Goal: Task Accomplishment & Management: Manage account settings

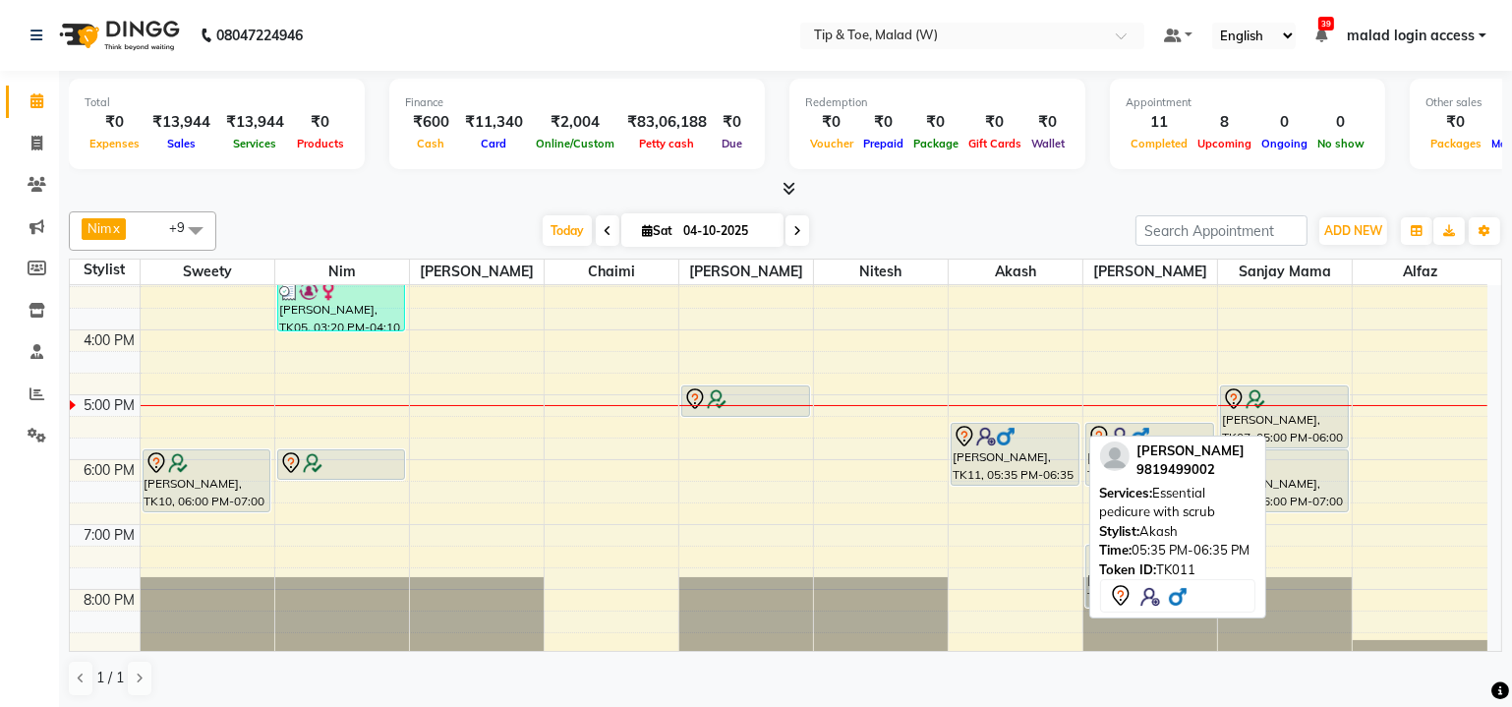
scroll to position [446, 0]
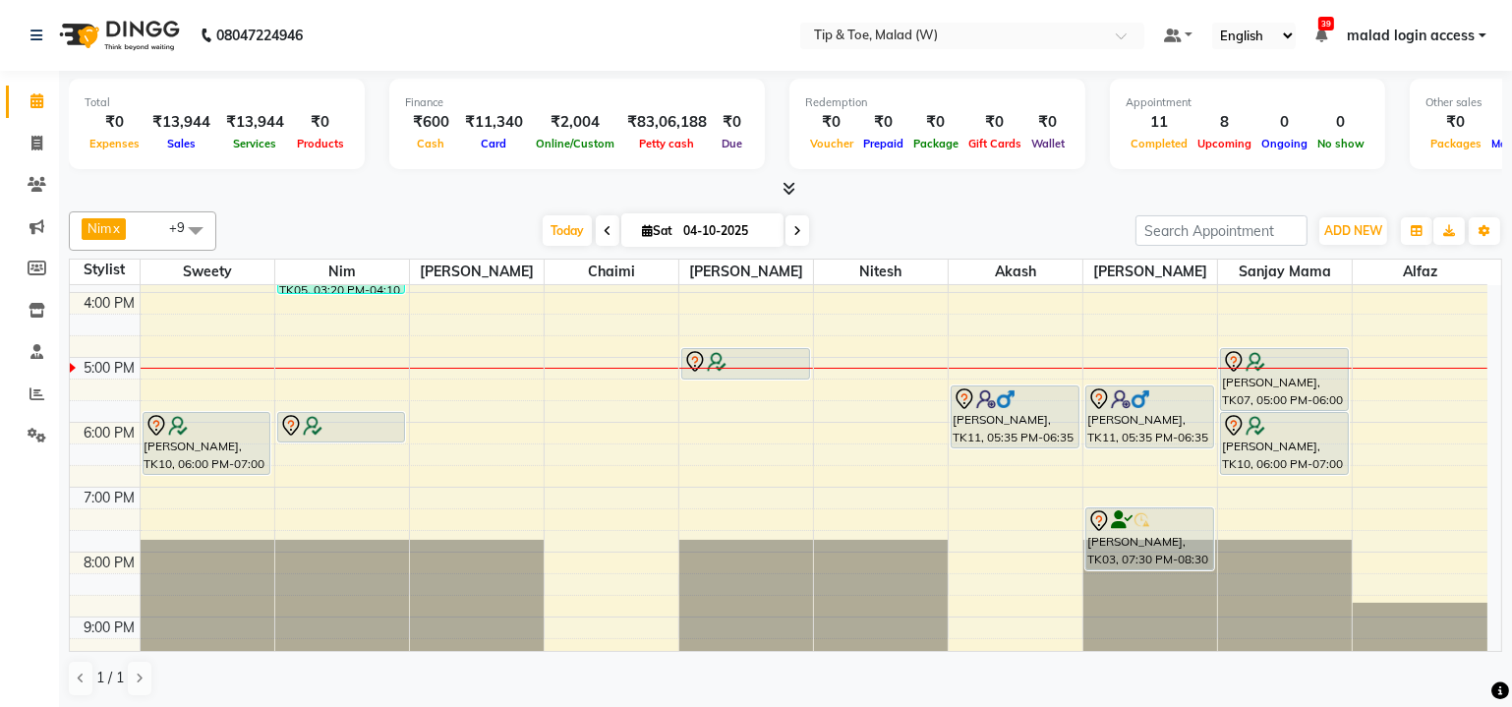
click at [856, 381] on div "9:00 AM 10:00 AM 11:00 AM 12:00 PM 1:00 PM 2:00 PM 3:00 PM 4:00 PM 5:00 PM 6:00…" at bounding box center [778, 325] width 1417 height 972
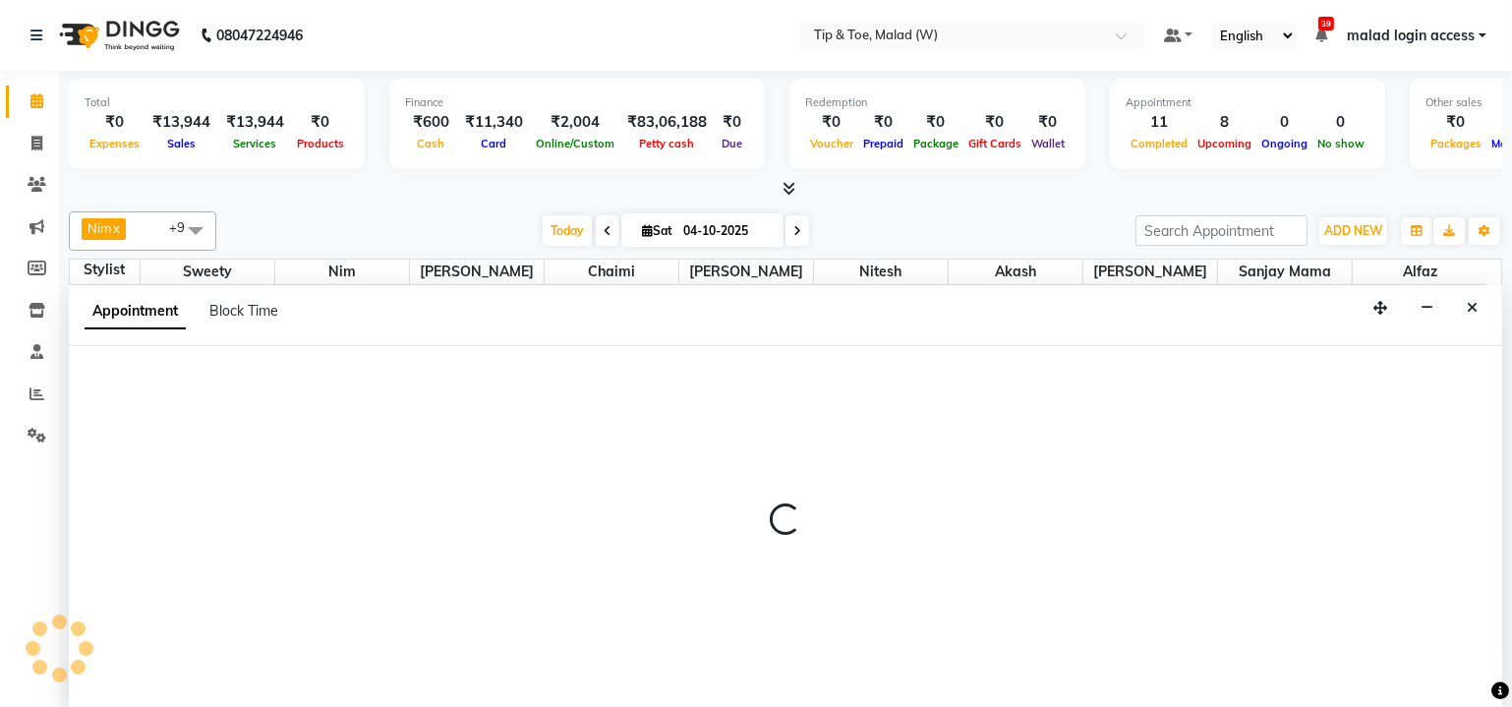
scroll to position [0, 0]
select select "92366"
select select "1035"
select select "tentative"
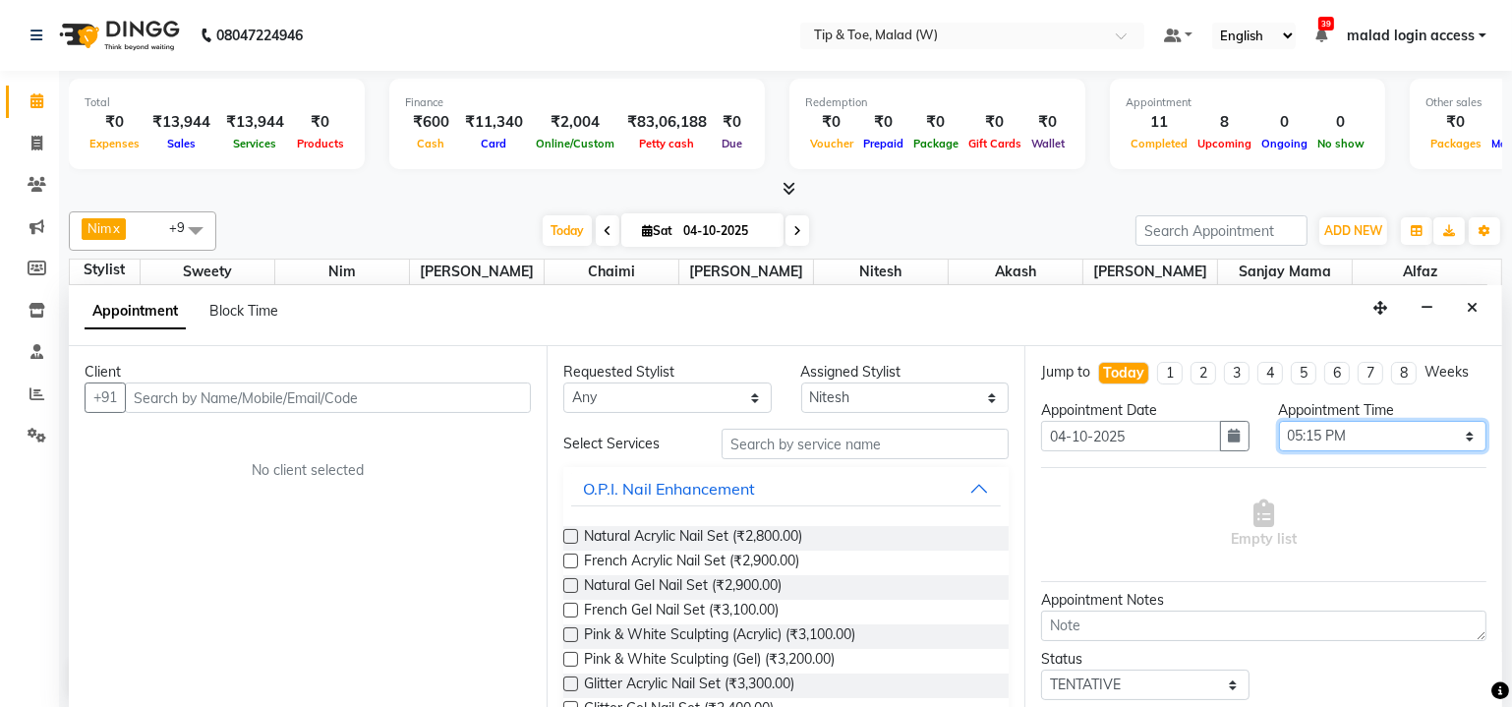
click at [1380, 425] on select "Select 10:00 AM 10:15 AM 10:30 AM 10:45 AM 11:00 AM 11:15 AM 11:30 AM 11:45 AM …" at bounding box center [1383, 436] width 208 height 30
click at [1472, 410] on div "Appointment Time Select 10:00 AM 10:15 AM 10:30 AM 10:45 AM 11:00 AM 11:15 AM 1…" at bounding box center [1383, 433] width 238 height 67
click at [1365, 416] on div "Appointment Time Select 10:00 AM 10:15 AM 10:30 AM 10:45 AM 11:00 AM 11:15 AM 1…" at bounding box center [1383, 433] width 238 height 67
click at [1358, 430] on select "Select 10:00 AM 10:15 AM 10:30 AM 10:45 AM 11:00 AM 11:15 AM 11:30 AM 11:45 AM …" at bounding box center [1383, 436] width 208 height 30
select select "1065"
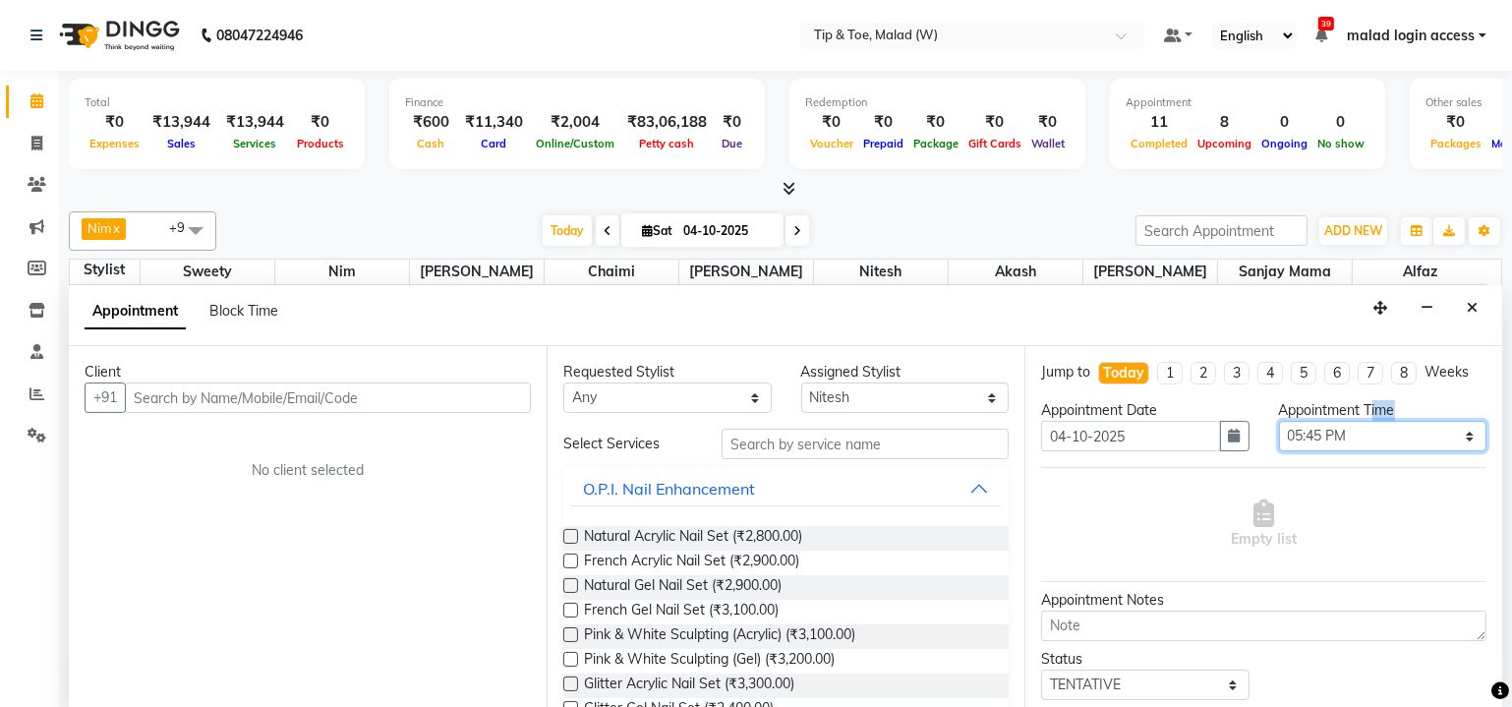
click at [1279, 421] on select "Select 10:00 AM 10:15 AM 10:30 AM 10:45 AM 11:00 AM 11:15 AM 11:30 AM 11:45 AM …" at bounding box center [1383, 436] width 208 height 30
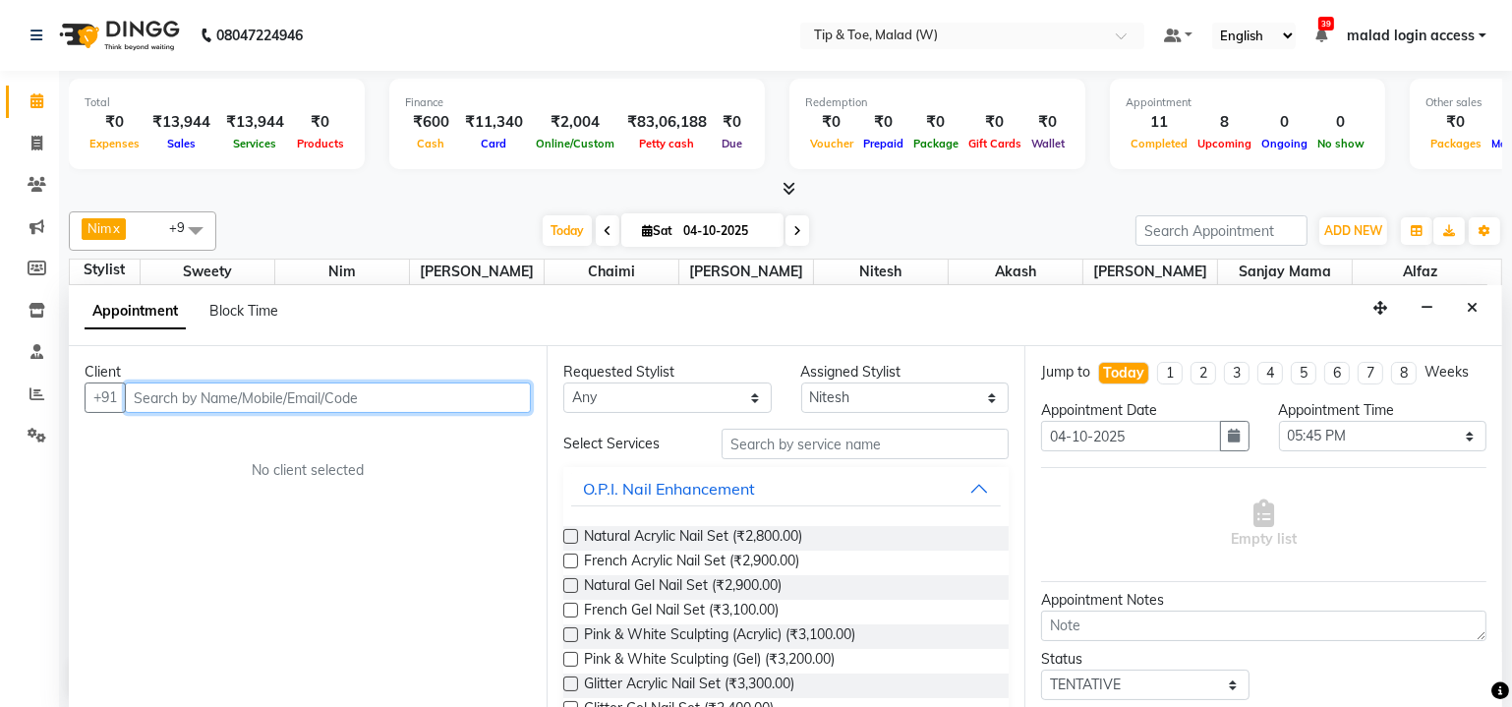
click at [323, 393] on input "text" at bounding box center [328, 397] width 406 height 30
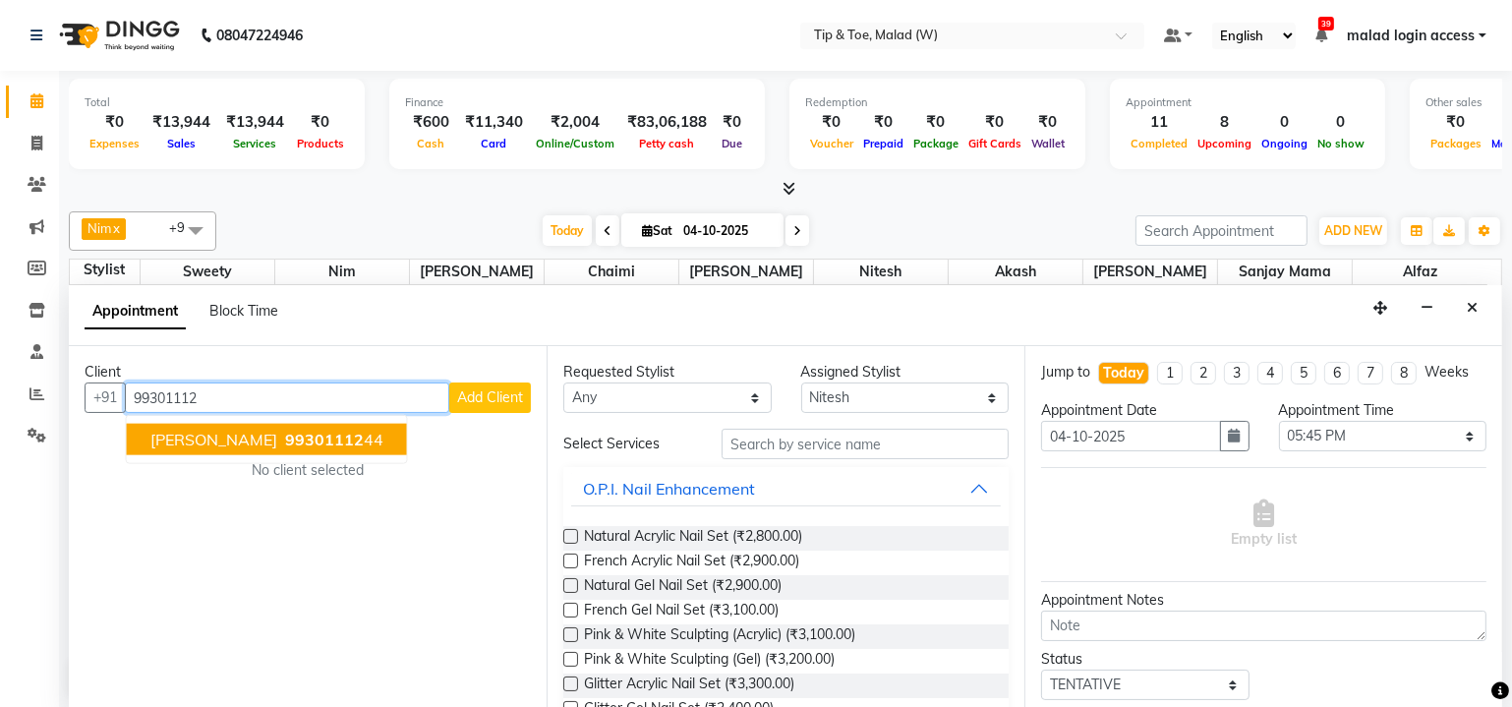
click at [285, 440] on span "99301112" at bounding box center [324, 440] width 79 height 20
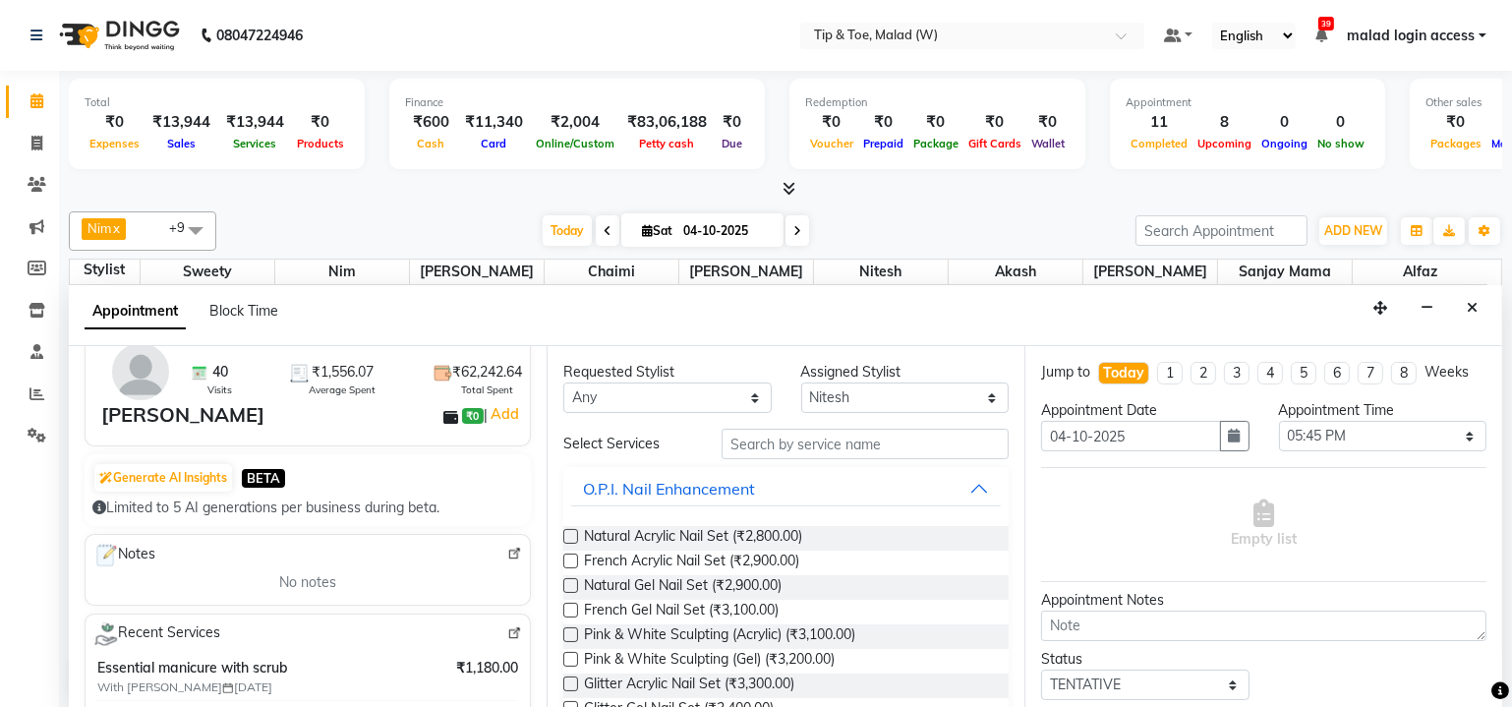
scroll to position [88, 0]
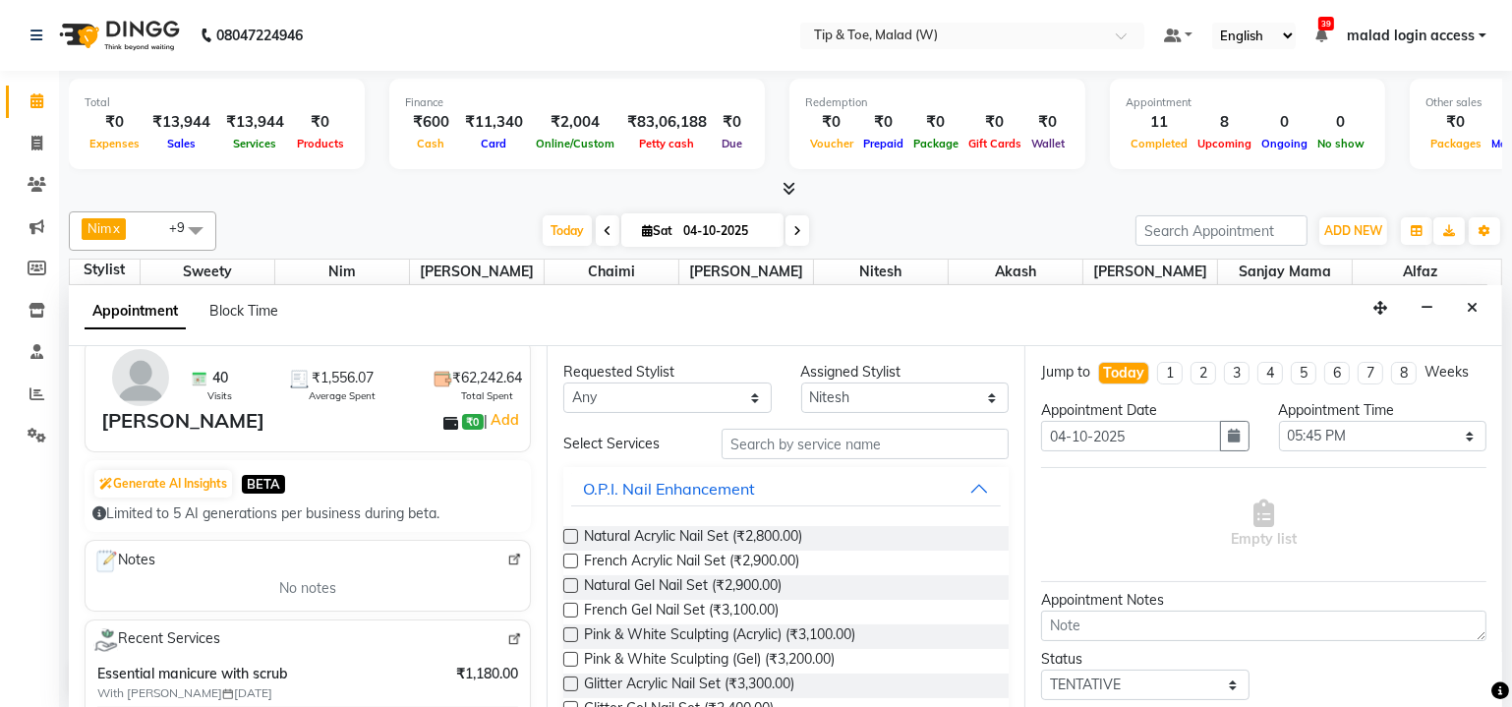
type input "9930111244"
click at [777, 441] on input "text" at bounding box center [864, 444] width 287 height 30
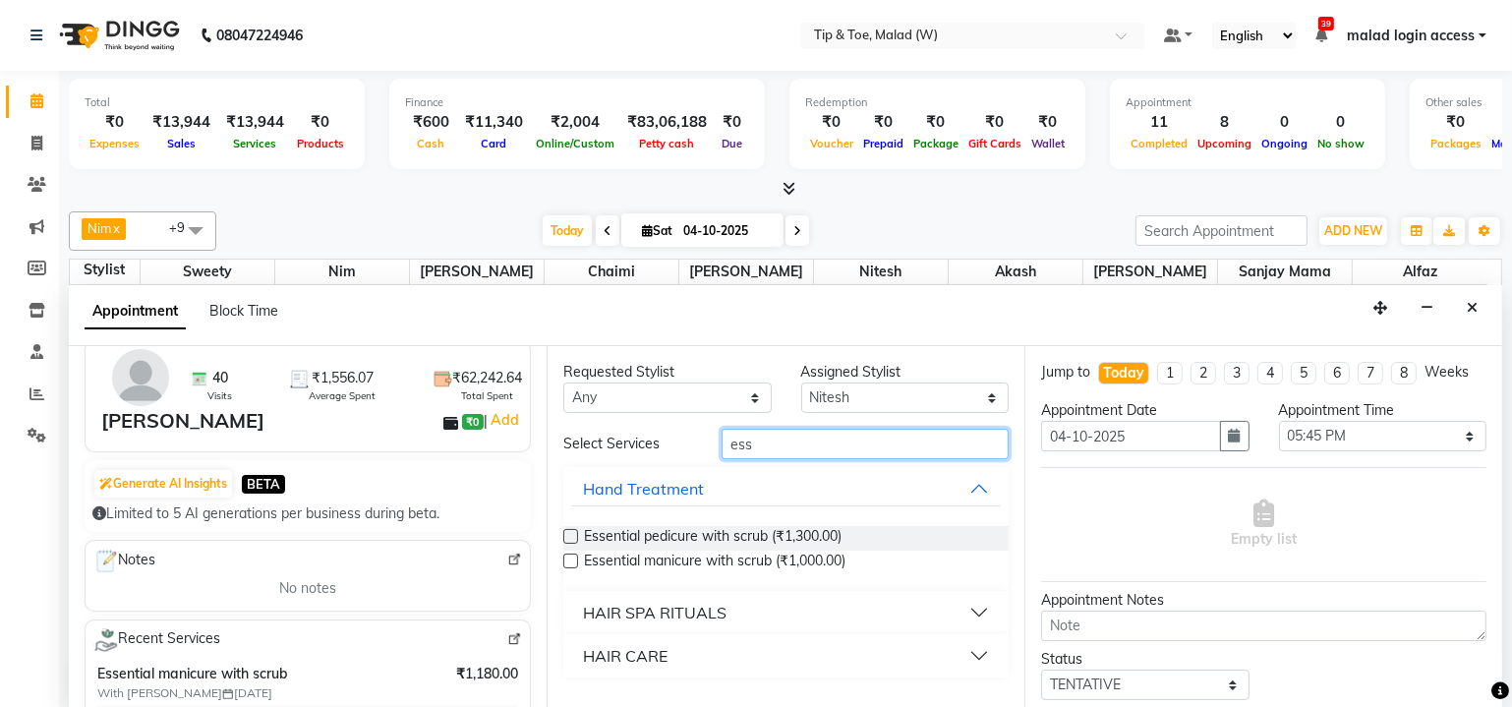
type input "ess"
click at [572, 534] on label at bounding box center [570, 536] width 15 height 15
click at [572, 534] on input "checkbox" at bounding box center [569, 538] width 13 height 13
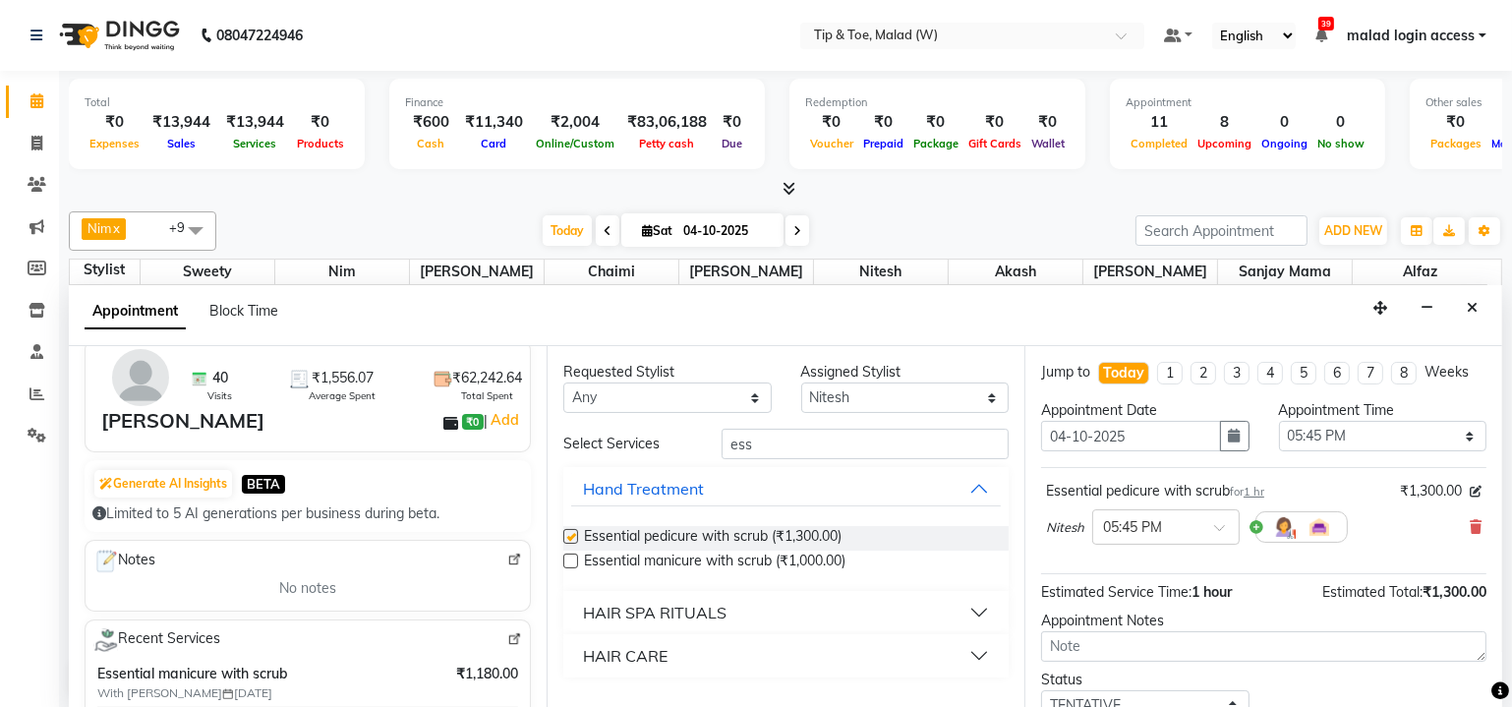
checkbox input "false"
click at [849, 395] on select "Select Akash Alfaz Chaimi [PERSON_NAME] [PERSON_NAME] [PERSON_NAME] [PERSON_NAM…" at bounding box center [905, 397] width 208 height 30
select select "77019"
click at [801, 382] on select "Select Akash Alfaz Chaimi [PERSON_NAME] [PERSON_NAME] [PERSON_NAME] [PERSON_NAM…" at bounding box center [905, 397] width 208 height 30
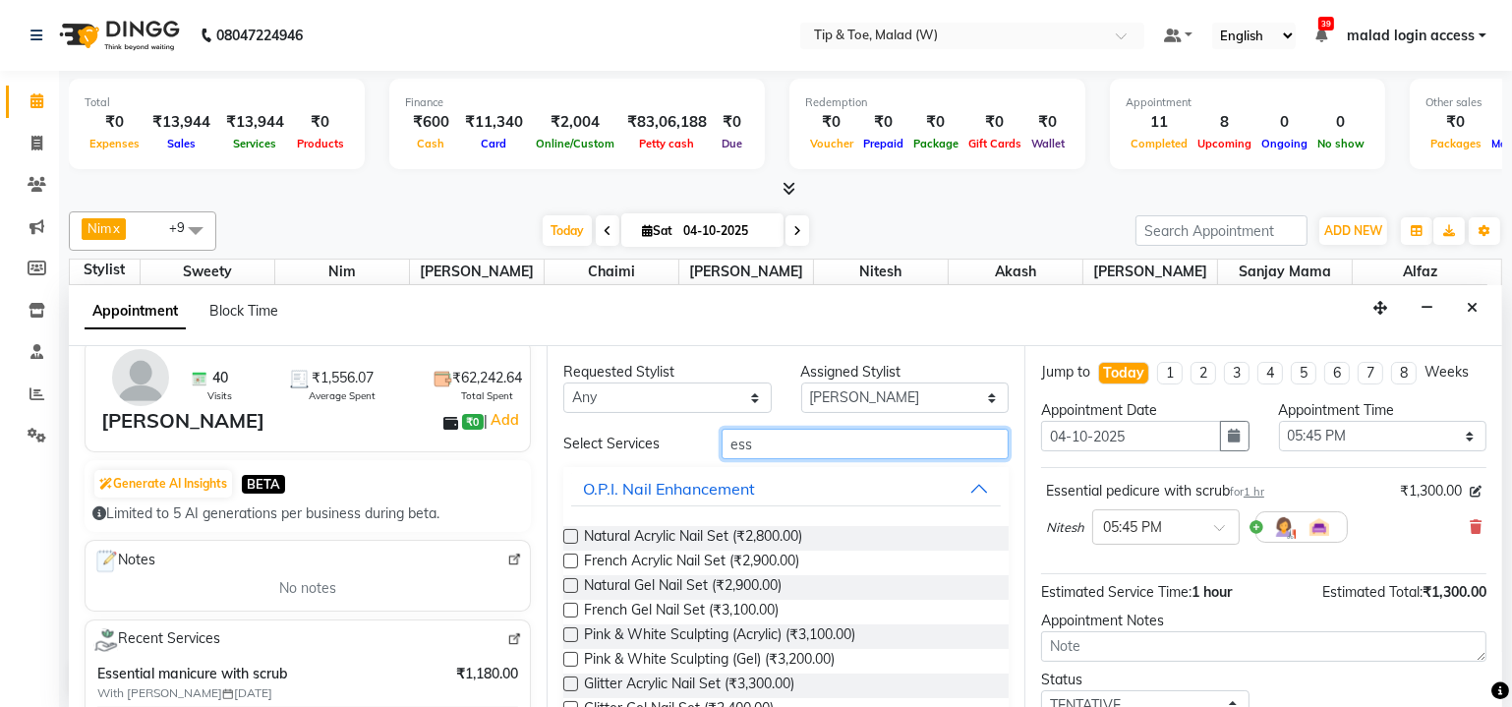
click at [798, 447] on input "ess" at bounding box center [864, 444] width 287 height 30
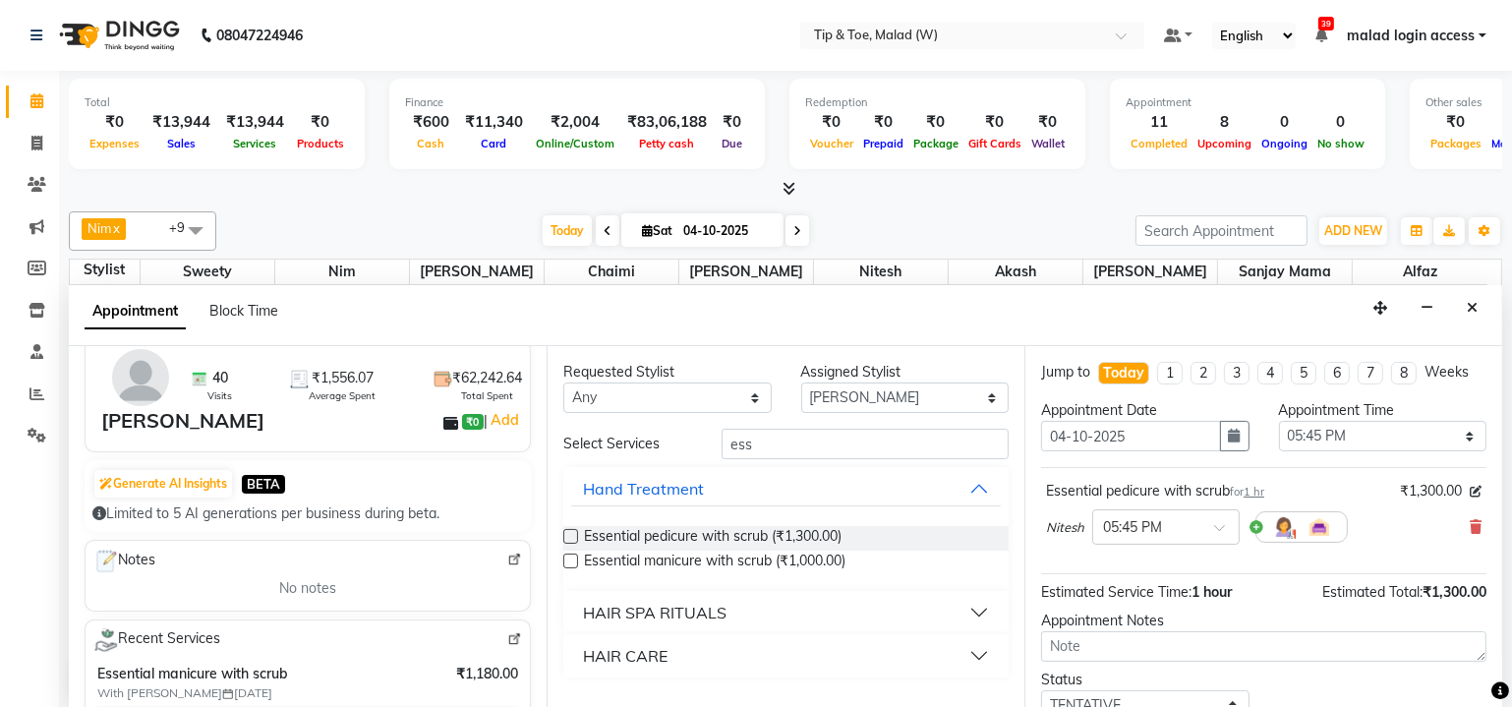
click at [568, 556] on label at bounding box center [570, 560] width 15 height 15
click at [568, 556] on input "checkbox" at bounding box center [569, 562] width 13 height 13
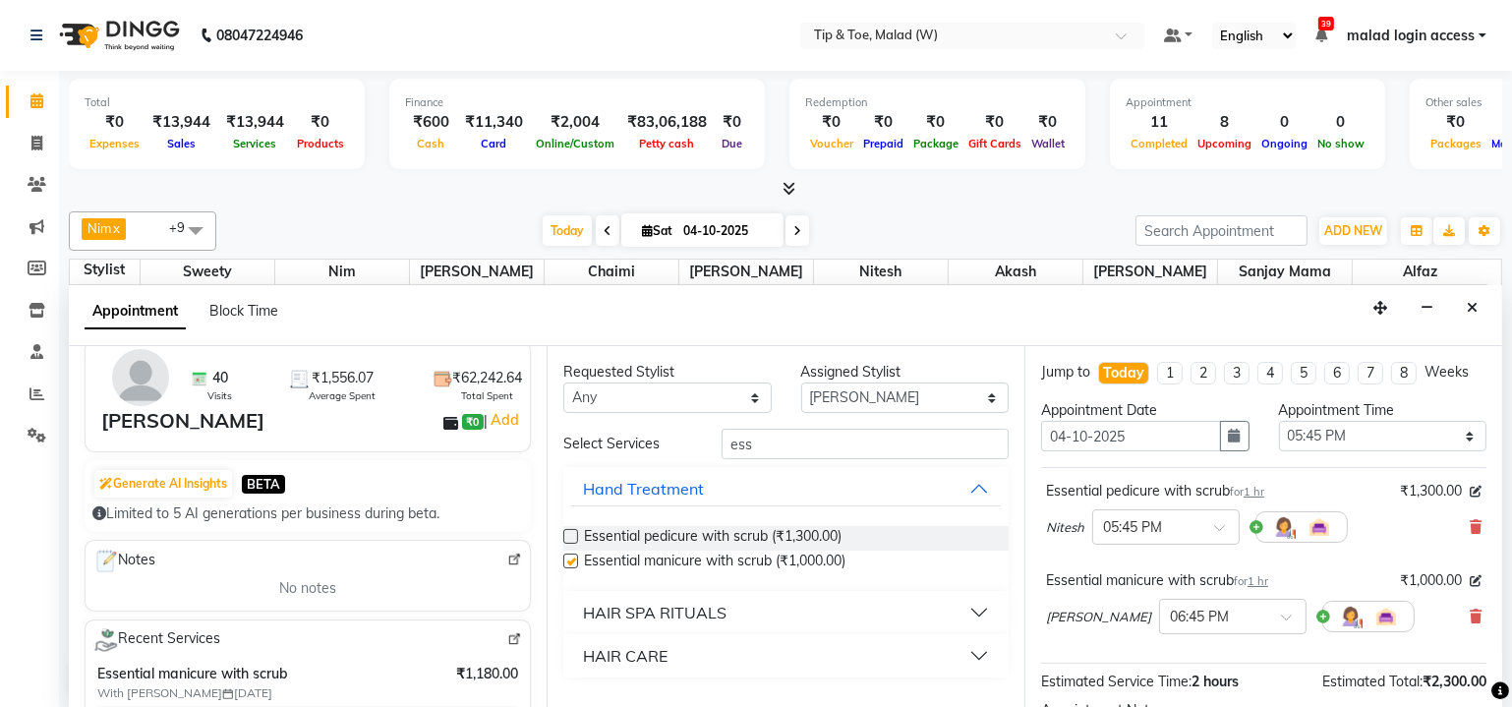
checkbox input "false"
click at [1221, 611] on div at bounding box center [1232, 614] width 145 height 21
click at [1160, 685] on div "05:45 PM" at bounding box center [1232, 687] width 145 height 36
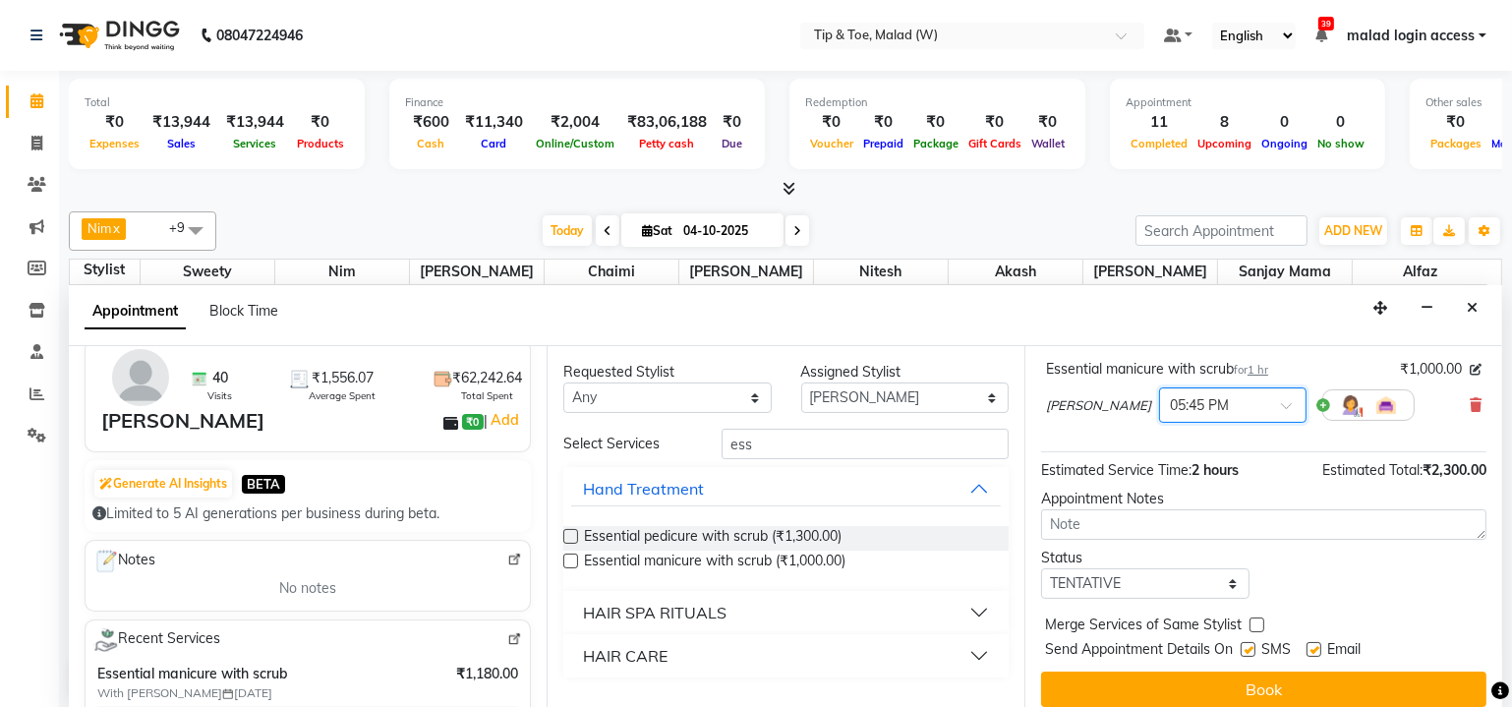
scroll to position [242, 0]
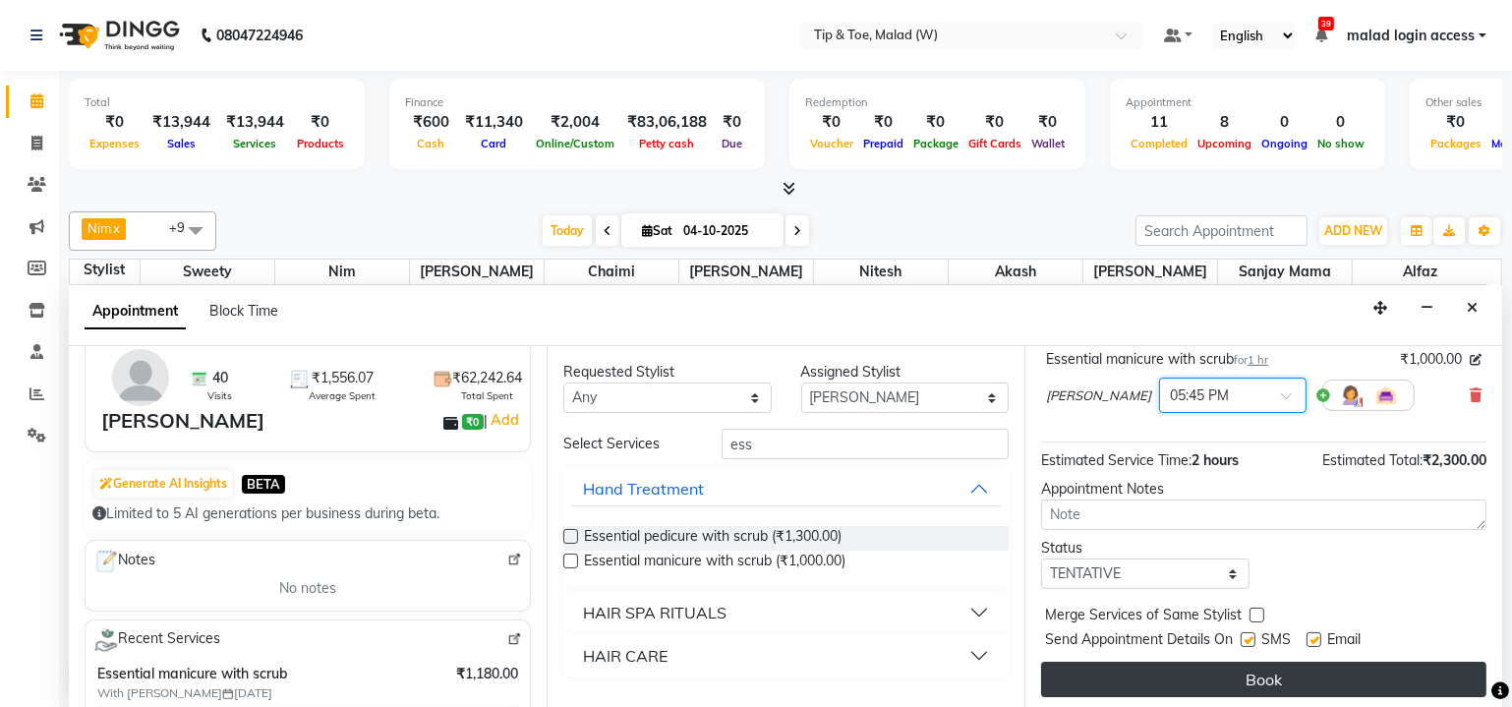
click at [1244, 679] on button "Book" at bounding box center [1263, 678] width 445 height 35
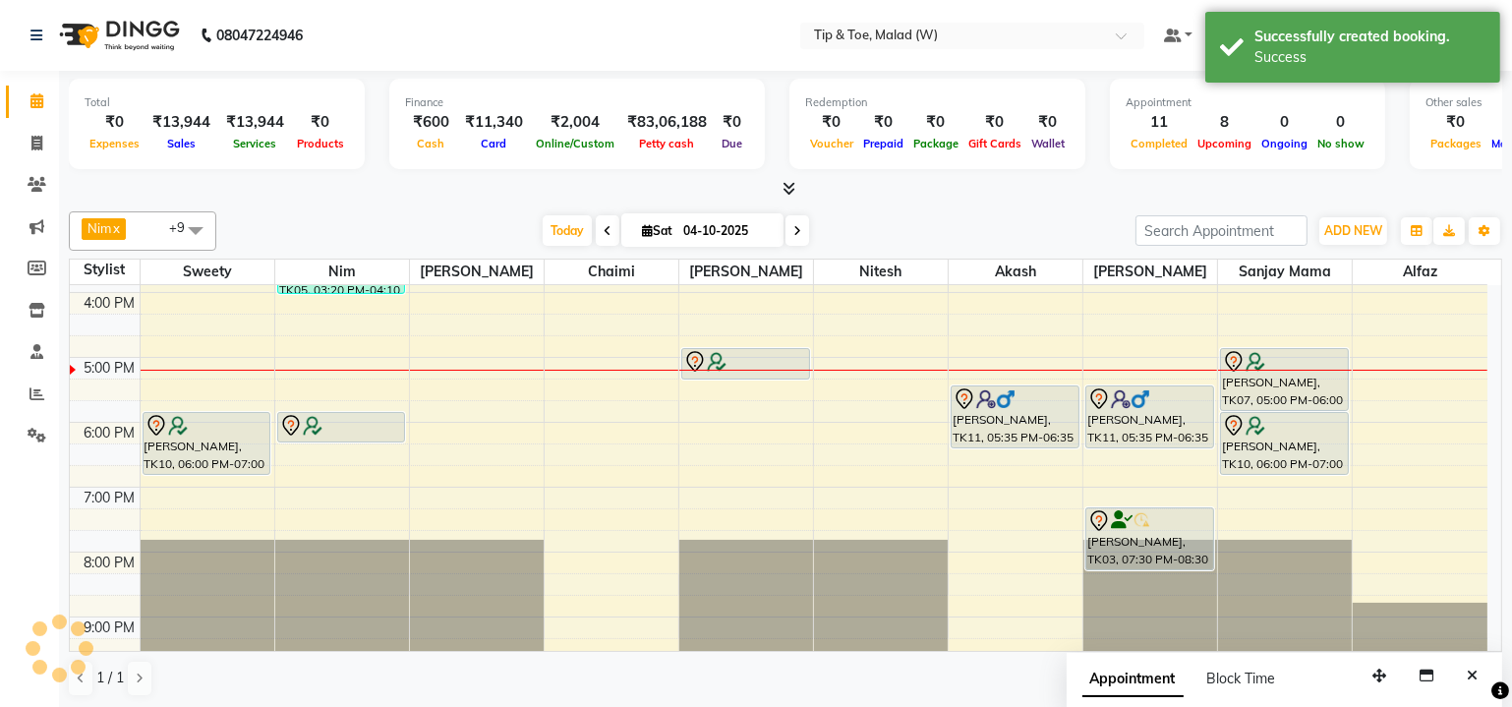
scroll to position [0, 0]
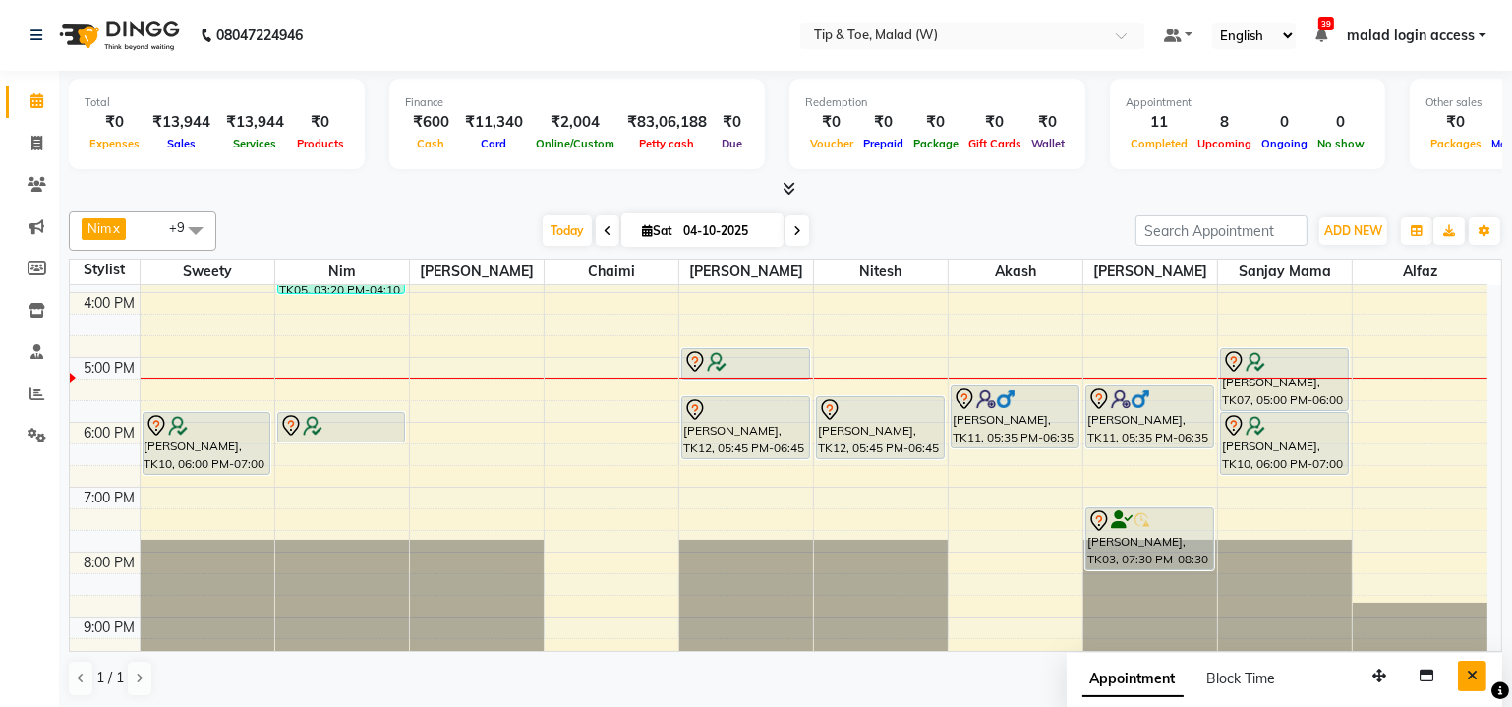
click at [1472, 668] on icon "Close" at bounding box center [1471, 675] width 11 height 14
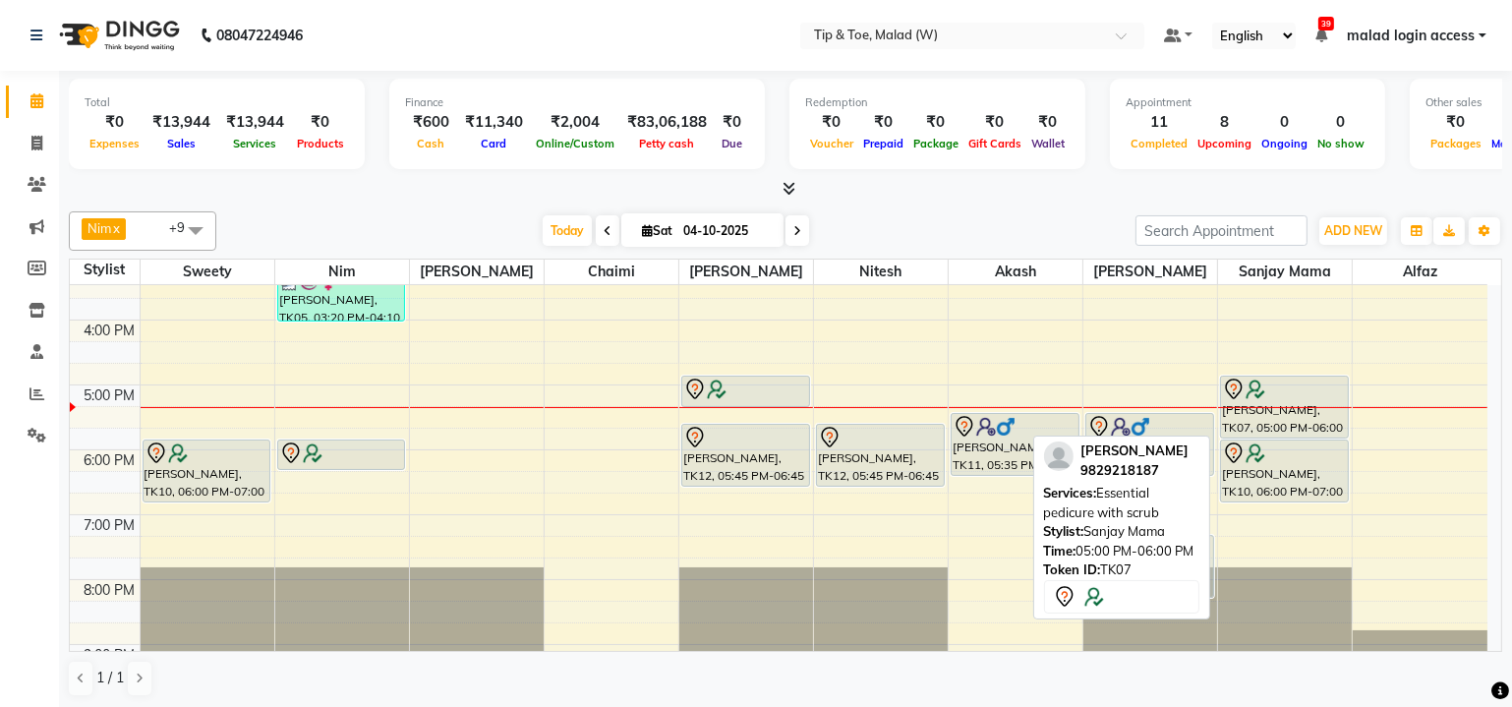
scroll to position [446, 0]
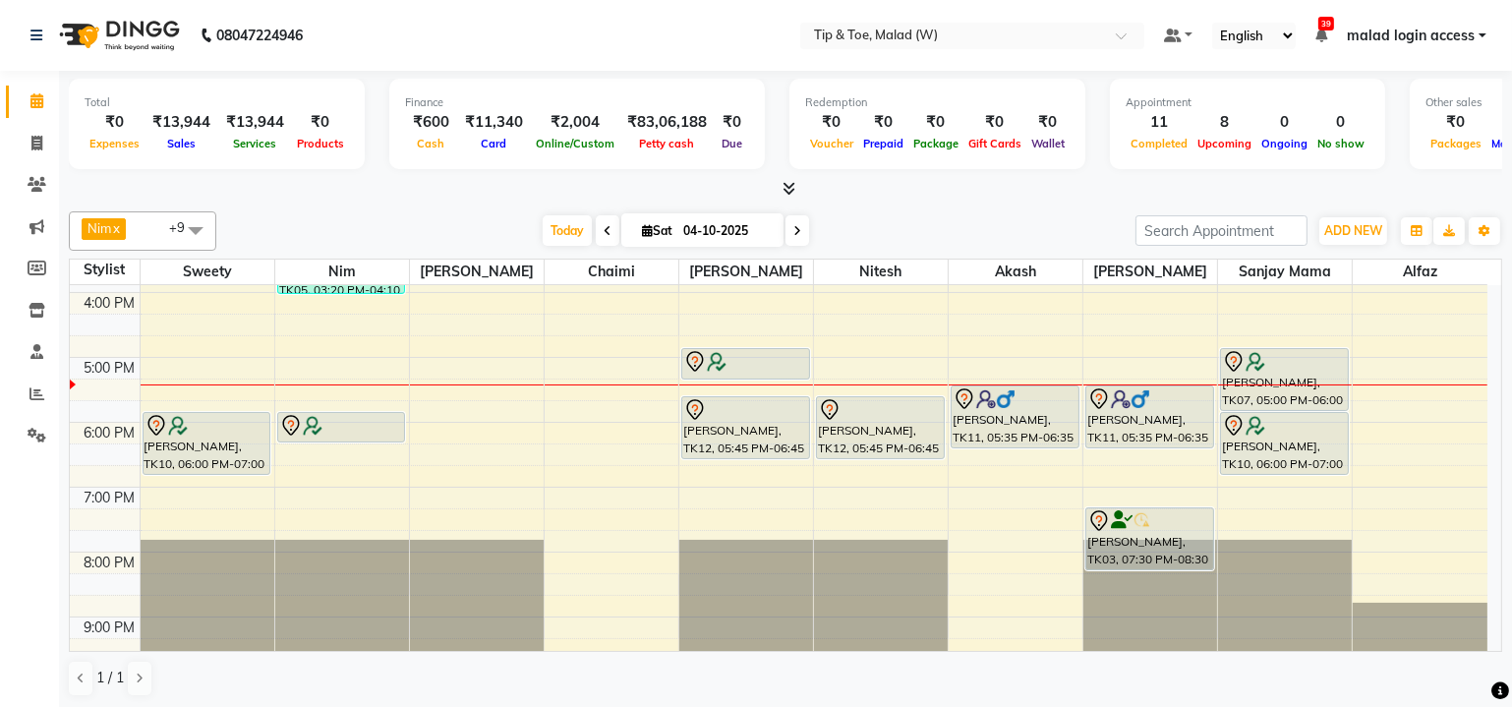
click at [603, 227] on icon at bounding box center [607, 231] width 8 height 12
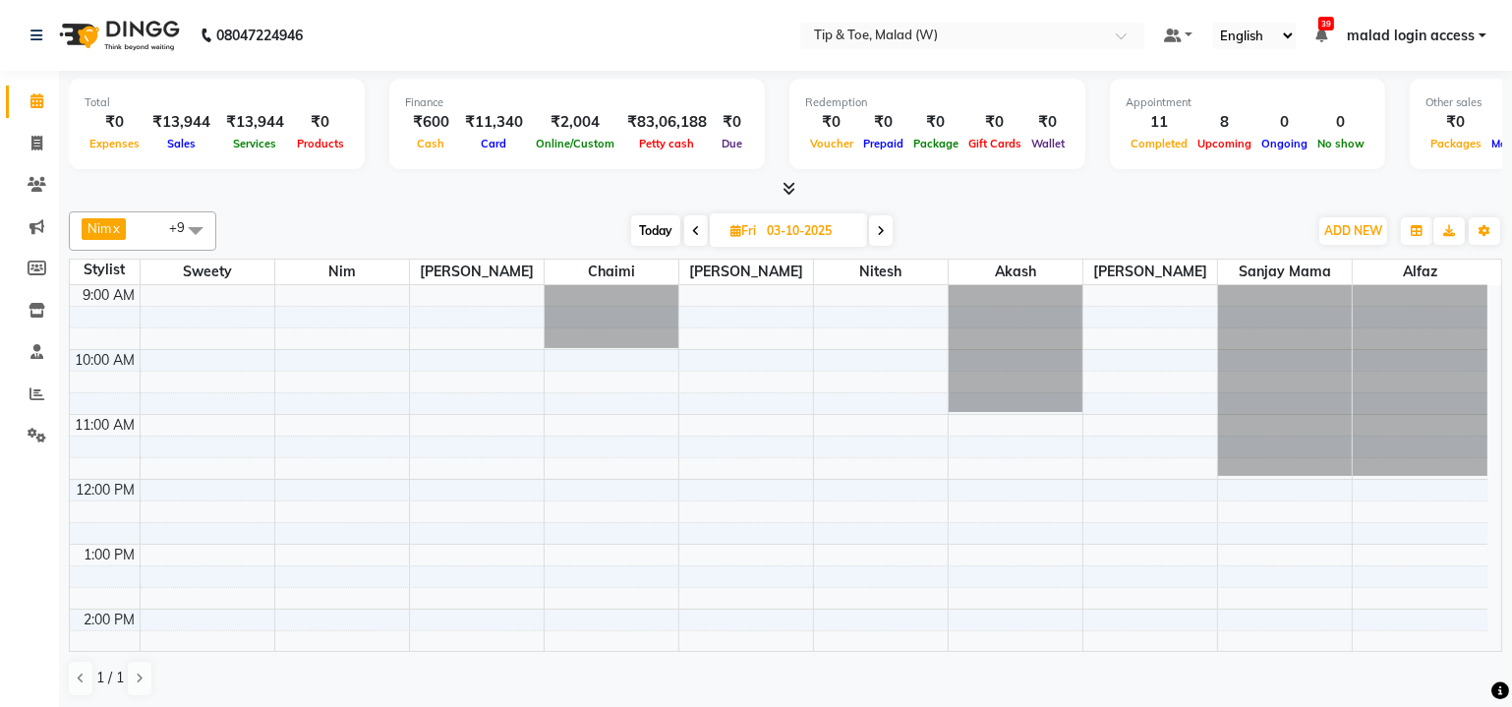
scroll to position [511, 0]
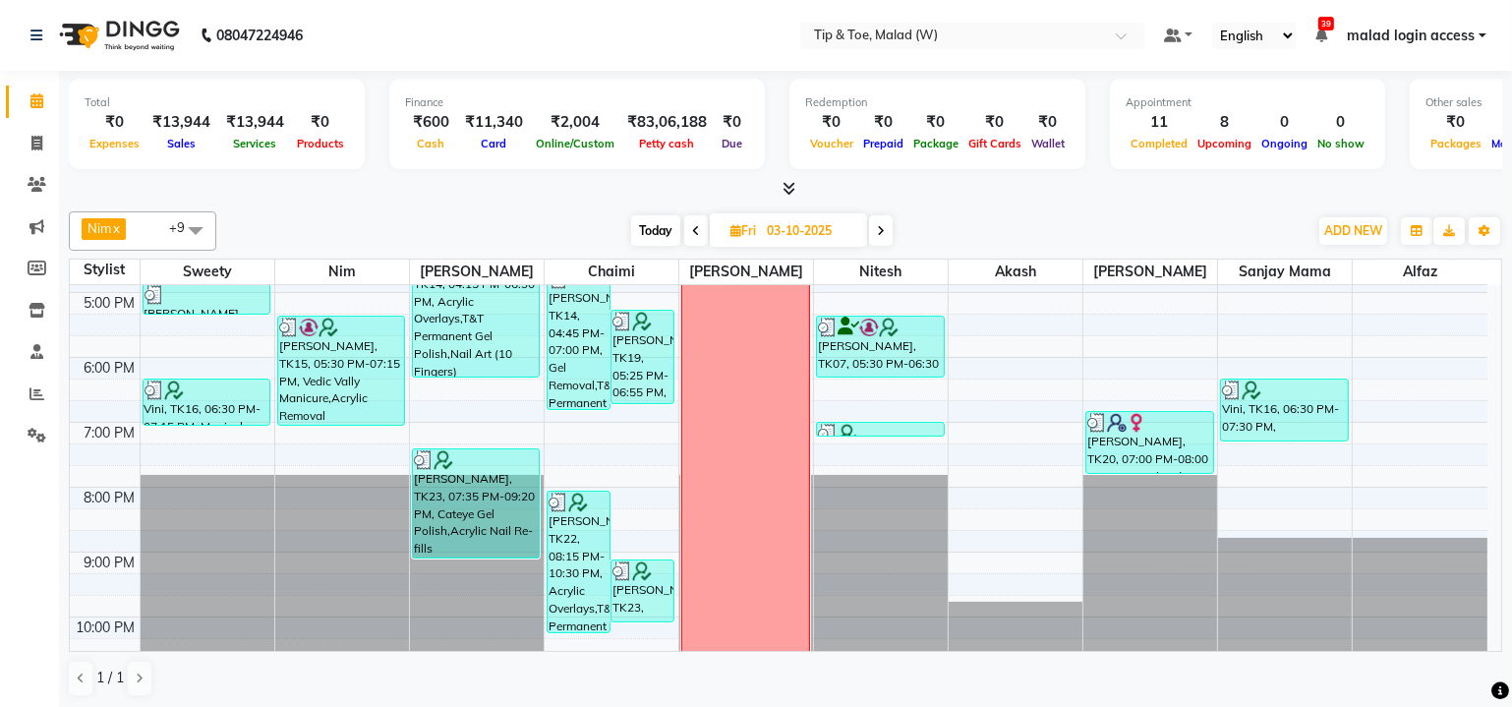
click at [697, 230] on icon at bounding box center [696, 231] width 8 height 12
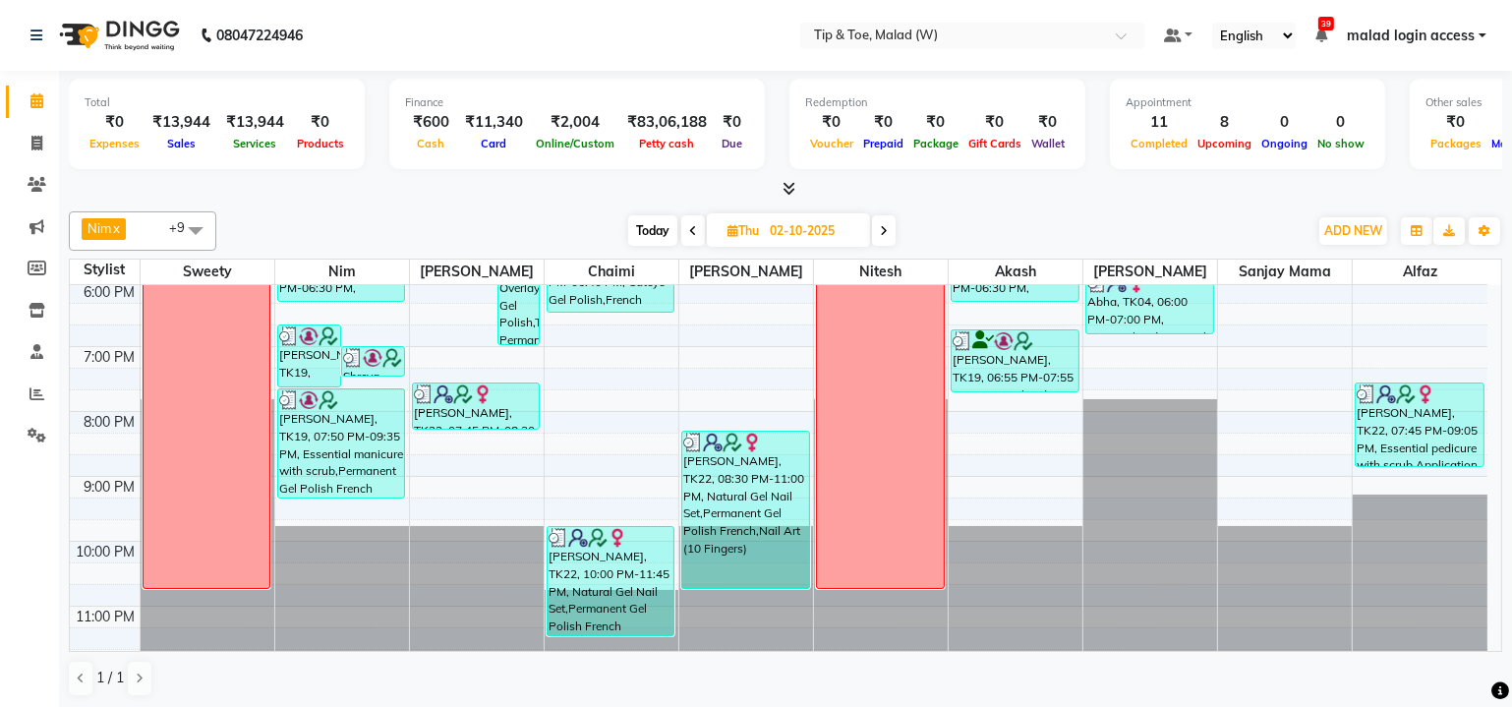
scroll to position [588, 0]
click at [888, 230] on icon at bounding box center [884, 231] width 8 height 12
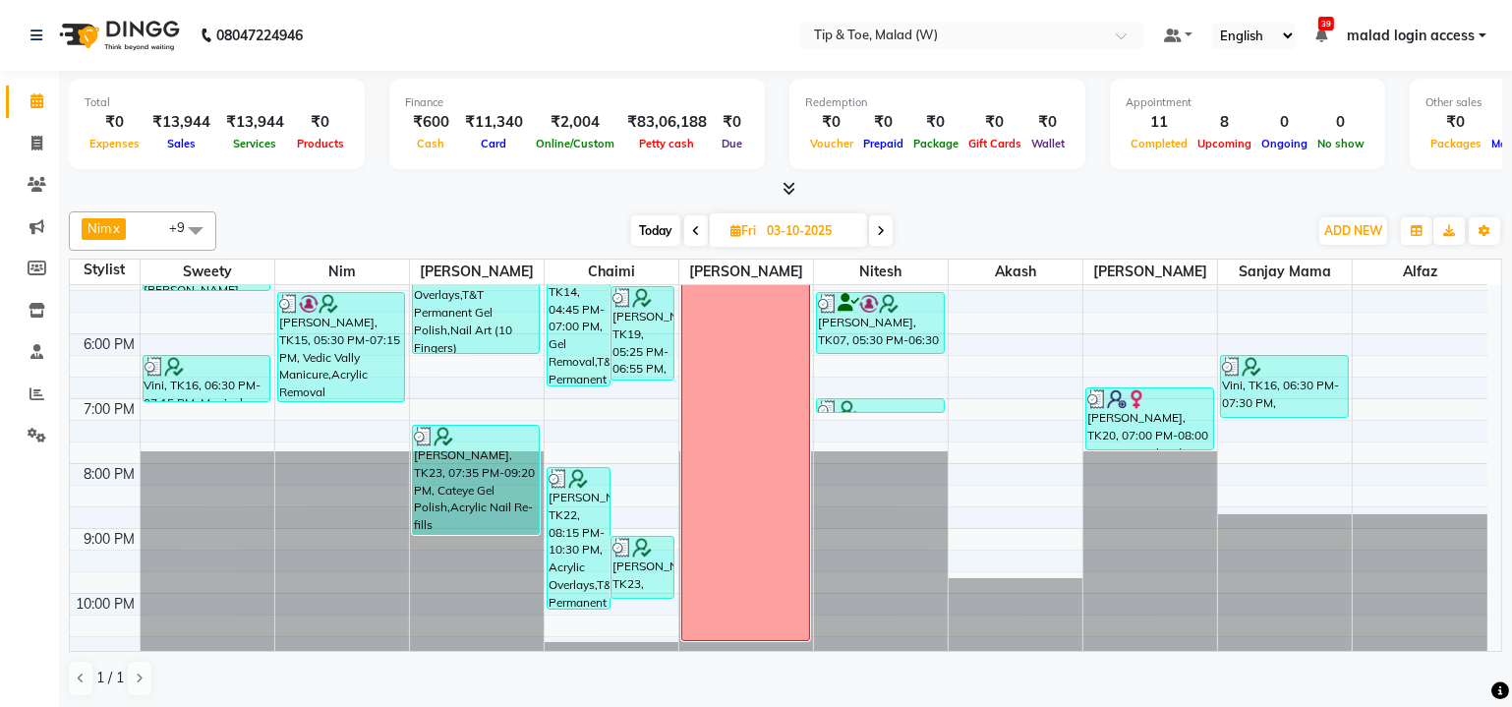
scroll to position [536, 0]
click at [693, 229] on icon at bounding box center [696, 231] width 8 height 12
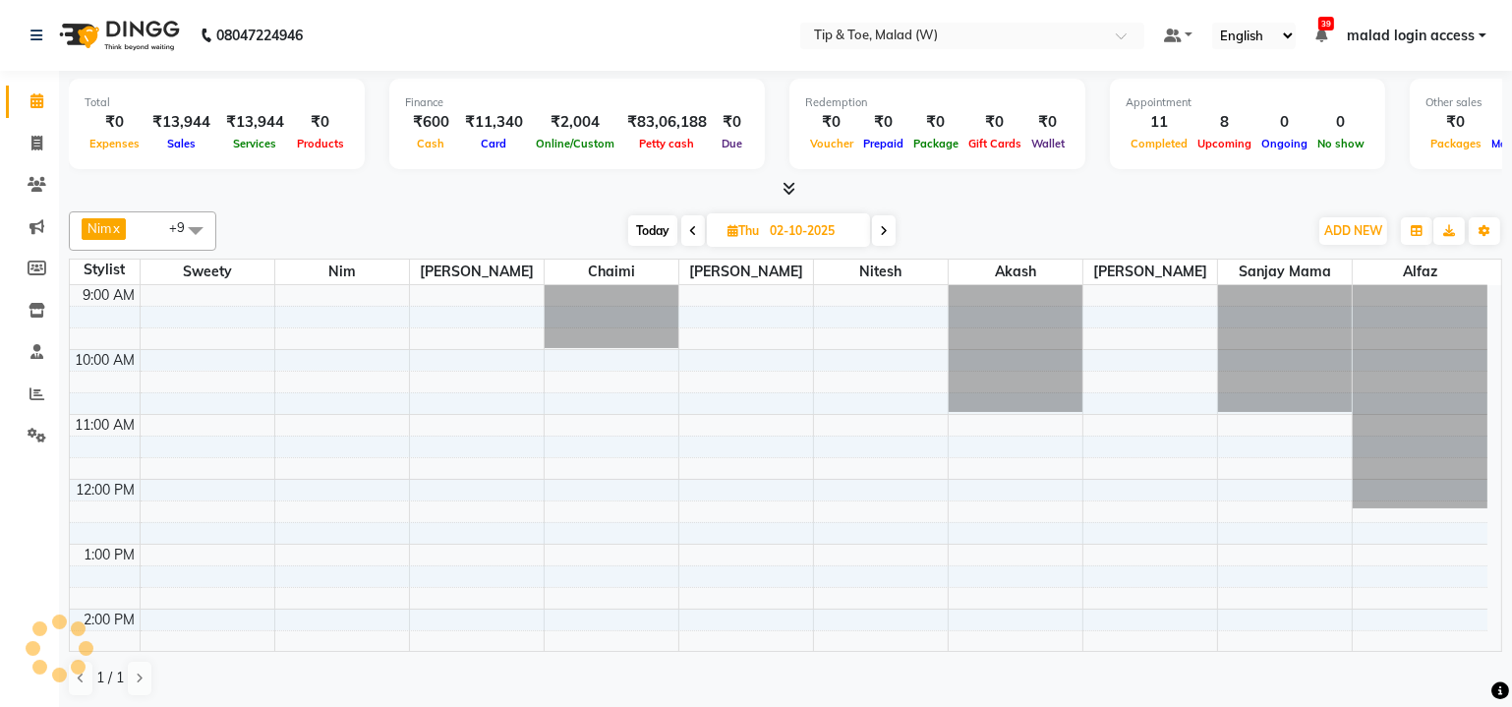
scroll to position [511, 0]
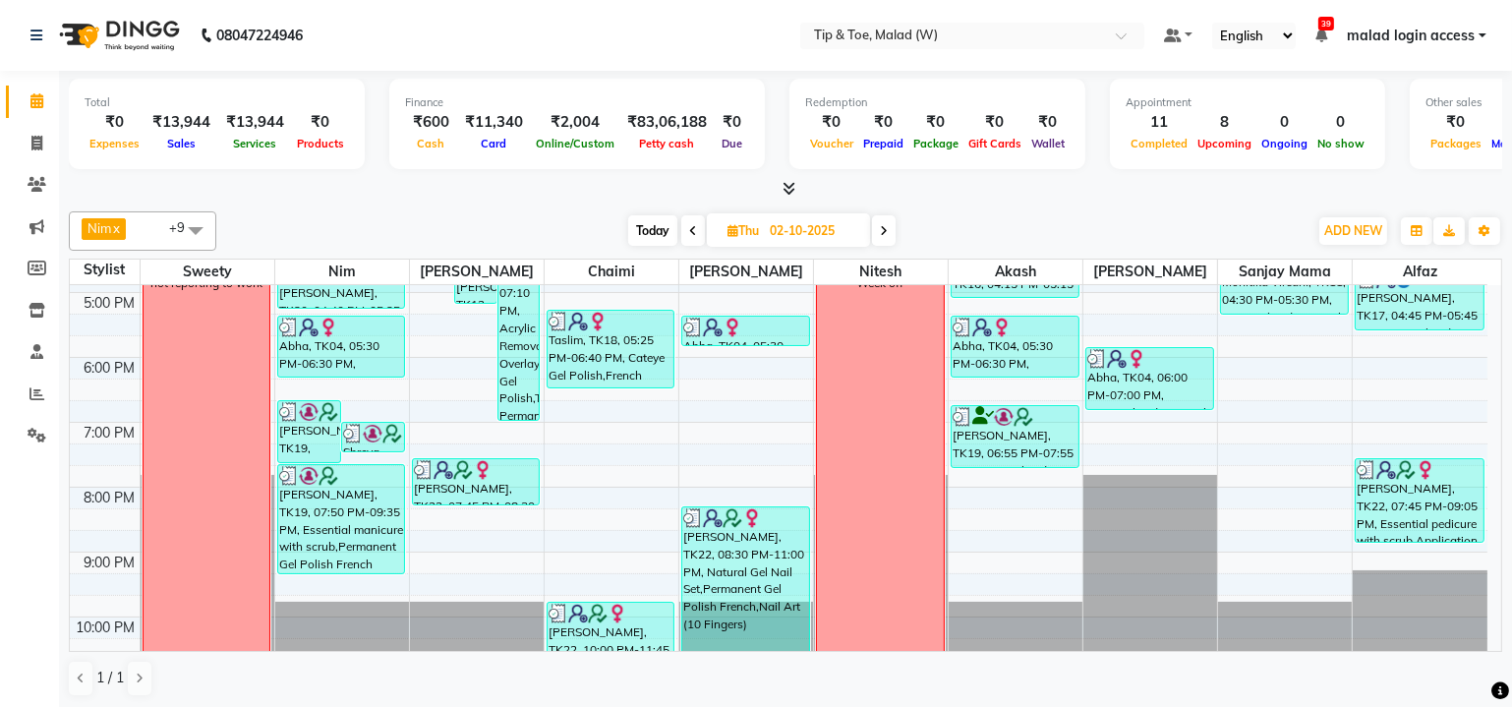
click at [689, 233] on icon at bounding box center [693, 231] width 8 height 12
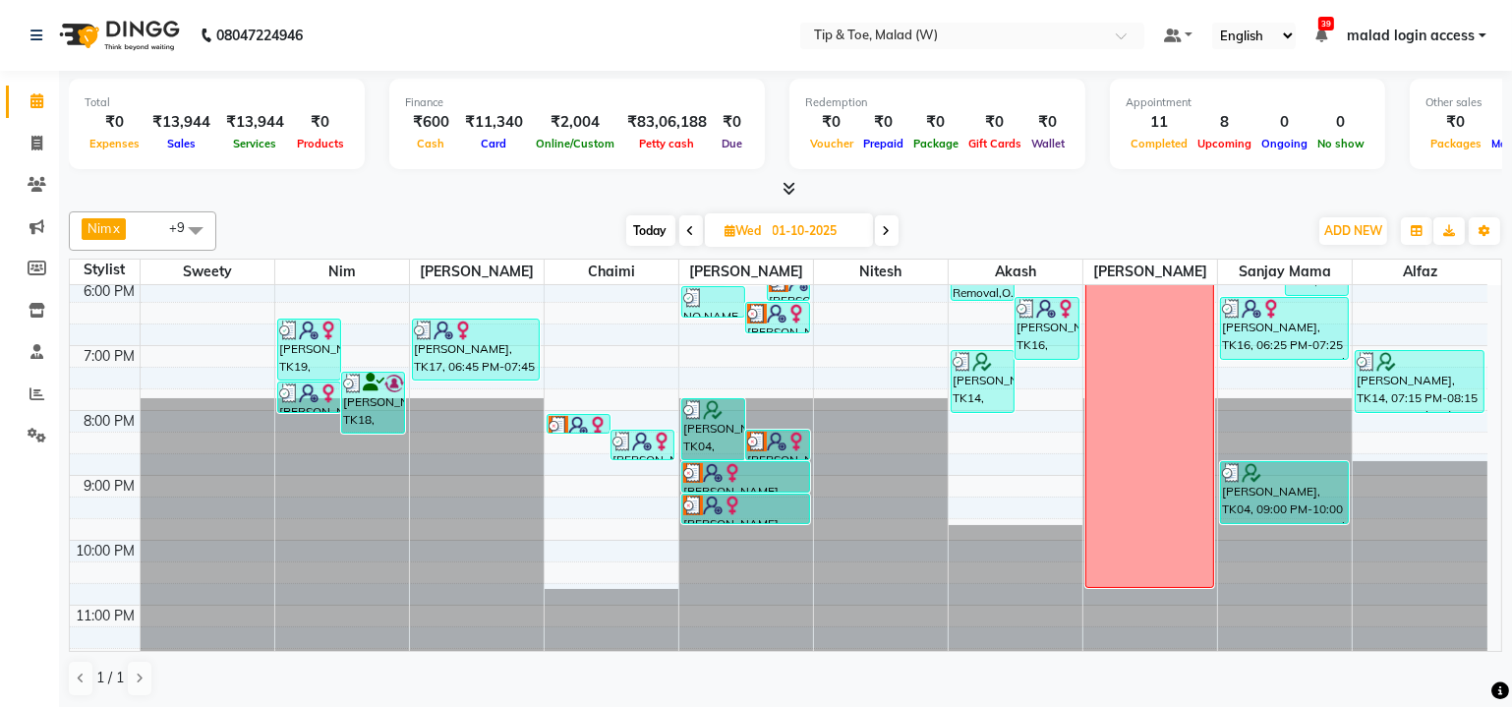
scroll to position [0, 0]
click at [890, 234] on icon at bounding box center [887, 231] width 8 height 12
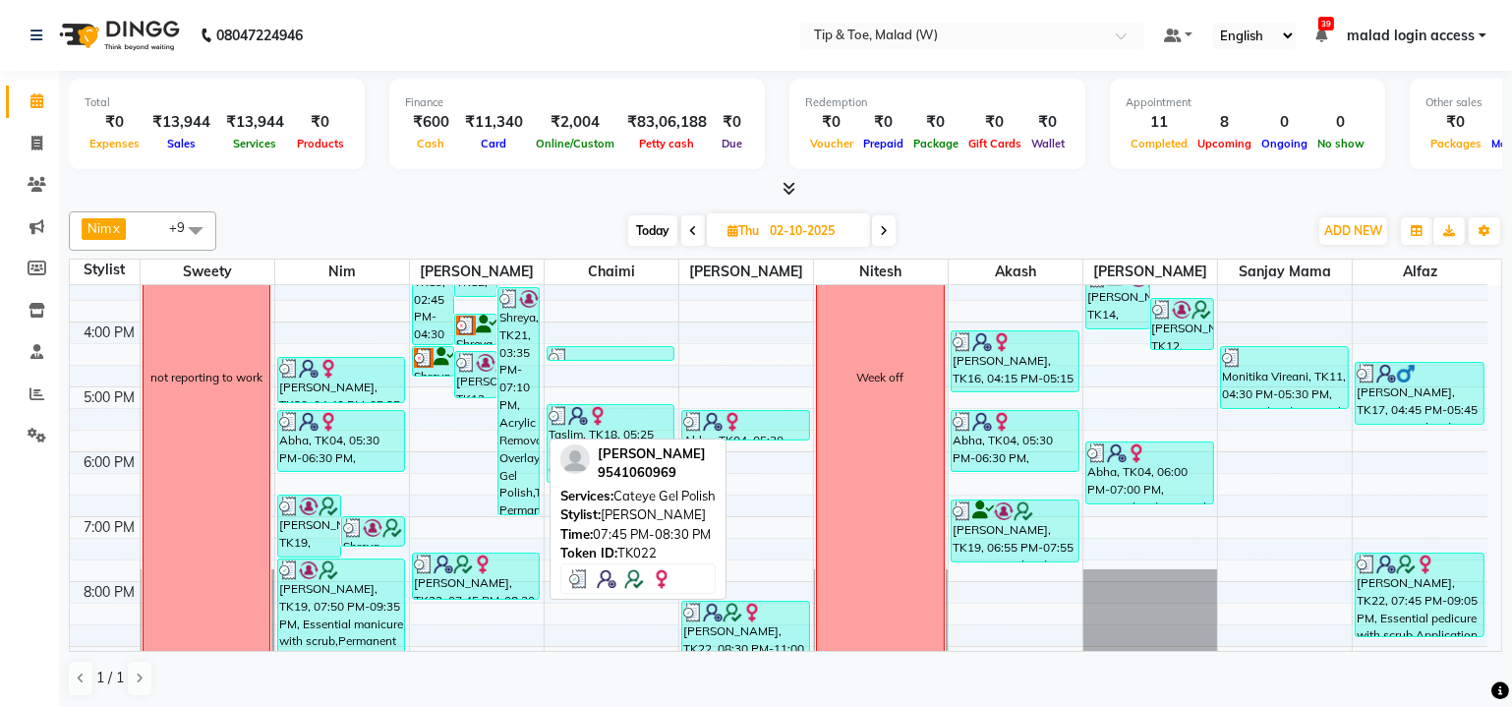
scroll to position [422, 0]
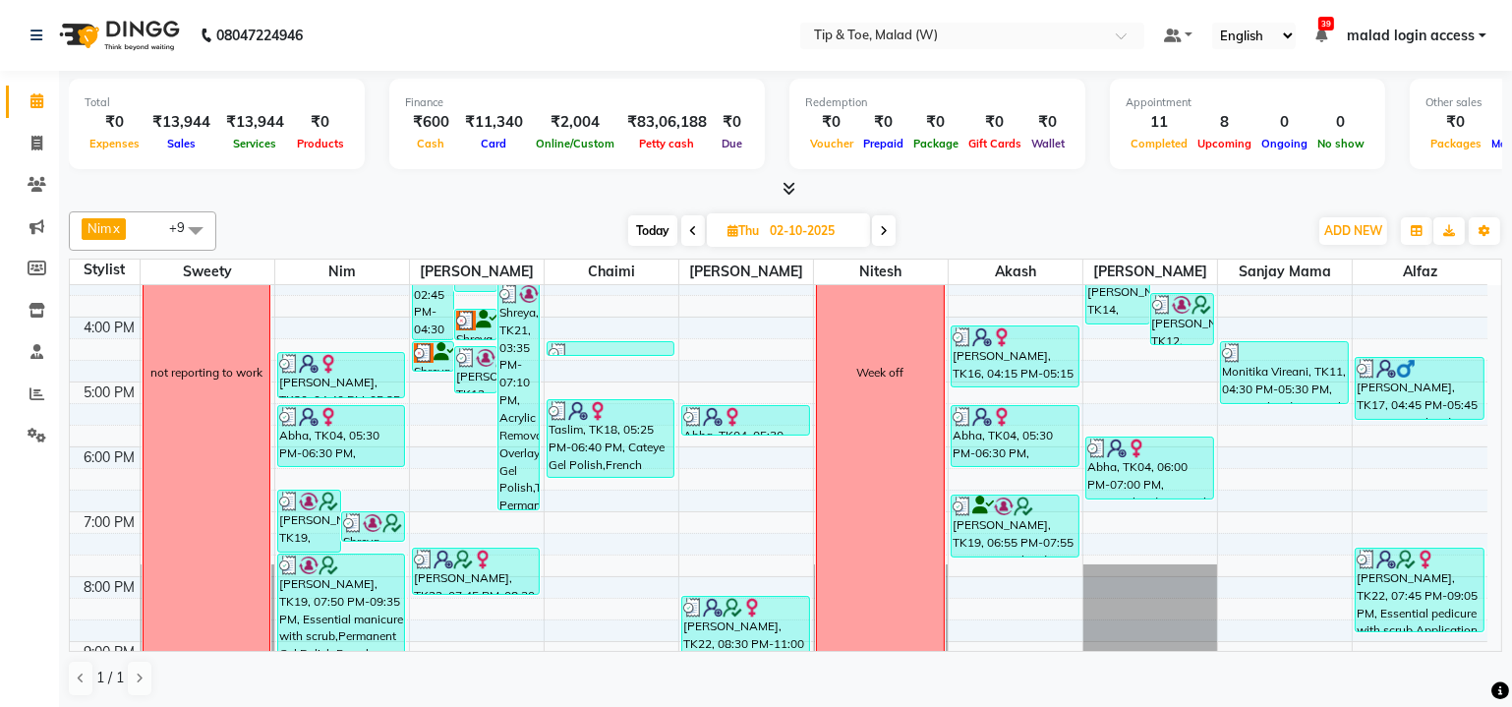
click at [886, 229] on icon at bounding box center [884, 231] width 8 height 12
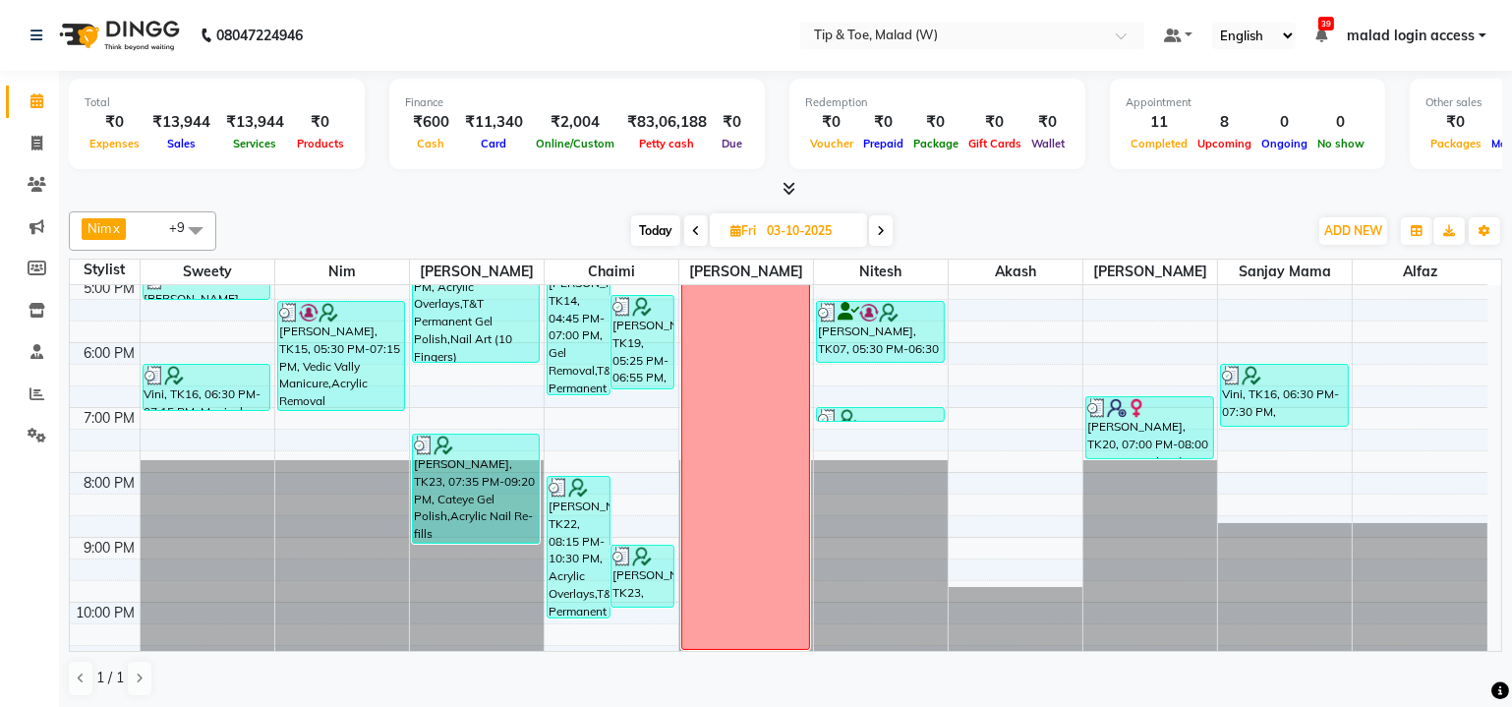
scroll to position [498, 0]
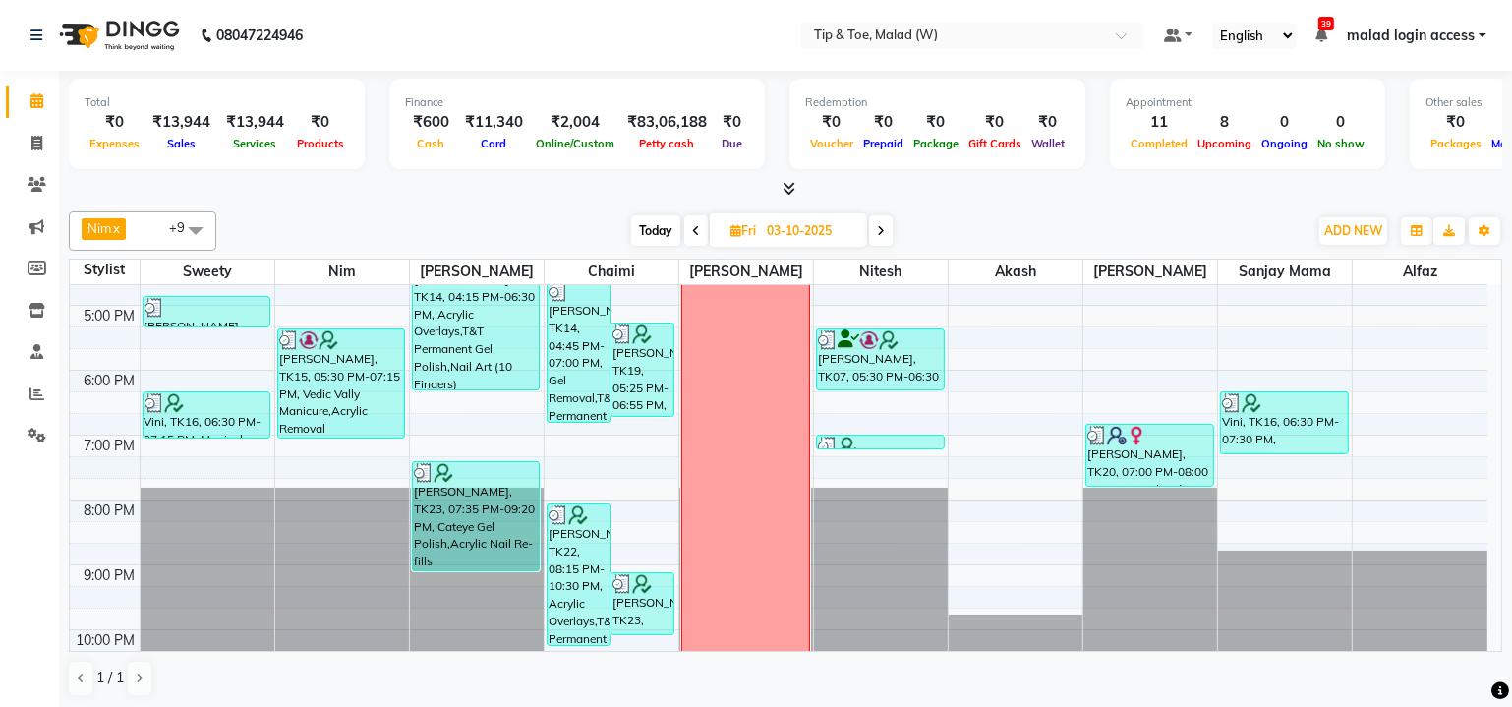
click at [886, 232] on span at bounding box center [881, 230] width 24 height 30
type input "04-10-2025"
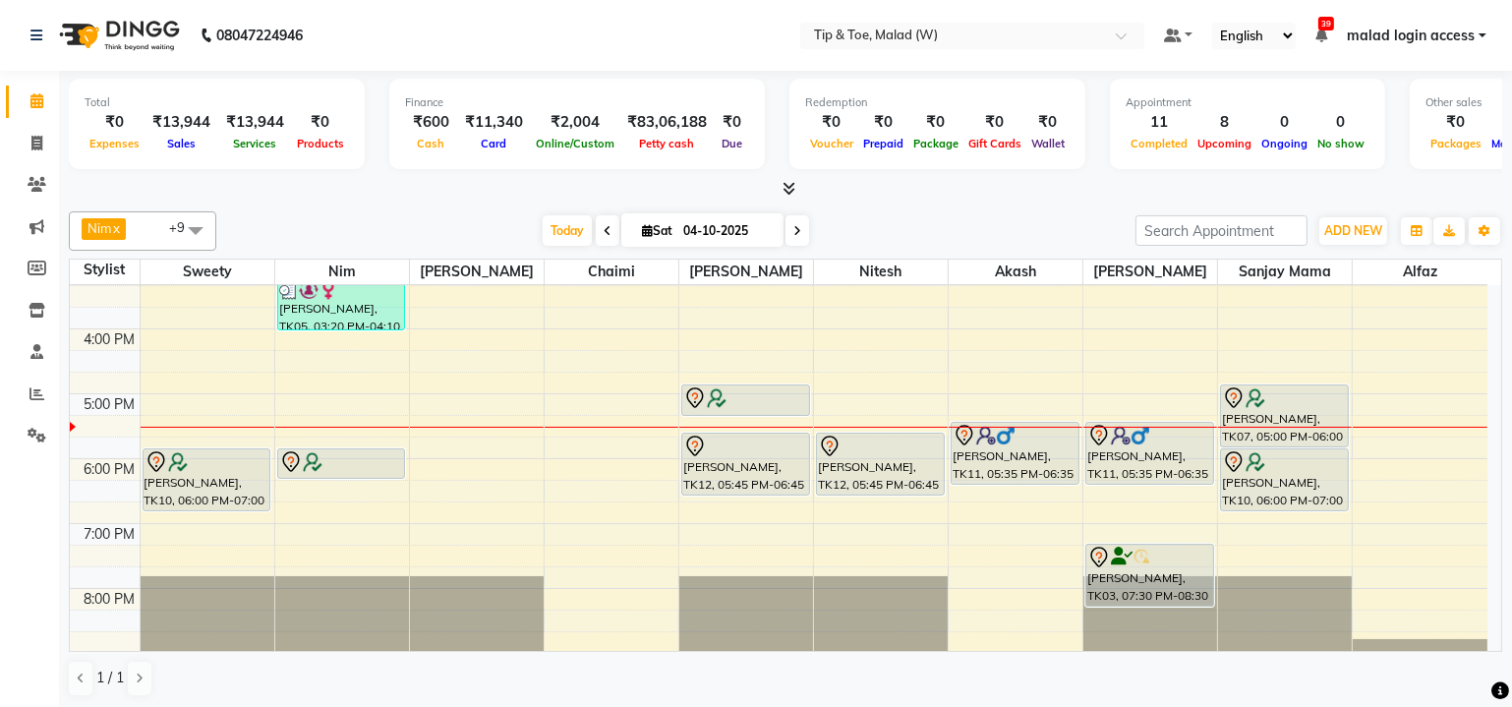
scroll to position [319, 0]
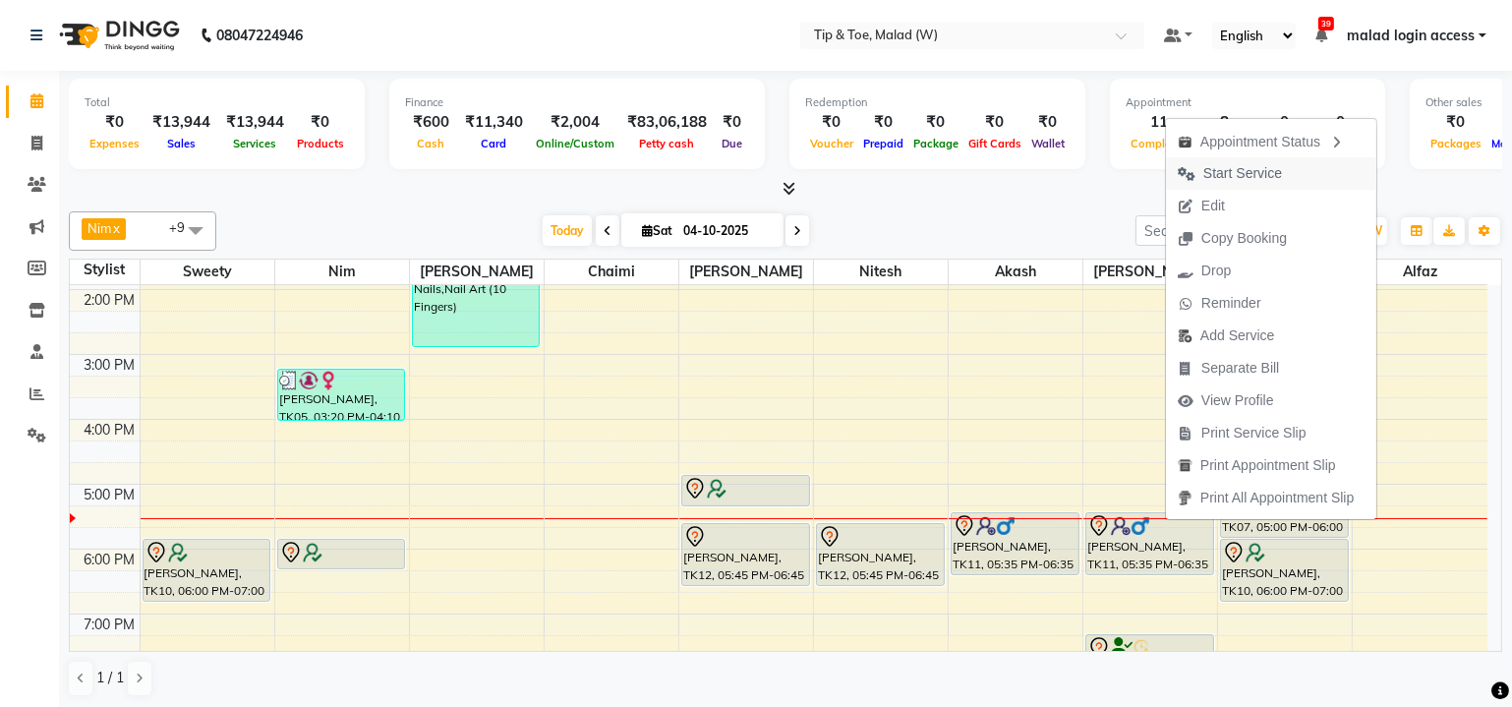
click at [1248, 182] on span "Start Service" at bounding box center [1242, 173] width 79 height 21
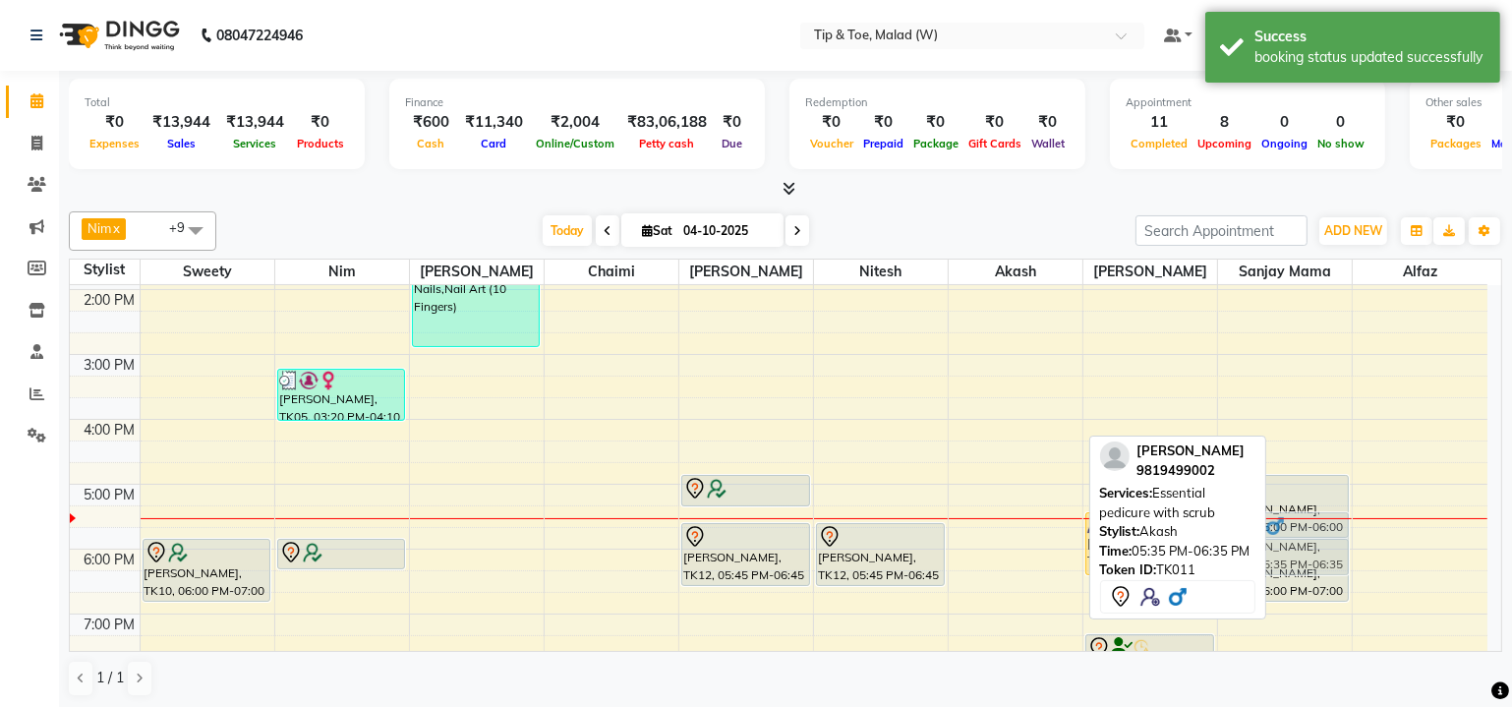
drag, startPoint x: 1019, startPoint y: 534, endPoint x: 1290, endPoint y: 528, distance: 271.3
click at [1290, 528] on tr "[PERSON_NAME], TK01, 11:30 AM-12:30 PM, Essential manicure with scrub Sanaa Aro…" at bounding box center [778, 452] width 1417 height 972
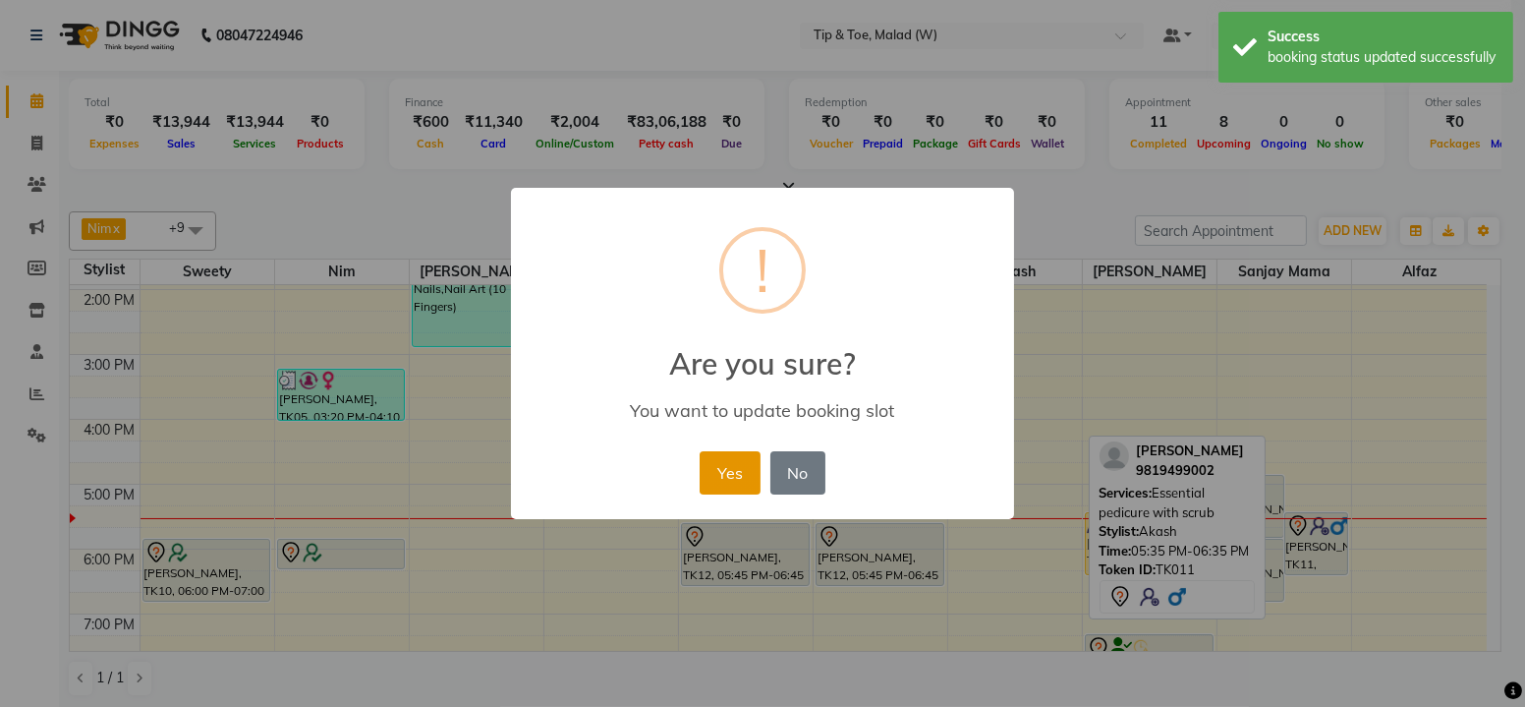
click at [744, 481] on button "Yes" at bounding box center [730, 472] width 60 height 43
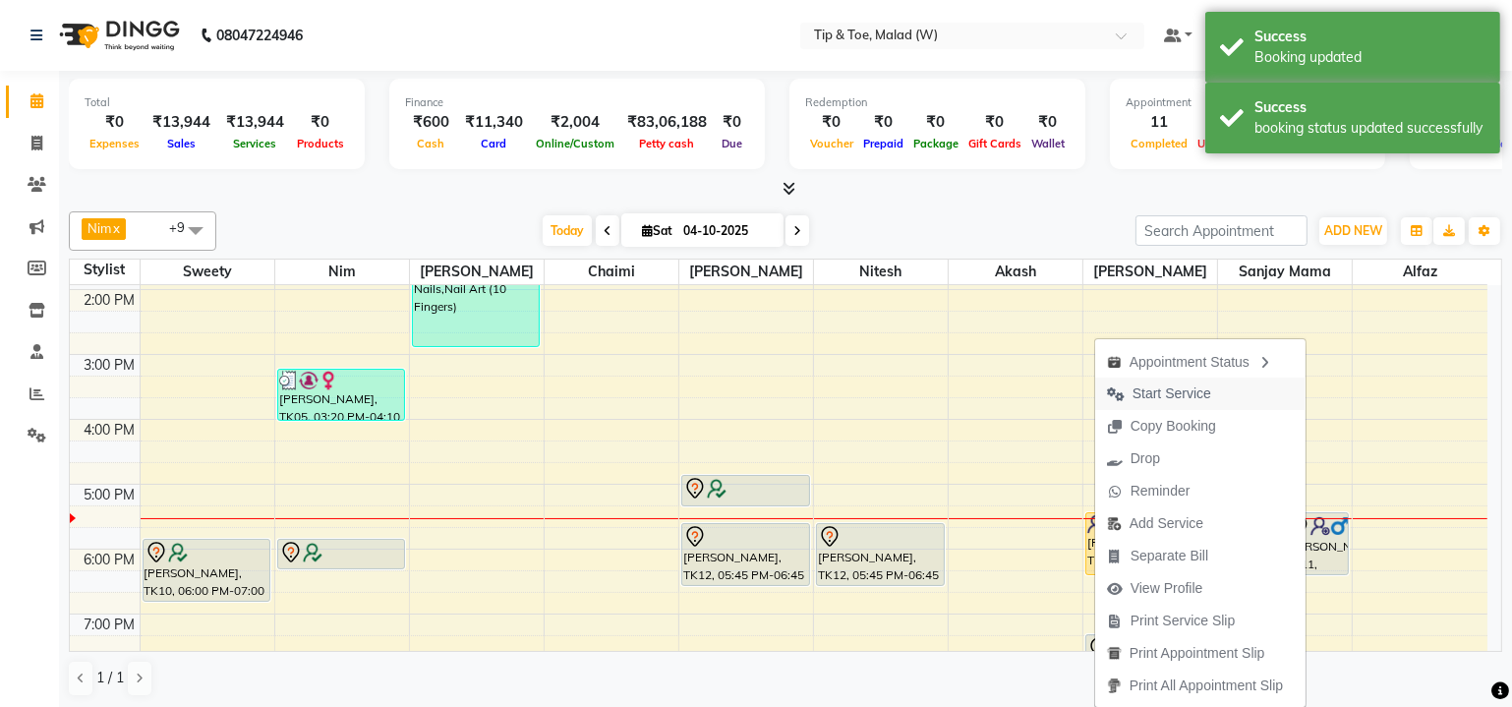
click at [1174, 384] on span "Start Service" at bounding box center [1171, 393] width 79 height 21
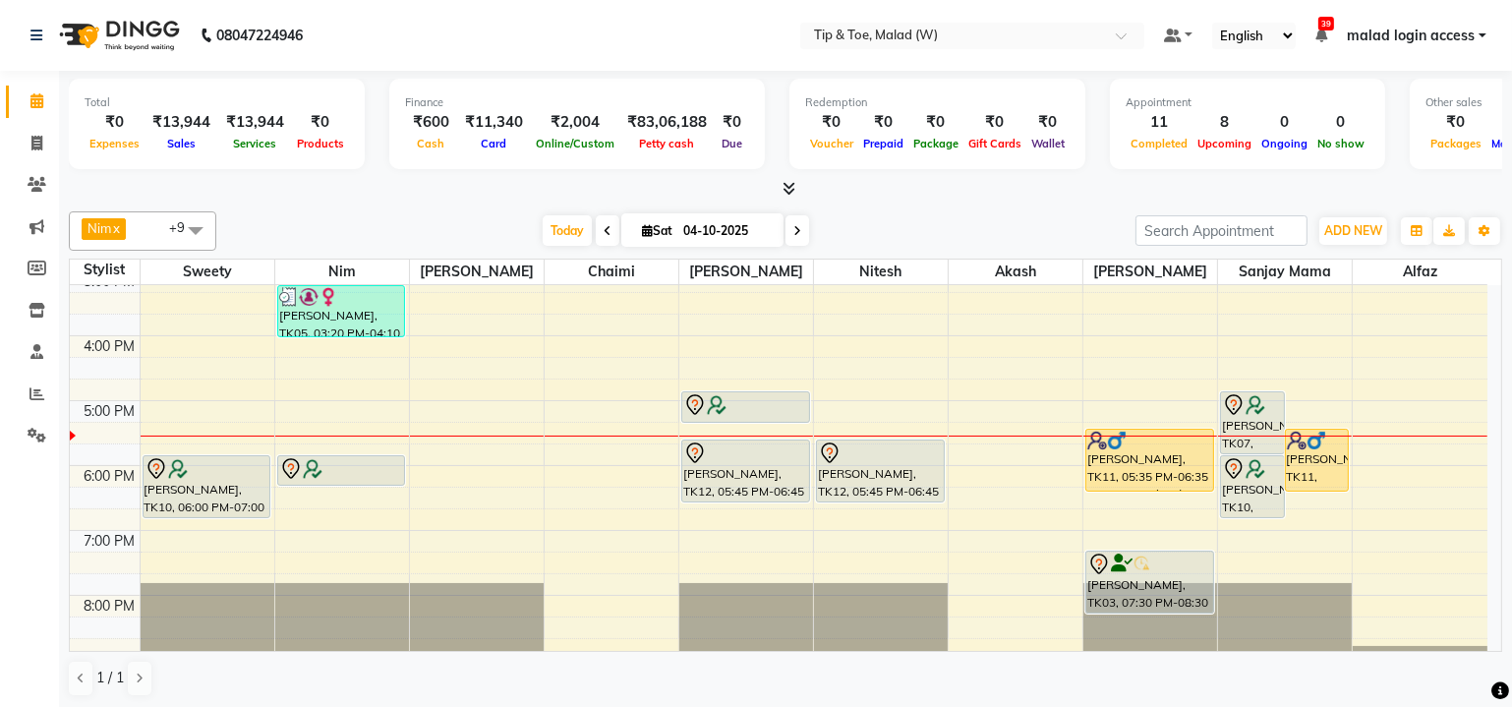
scroll to position [446, 0]
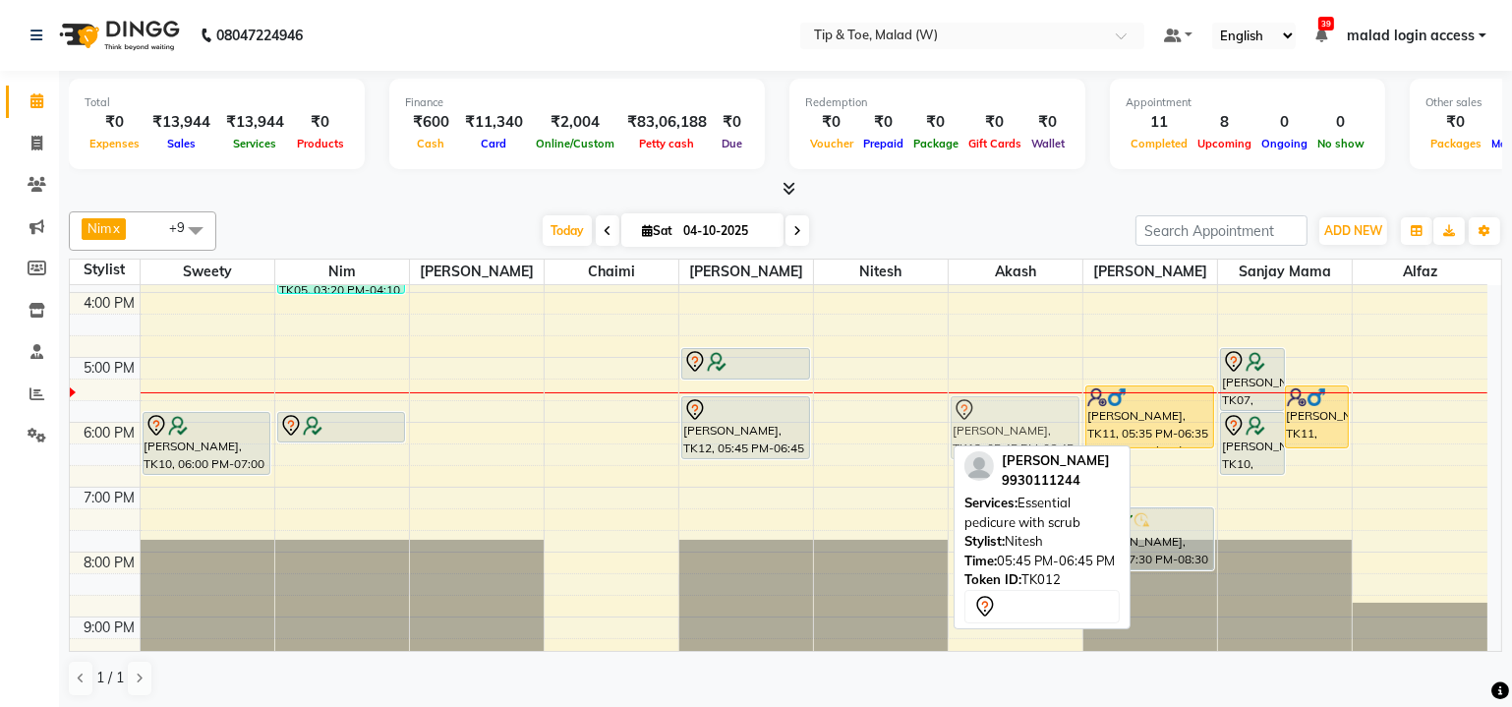
drag, startPoint x: 888, startPoint y: 409, endPoint x: 988, endPoint y: 409, distance: 100.2
click at [988, 409] on tr "[PERSON_NAME], TK01, 11:30 AM-12:30 PM, Essential manicure with scrub Sanaa Aro…" at bounding box center [778, 325] width 1417 height 972
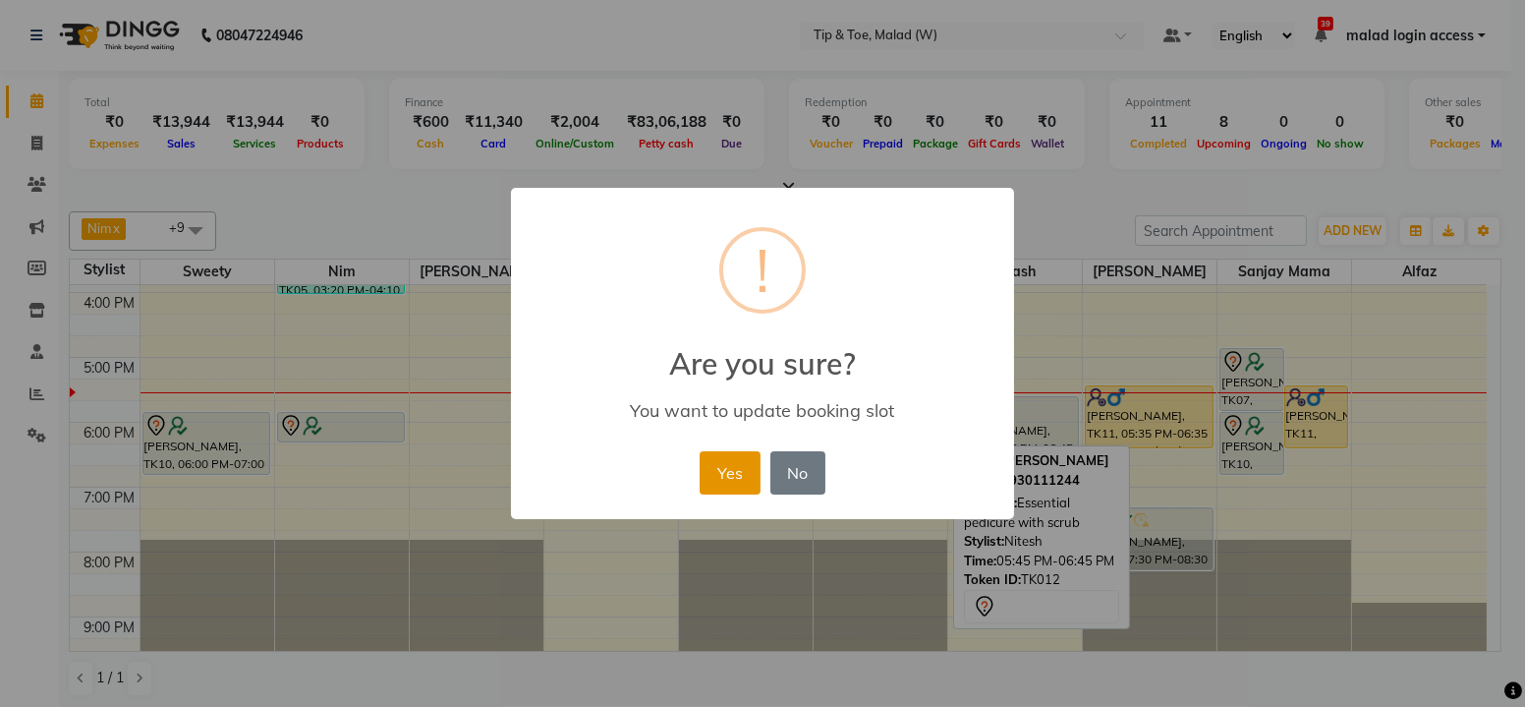
click at [735, 469] on button "Yes" at bounding box center [730, 472] width 60 height 43
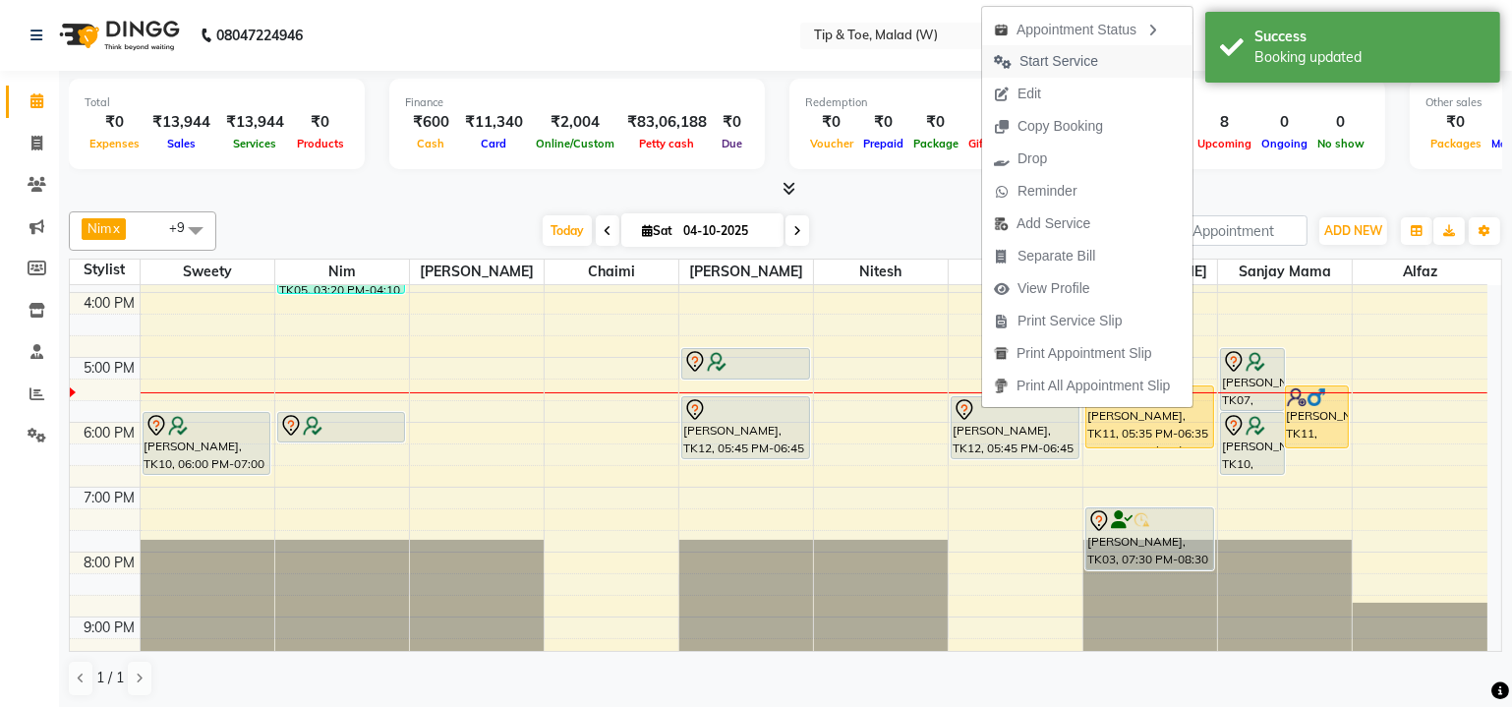
click at [1060, 65] on span "Start Service" at bounding box center [1058, 61] width 79 height 21
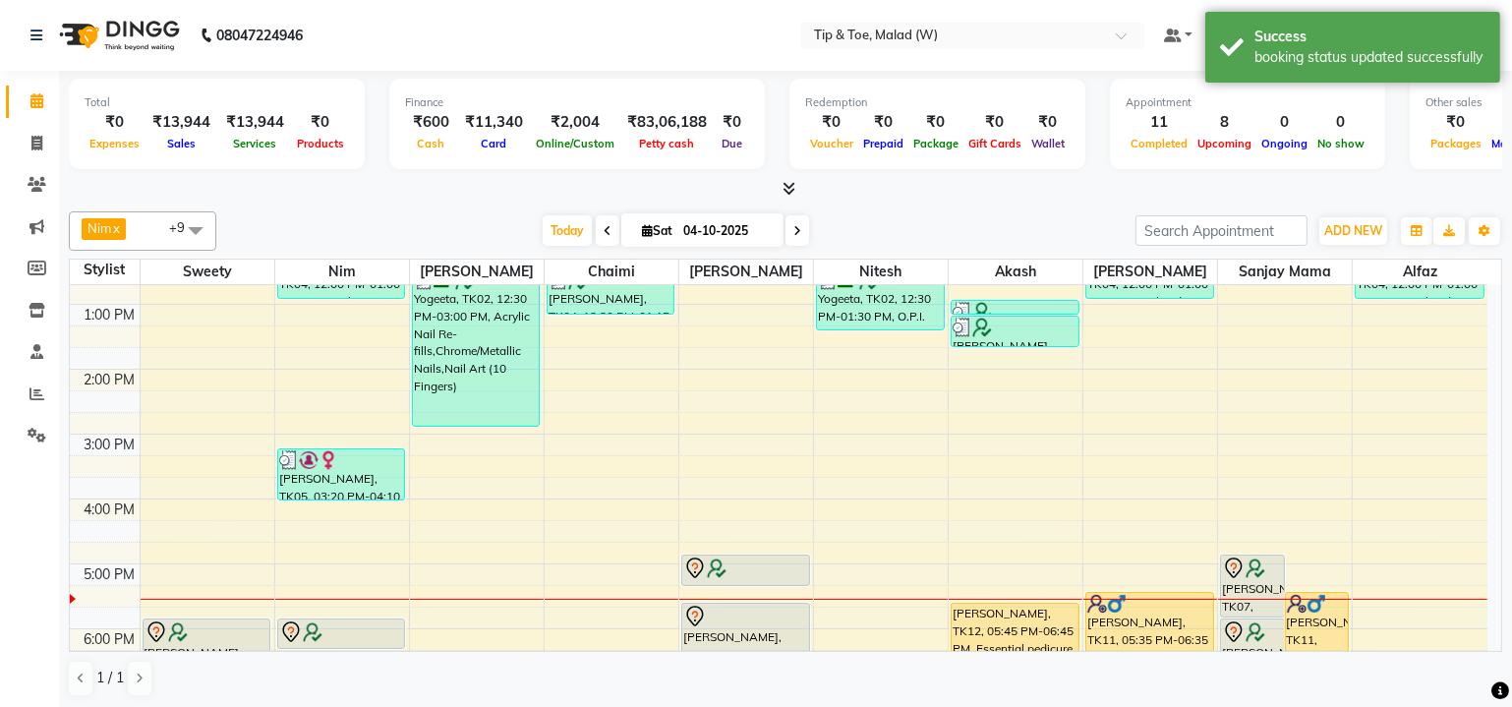
scroll to position [267, 0]
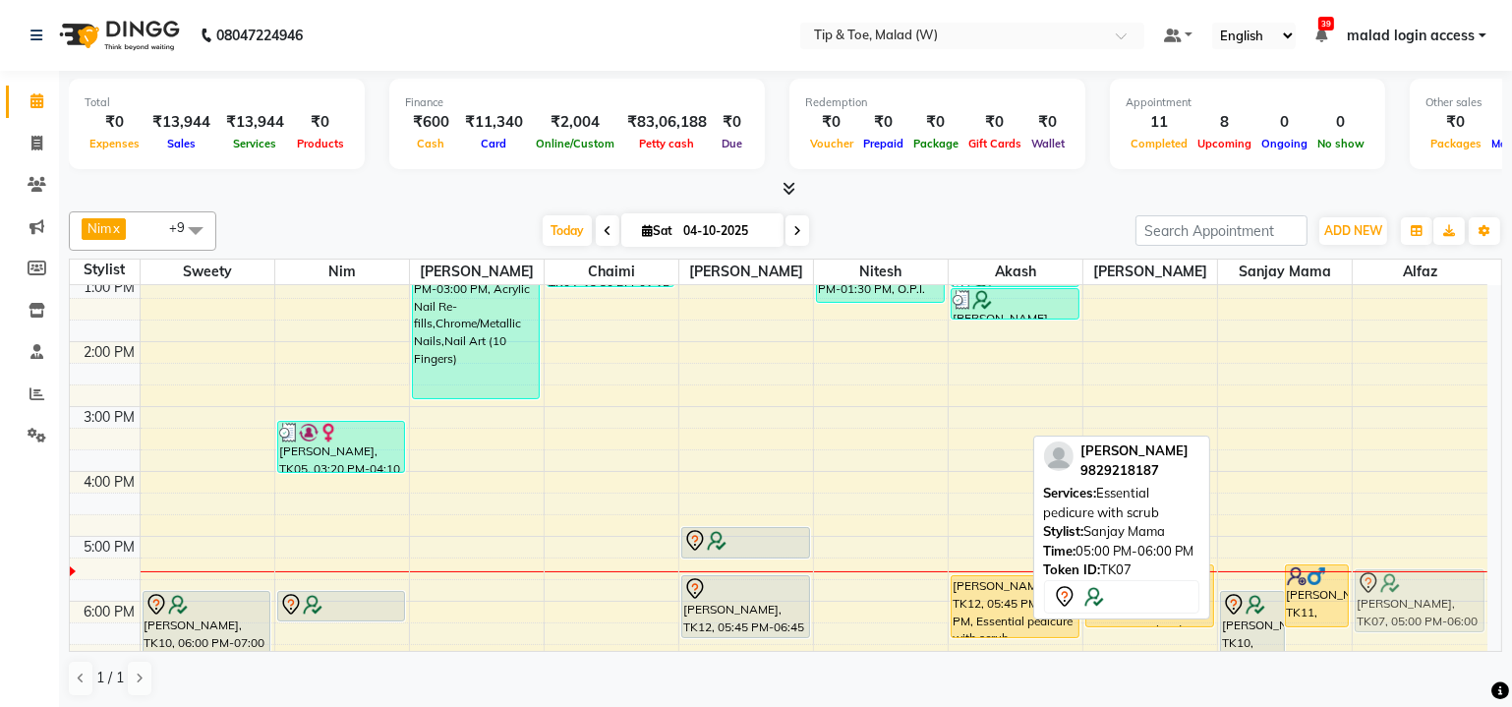
drag, startPoint x: 1247, startPoint y: 536, endPoint x: 1439, endPoint y: 578, distance: 196.3
click at [1439, 578] on tr "[PERSON_NAME], TK01, 11:30 AM-12:30 PM, Essential manicure with scrub Sanaa Aro…" at bounding box center [778, 504] width 1417 height 972
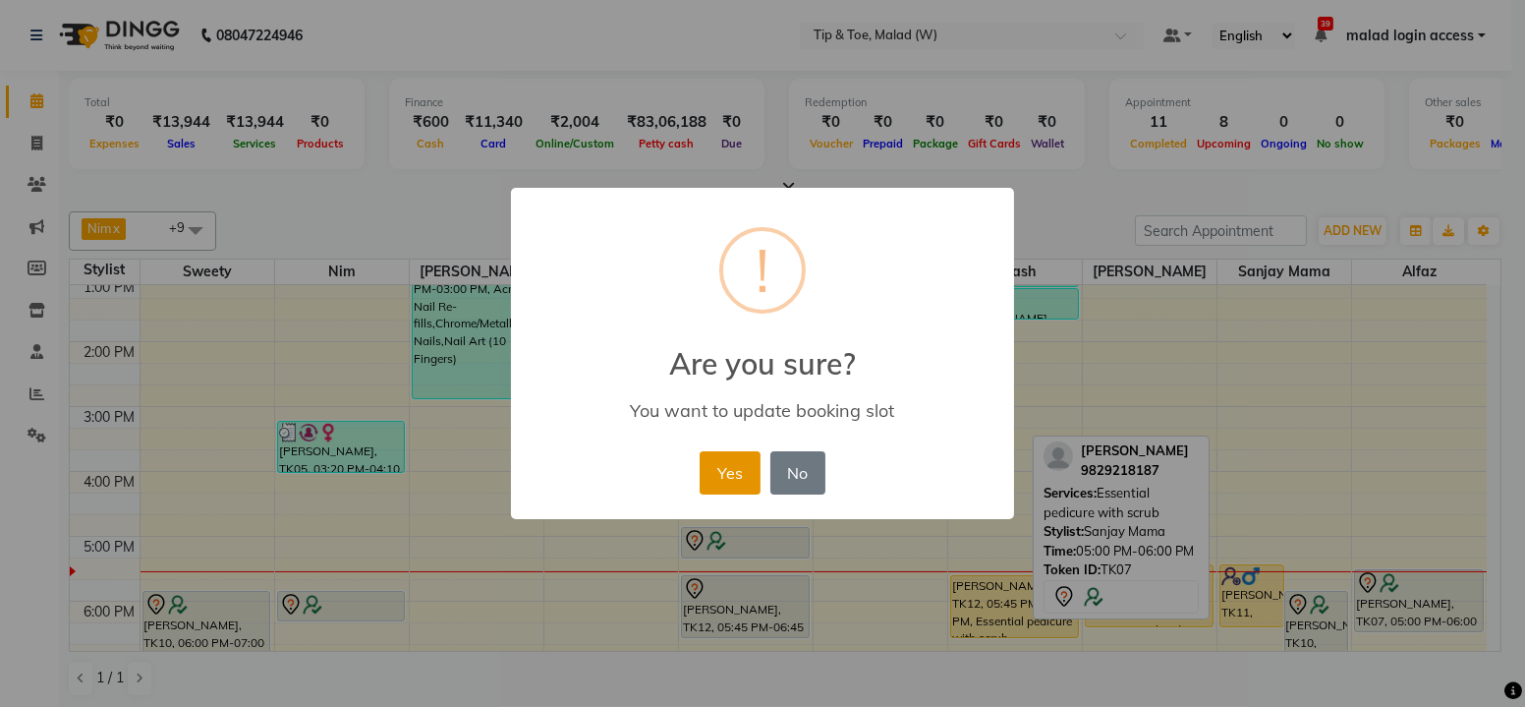
click at [738, 477] on button "Yes" at bounding box center [730, 472] width 60 height 43
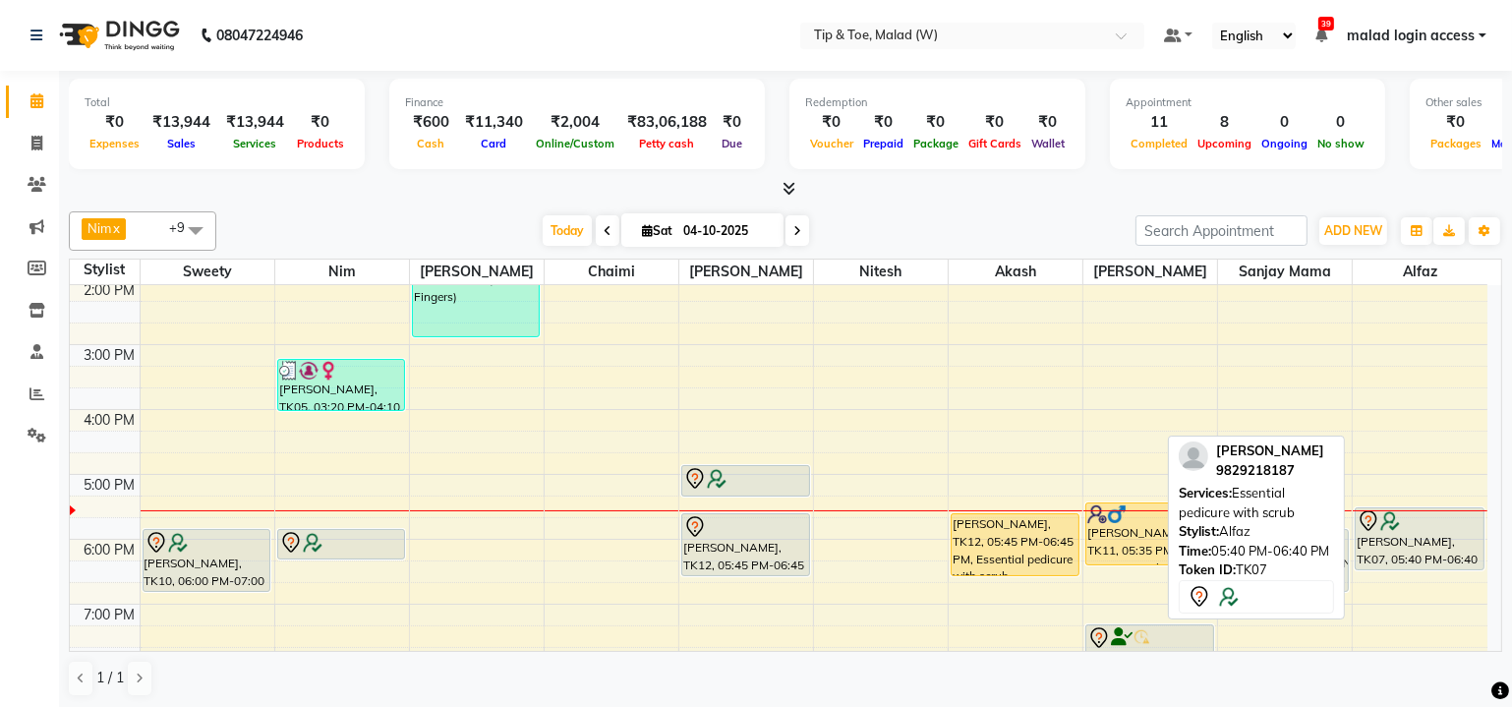
scroll to position [357, 0]
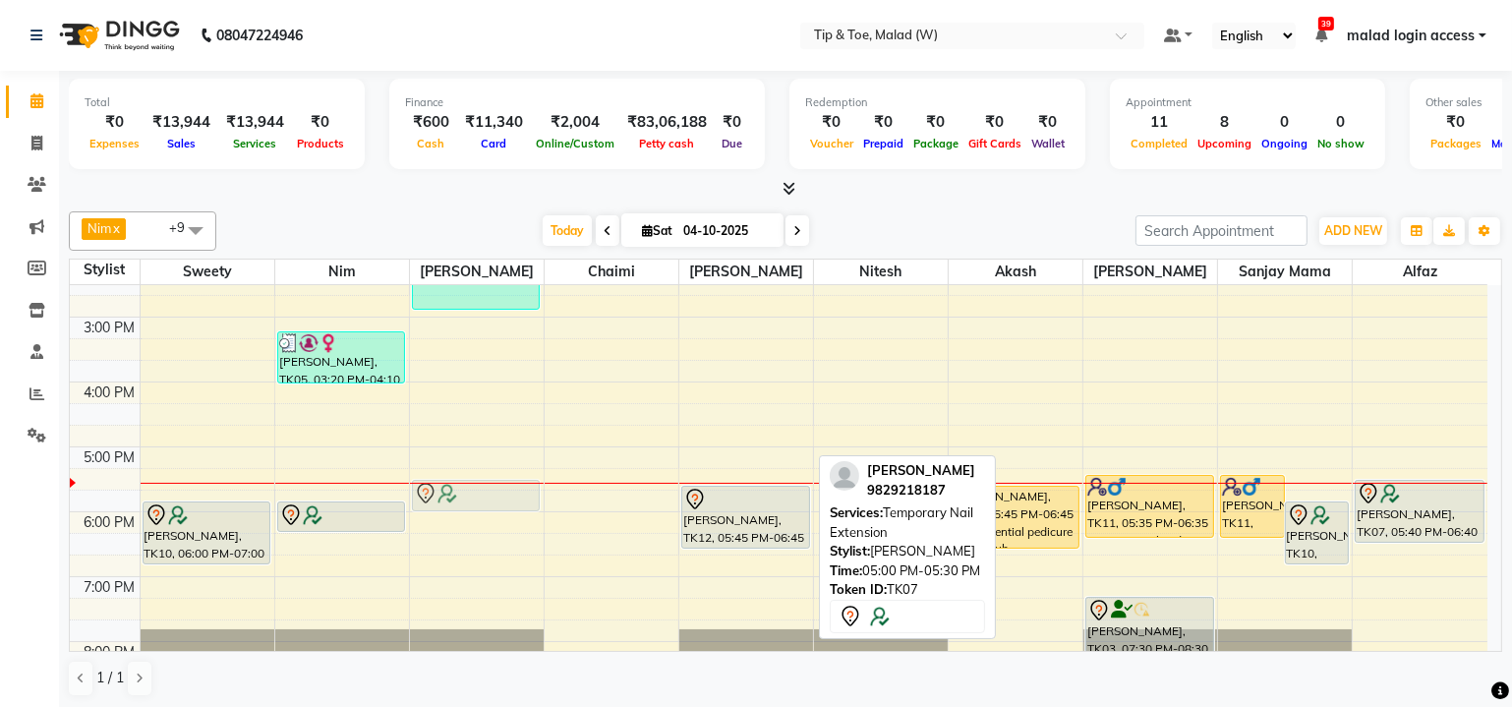
drag, startPoint x: 735, startPoint y: 447, endPoint x: 455, endPoint y: 490, distance: 283.4
click at [455, 490] on tr "[PERSON_NAME], TK01, 11:30 AM-12:30 PM, Essential manicure with scrub Sanaa Aro…" at bounding box center [778, 414] width 1417 height 972
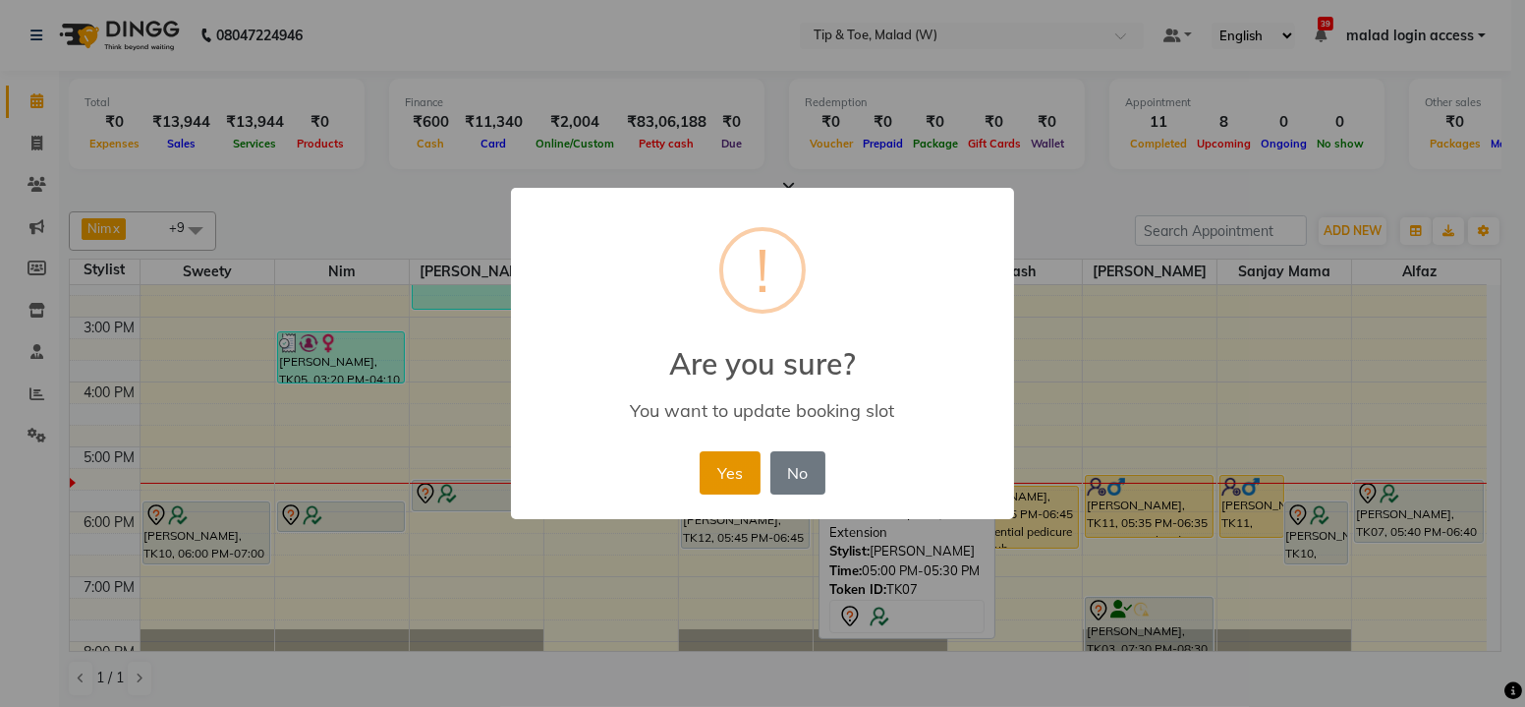
click at [726, 475] on button "Yes" at bounding box center [730, 472] width 60 height 43
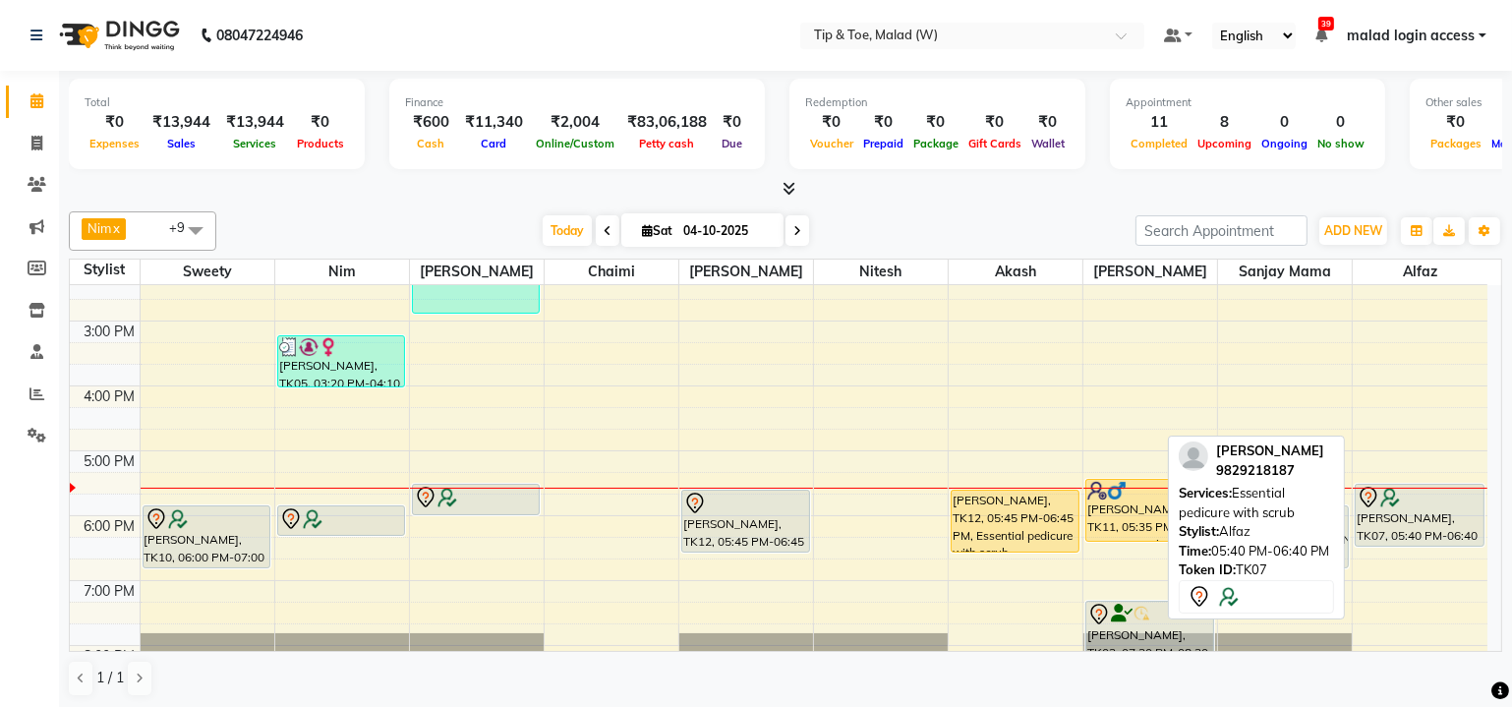
scroll to position [446, 0]
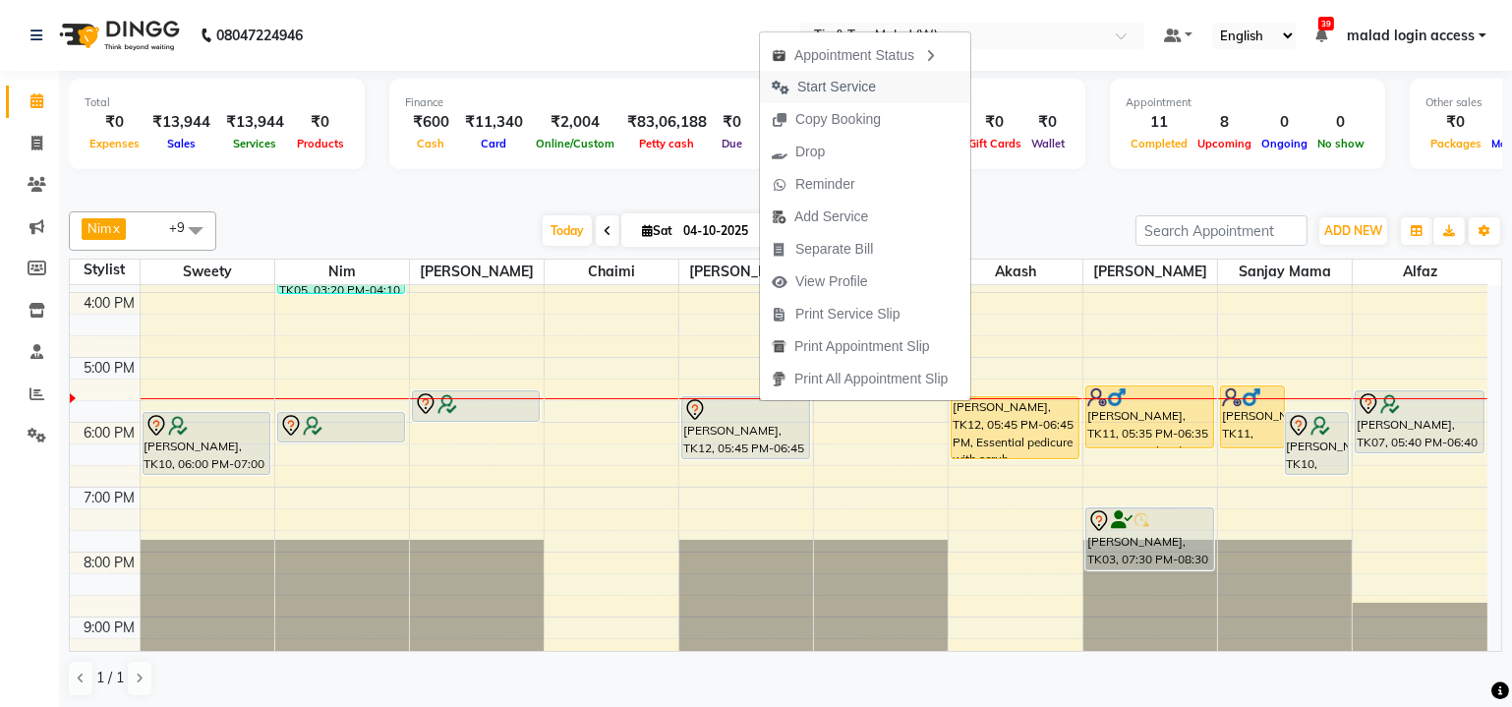
click at [830, 89] on span "Start Service" at bounding box center [836, 87] width 79 height 21
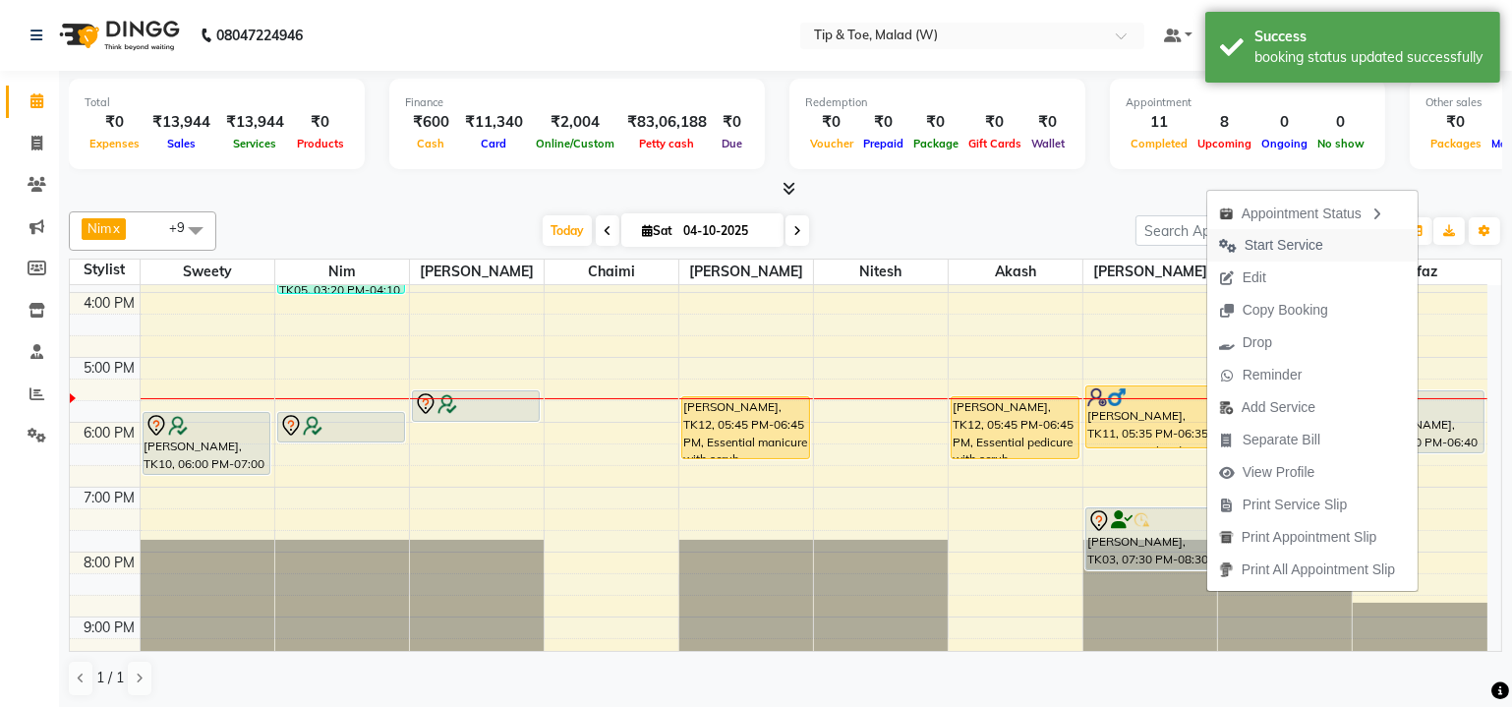
click at [1283, 242] on span "Start Service" at bounding box center [1283, 245] width 79 height 21
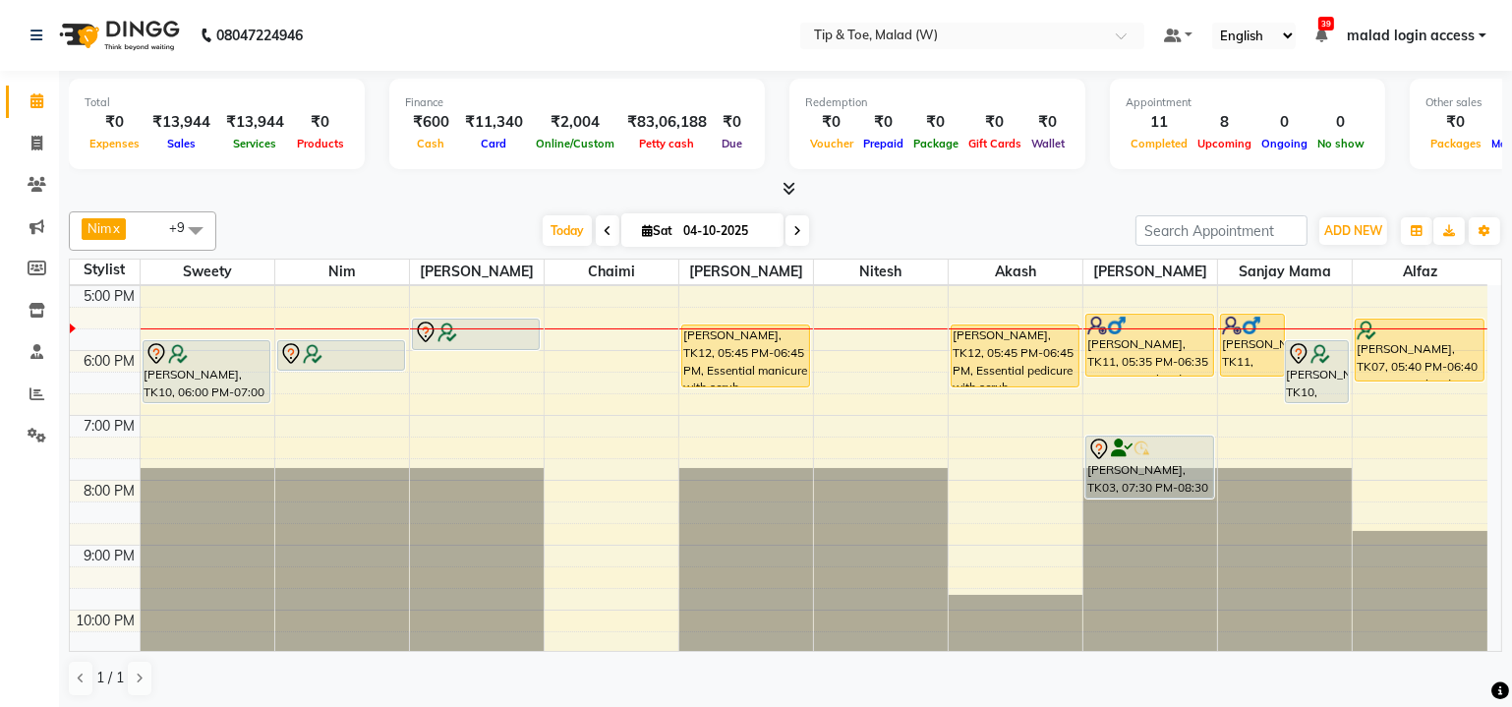
scroll to position [536, 0]
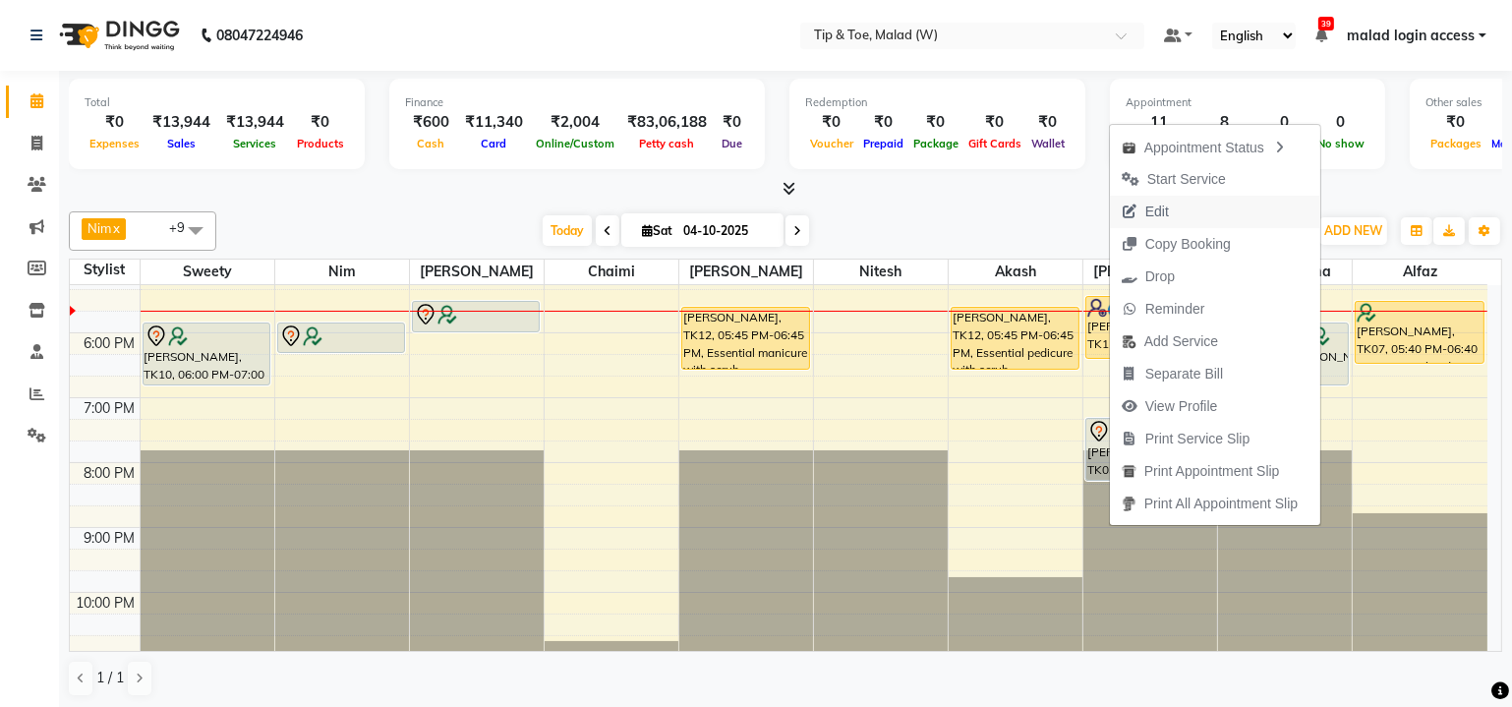
click at [1153, 221] on span "Edit" at bounding box center [1145, 212] width 71 height 32
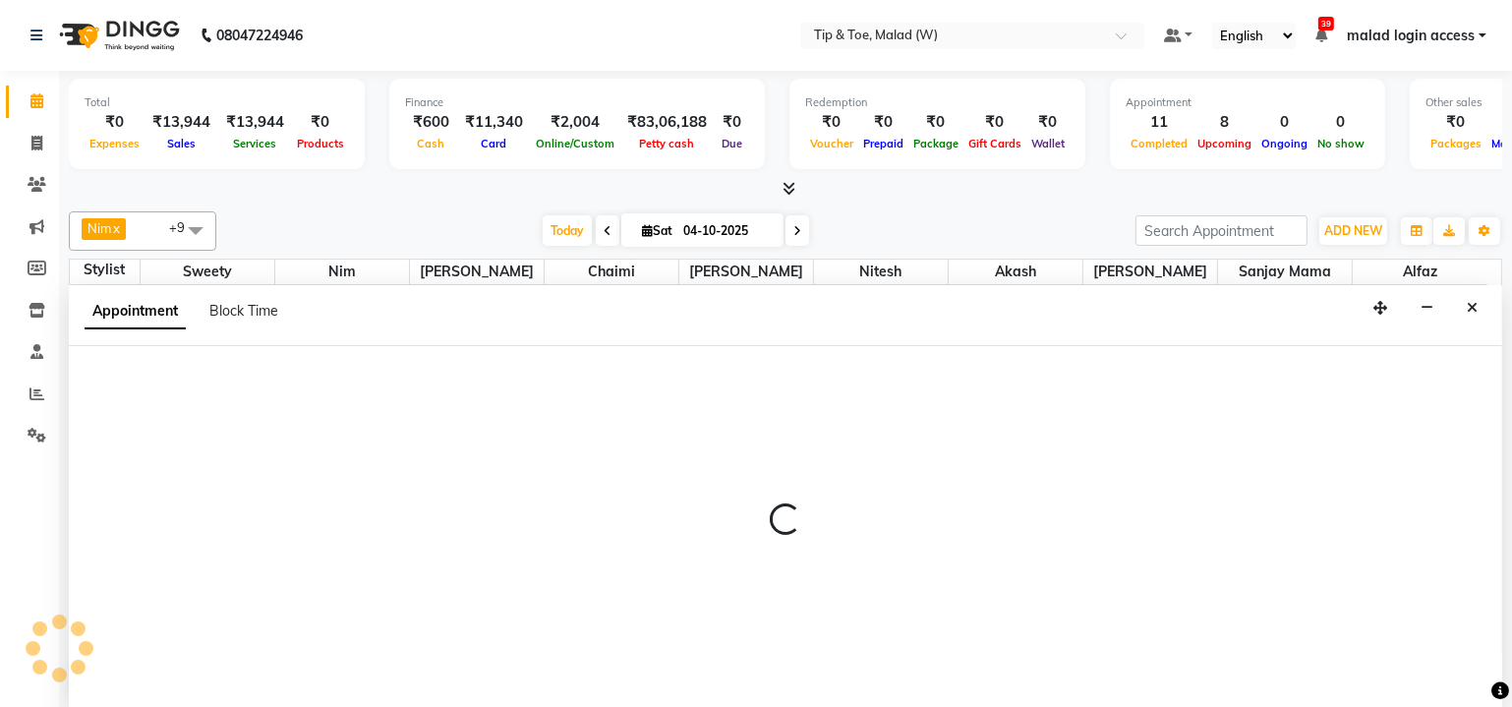
select select "tentative"
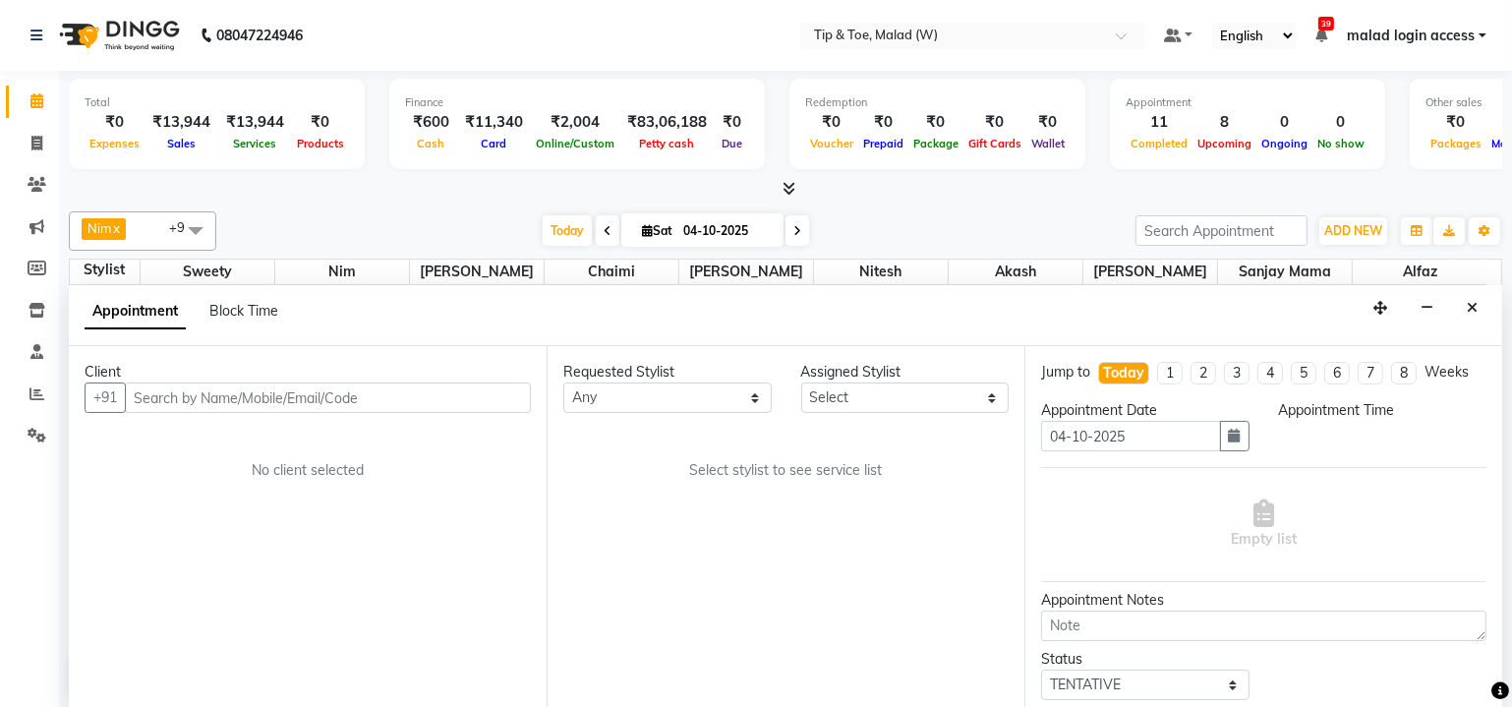
select select "84683"
select select "1080"
select select "2873"
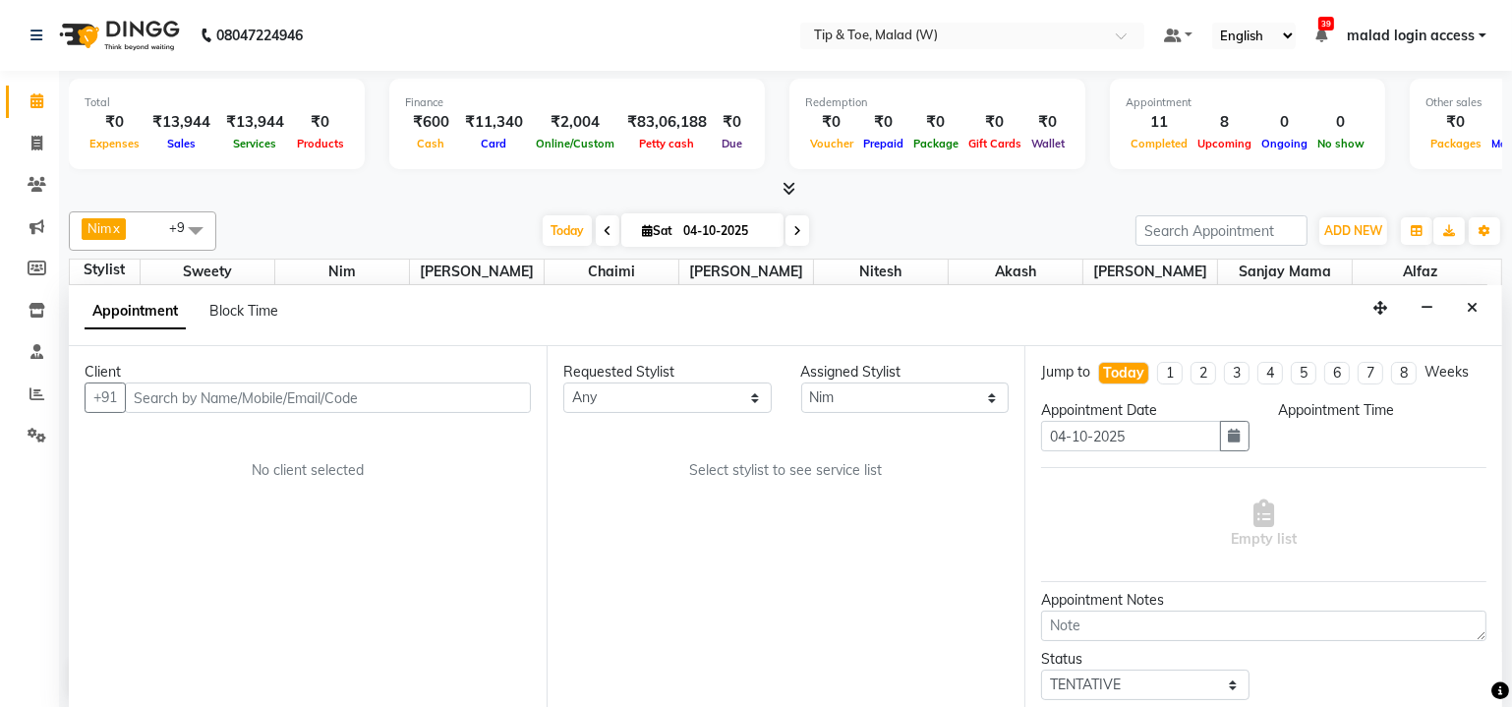
select select "2873"
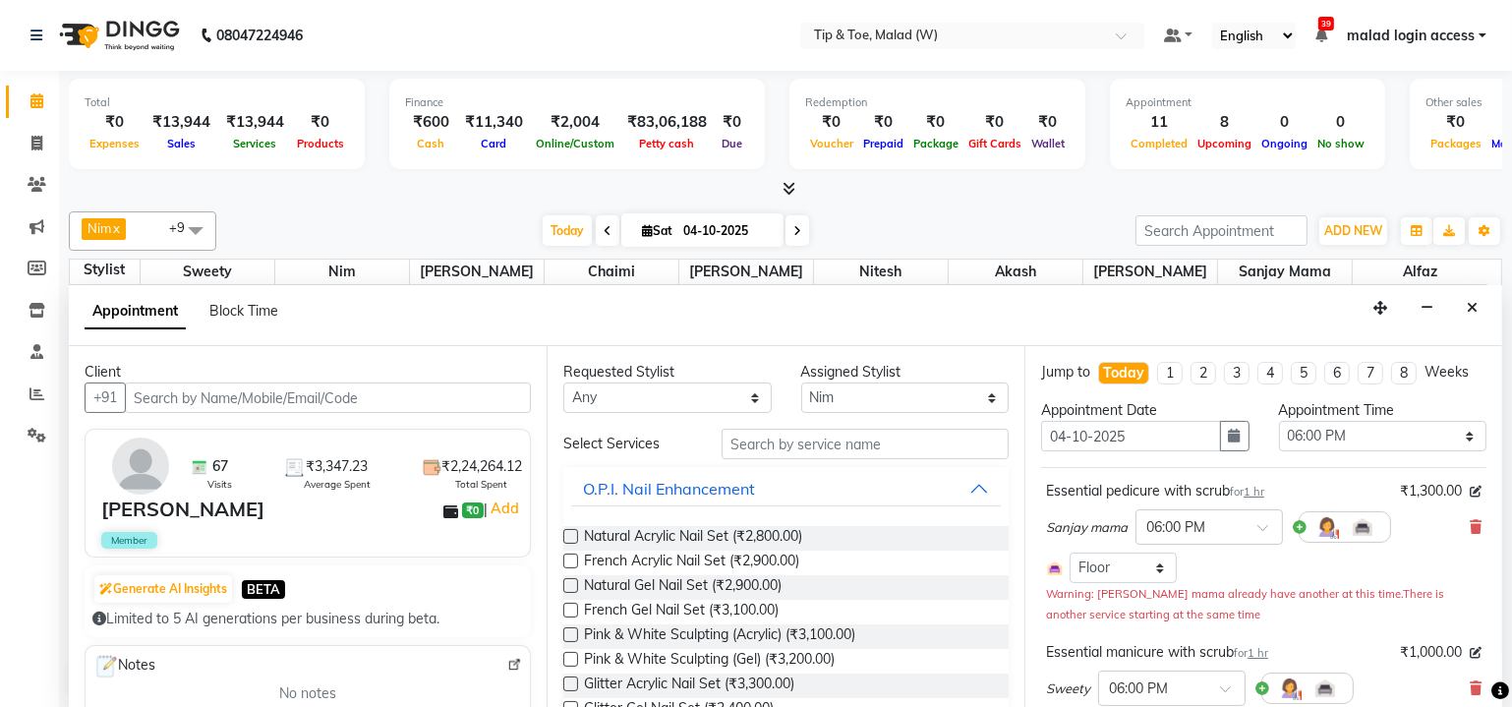
scroll to position [511, 0]
click at [1351, 432] on select "Select 10:00 AM 10:15 AM 10:30 AM 10:45 AM 11:00 AM 11:15 AM 11:30 AM 11:45 AM …" at bounding box center [1383, 436] width 208 height 30
select select "1110"
click at [1279, 421] on select "Select 10:00 AM 10:15 AM 10:30 AM 10:45 AM 11:00 AM 11:15 AM 11:30 AM 11:45 AM …" at bounding box center [1383, 436] width 208 height 30
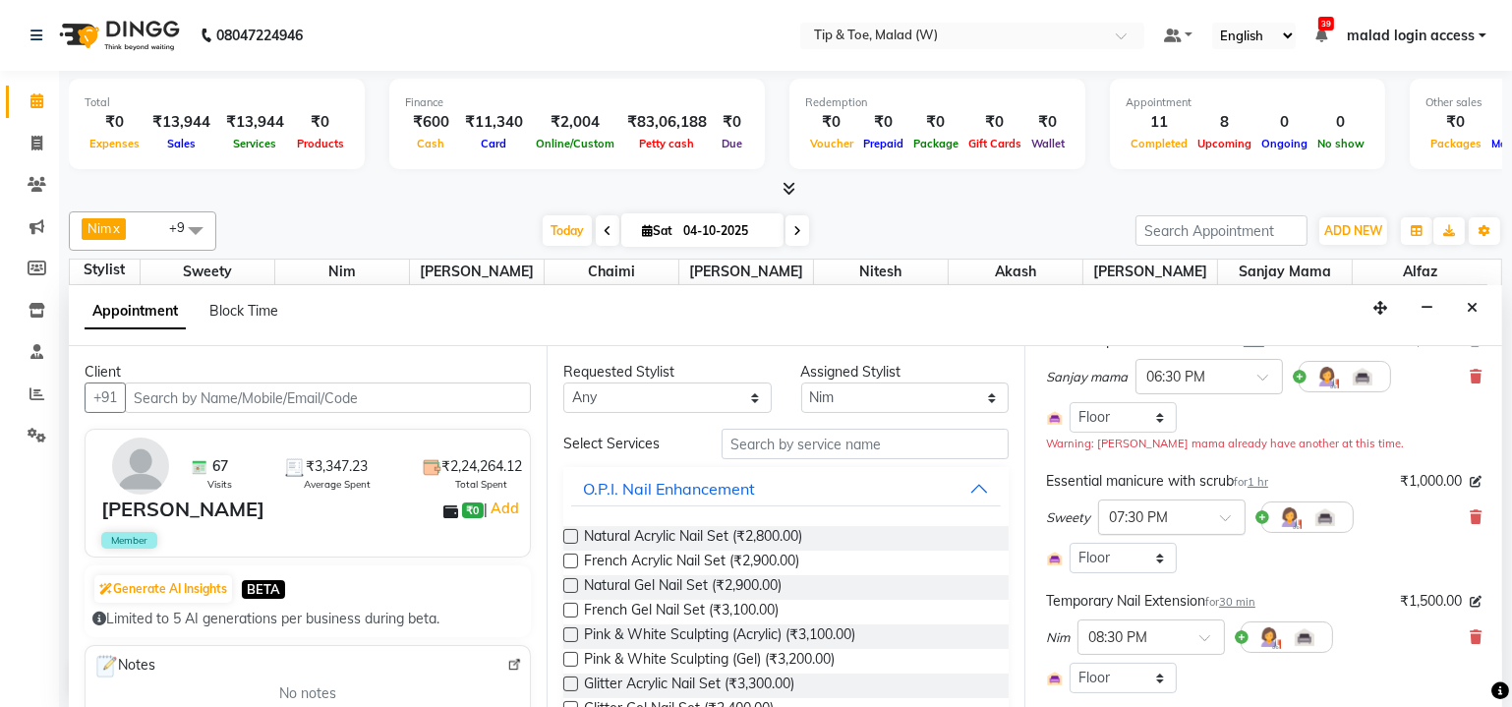
scroll to position [178, 0]
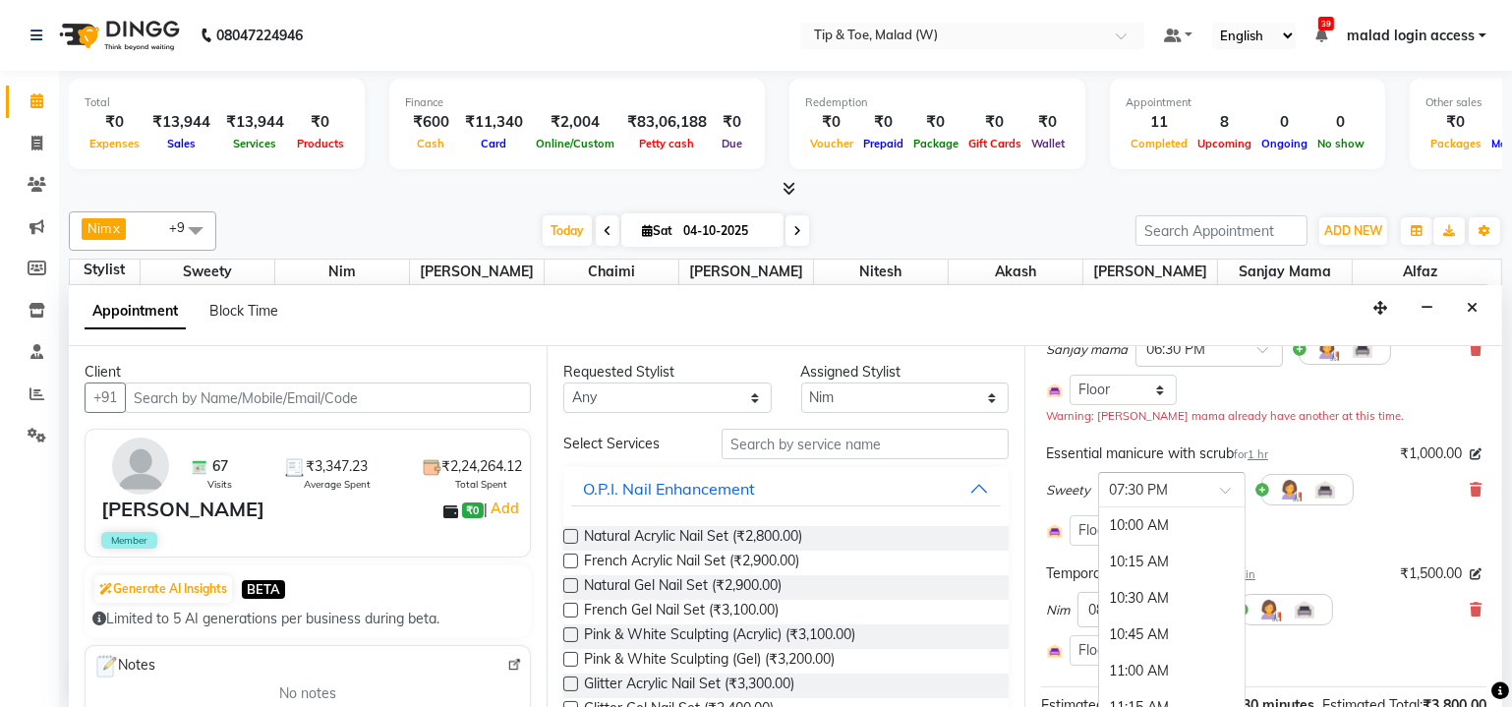
click at [1184, 478] on input "text" at bounding box center [1152, 488] width 86 height 21
click at [1139, 550] on div "06:30 PM" at bounding box center [1171, 562] width 145 height 36
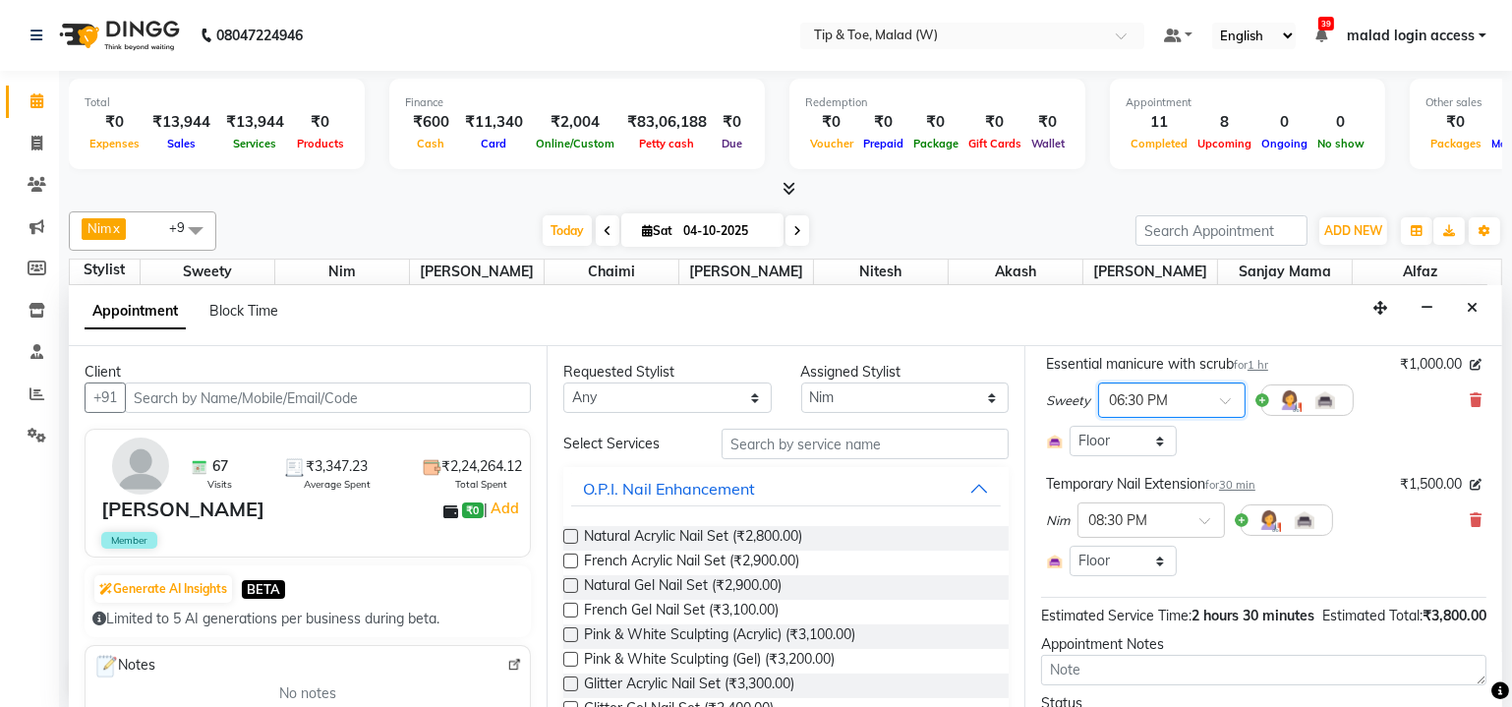
scroll to position [386, 0]
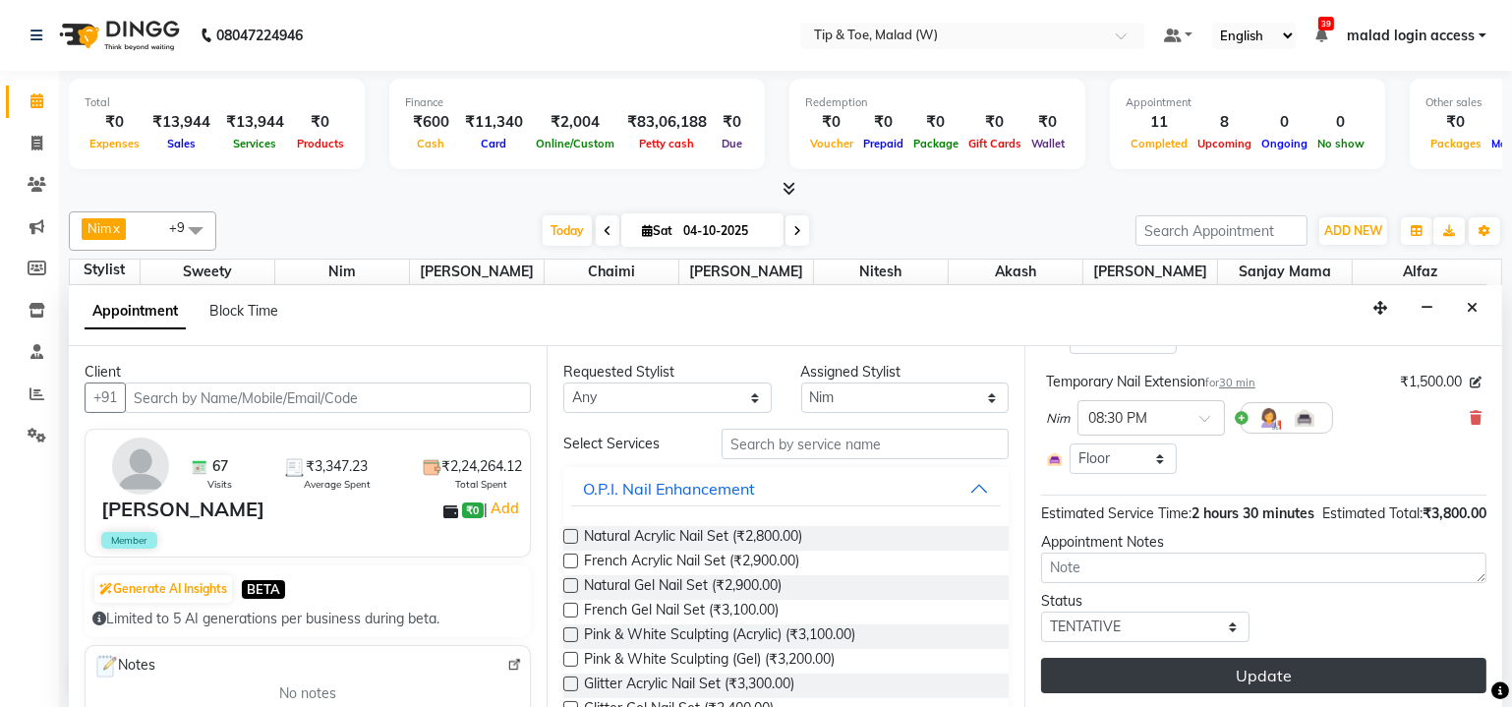
click at [1243, 678] on button "Update" at bounding box center [1263, 675] width 445 height 35
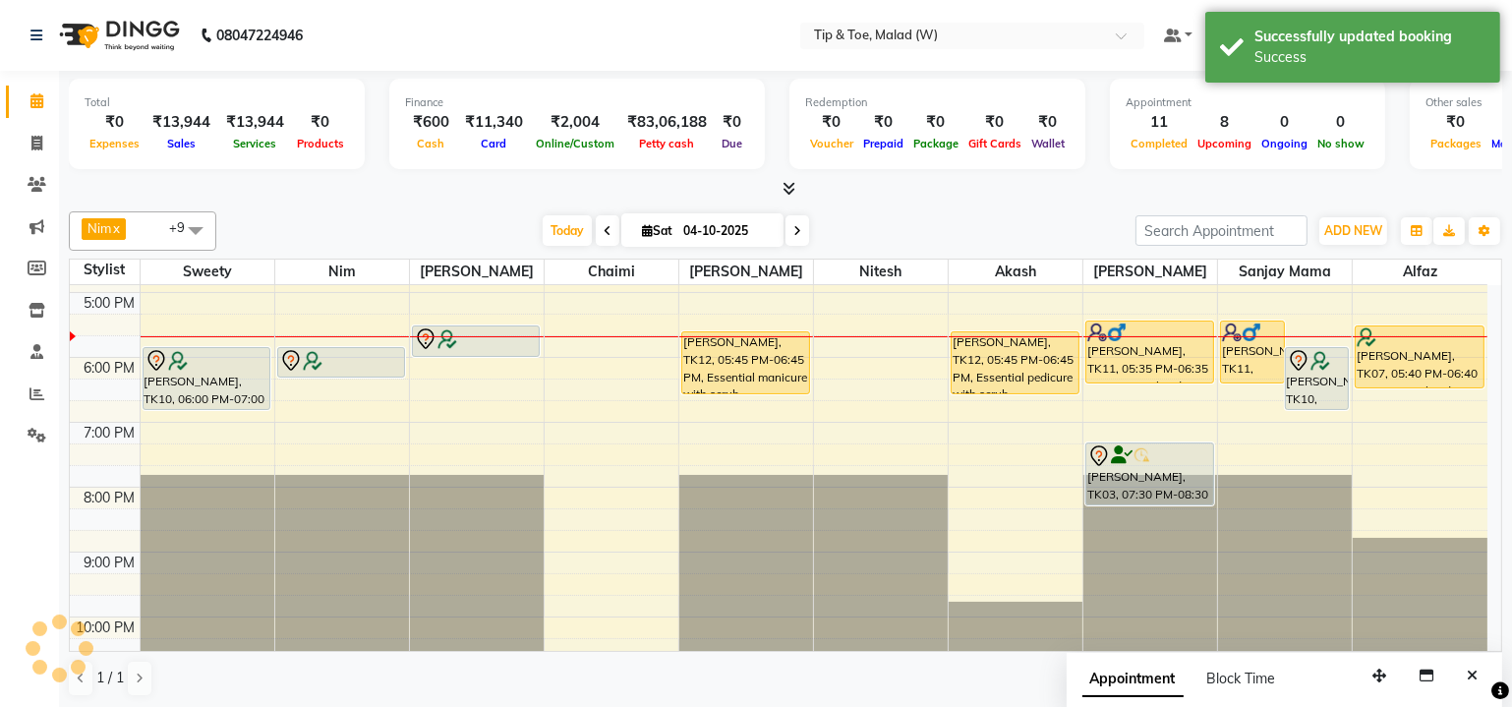
scroll to position [0, 0]
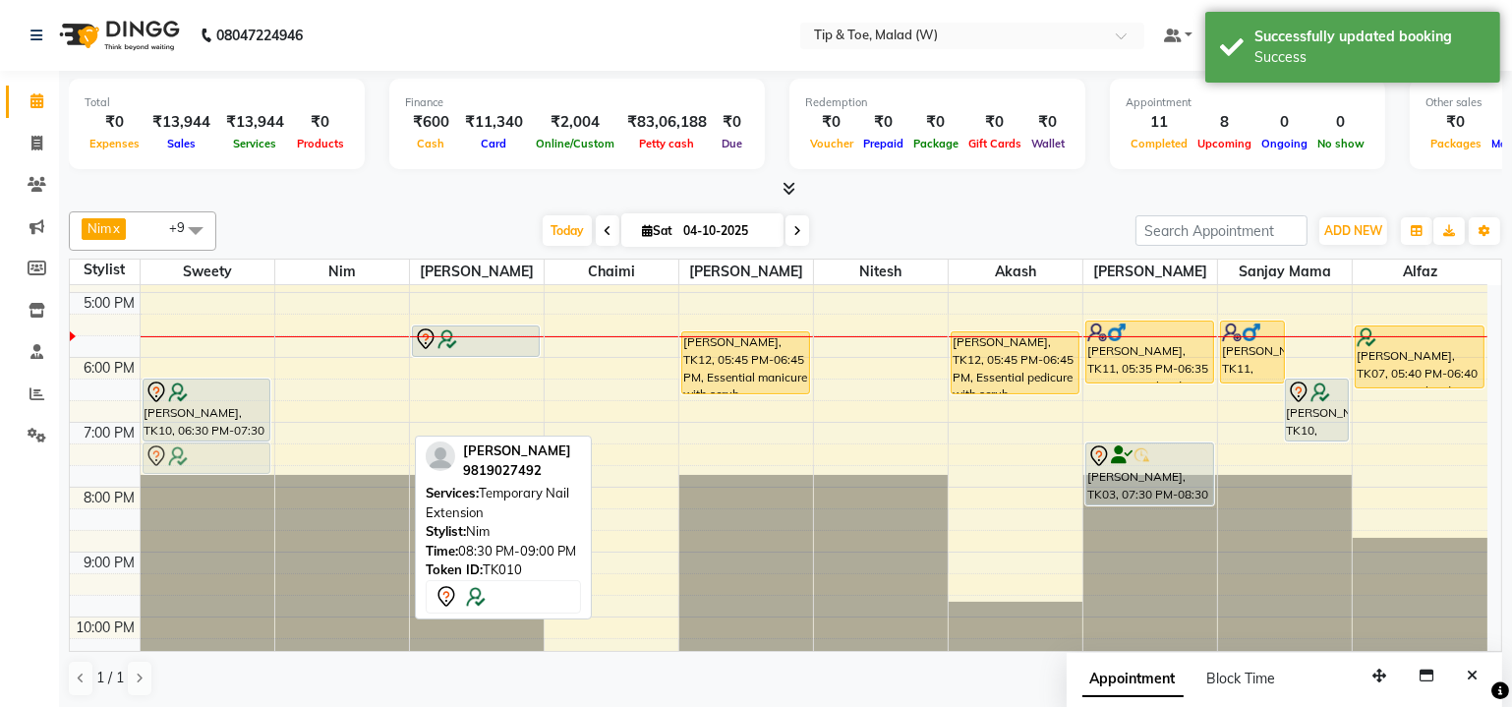
drag, startPoint x: 338, startPoint y: 510, endPoint x: 238, endPoint y: 447, distance: 118.3
click at [238, 447] on tr "[PERSON_NAME], TK01, 11:30 AM-12:30 PM, Essential manicure with scrub Sanaa Aro…" at bounding box center [778, 260] width 1417 height 972
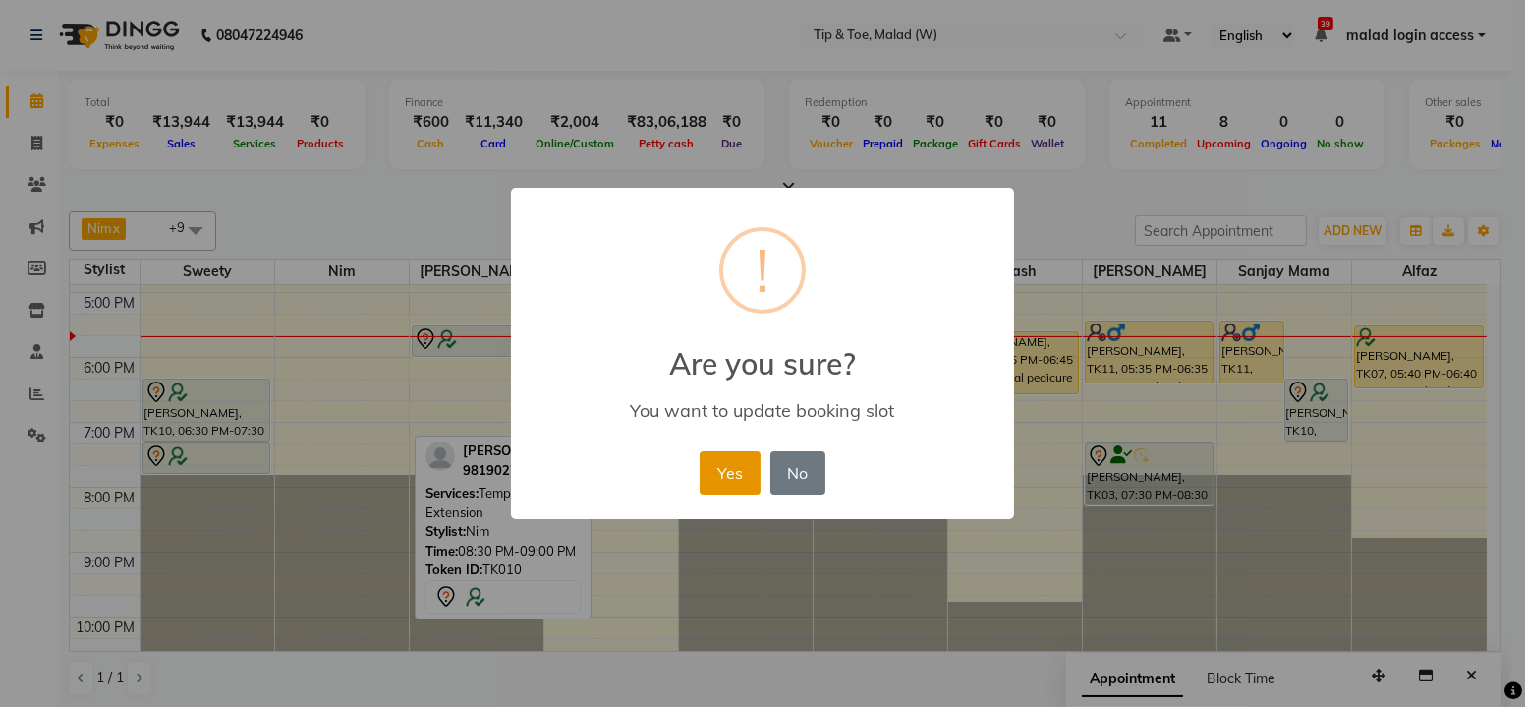
click at [728, 475] on button "Yes" at bounding box center [730, 472] width 60 height 43
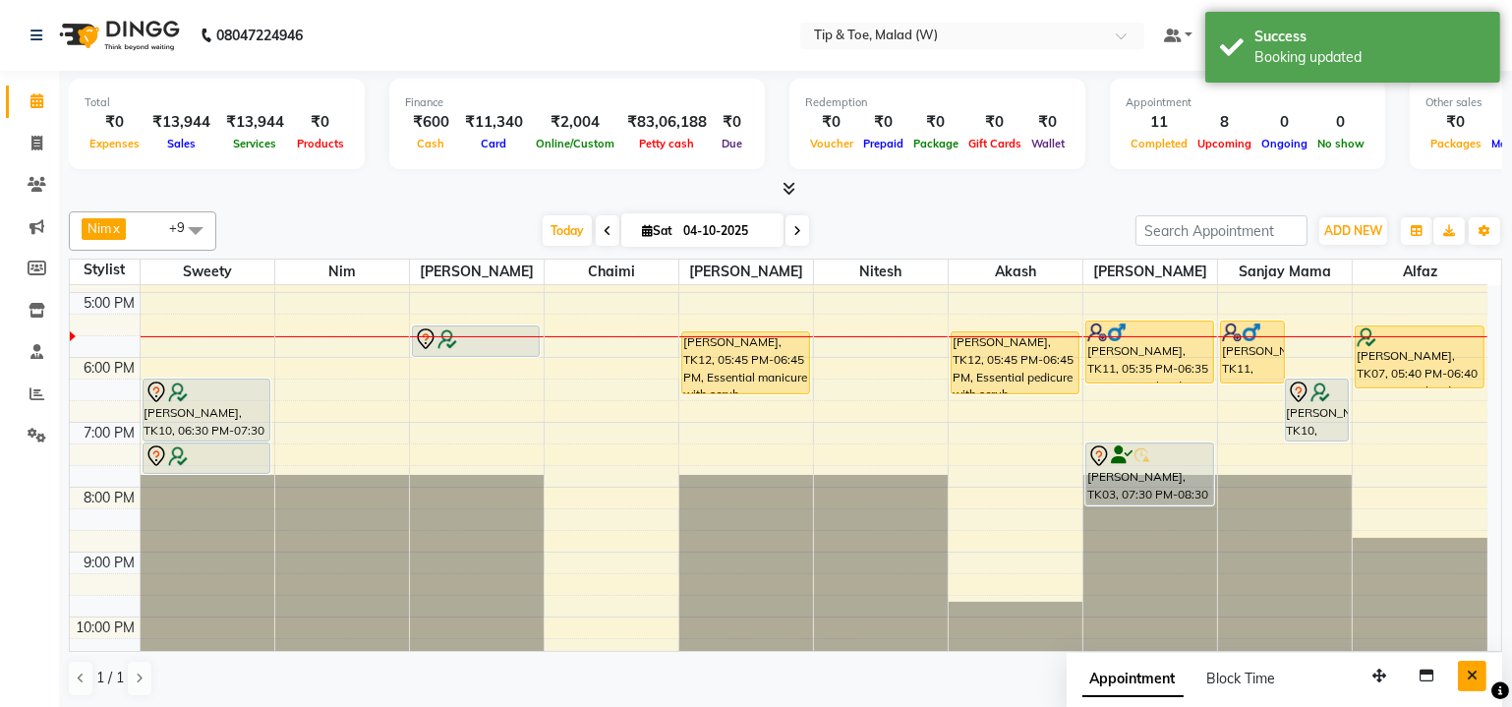
click at [1471, 677] on icon "Close" at bounding box center [1471, 675] width 11 height 14
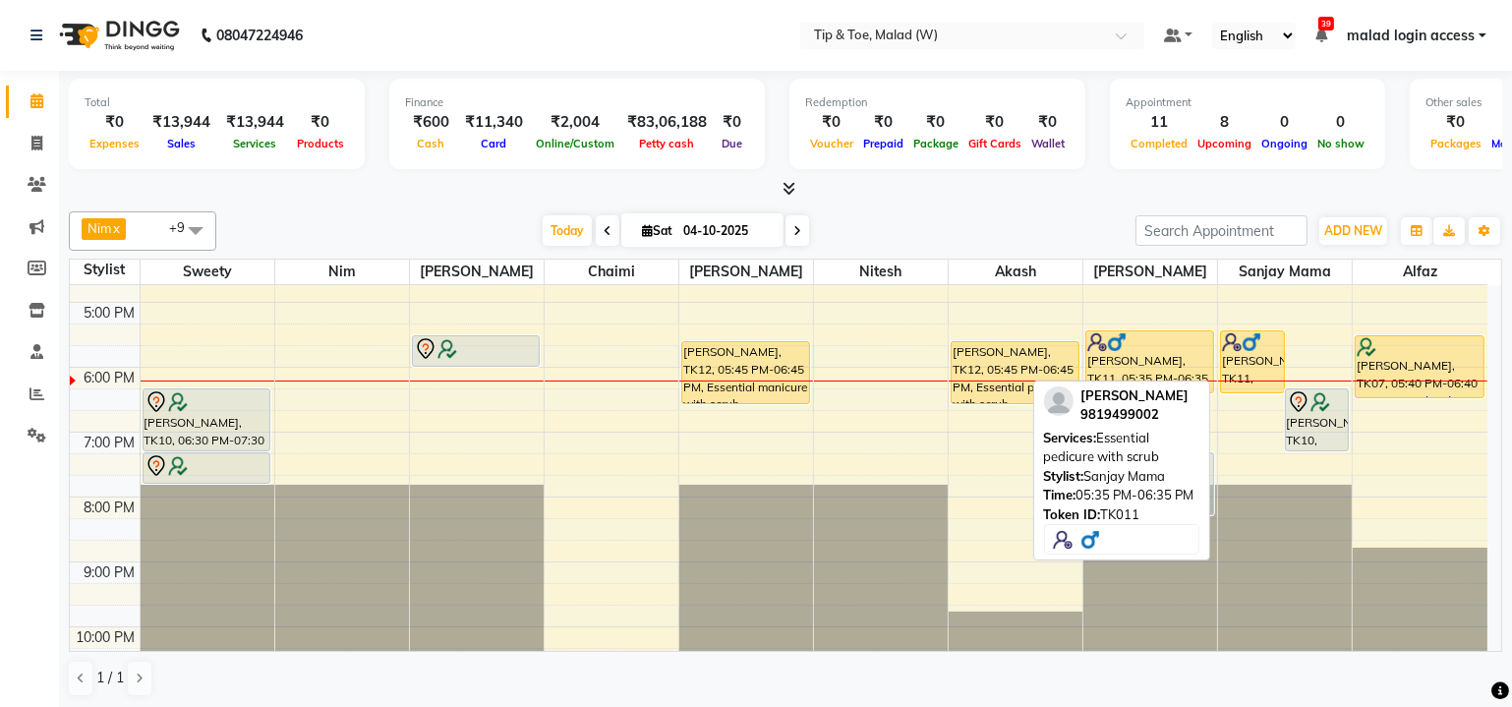
scroll to position [498, 0]
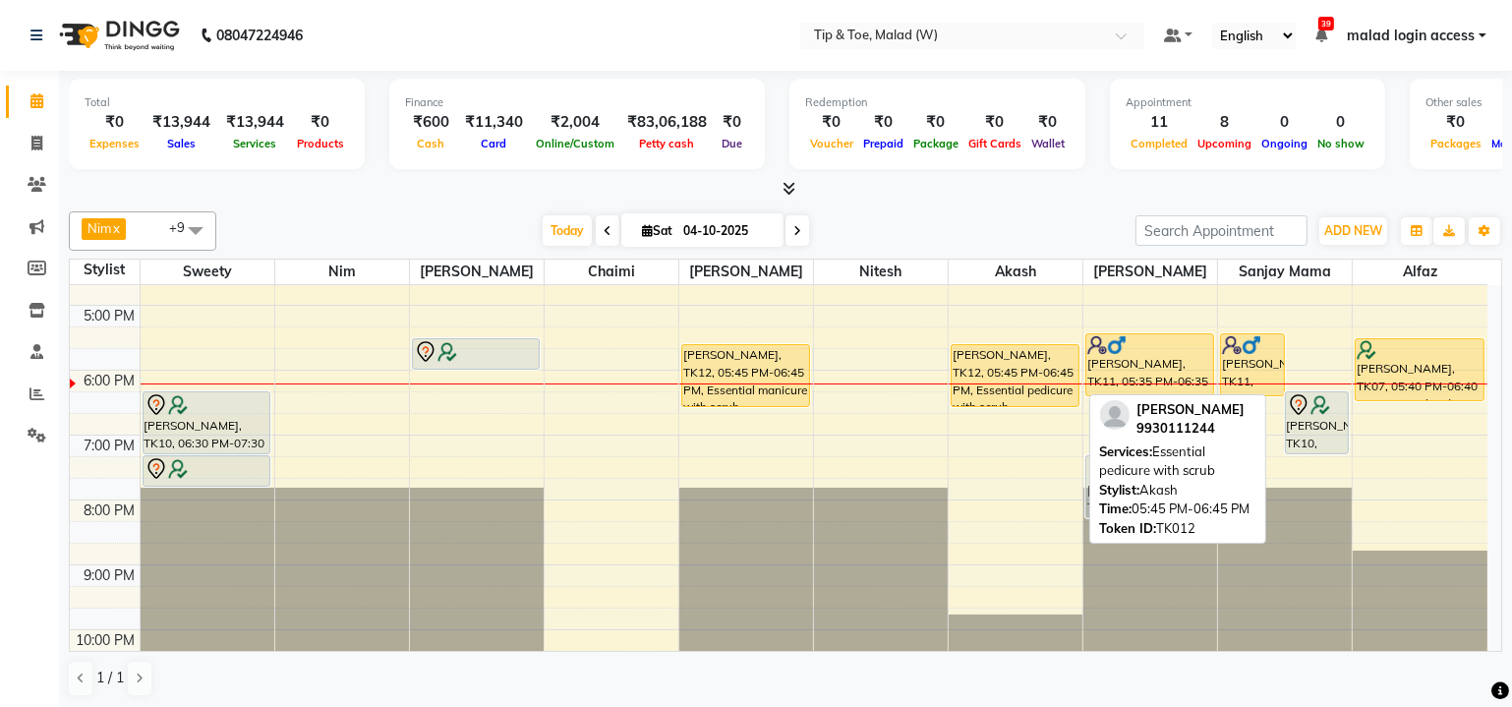
click at [1012, 346] on div "[PERSON_NAME], TK12, 05:45 PM-06:45 PM, Essential pedicure with scrub" at bounding box center [1014, 375] width 127 height 61
click at [1002, 356] on div "[PERSON_NAME], TK12, 05:45 PM-06:45 PM, Essential pedicure with scrub" at bounding box center [1014, 375] width 127 height 61
select select "1"
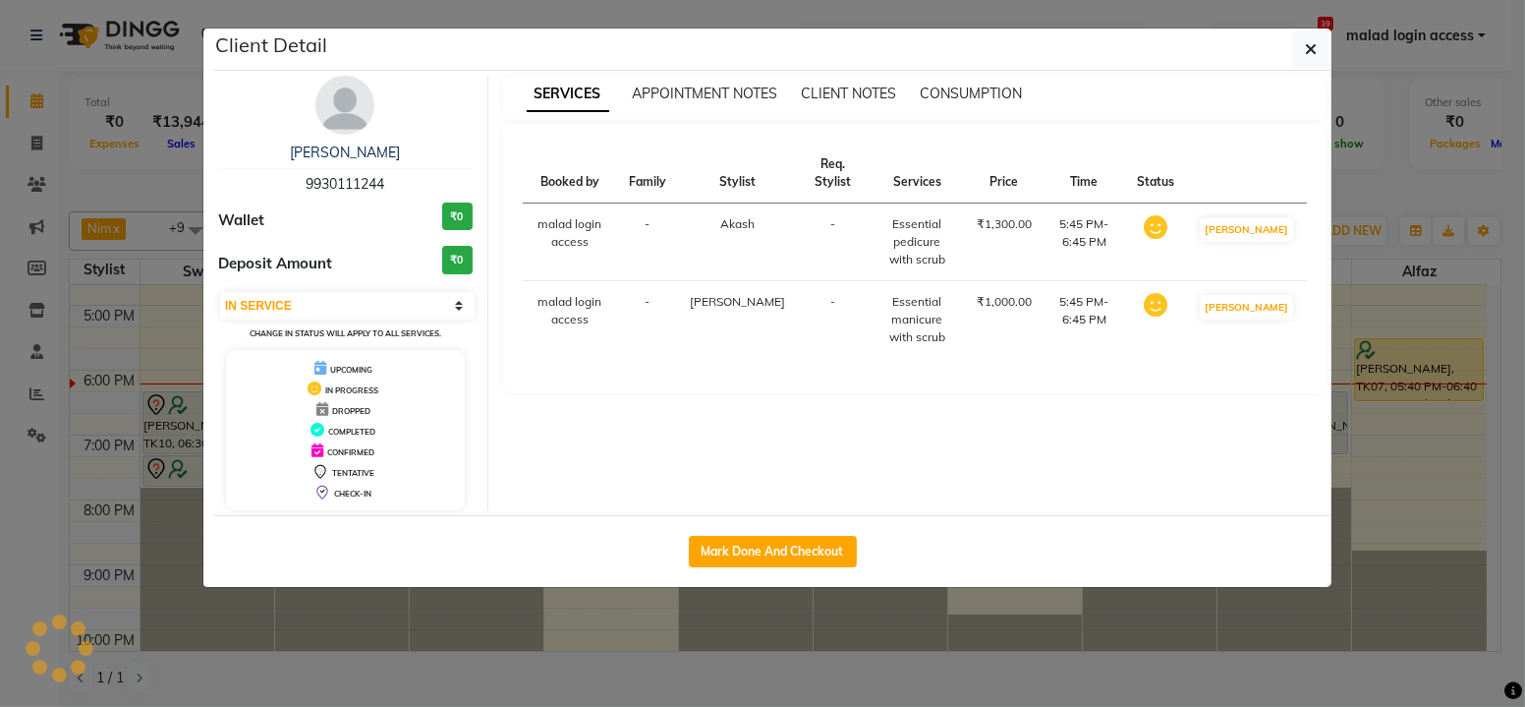
click at [798, 566] on div "Mark Done And Checkout" at bounding box center [772, 551] width 1118 height 72
click at [754, 555] on button "Mark Done And Checkout" at bounding box center [773, 551] width 168 height 31
select select "service"
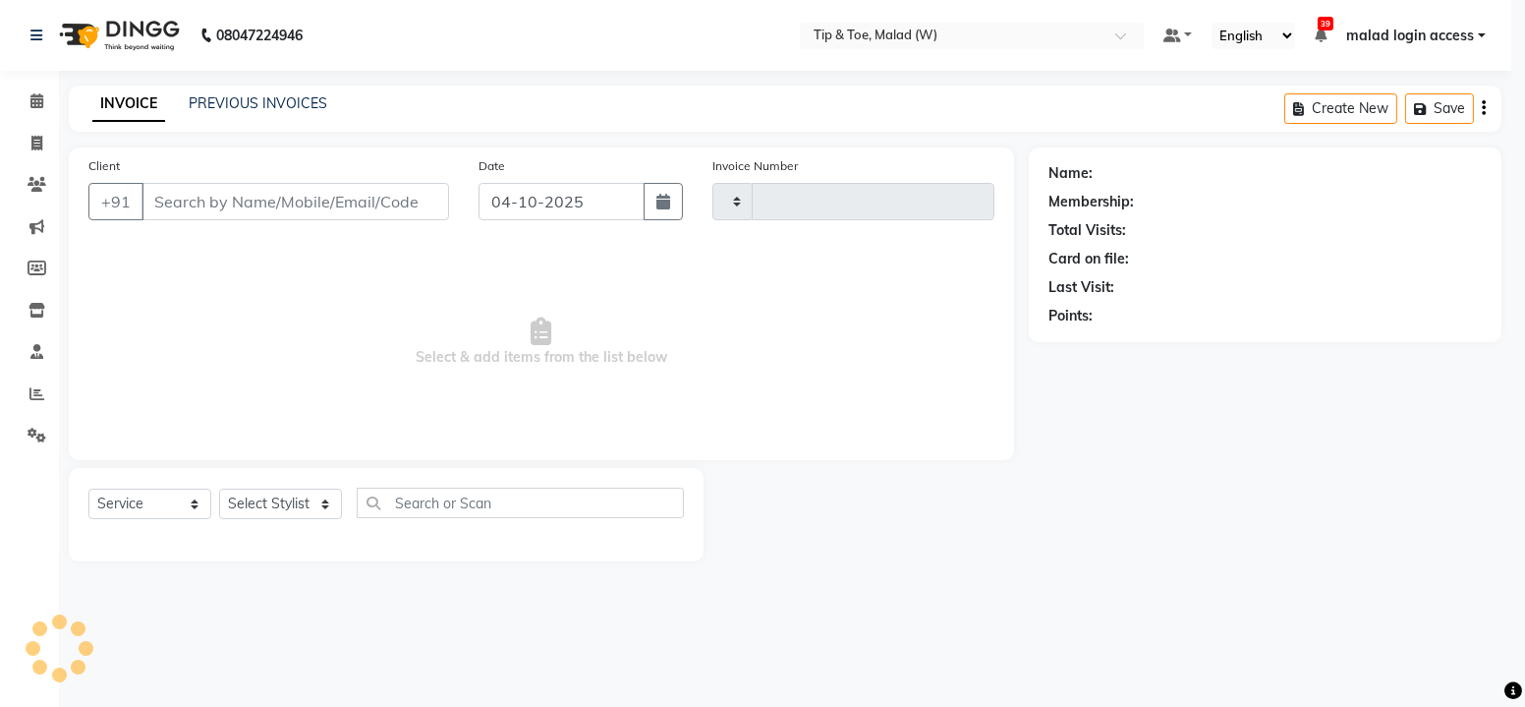
type input "2836"
select select "5930"
select select "3"
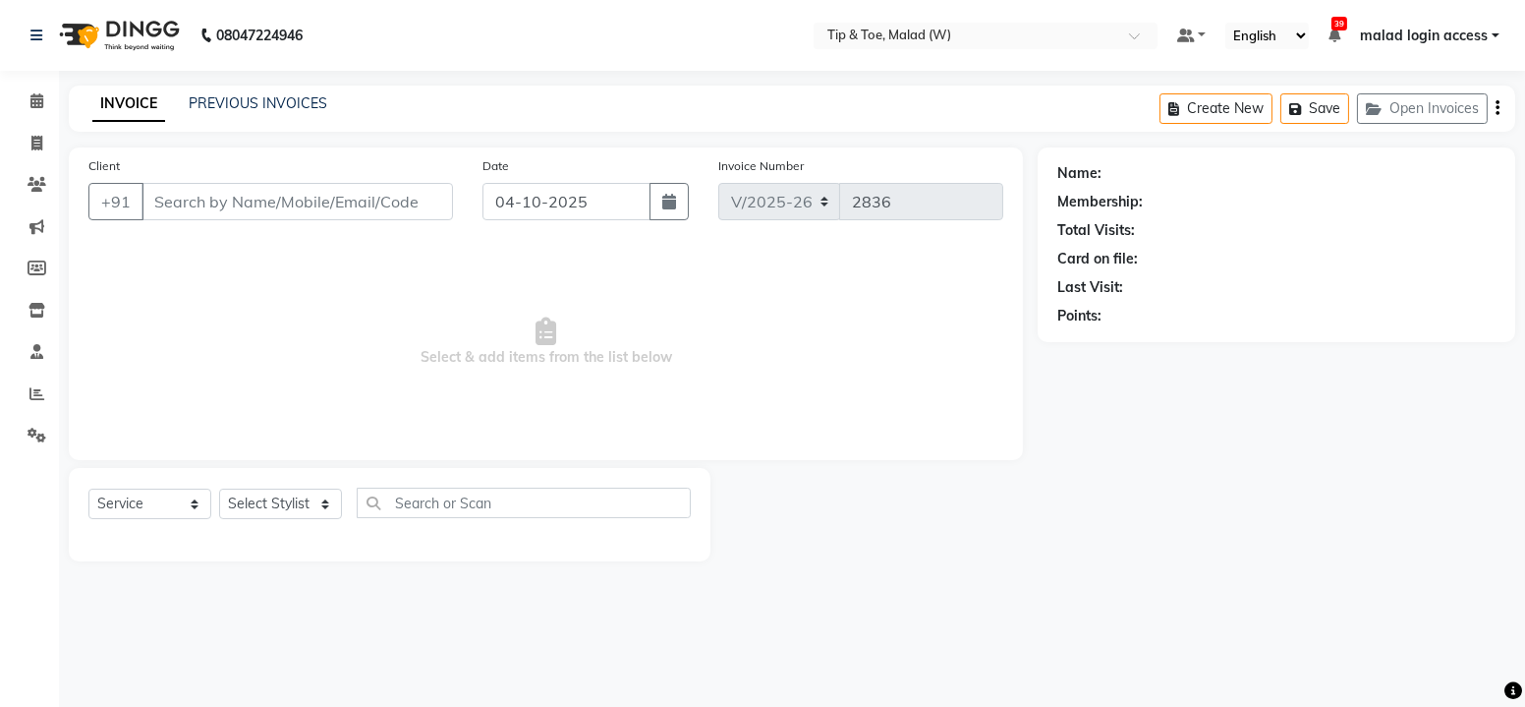
type input "9930111244"
select select "41858"
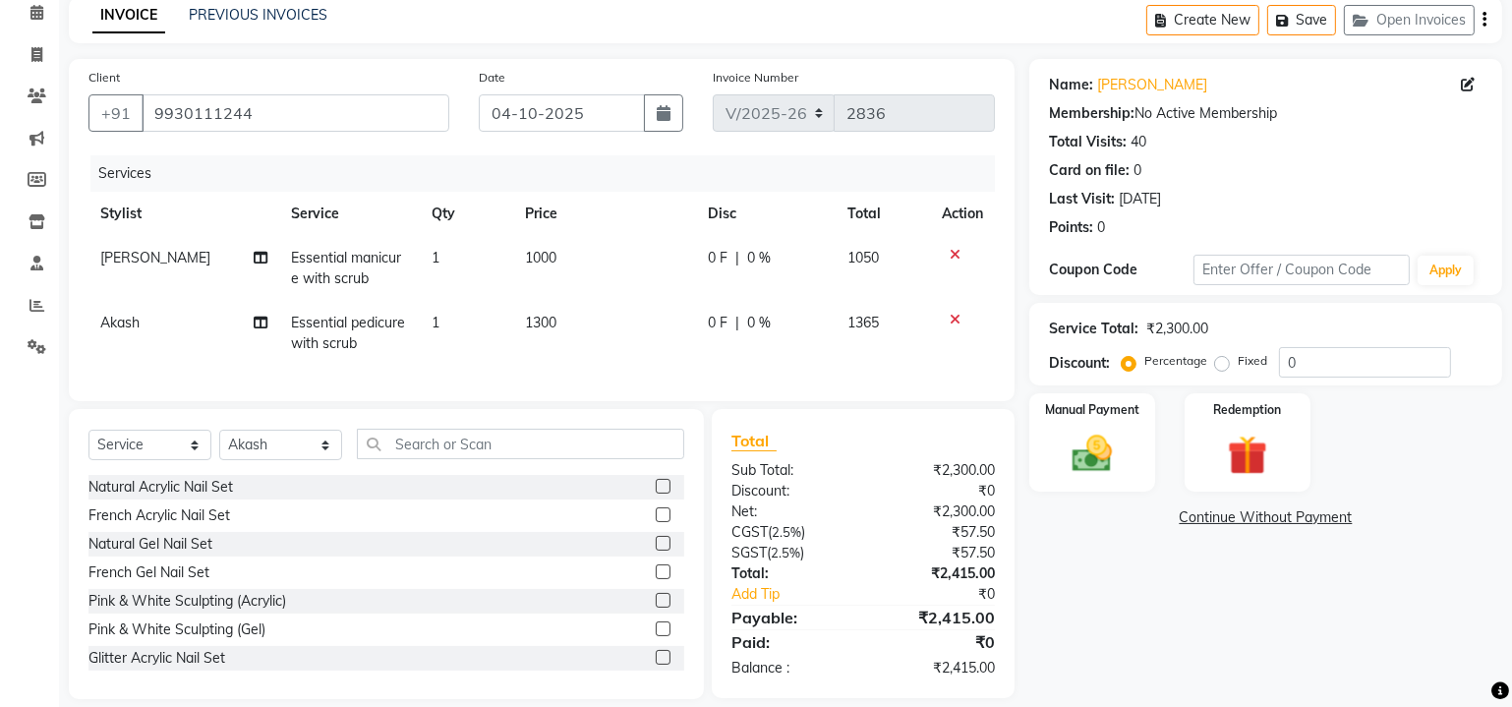
scroll to position [122, 0]
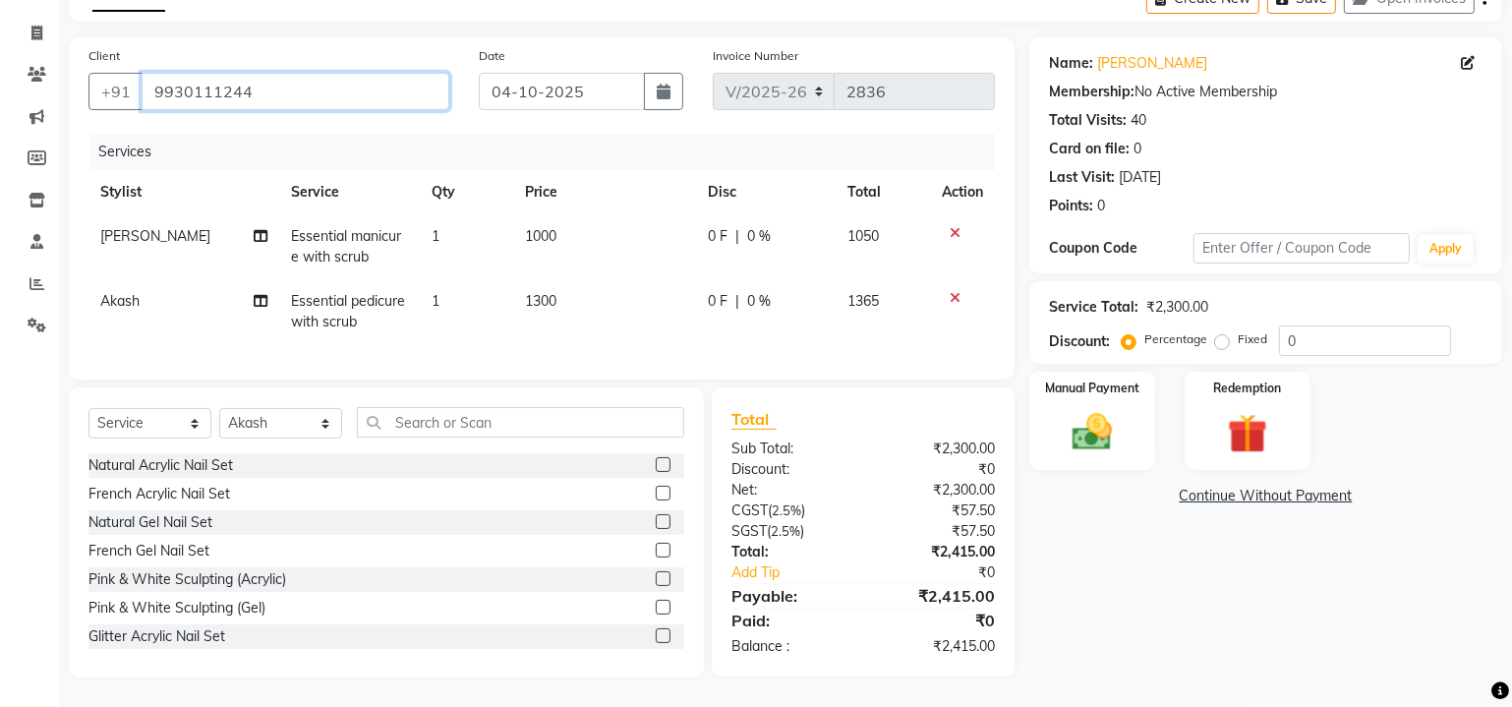
drag, startPoint x: 258, startPoint y: 84, endPoint x: 142, endPoint y: 86, distance: 116.0
click at [142, 86] on input "9930111244" at bounding box center [296, 91] width 308 height 37
click at [1131, 53] on link "[PERSON_NAME]" at bounding box center [1152, 63] width 110 height 21
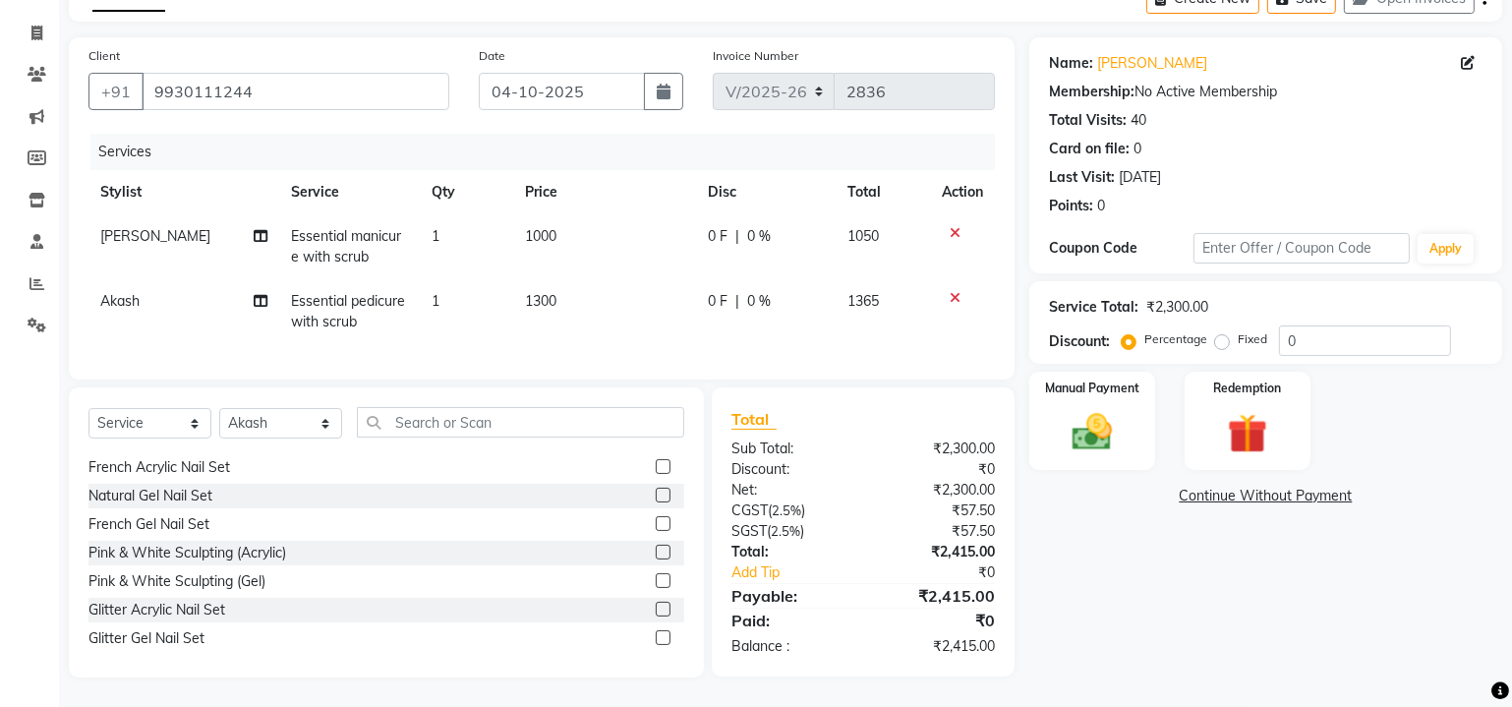
scroll to position [0, 0]
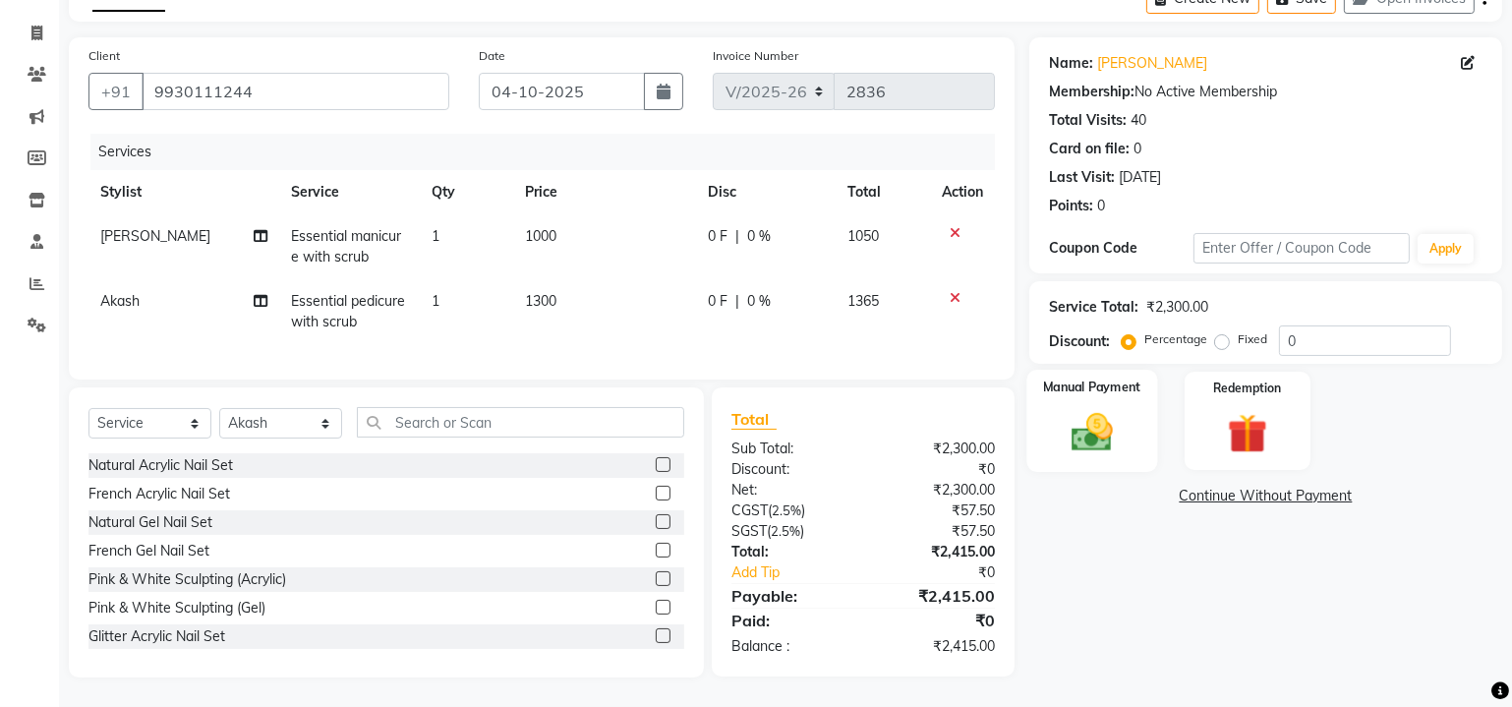
click at [1123, 416] on img at bounding box center [1092, 433] width 67 height 48
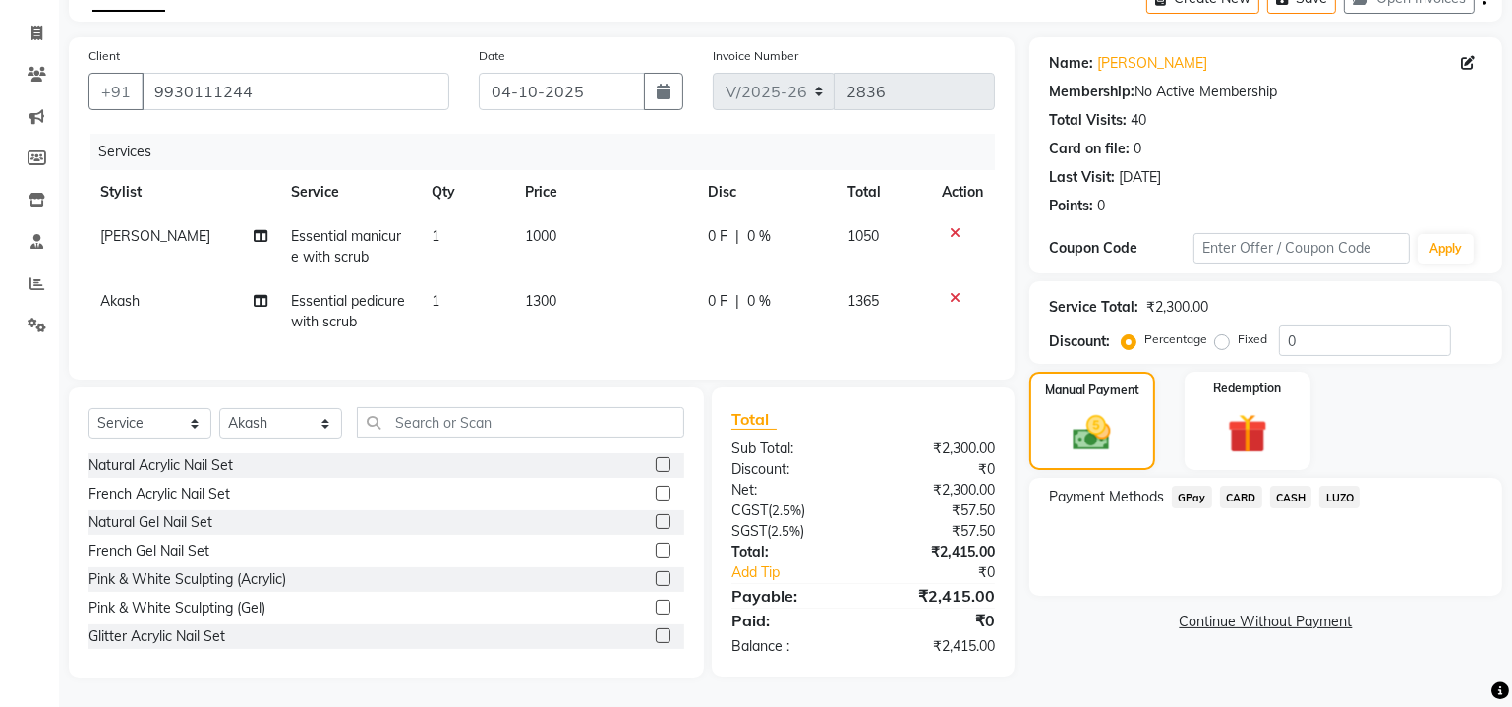
click at [1189, 487] on span "GPay" at bounding box center [1192, 497] width 40 height 23
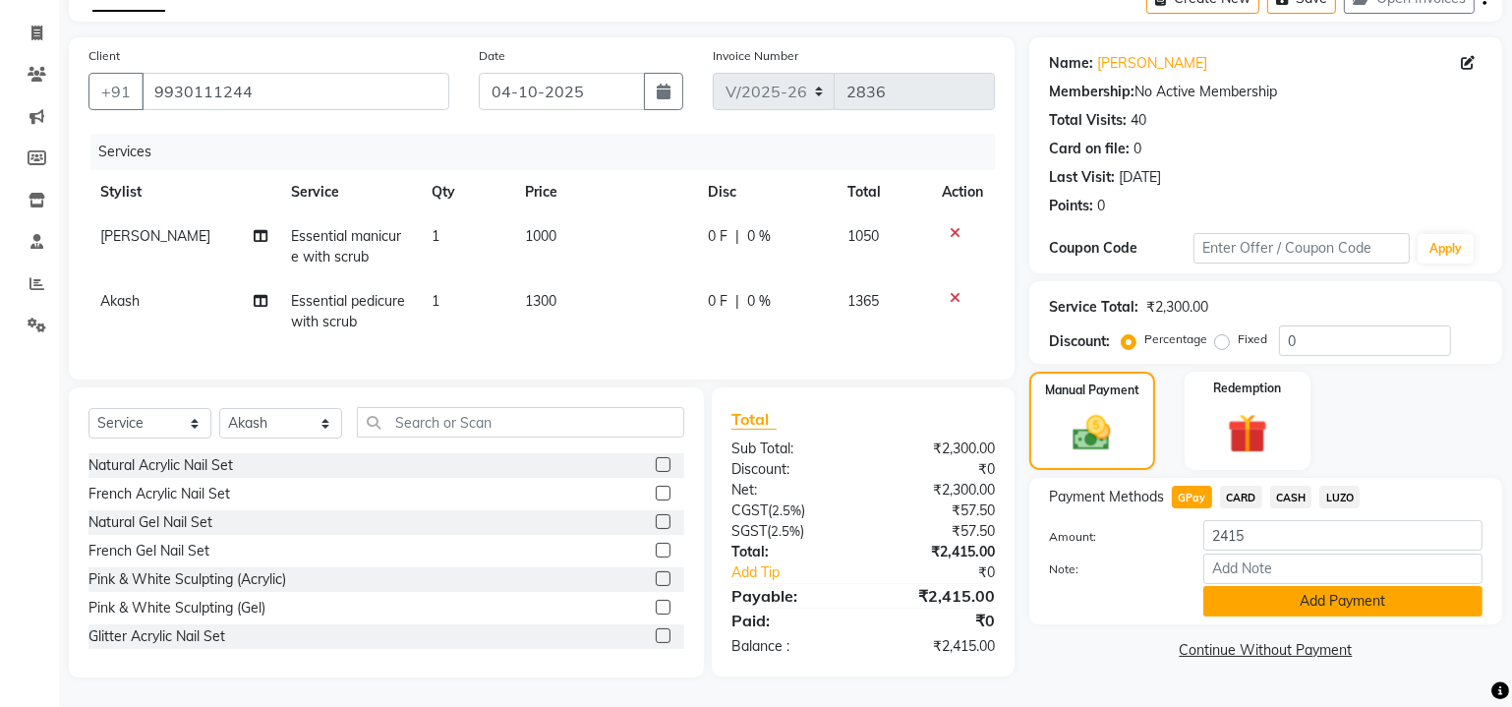
click at [1260, 586] on button "Add Payment" at bounding box center [1342, 601] width 279 height 30
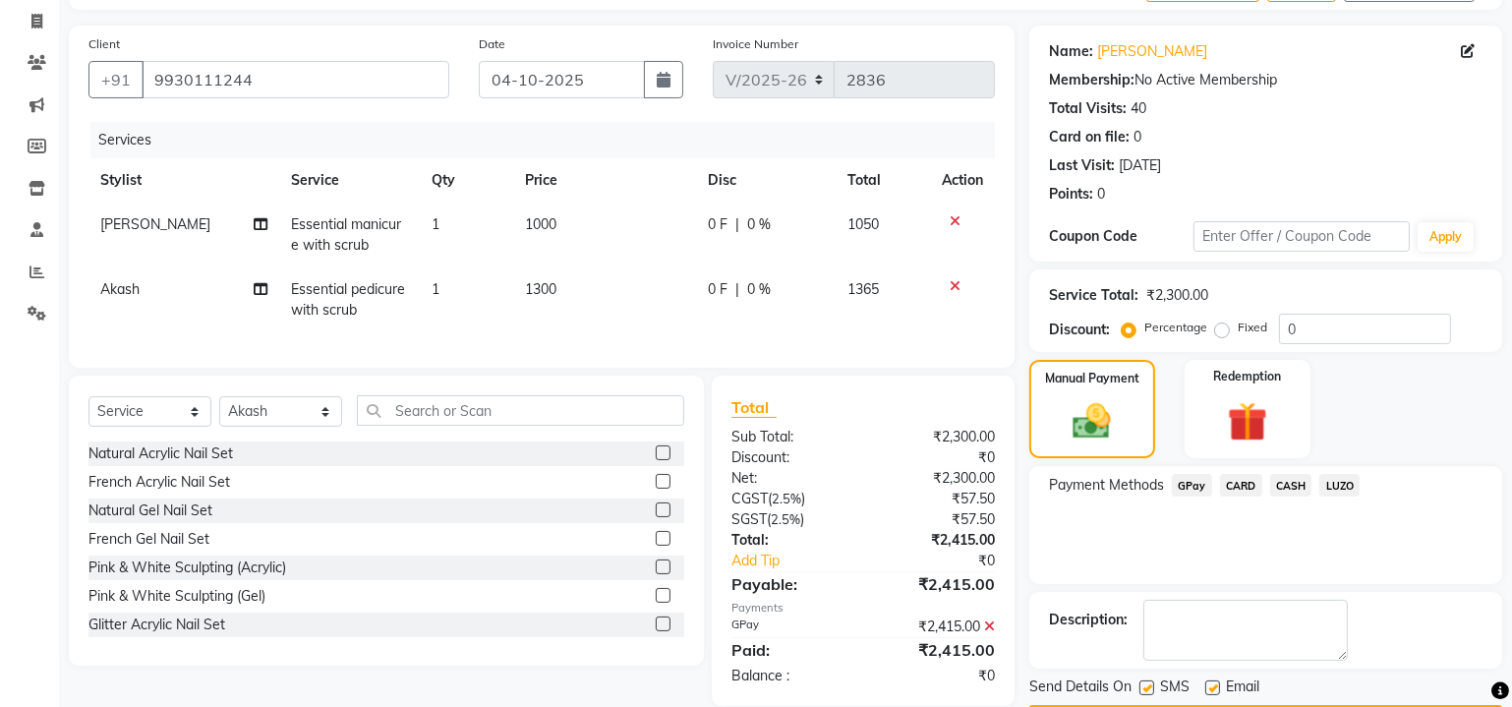
scroll to position [176, 0]
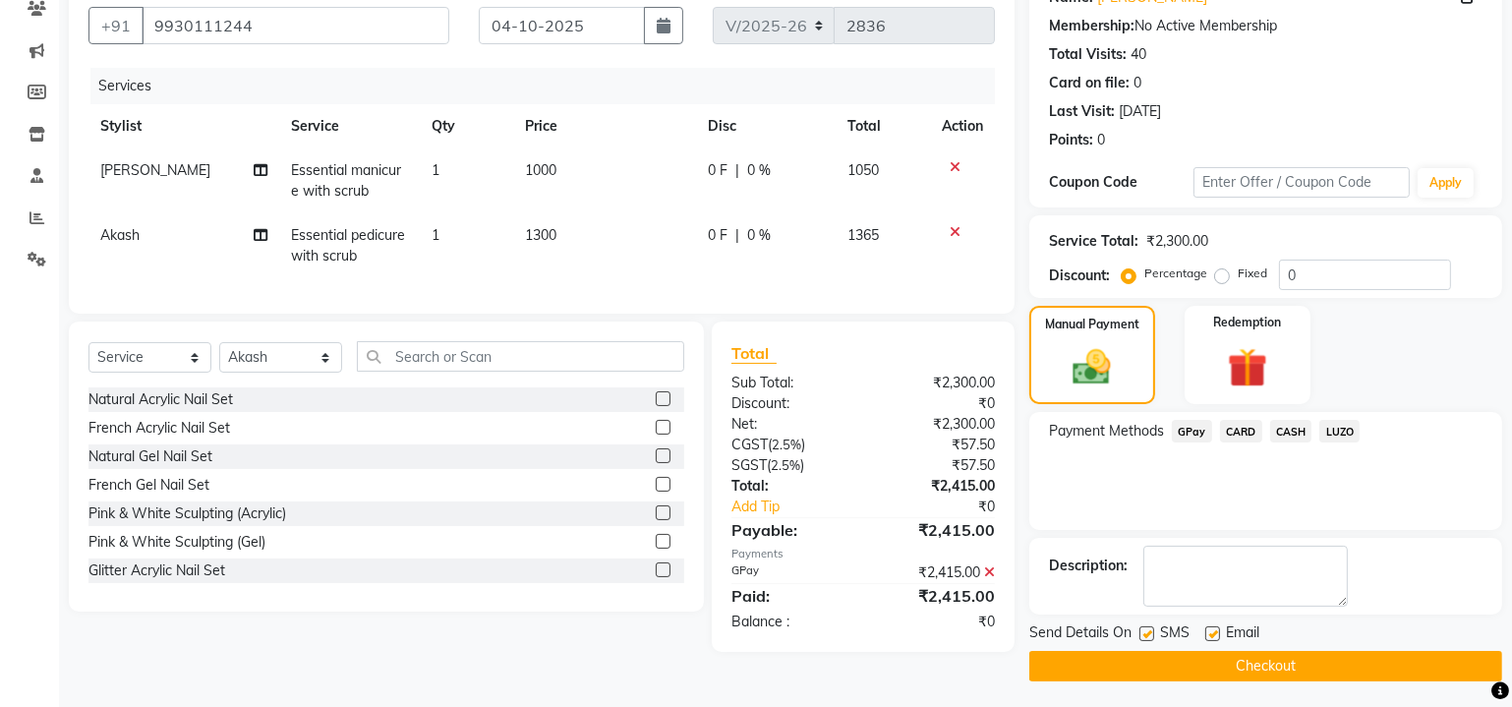
click at [1247, 668] on button "Checkout" at bounding box center [1265, 666] width 473 height 30
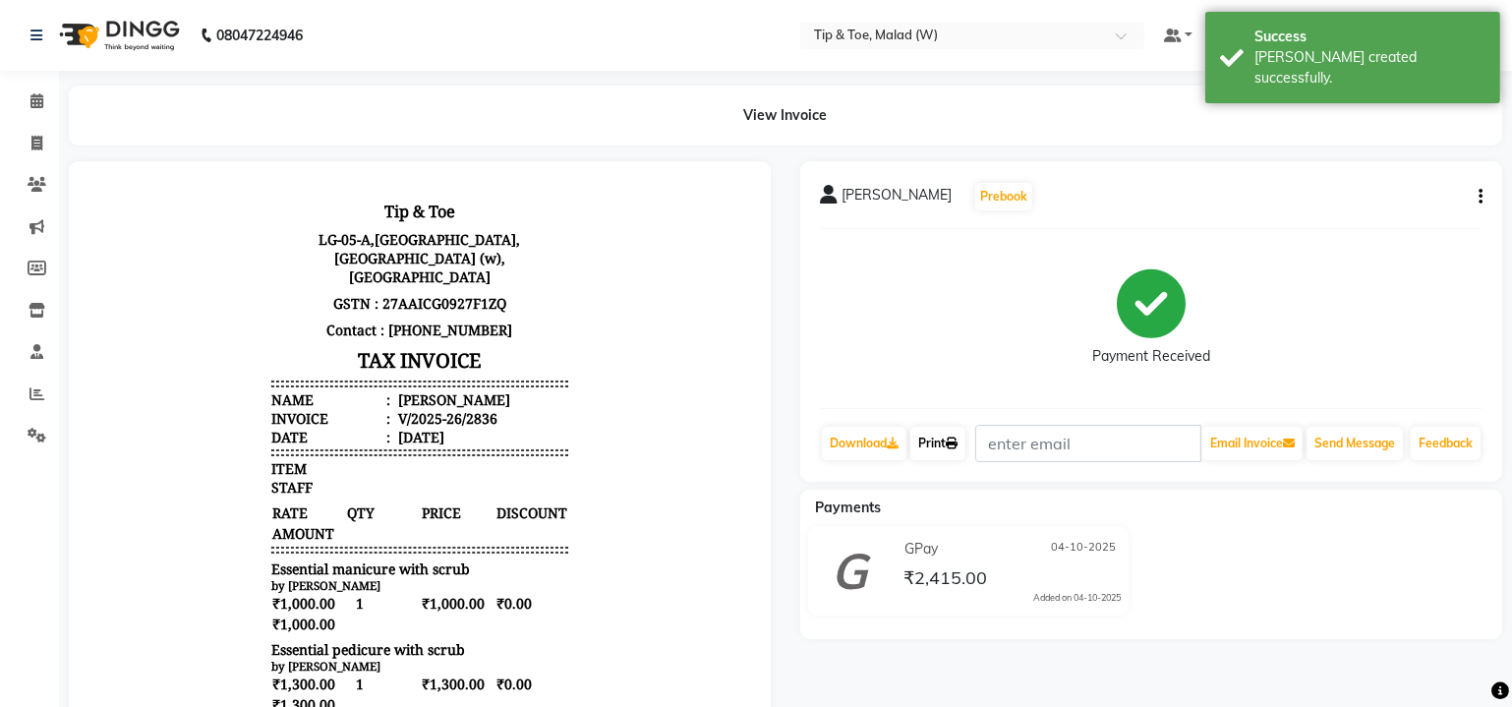
click at [944, 448] on link "Print" at bounding box center [937, 443] width 55 height 33
click at [38, 110] on span at bounding box center [37, 101] width 34 height 23
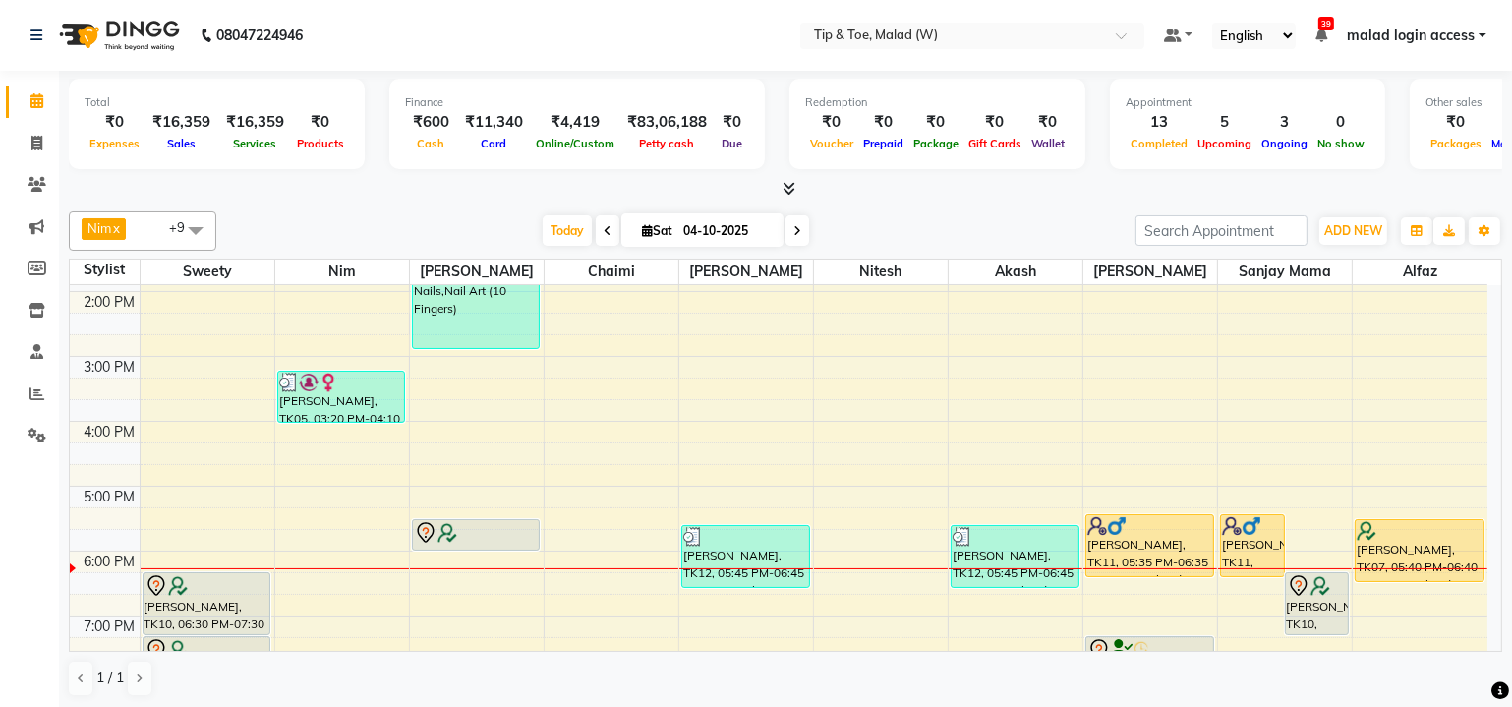
scroll to position [360, 0]
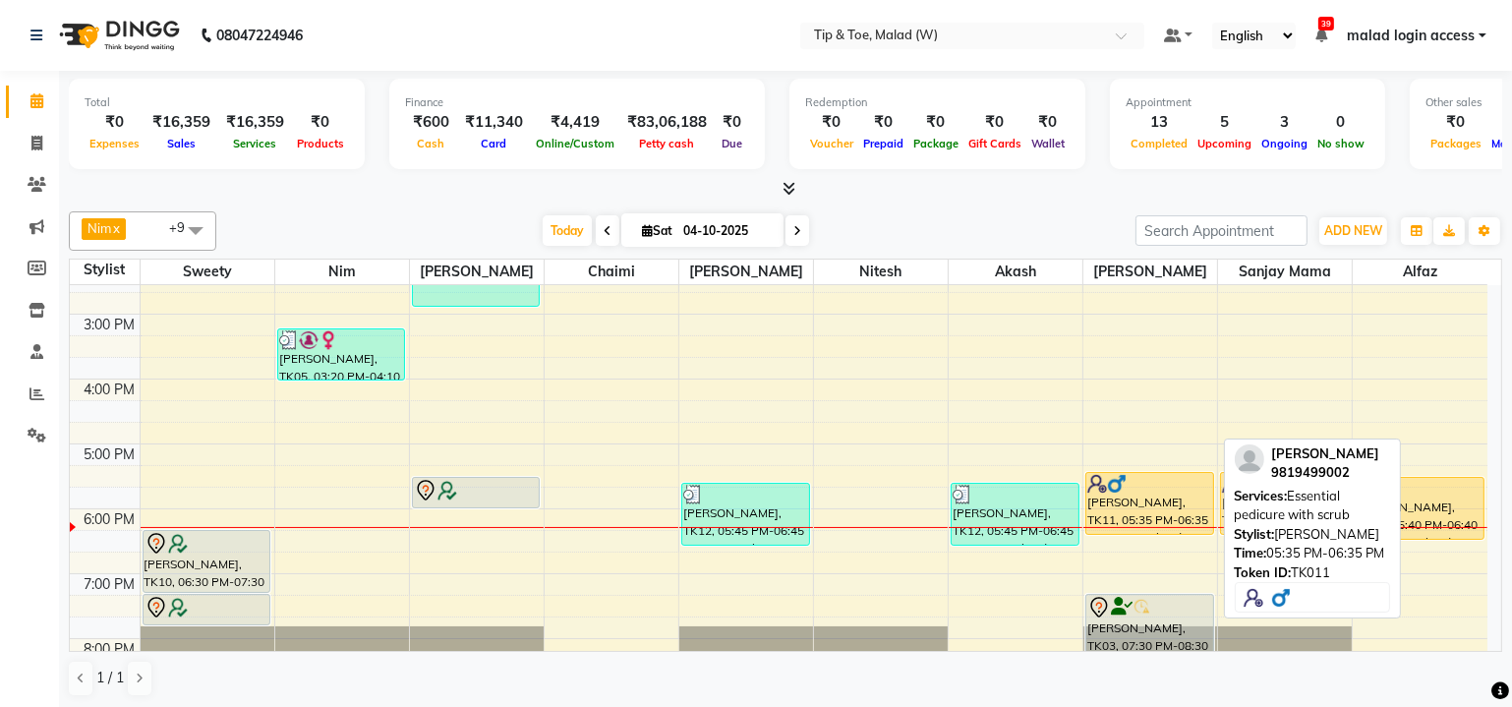
click at [1134, 513] on div "[PERSON_NAME], TK11, 05:35 PM-06:35 PM, Essential pedicure with scrub" at bounding box center [1149, 503] width 127 height 61
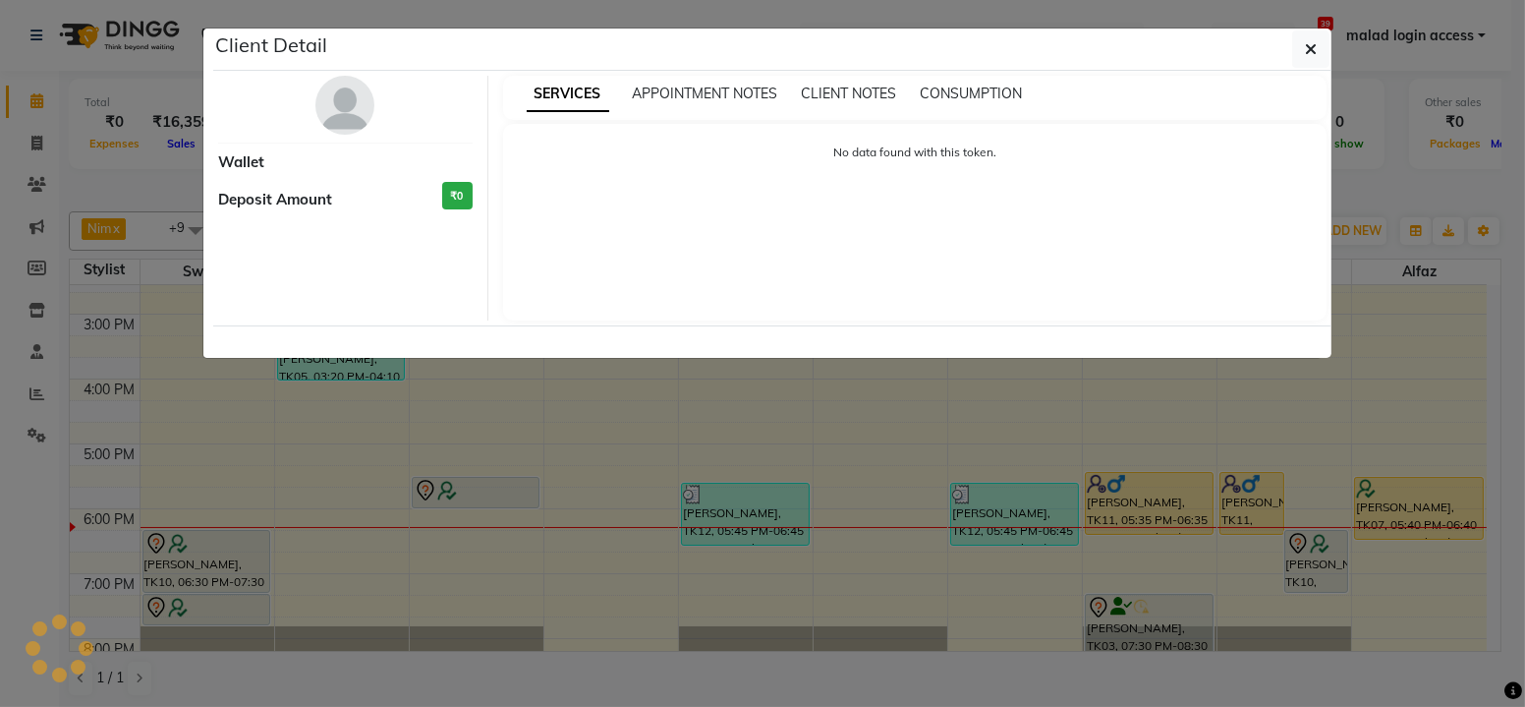
select select "1"
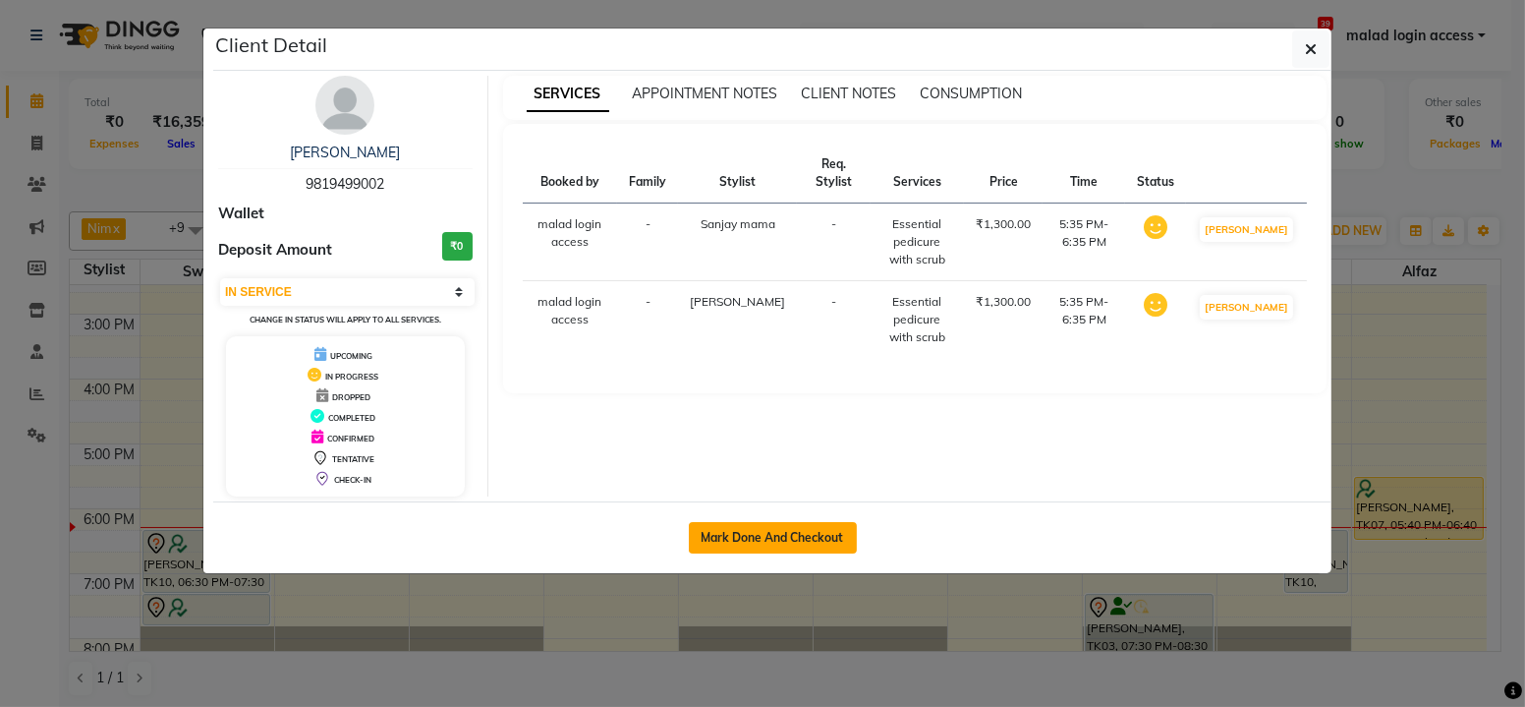
click at [798, 539] on button "Mark Done And Checkout" at bounding box center [773, 537] width 168 height 31
select select "5930"
select select "service"
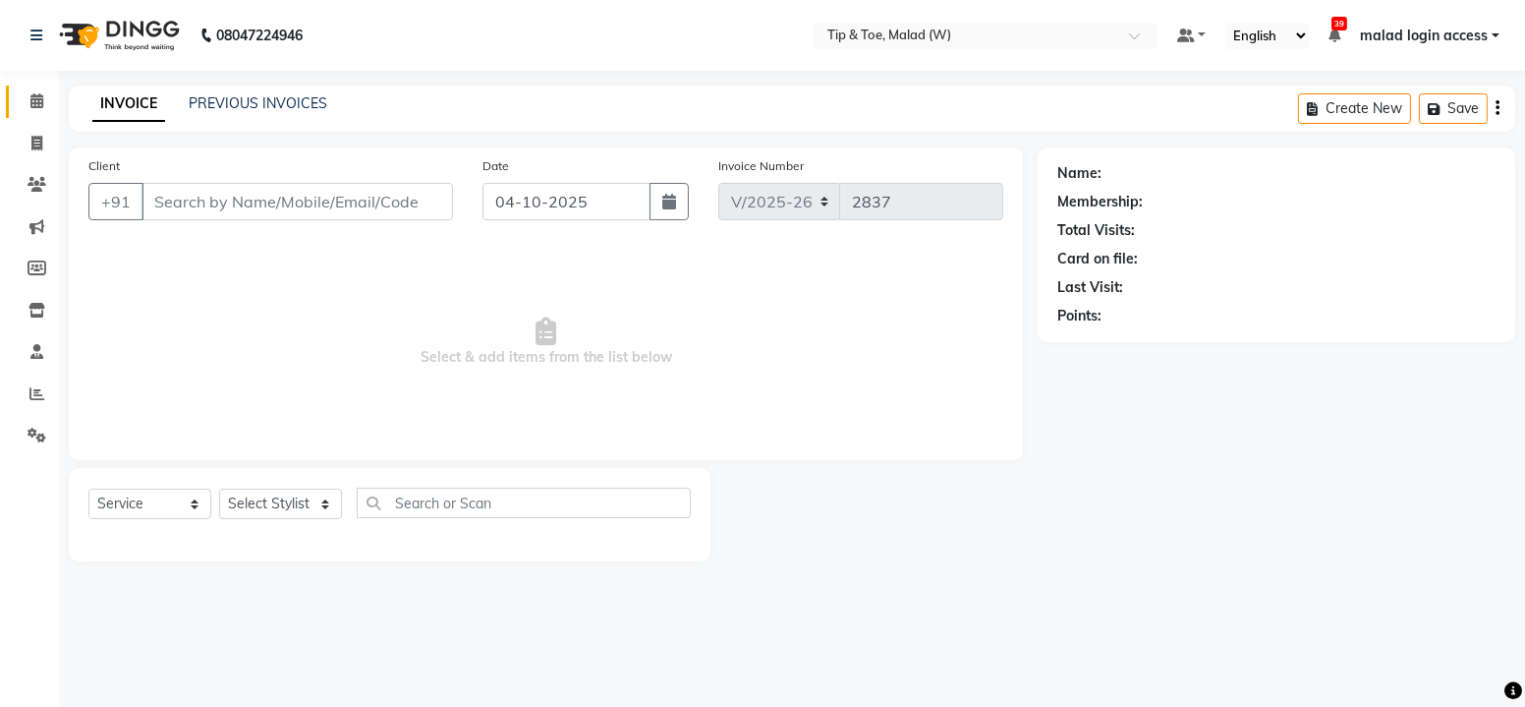
type input "9819499002"
select select "48549"
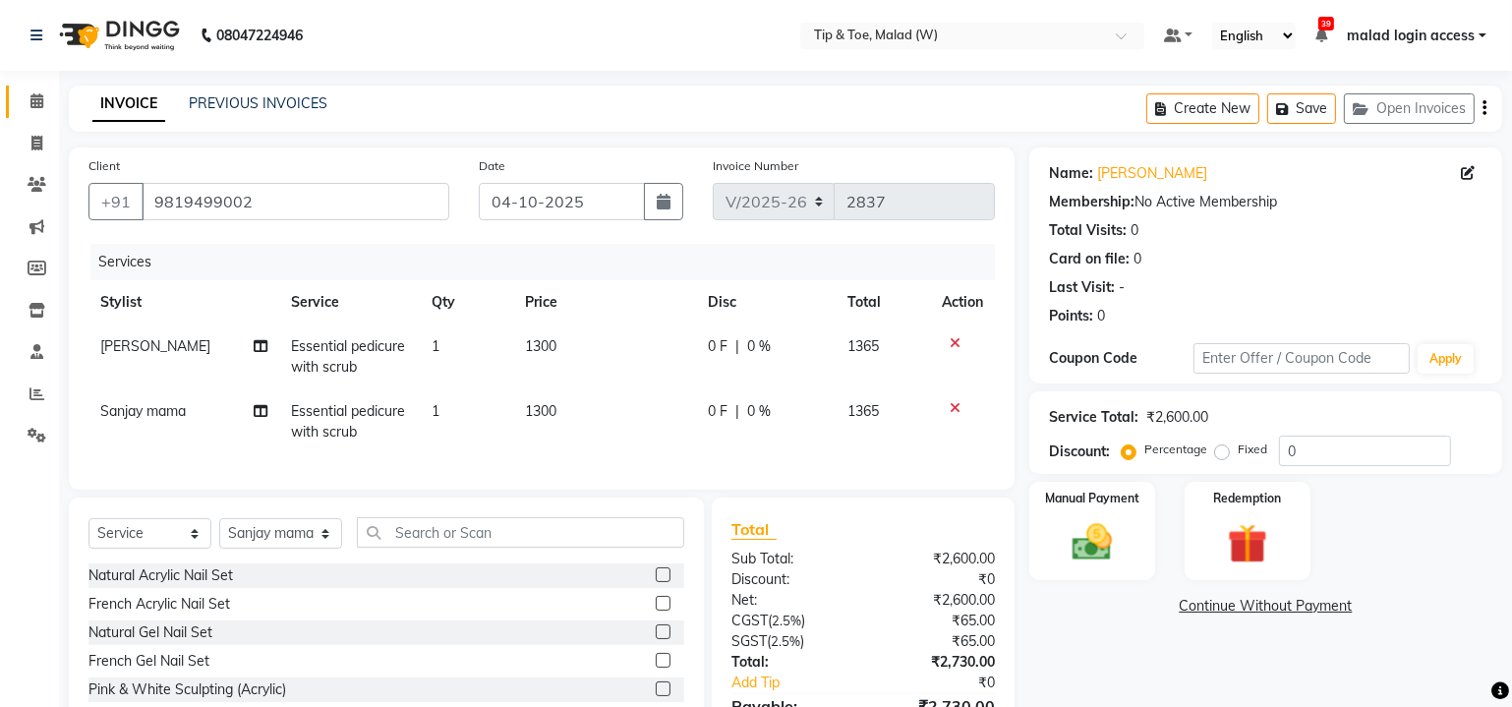
scroll to position [122, 0]
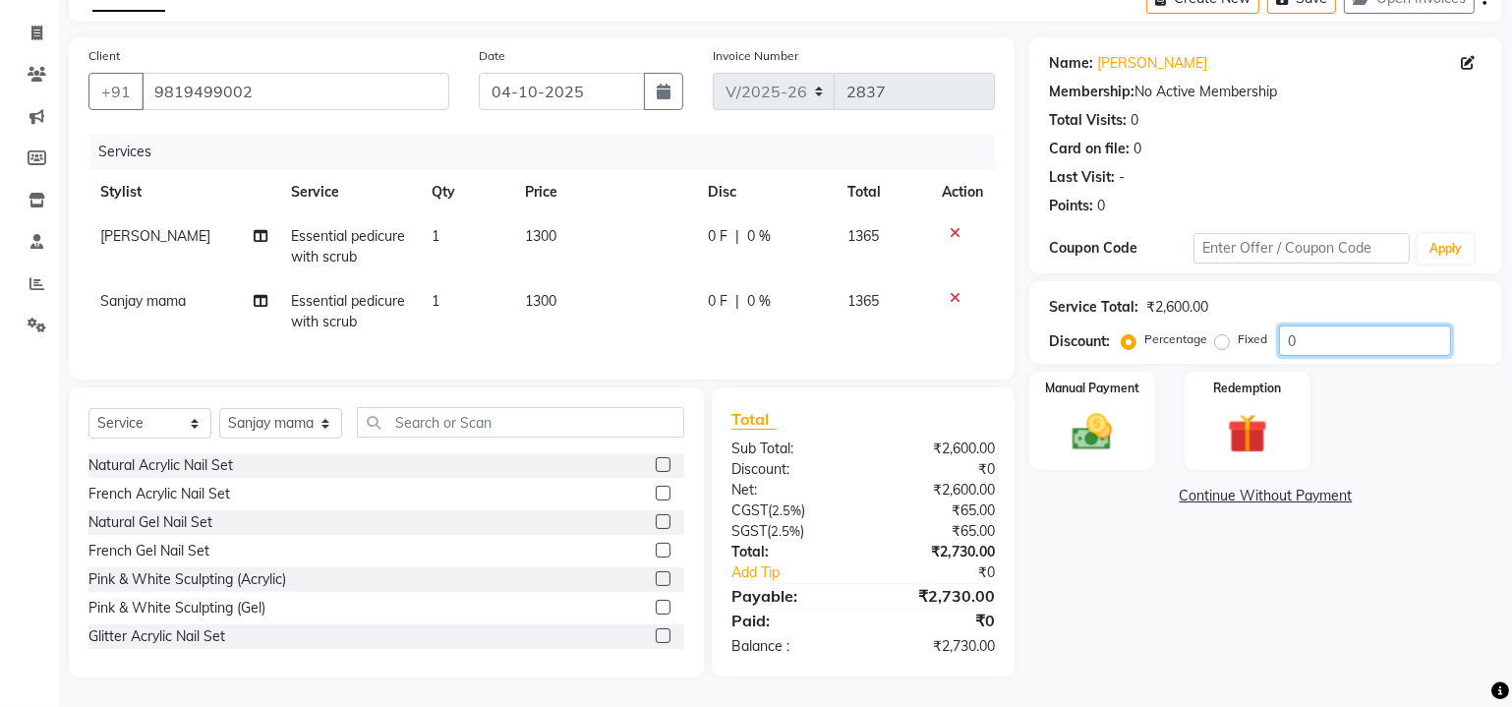
click at [1322, 335] on input "0" at bounding box center [1365, 340] width 172 height 30
type input "20"
click at [1100, 648] on div "Name: [PERSON_NAME] Membership: No Active Membership Total Visits: 0 Card on fi…" at bounding box center [1272, 357] width 487 height 640
click at [1114, 420] on img at bounding box center [1092, 433] width 67 height 48
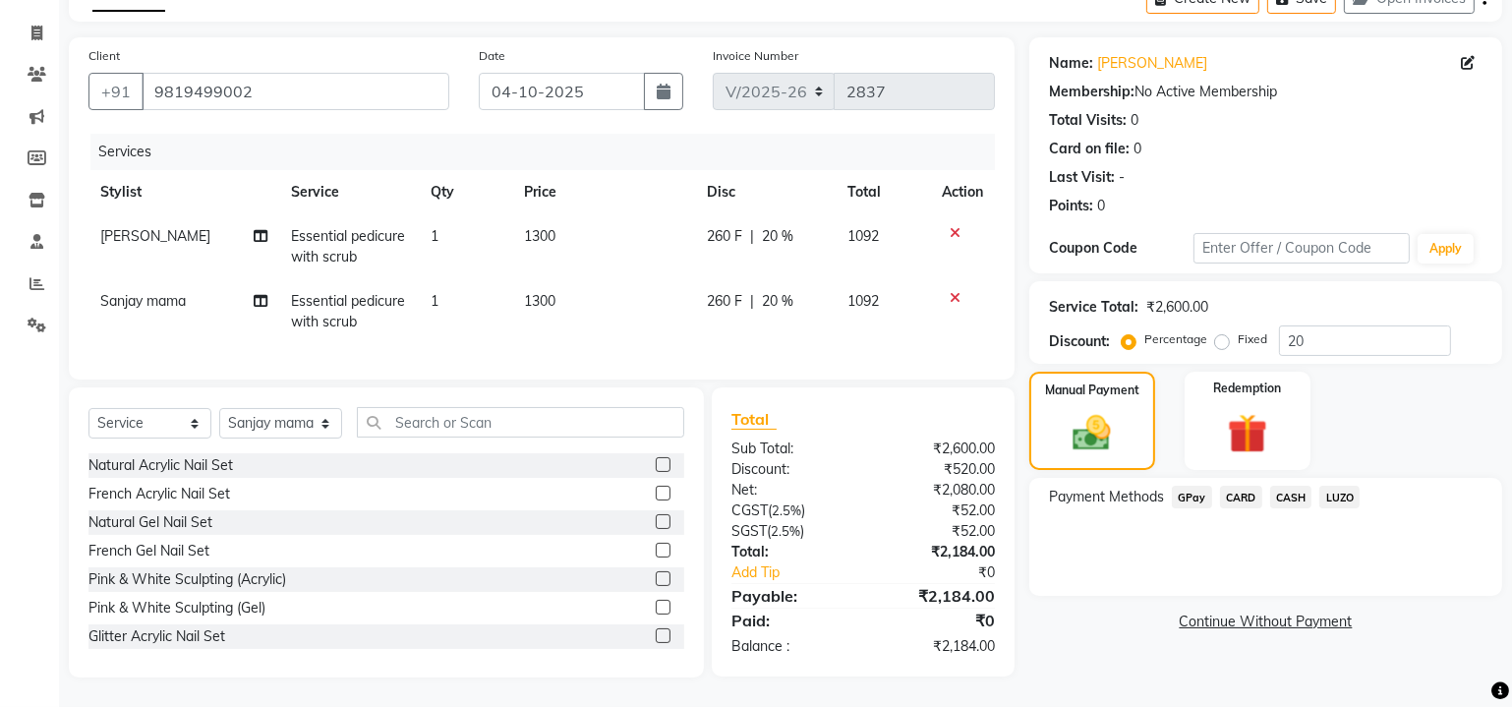
click at [1237, 487] on span "CARD" at bounding box center [1241, 497] width 42 height 23
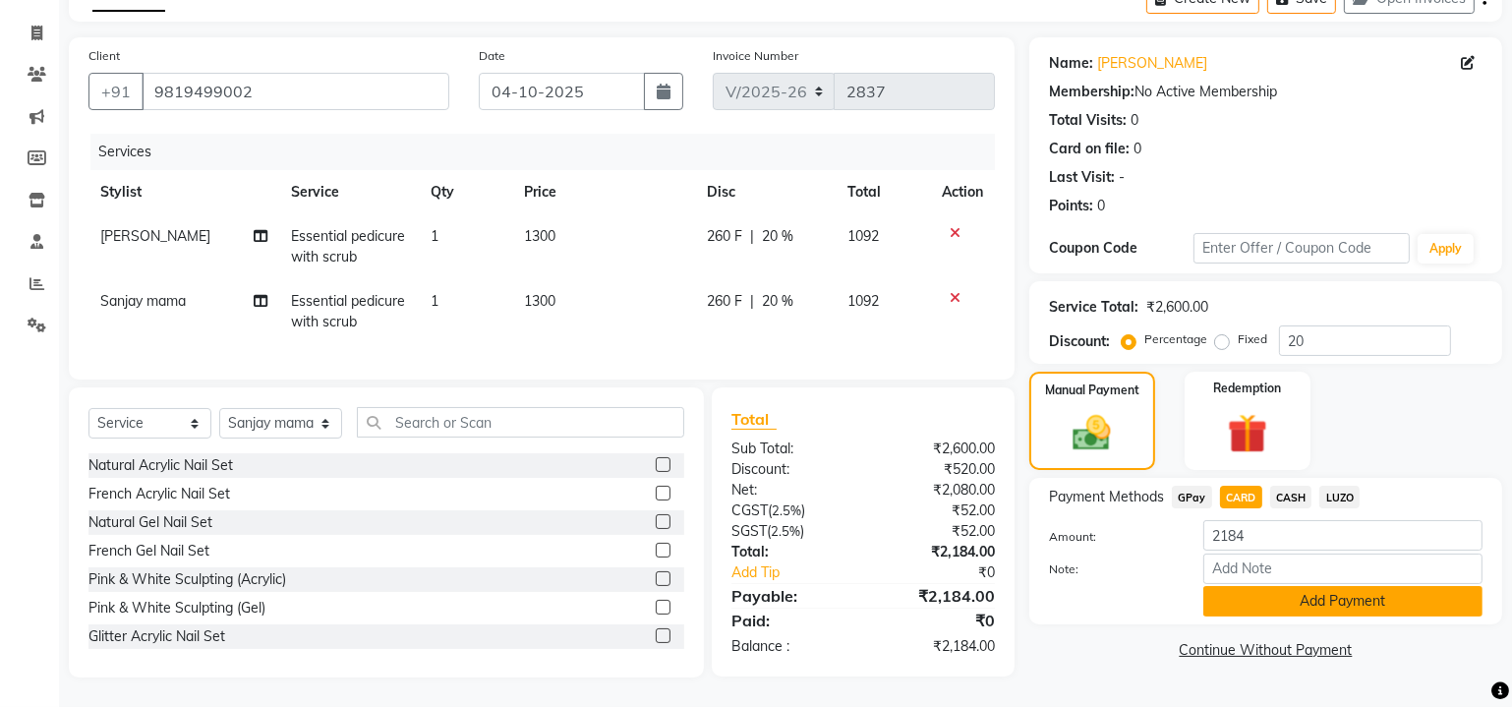
click at [1270, 586] on button "Add Payment" at bounding box center [1342, 601] width 279 height 30
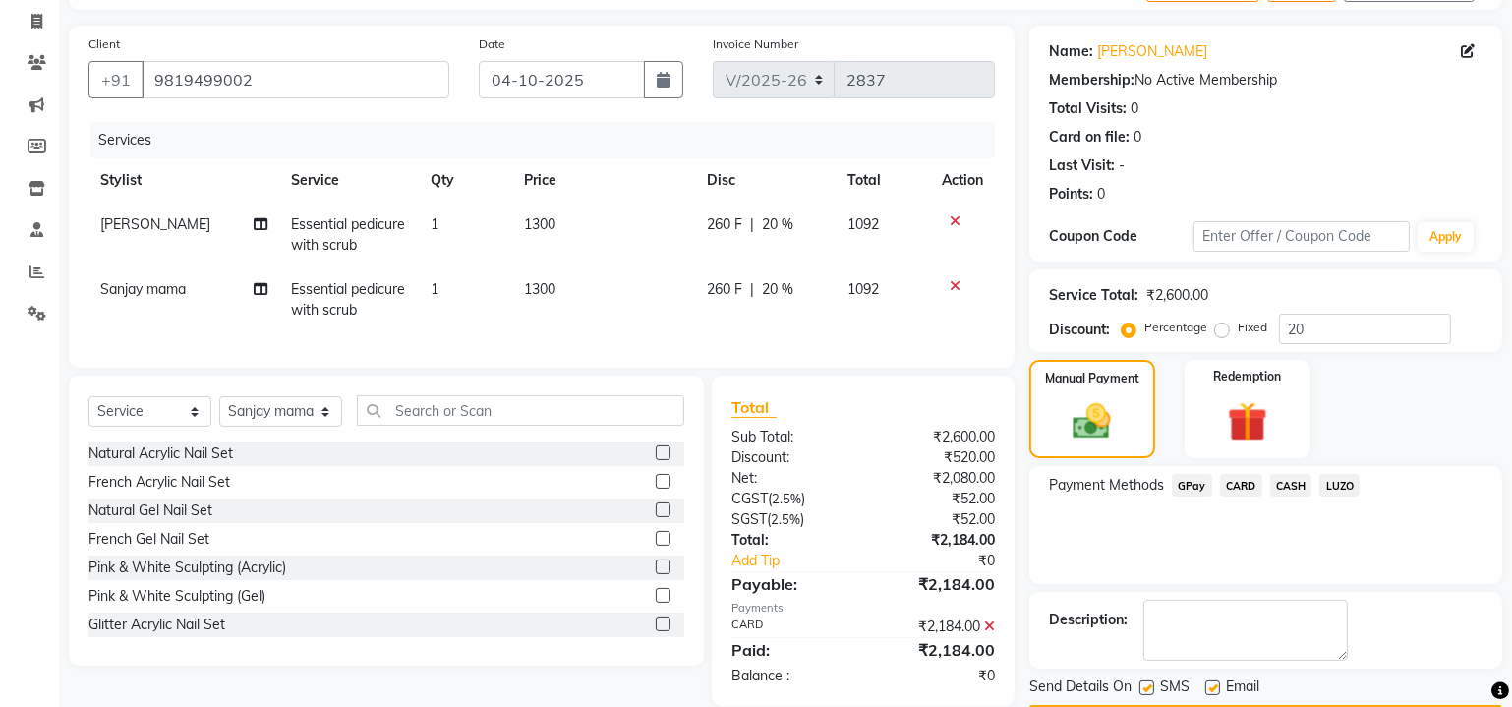
scroll to position [176, 0]
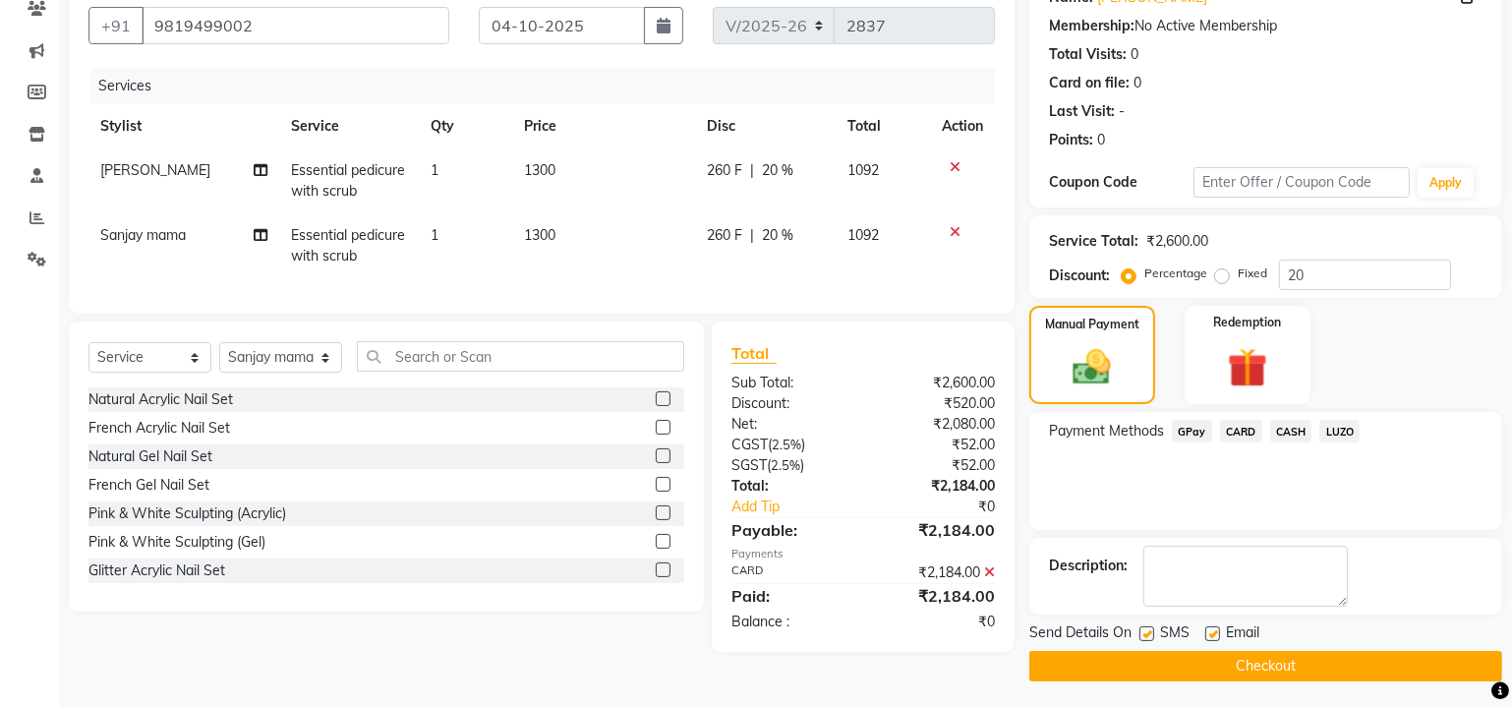
click at [1216, 661] on button "Checkout" at bounding box center [1265, 666] width 473 height 30
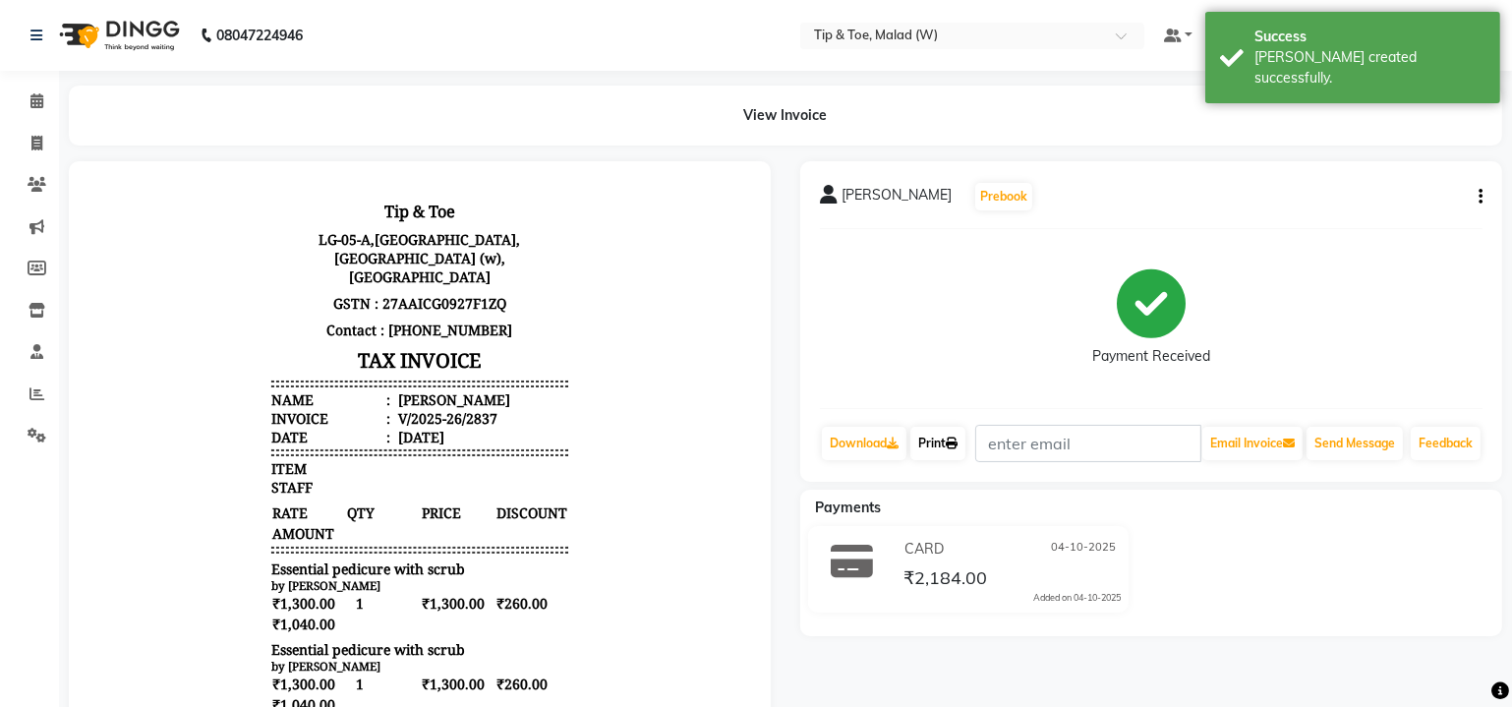
click at [944, 456] on link "Print" at bounding box center [937, 443] width 55 height 33
click at [25, 100] on span at bounding box center [37, 101] width 34 height 23
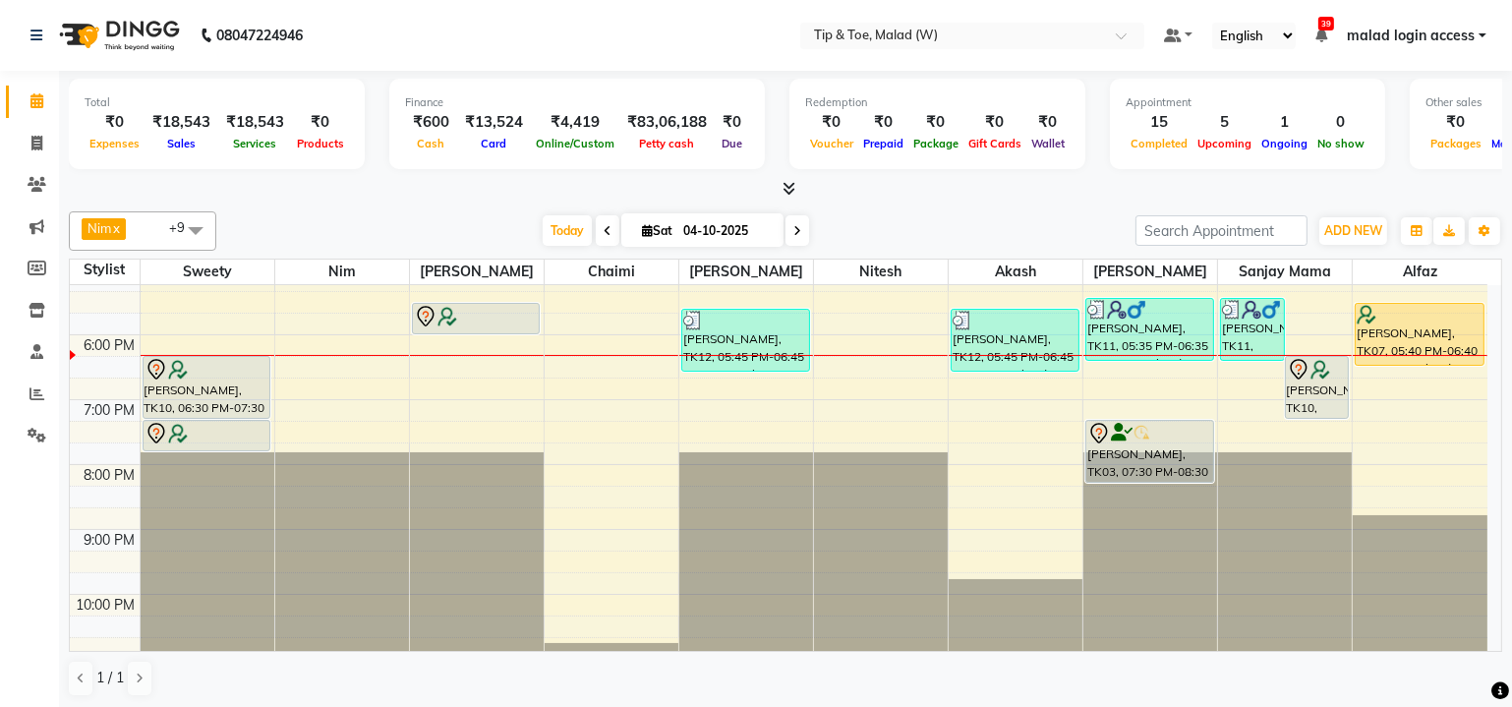
scroll to position [536, 0]
click at [710, 421] on div "9:00 AM 10:00 AM 11:00 AM 12:00 PM 1:00 PM 2:00 PM 3:00 PM 4:00 PM 5:00 PM 6:00…" at bounding box center [778, 235] width 1417 height 972
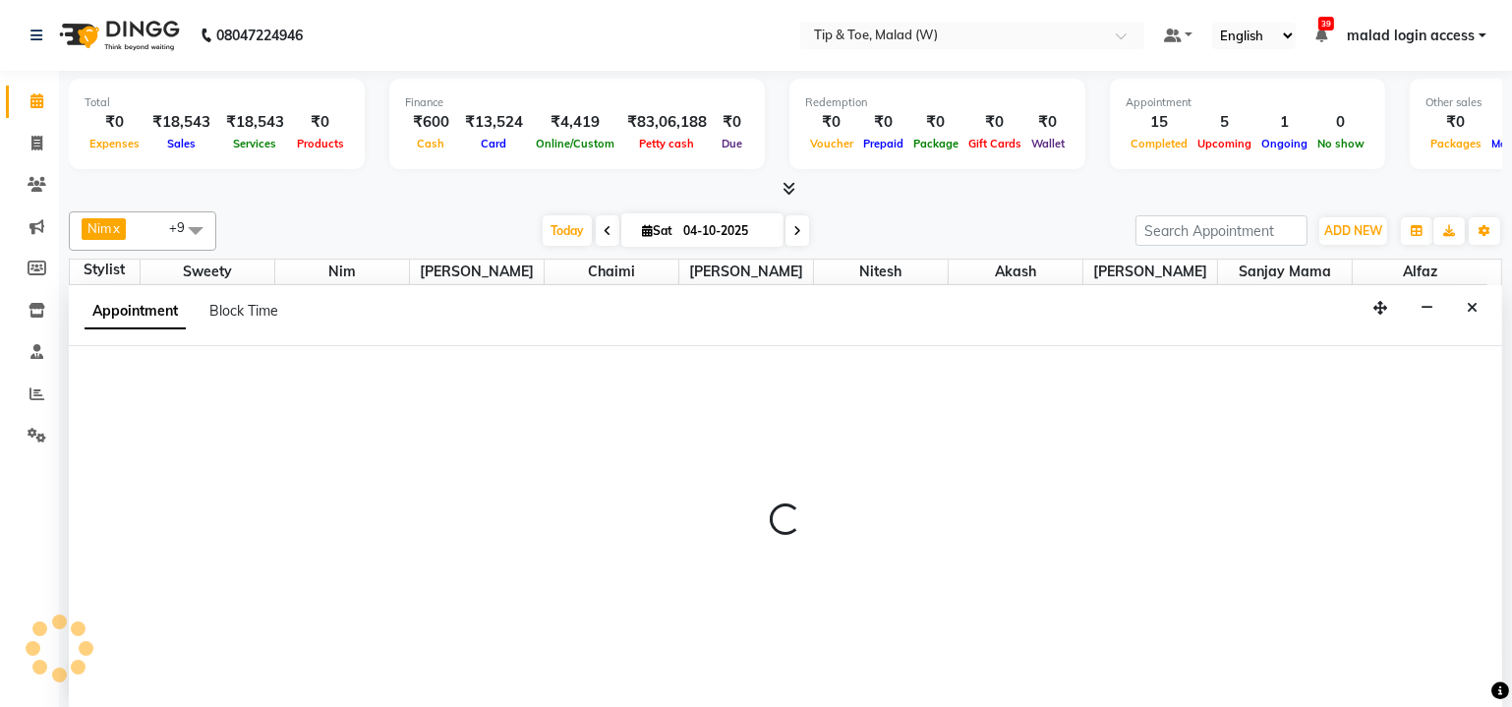
scroll to position [0, 0]
select select "77019"
select select "tentative"
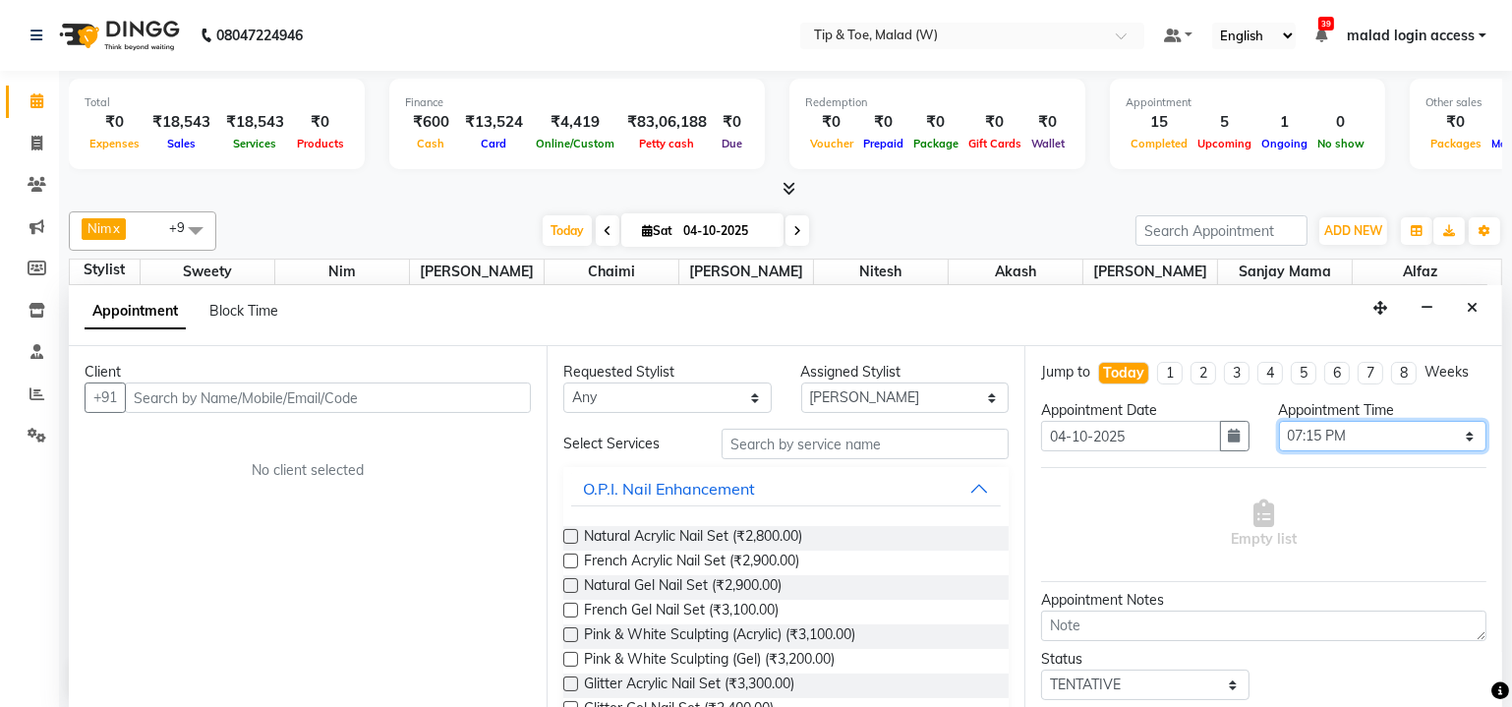
click at [1360, 437] on select "Select 10:00 AM 10:15 AM 10:30 AM 10:45 AM 11:00 AM 11:15 AM 11:30 AM 11:45 AM …" at bounding box center [1383, 436] width 208 height 30
select select "1170"
click at [1279, 421] on select "Select 10:00 AM 10:15 AM 10:30 AM 10:45 AM 11:00 AM 11:15 AM 11:30 AM 11:45 AM …" at bounding box center [1383, 436] width 208 height 30
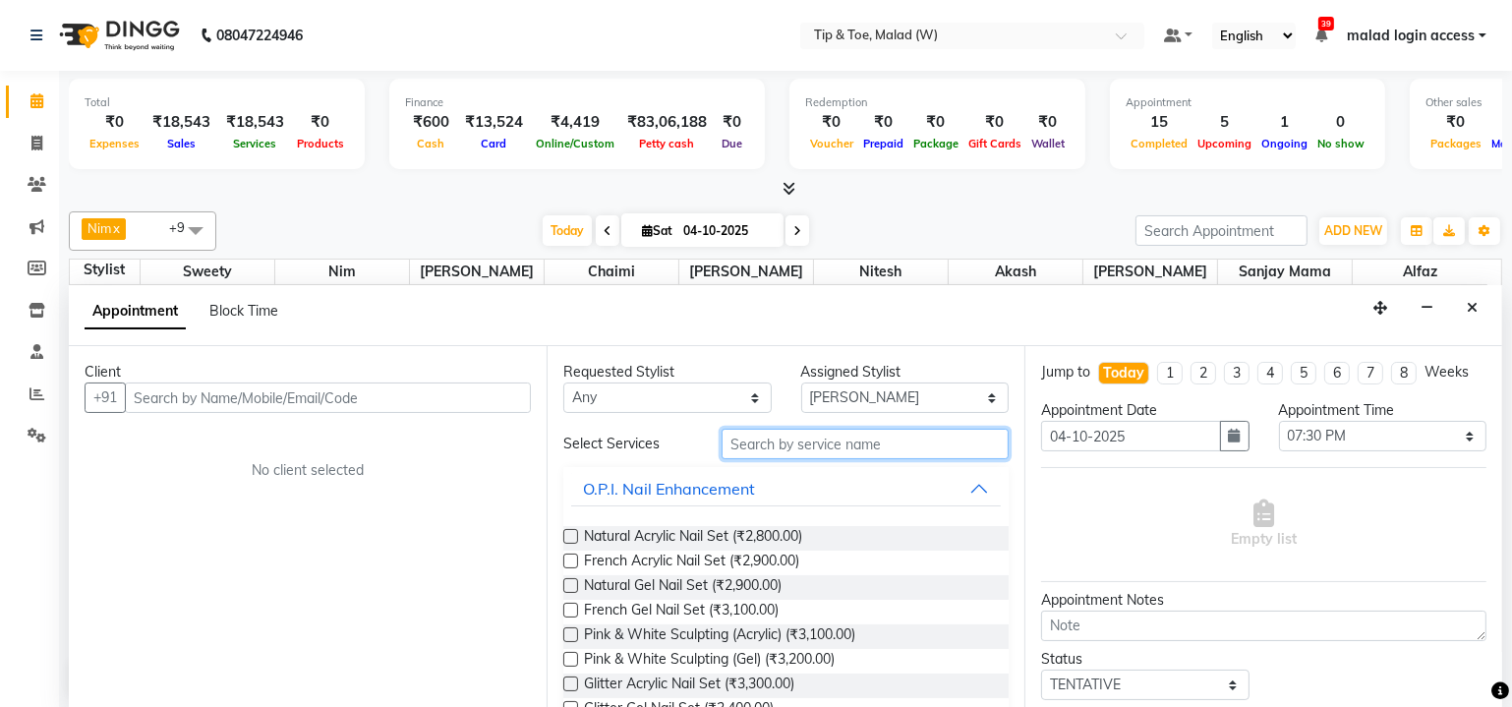
click at [770, 437] on input "text" at bounding box center [864, 444] width 287 height 30
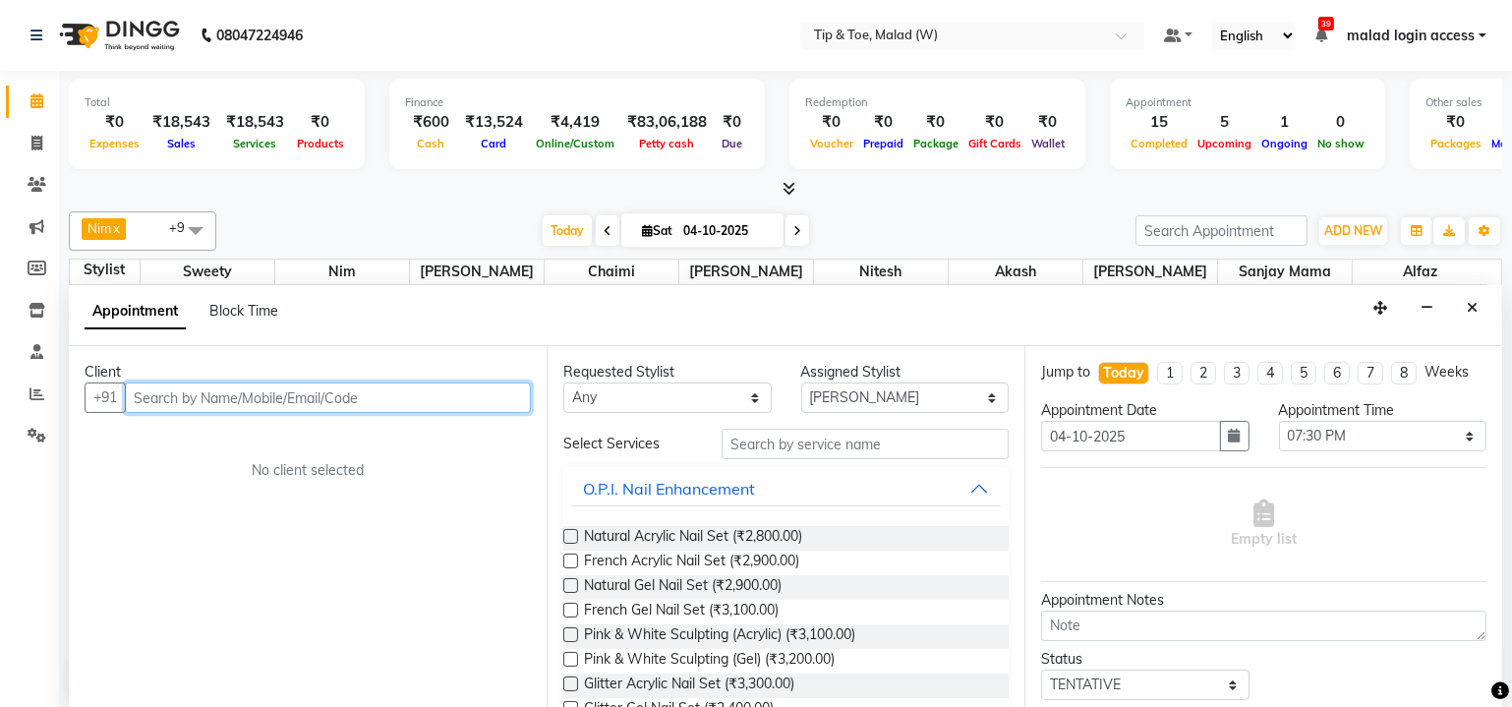
click at [366, 395] on input "text" at bounding box center [328, 397] width 406 height 30
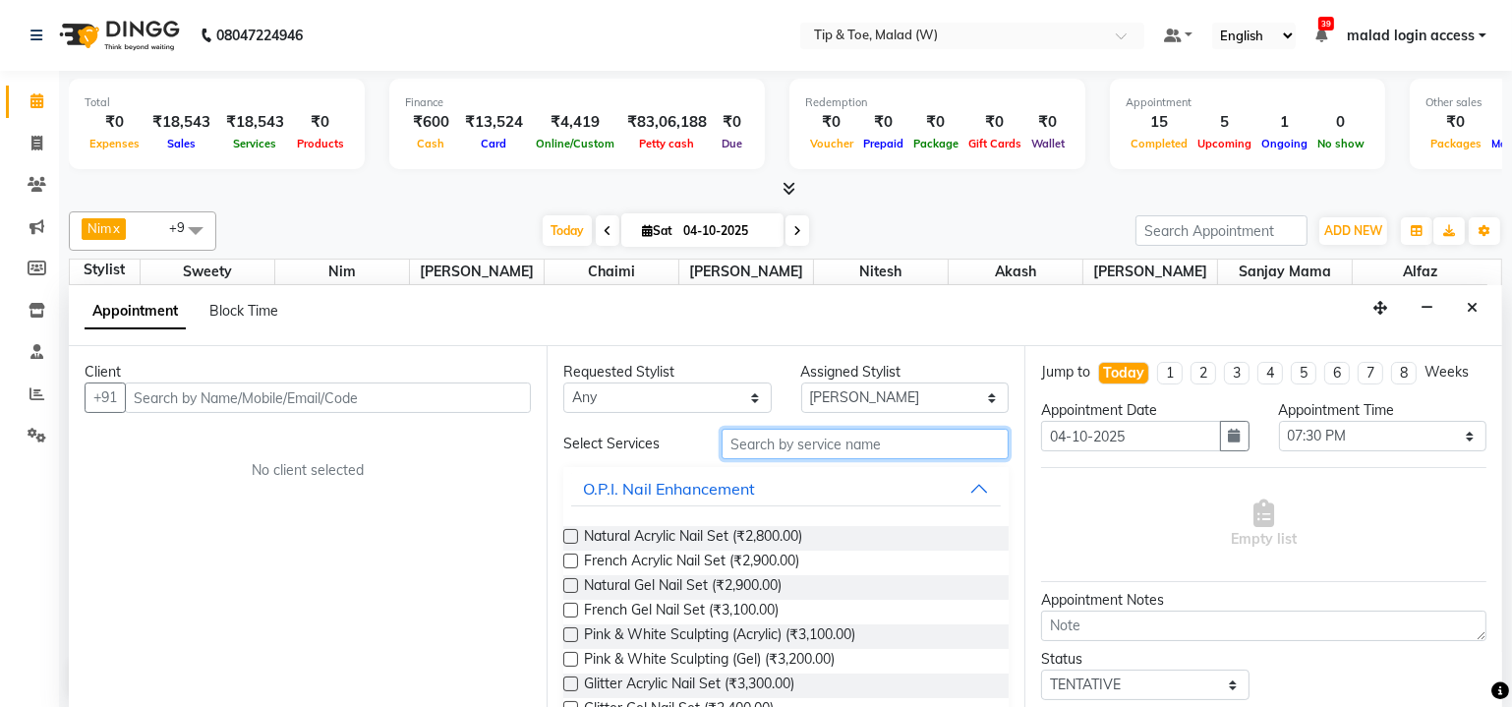
click at [801, 446] on input "text" at bounding box center [864, 444] width 287 height 30
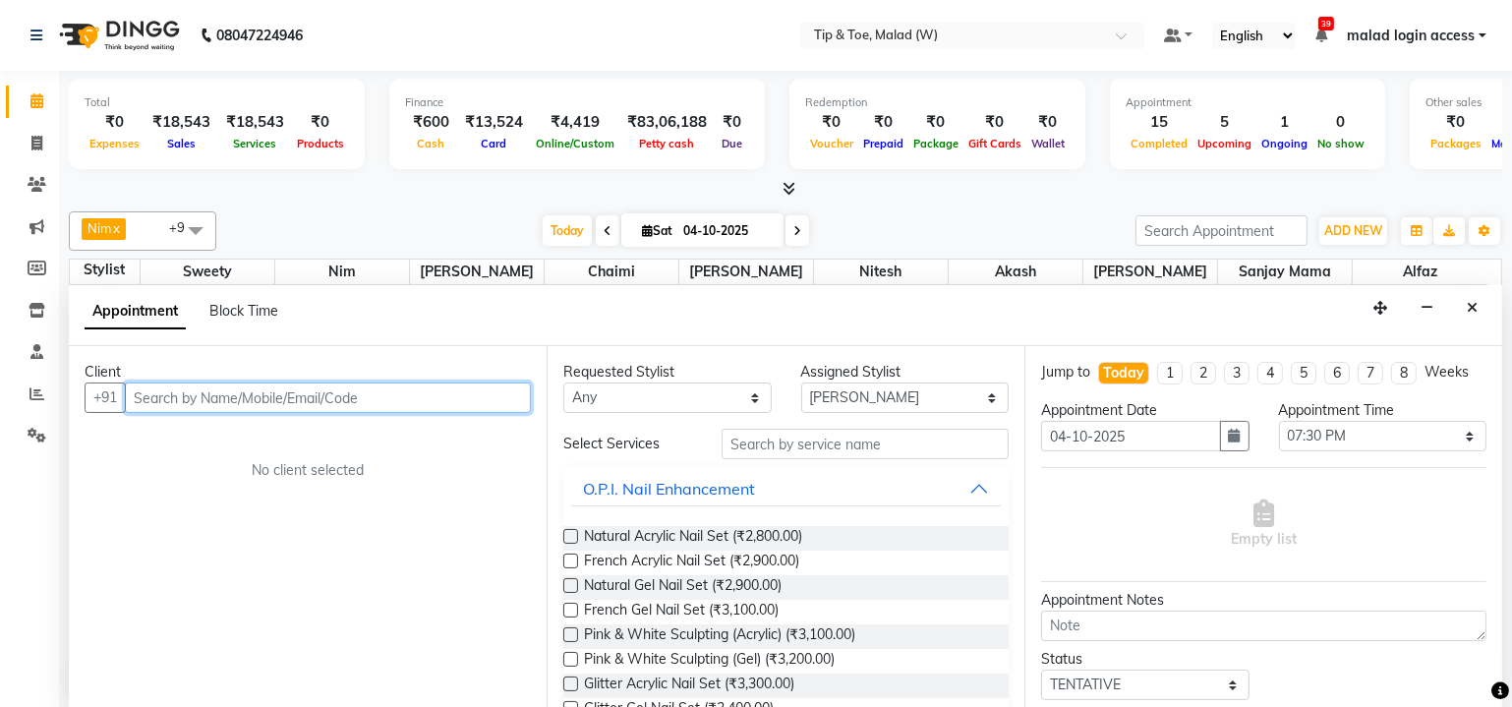
click at [302, 395] on input "text" at bounding box center [328, 397] width 406 height 30
click at [195, 401] on input "983636176" at bounding box center [287, 397] width 324 height 30
type input "9836361176"
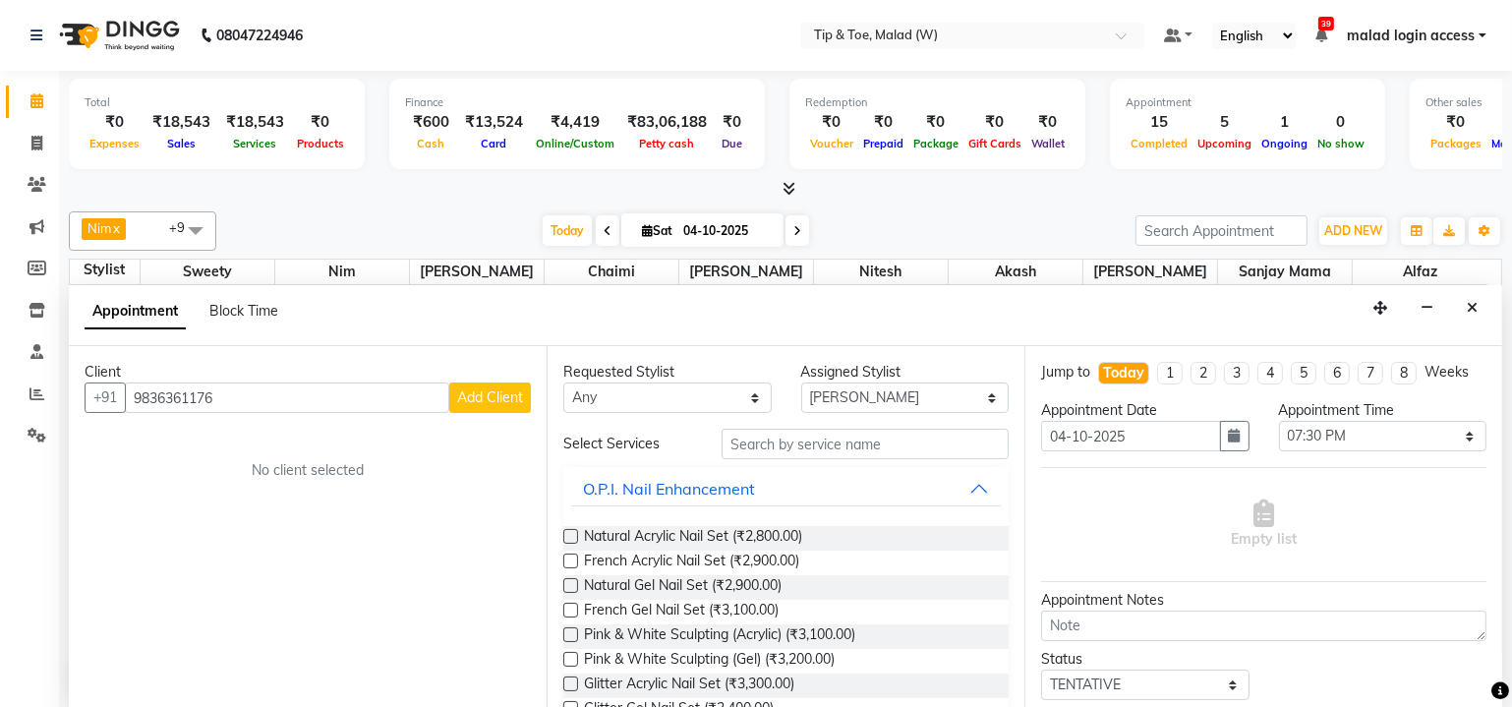
click at [492, 390] on span "Add Client" at bounding box center [490, 397] width 66 height 18
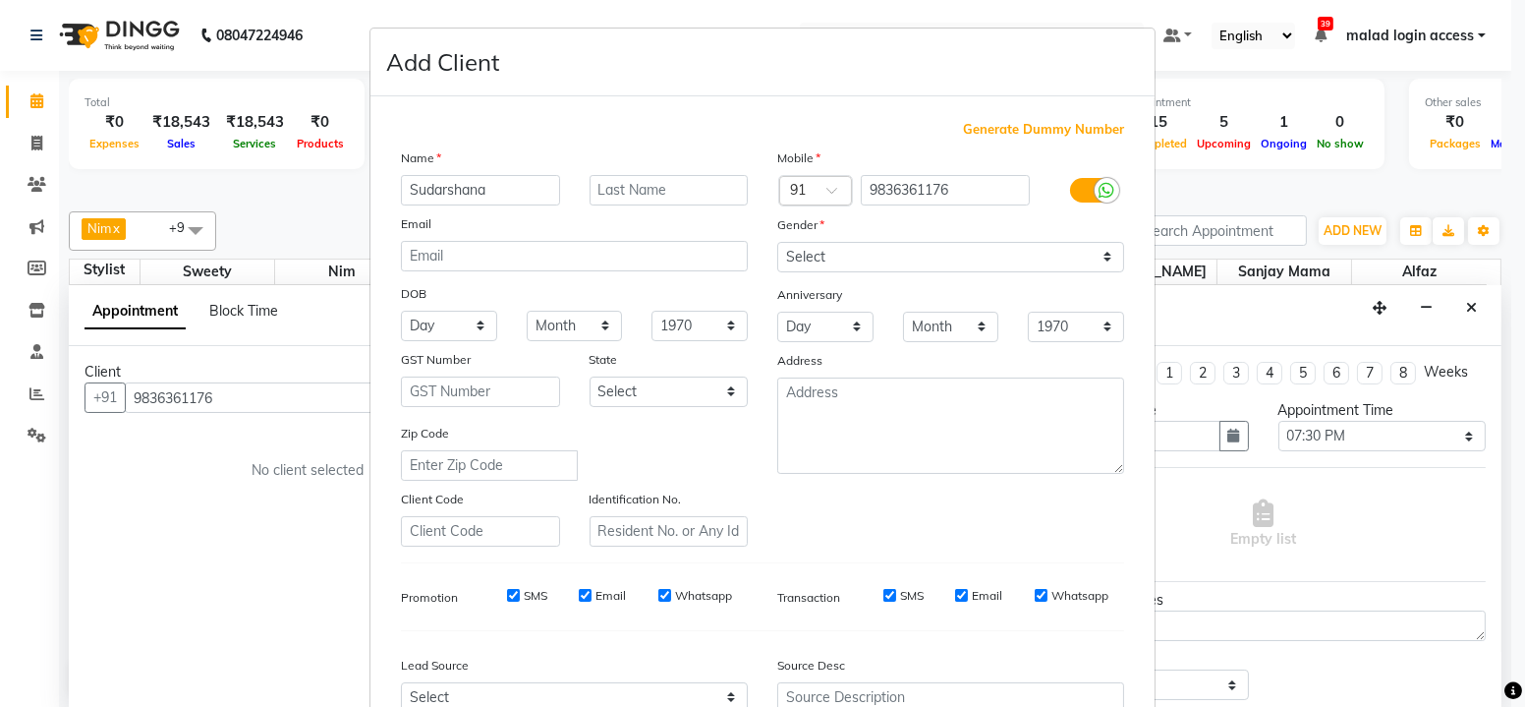
type input "Sudarshana"
click at [826, 250] on select "Select [DEMOGRAPHIC_DATA] [DEMOGRAPHIC_DATA] Other Prefer Not To Say" at bounding box center [950, 257] width 347 height 30
select select "[DEMOGRAPHIC_DATA]"
click at [777, 242] on select "Select [DEMOGRAPHIC_DATA] [DEMOGRAPHIC_DATA] Other Prefer Not To Say" at bounding box center [950, 257] width 347 height 30
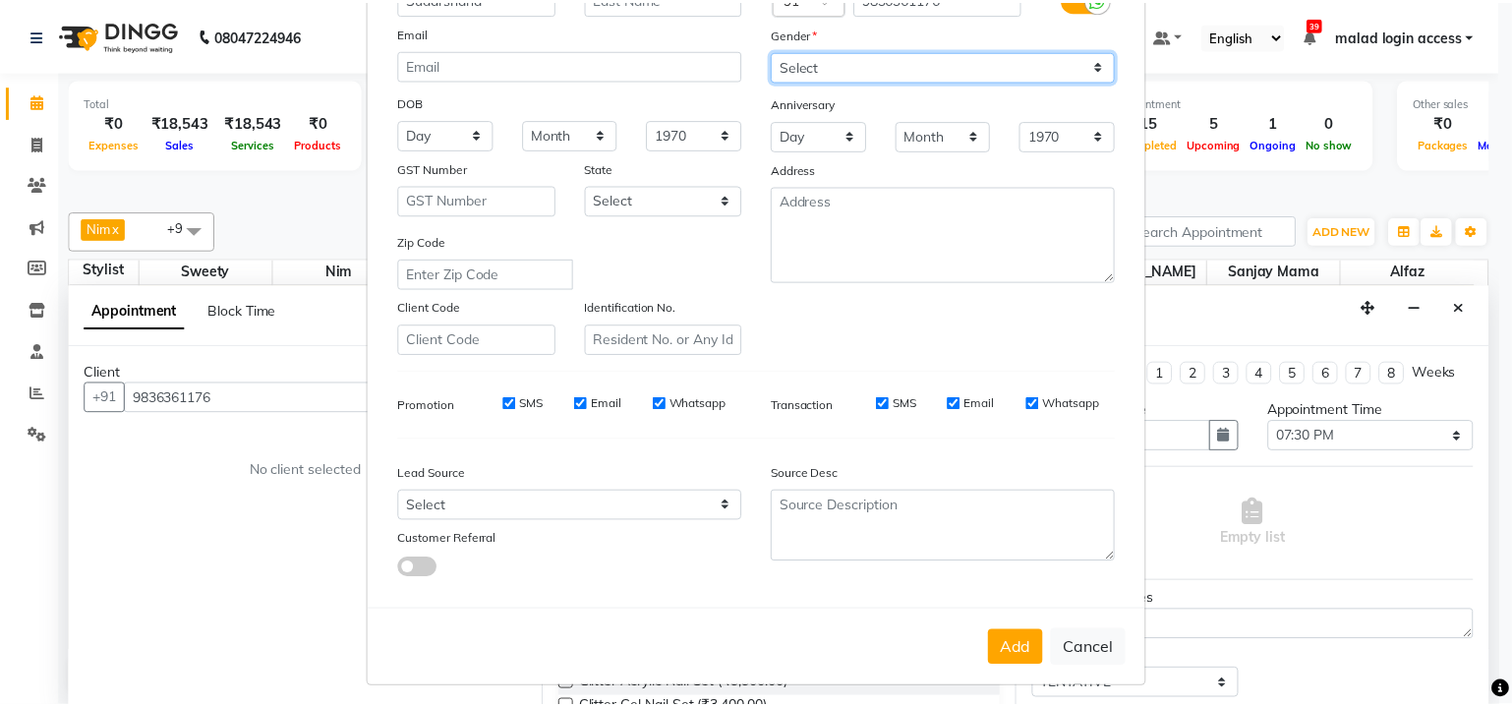
scroll to position [194, 0]
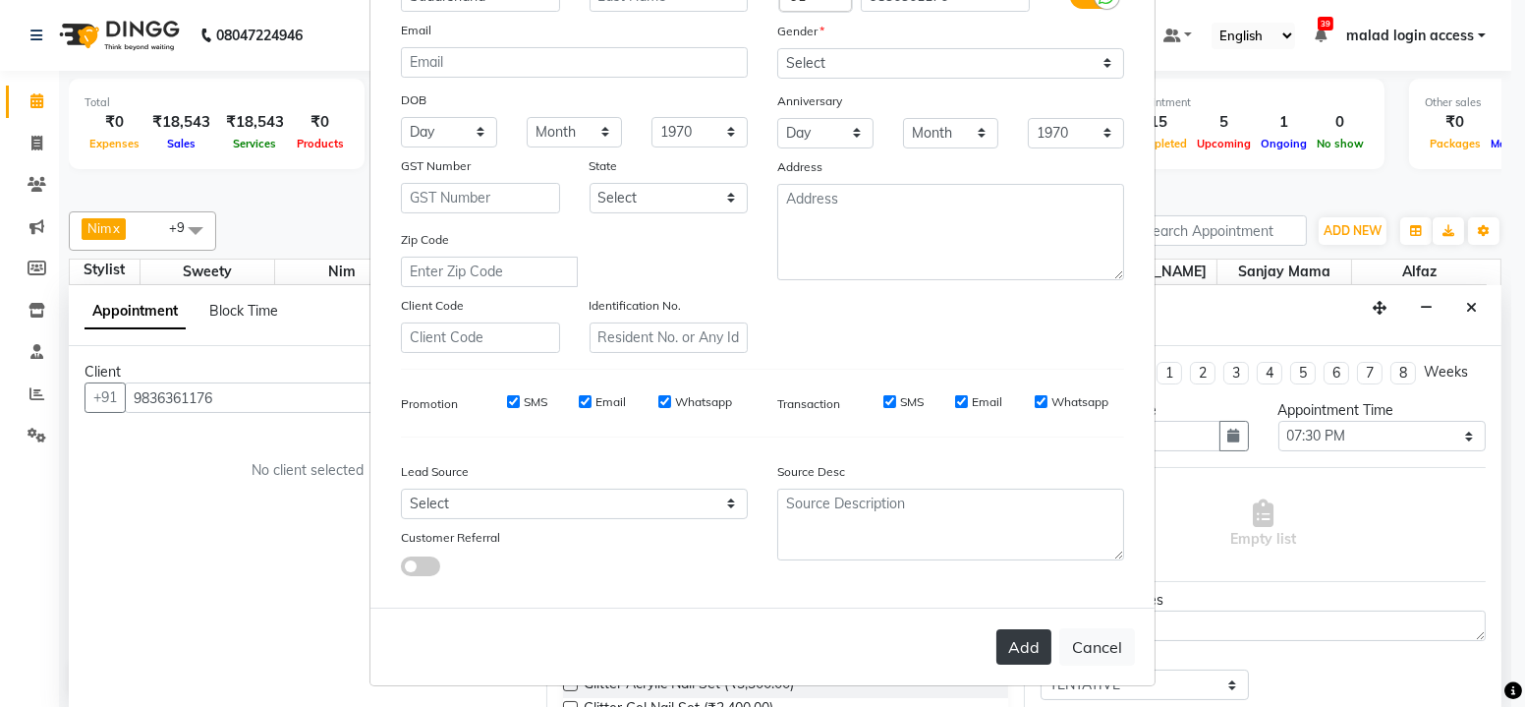
click at [1014, 640] on button "Add" at bounding box center [1024, 646] width 55 height 35
select select
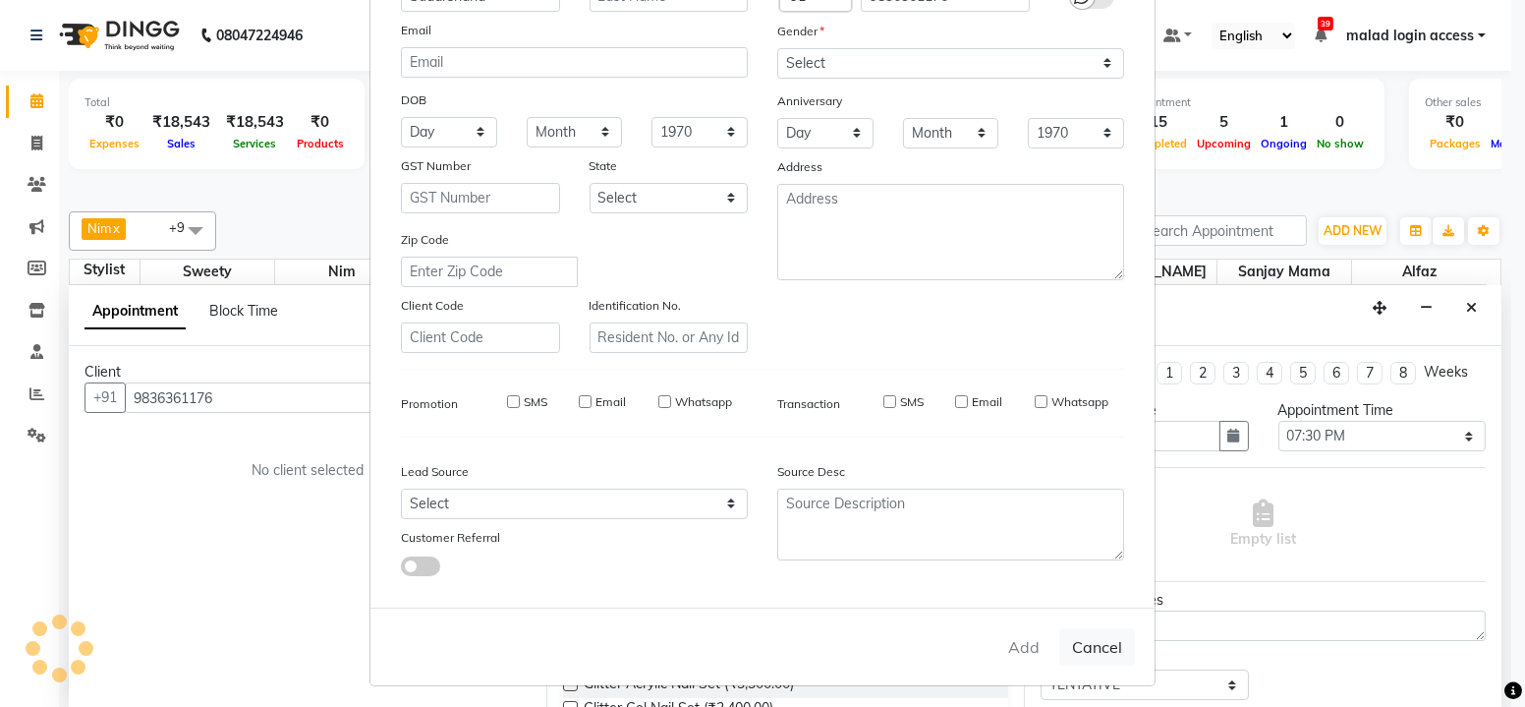
select select
checkbox input "false"
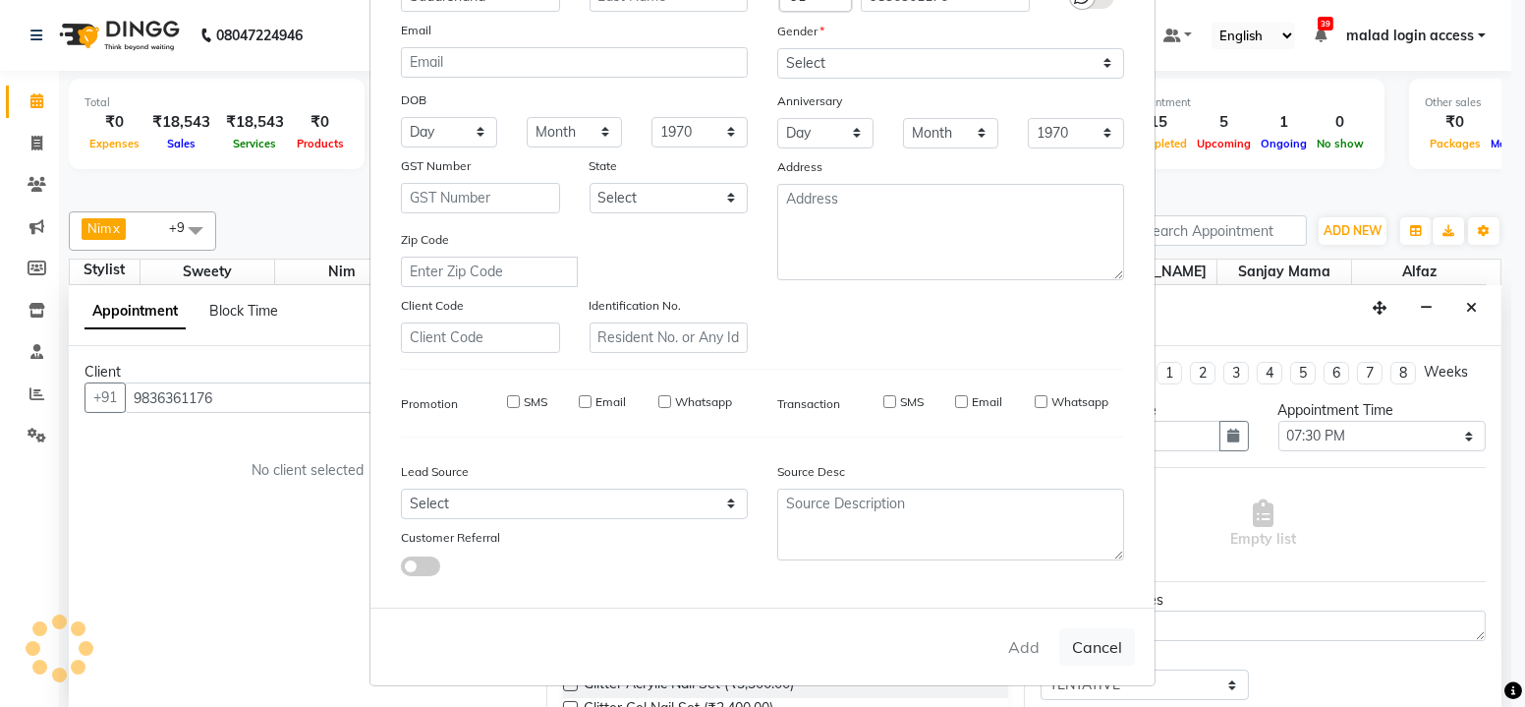
checkbox input "false"
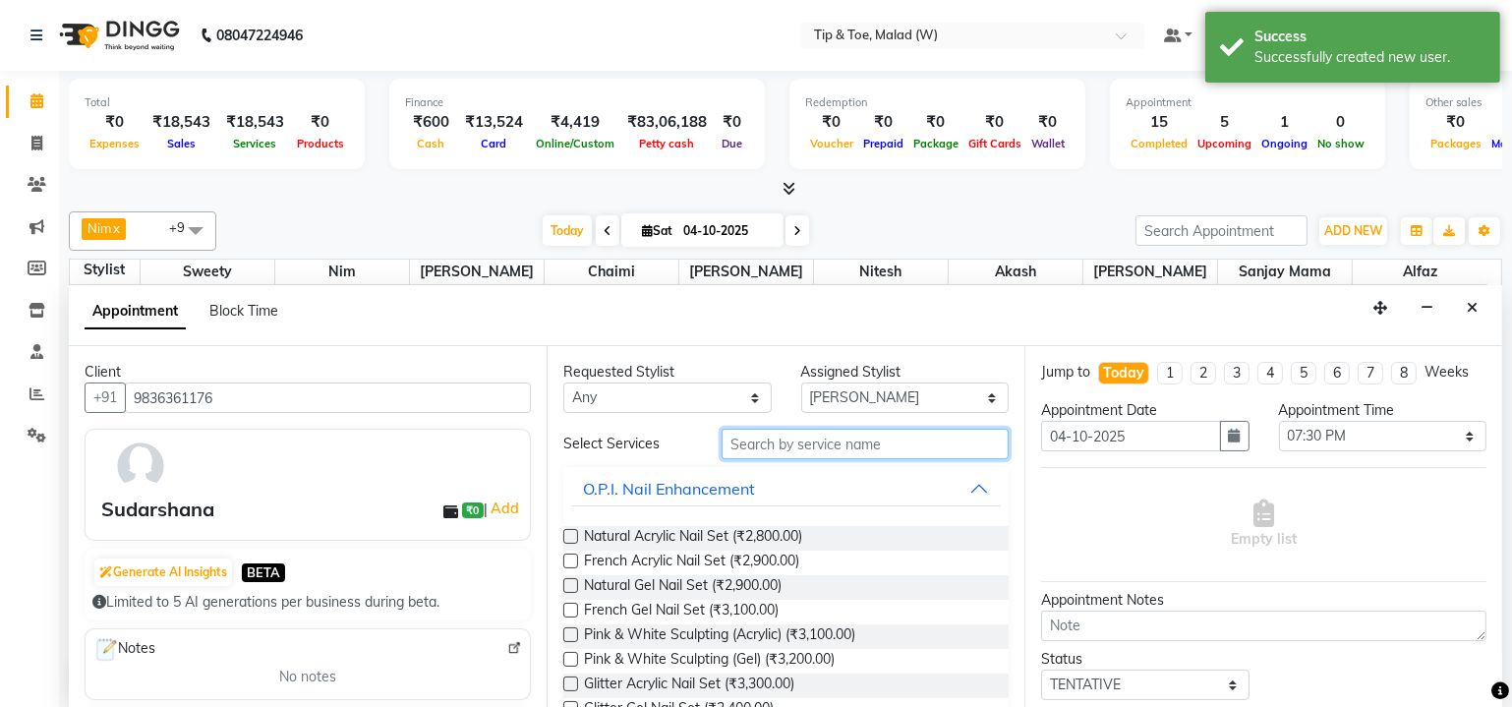
click at [802, 449] on input "text" at bounding box center [864, 444] width 287 height 30
type input "e"
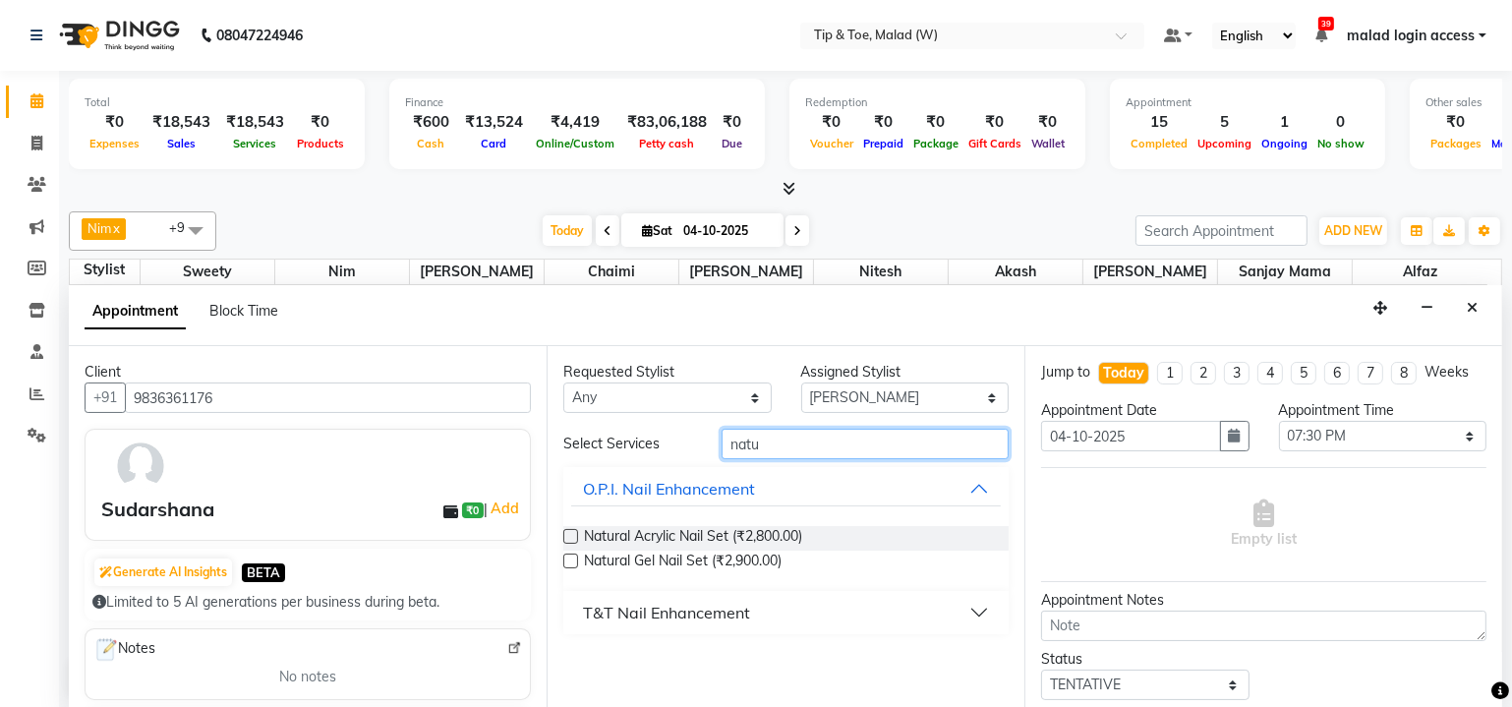
type input "natu"
click at [565, 534] on label at bounding box center [570, 536] width 15 height 15
click at [565, 534] on input "checkbox" at bounding box center [569, 538] width 13 height 13
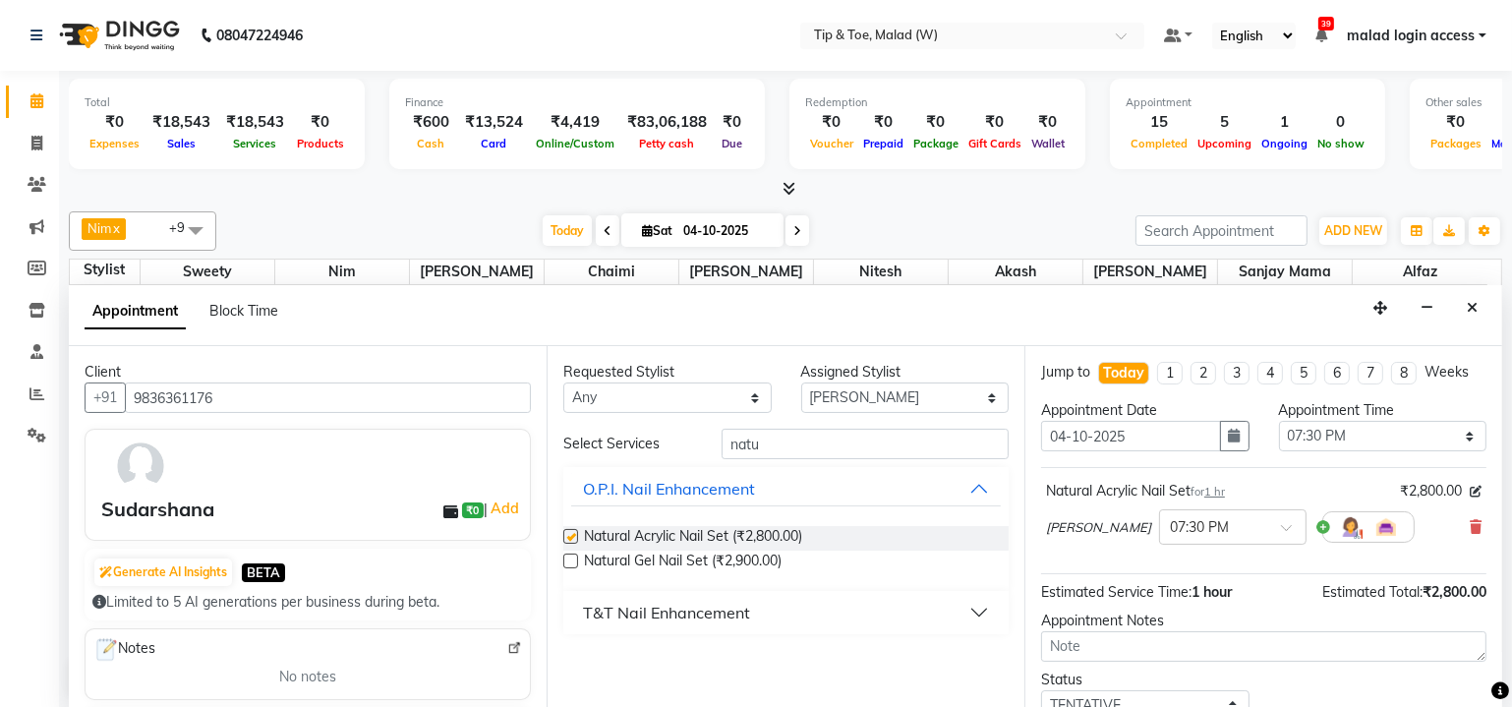
checkbox input "false"
drag, startPoint x: 786, startPoint y: 449, endPoint x: 667, endPoint y: 448, distance: 118.9
click at [667, 448] on div "Select Services natu" at bounding box center [785, 444] width 475 height 30
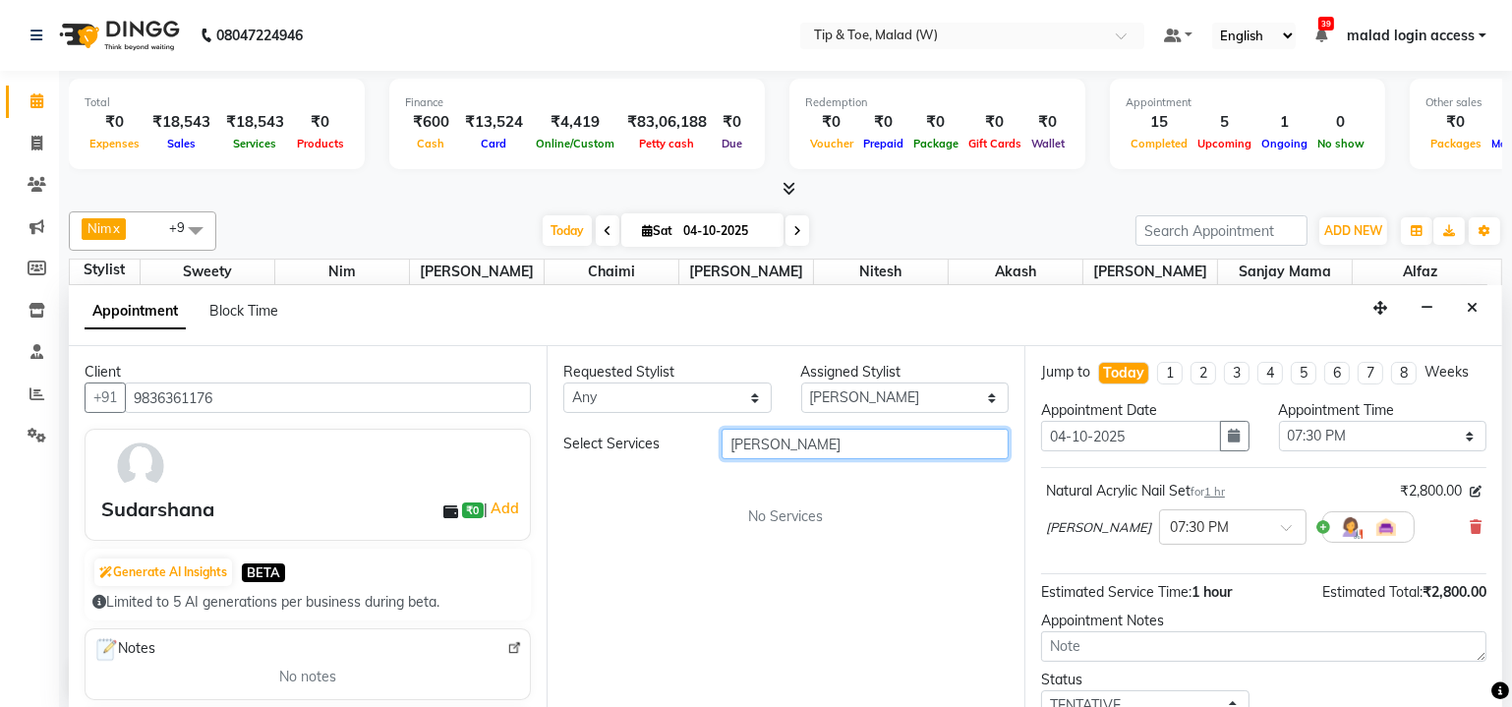
click at [759, 446] on input "[PERSON_NAME]" at bounding box center [864, 444] width 287 height 30
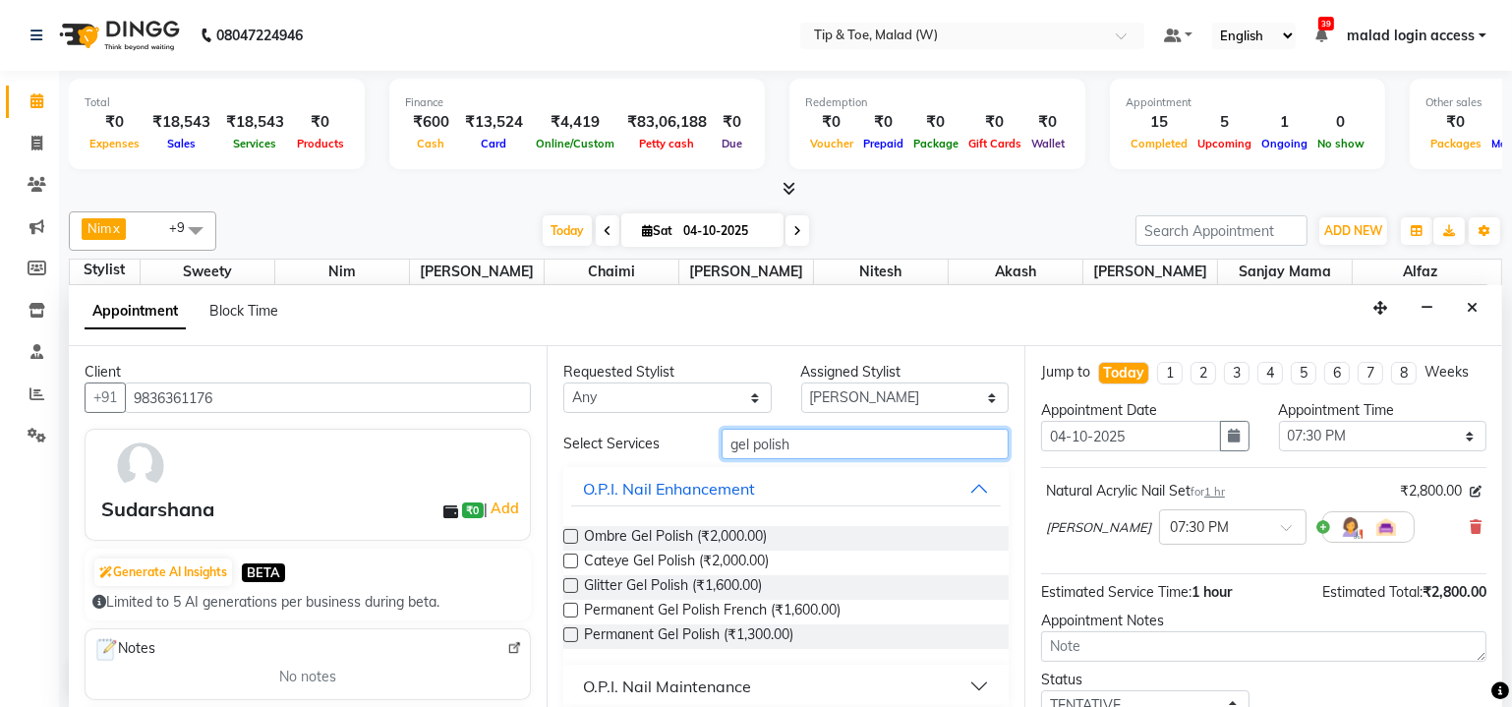
type input "gel polish"
click at [570, 637] on label at bounding box center [570, 634] width 15 height 15
click at [570, 637] on input "checkbox" at bounding box center [569, 636] width 13 height 13
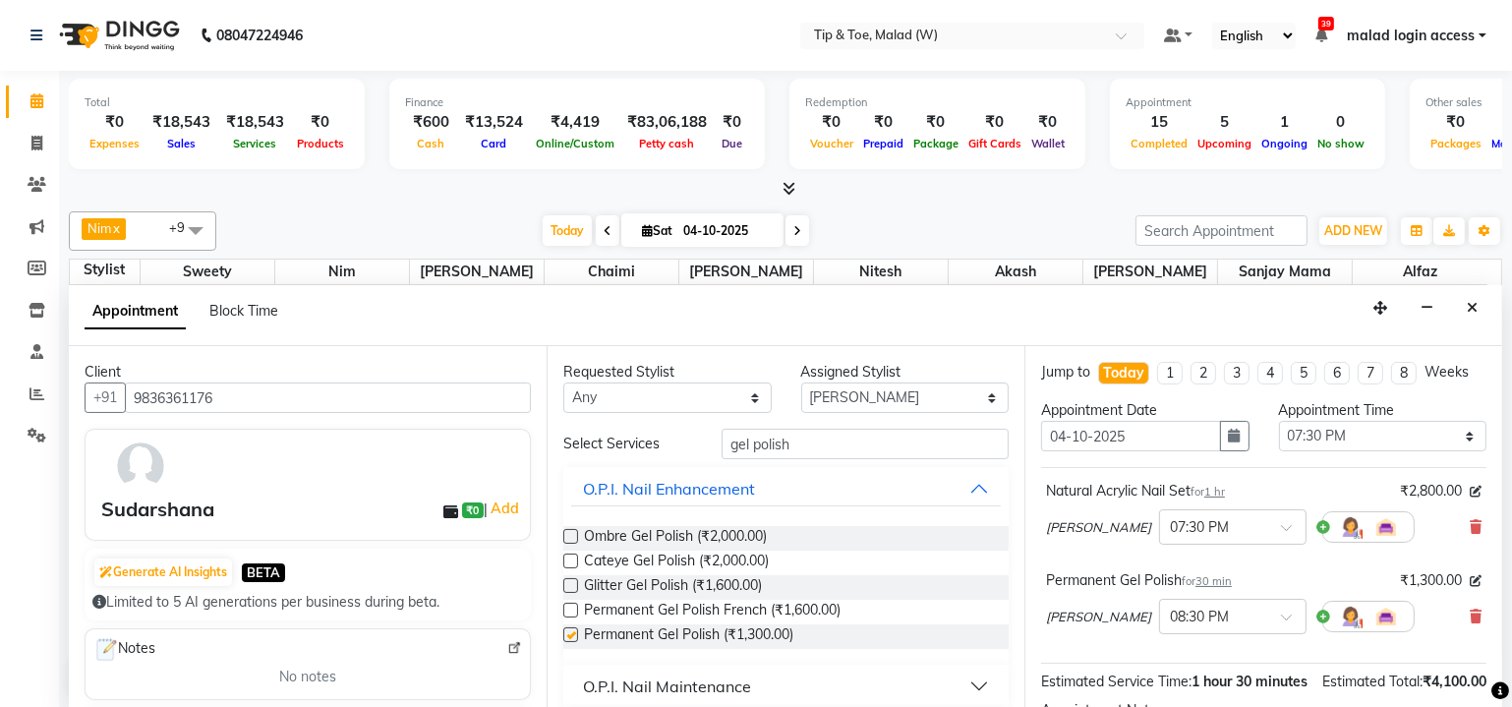
checkbox input "false"
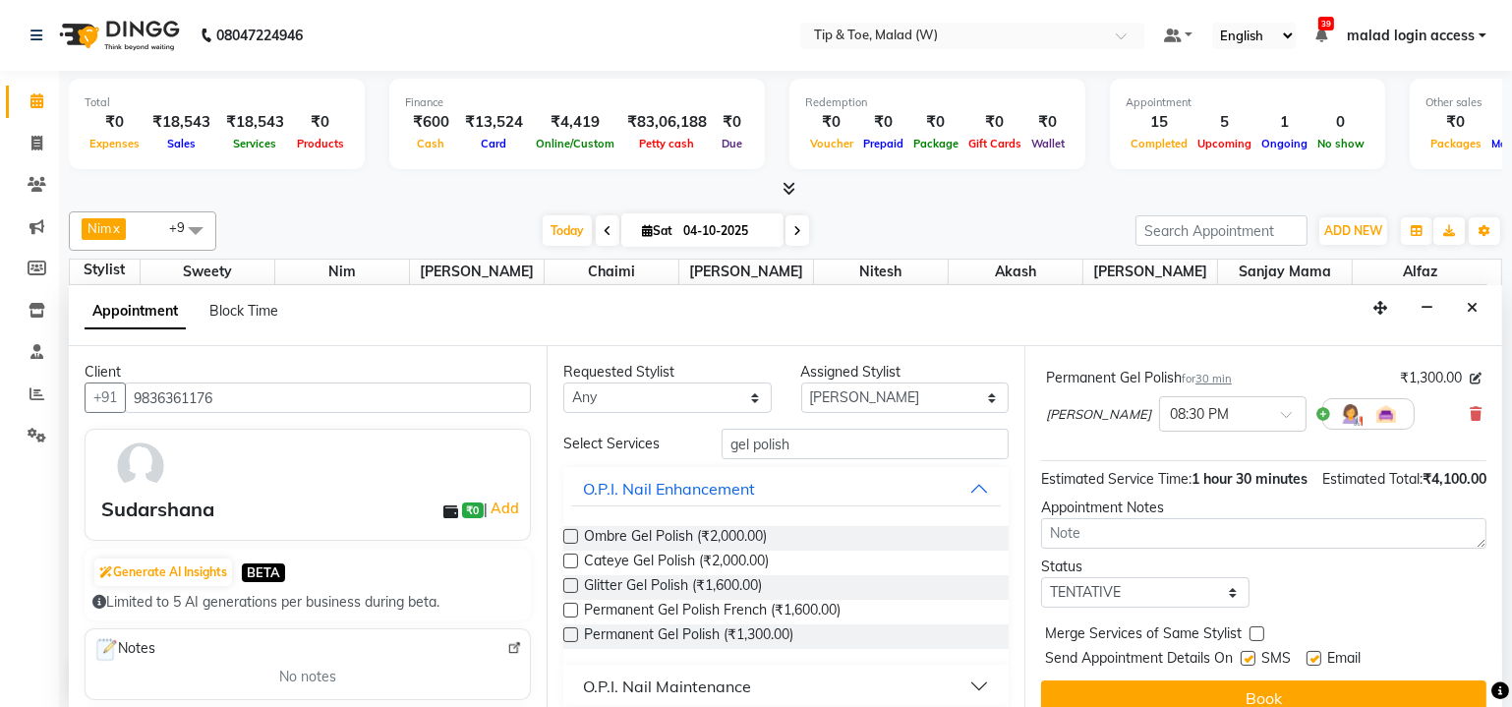
scroll to position [242, 0]
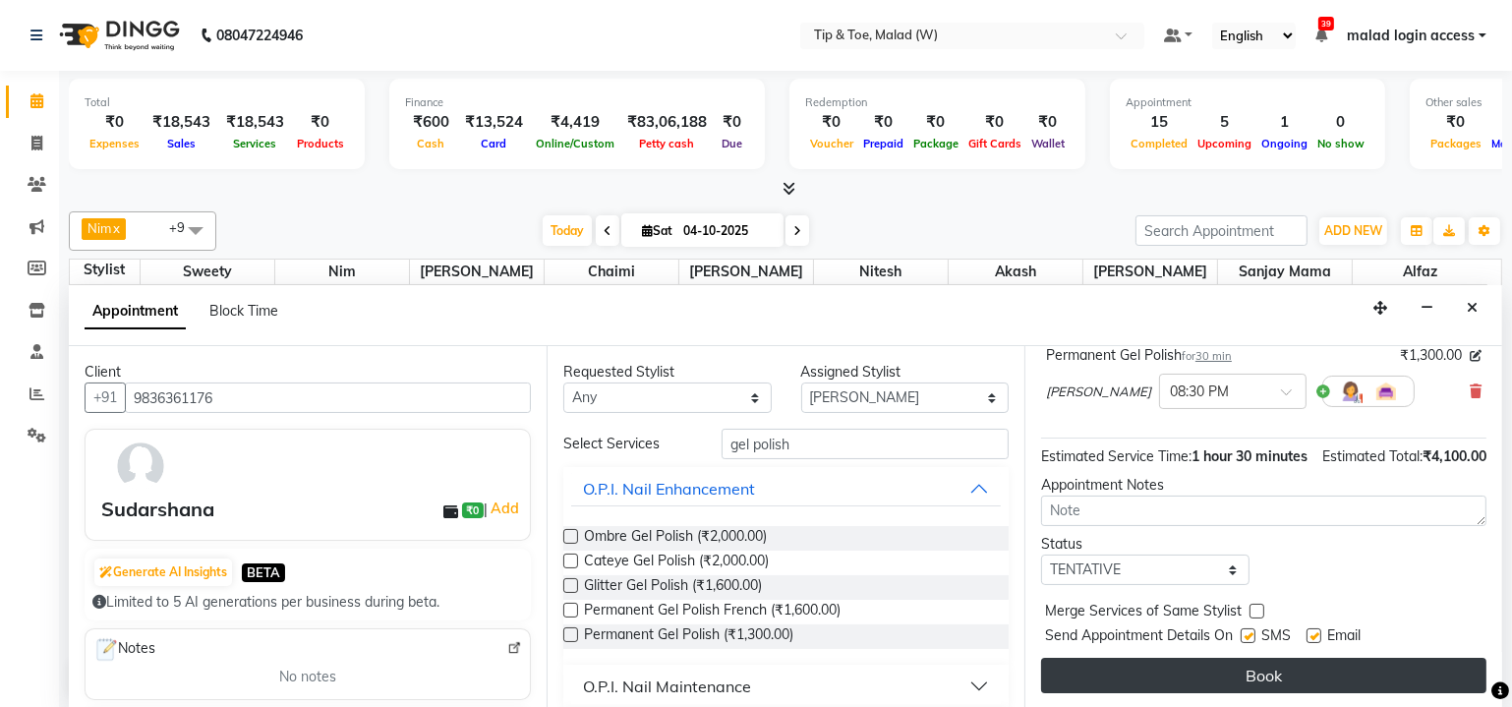
click at [1254, 669] on button "Book" at bounding box center [1263, 675] width 445 height 35
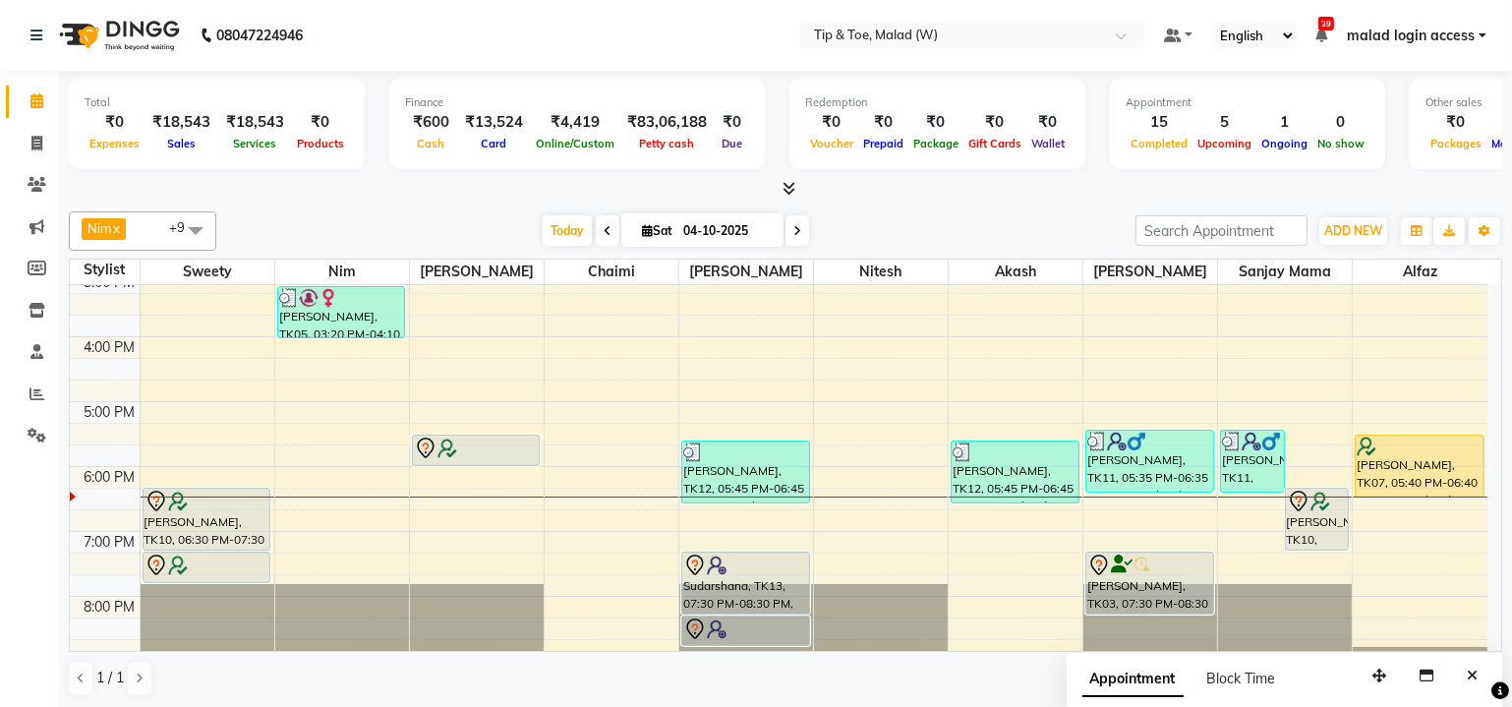
scroll to position [409, 0]
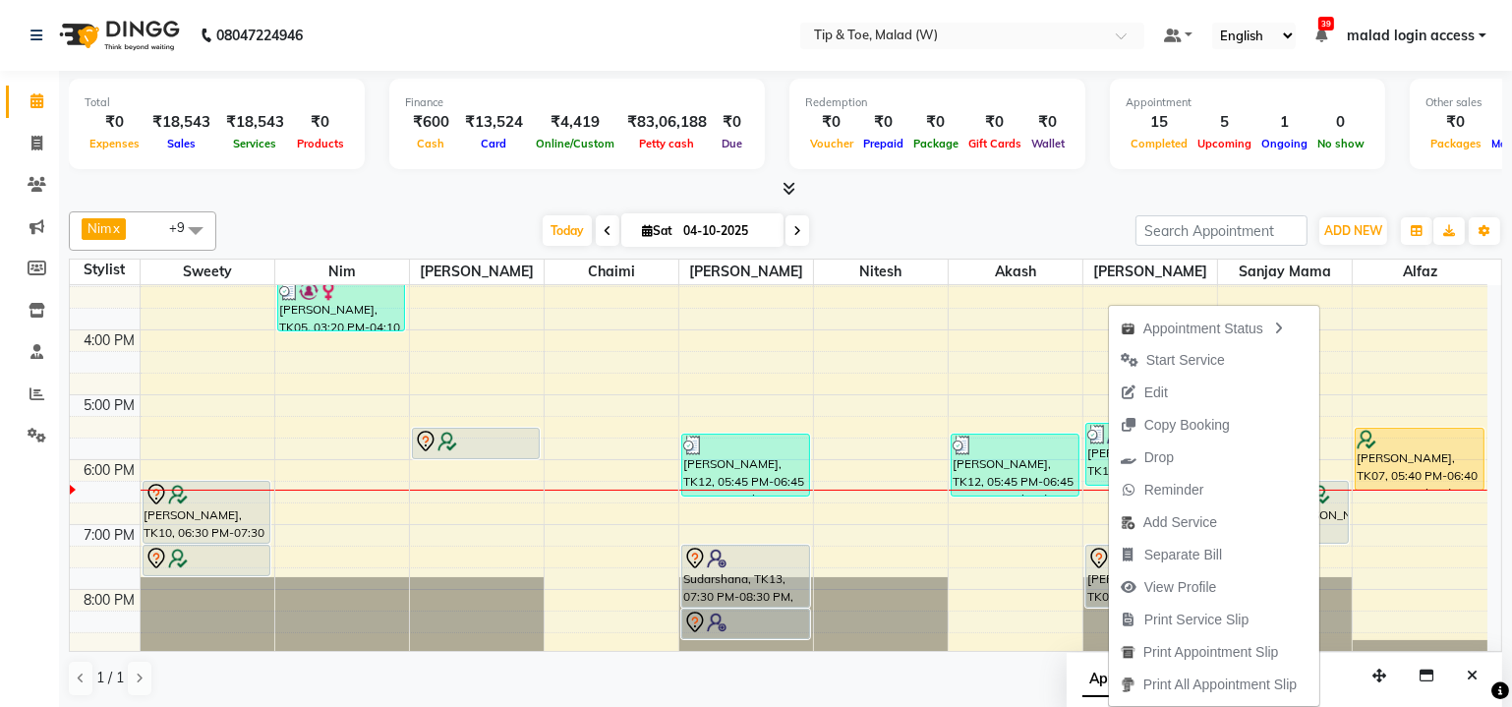
click at [1166, 355] on span "Start Service" at bounding box center [1185, 360] width 79 height 21
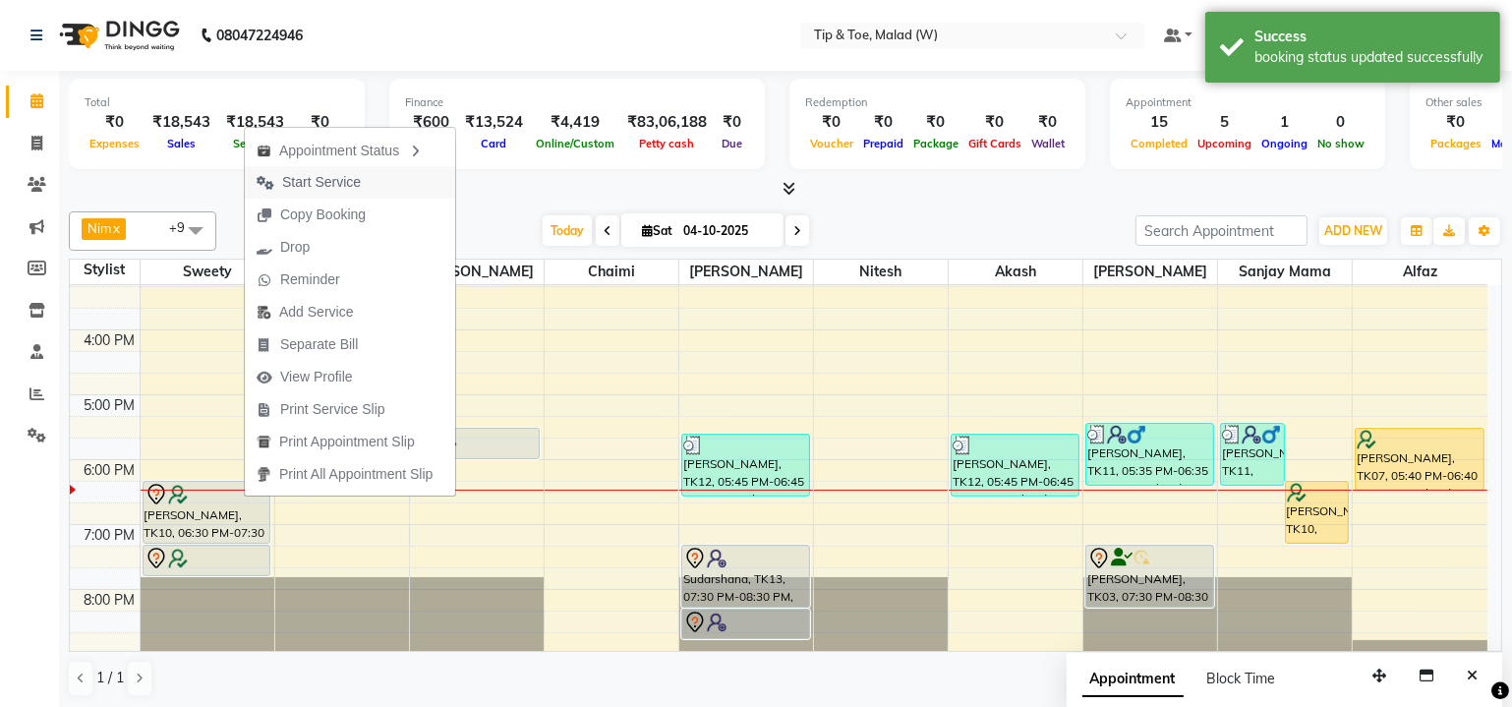
click at [341, 178] on span "Start Service" at bounding box center [321, 182] width 79 height 21
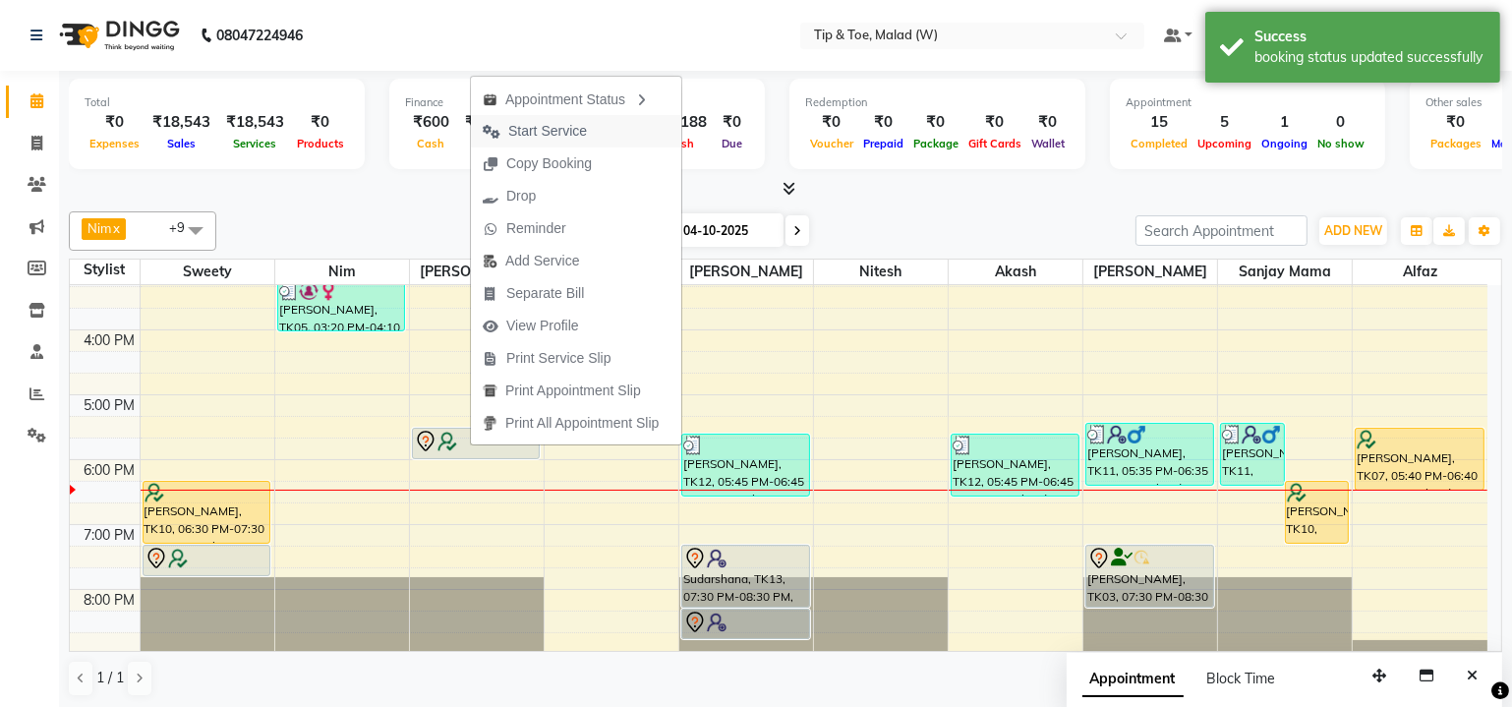
click at [556, 130] on span "Start Service" at bounding box center [547, 131] width 79 height 21
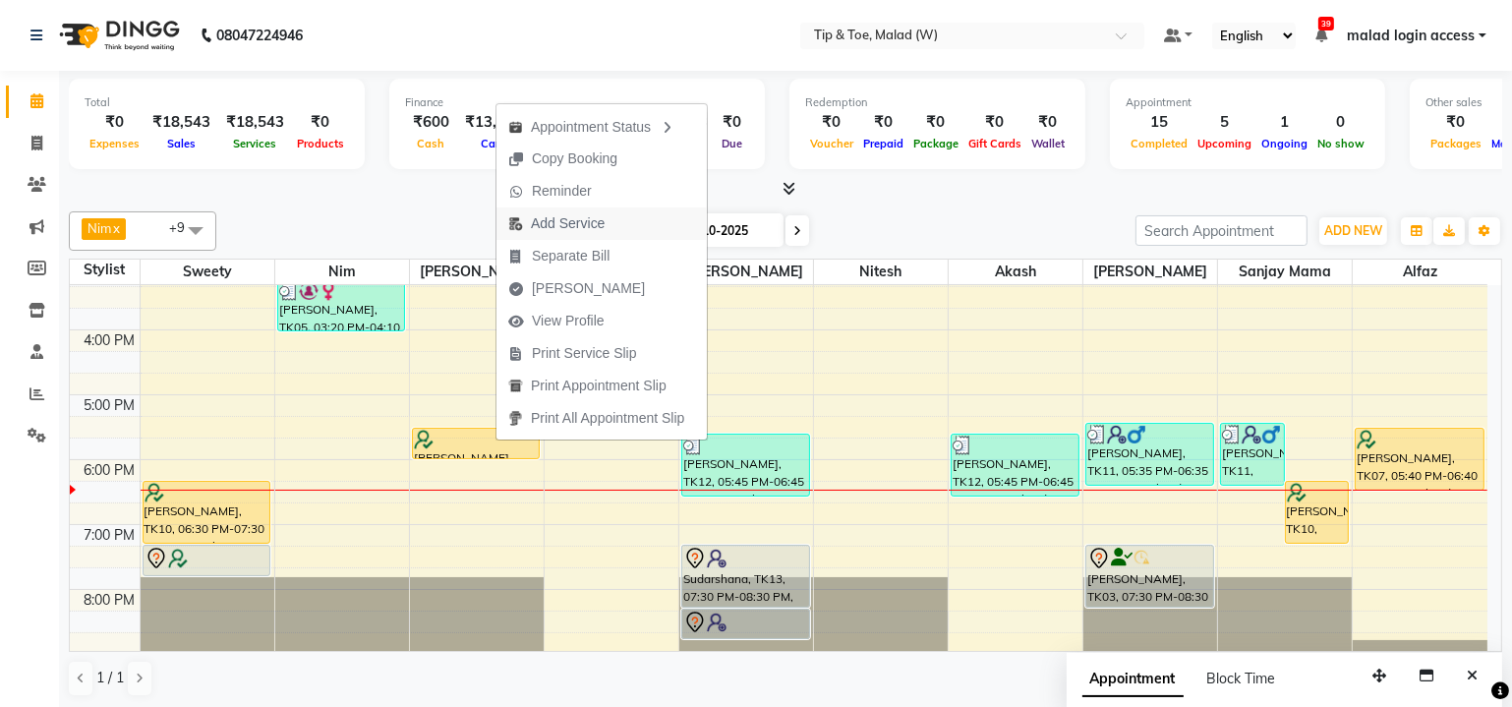
click at [560, 230] on span "Add Service" at bounding box center [568, 223] width 74 height 21
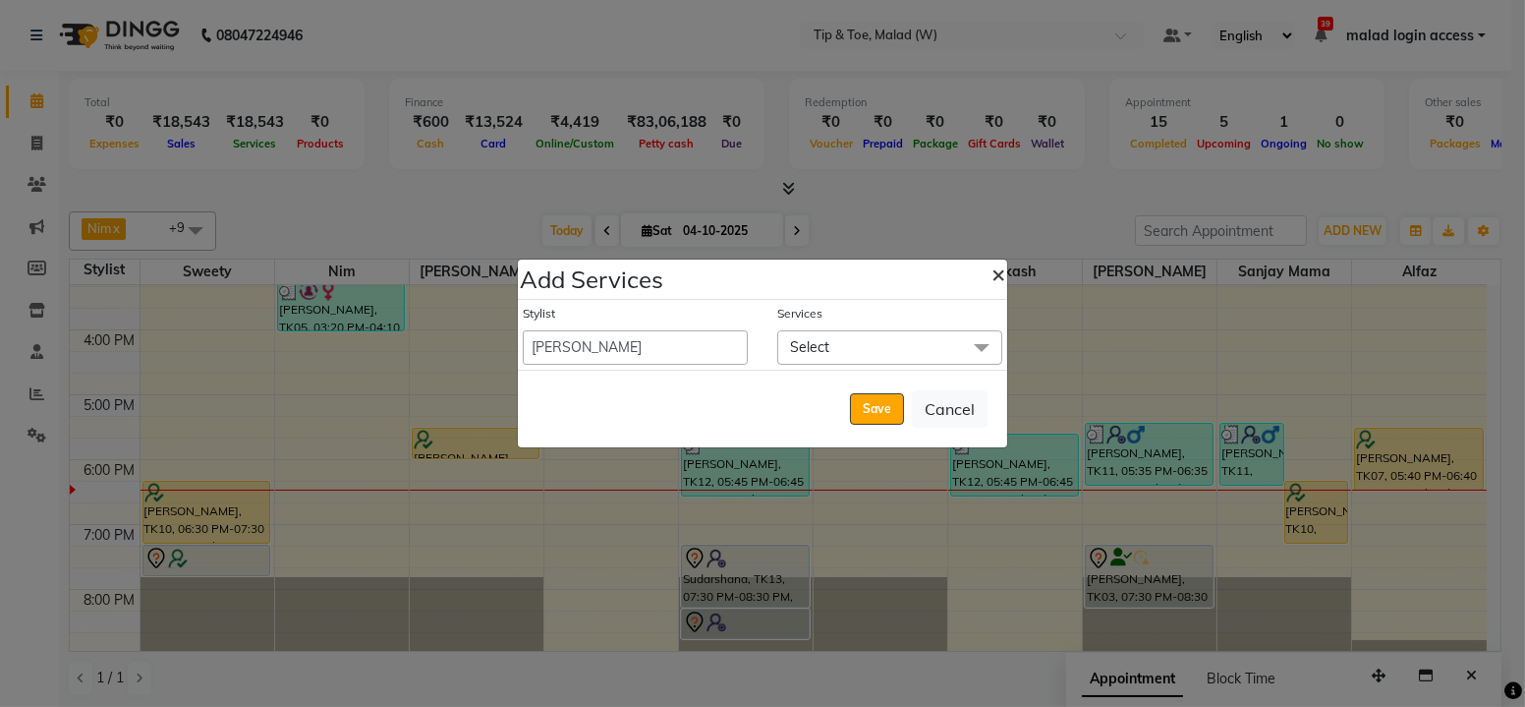
click at [998, 274] on span "×" at bounding box center [999, 272] width 14 height 29
select select "90328"
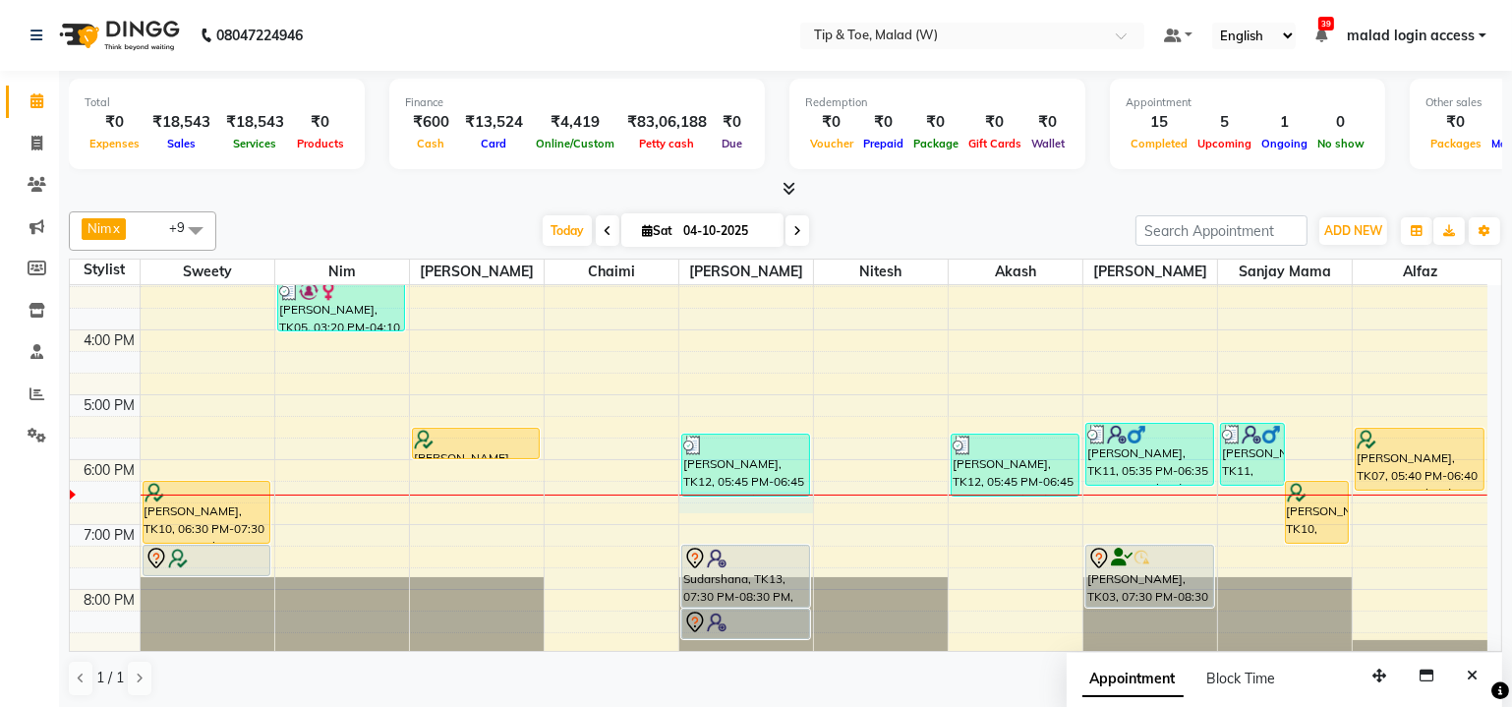
click at [753, 505] on div "9:00 AM 10:00 AM 11:00 AM 12:00 PM 1:00 PM 2:00 PM 3:00 PM 4:00 PM 5:00 PM 6:00…" at bounding box center [778, 362] width 1417 height 972
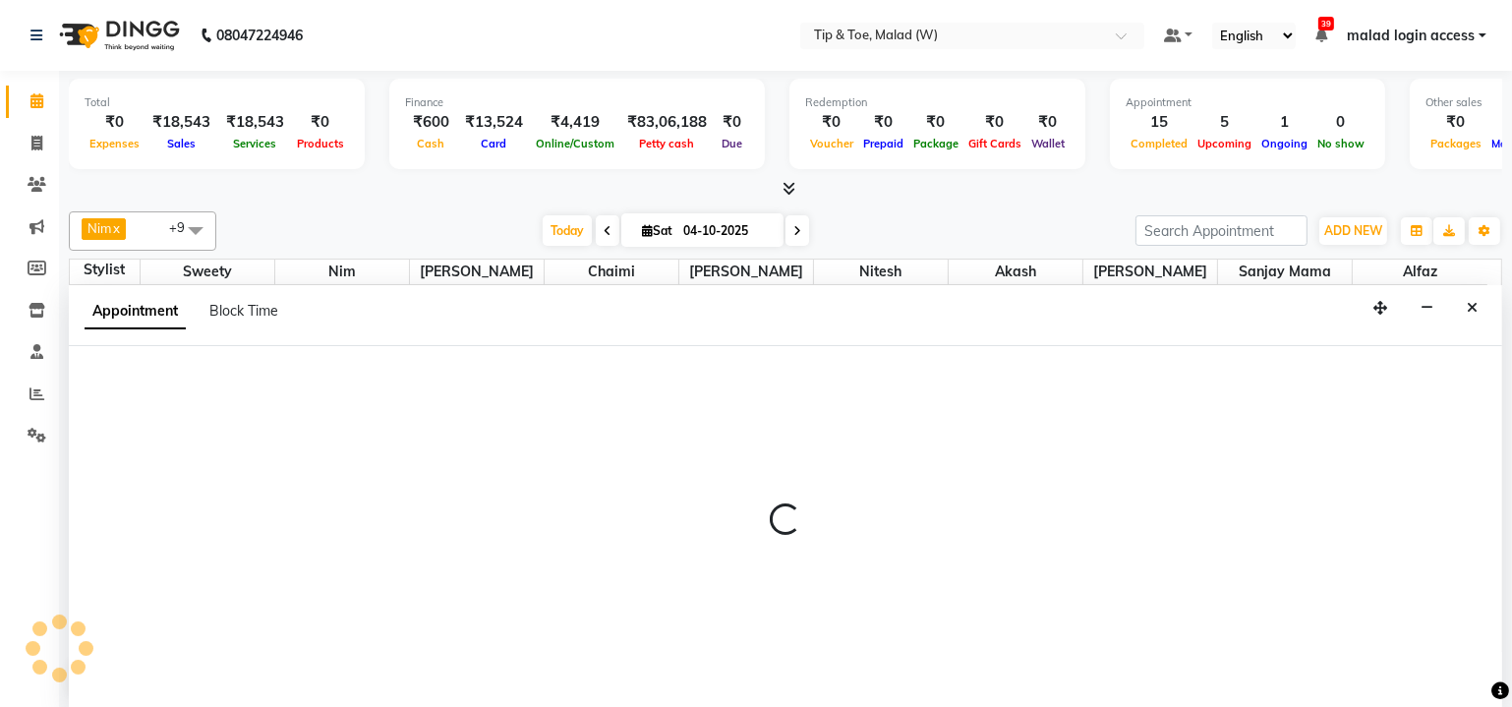
select select "77019"
select select "tentative"
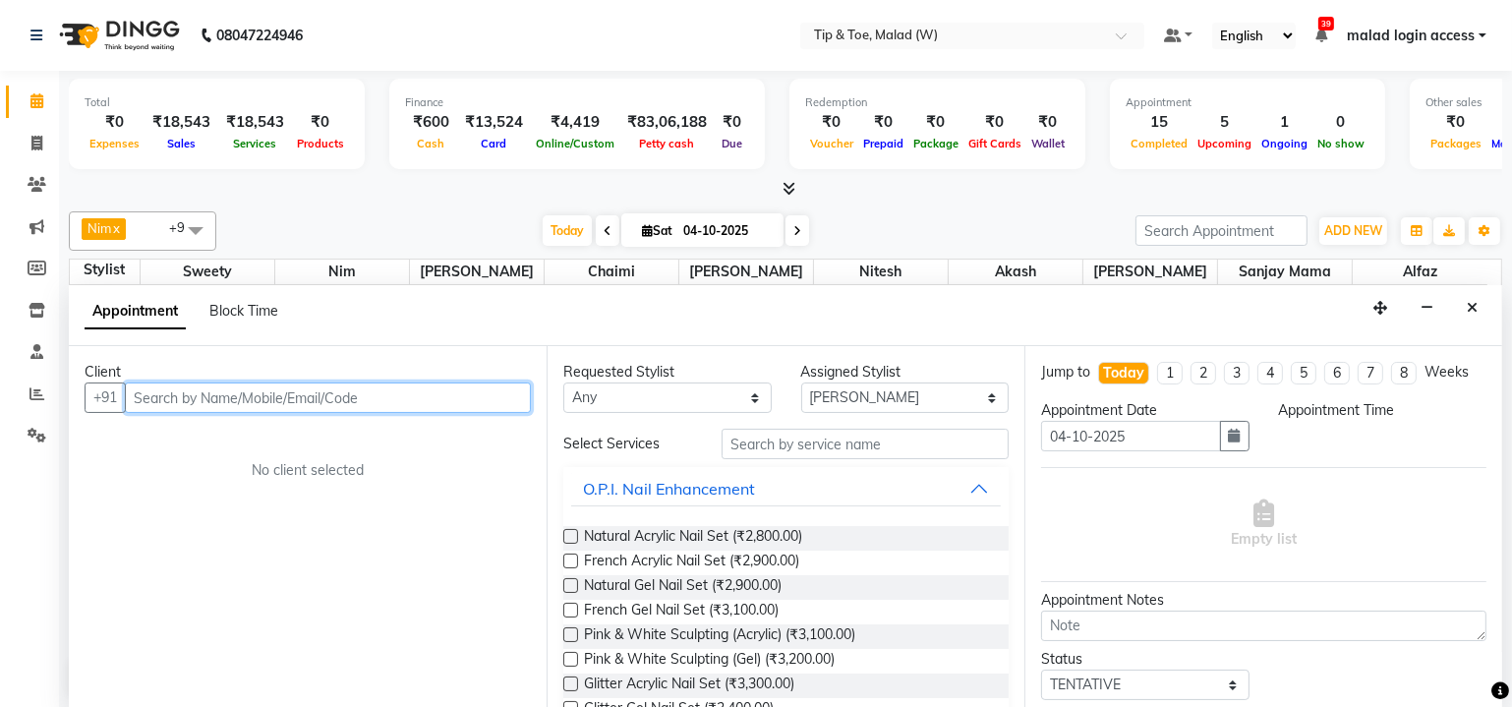
select select "1125"
click at [198, 407] on input "text" at bounding box center [328, 397] width 406 height 30
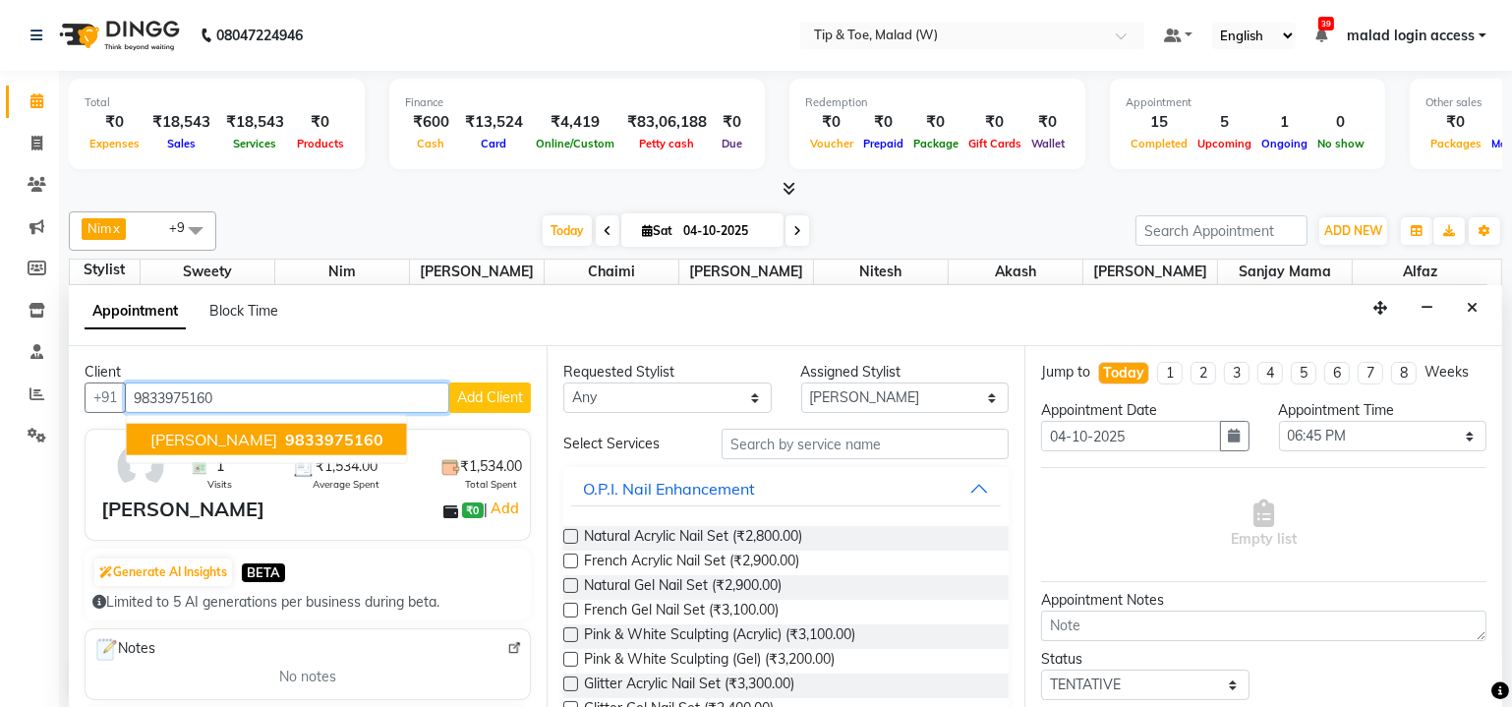
click at [189, 445] on button "[PERSON_NAME] 9833975160" at bounding box center [267, 439] width 280 height 31
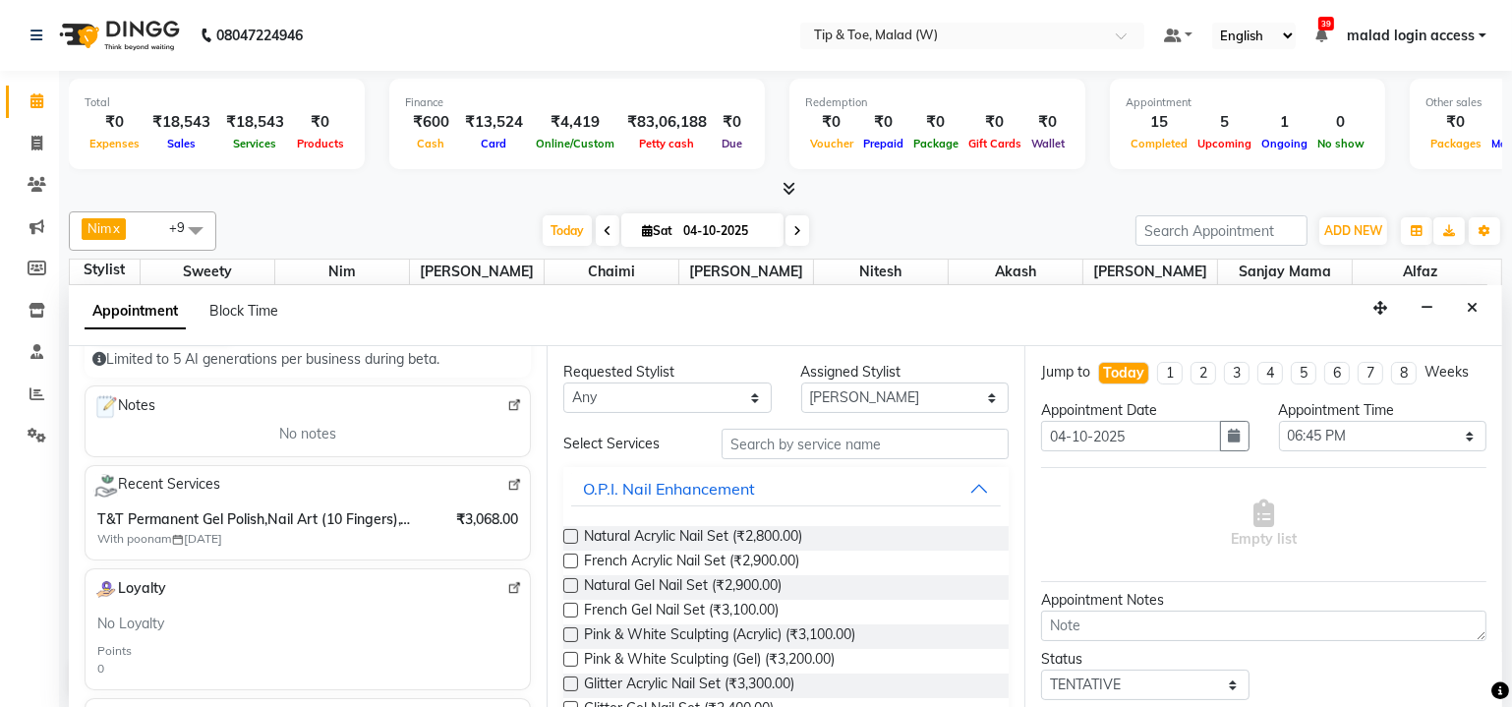
scroll to position [267, 0]
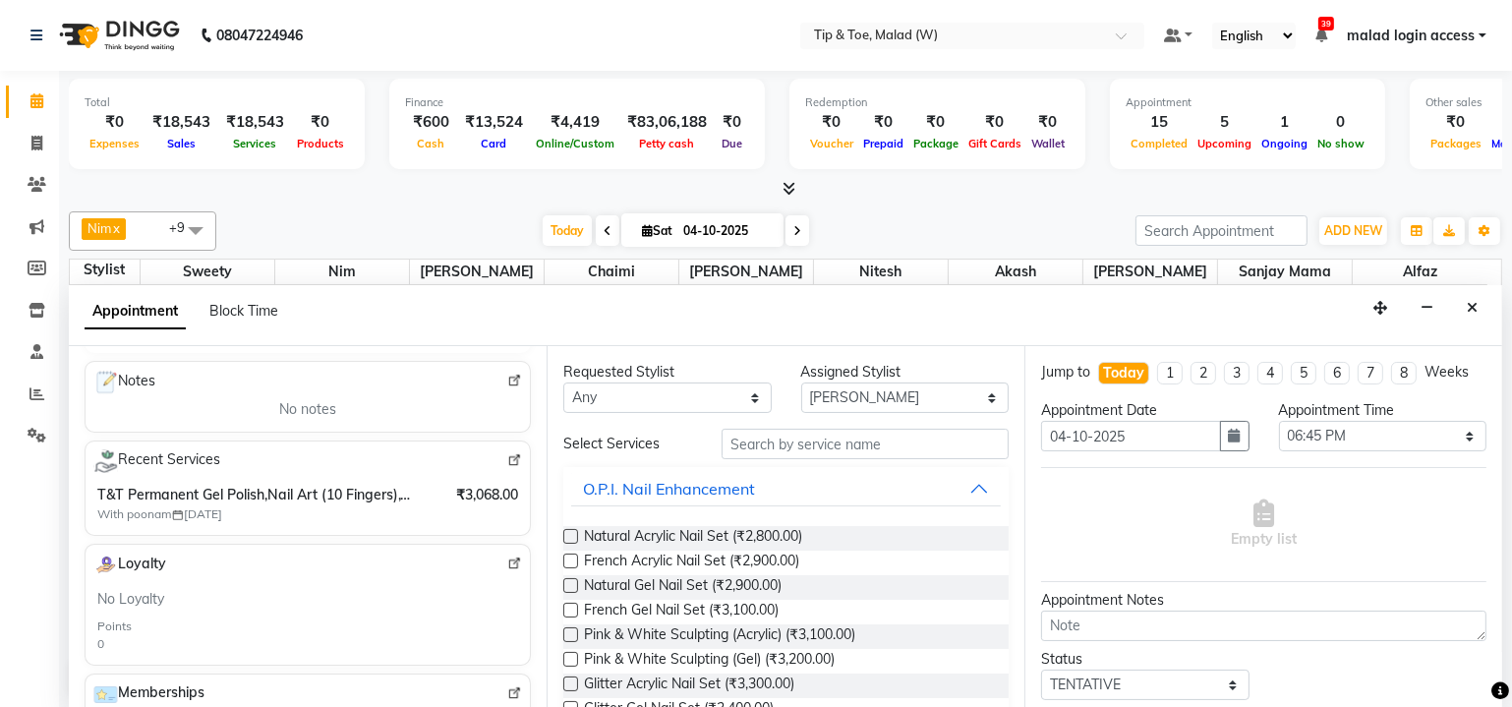
type input "9833975160"
click at [829, 434] on input "text" at bounding box center [864, 444] width 287 height 30
click at [838, 386] on select "Select Akash Alfaz Chaimi [PERSON_NAME] [PERSON_NAME] [PERSON_NAME] [PERSON_NAM…" at bounding box center [905, 397] width 208 height 30
select select "71375"
click at [801, 382] on select "Select Akash Alfaz Chaimi [PERSON_NAME] [PERSON_NAME] [PERSON_NAME] [PERSON_NAM…" at bounding box center [905, 397] width 208 height 30
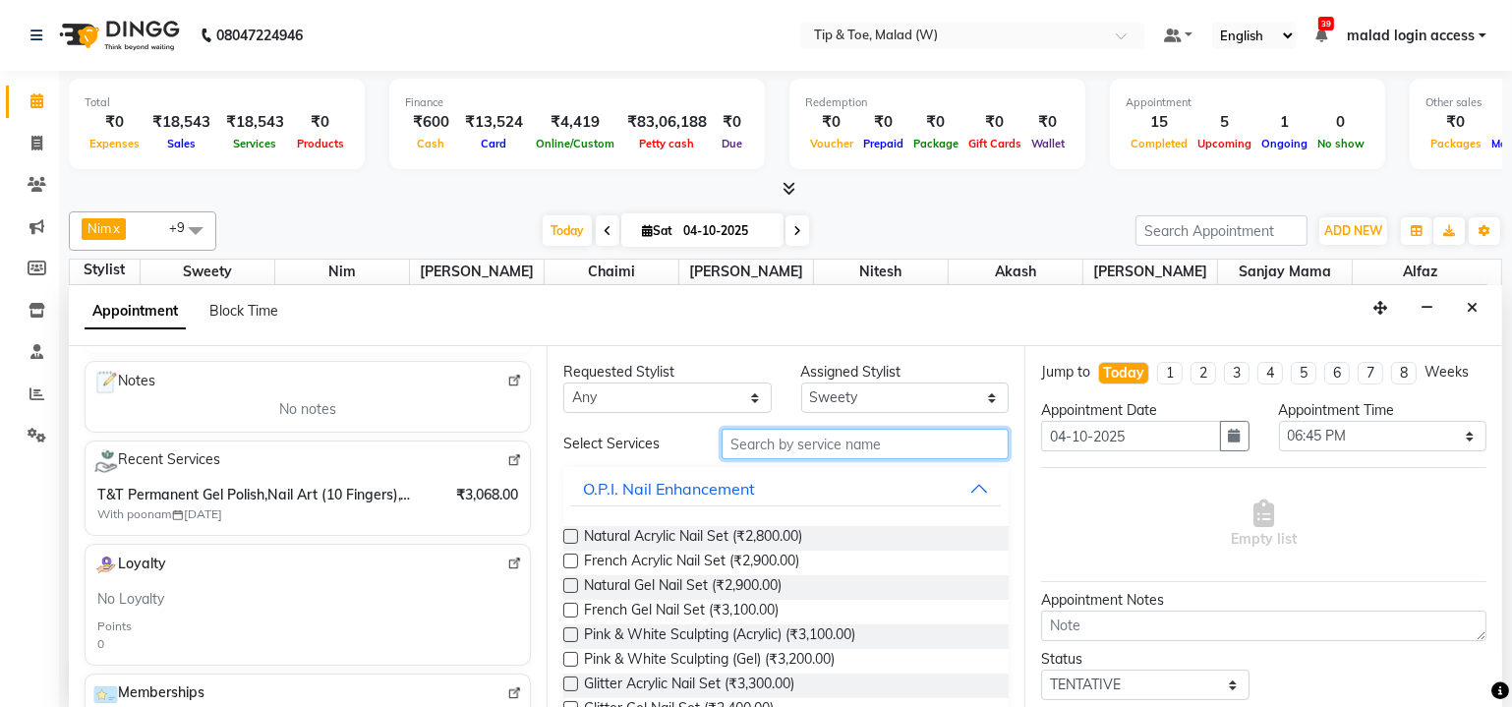
click at [786, 443] on input "text" at bounding box center [864, 444] width 287 height 30
type input "g"
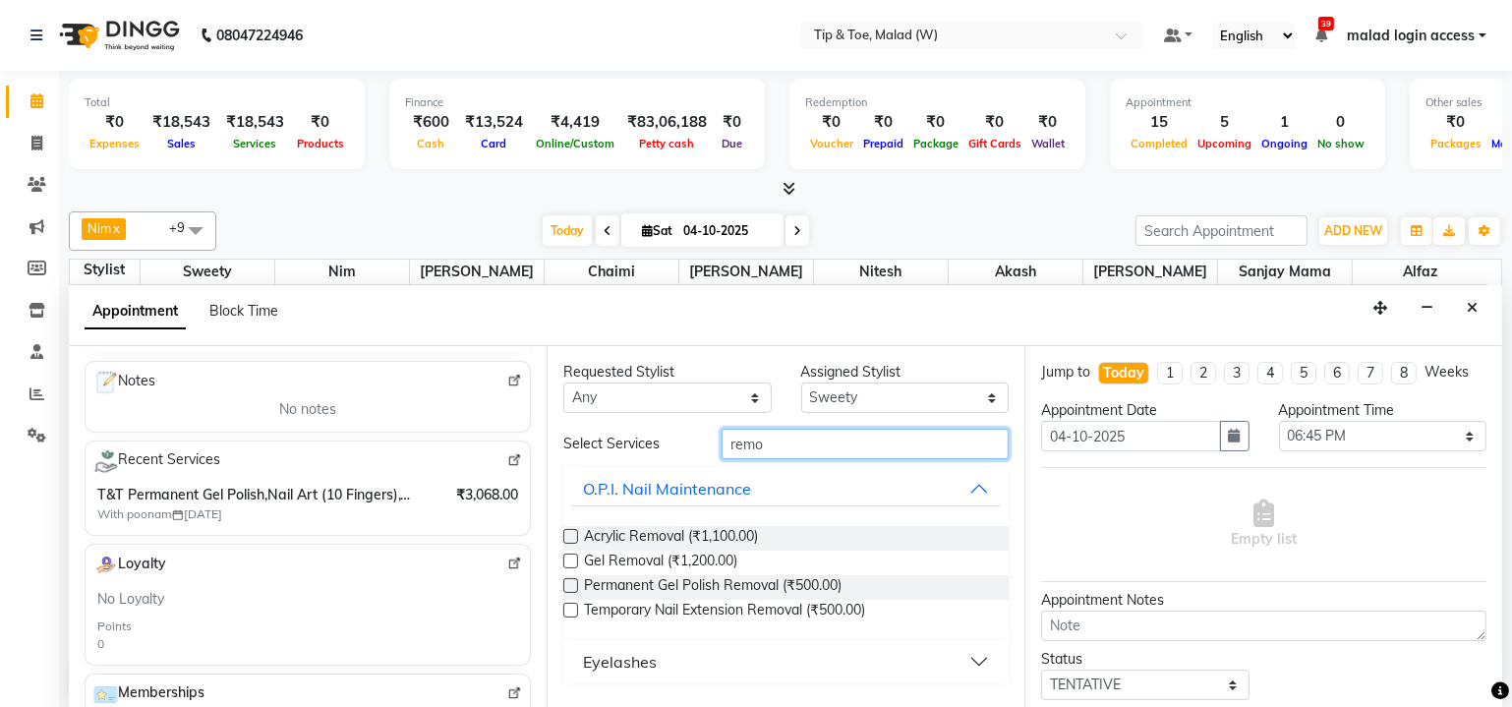
type input "remo"
click at [576, 553] on label at bounding box center [570, 560] width 15 height 15
click at [576, 556] on input "checkbox" at bounding box center [569, 562] width 13 height 13
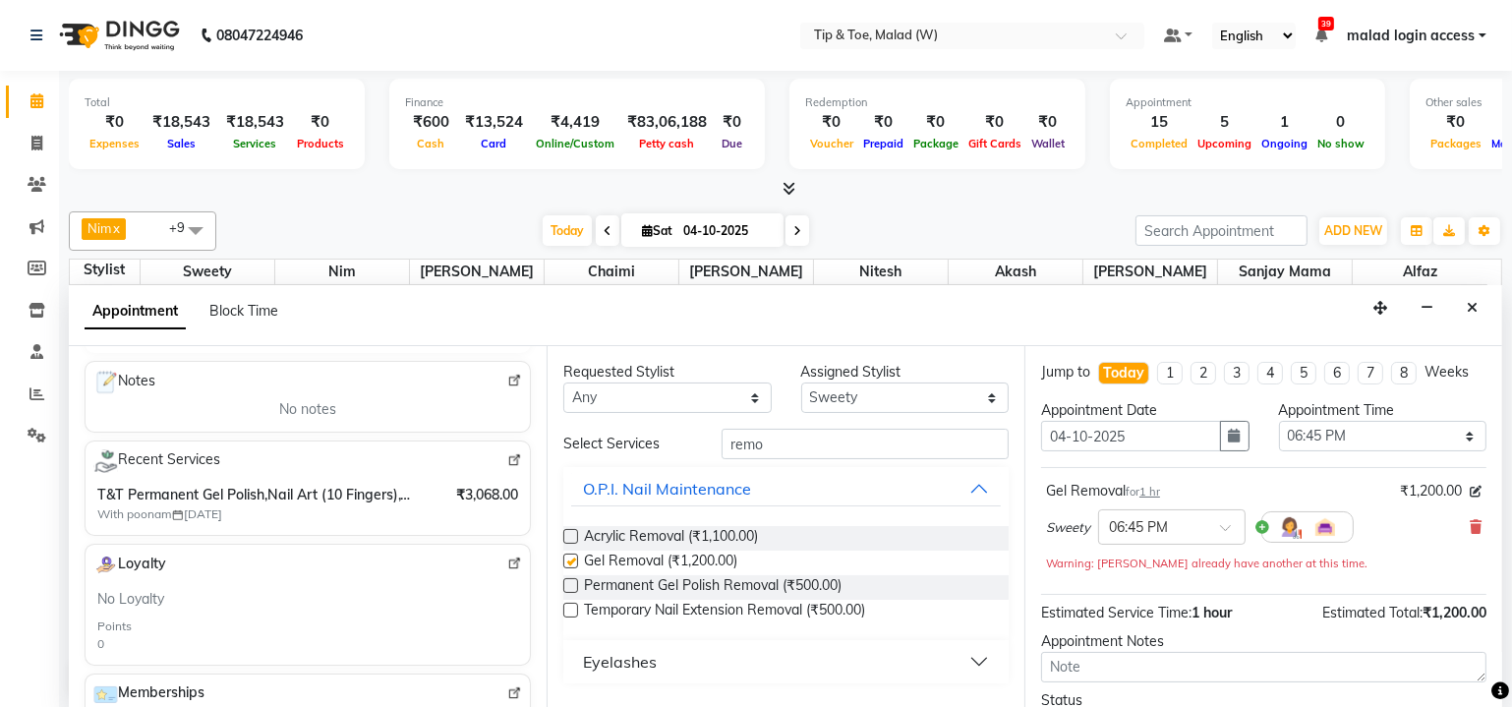
checkbox input "false"
click at [1469, 520] on icon at bounding box center [1475, 527] width 12 height 14
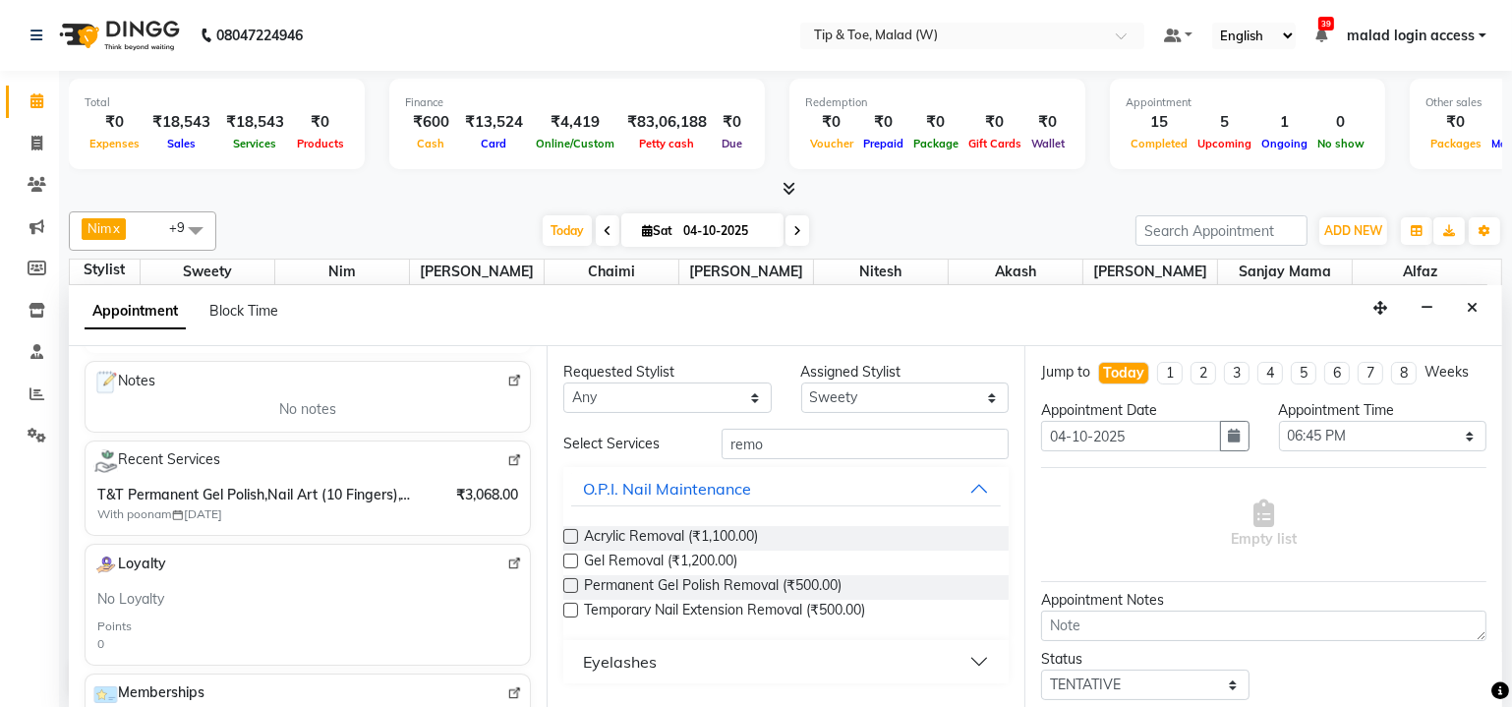
click at [560, 581] on div "Requested Stylist Any Akash Alfaz Chaimi [PERSON_NAME] [PERSON_NAME] Nim [PERSO…" at bounding box center [785, 527] width 478 height 363
click at [566, 586] on label at bounding box center [570, 585] width 15 height 15
click at [566, 586] on input "checkbox" at bounding box center [569, 587] width 13 height 13
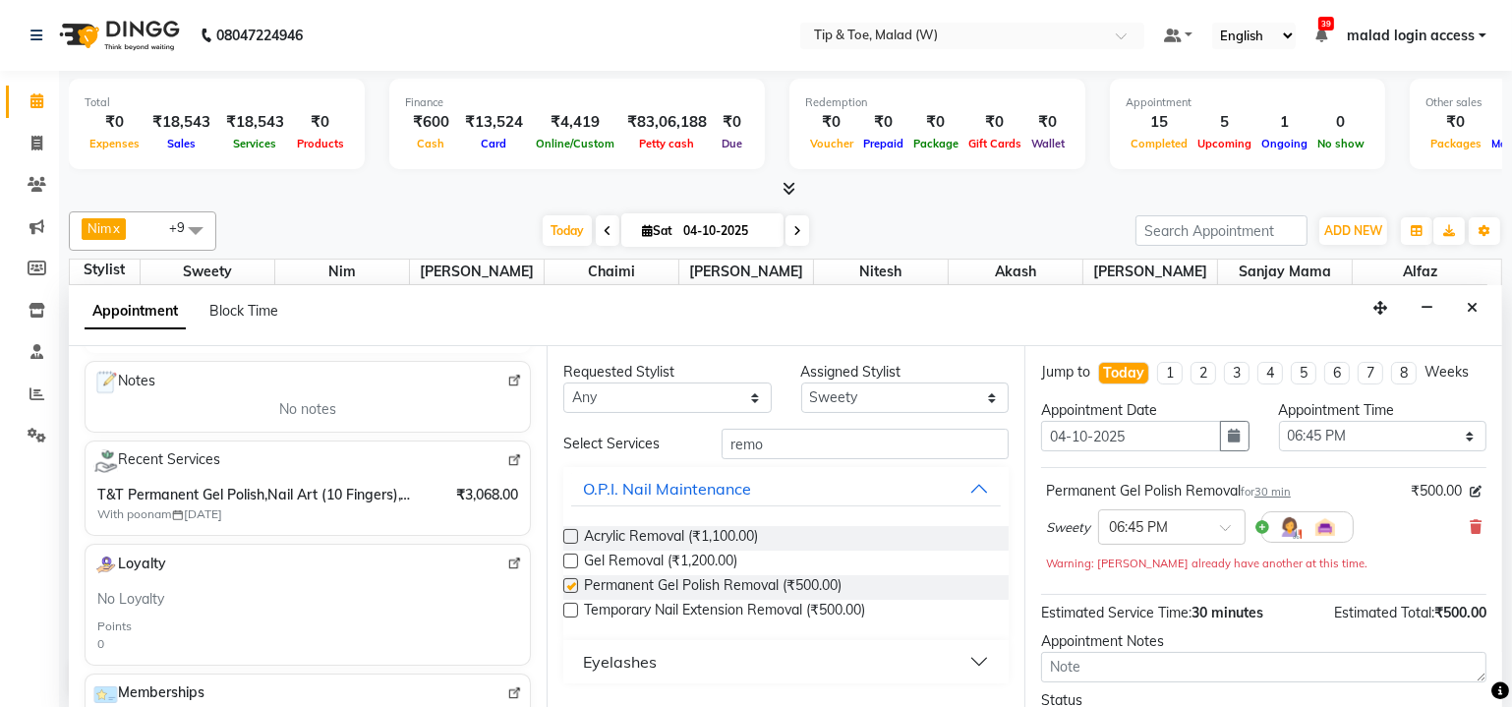
checkbox input "false"
drag, startPoint x: 792, startPoint y: 452, endPoint x: 704, endPoint y: 466, distance: 89.5
click at [704, 466] on div "Select Services remo O.P.I. Nail Maintenance Acrylic Removal (₹1,100.00) Gel Re…" at bounding box center [785, 556] width 445 height 255
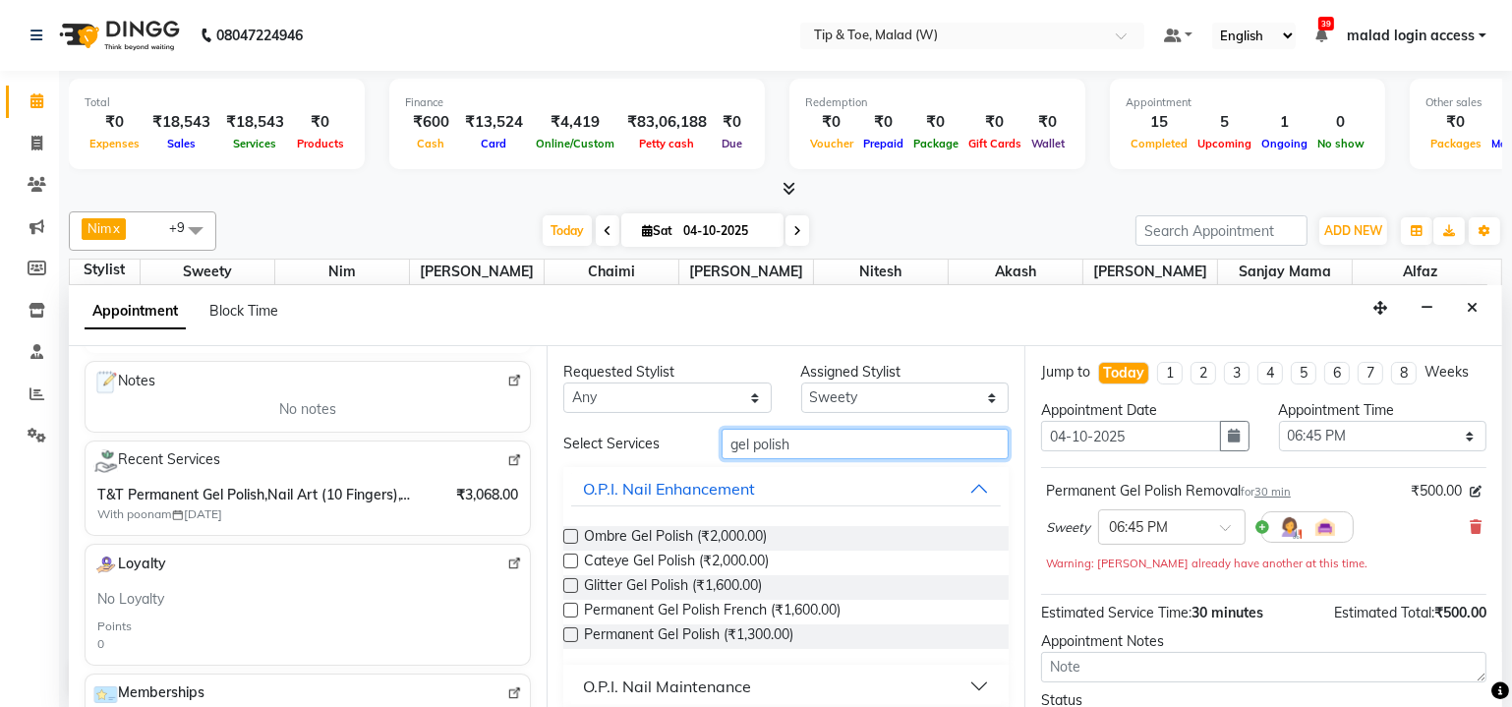
type input "gel polish"
click at [573, 632] on label at bounding box center [570, 634] width 15 height 15
click at [573, 632] on input "checkbox" at bounding box center [569, 636] width 13 height 13
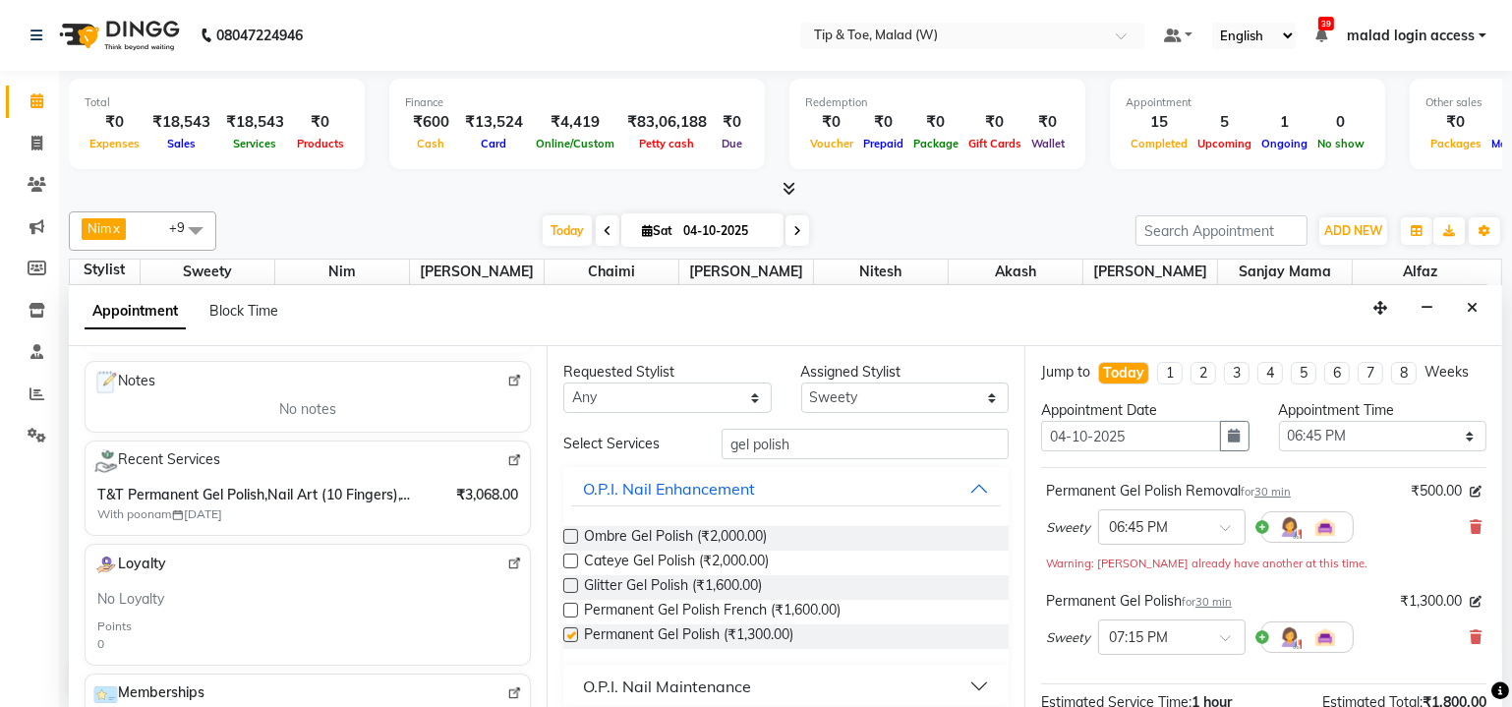
checkbox input "false"
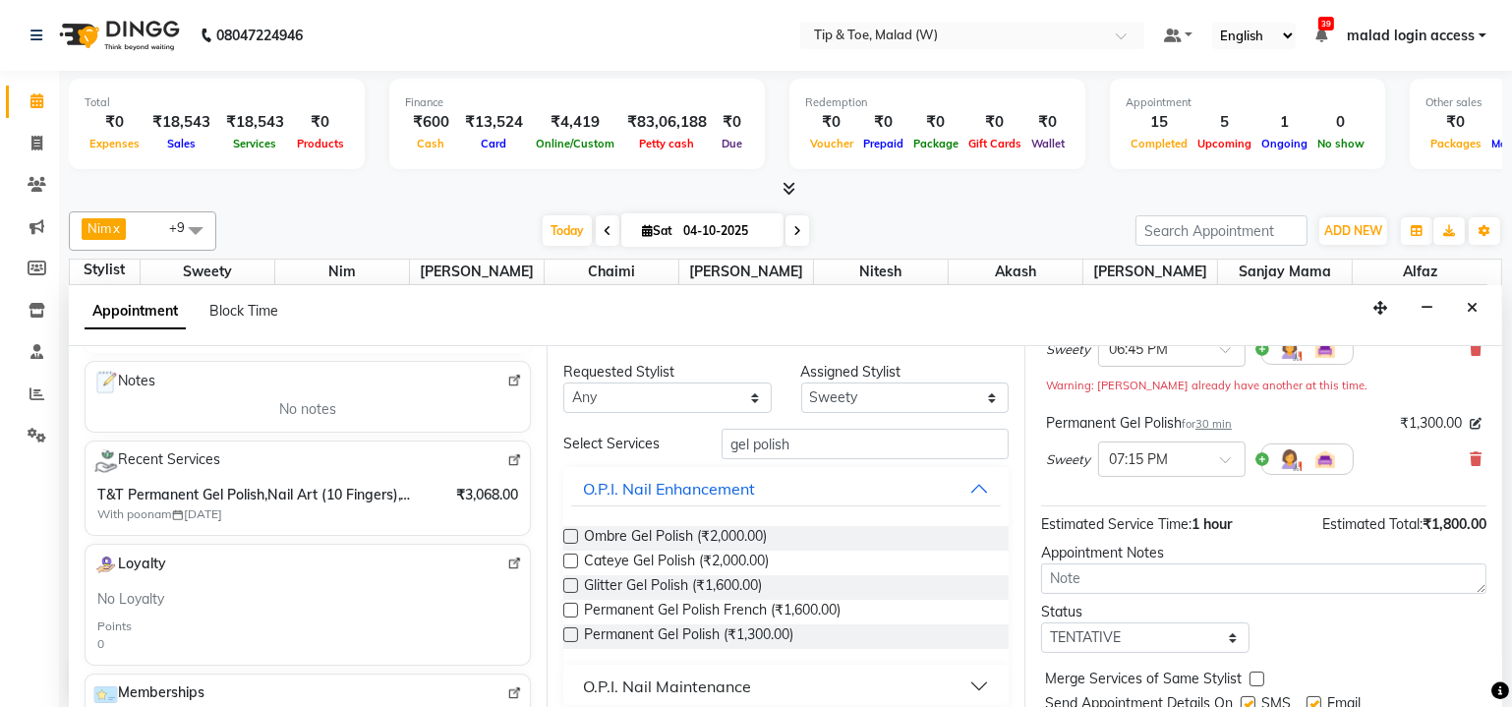
scroll to position [242, 0]
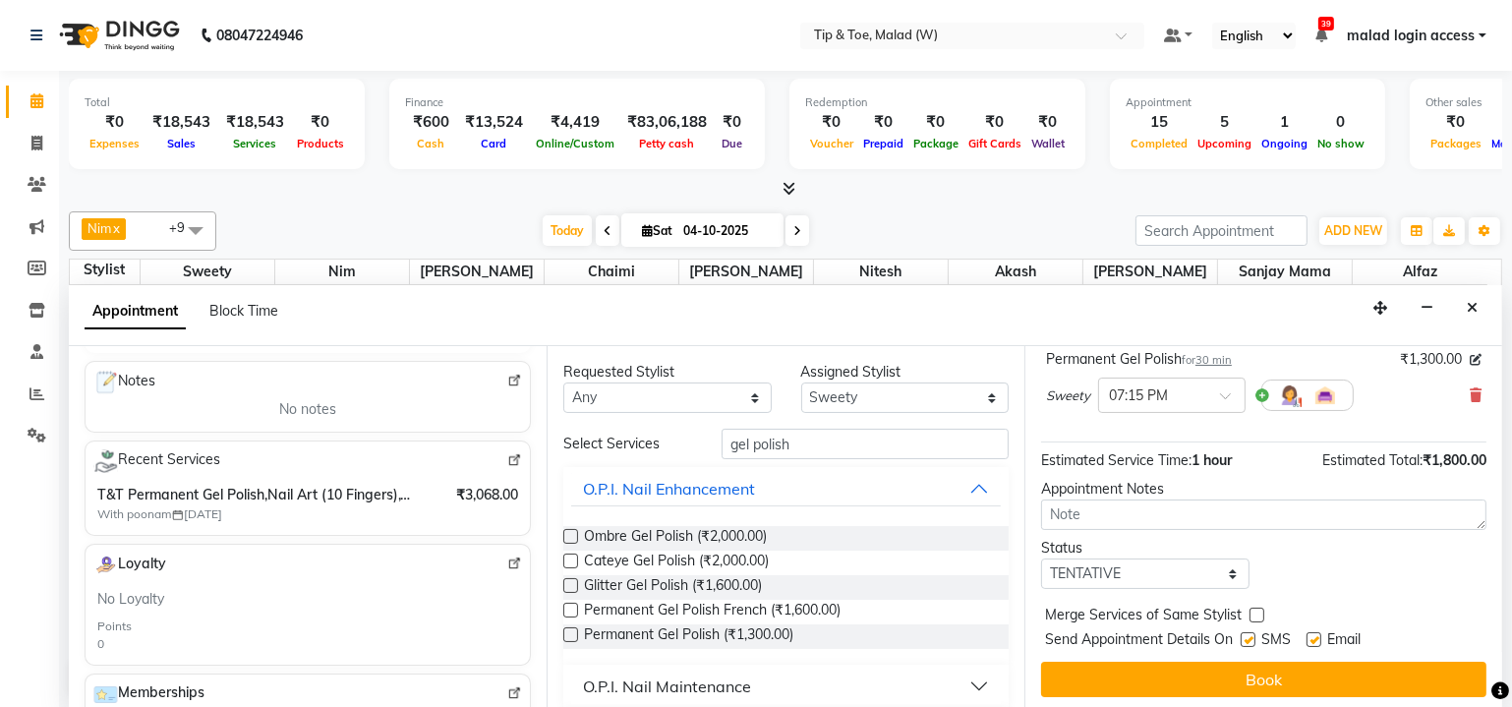
click at [1254, 632] on label at bounding box center [1247, 639] width 15 height 15
click at [1253, 635] on input "checkbox" at bounding box center [1246, 641] width 13 height 13
checkbox input "false"
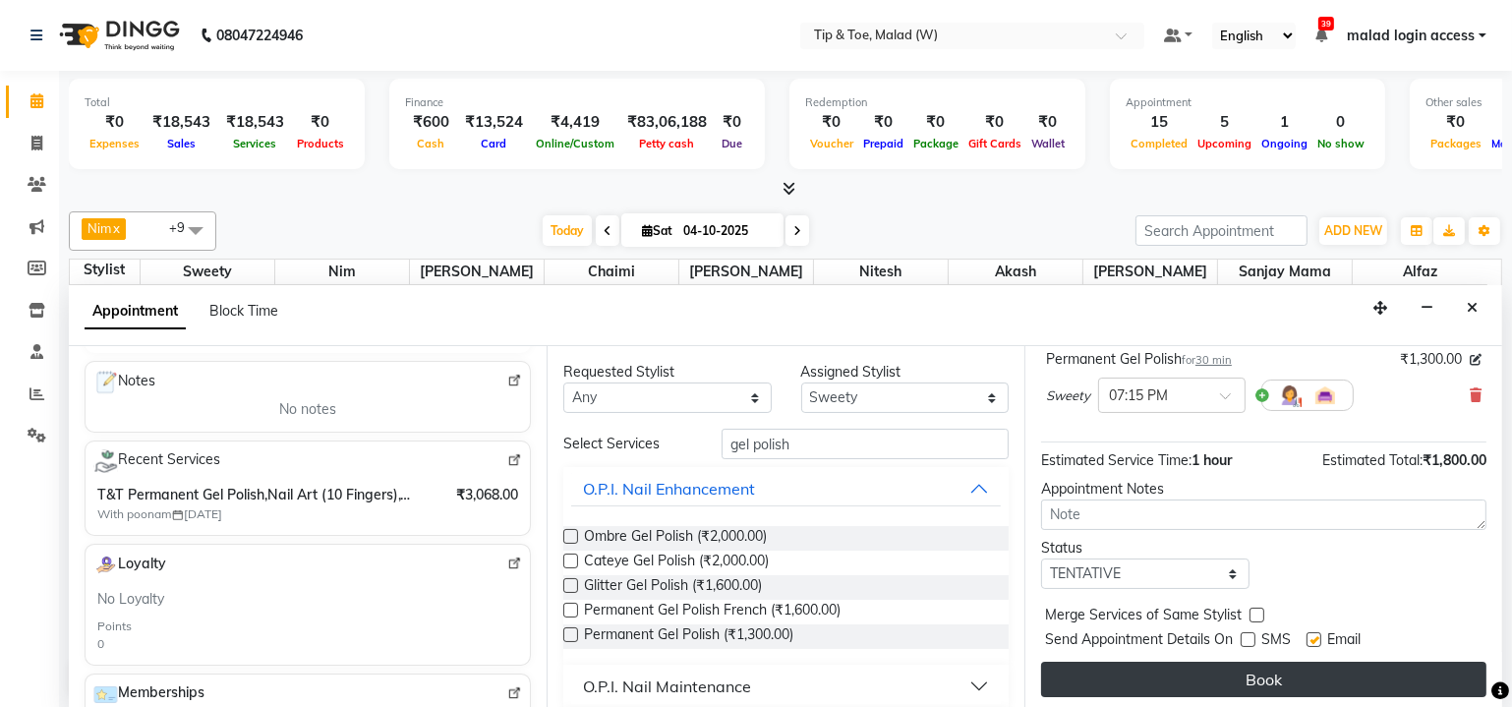
click at [1250, 672] on button "Book" at bounding box center [1263, 678] width 445 height 35
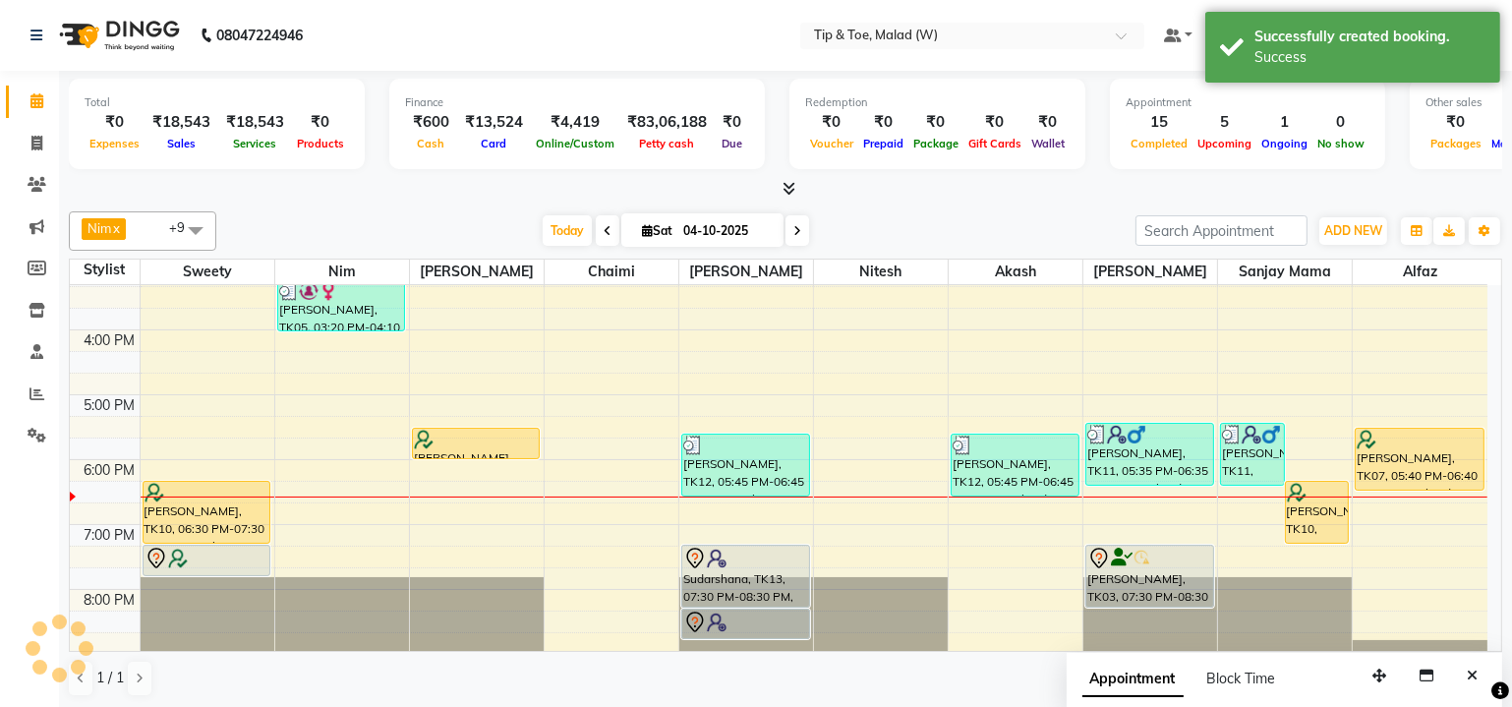
scroll to position [0, 0]
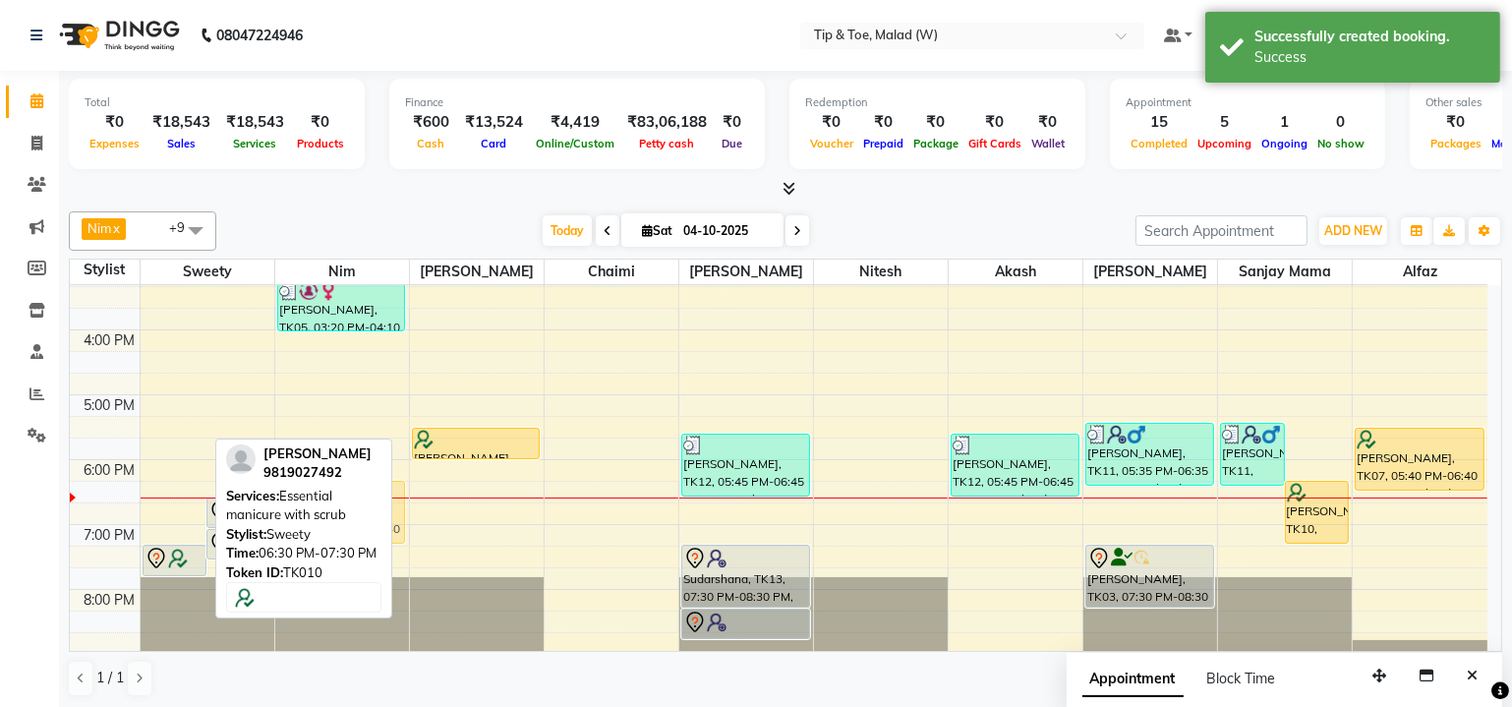
drag, startPoint x: 173, startPoint y: 491, endPoint x: 337, endPoint y: 500, distance: 164.4
click at [337, 500] on div "Nim x [PERSON_NAME] x [PERSON_NAME] x Chaimi x Sanjay mama x [PERSON_NAME] x Ak…" at bounding box center [785, 453] width 1433 height 501
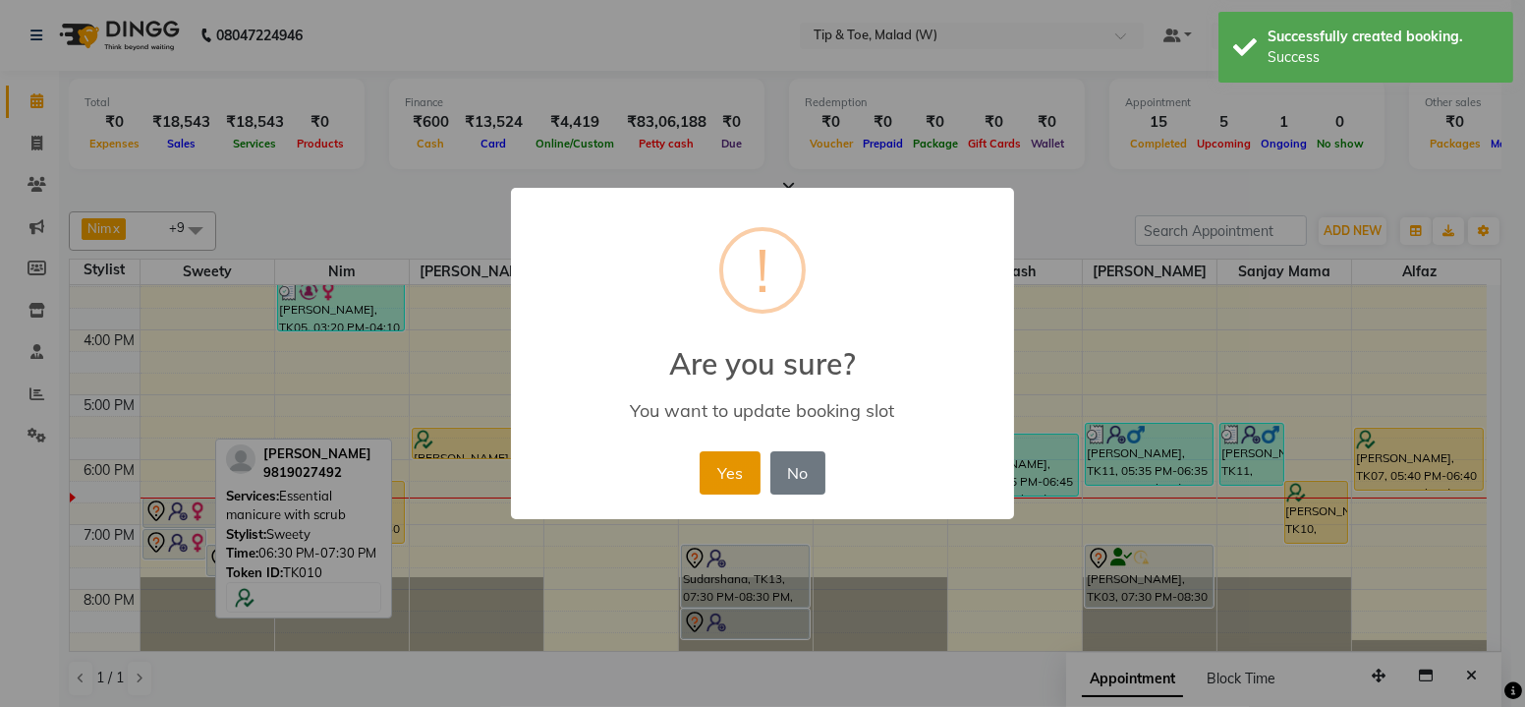
click at [725, 480] on button "Yes" at bounding box center [730, 472] width 60 height 43
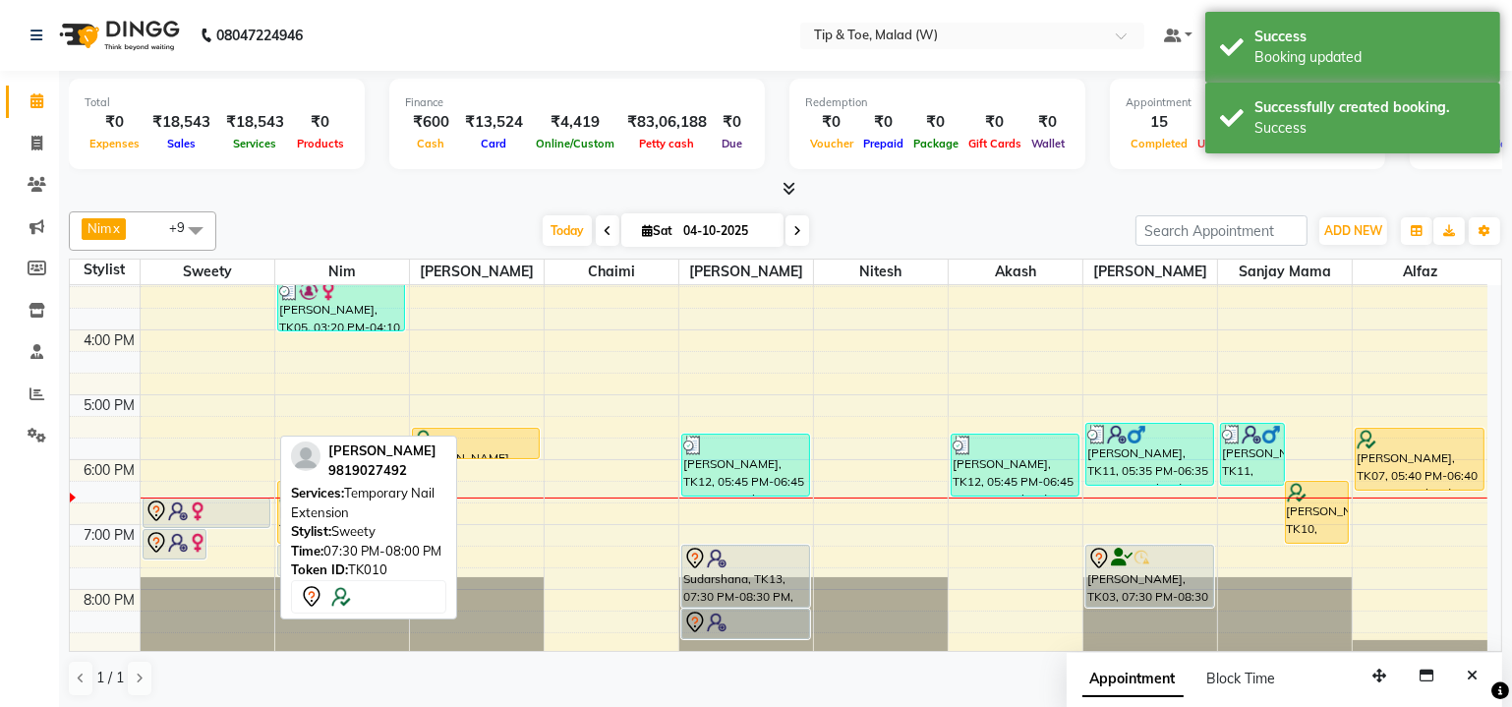
drag, startPoint x: 233, startPoint y: 550, endPoint x: 309, endPoint y: 550, distance: 75.7
click at [309, 550] on div "Nim x [PERSON_NAME] x [PERSON_NAME] x Chaimi x Sanjay mama x [PERSON_NAME] x Ak…" at bounding box center [785, 453] width 1433 height 501
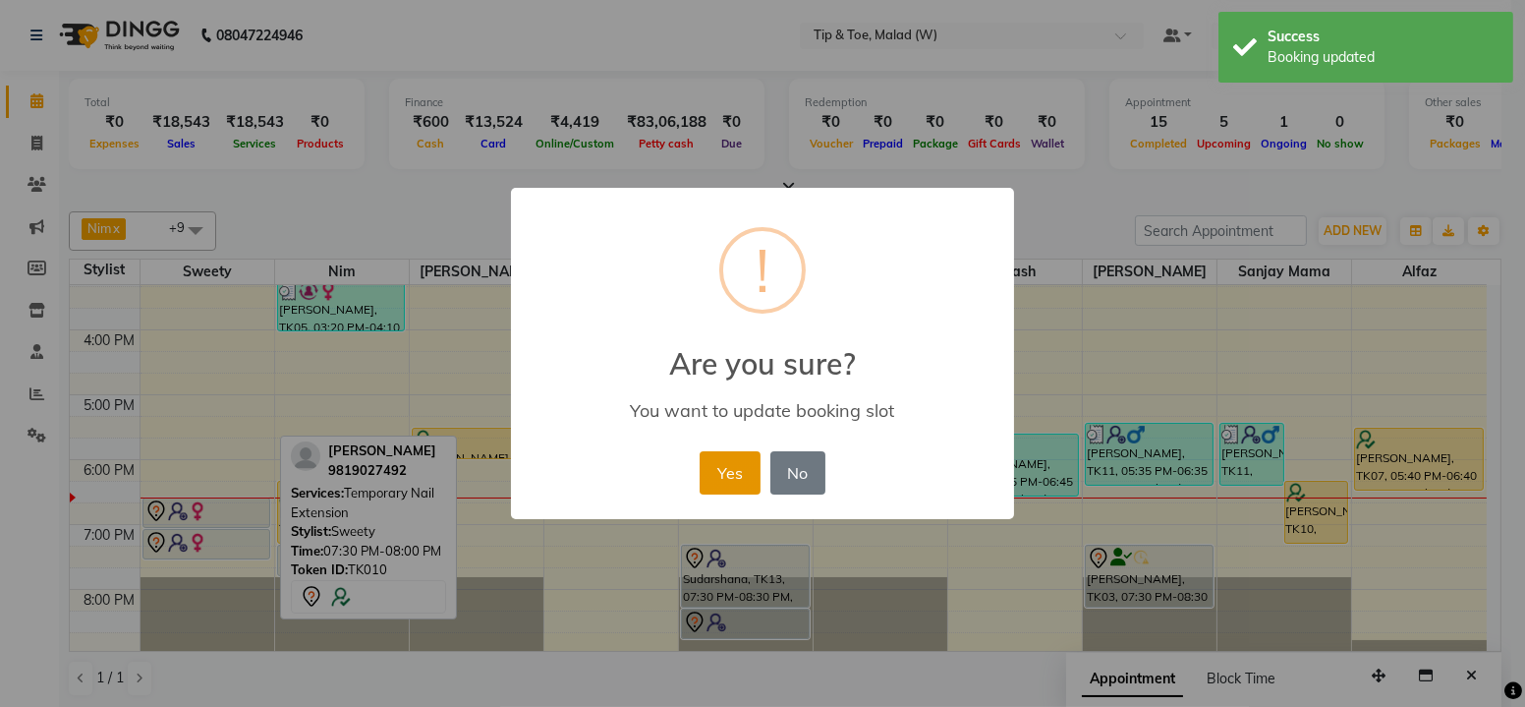
click at [726, 481] on button "Yes" at bounding box center [730, 472] width 60 height 43
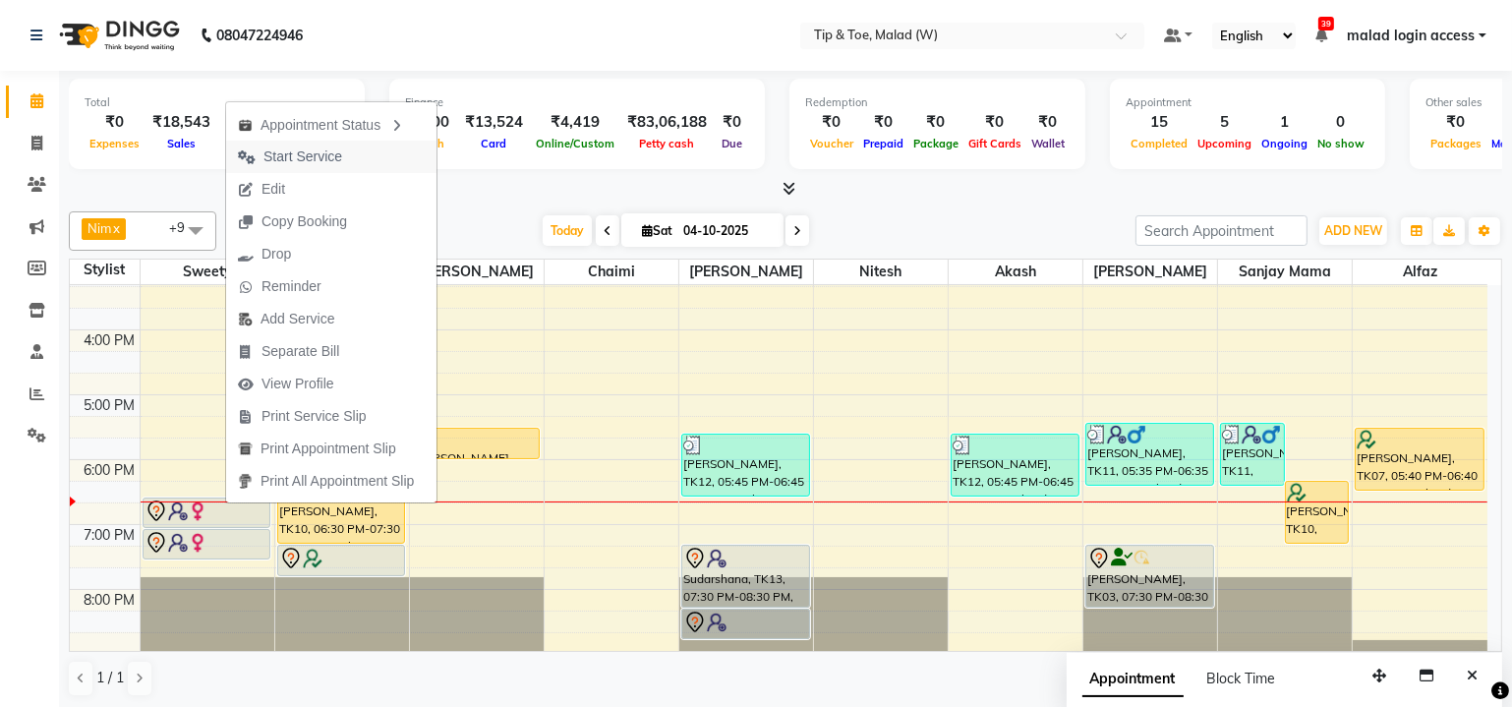
click at [300, 151] on span "Start Service" at bounding box center [302, 156] width 79 height 21
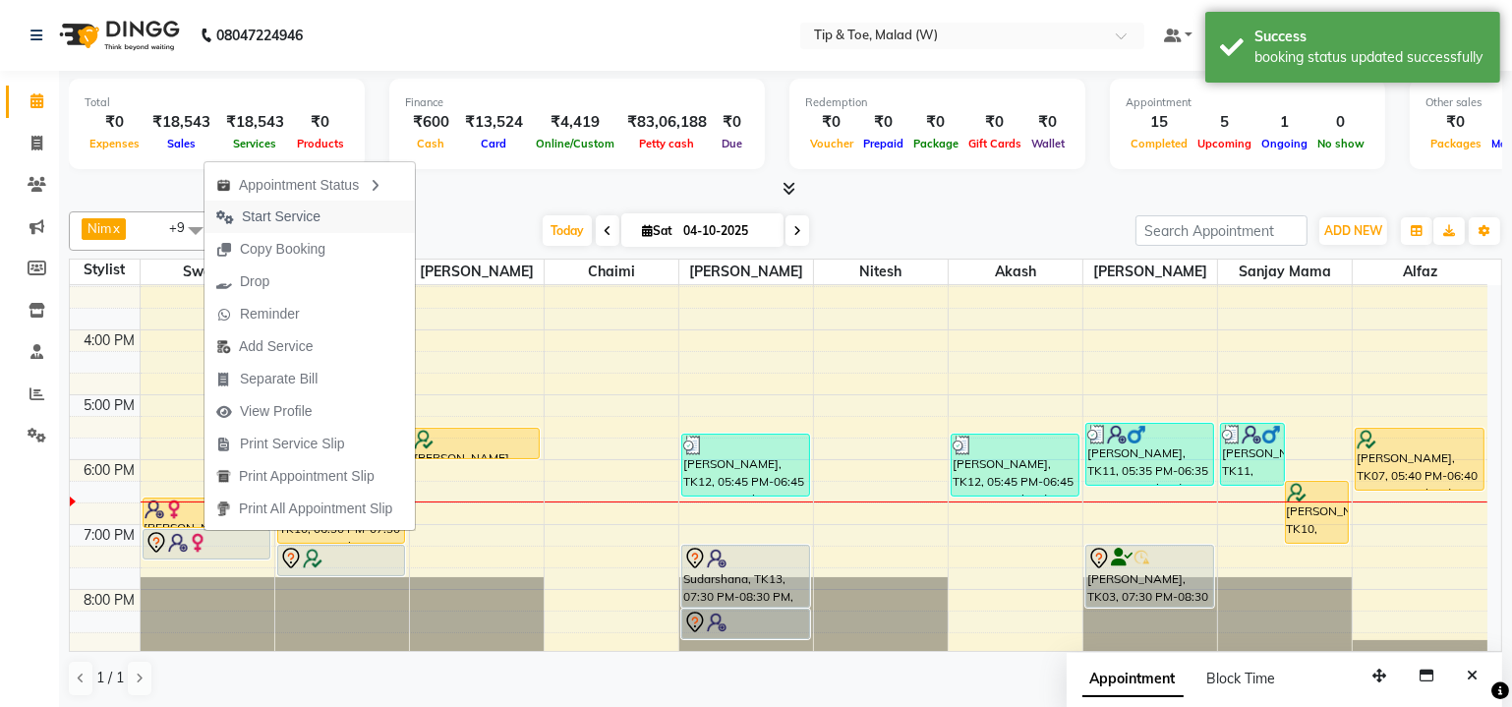
click at [298, 213] on span "Start Service" at bounding box center [281, 216] width 79 height 21
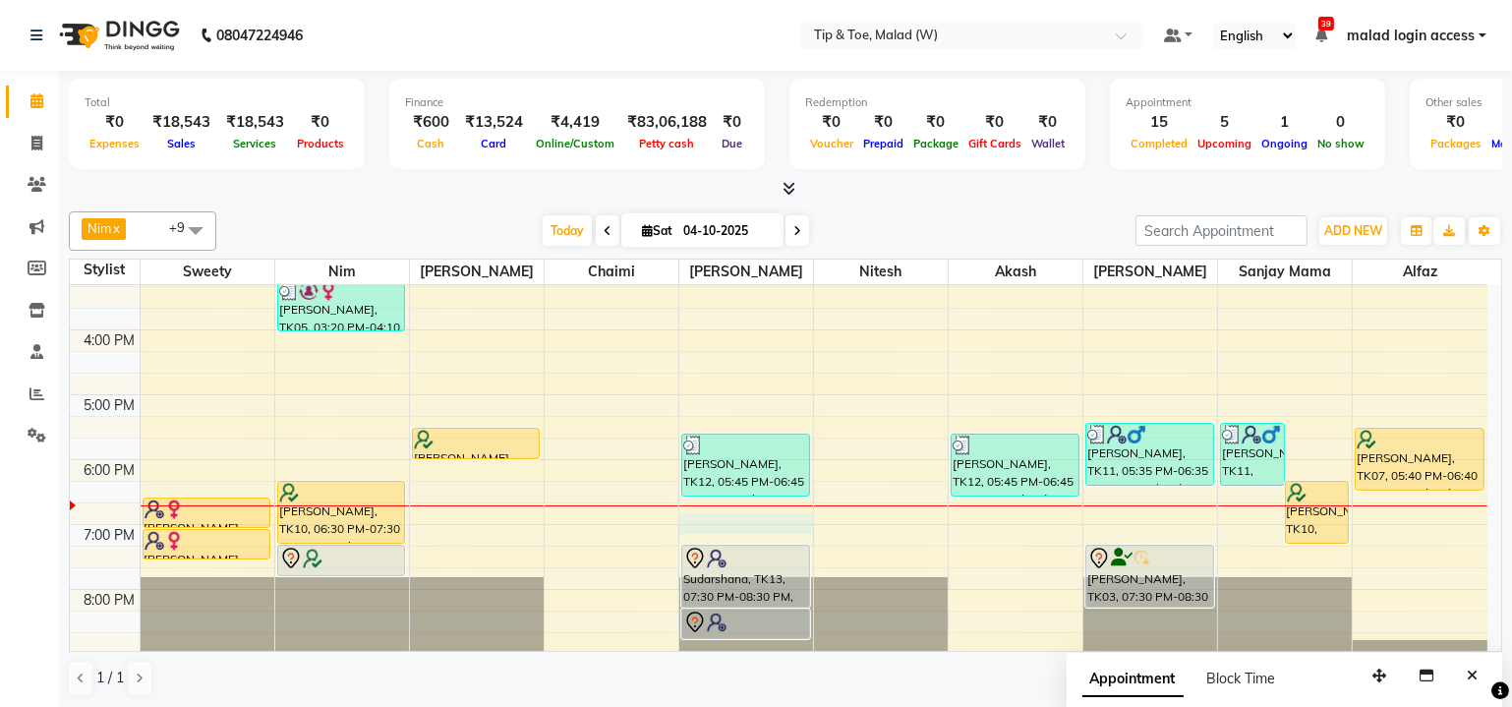
click at [721, 514] on div "9:00 AM 10:00 AM 11:00 AM 12:00 PM 1:00 PM 2:00 PM 3:00 PM 4:00 PM 5:00 PM 6:00…" at bounding box center [778, 362] width 1417 height 972
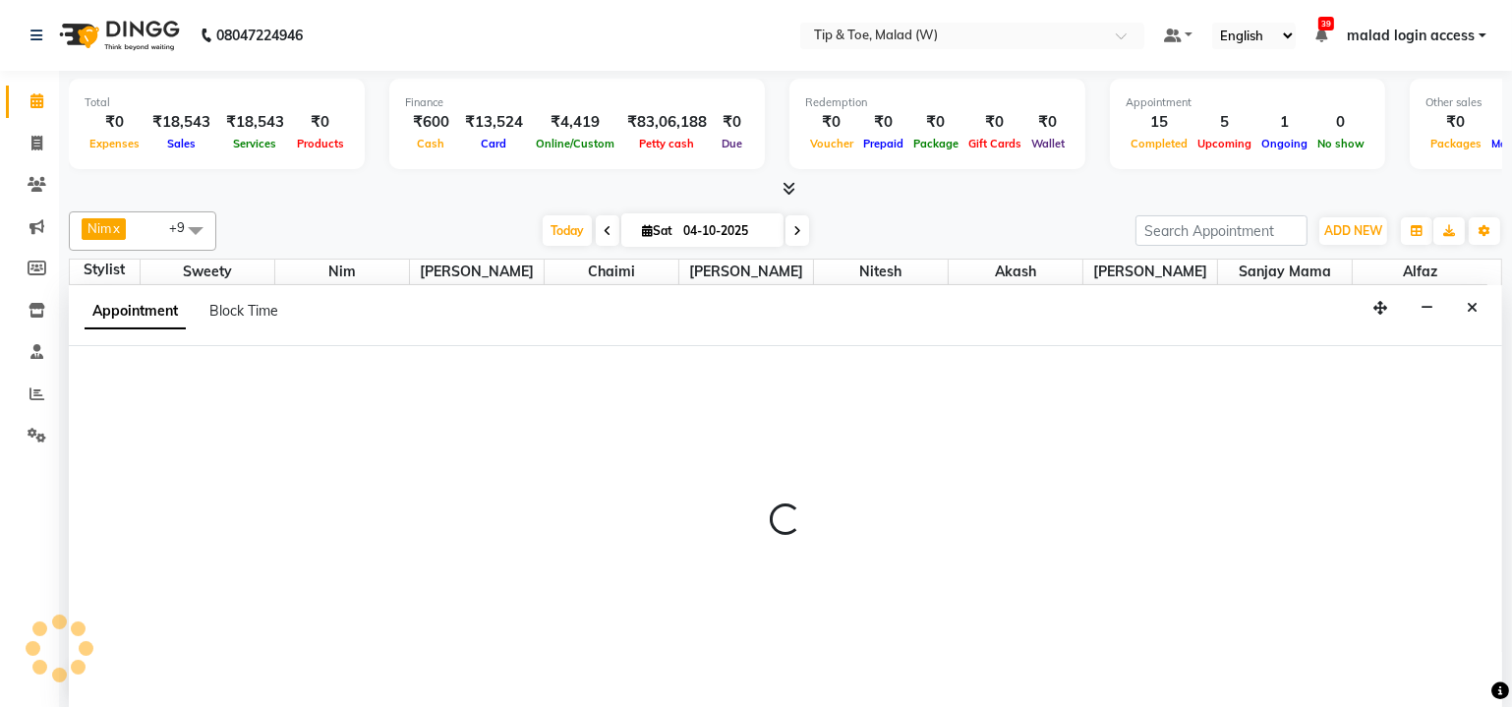
select select "77019"
select select "1140"
select select "tentative"
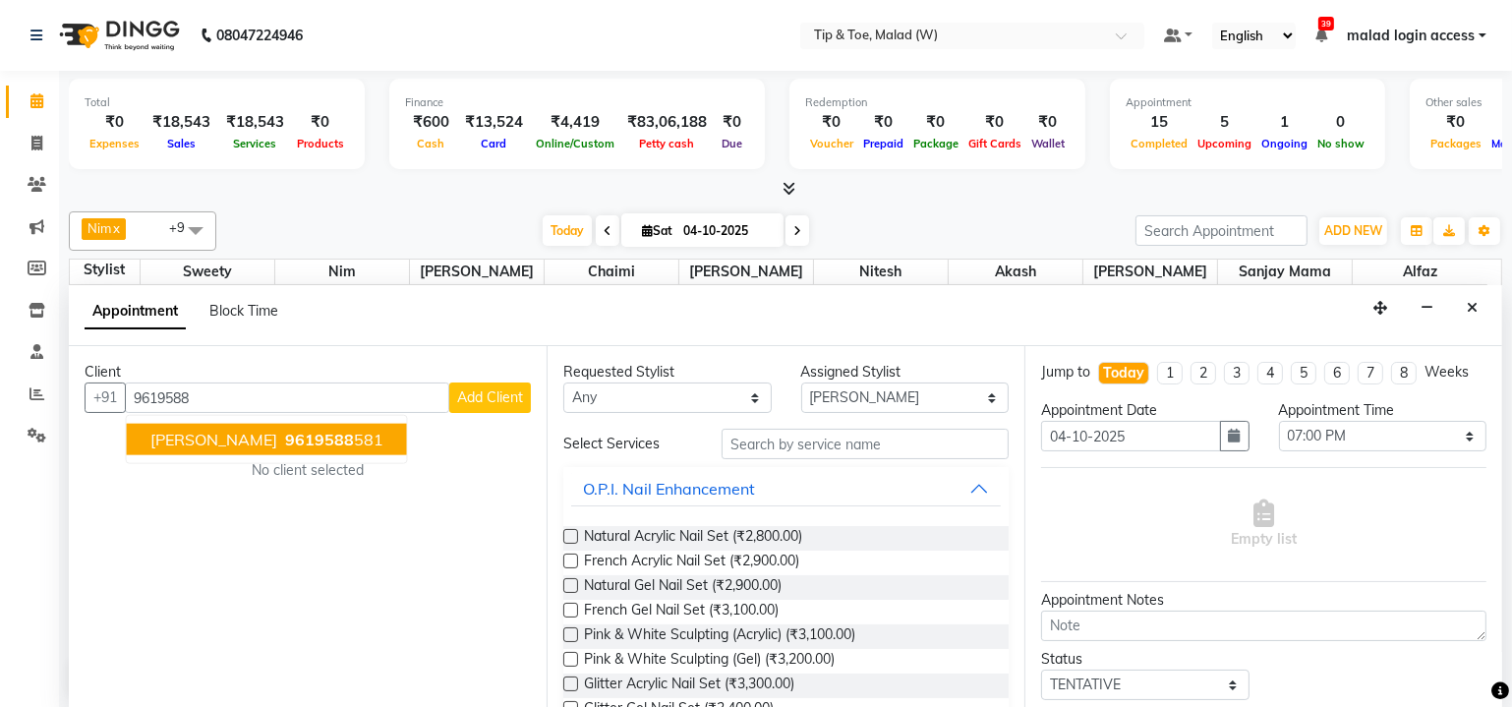
click at [195, 437] on span "[PERSON_NAME]" at bounding box center [213, 440] width 127 height 20
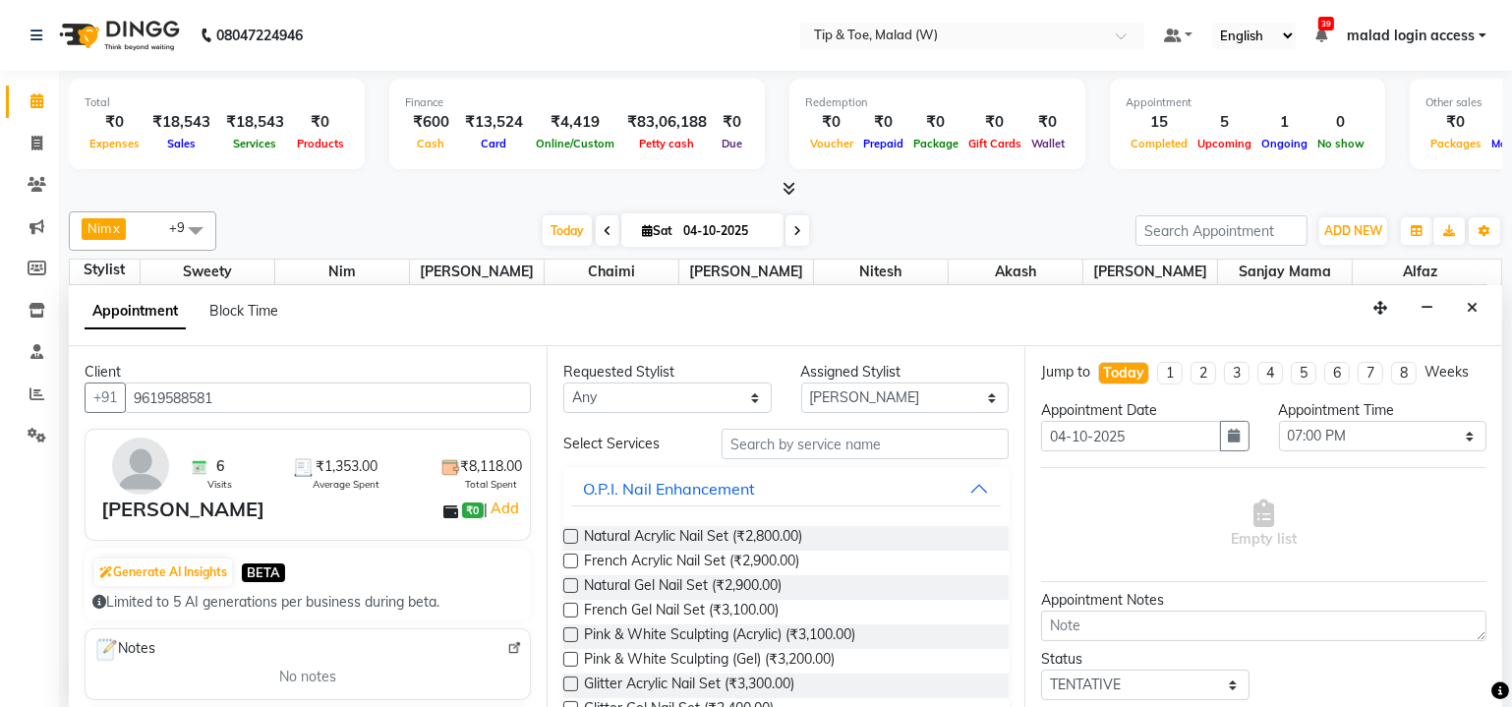
type input "9619588581"
click at [826, 443] on input "text" at bounding box center [864, 444] width 287 height 30
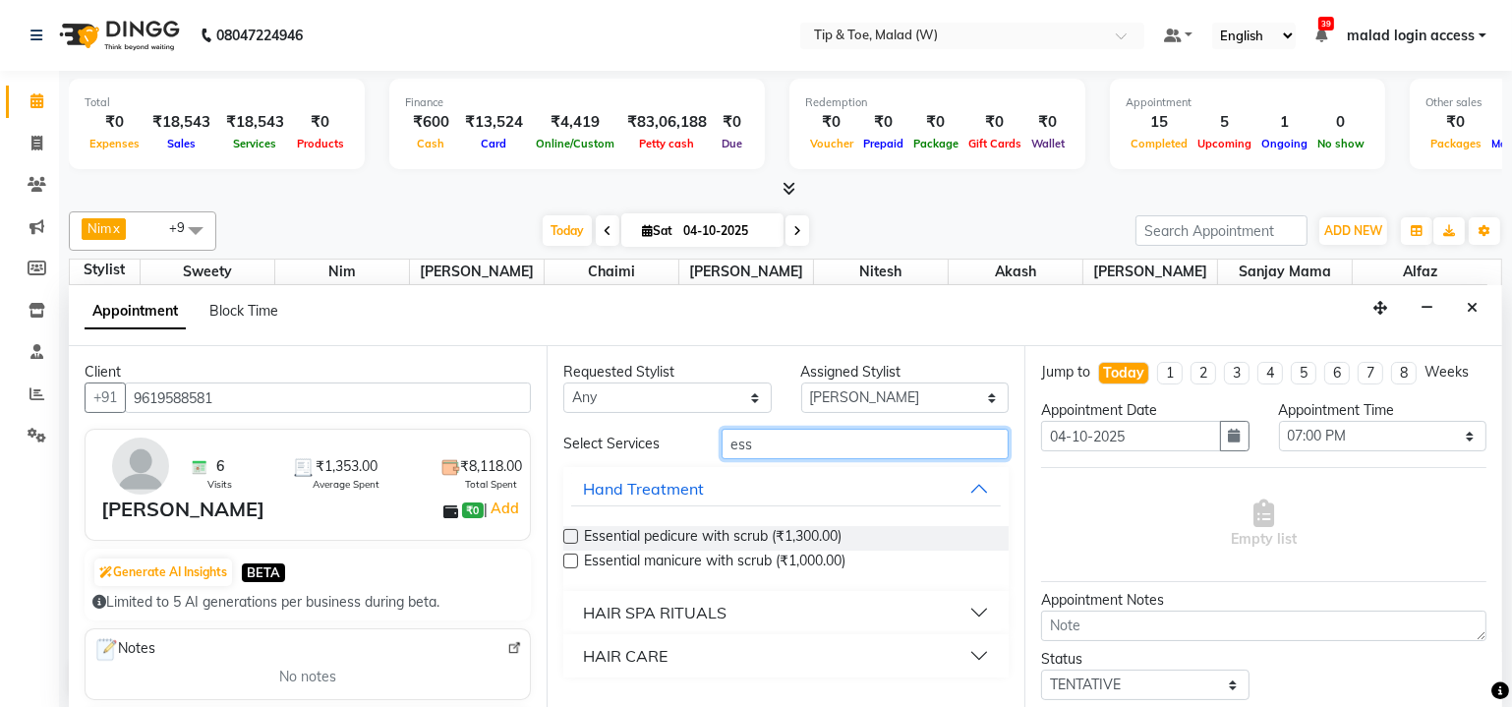
type input "ess"
click at [568, 559] on label at bounding box center [570, 560] width 15 height 15
click at [568, 559] on input "checkbox" at bounding box center [569, 562] width 13 height 13
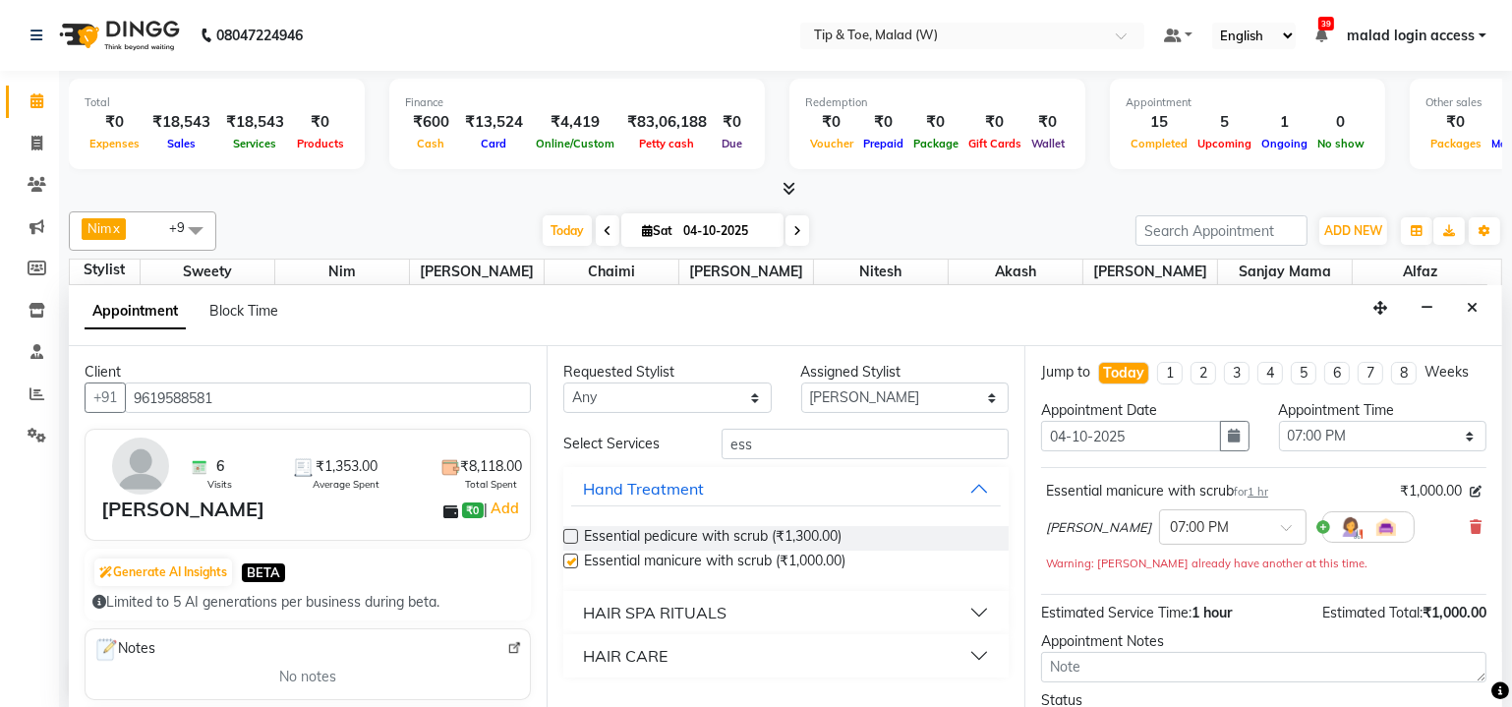
checkbox input "false"
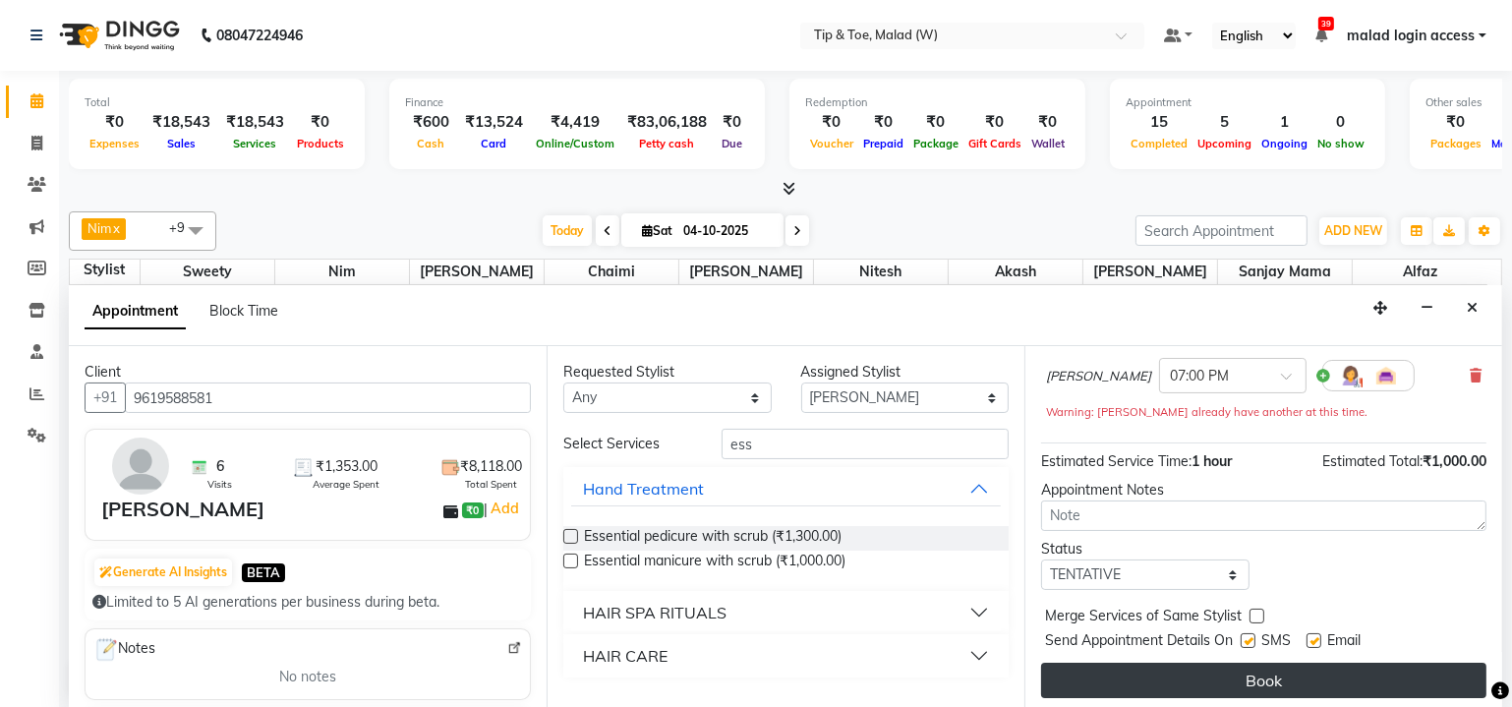
scroll to position [152, 0]
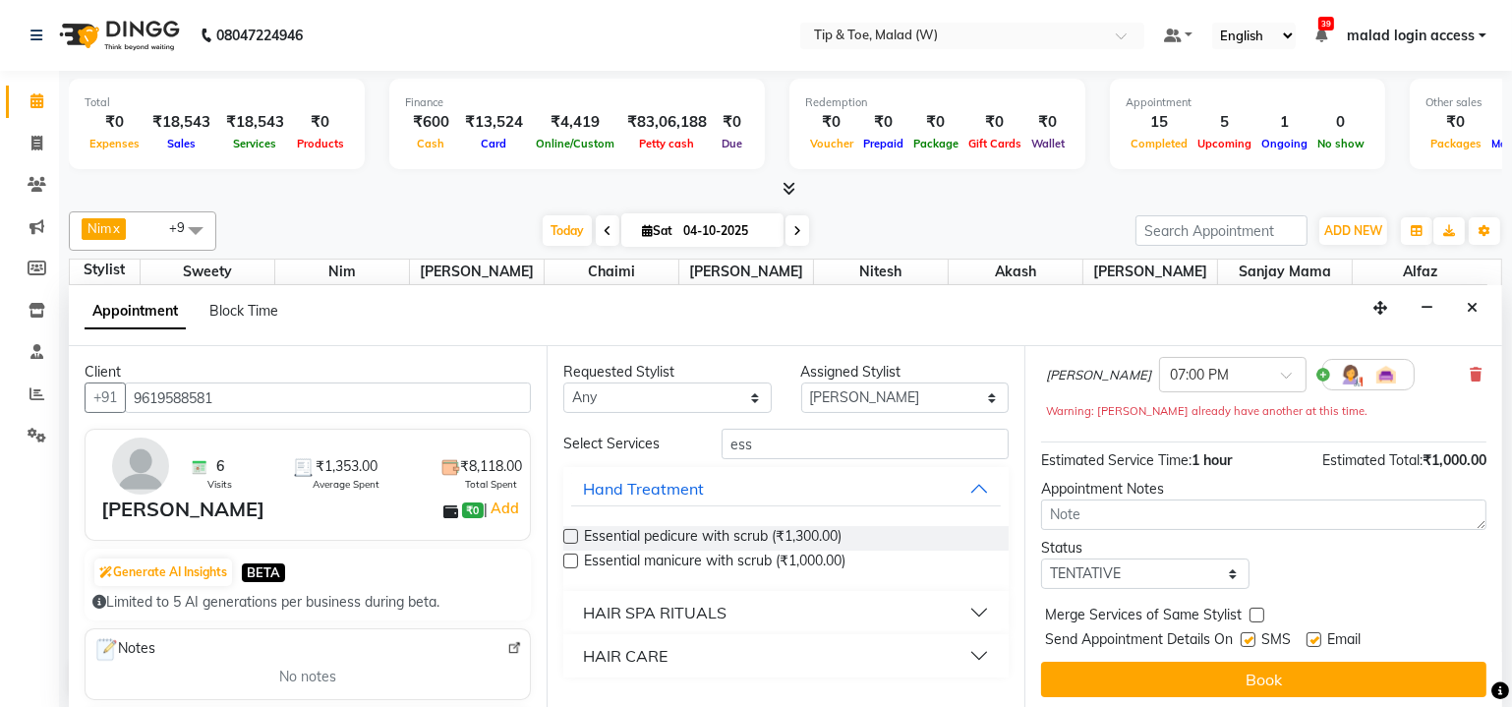
click at [1247, 635] on label at bounding box center [1247, 639] width 15 height 15
click at [1247, 635] on input "checkbox" at bounding box center [1246, 641] width 13 height 13
checkbox input "false"
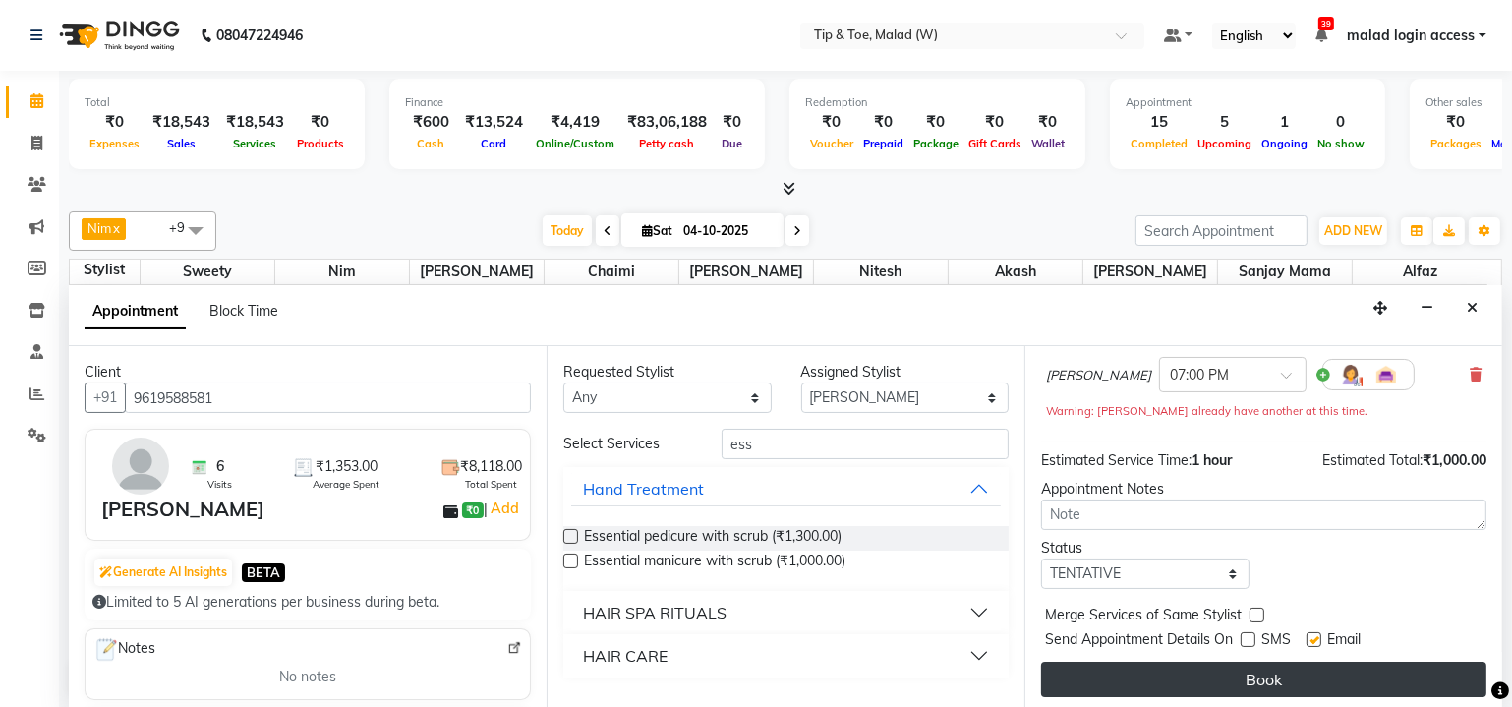
click at [1260, 665] on button "Book" at bounding box center [1263, 678] width 445 height 35
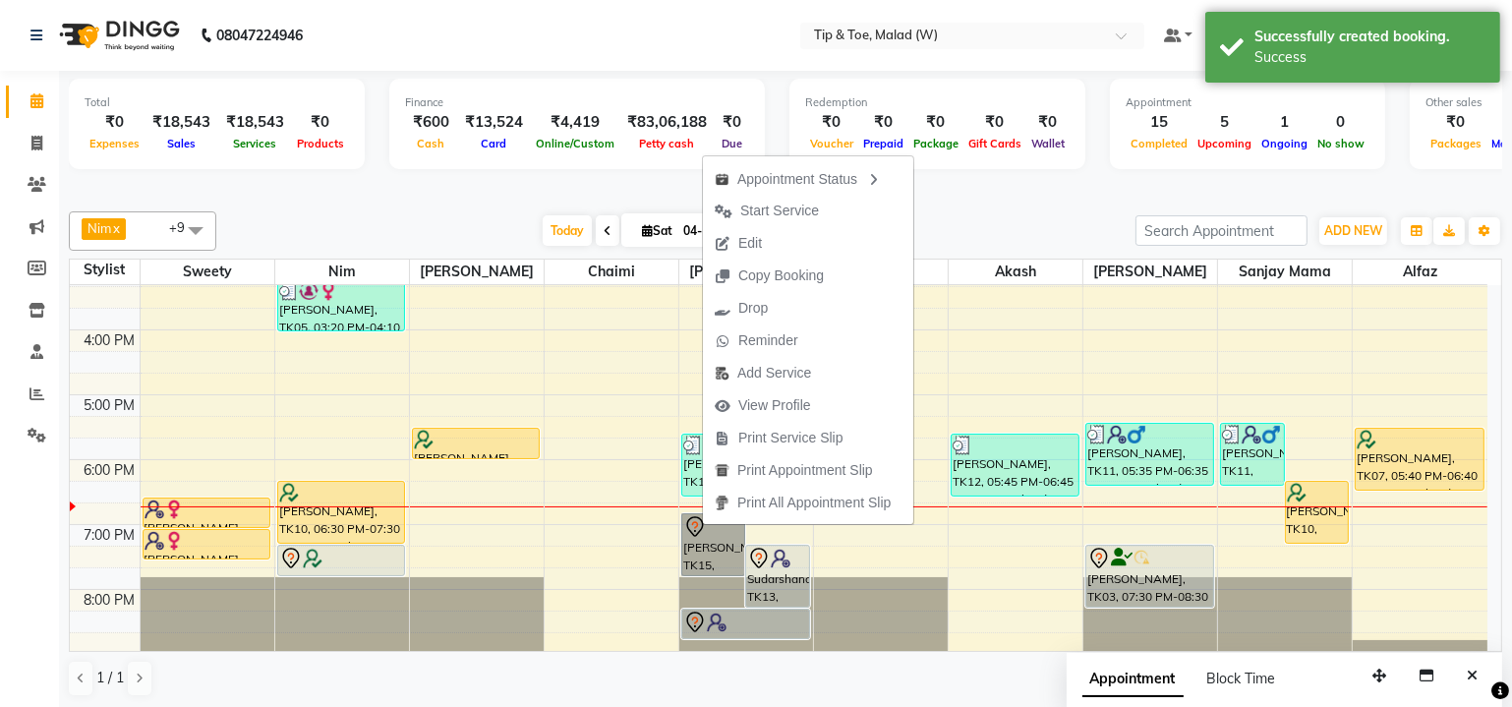
scroll to position [0, 0]
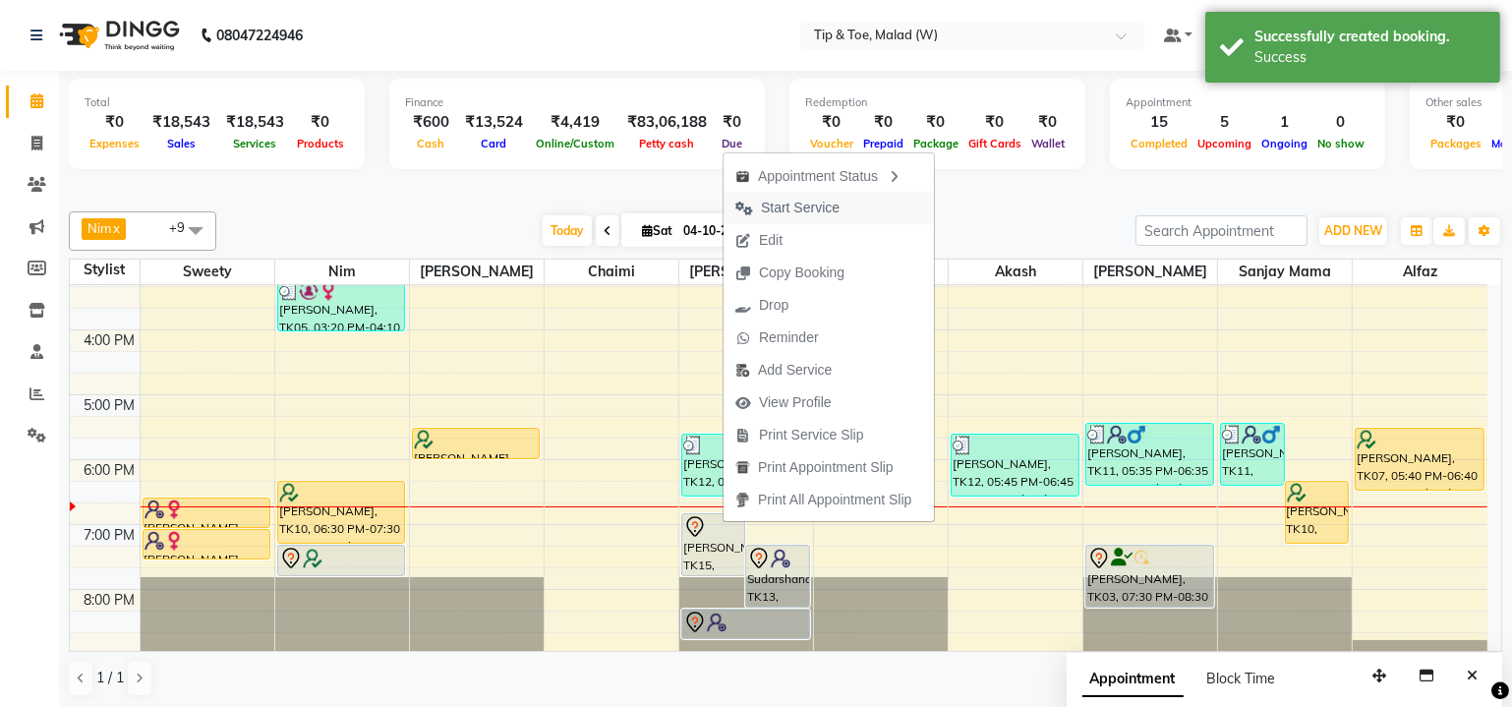
click at [795, 216] on span "Start Service" at bounding box center [800, 208] width 79 height 21
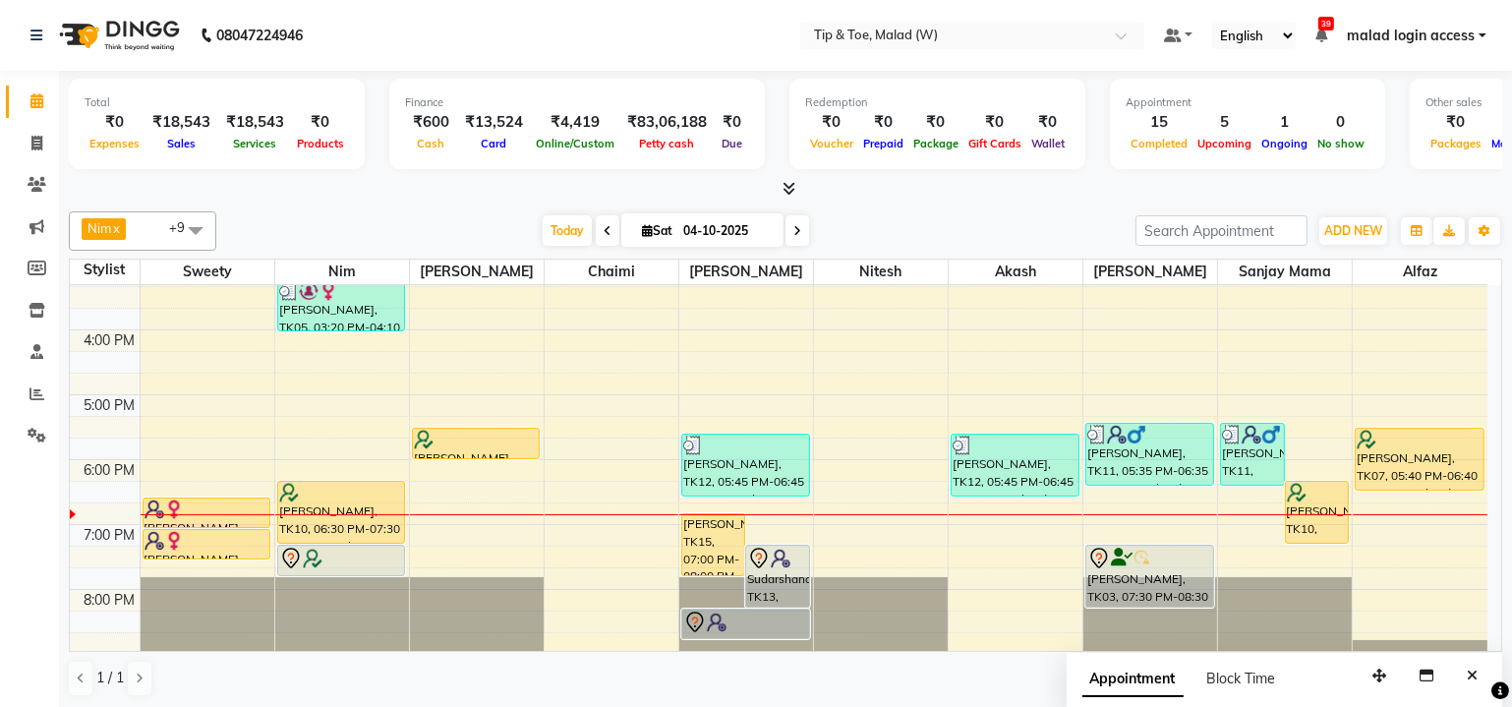
click at [1019, 517] on div "9:00 AM 10:00 AM 11:00 AM 12:00 PM 1:00 PM 2:00 PM 3:00 PM 4:00 PM 5:00 PM 6:00…" at bounding box center [778, 362] width 1417 height 972
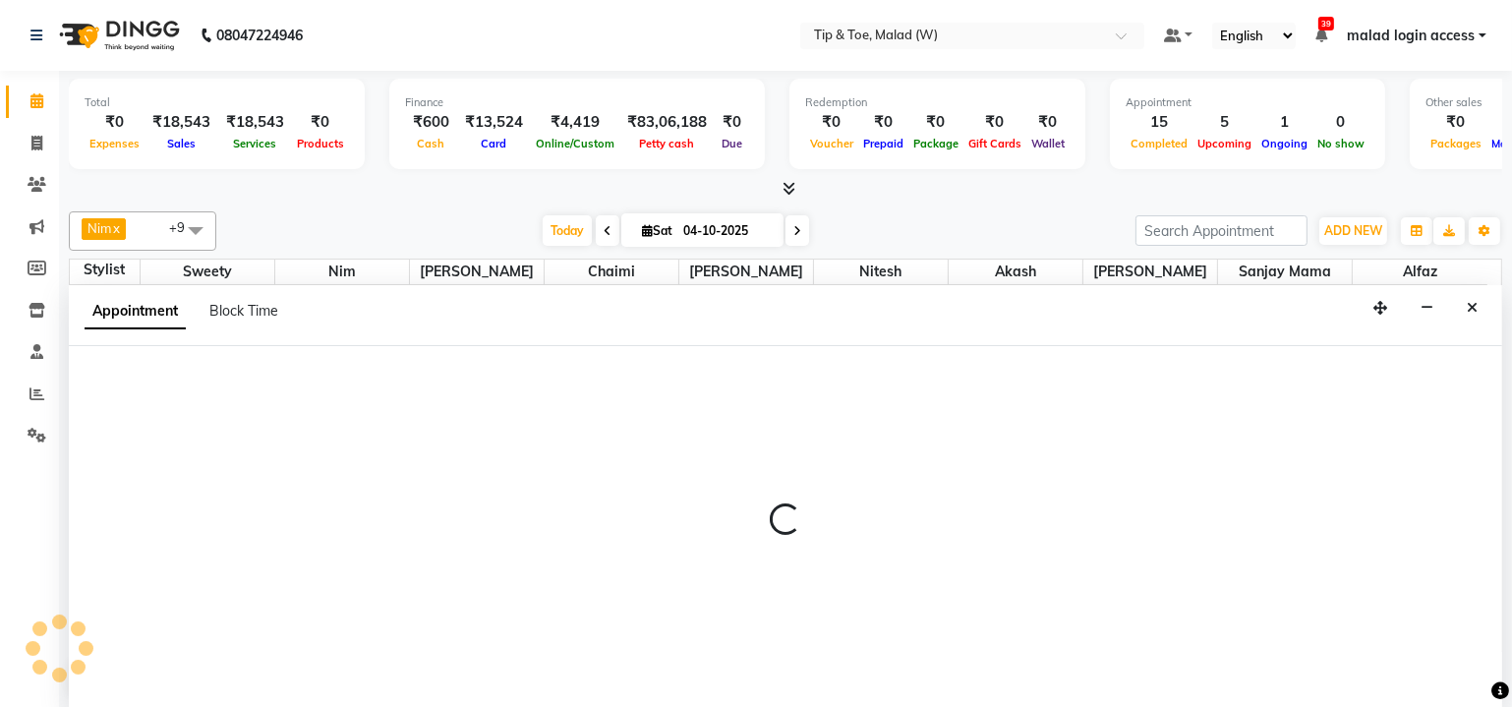
select select "41858"
select select "1140"
select select "tentative"
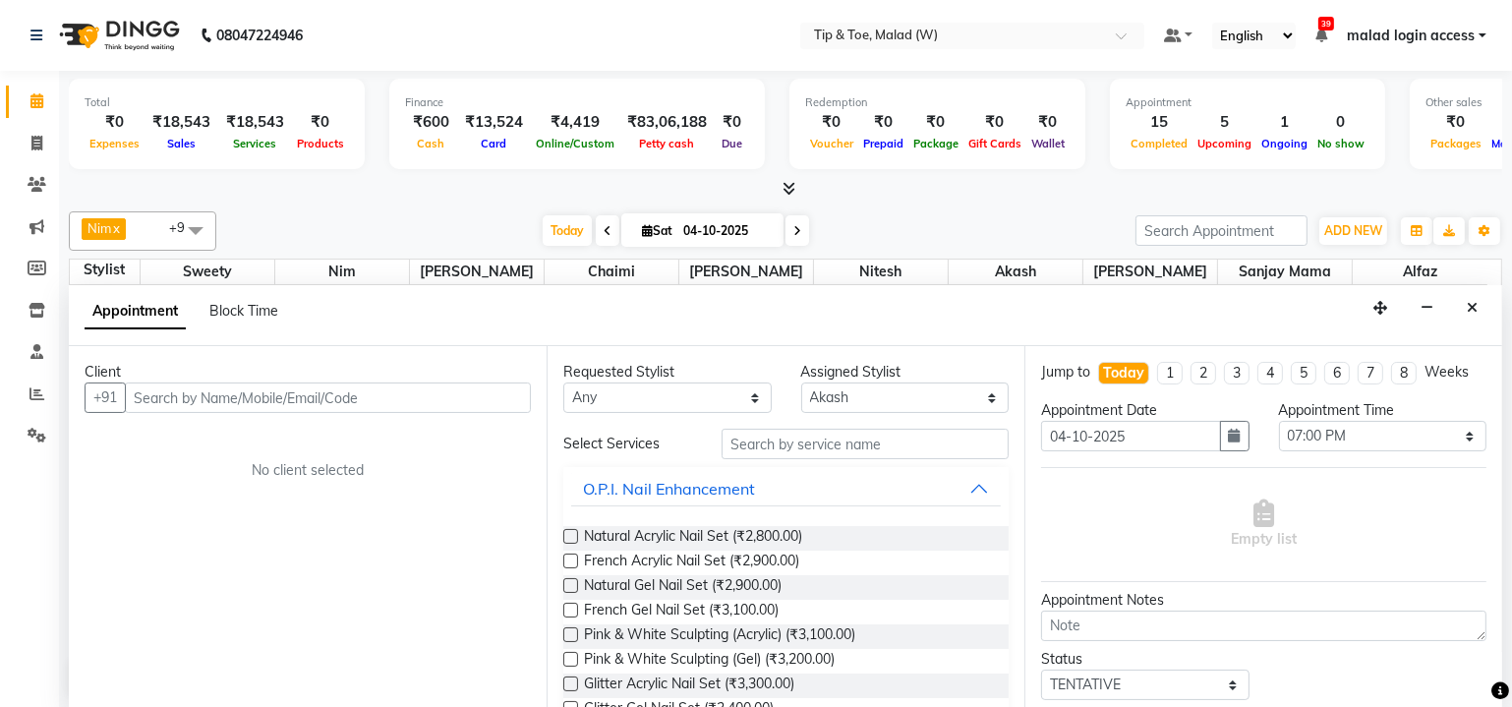
click at [336, 392] on input "text" at bounding box center [328, 397] width 406 height 30
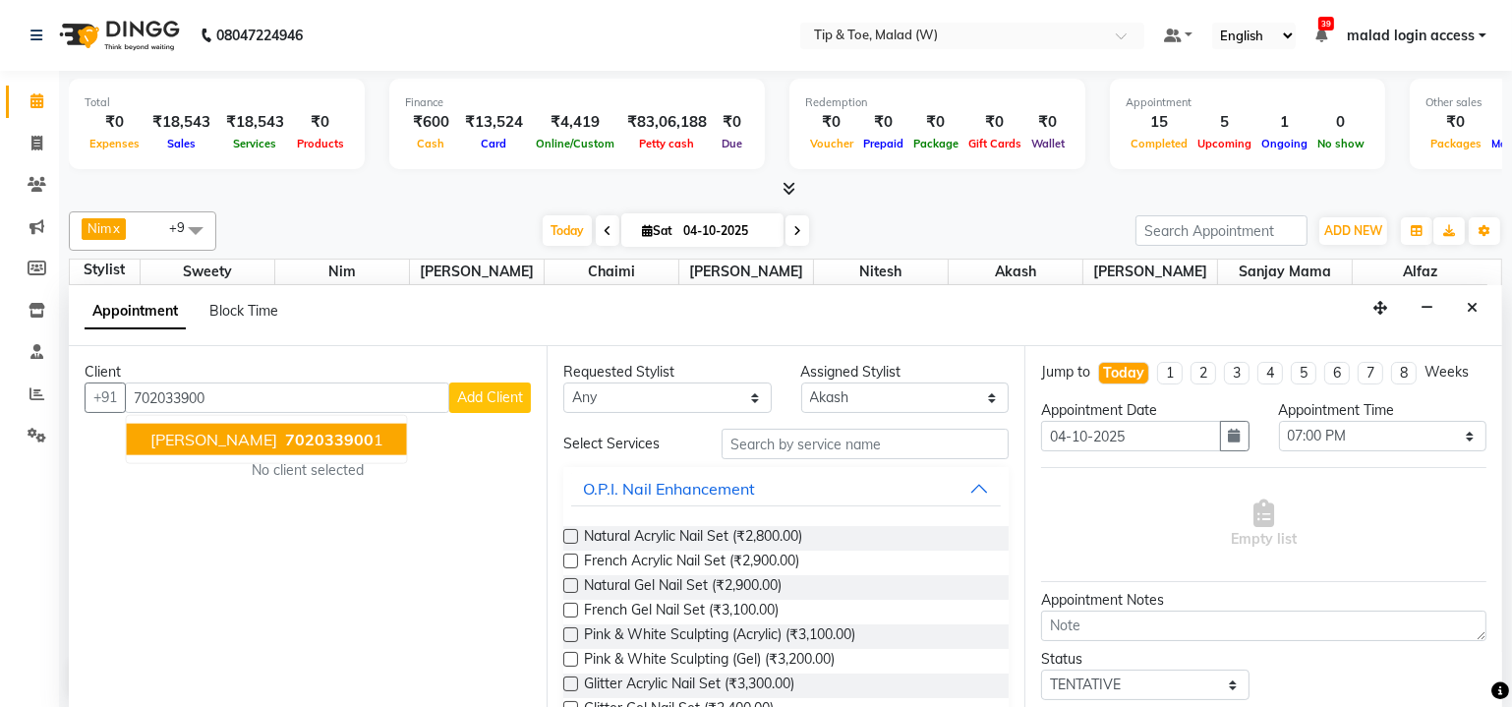
click at [285, 440] on span "702033900" at bounding box center [329, 440] width 88 height 20
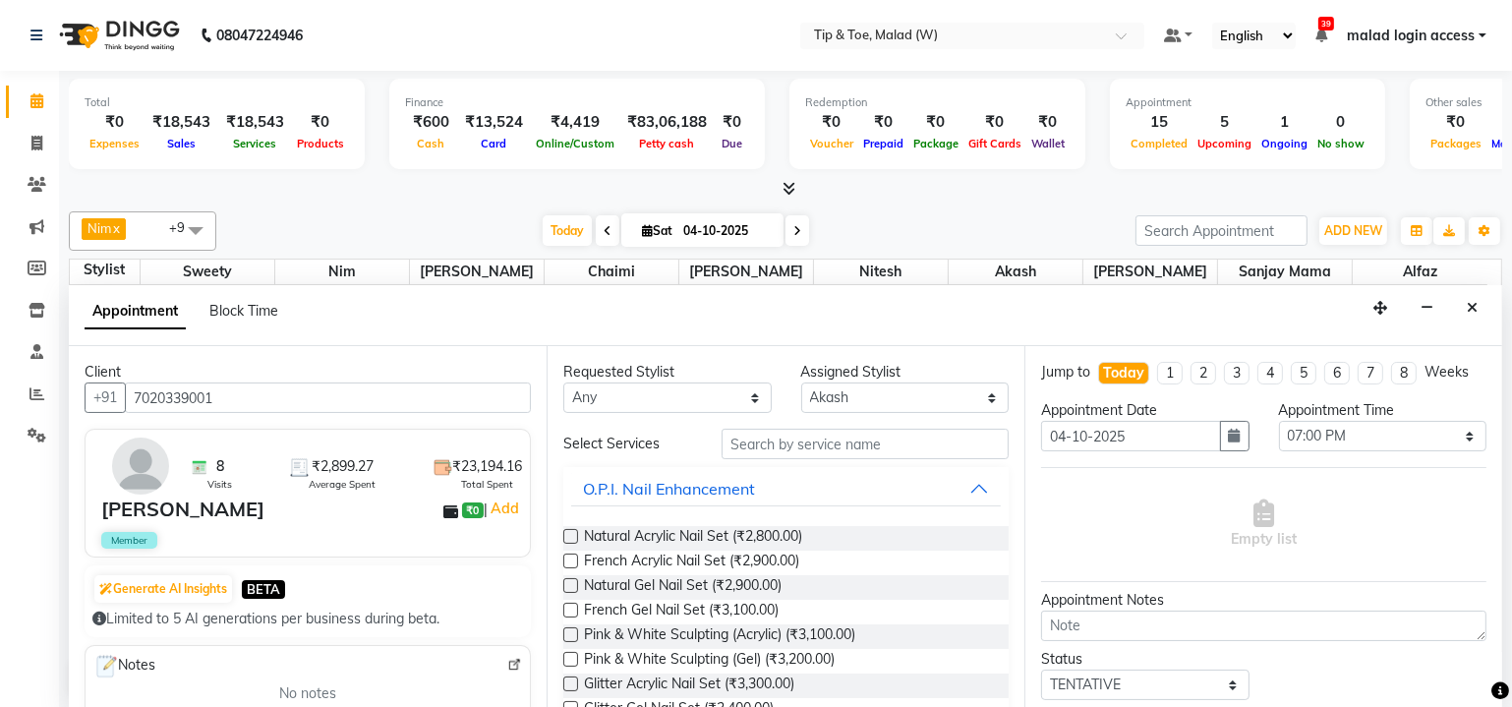
type input "7020339001"
click at [852, 441] on input "text" at bounding box center [864, 444] width 287 height 30
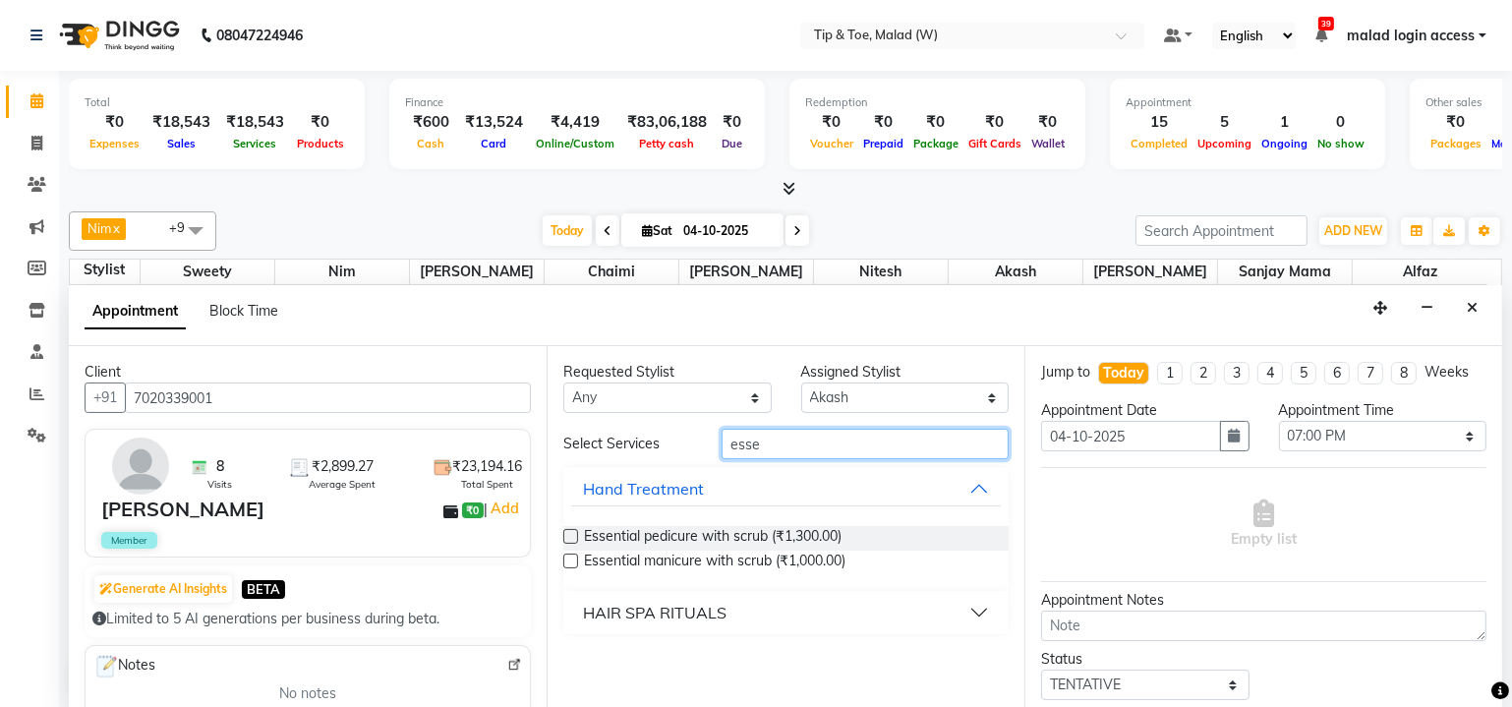
type input "esse"
click at [574, 539] on label at bounding box center [570, 536] width 15 height 15
click at [574, 539] on input "checkbox" at bounding box center [569, 538] width 13 height 13
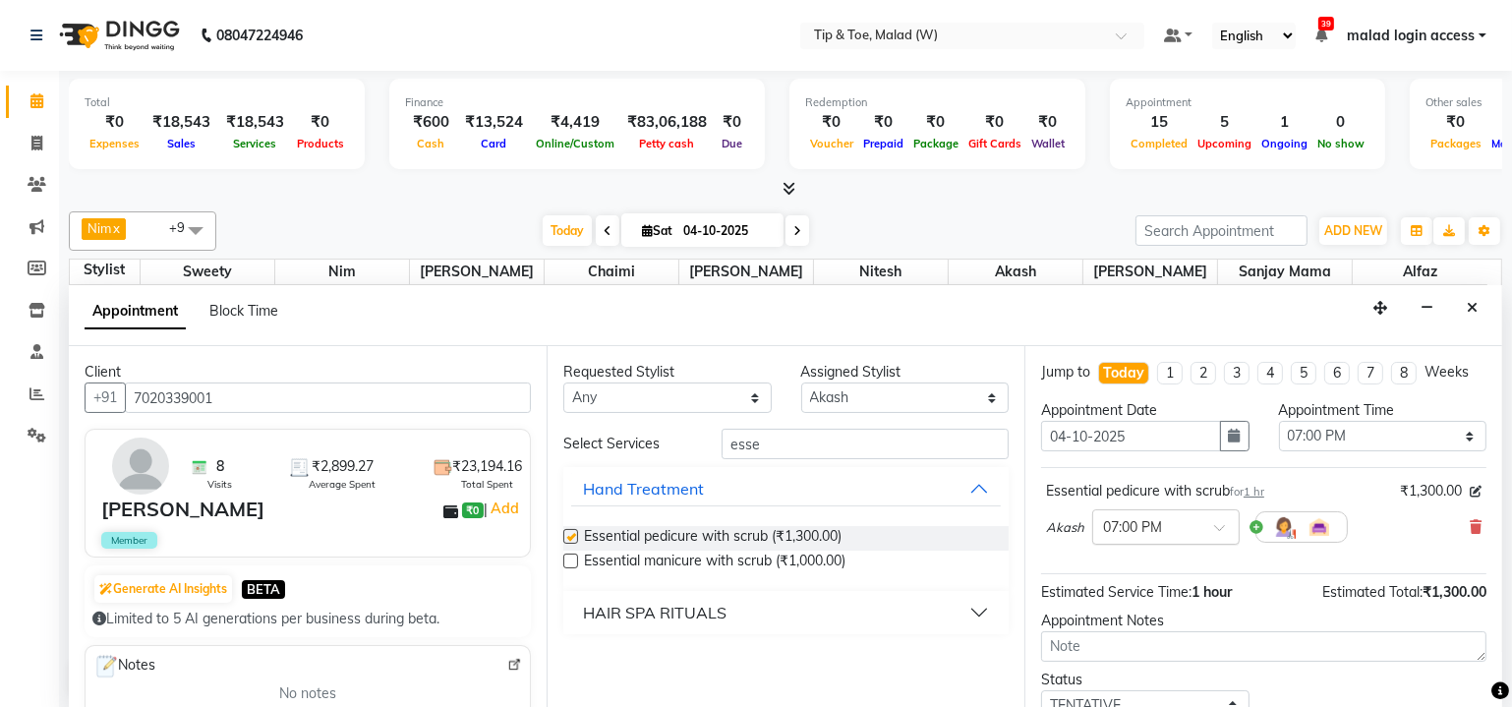
checkbox input "false"
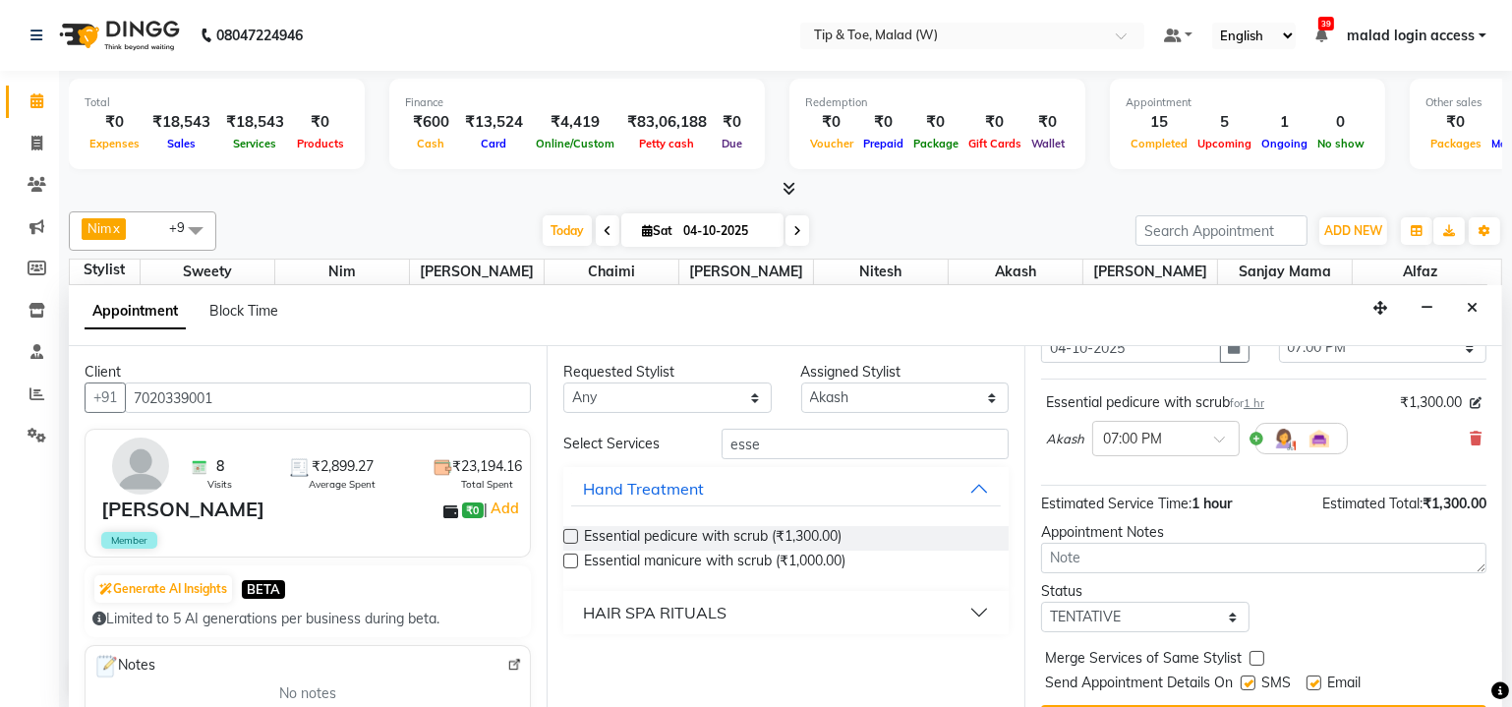
scroll to position [133, 0]
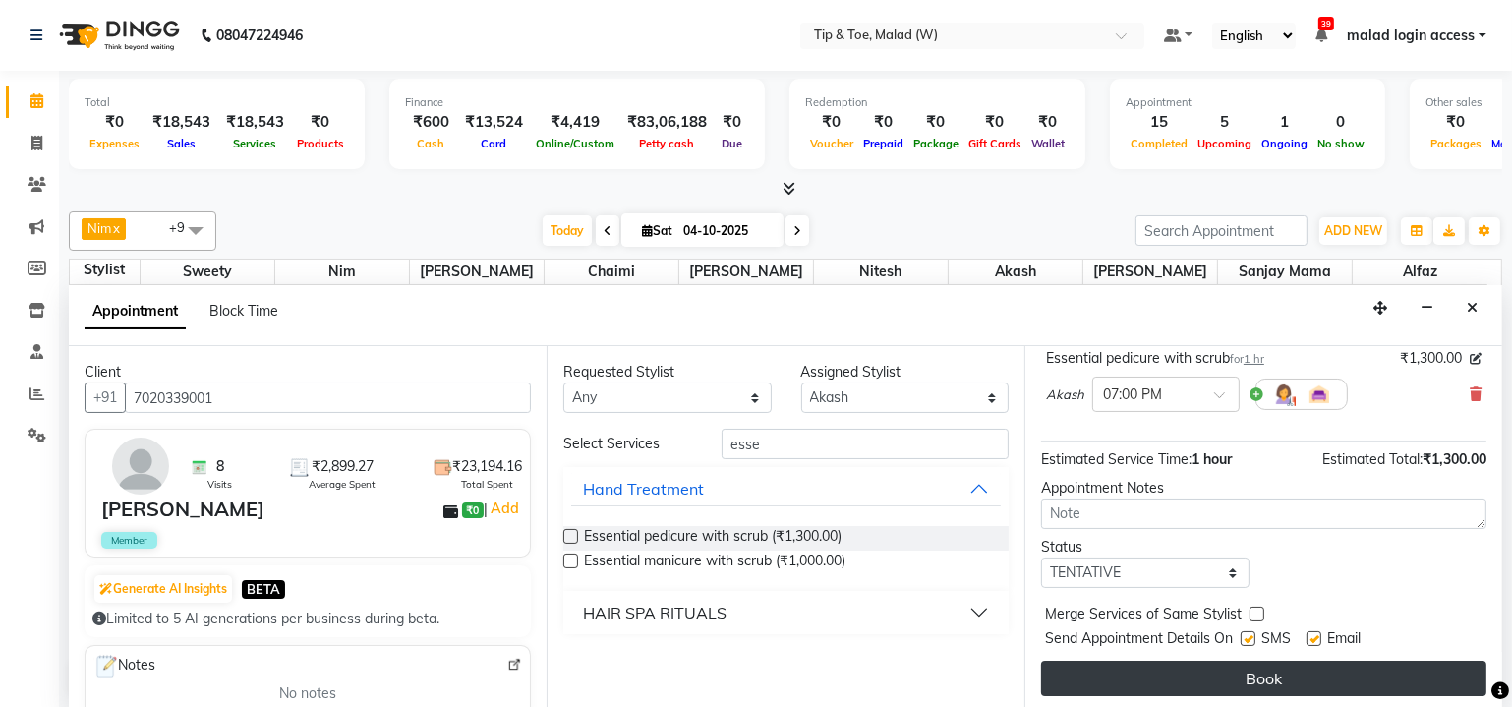
click at [1315, 676] on button "Book" at bounding box center [1263, 677] width 445 height 35
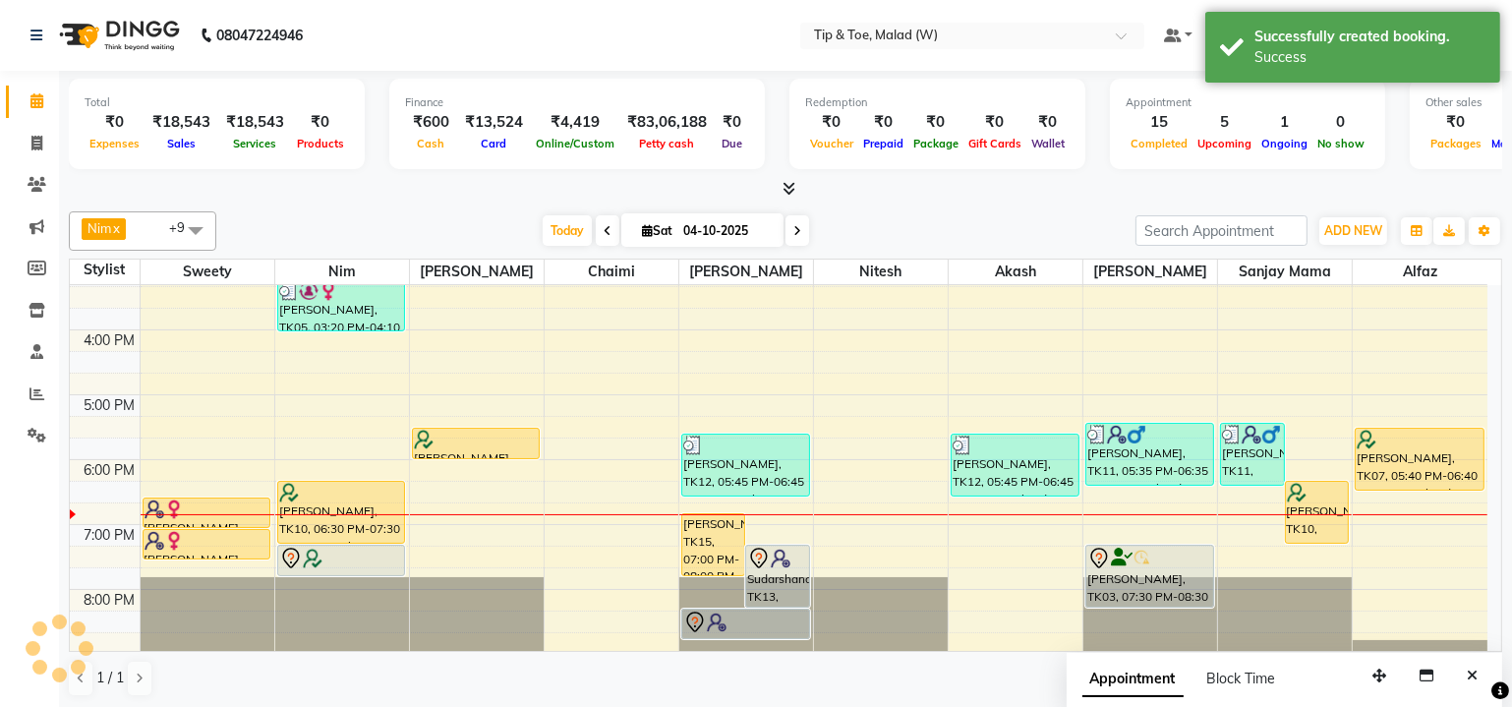
scroll to position [0, 0]
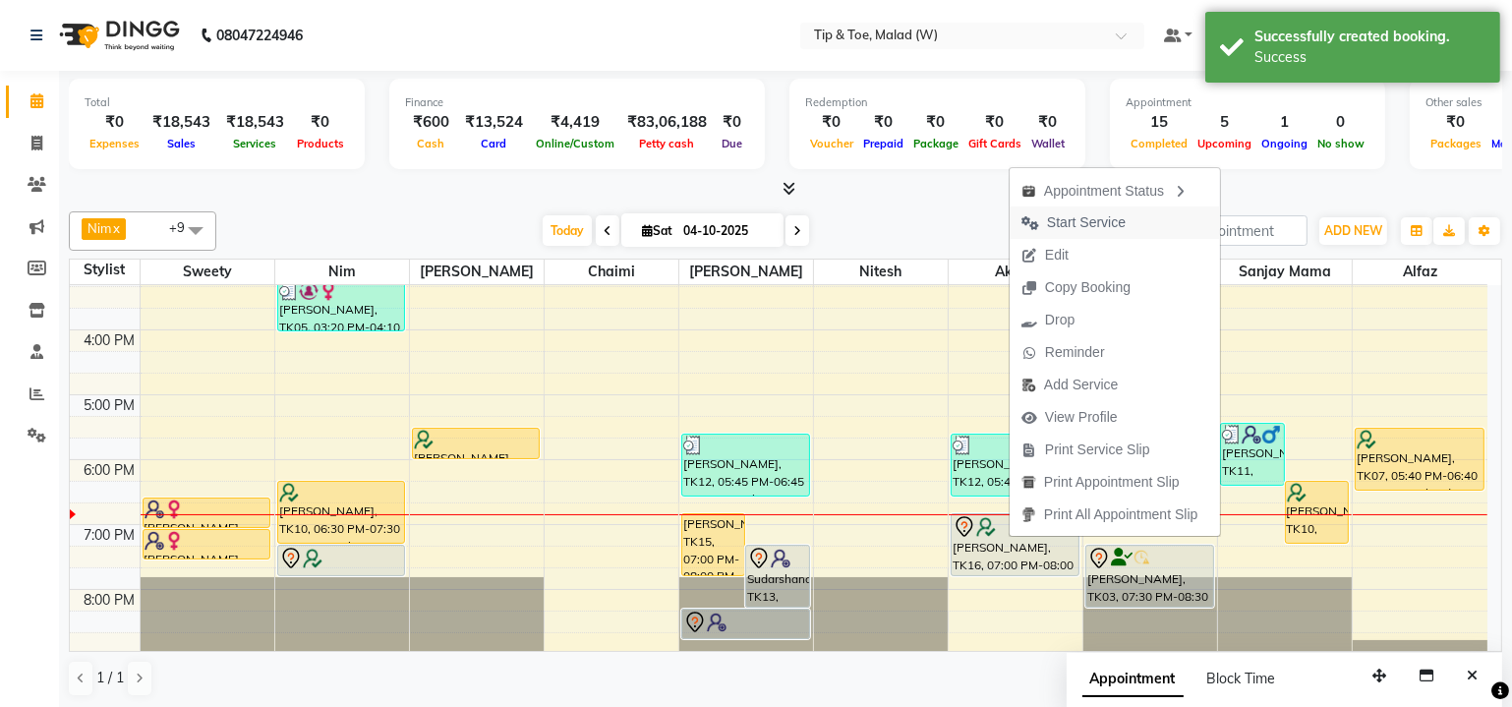
click at [1076, 225] on span "Start Service" at bounding box center [1086, 222] width 79 height 21
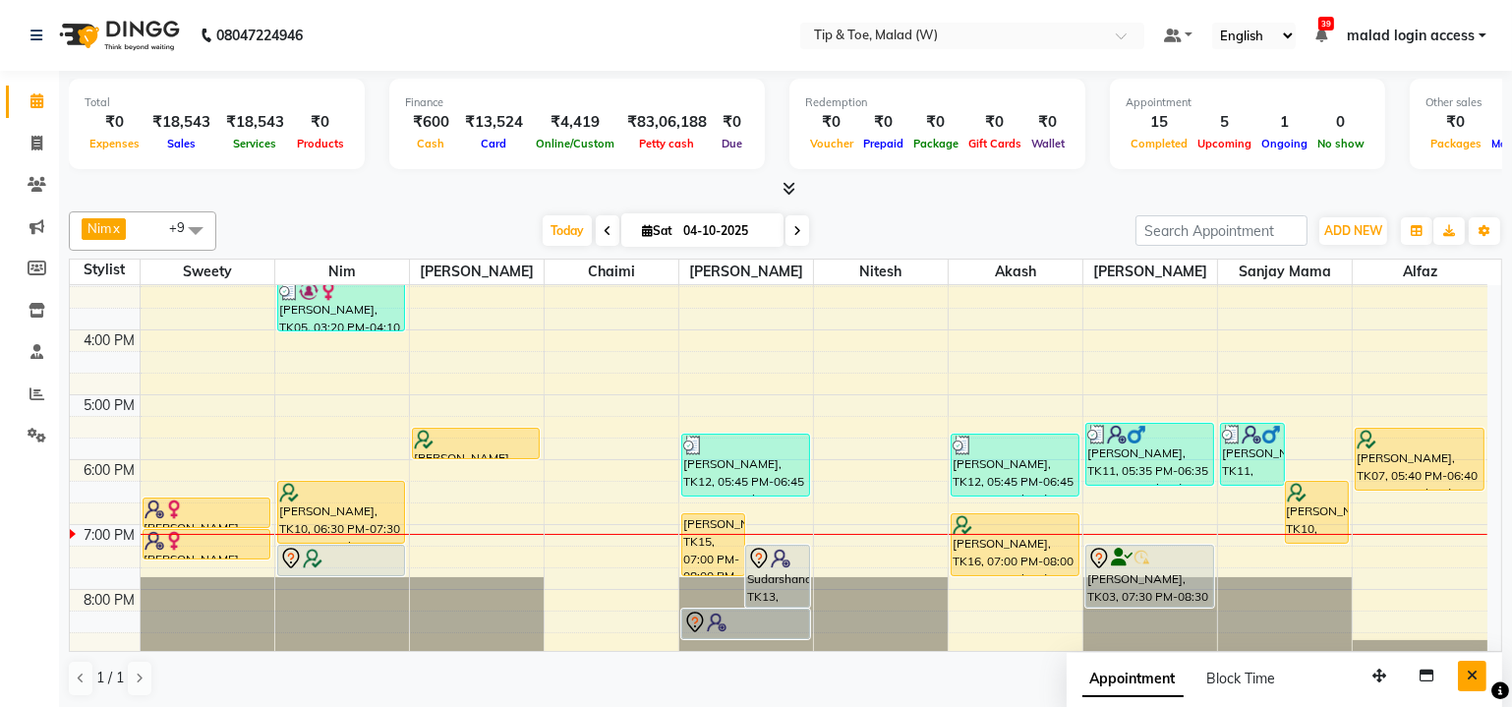
click at [1474, 670] on icon "Close" at bounding box center [1471, 675] width 11 height 14
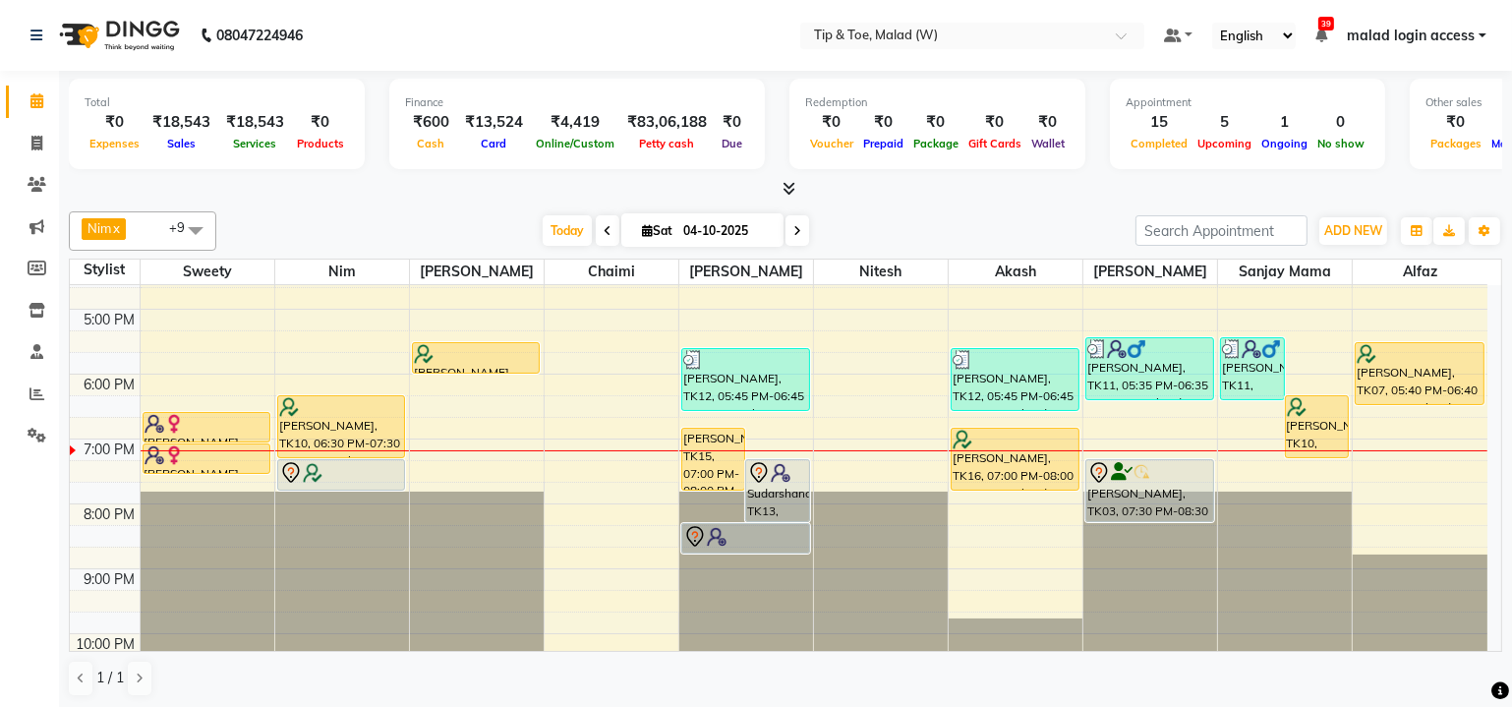
scroll to position [536, 0]
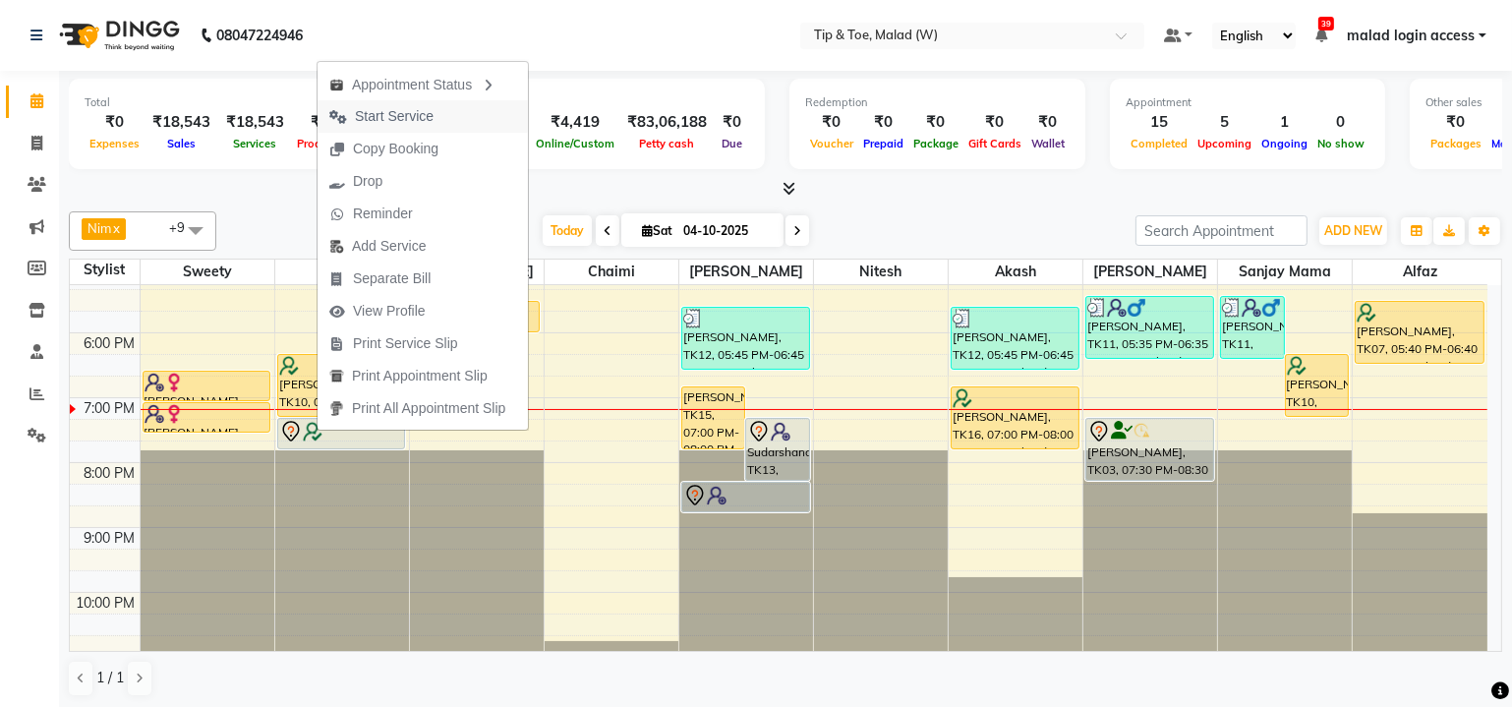
click at [397, 117] on span "Start Service" at bounding box center [394, 116] width 79 height 21
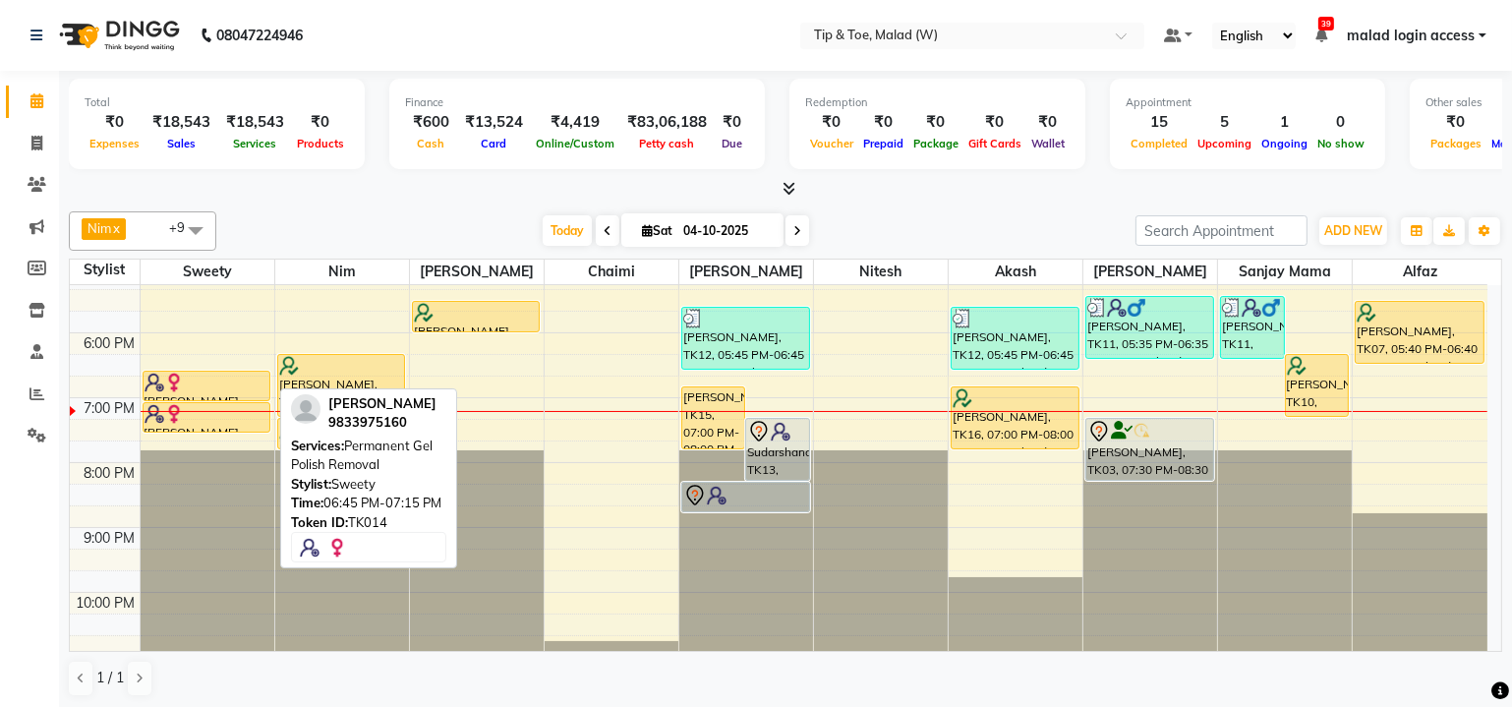
click at [212, 382] on div at bounding box center [206, 382] width 125 height 20
select select "1"
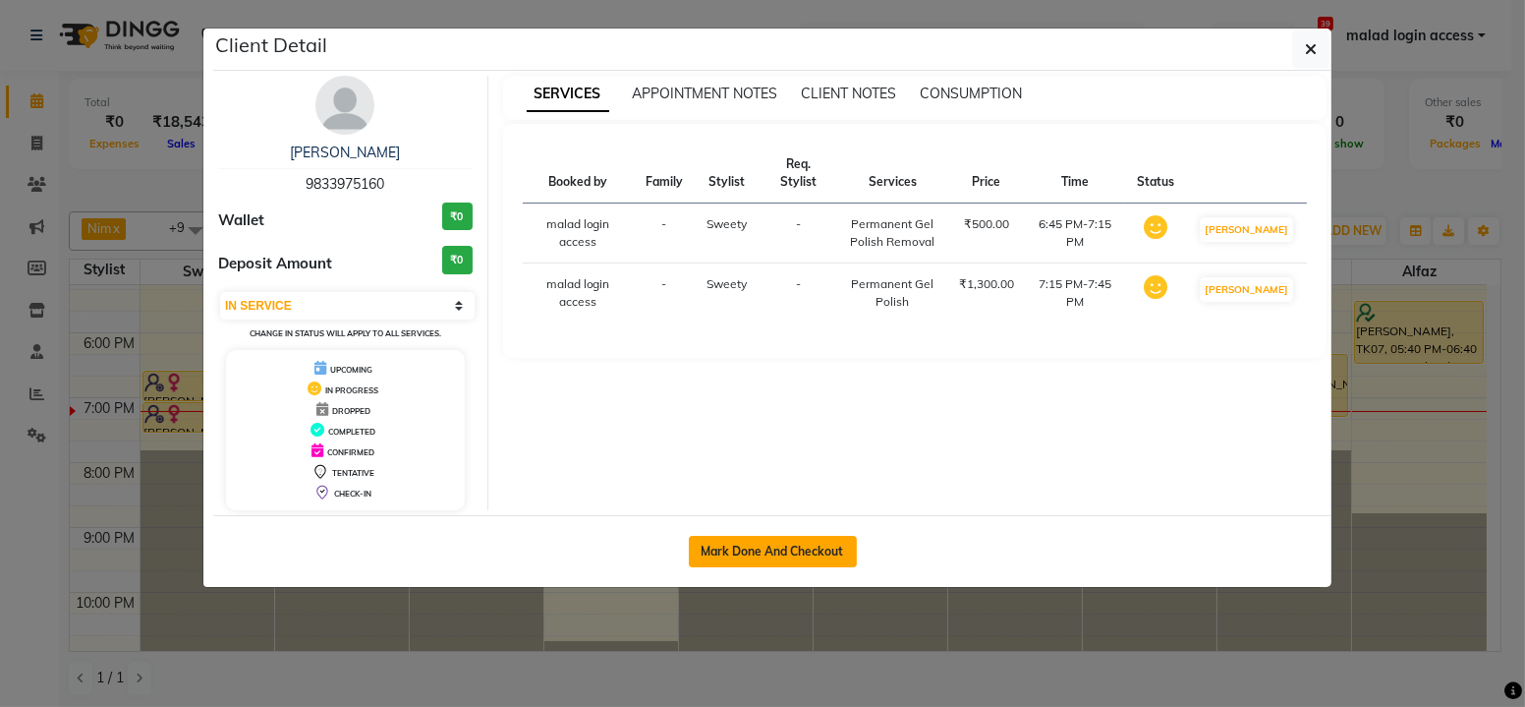
click at [720, 541] on button "Mark Done And Checkout" at bounding box center [773, 551] width 168 height 31
select select "5930"
select select "service"
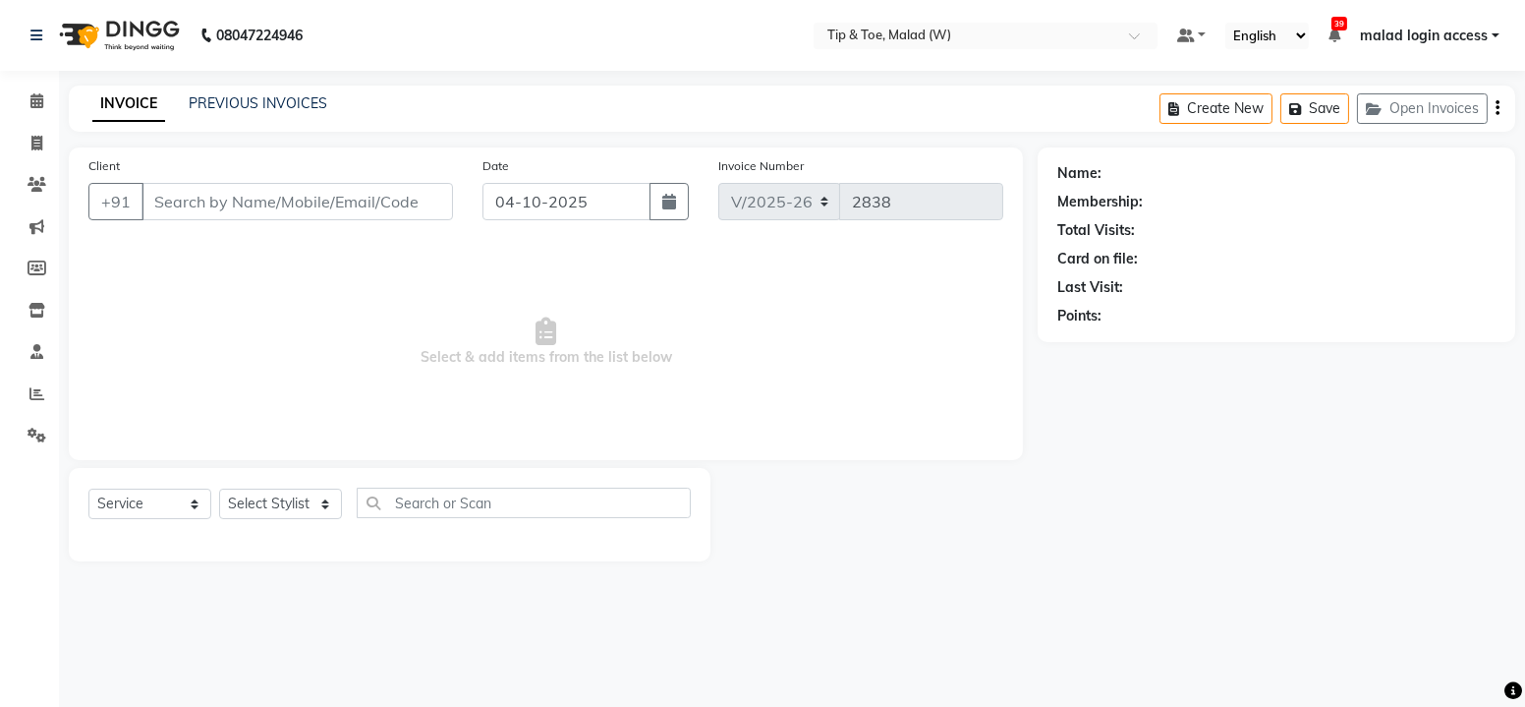
type input "9833975160"
select select "71375"
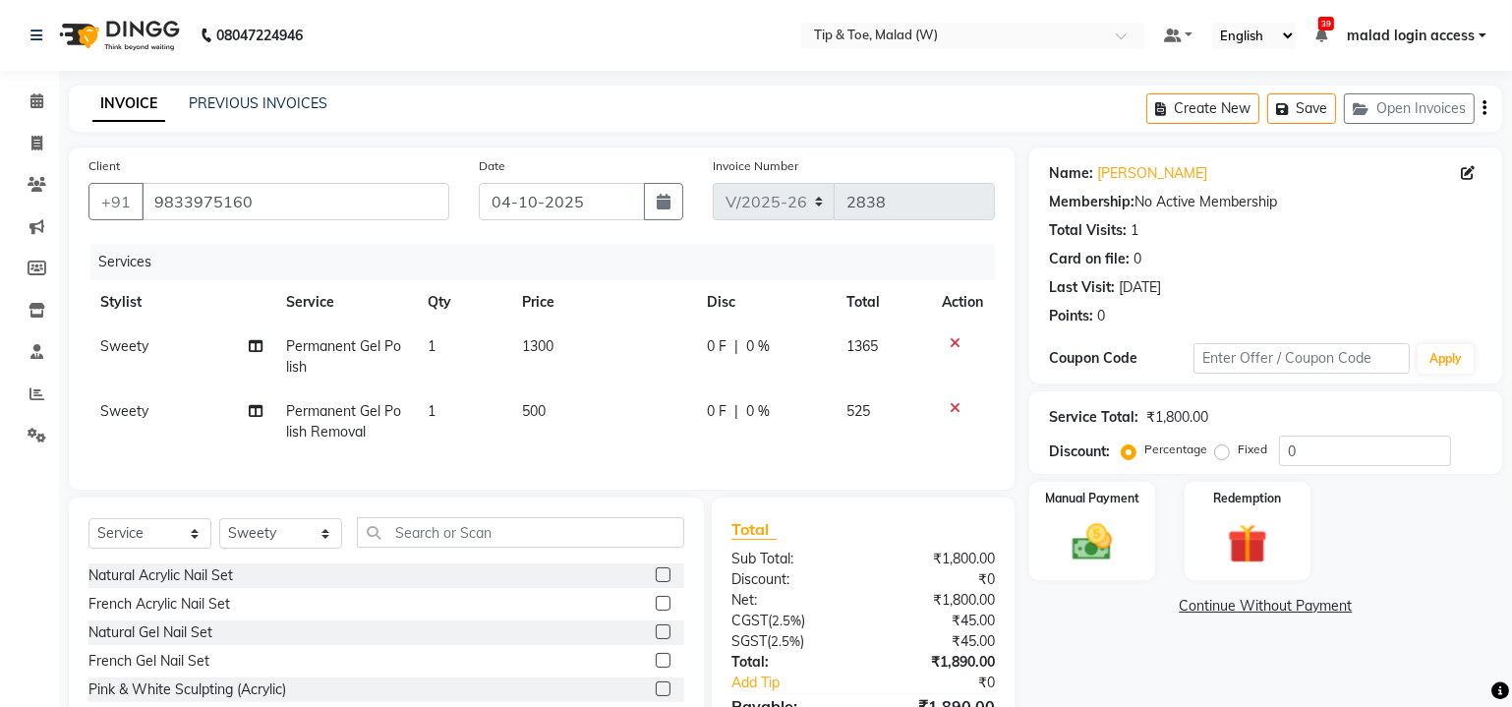
click at [538, 417] on span "500" at bounding box center [534, 411] width 24 height 18
select select "71375"
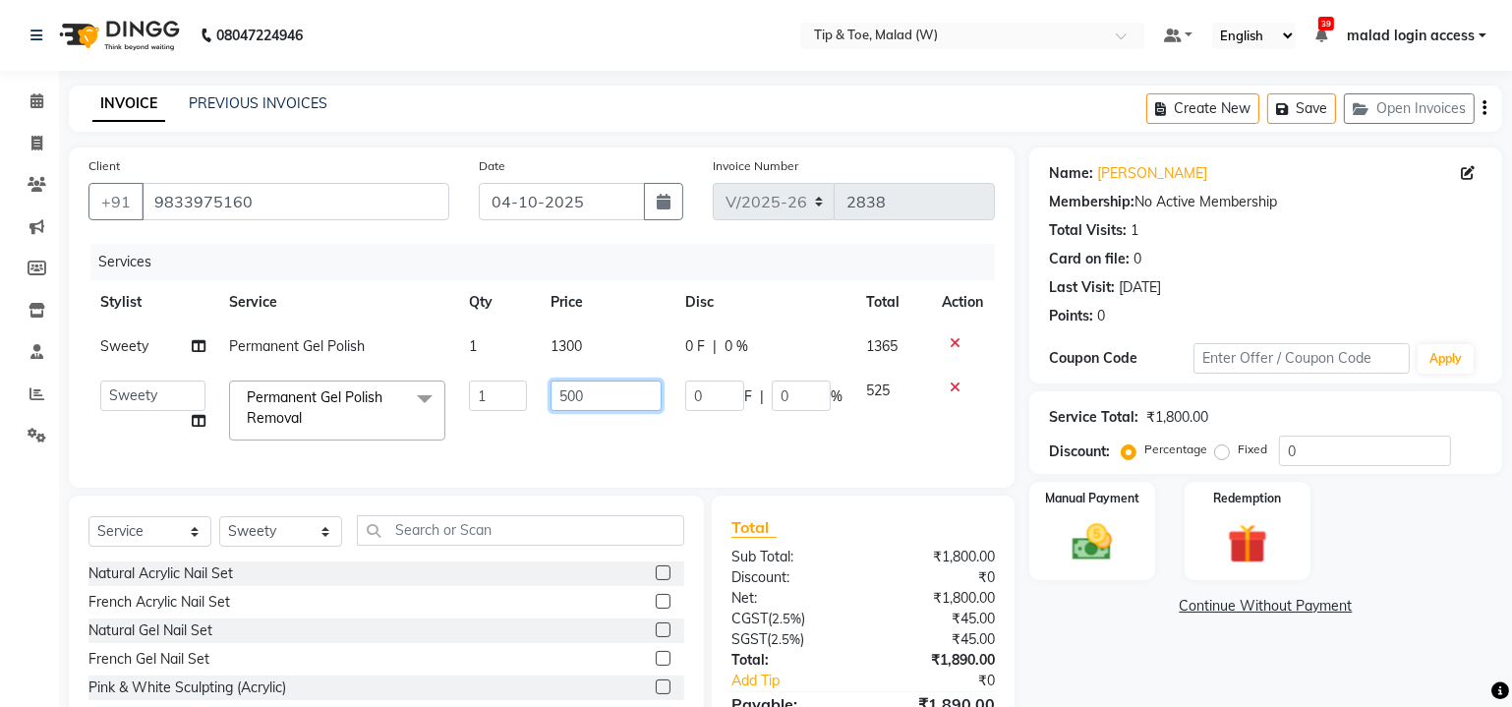
click at [571, 395] on input "500" at bounding box center [605, 395] width 111 height 30
click at [571, 400] on input "500" at bounding box center [605, 395] width 111 height 30
click at [568, 399] on input "500" at bounding box center [605, 395] width 111 height 30
type input "300"
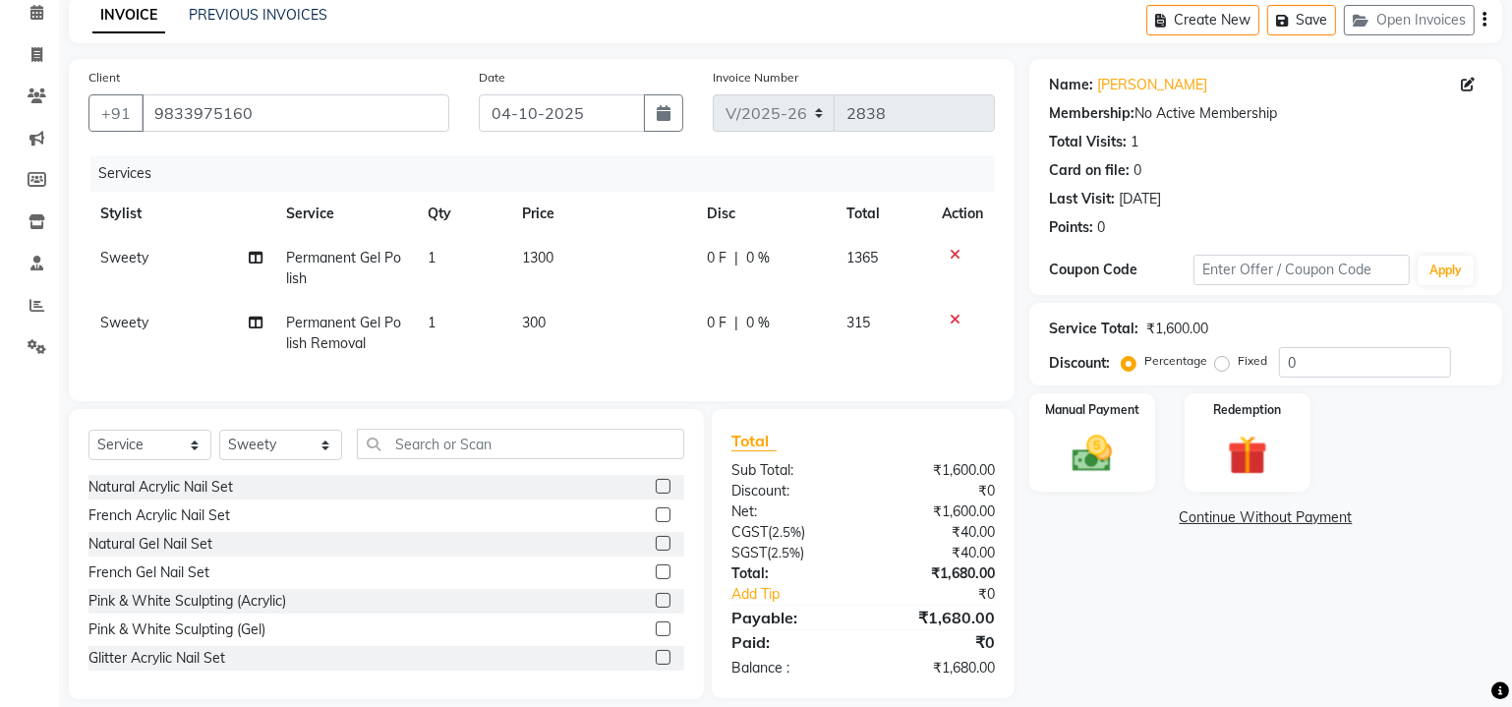
scroll to position [122, 0]
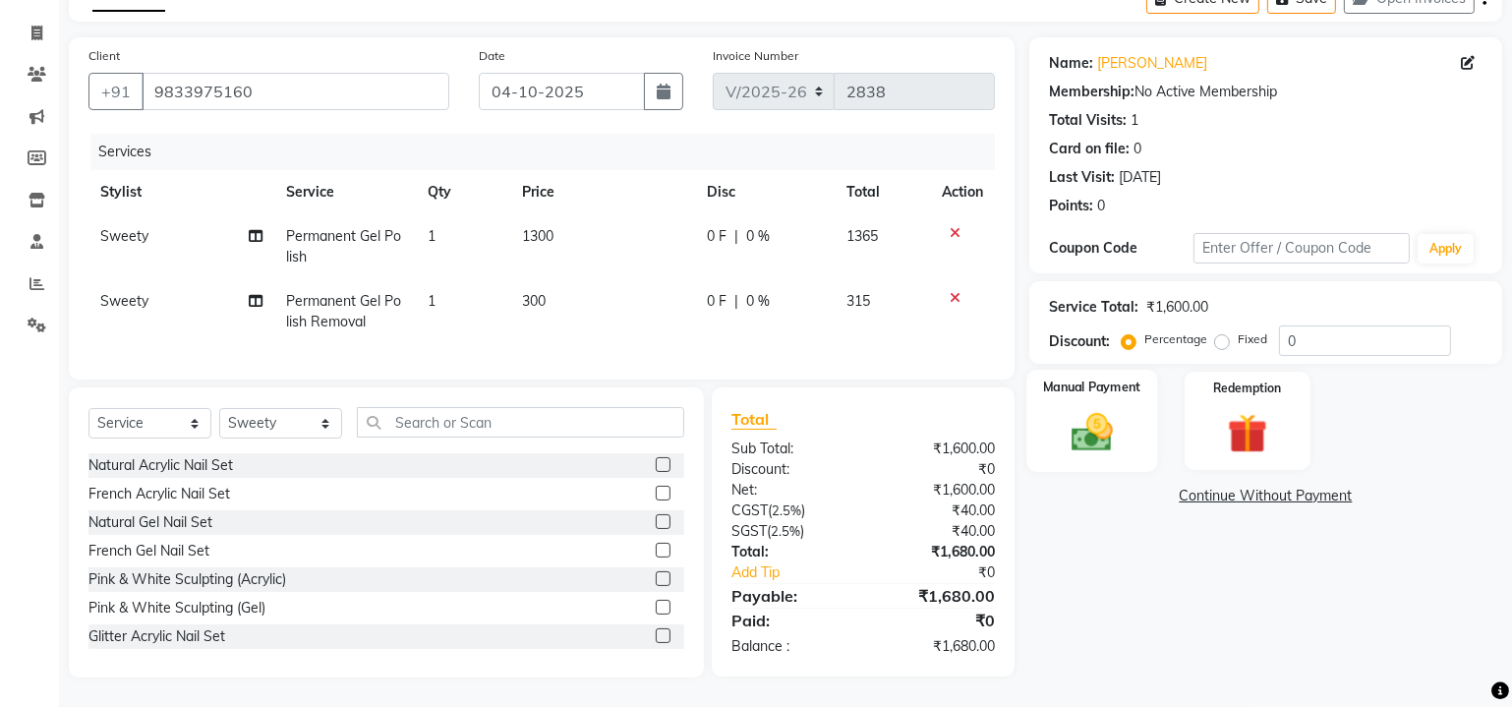
click at [1118, 382] on div "Manual Payment" at bounding box center [1091, 421] width 131 height 102
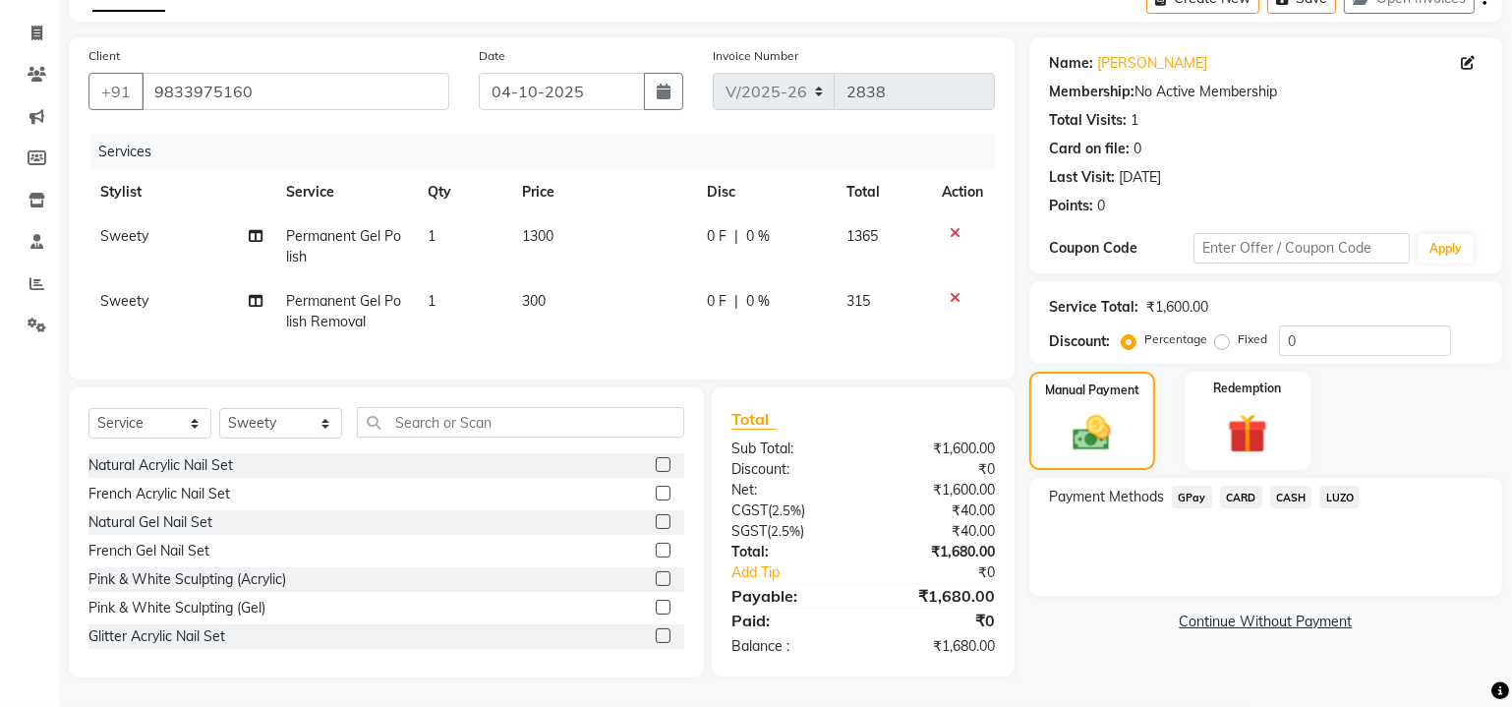
click at [1194, 487] on span "GPay" at bounding box center [1192, 497] width 40 height 23
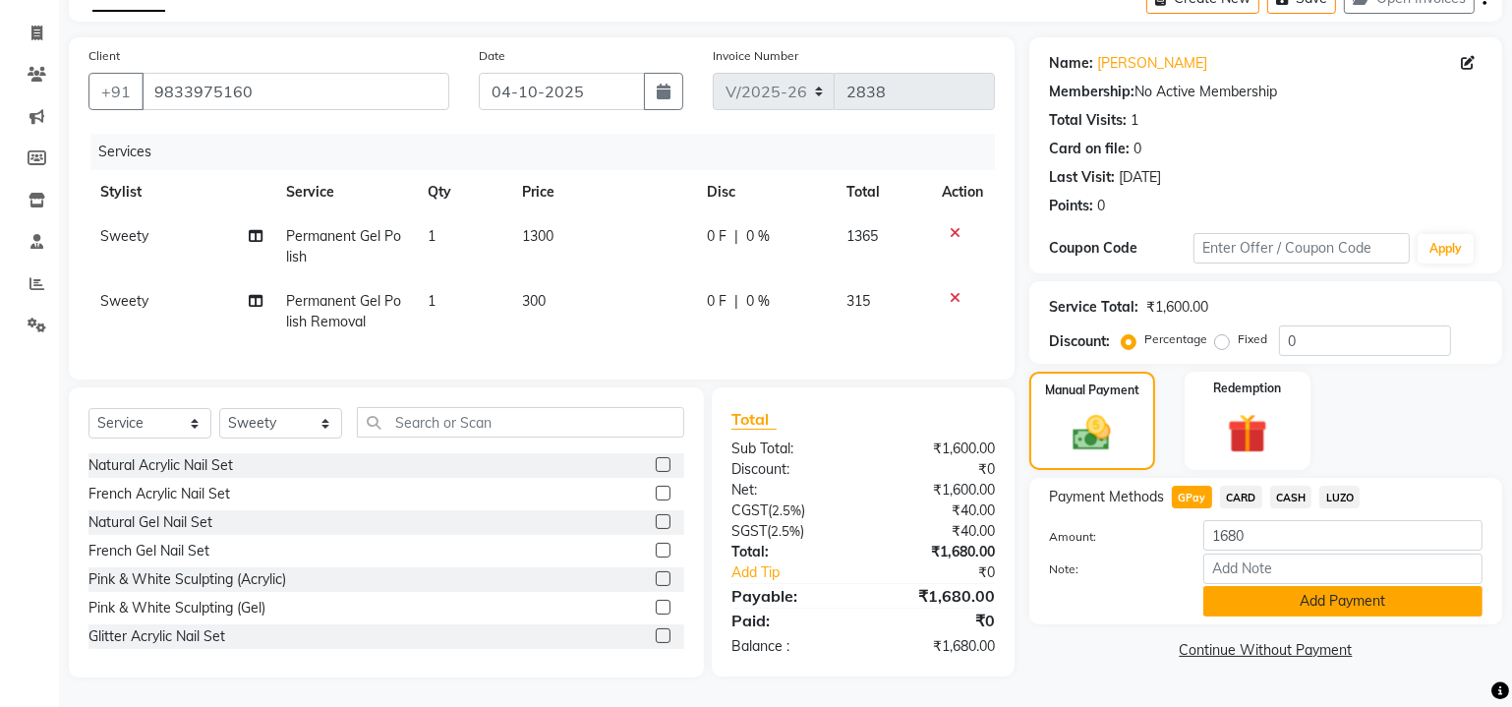
click at [1254, 591] on button "Add Payment" at bounding box center [1342, 601] width 279 height 30
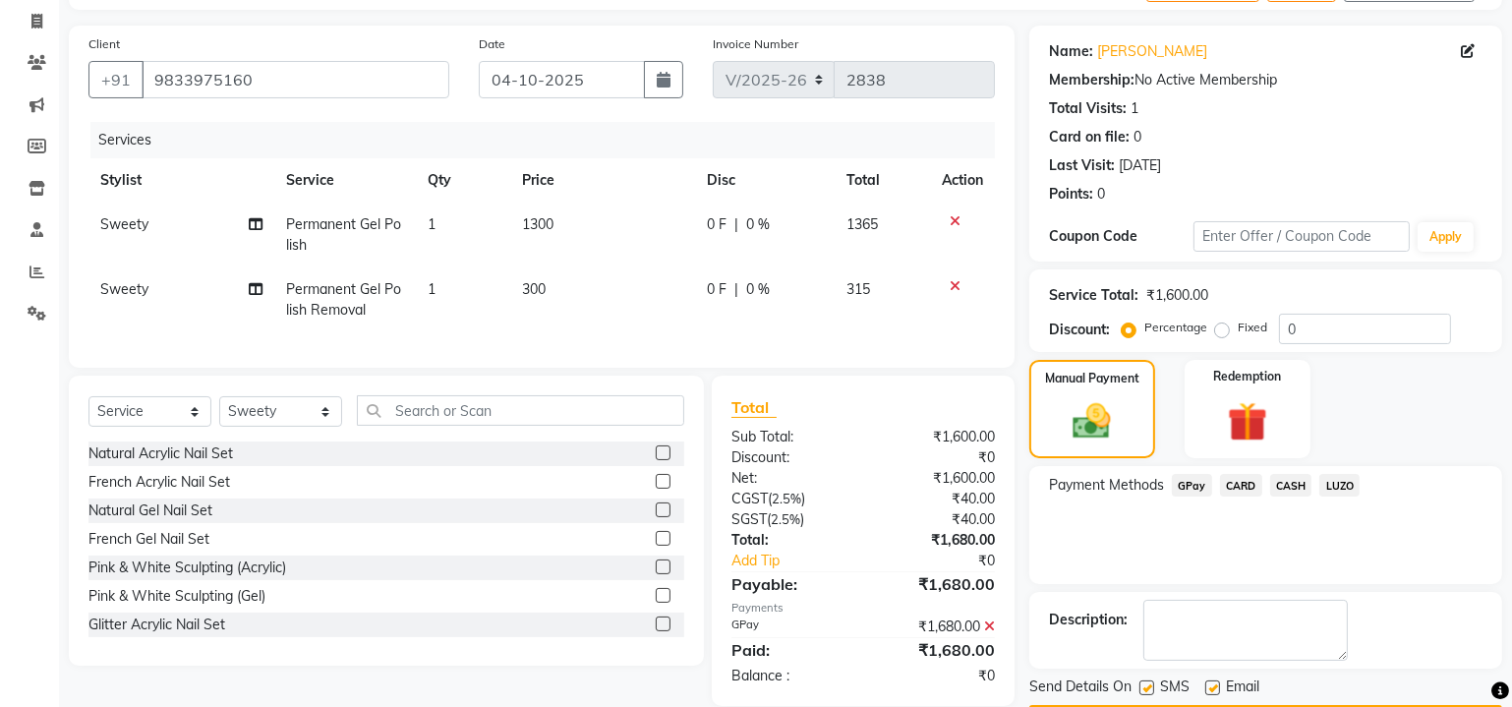
scroll to position [176, 0]
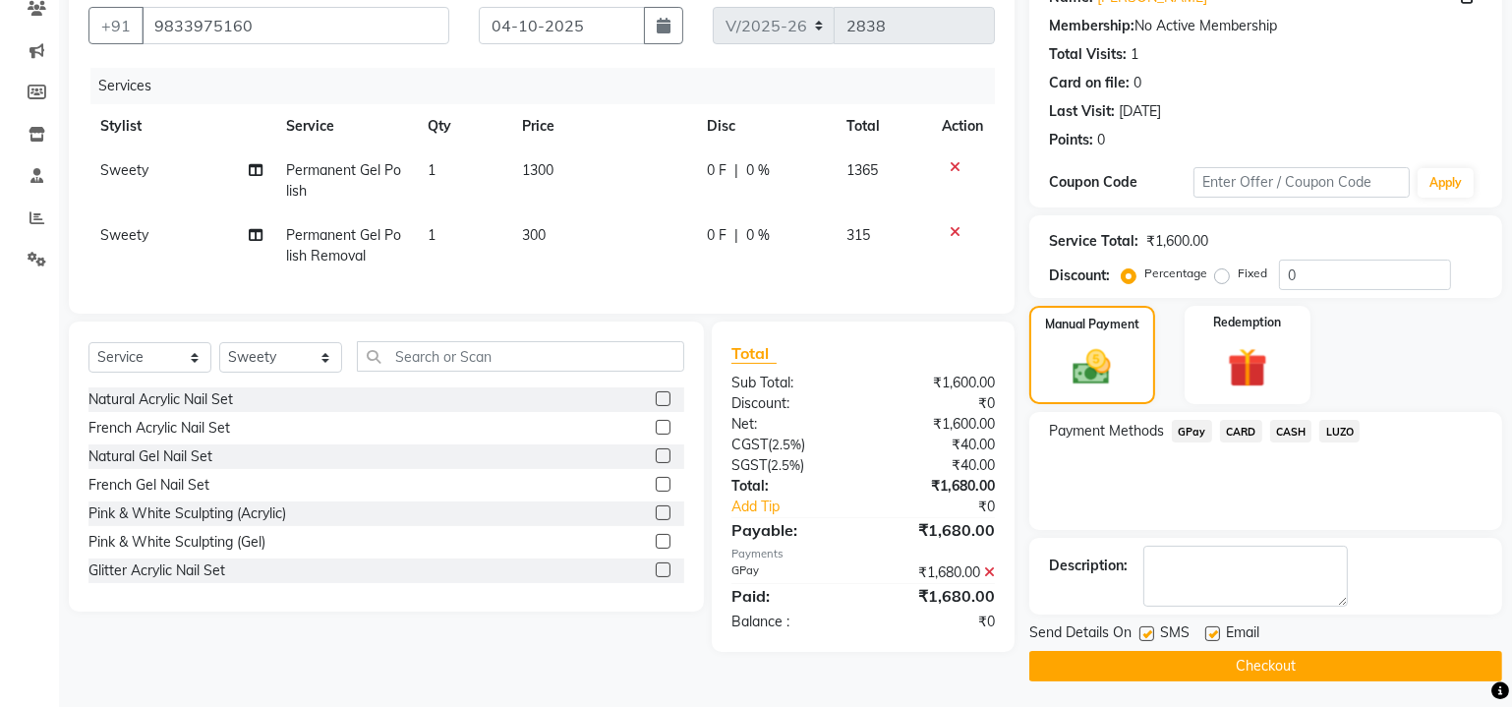
click at [1211, 661] on button "Checkout" at bounding box center [1265, 666] width 473 height 30
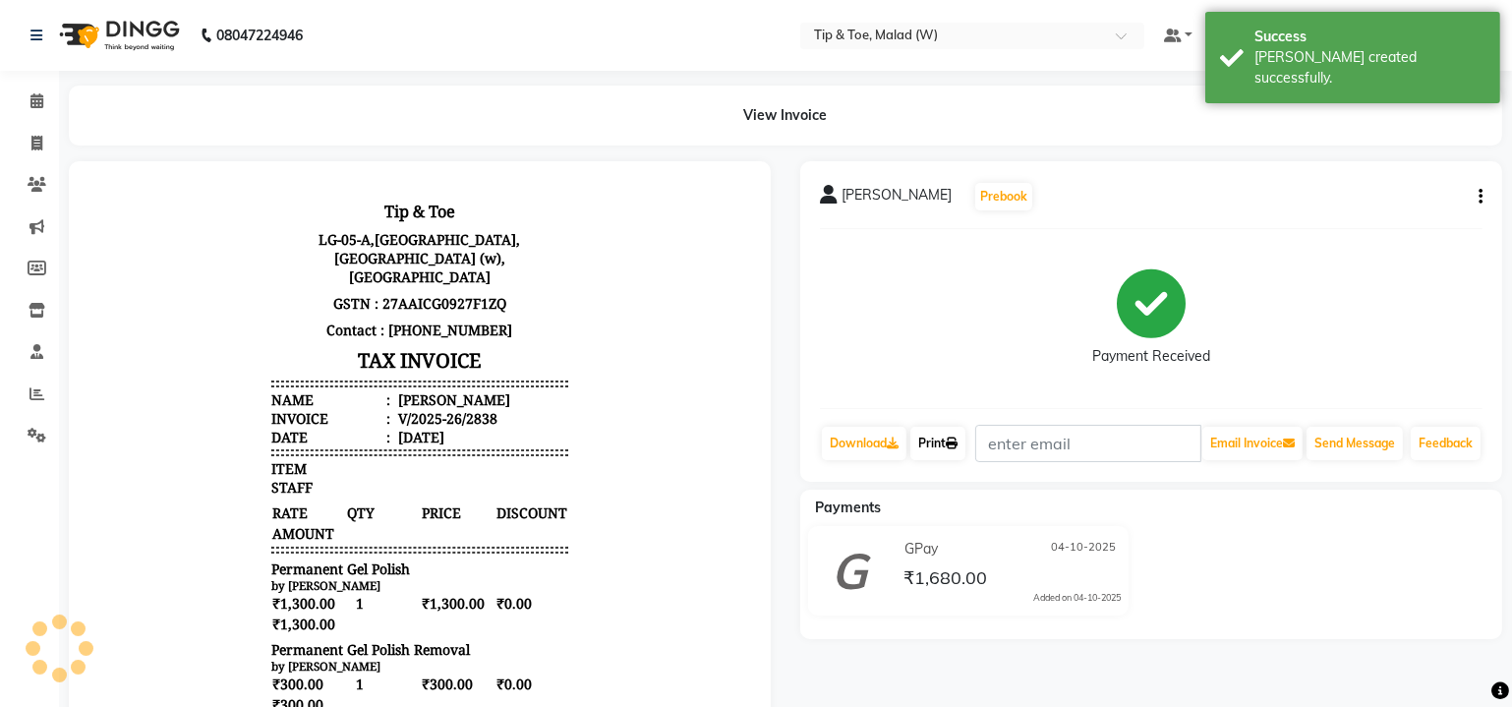
click at [939, 446] on link "Print" at bounding box center [937, 443] width 55 height 33
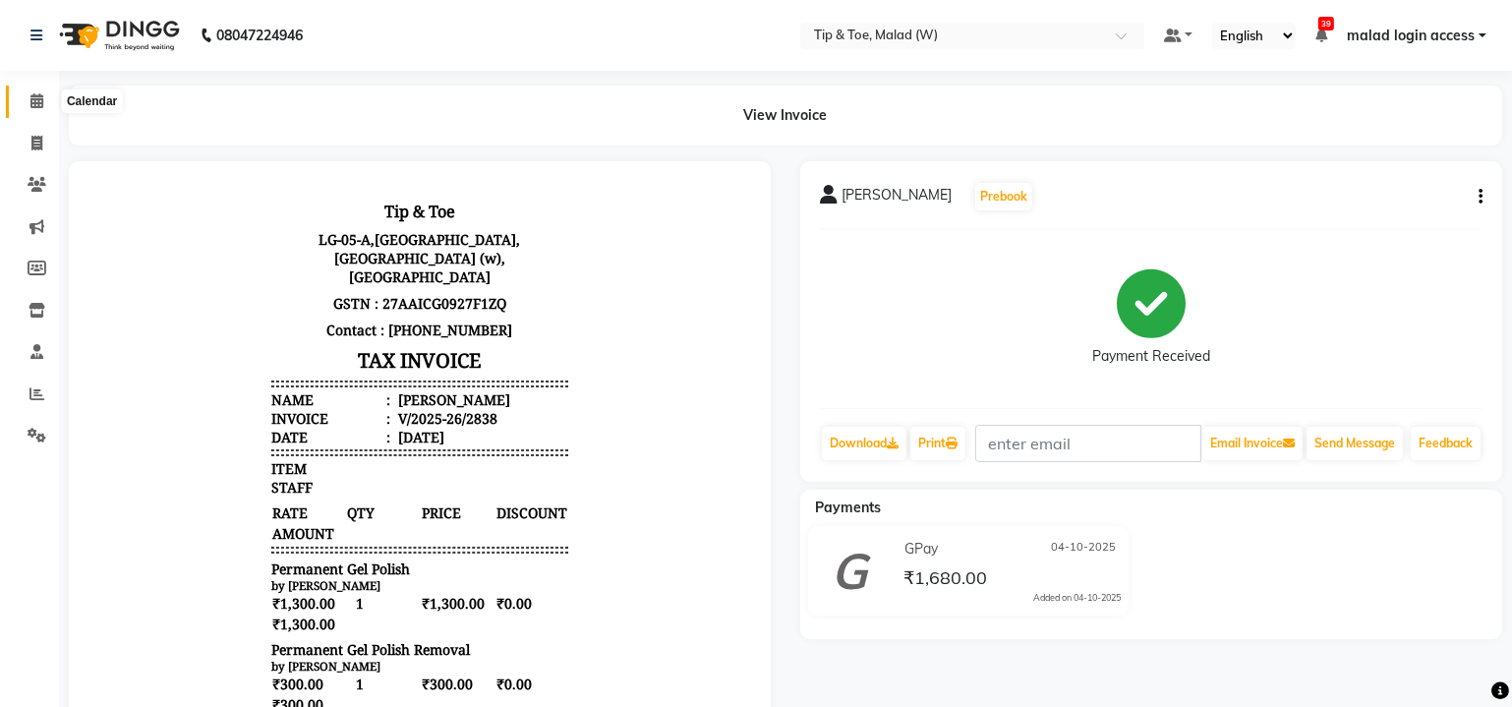
click at [39, 99] on icon at bounding box center [36, 100] width 13 height 15
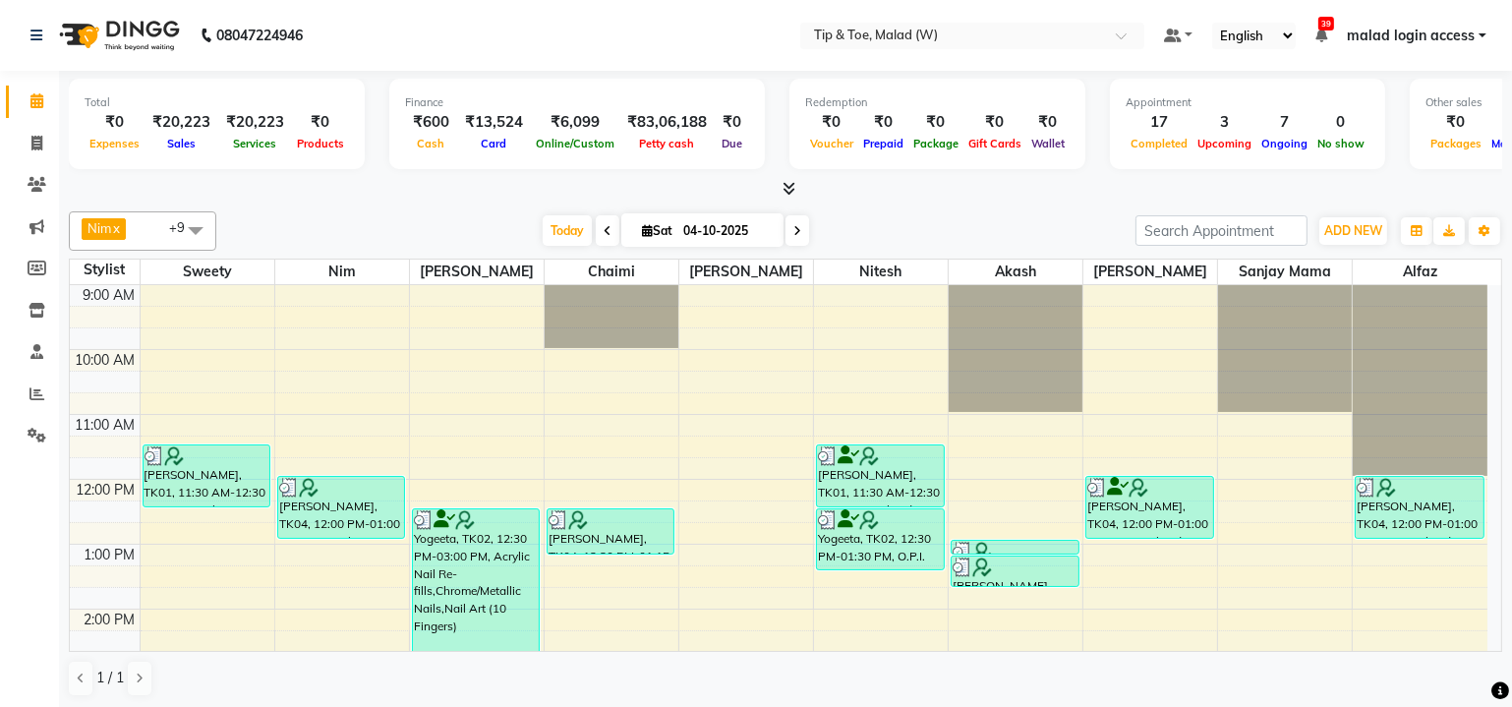
click at [793, 225] on icon at bounding box center [797, 231] width 8 height 12
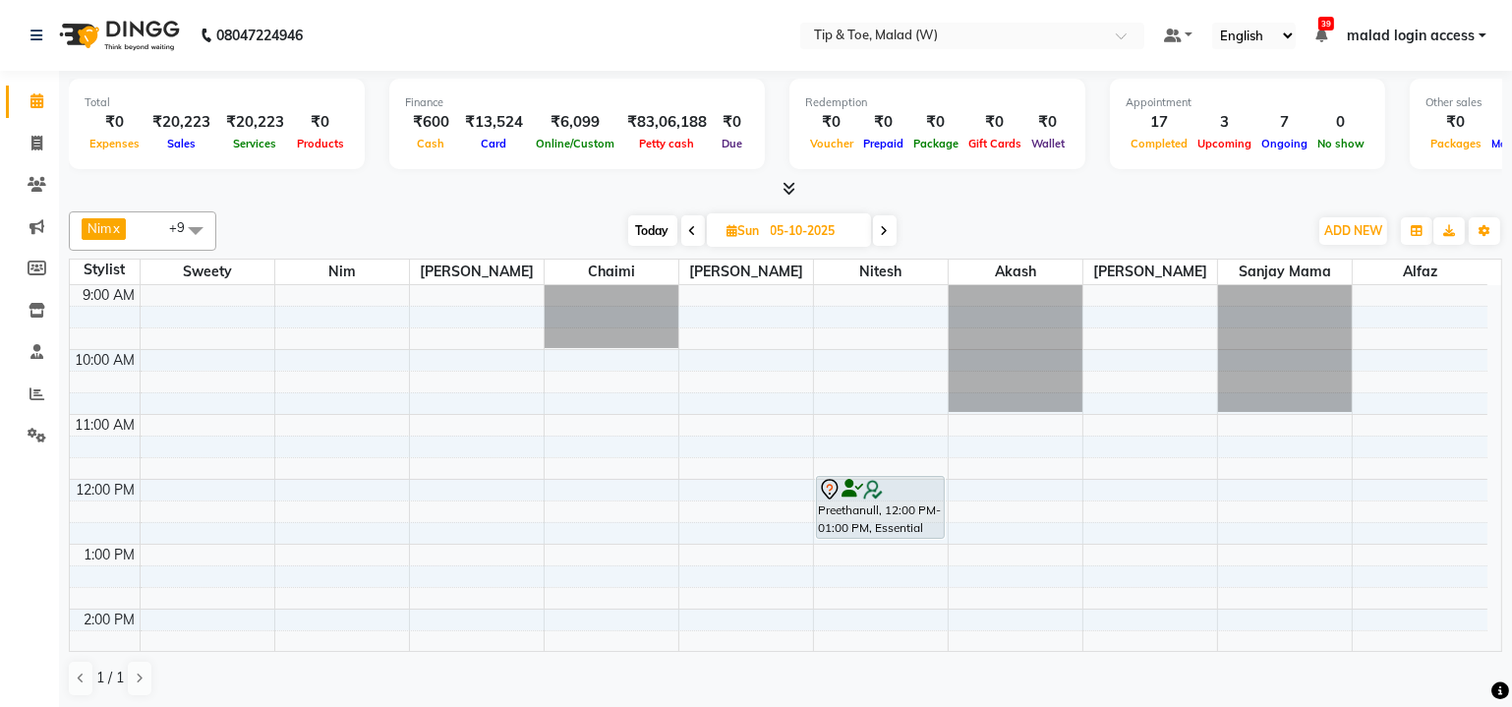
click at [643, 229] on span "Today" at bounding box center [652, 230] width 49 height 30
type input "04-10-2025"
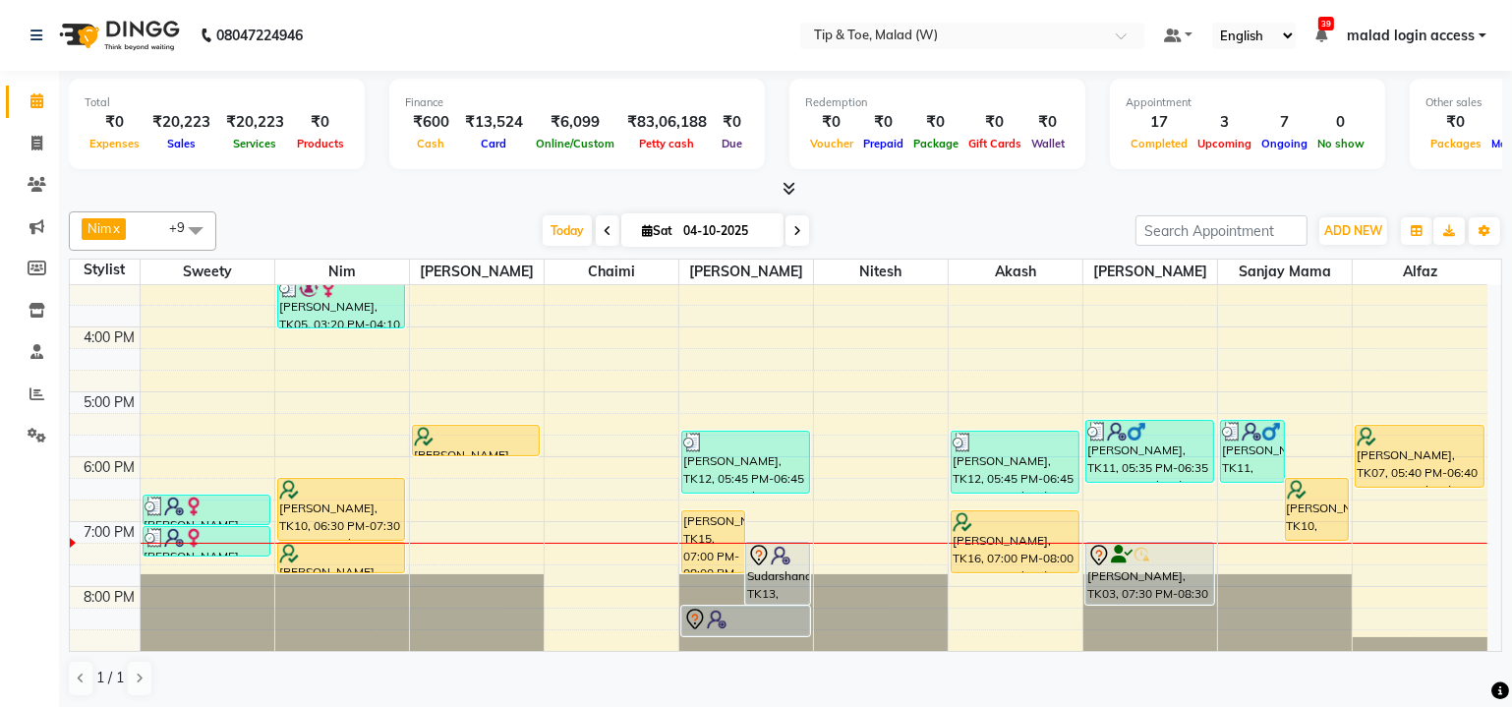
scroll to position [498, 0]
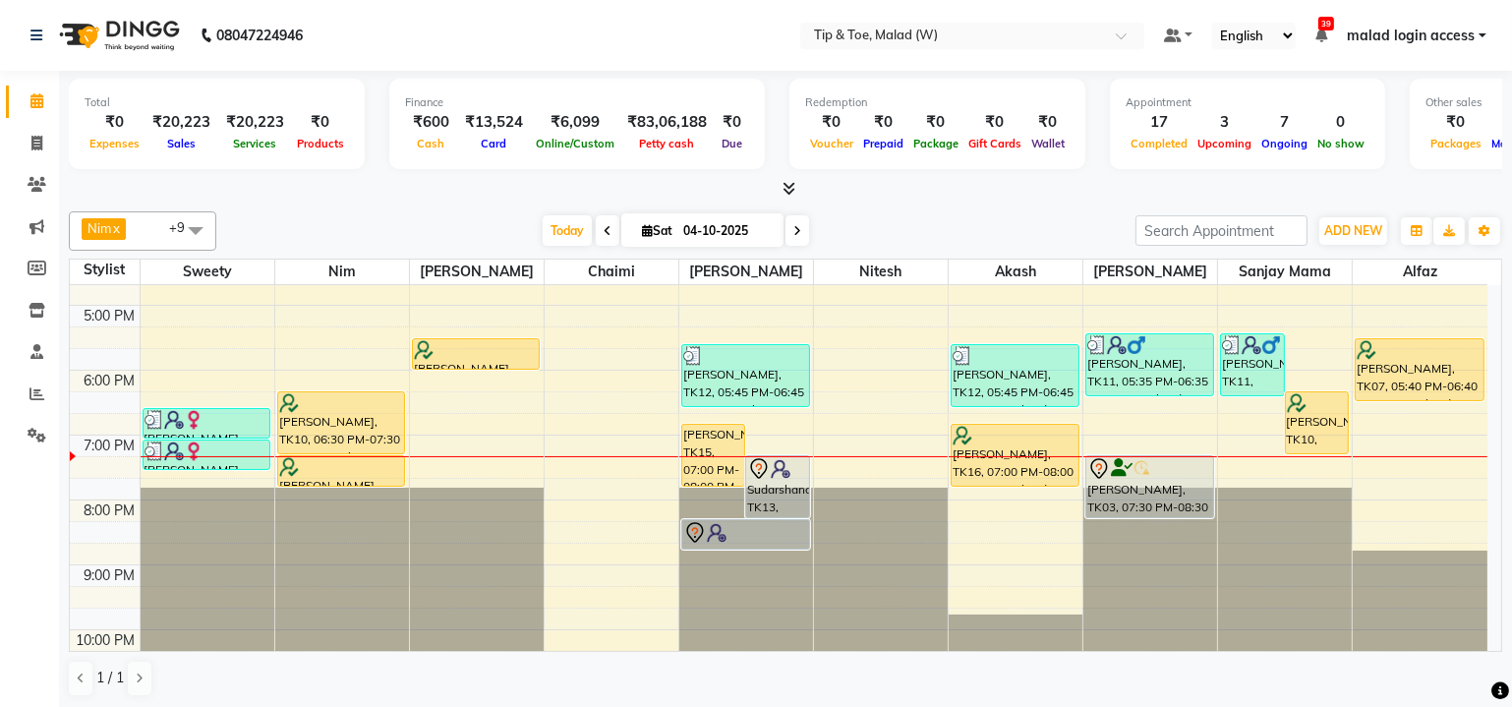
click at [1383, 466] on div "9:00 AM 10:00 AM 11:00 AM 12:00 PM 1:00 PM 2:00 PM 3:00 PM 4:00 PM 5:00 PM 6:00…" at bounding box center [778, 273] width 1417 height 972
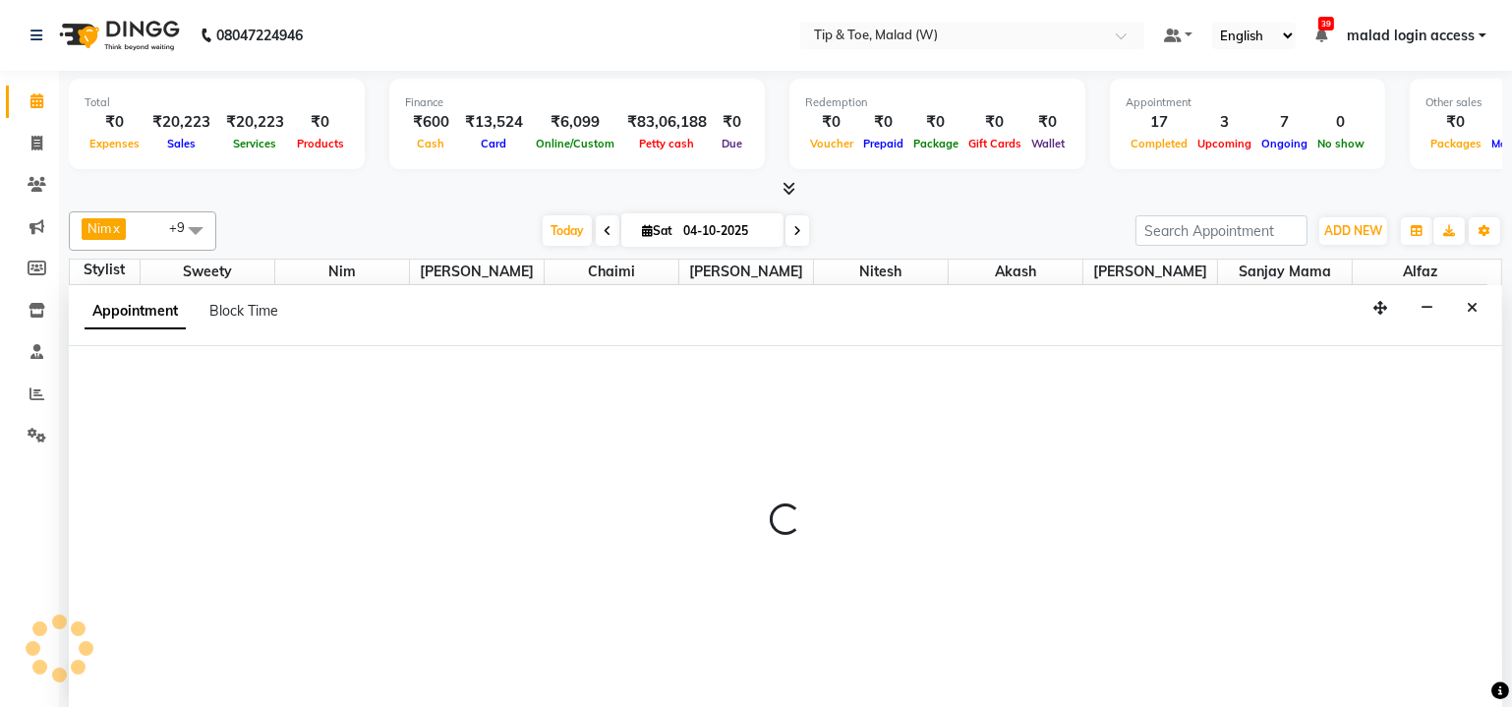
scroll to position [0, 0]
select select "41813"
select select "tentative"
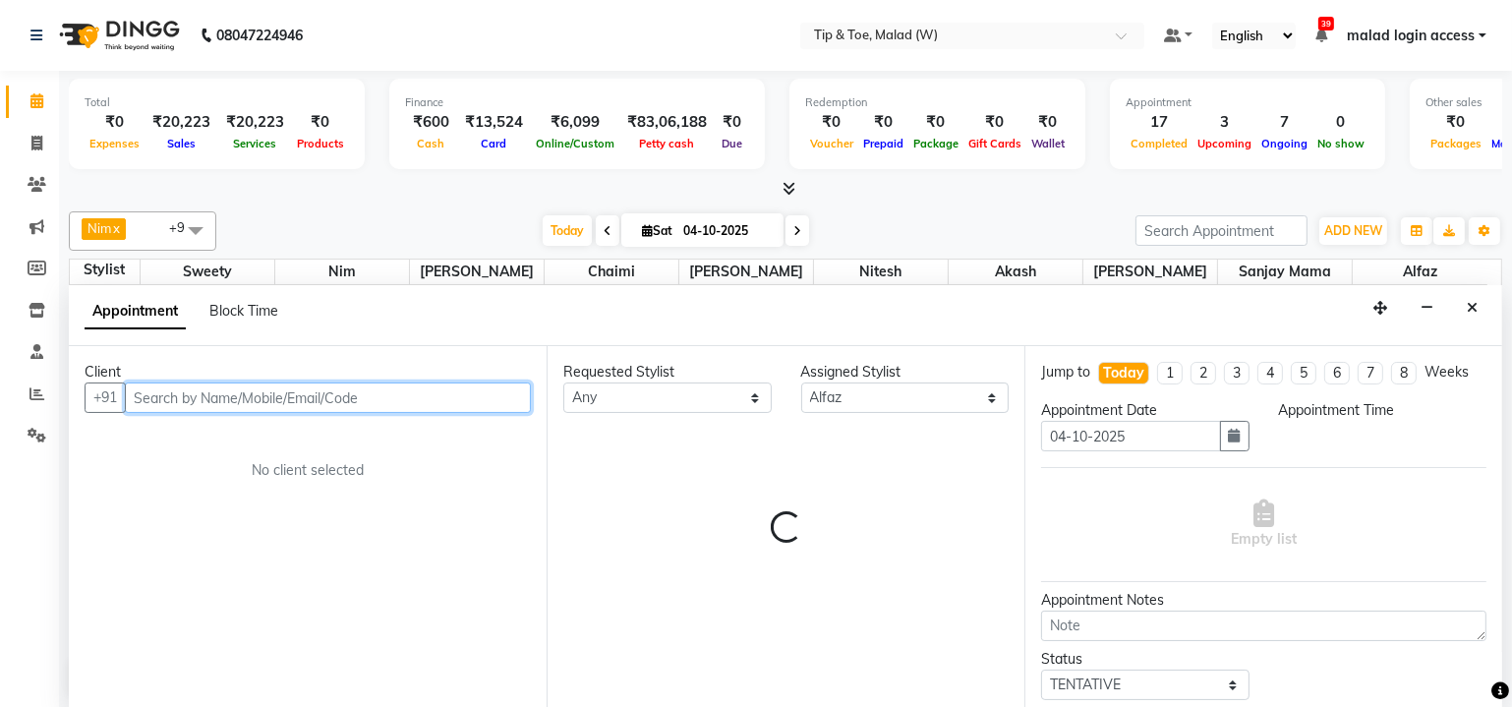
select select "1185"
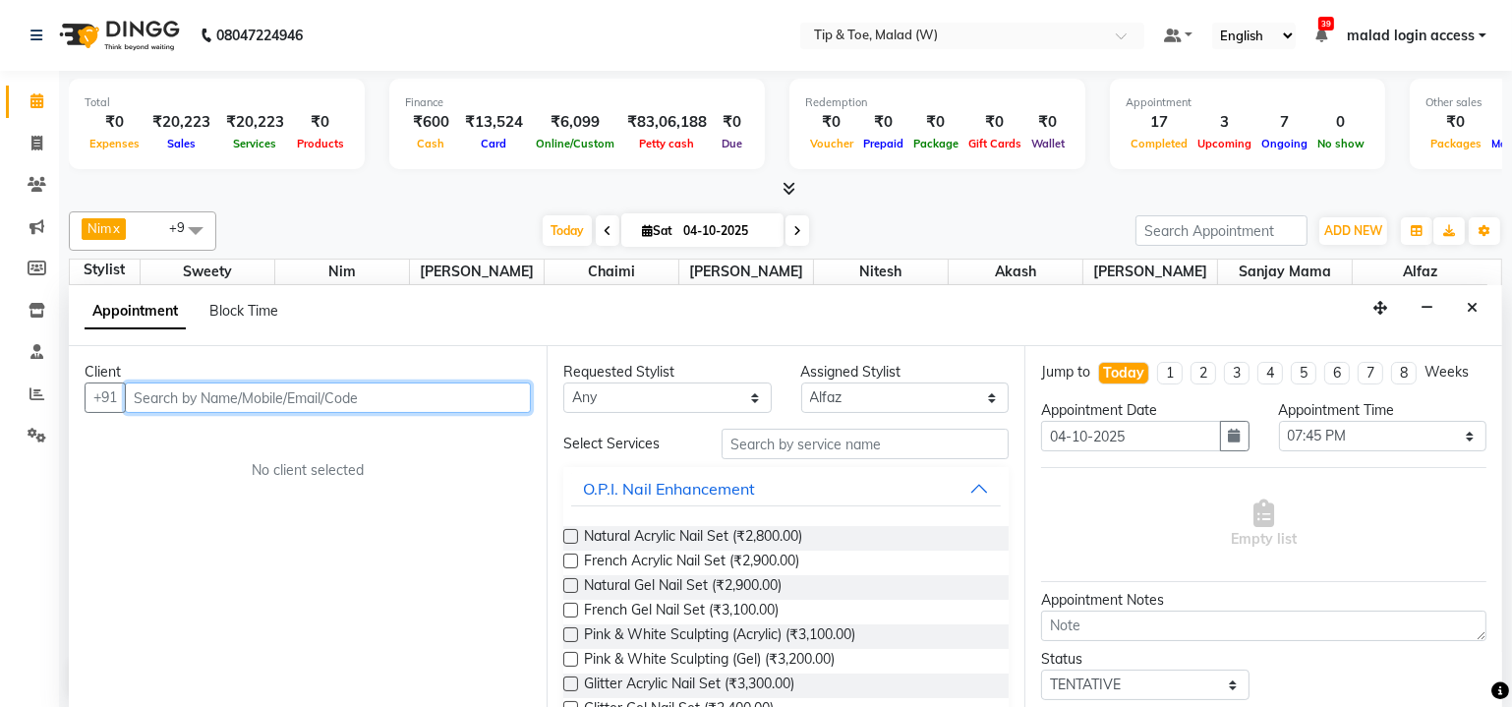
click at [203, 396] on input "text" at bounding box center [328, 397] width 406 height 30
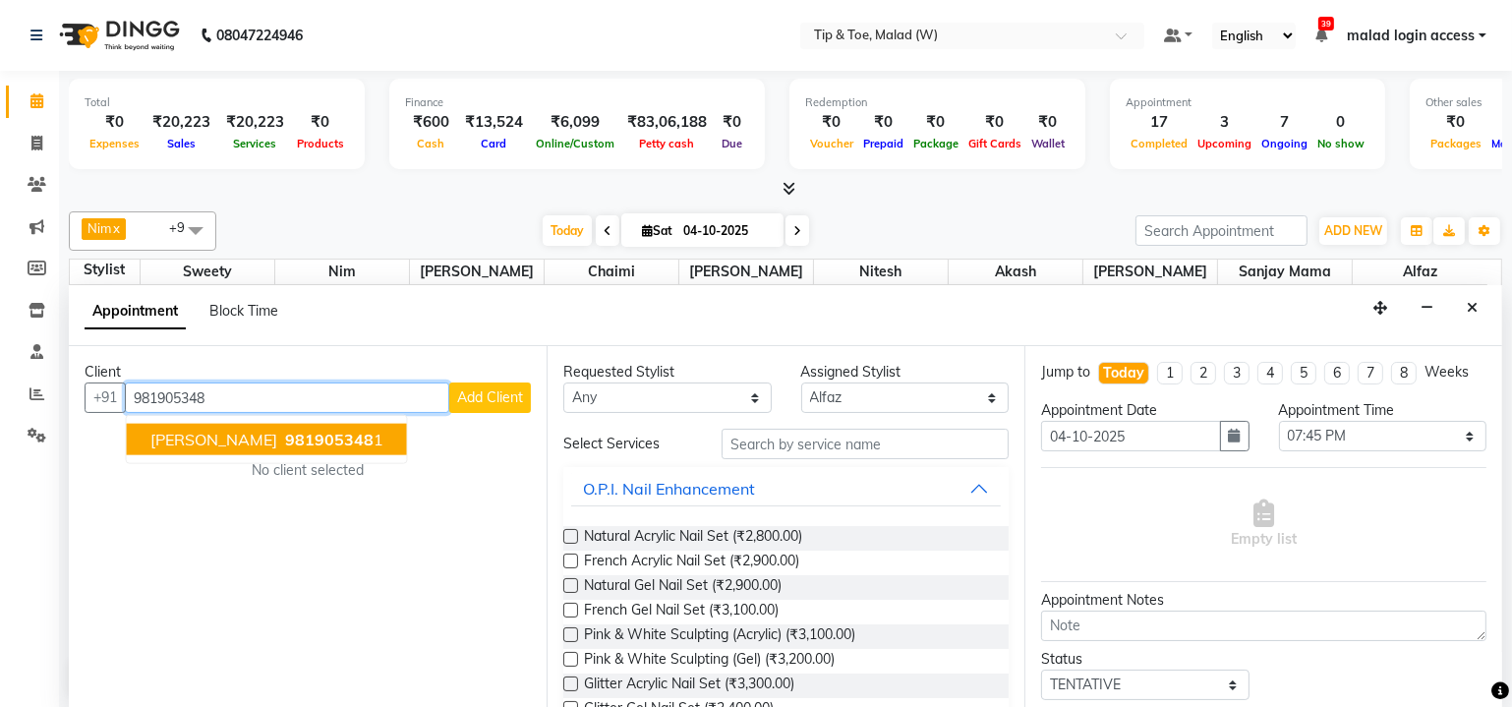
click at [302, 434] on span "981905348" at bounding box center [329, 440] width 88 height 20
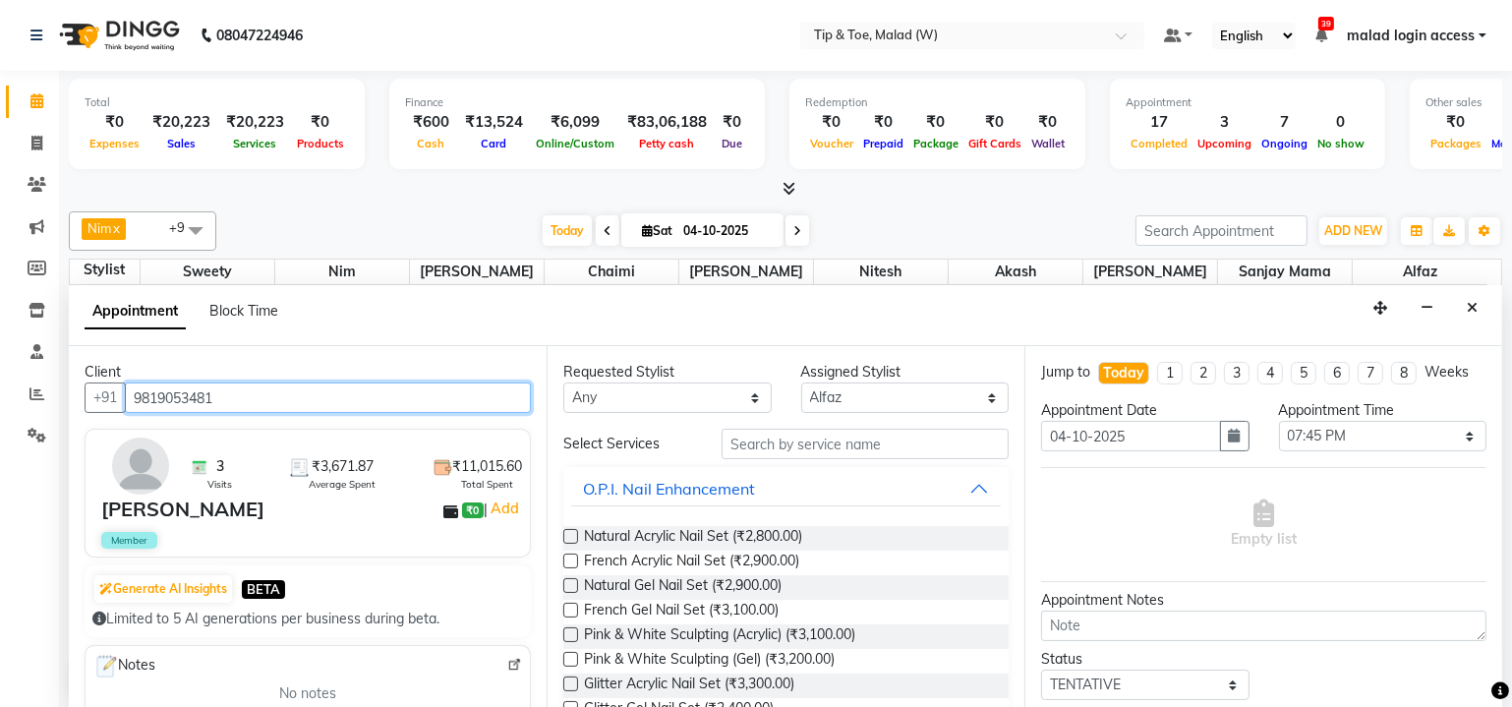
type input "9819053481"
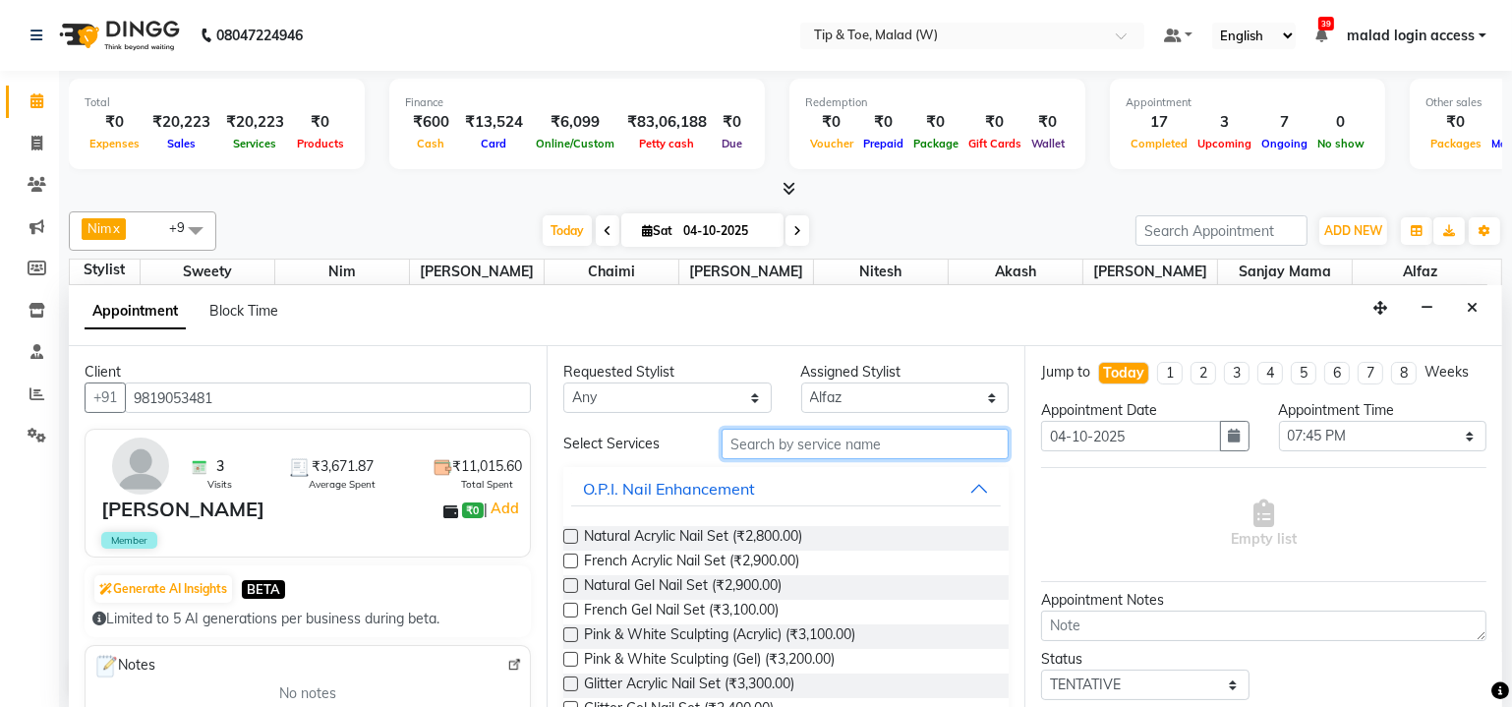
click at [762, 452] on input "text" at bounding box center [864, 444] width 287 height 30
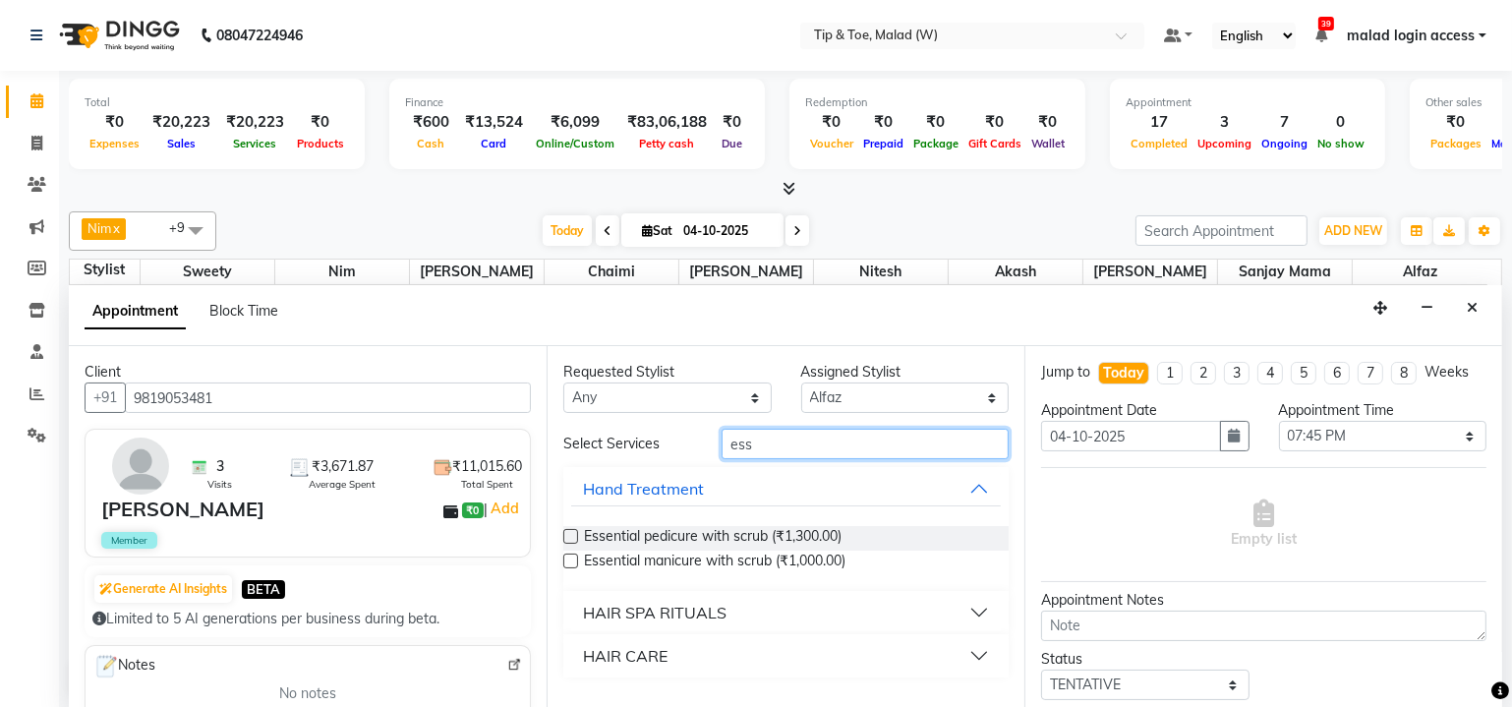
type input "ess"
click at [569, 536] on label at bounding box center [570, 536] width 15 height 15
click at [569, 536] on input "checkbox" at bounding box center [569, 538] width 13 height 13
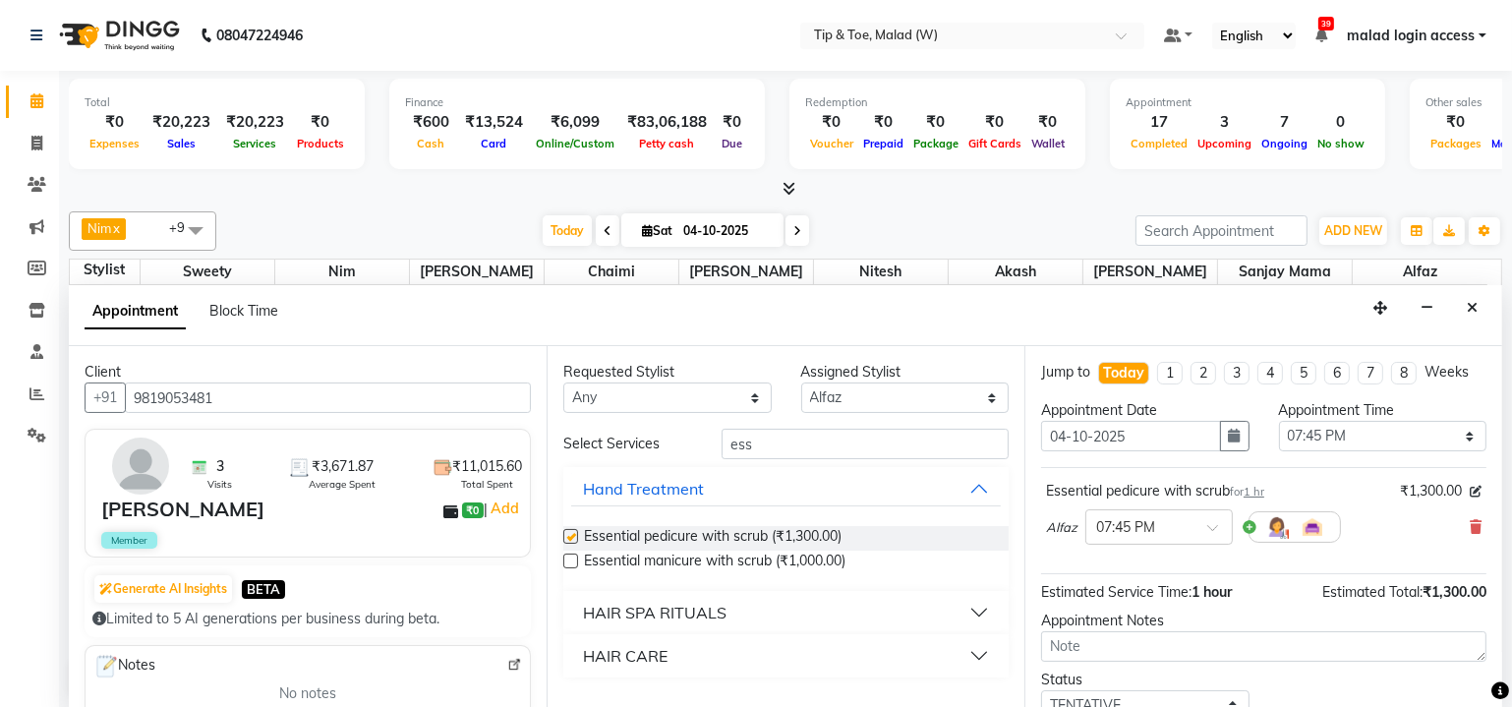
checkbox input "false"
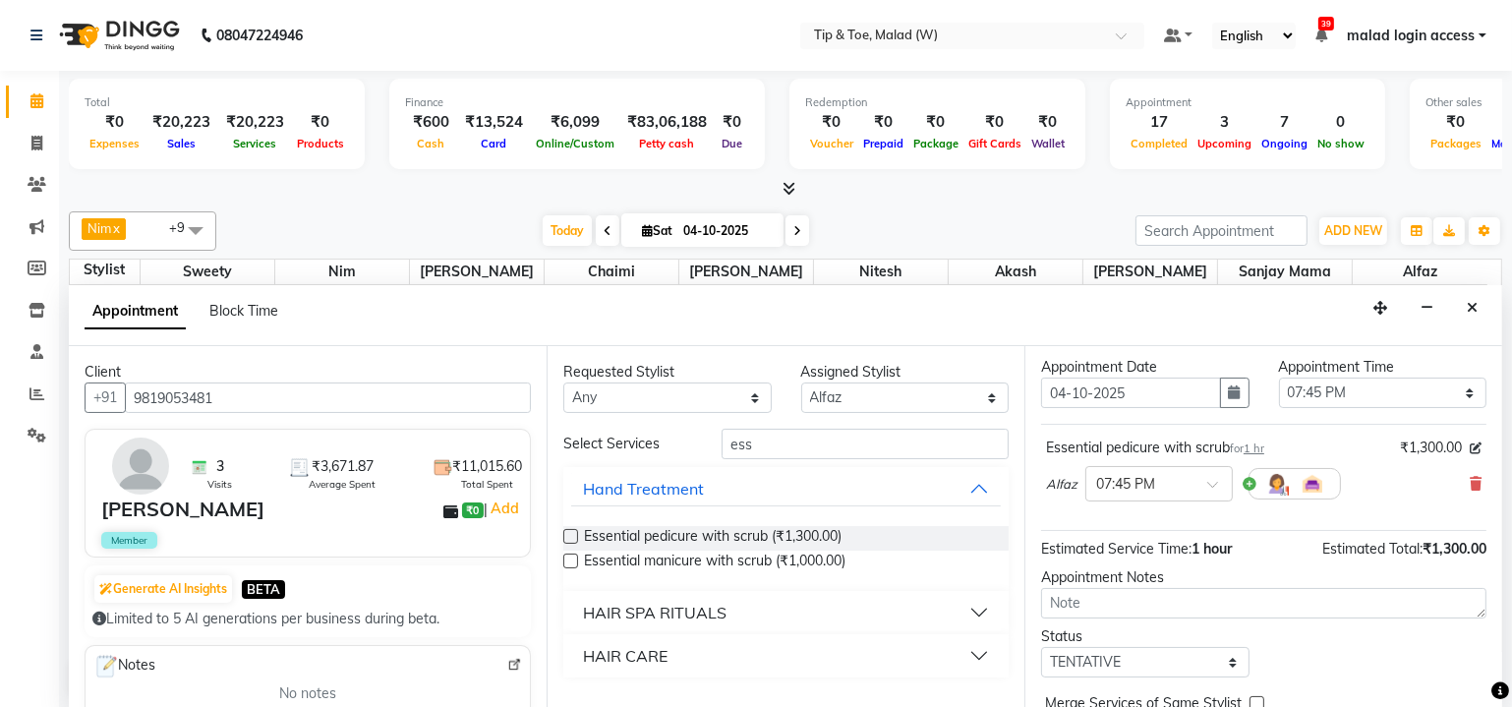
scroll to position [133, 0]
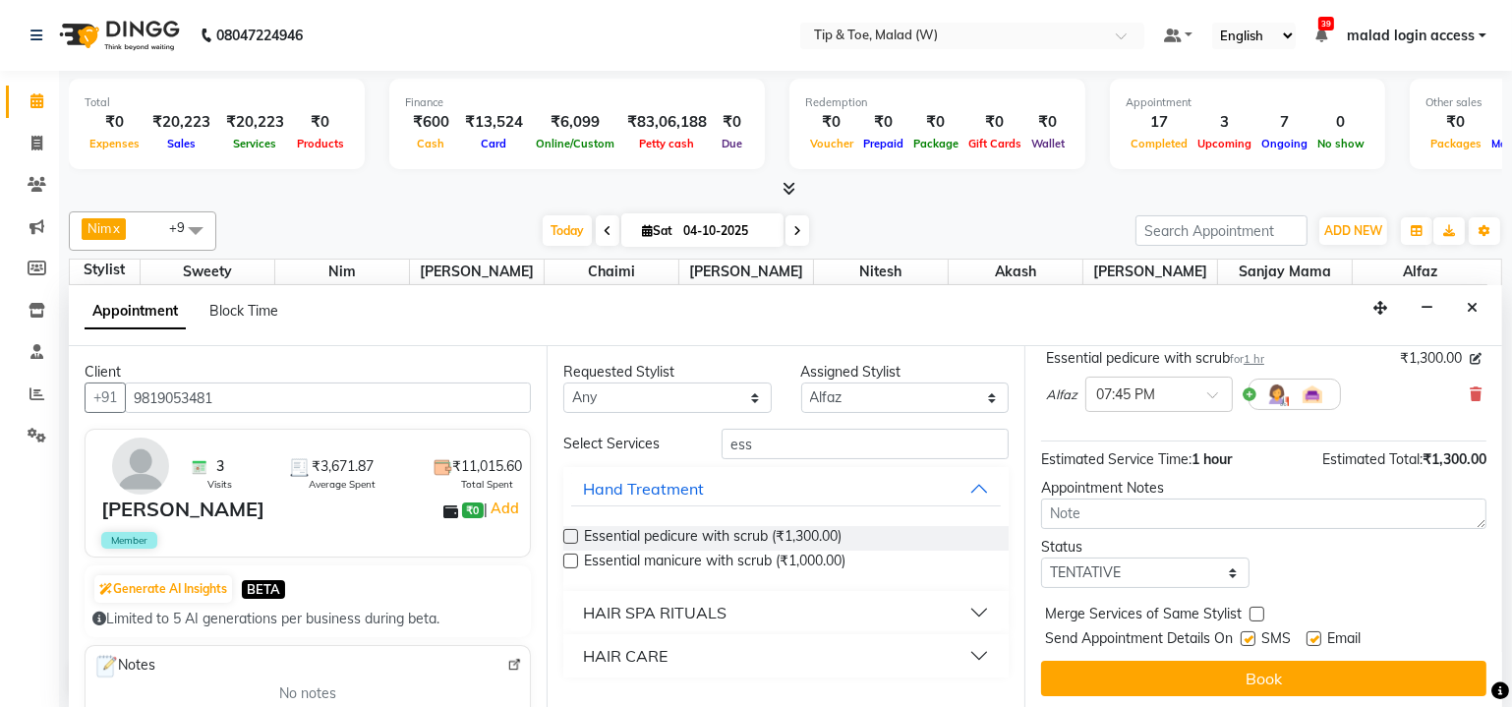
click at [1251, 637] on label at bounding box center [1247, 638] width 15 height 15
click at [1251, 637] on input "checkbox" at bounding box center [1246, 640] width 13 height 13
checkbox input "false"
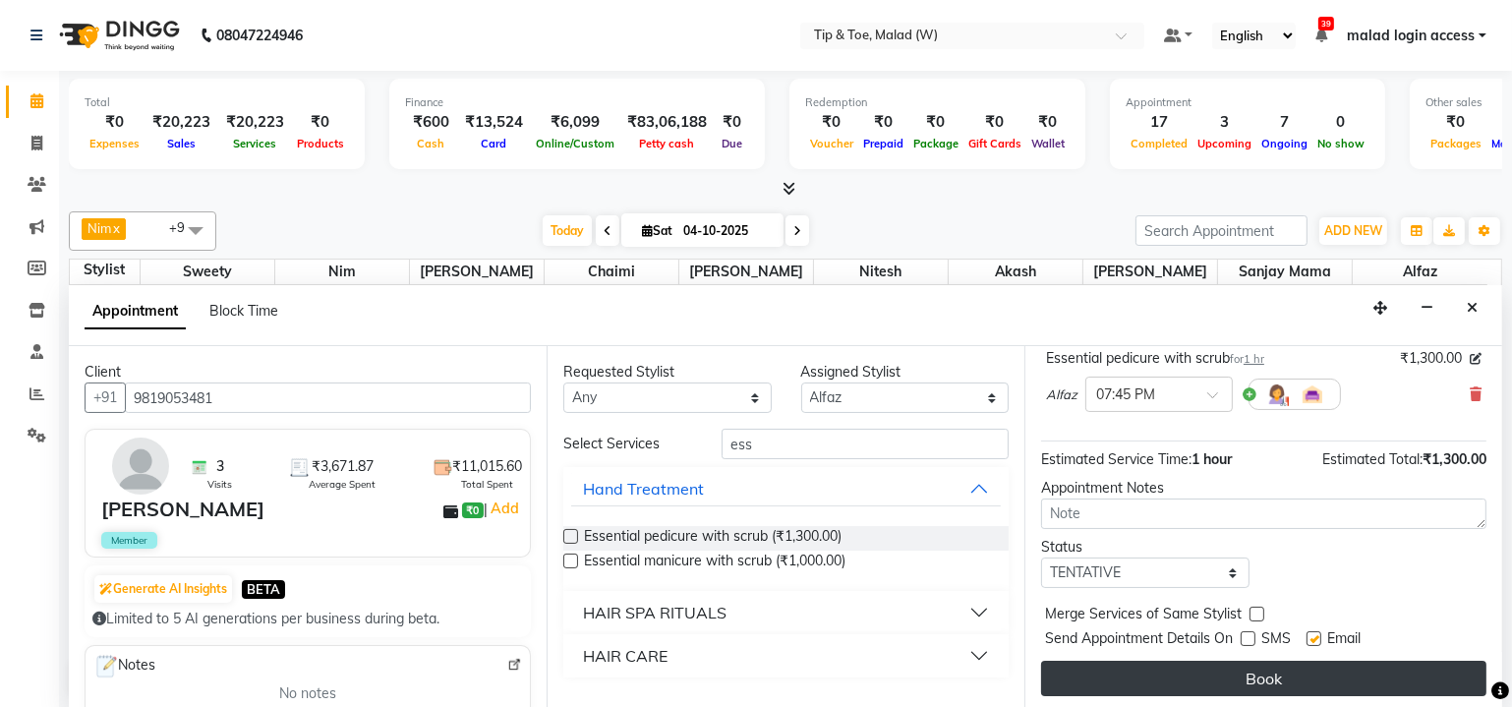
click at [1257, 672] on button "Book" at bounding box center [1263, 677] width 445 height 35
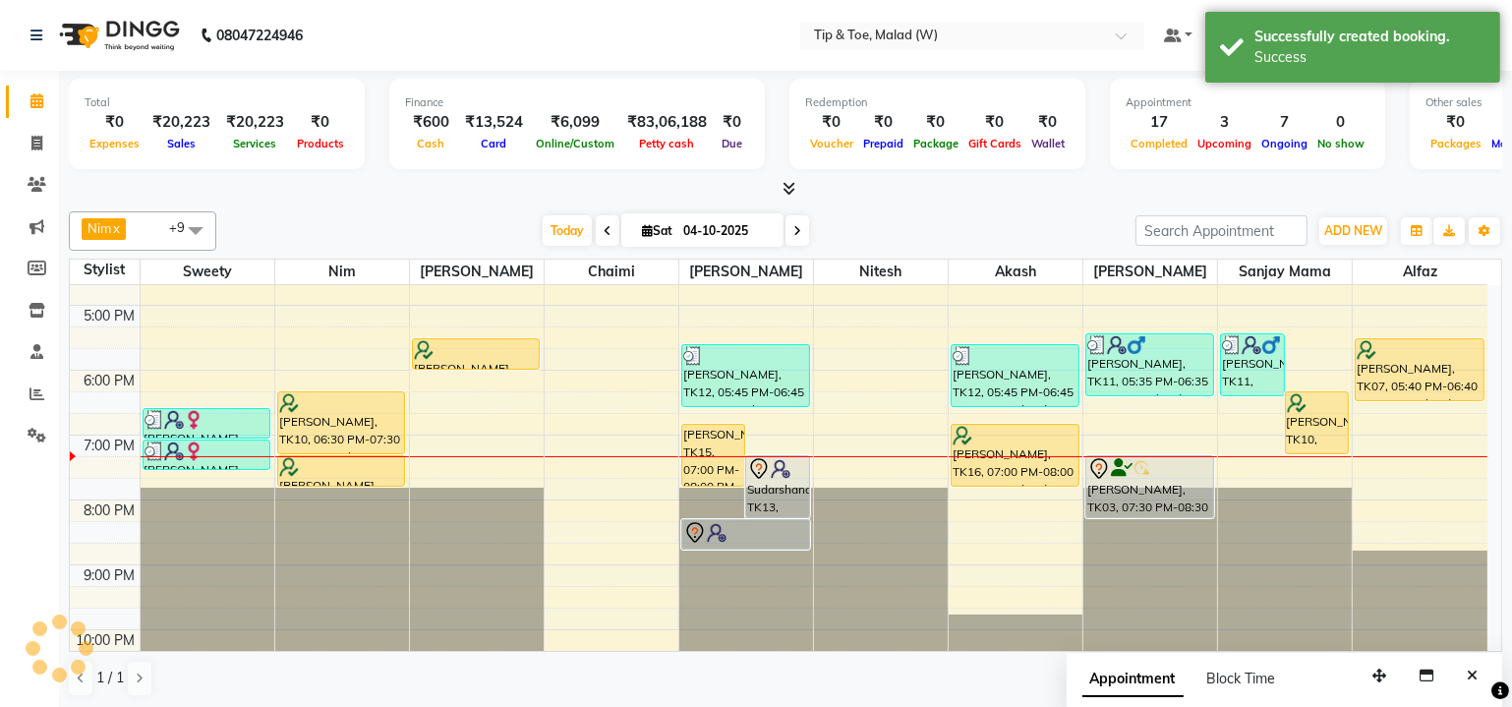
scroll to position [0, 0]
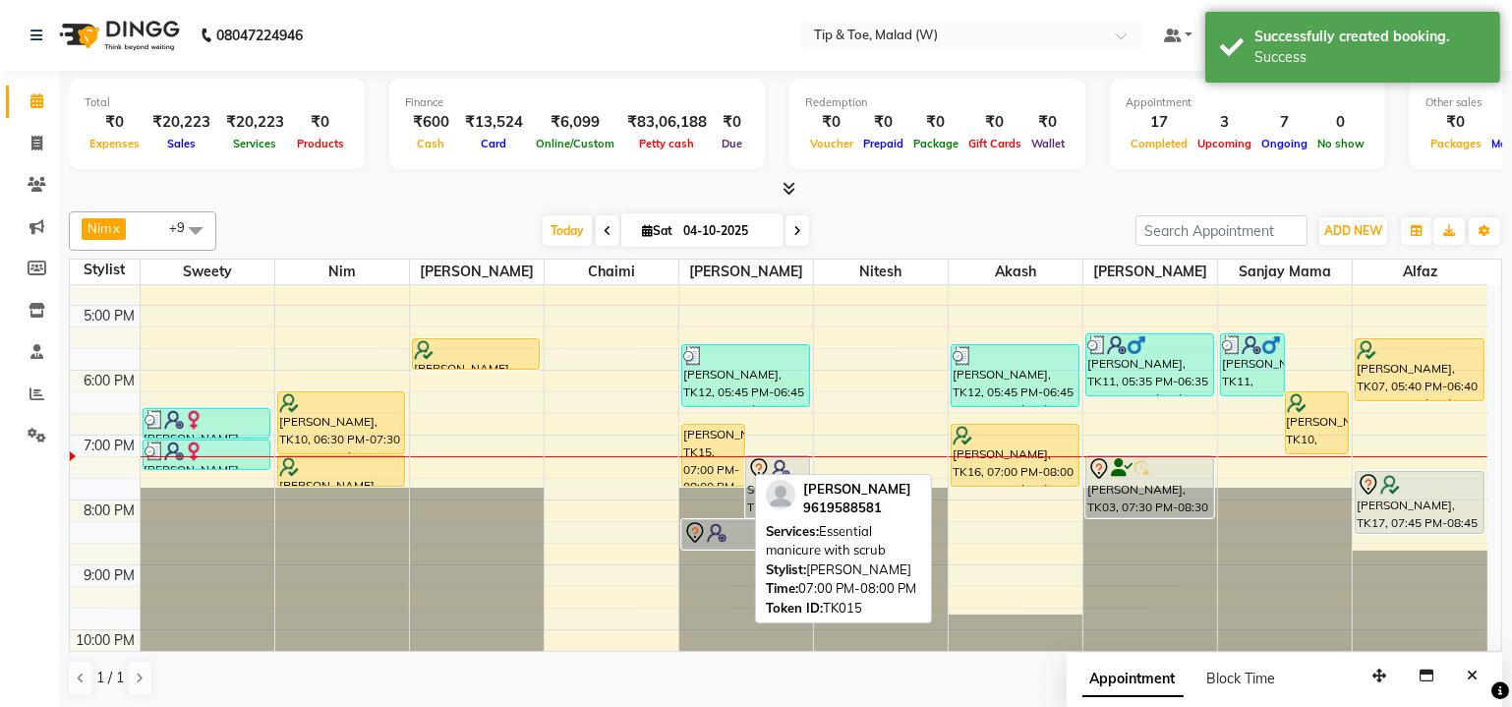
click at [705, 443] on div "[PERSON_NAME], TK15, 07:00 PM-08:00 PM, Essential manicure with scrub" at bounding box center [713, 455] width 62 height 61
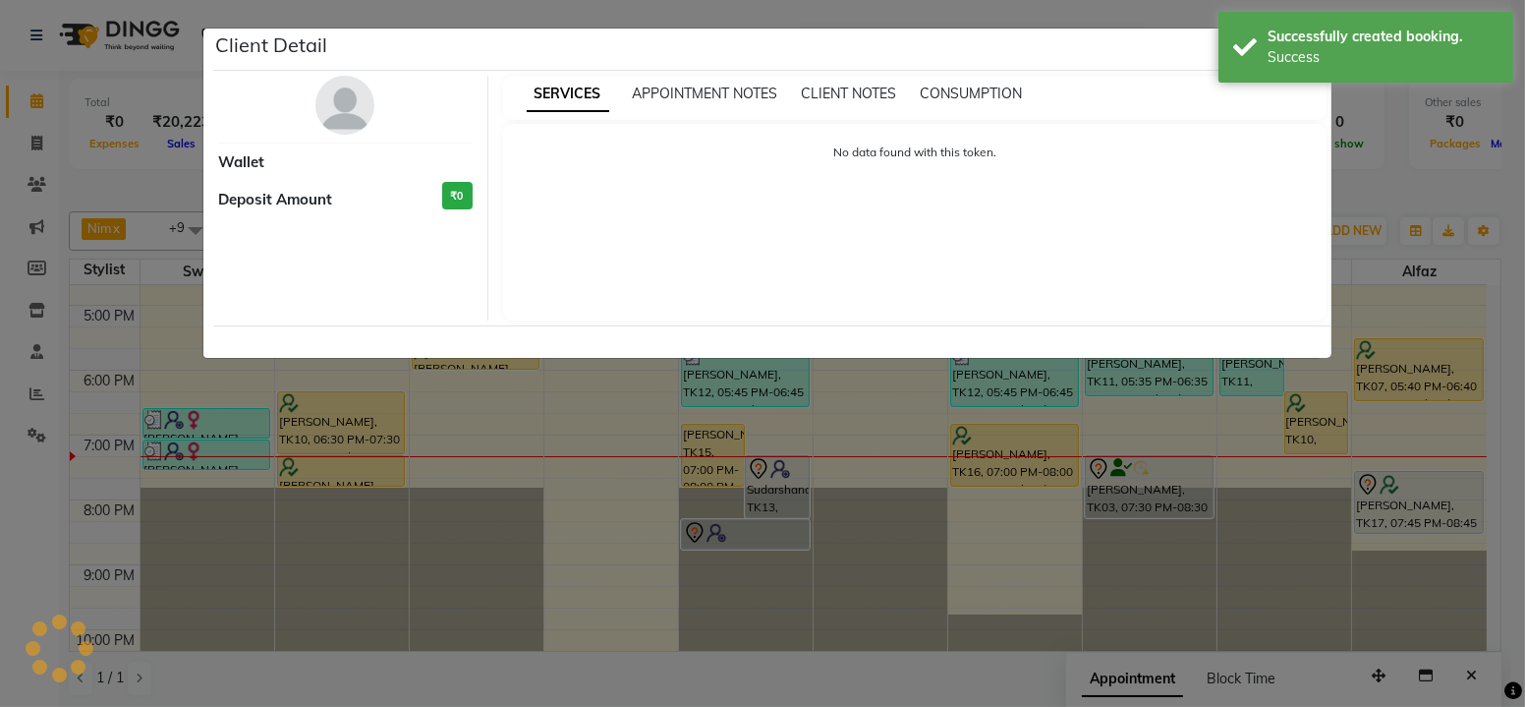
select select "1"
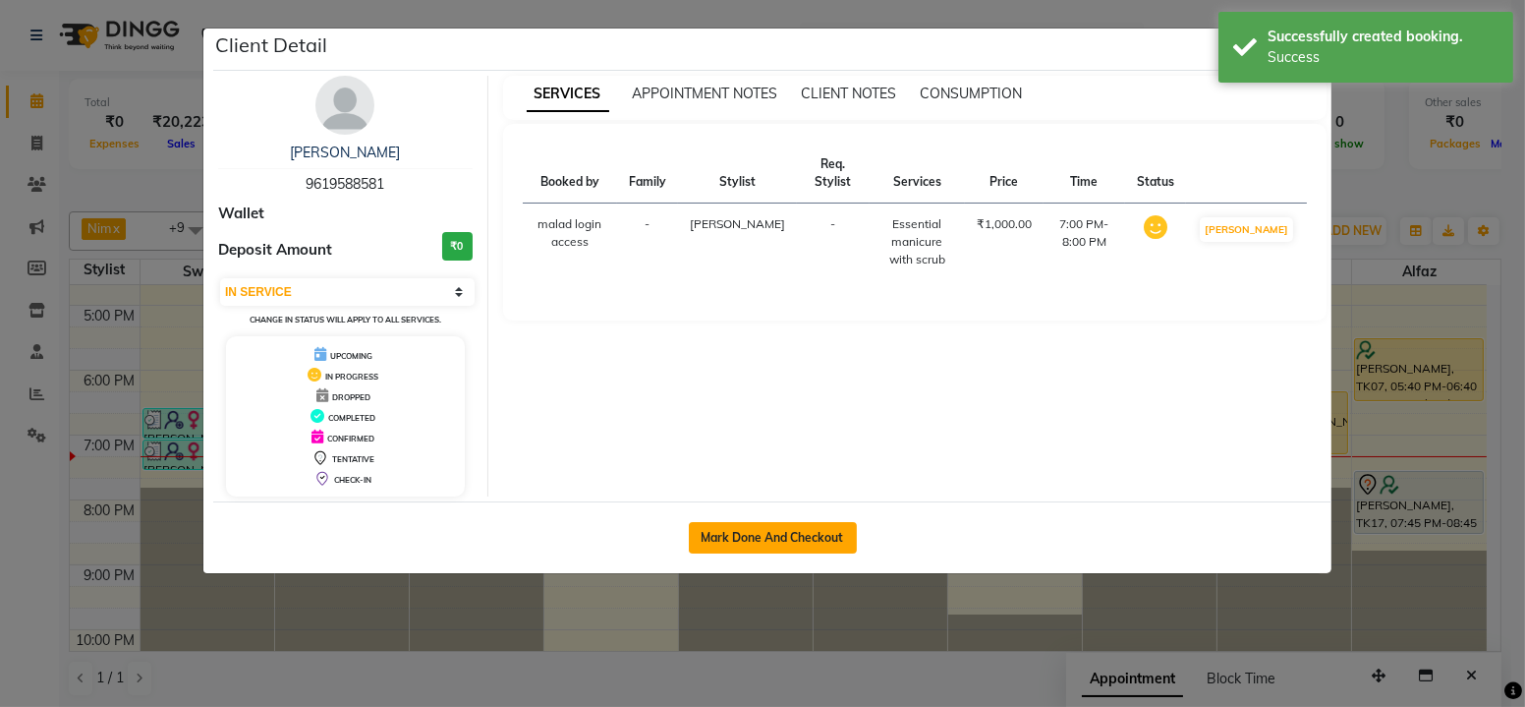
click at [790, 526] on button "Mark Done And Checkout" at bounding box center [773, 537] width 168 height 31
select select "service"
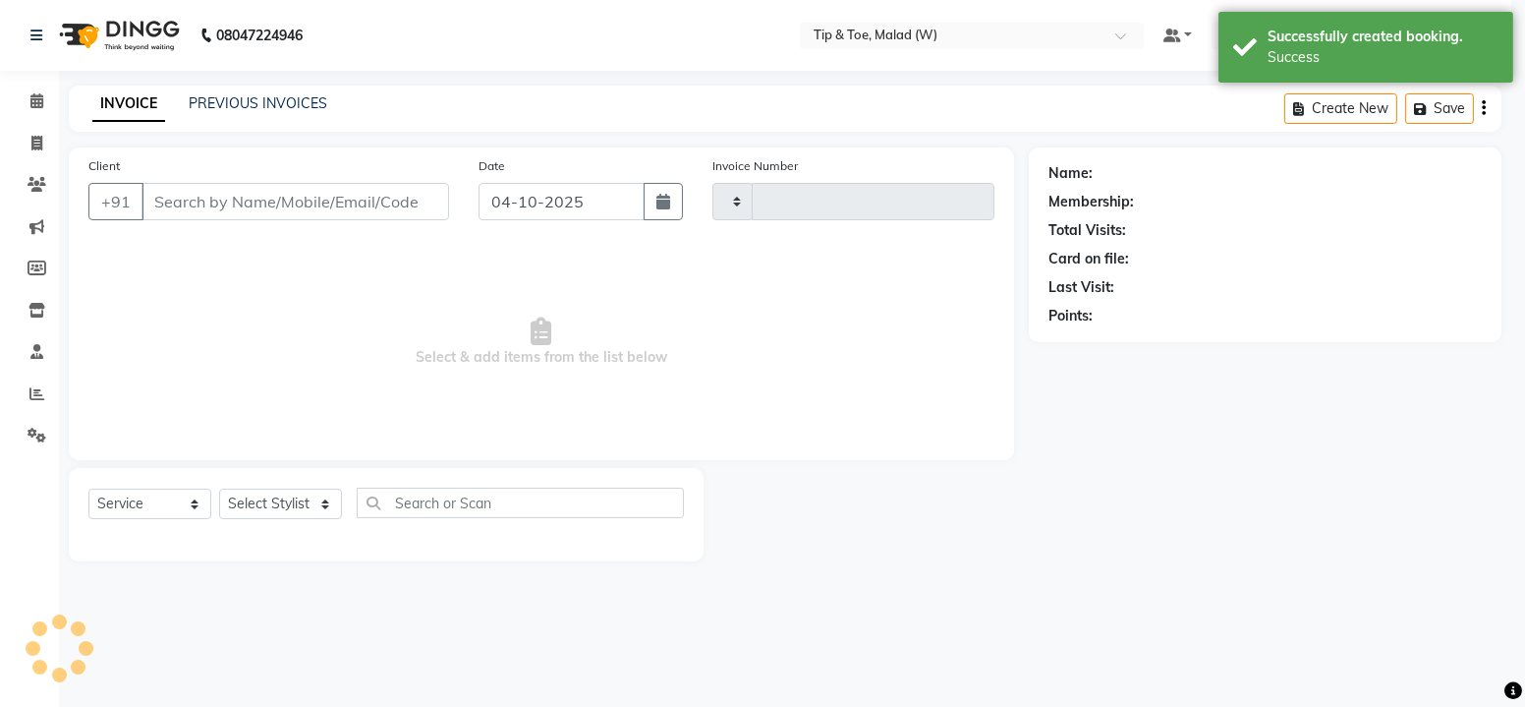
type input "2839"
select select "5930"
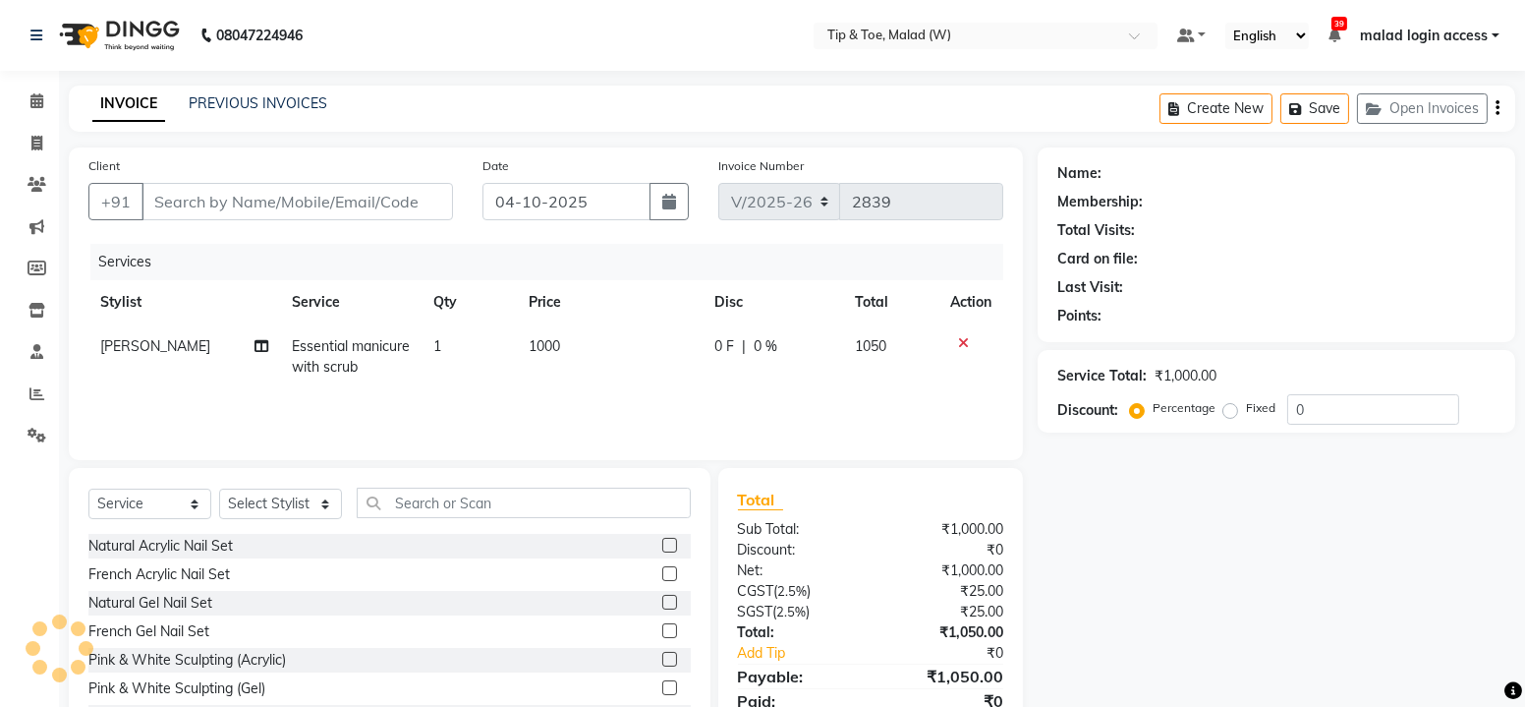
type input "9619588581"
select select "77019"
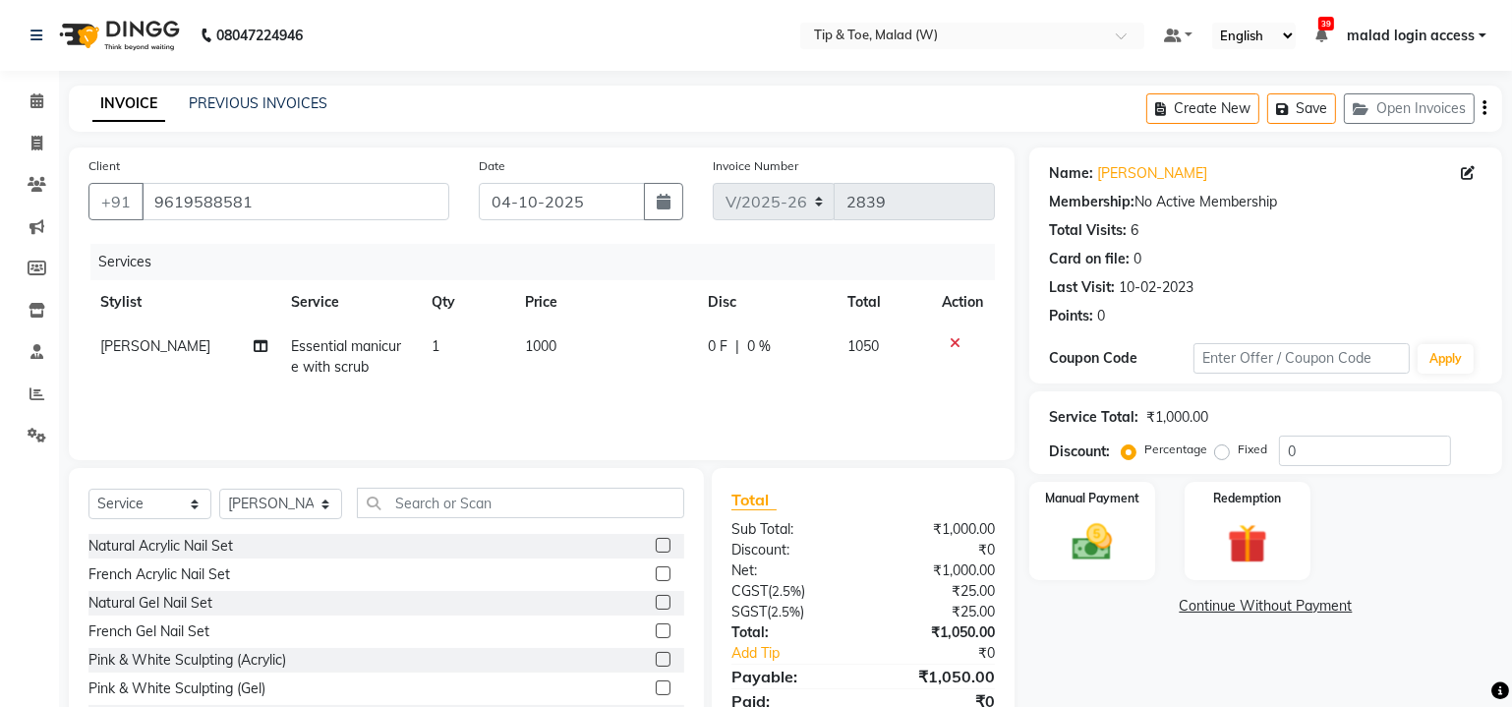
scroll to position [79, 0]
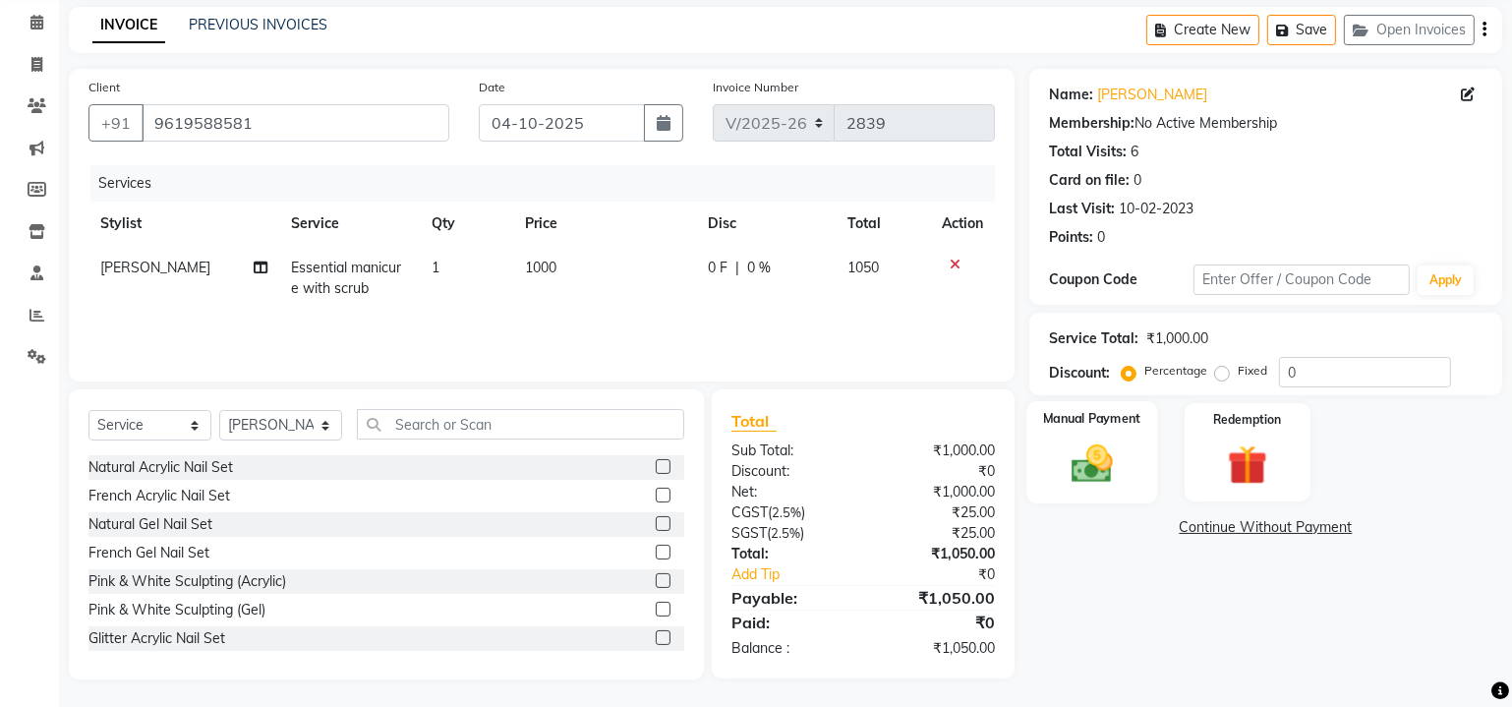
click at [1051, 446] on div "Manual Payment" at bounding box center [1091, 452] width 131 height 102
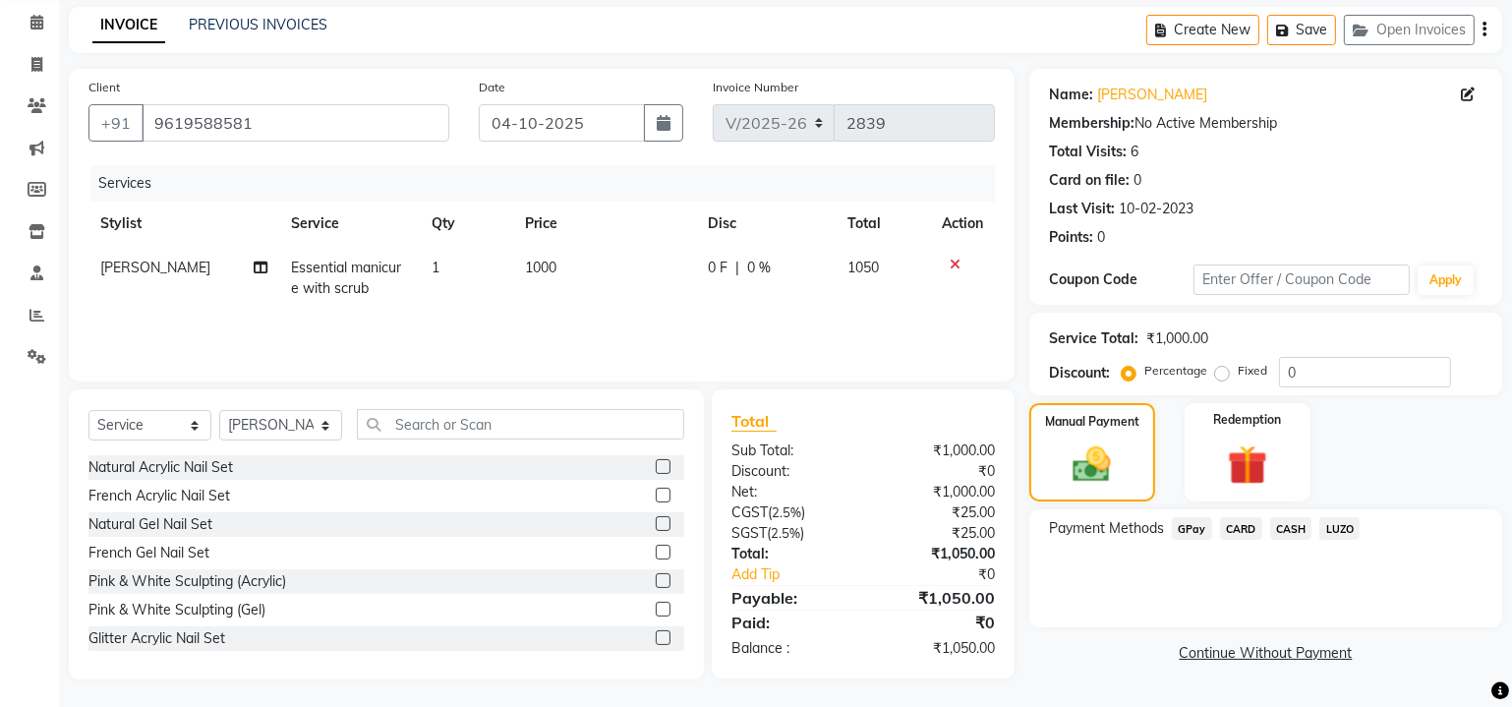
click at [1236, 534] on span "CARD" at bounding box center [1241, 528] width 42 height 23
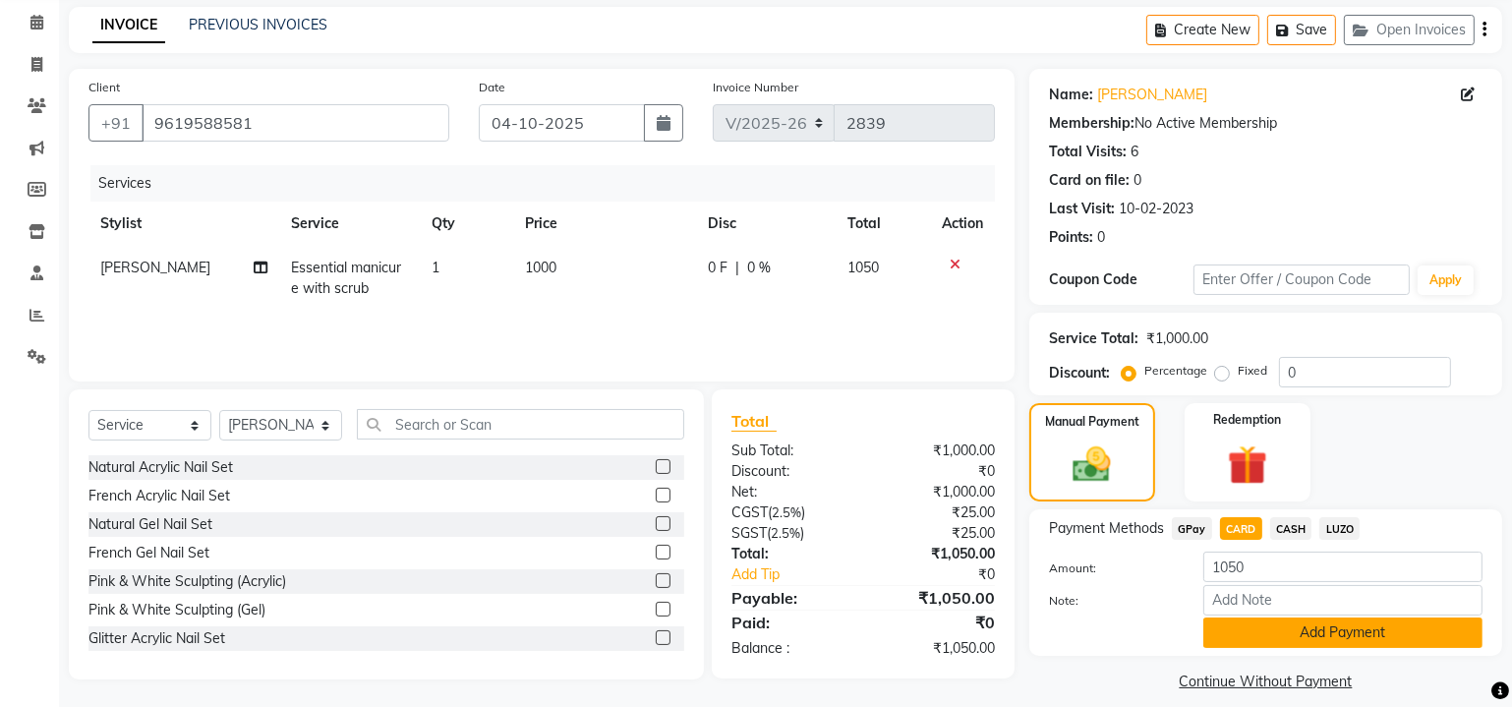
click at [1262, 626] on button "Add Payment" at bounding box center [1342, 632] width 279 height 30
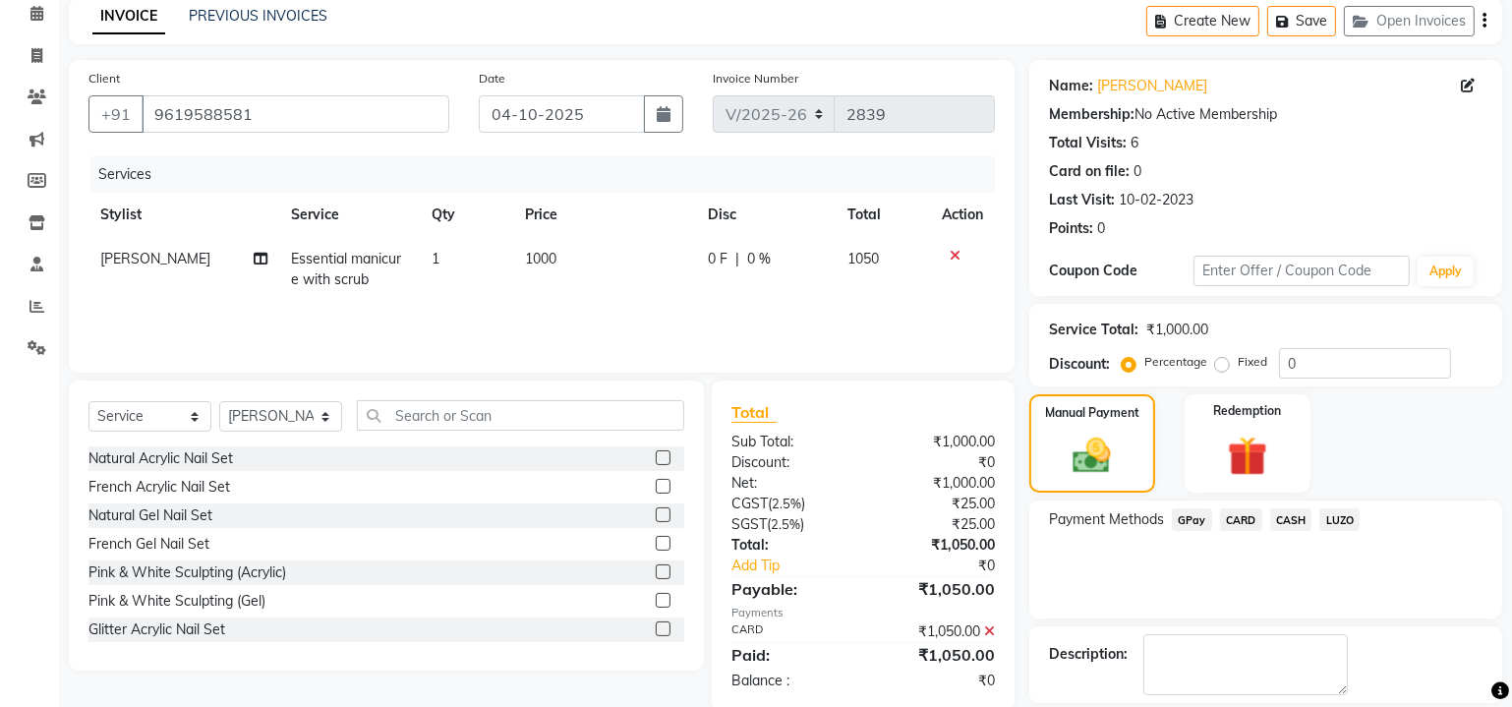
scroll to position [176, 0]
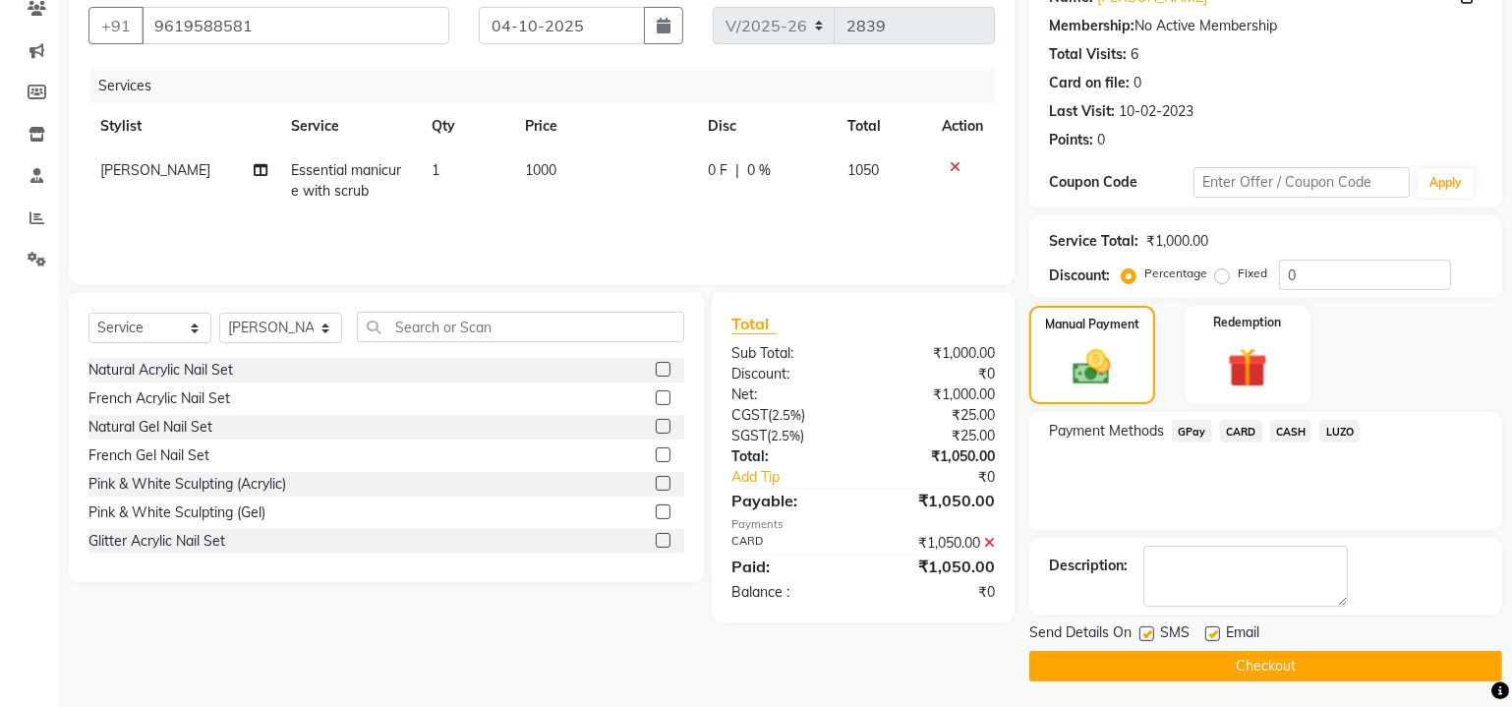
click at [1250, 658] on button "Checkout" at bounding box center [1265, 666] width 473 height 30
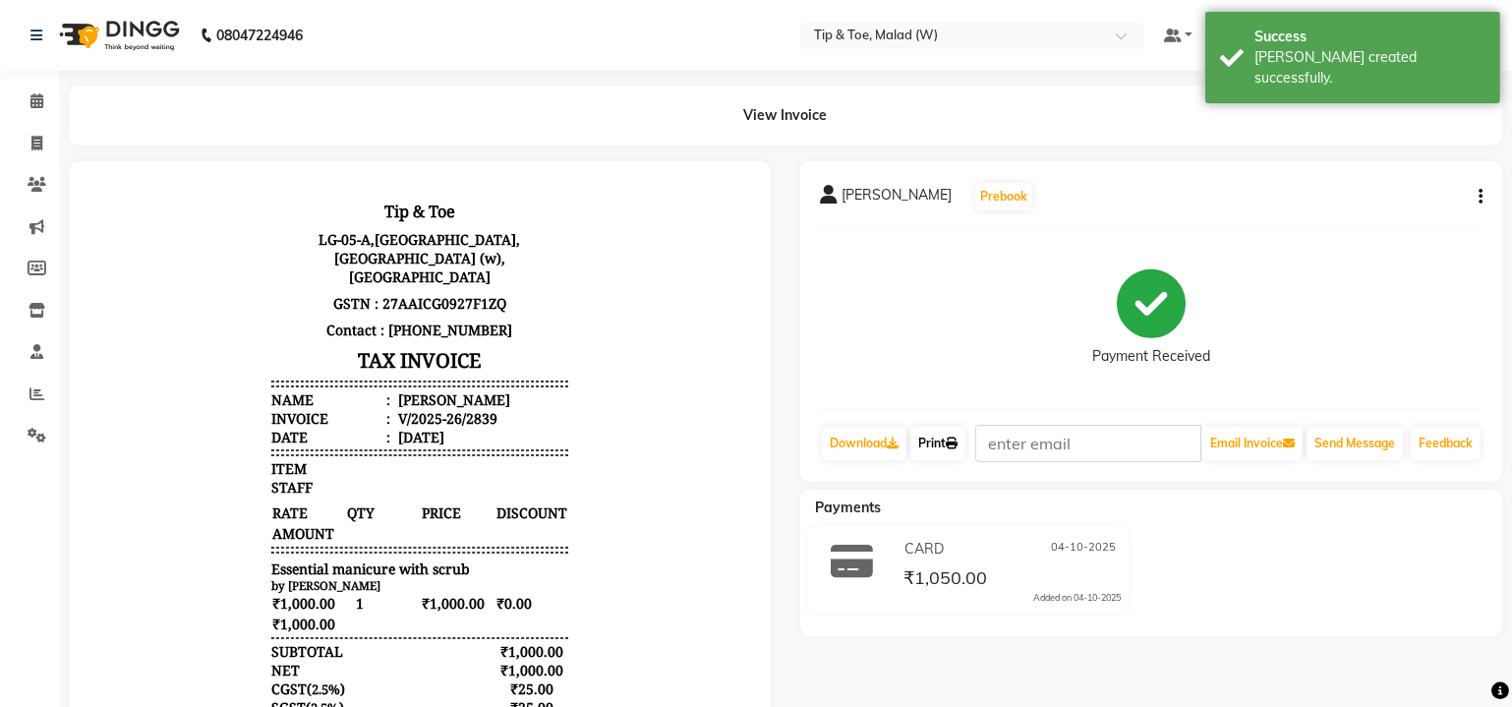
click at [932, 448] on link "Print" at bounding box center [937, 443] width 55 height 33
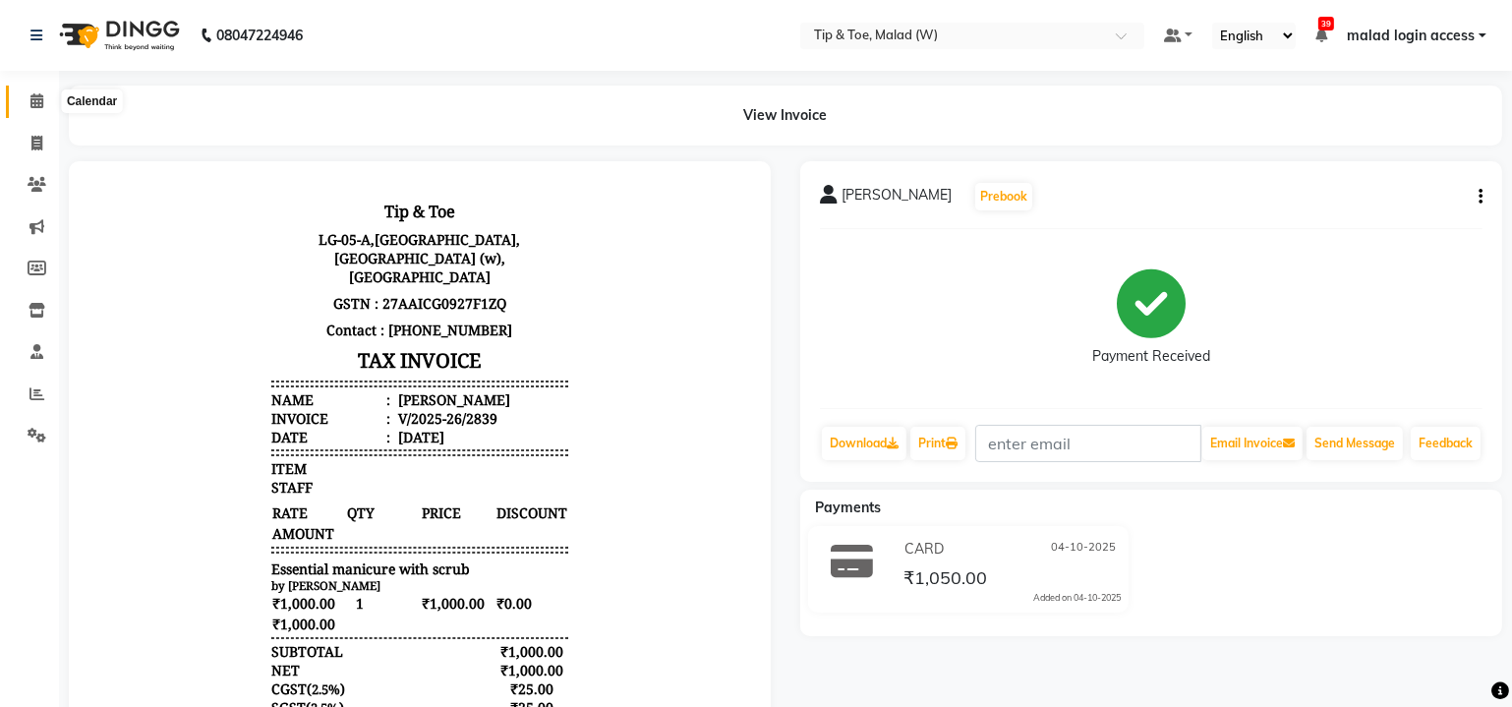
click at [30, 96] on icon at bounding box center [36, 100] width 13 height 15
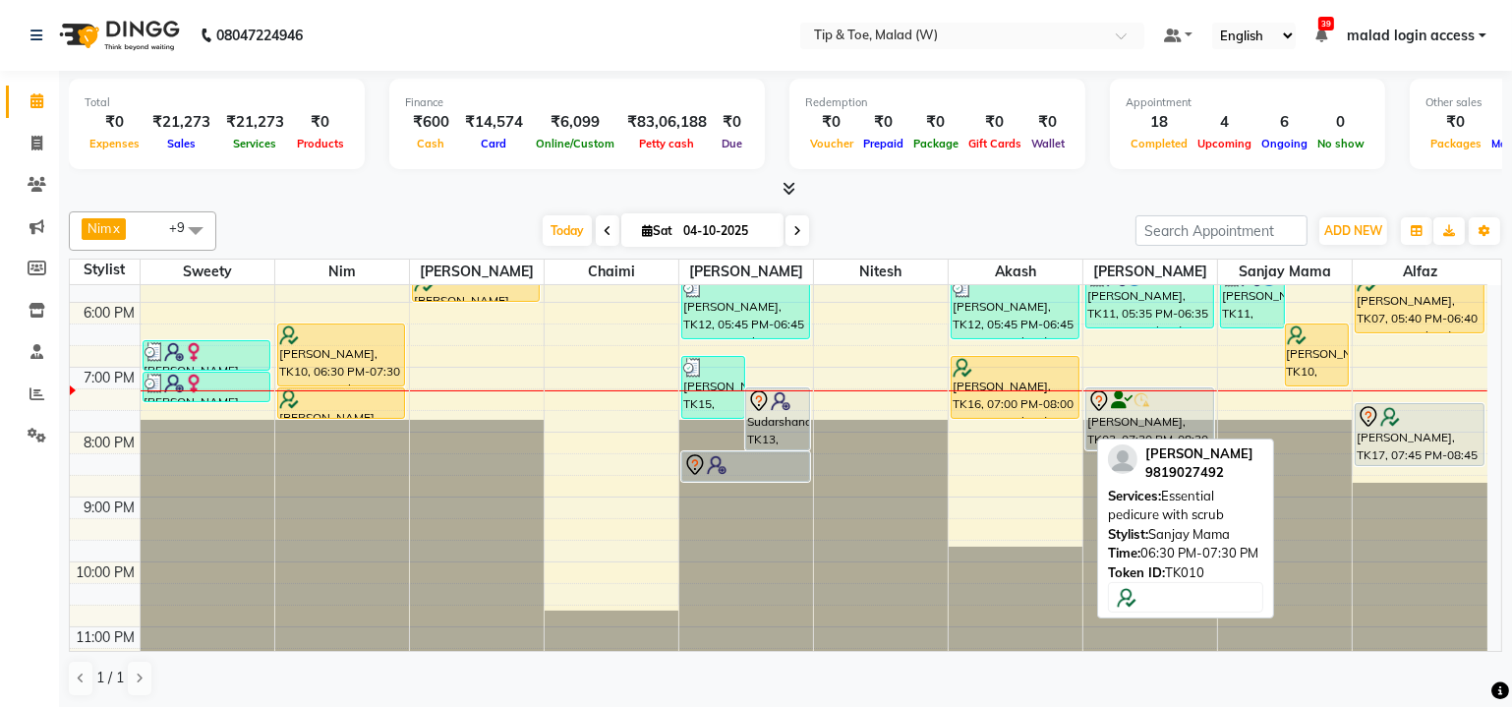
scroll to position [588, 0]
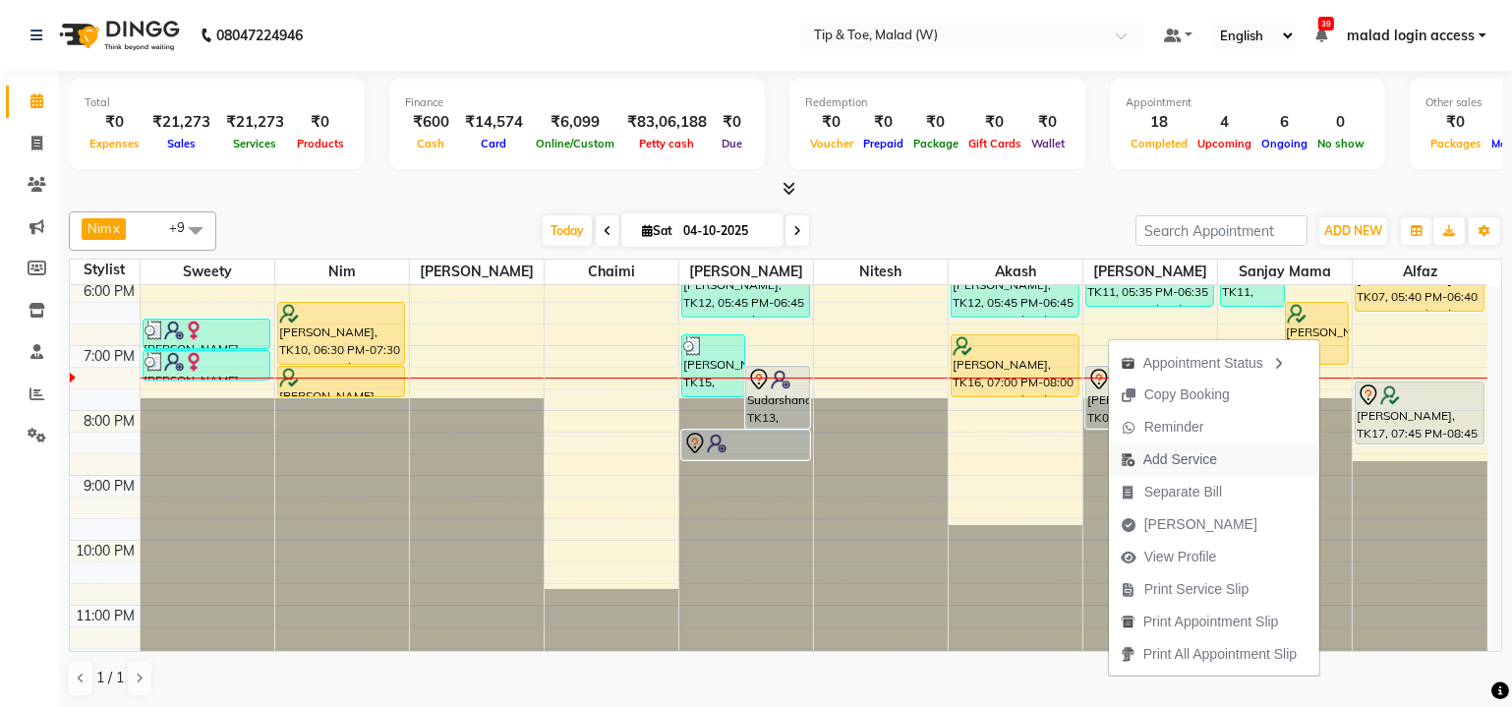
click at [1183, 457] on span "Add Service" at bounding box center [1180, 459] width 74 height 21
select select "48549"
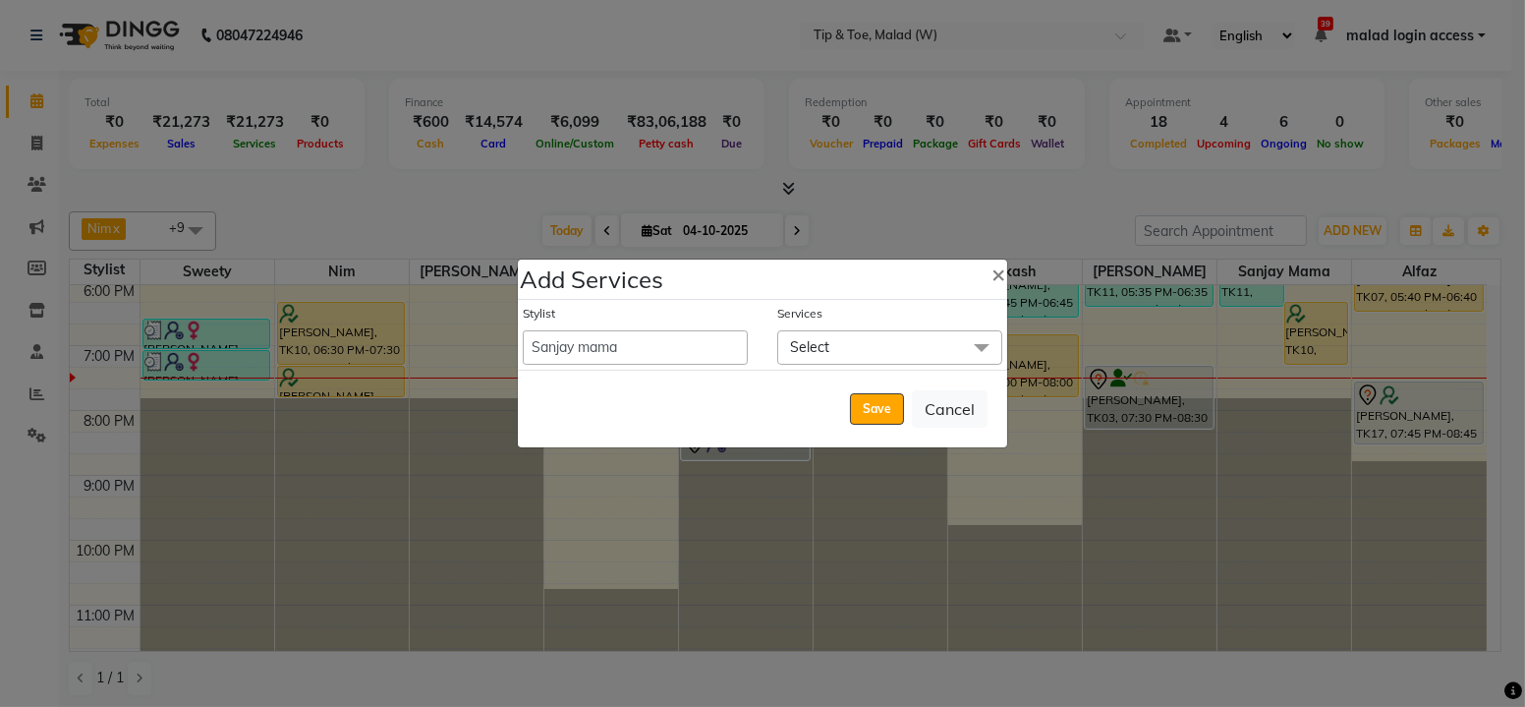
click at [827, 354] on span "Select" at bounding box center [809, 347] width 39 height 18
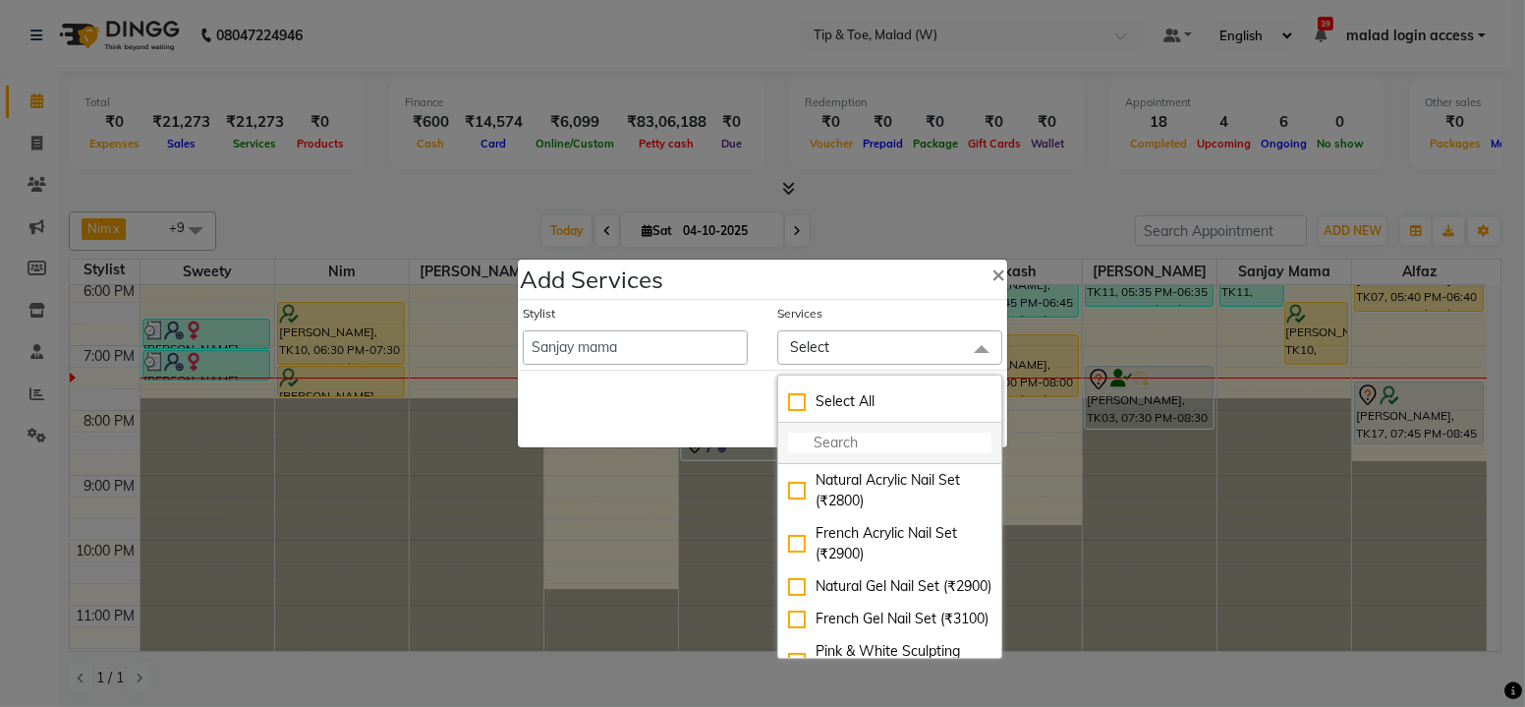
click at [848, 443] on input "multiselect-search" at bounding box center [889, 442] width 203 height 21
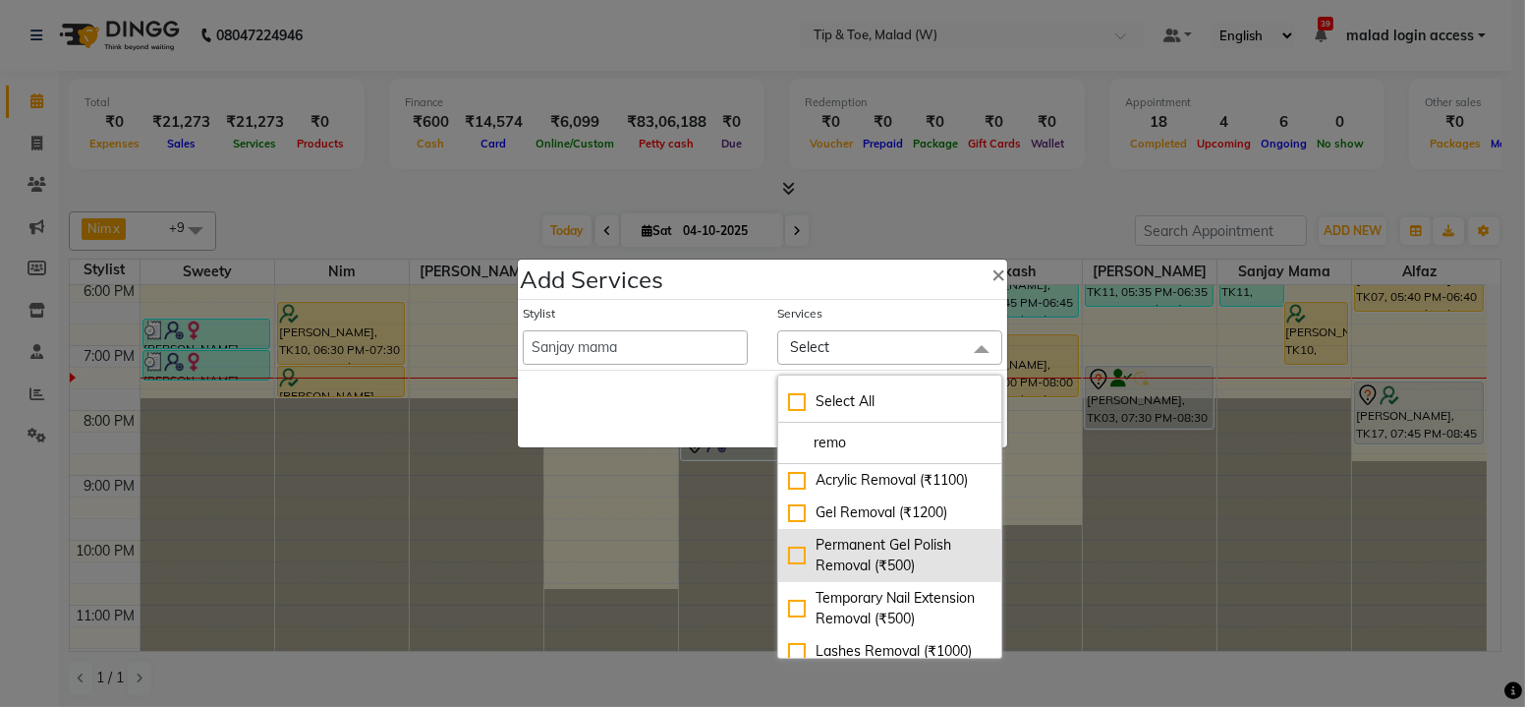
type input "remo"
click at [796, 555] on div "Permanent Gel Polish Removal (₹500)" at bounding box center [889, 555] width 203 height 41
checkbox input "true"
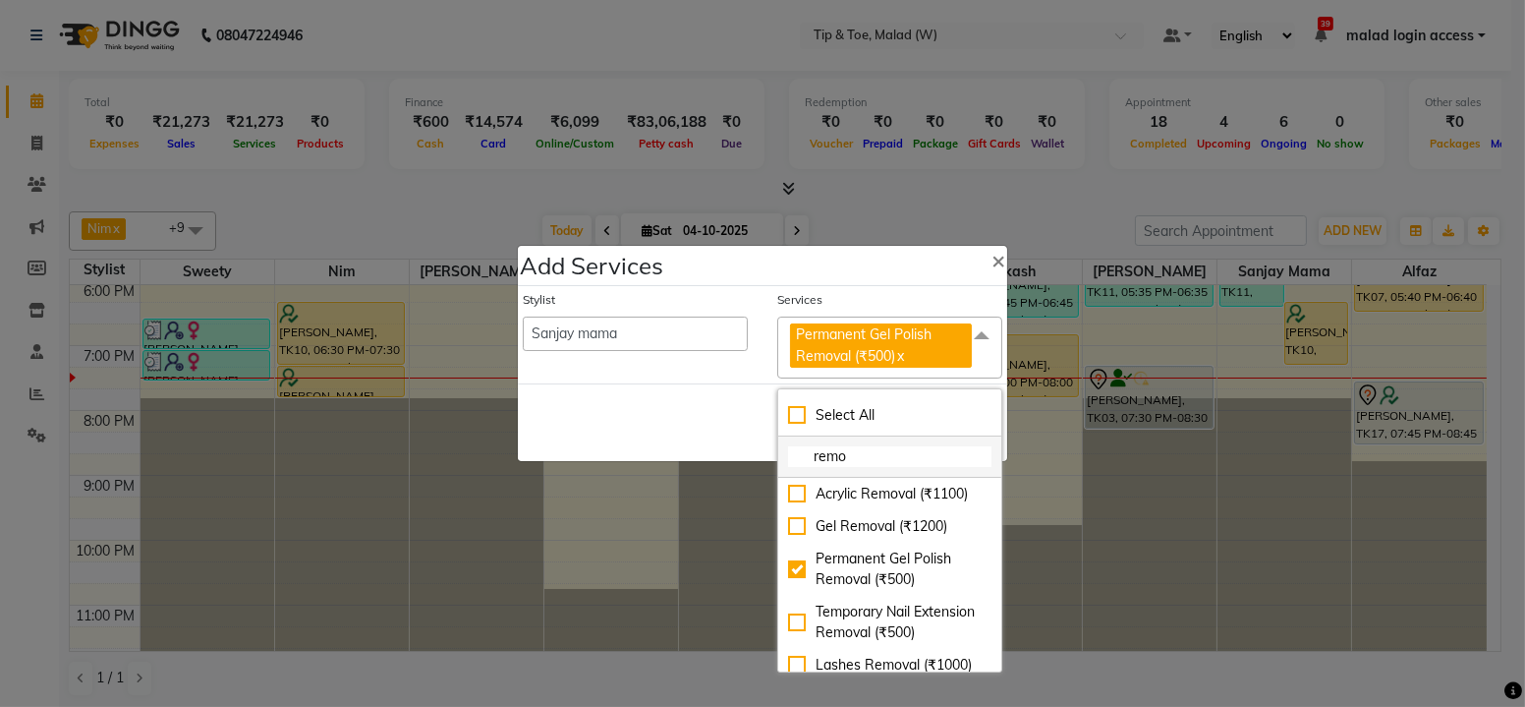
drag, startPoint x: 868, startPoint y: 452, endPoint x: 793, endPoint y: 453, distance: 74.7
click at [793, 453] on input "remo" at bounding box center [889, 456] width 203 height 21
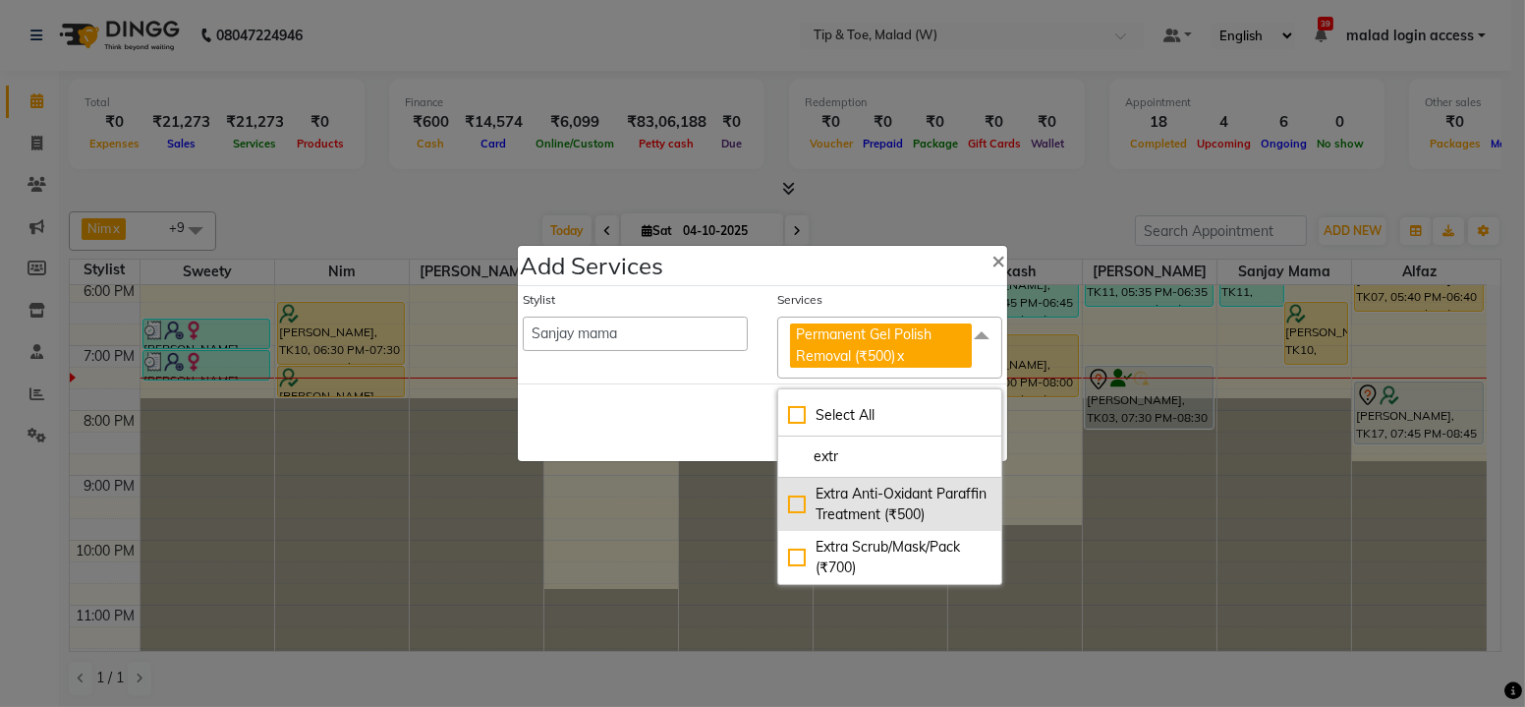
type input "extr"
click at [793, 500] on div "Extra Anti-Oxidant Paraffin Treatment (₹500)" at bounding box center [889, 504] width 203 height 41
checkbox input "true"
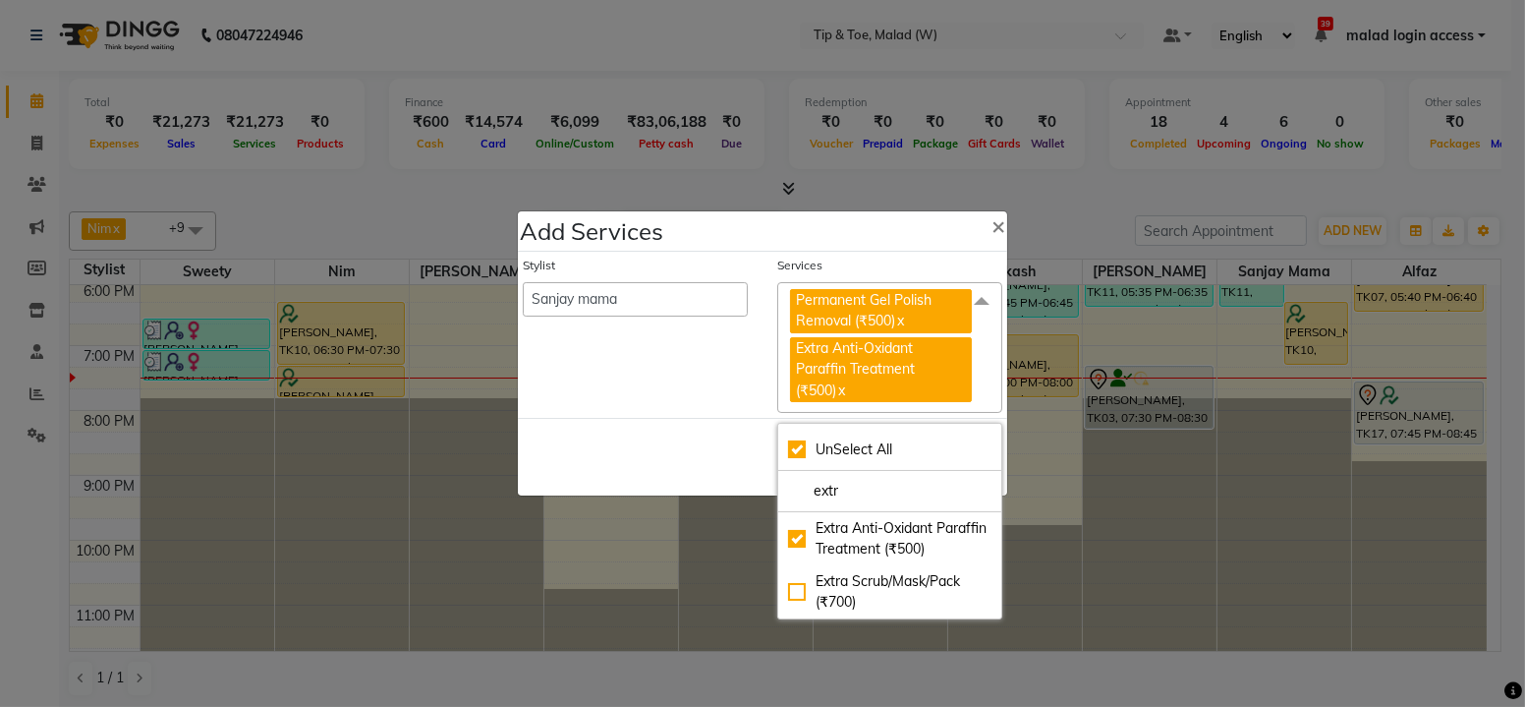
click at [677, 375] on div "Stylist Ajay Akash Alfaz [PERSON_NAME] Chaimi Danish [PERSON_NAME] House Sale K…" at bounding box center [635, 335] width 255 height 156
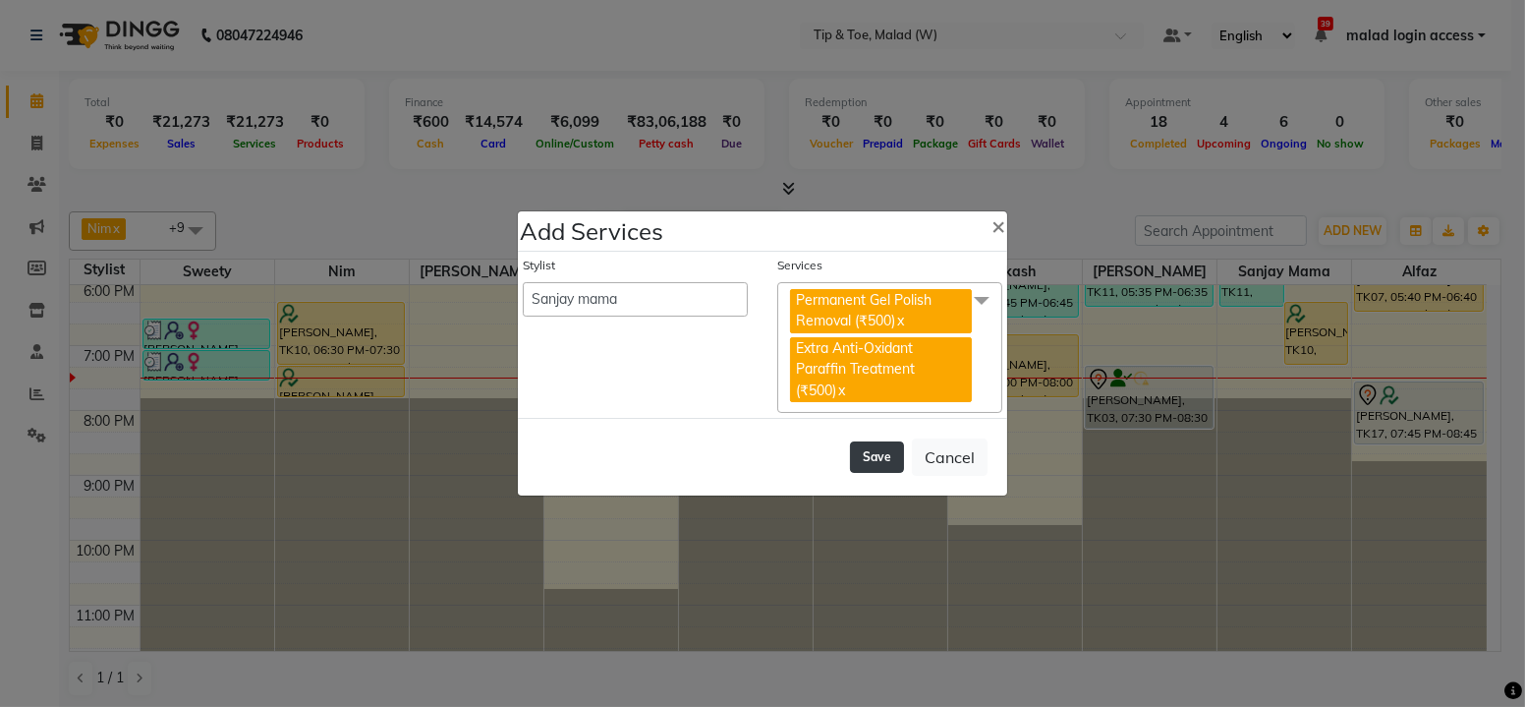
click at [888, 452] on button "Save" at bounding box center [877, 456] width 54 height 31
select select "90328"
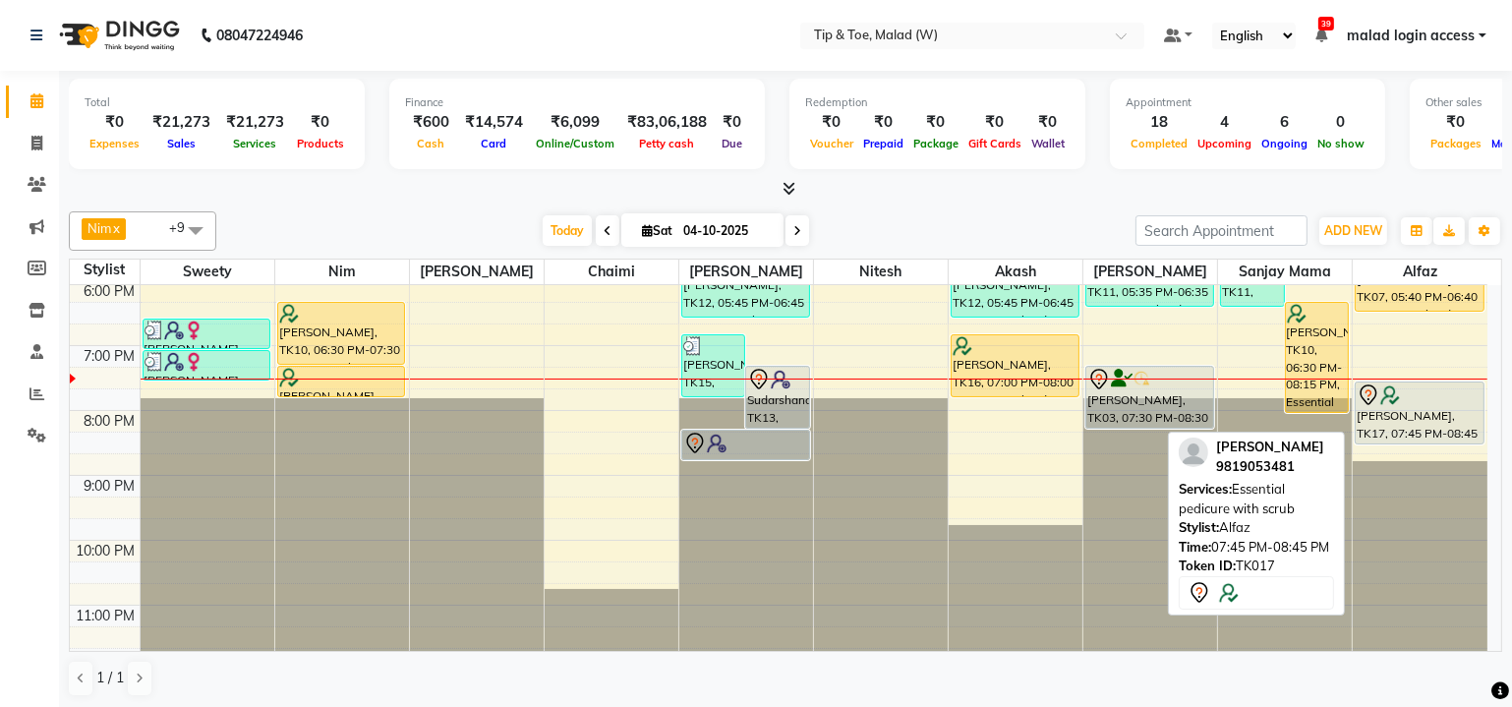
click at [1399, 422] on div "[PERSON_NAME], TK17, 07:45 PM-08:45 PM, Essential pedicure with scrub" at bounding box center [1418, 412] width 127 height 61
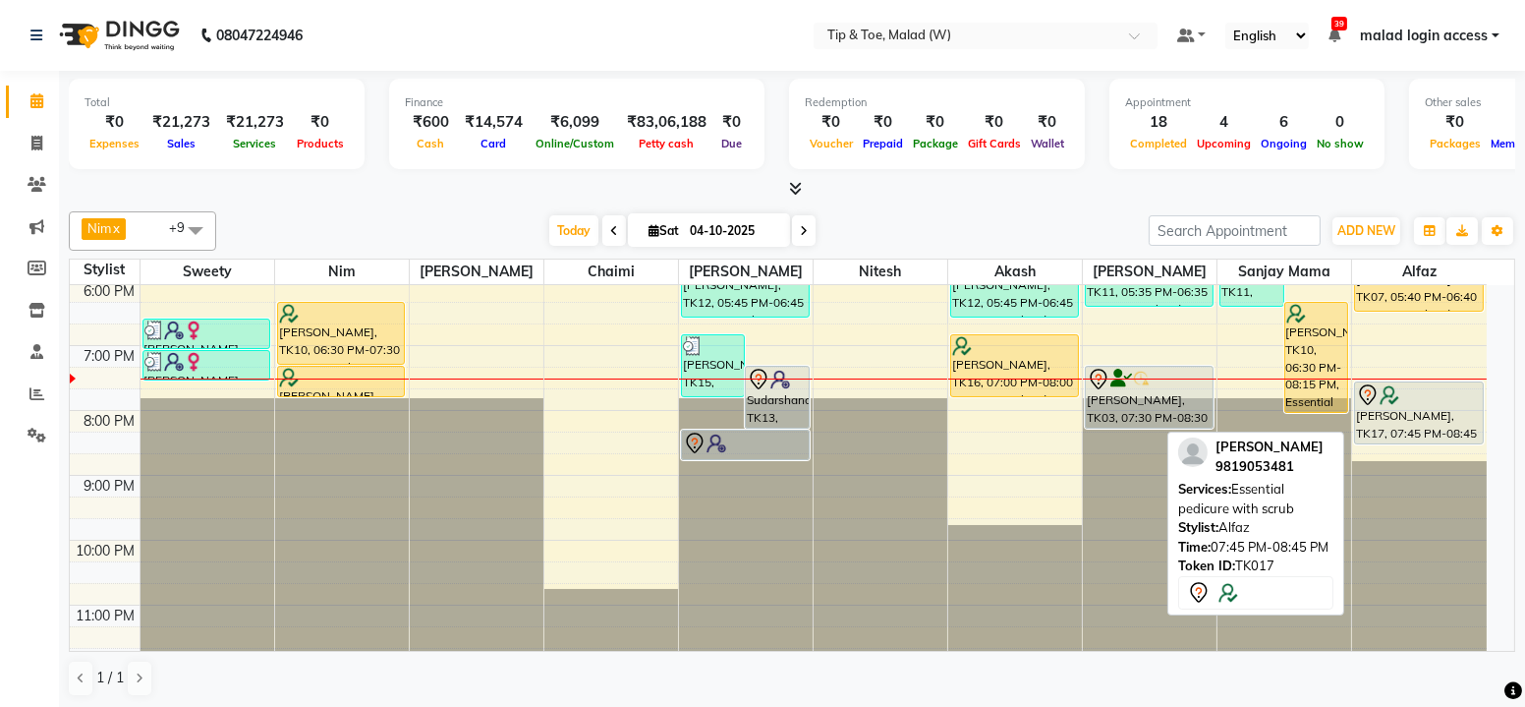
select select "7"
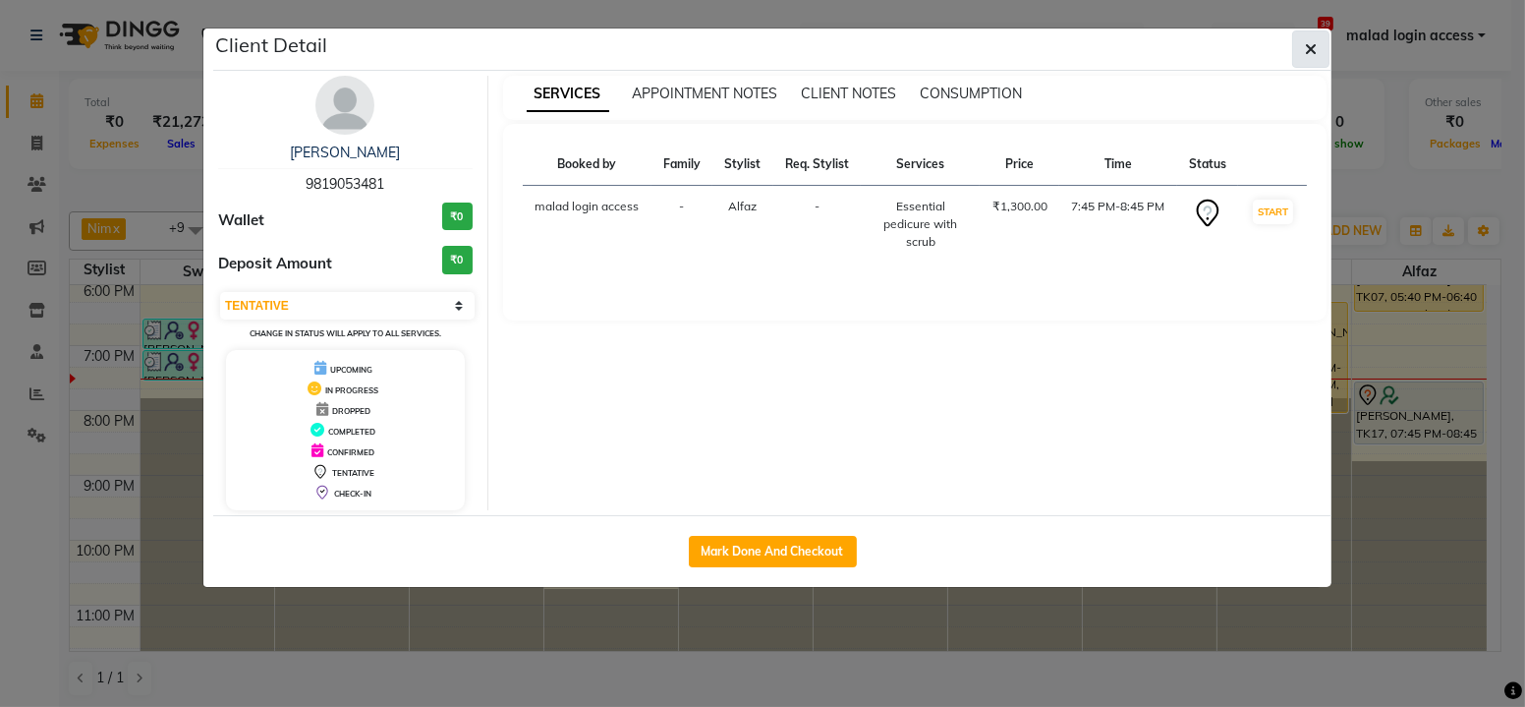
click at [1312, 48] on icon "button" at bounding box center [1311, 49] width 12 height 16
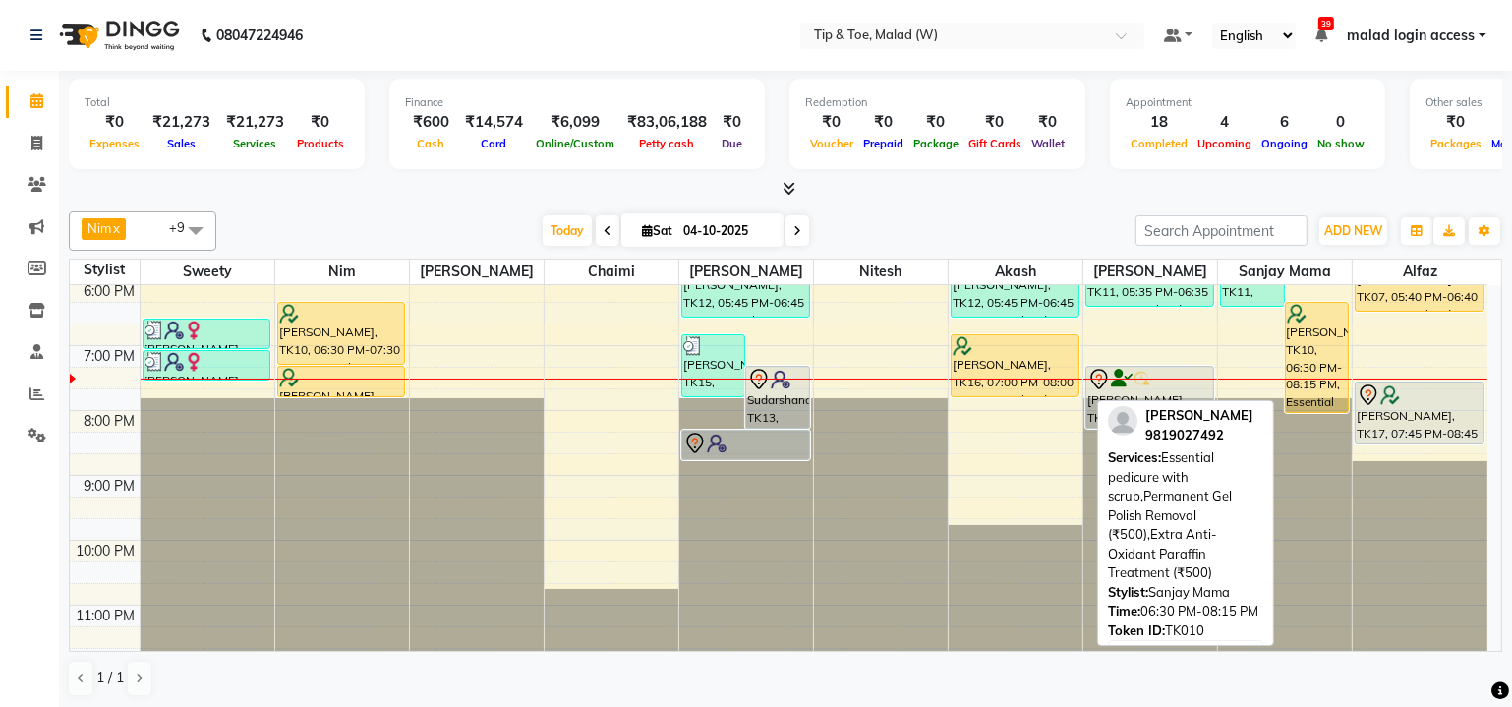
click at [1310, 353] on div "[PERSON_NAME], TK10, 06:30 PM-08:15 PM, Essential pedicure with scrub,Permanent…" at bounding box center [1317, 357] width 62 height 109
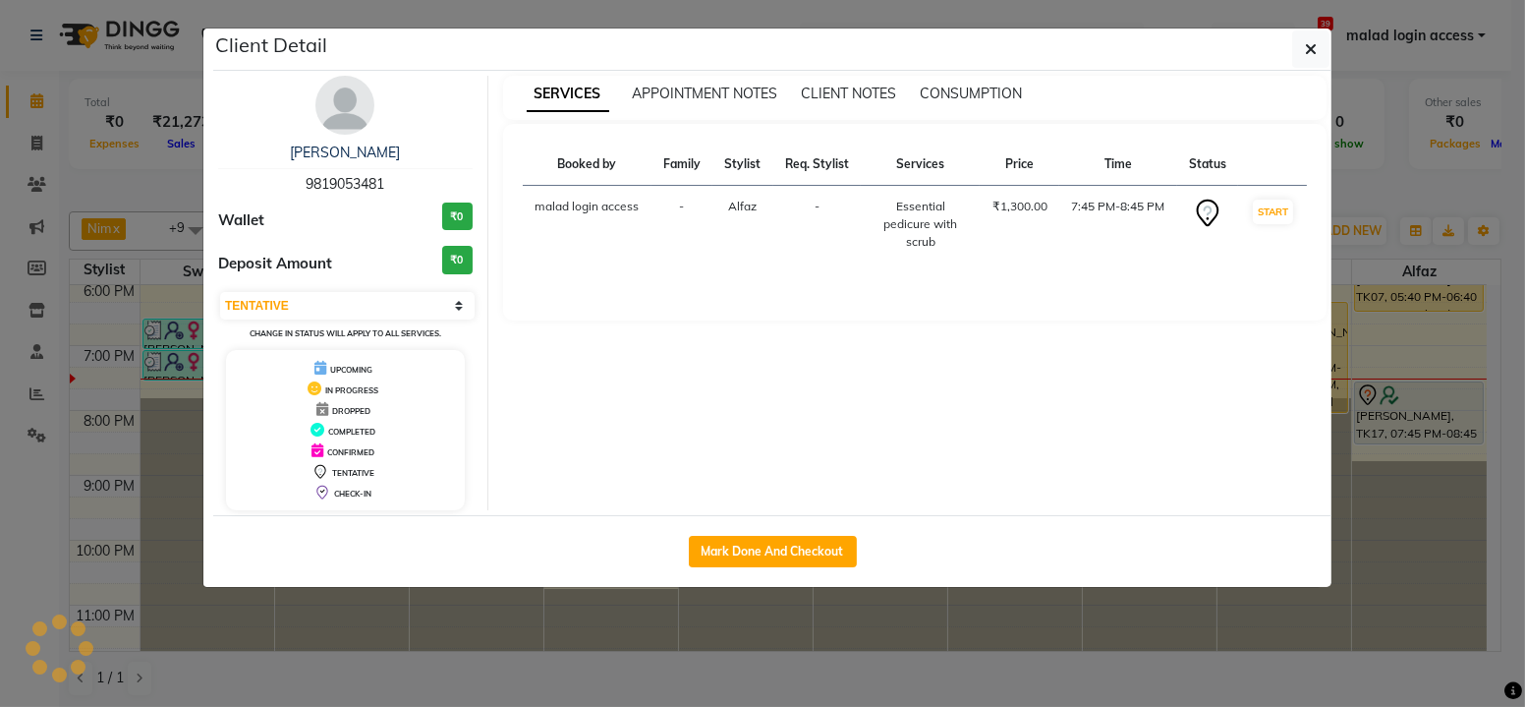
select select "1"
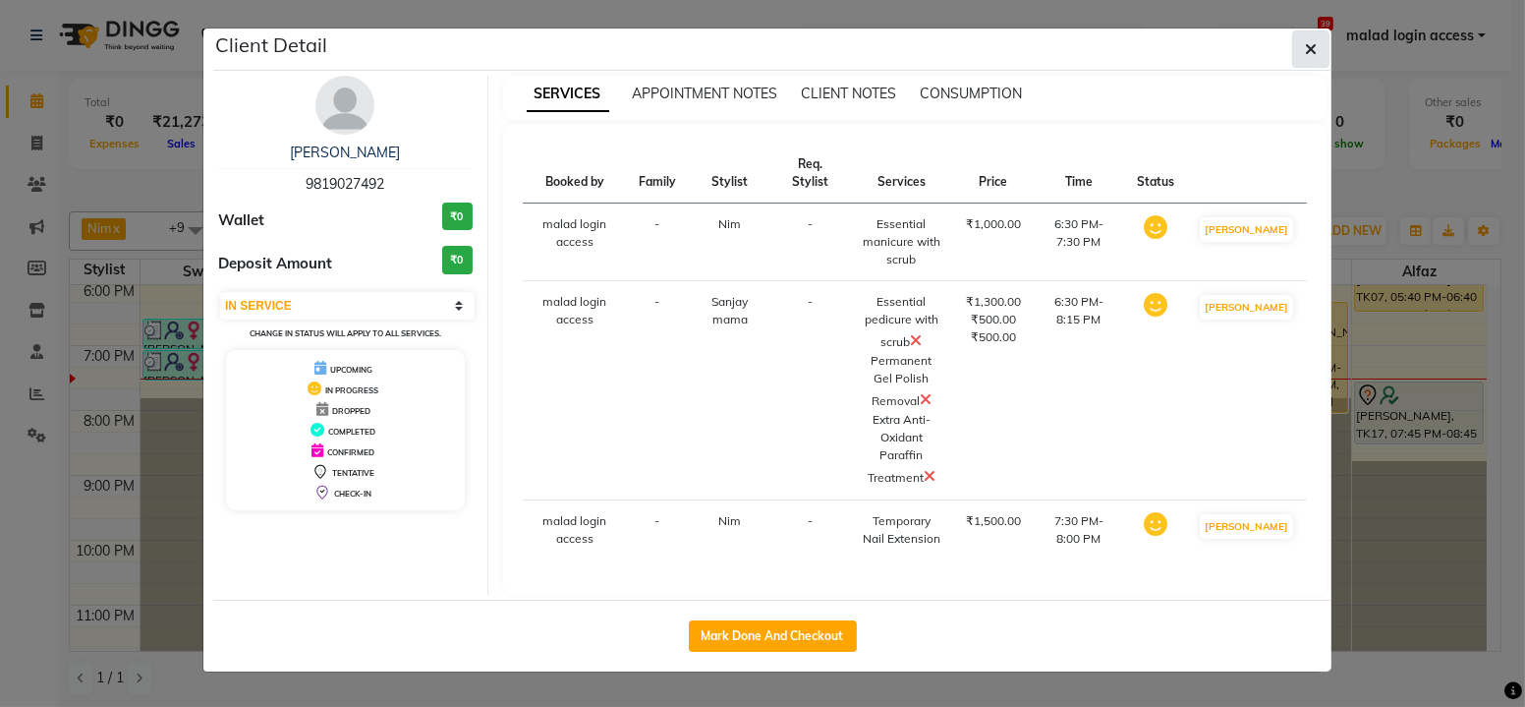
click at [1320, 44] on button "button" at bounding box center [1310, 48] width 37 height 37
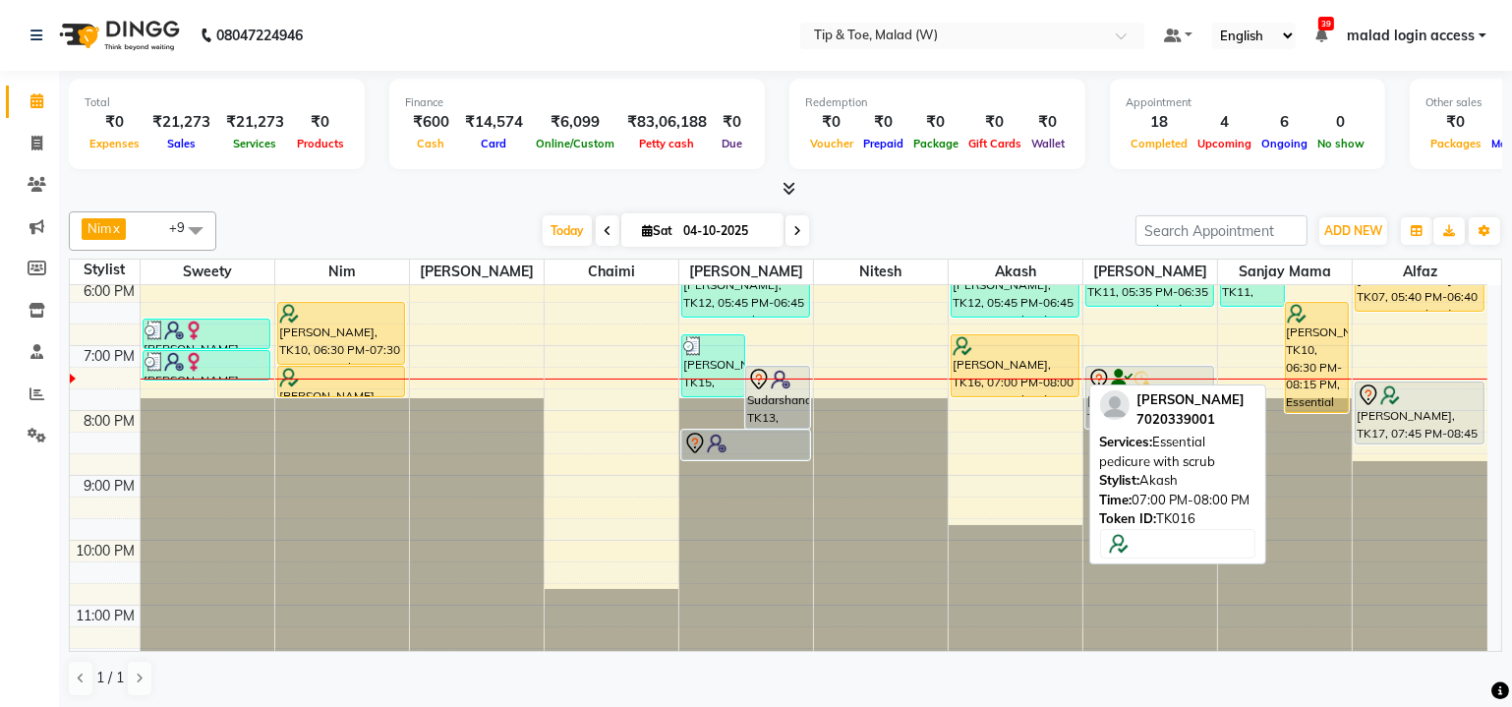
click at [991, 354] on div "[PERSON_NAME], TK16, 07:00 PM-08:00 PM, Essential pedicure with scrub" at bounding box center [1014, 365] width 127 height 61
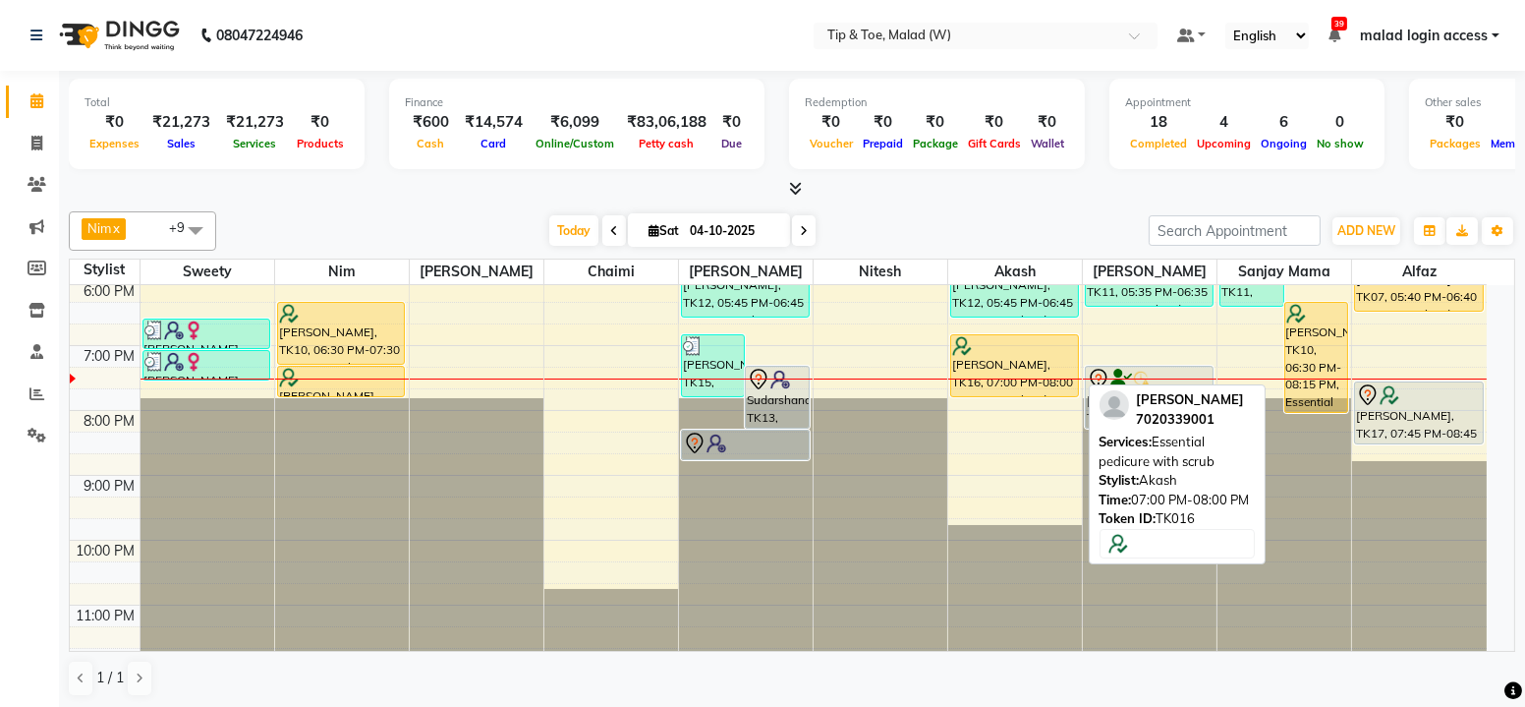
select select "1"
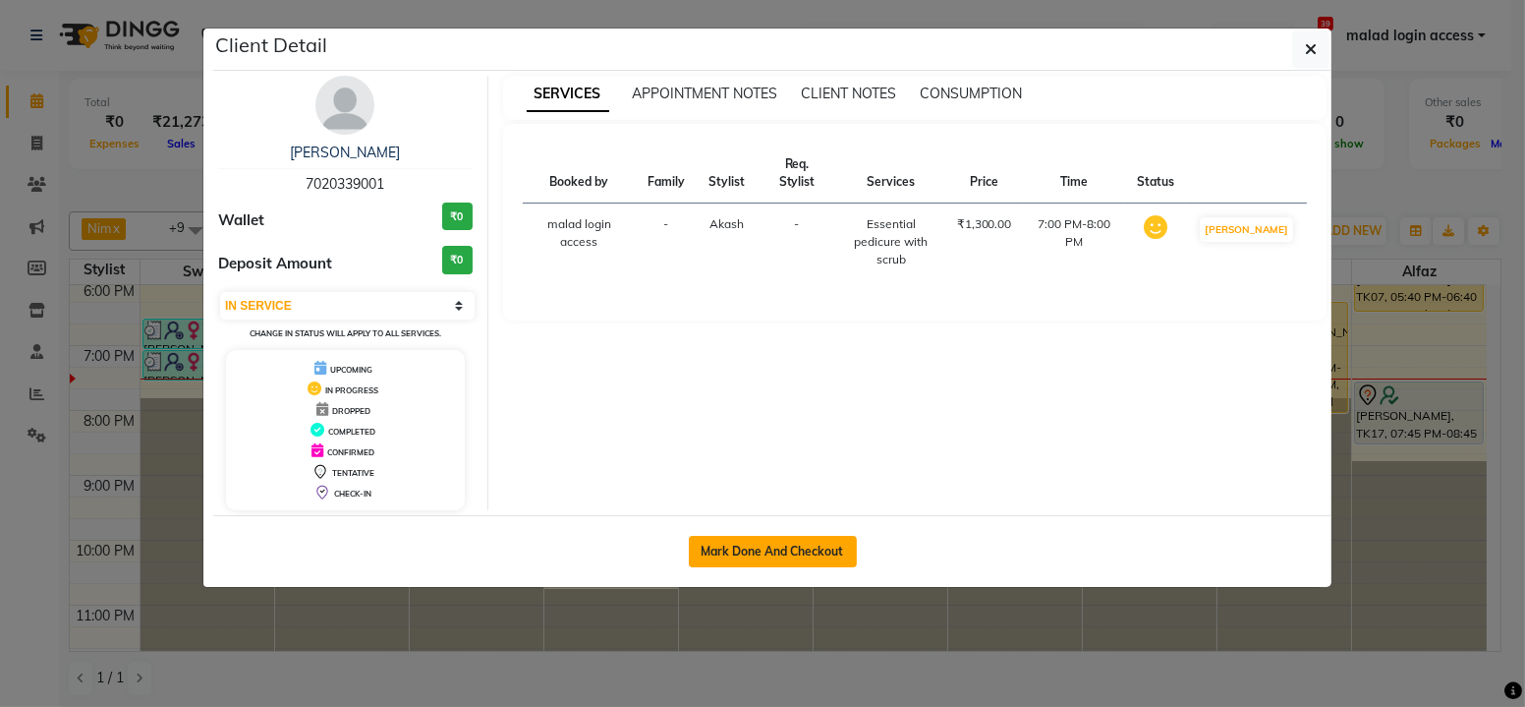
click at [822, 547] on button "Mark Done And Checkout" at bounding box center [773, 551] width 168 height 31
select select "service"
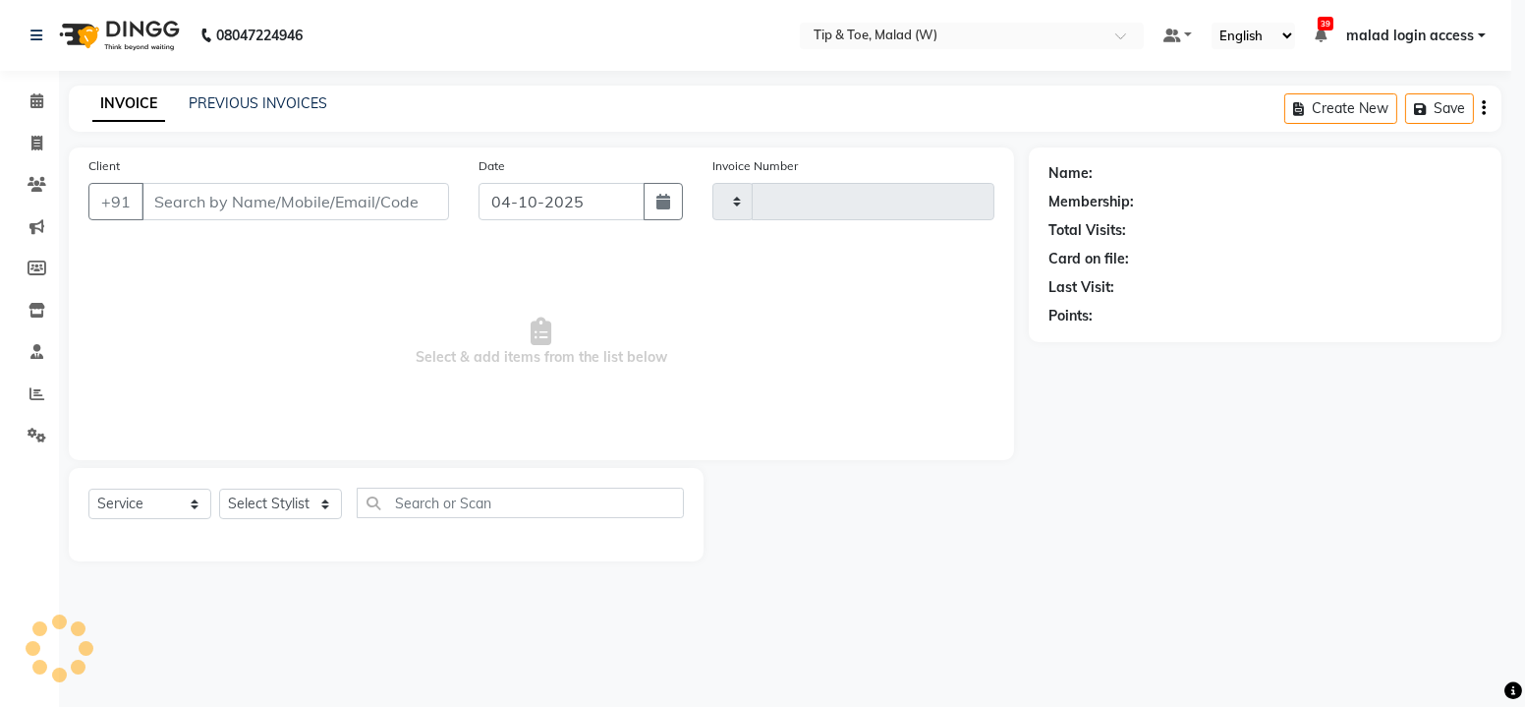
select select "3"
type input "2840"
select select "5930"
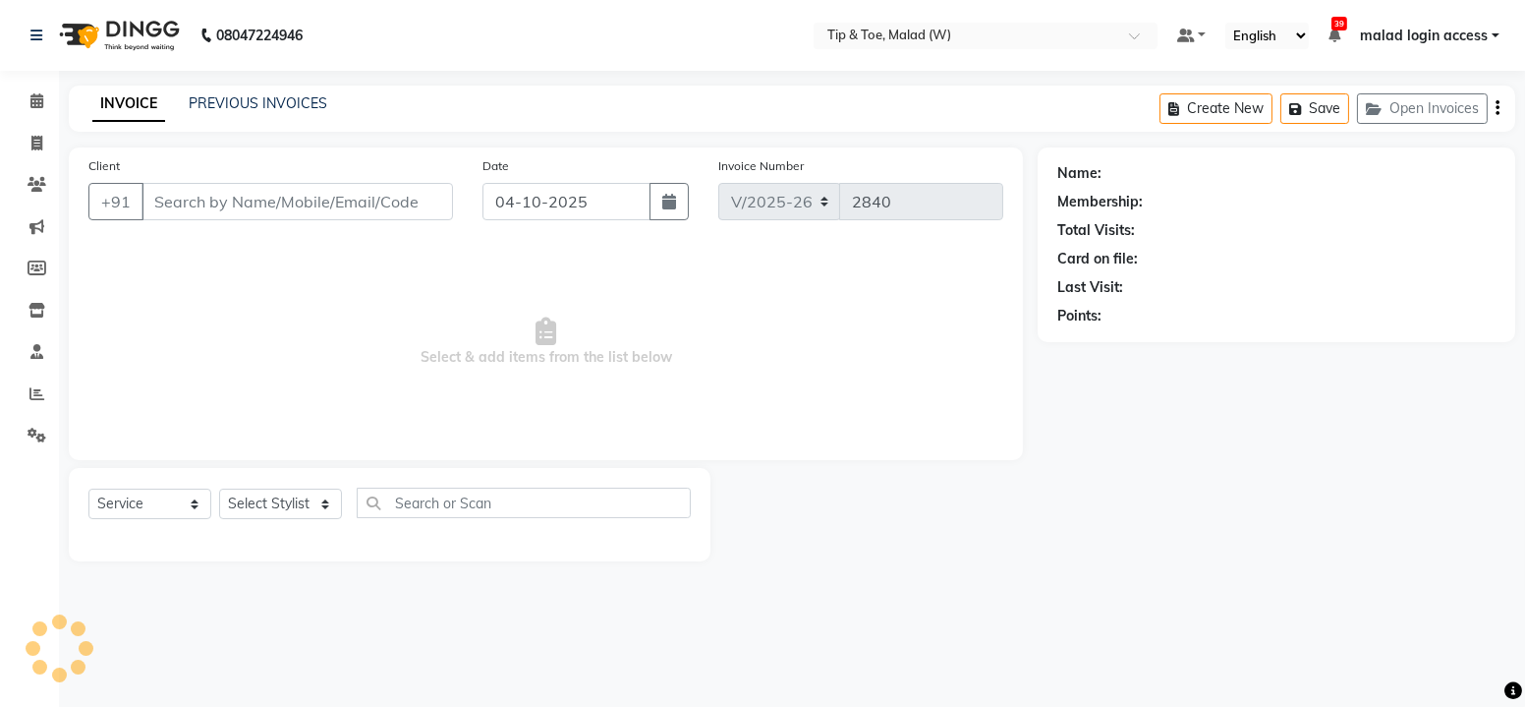
type input "7020339001"
select select "41858"
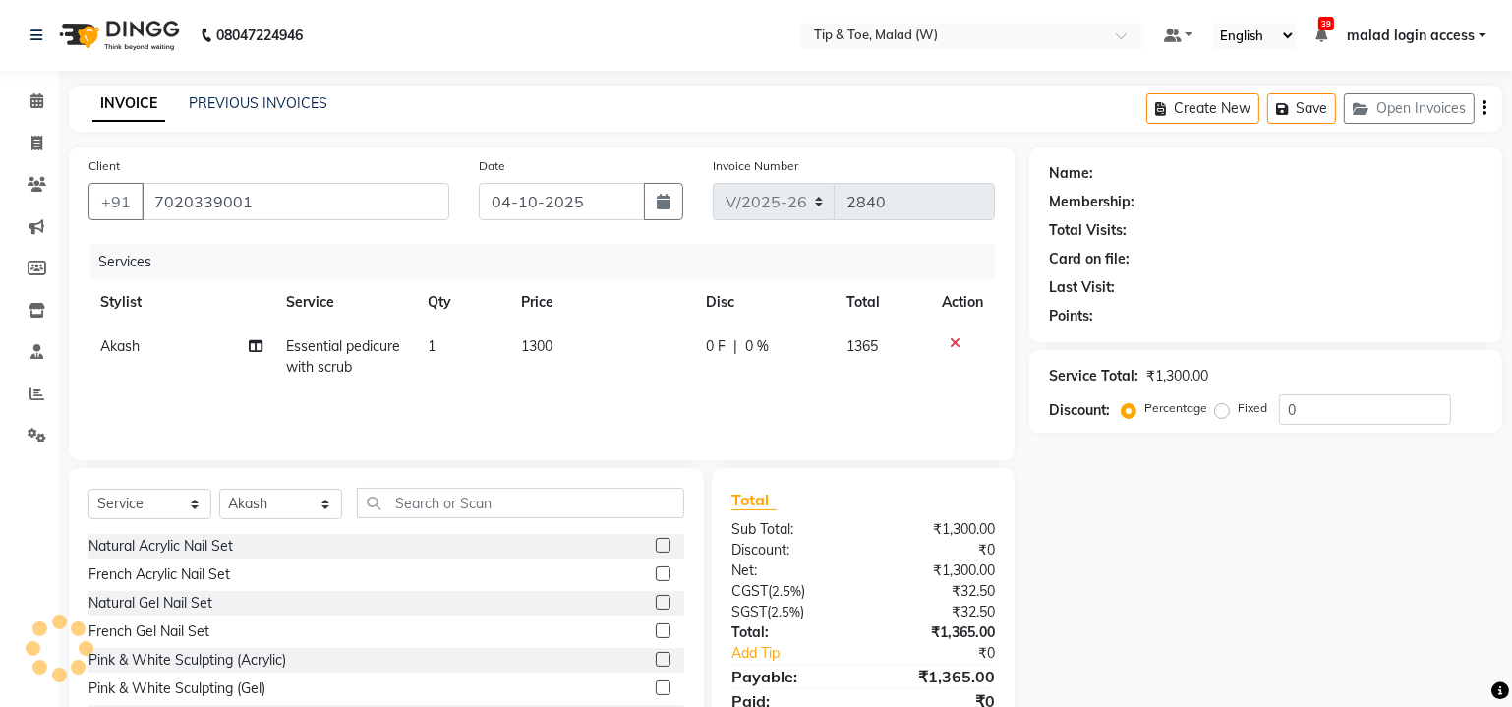
select select "1: Object"
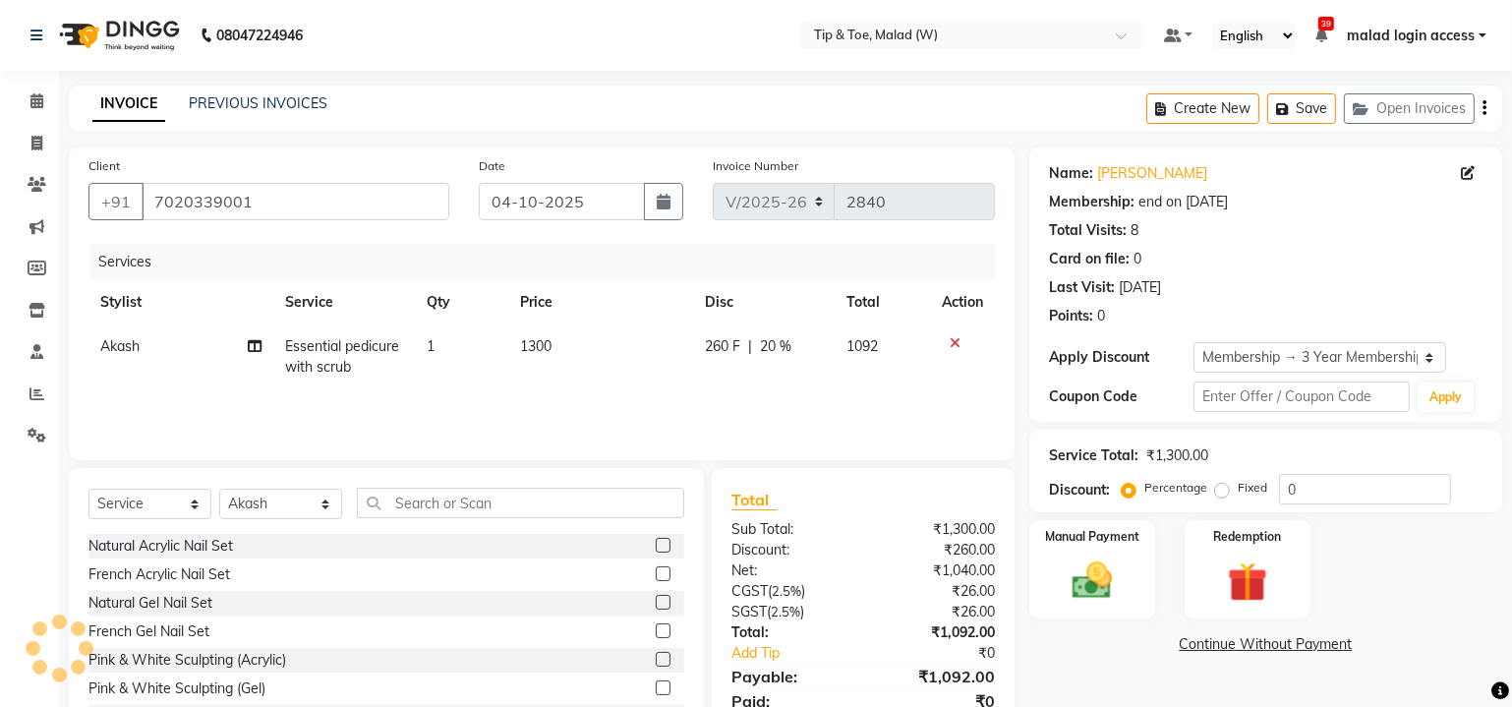
type input "20"
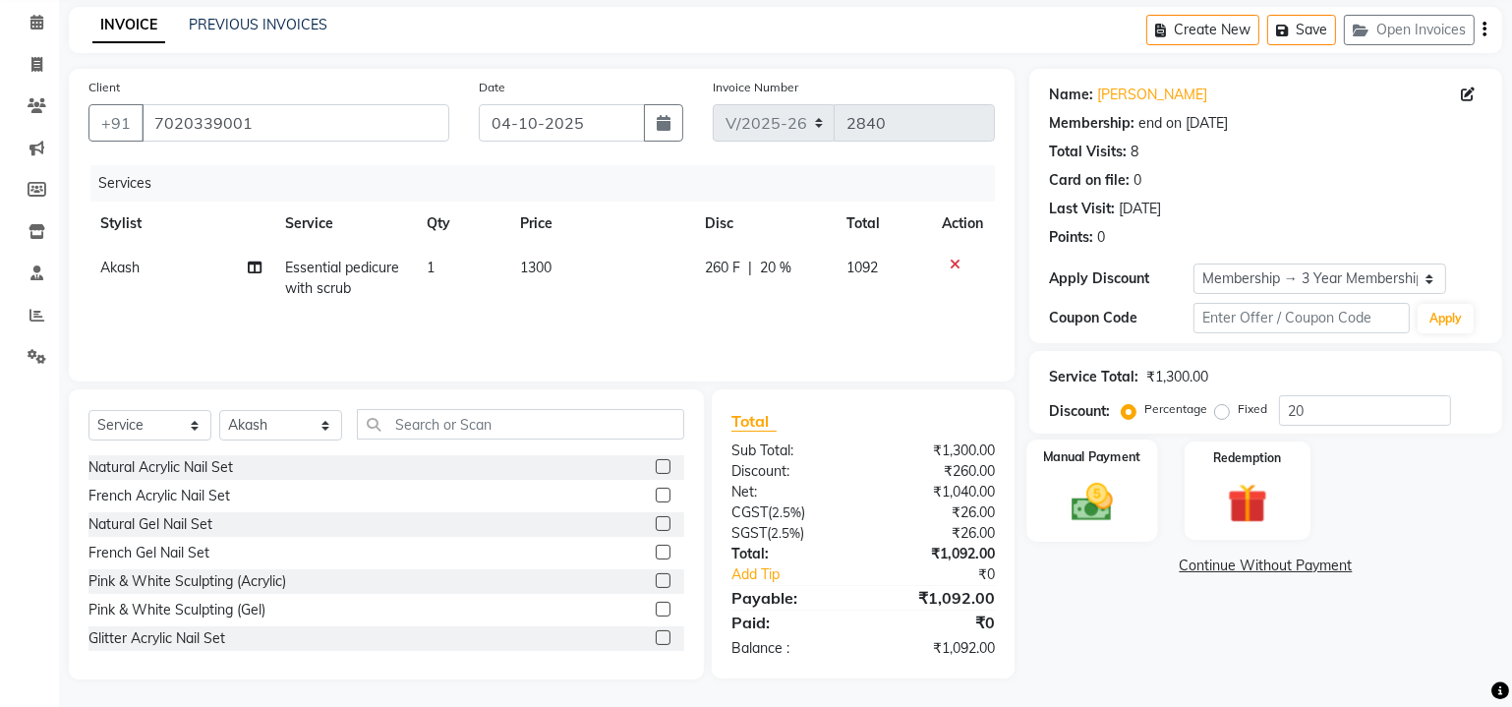
click at [1125, 500] on div "Manual Payment" at bounding box center [1091, 490] width 131 height 102
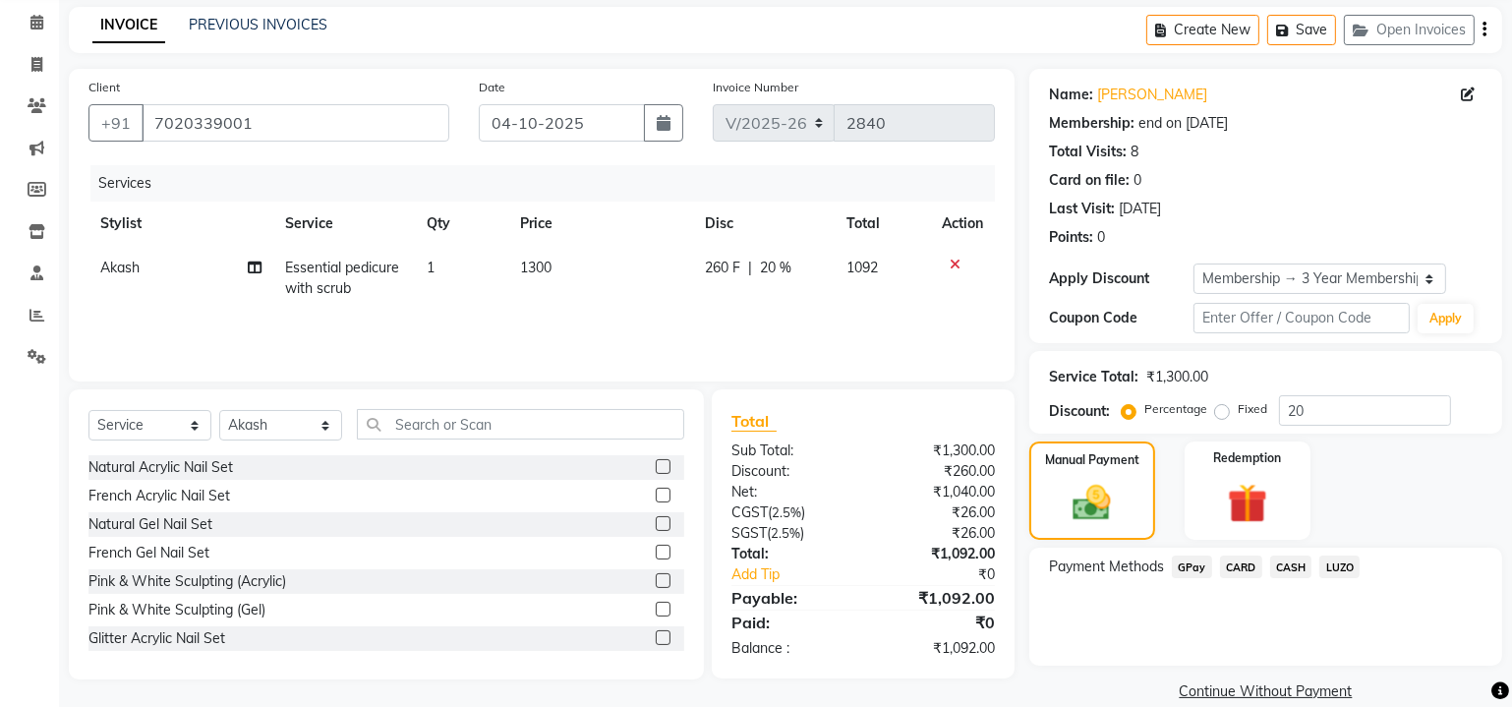
click at [1239, 563] on span "CARD" at bounding box center [1241, 566] width 42 height 23
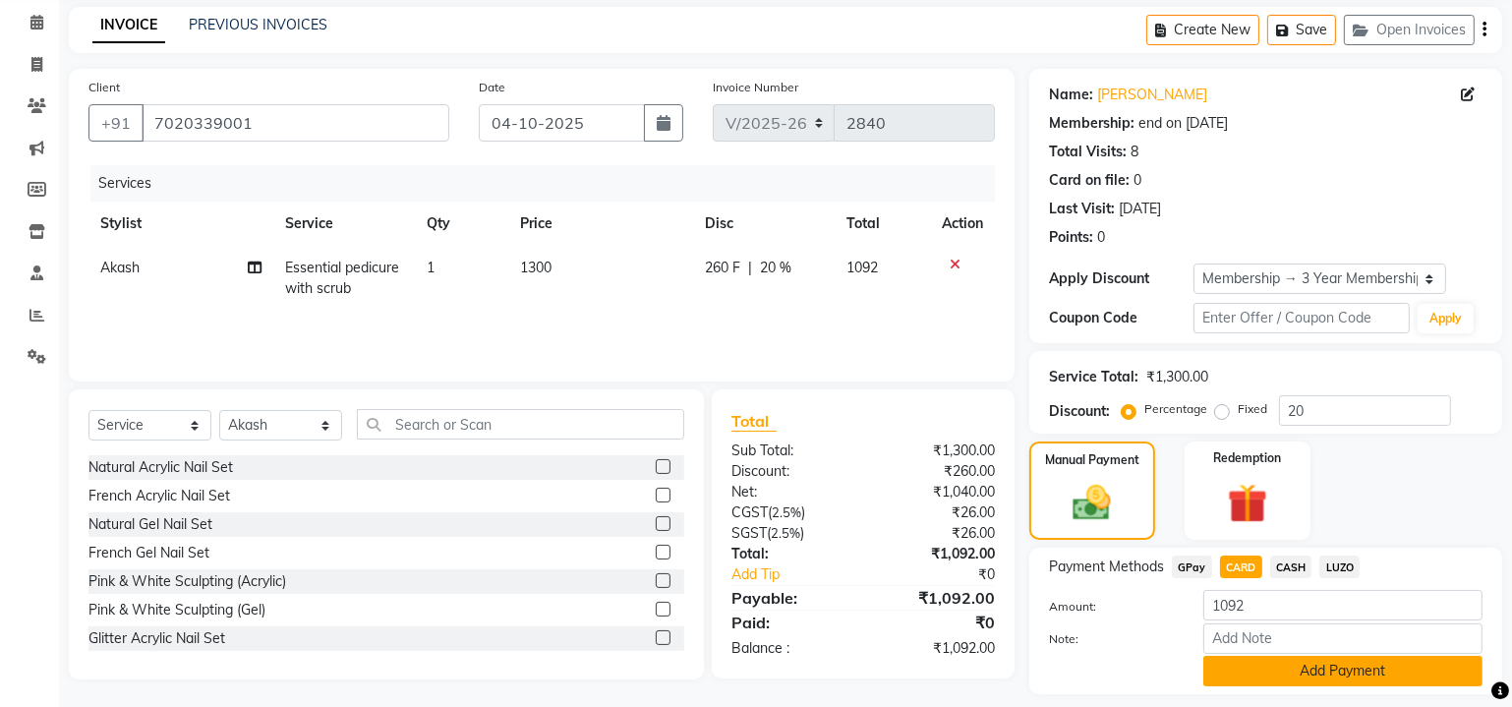
click at [1289, 670] on button "Add Payment" at bounding box center [1342, 671] width 279 height 30
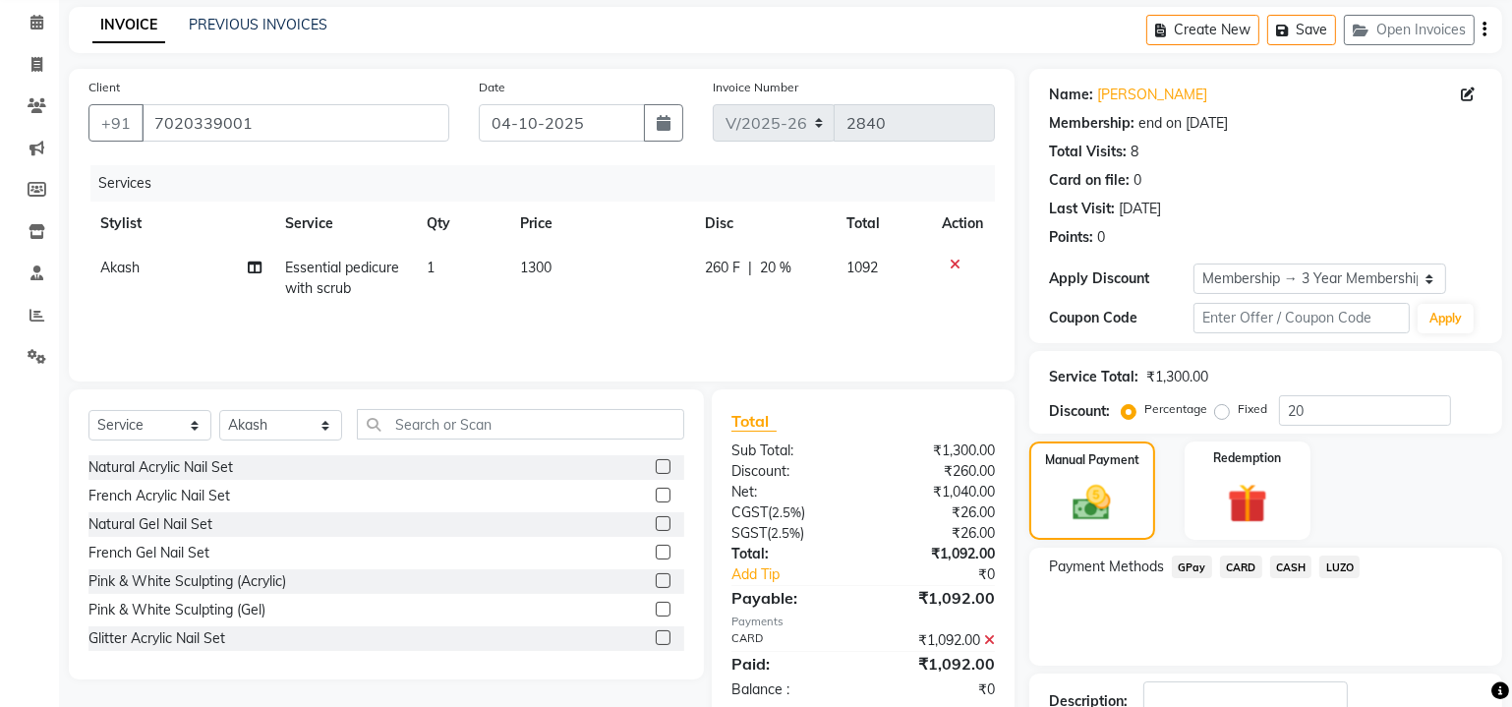
scroll to position [215, 0]
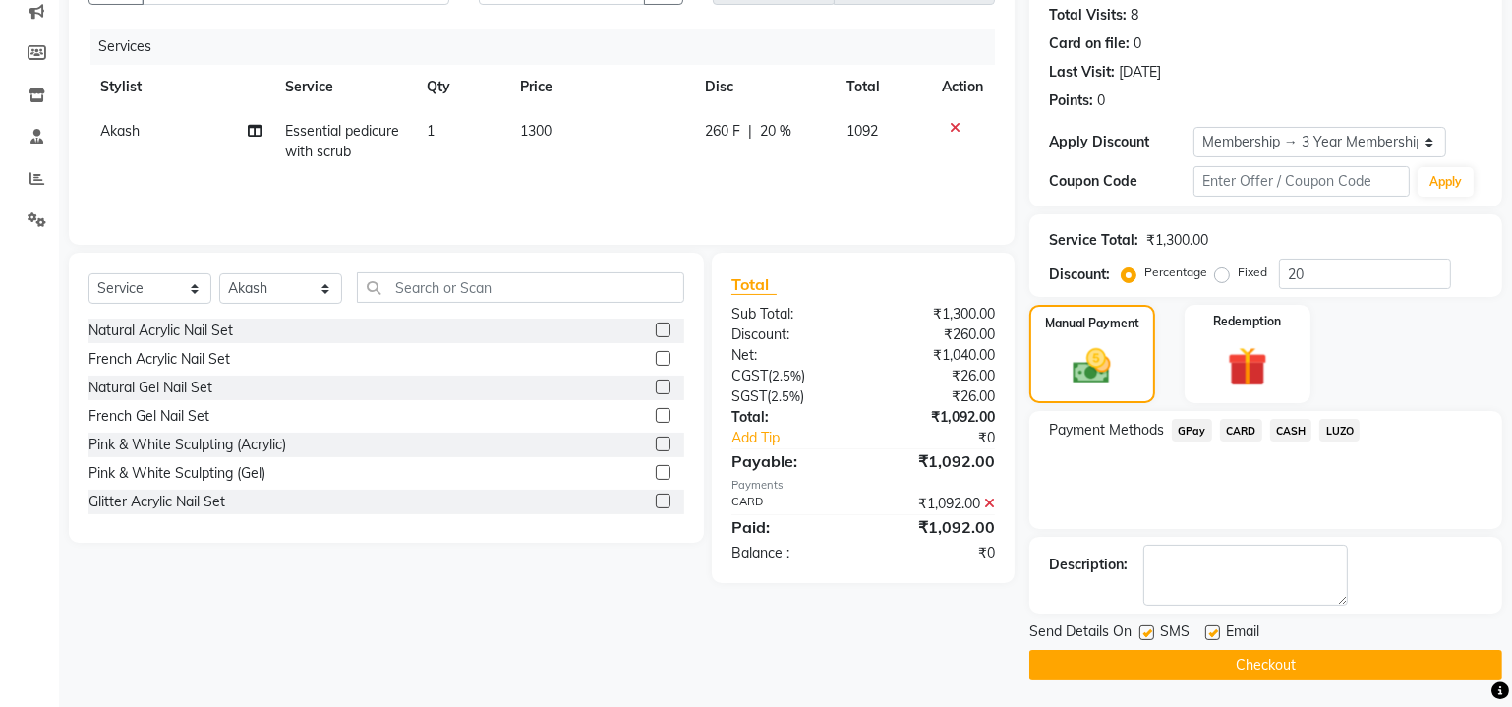
click at [1228, 664] on button "Checkout" at bounding box center [1265, 665] width 473 height 30
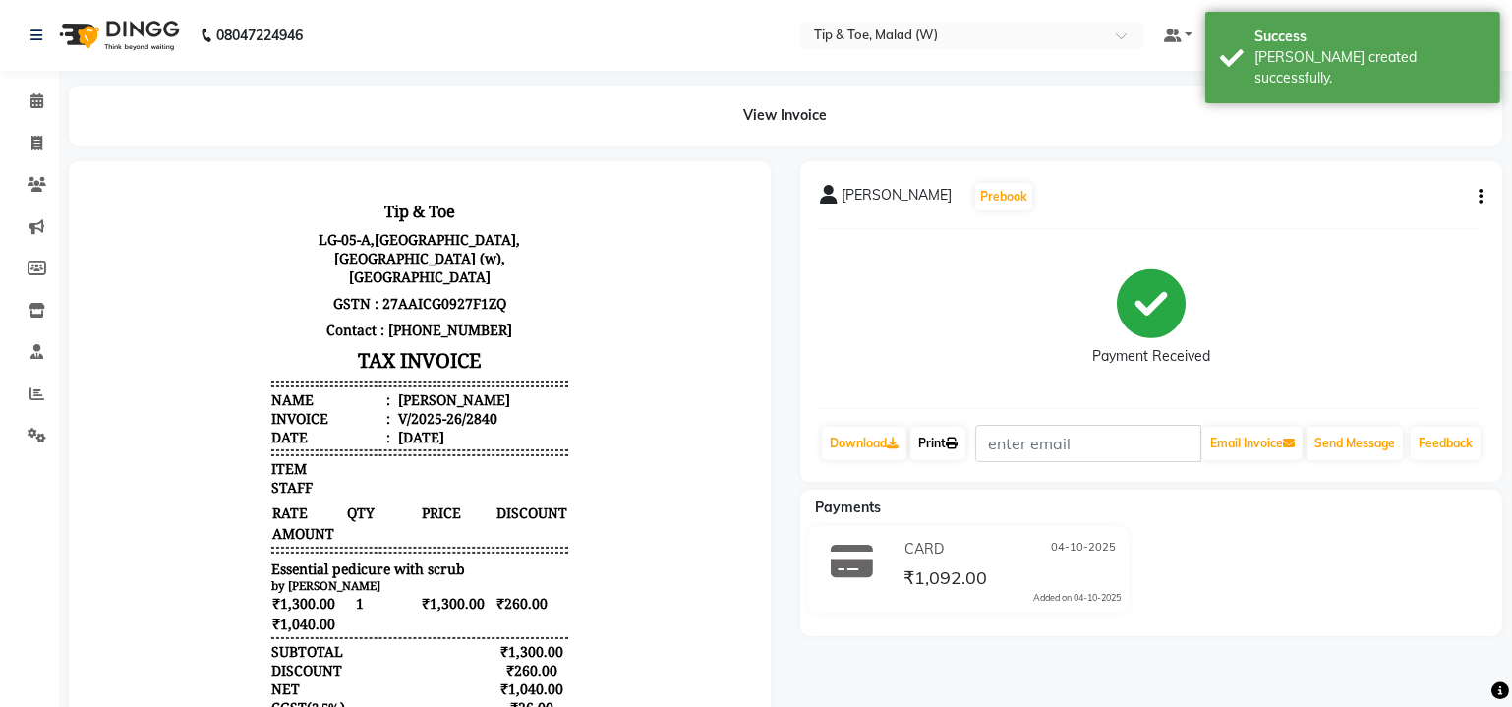
click at [952, 446] on link "Print" at bounding box center [937, 443] width 55 height 33
click at [30, 103] on icon at bounding box center [36, 100] width 13 height 15
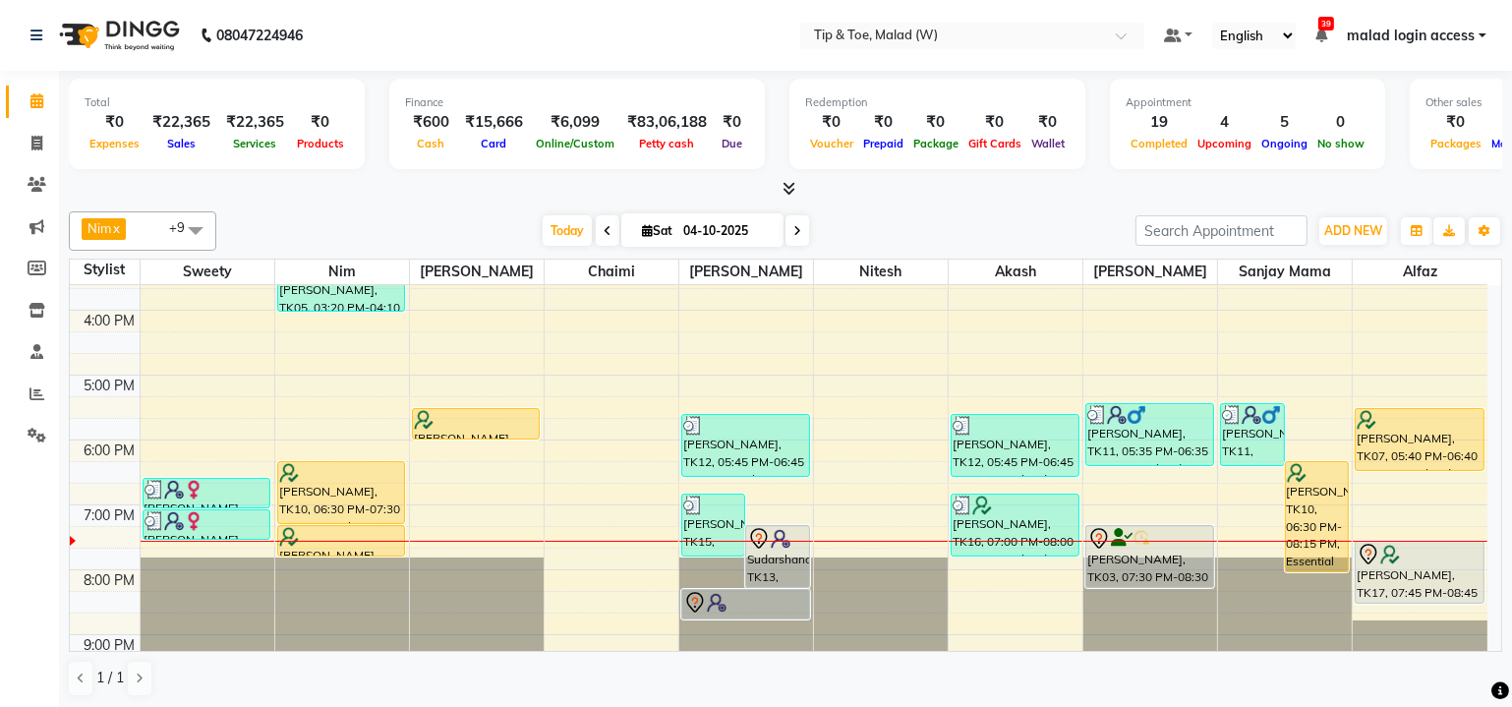
scroll to position [588, 0]
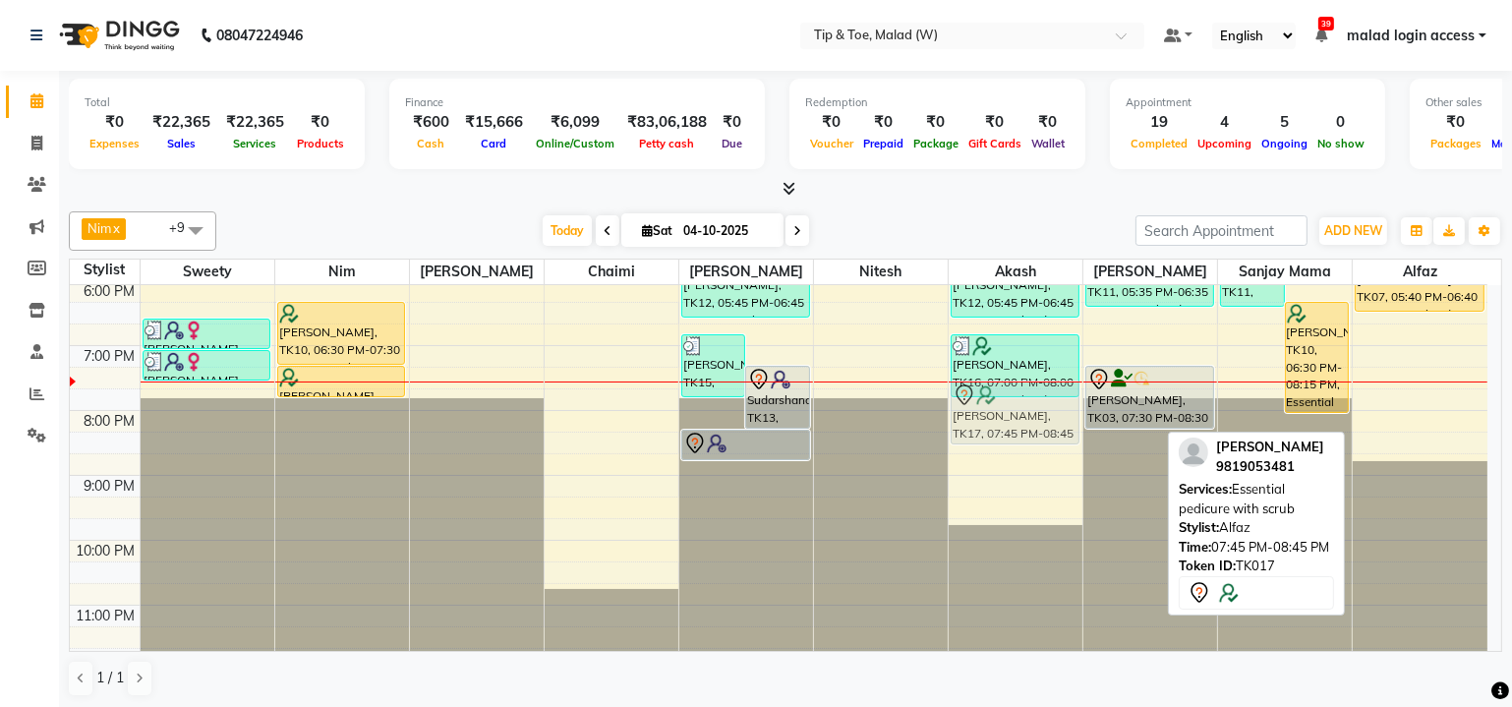
drag, startPoint x: 1464, startPoint y: 395, endPoint x: 1046, endPoint y: 395, distance: 418.7
click at [1046, 395] on tr "[PERSON_NAME], TK01, 11:30 AM-12:30 PM, Essential manicure with scrub [PERSON_N…" at bounding box center [778, 183] width 1417 height 972
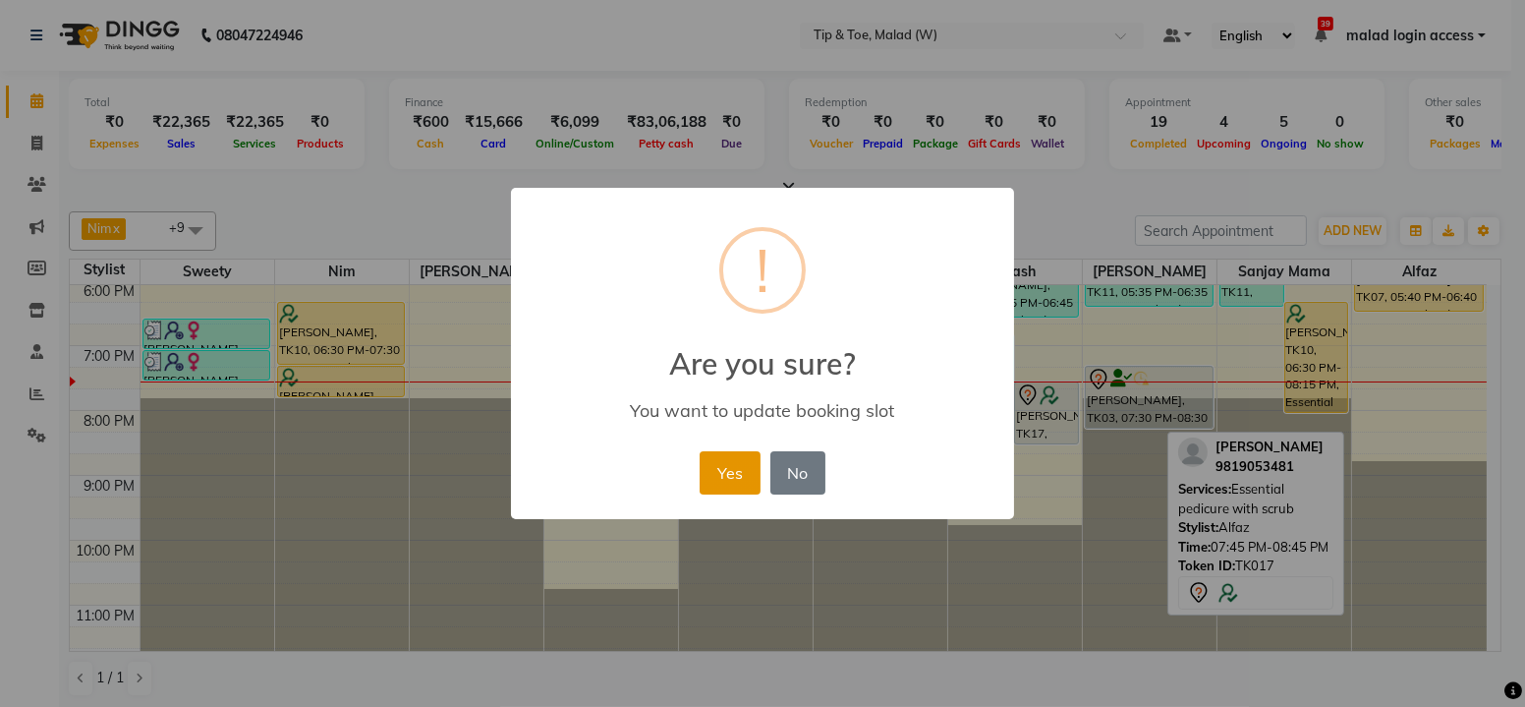
click at [722, 471] on button "Yes" at bounding box center [730, 472] width 60 height 43
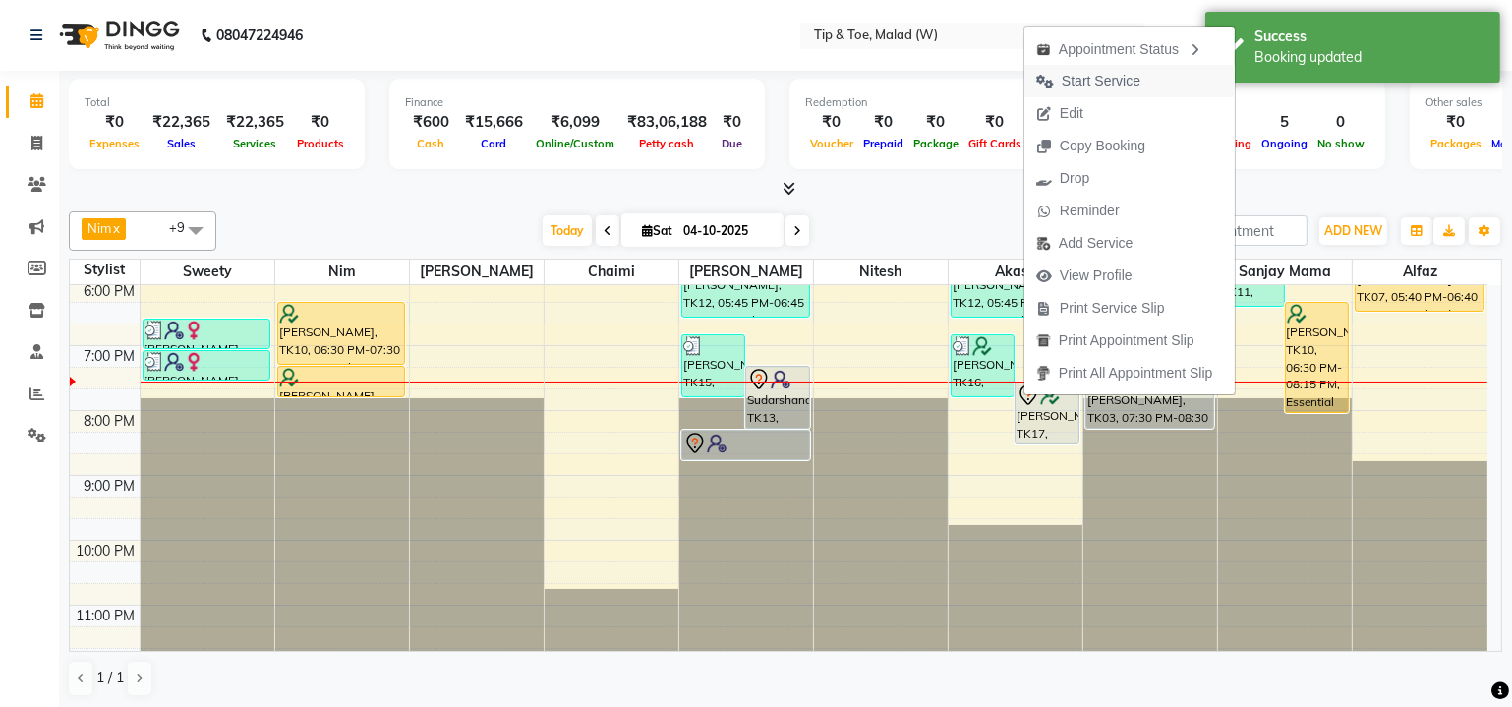
click at [1091, 82] on span "Start Service" at bounding box center [1100, 81] width 79 height 21
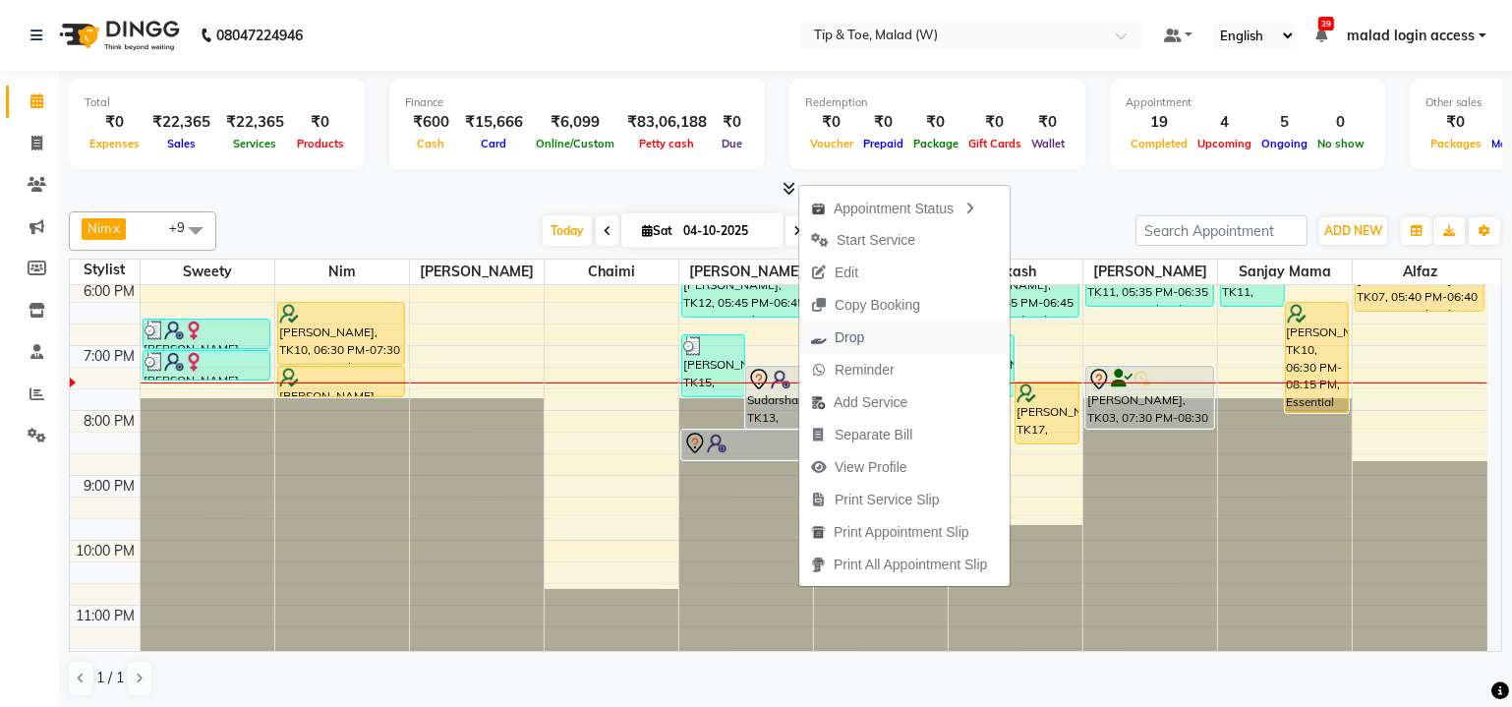
click at [854, 347] on span "Drop" at bounding box center [837, 337] width 77 height 32
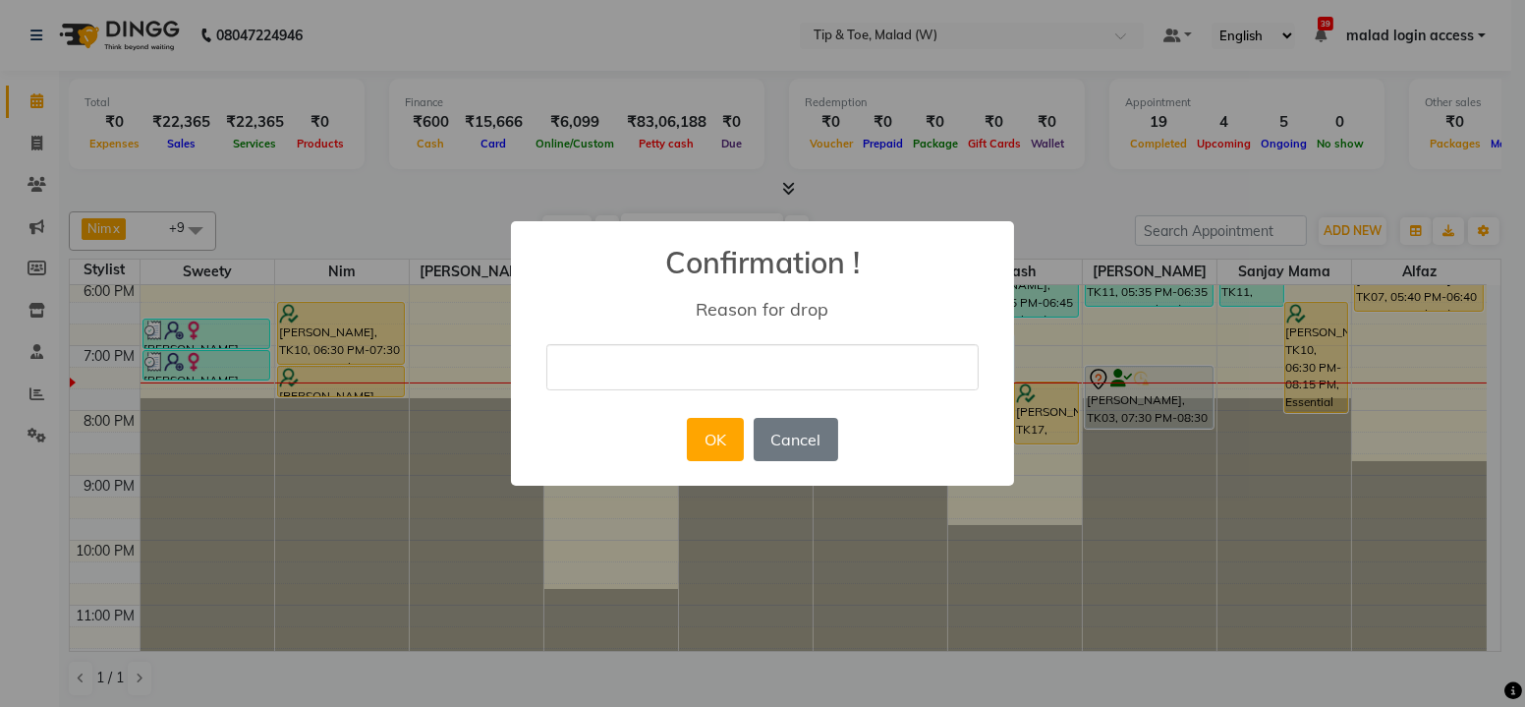
click at [743, 371] on input "text" at bounding box center [762, 367] width 432 height 46
type input "cancel"
click at [714, 437] on button "OK" at bounding box center [715, 439] width 56 height 43
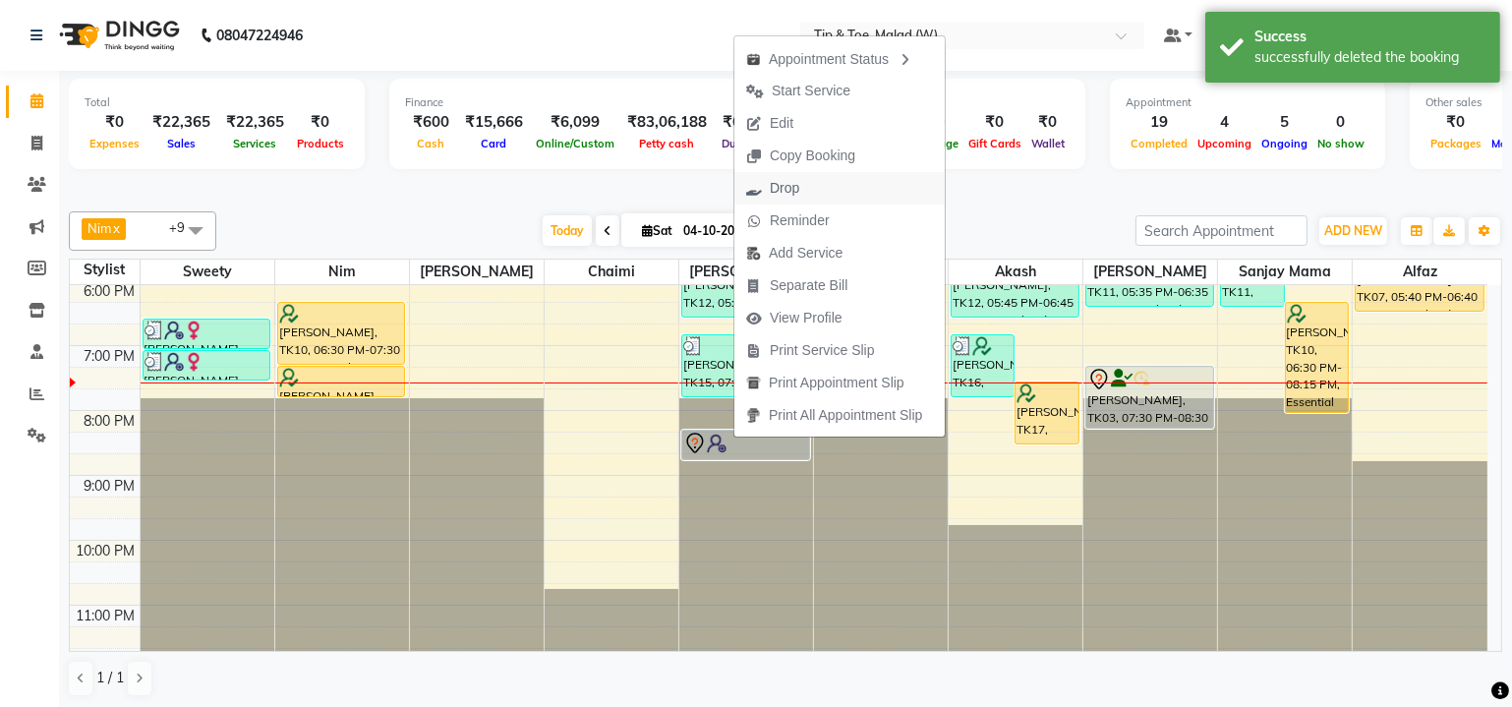
click at [775, 194] on span "Drop" at bounding box center [784, 188] width 29 height 21
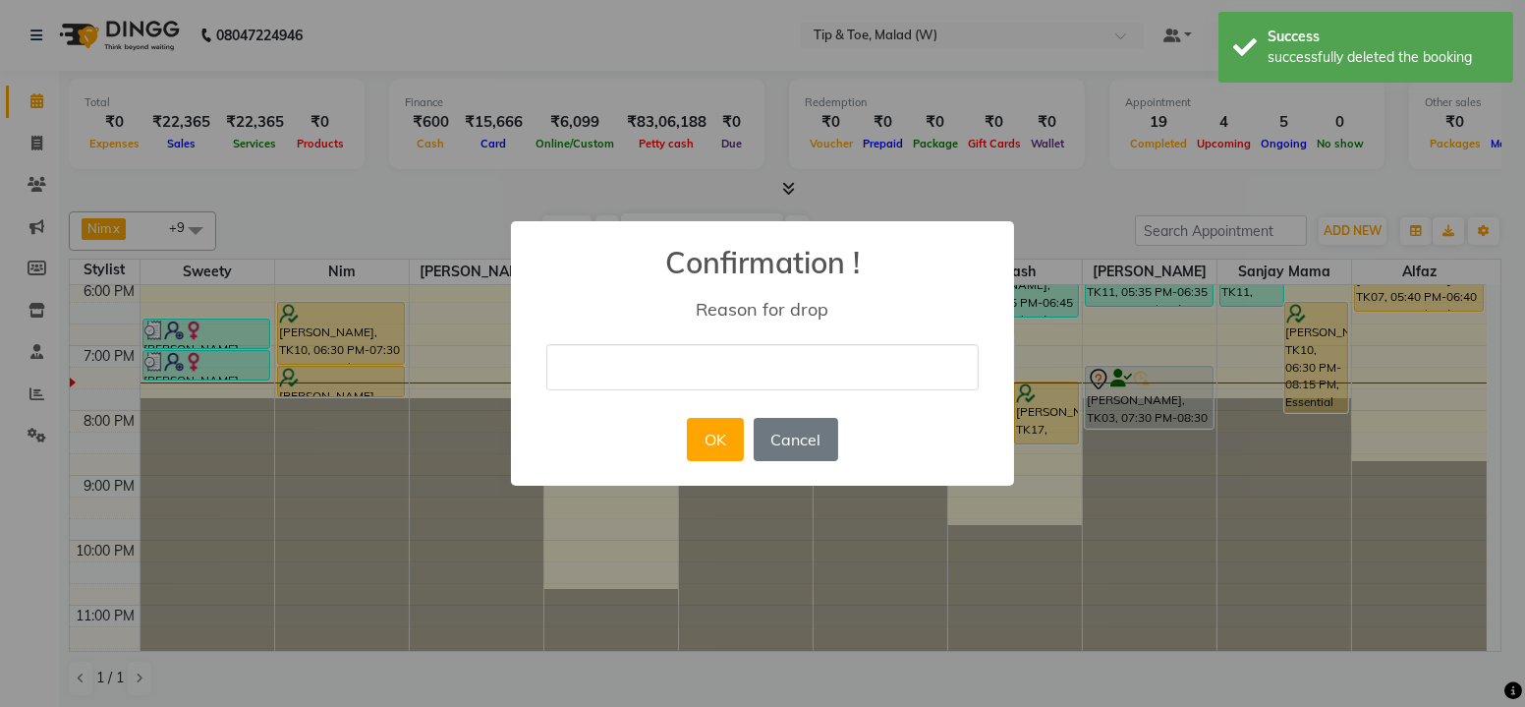
click at [652, 375] on input "text" at bounding box center [762, 367] width 432 height 46
type input "cancel"
click at [714, 455] on button "OK" at bounding box center [715, 439] width 56 height 43
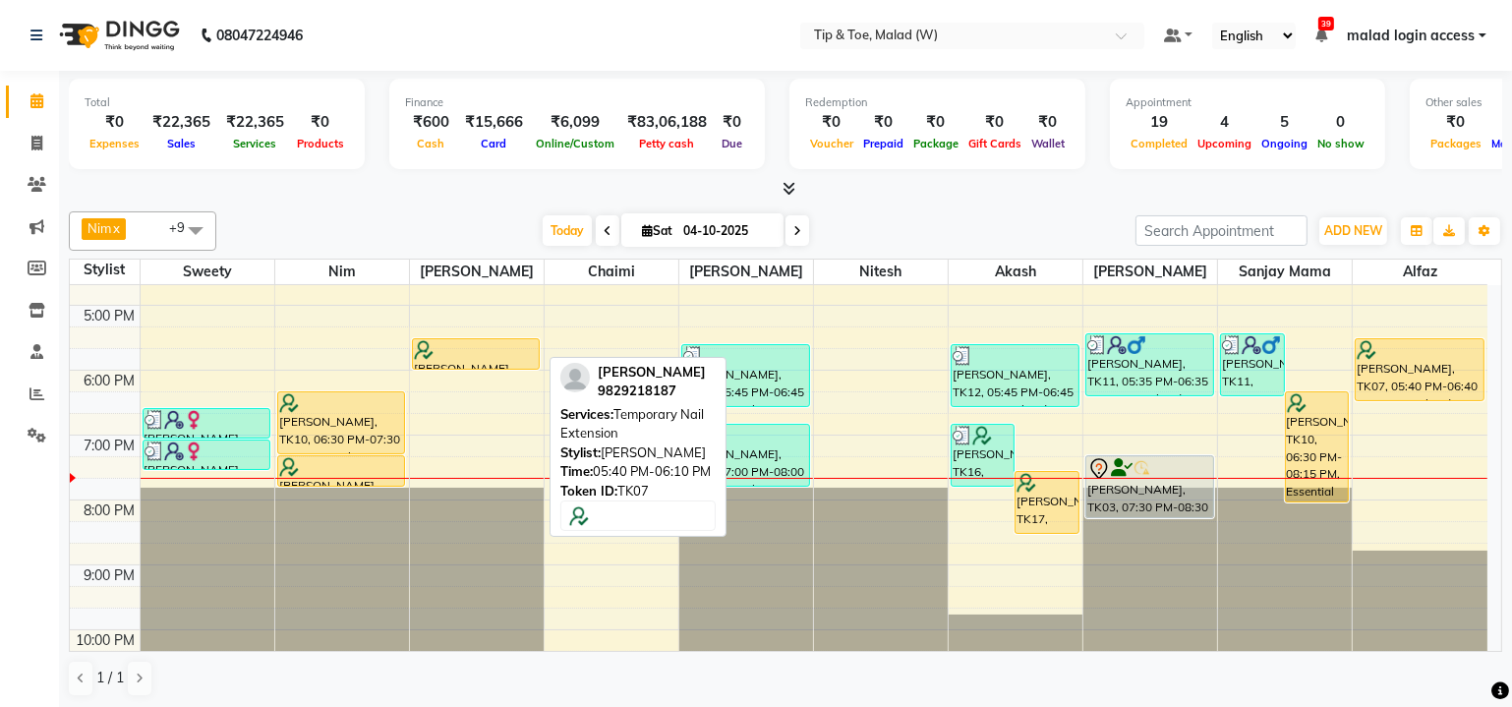
scroll to position [409, 0]
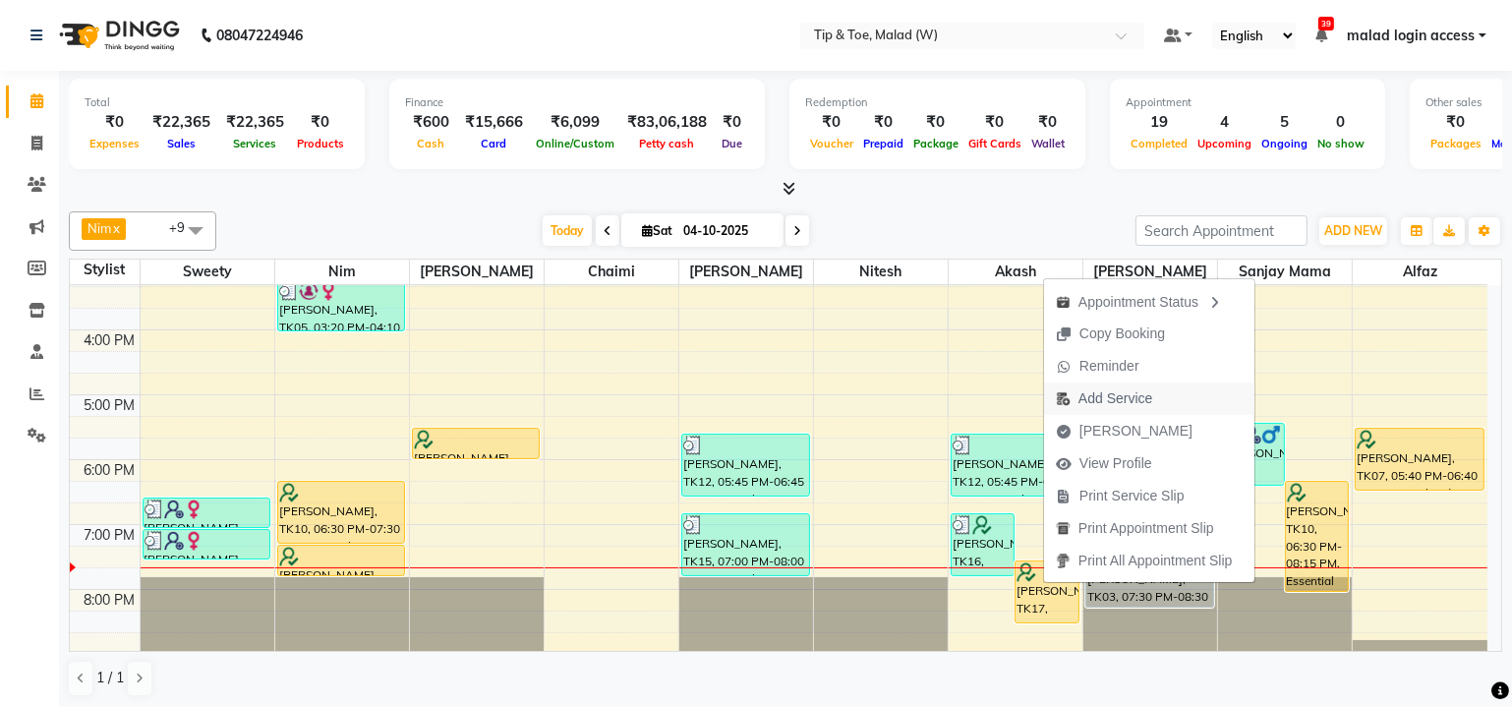
click at [1099, 395] on span "Add Service" at bounding box center [1115, 398] width 74 height 21
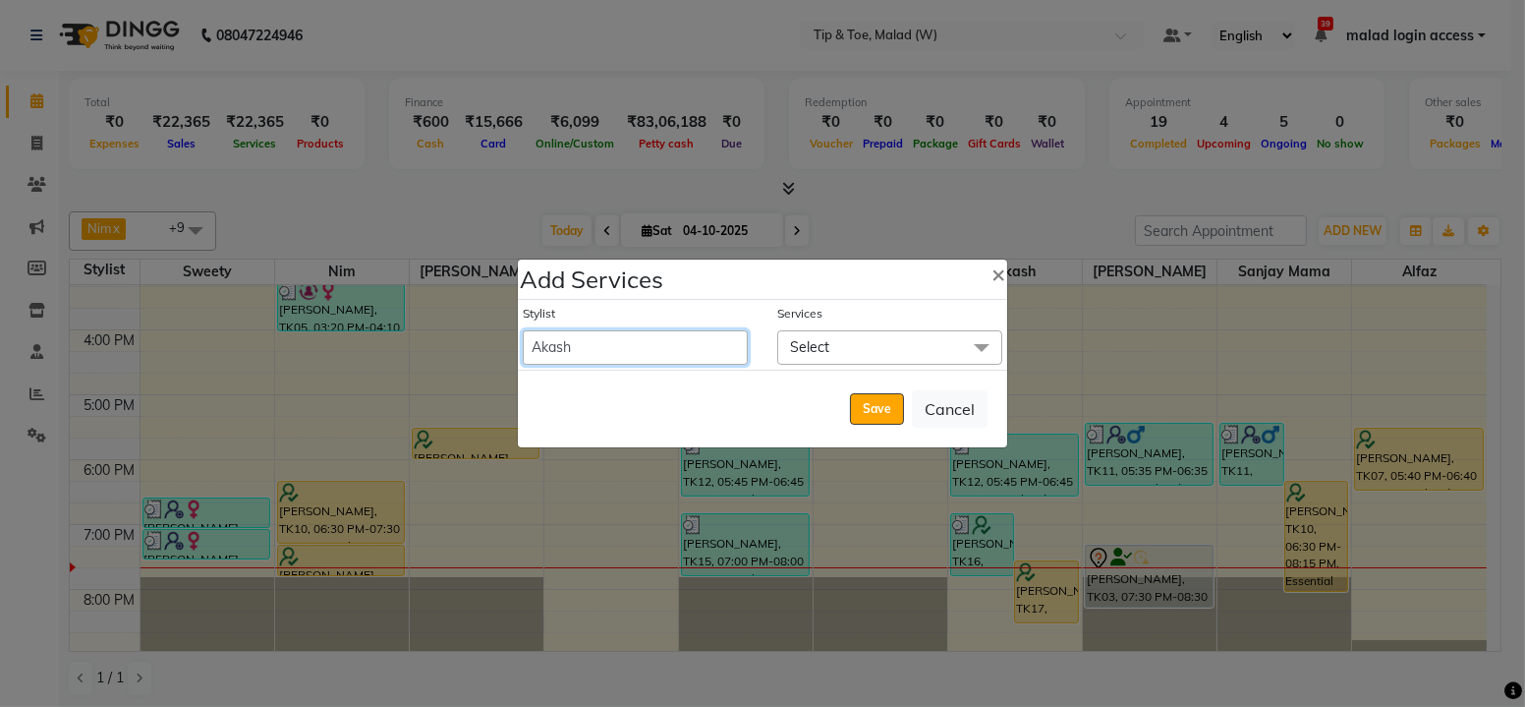
click at [658, 354] on select "[PERSON_NAME] [PERSON_NAME] Danish [PERSON_NAME] House Sale Keshien [PERSON_NAM…" at bounding box center [635, 347] width 225 height 34
select select "77019"
click at [523, 330] on select "[PERSON_NAME] [PERSON_NAME] Danish [PERSON_NAME] House Sale Keshien [PERSON_NAM…" at bounding box center [635, 347] width 225 height 34
select select "1245"
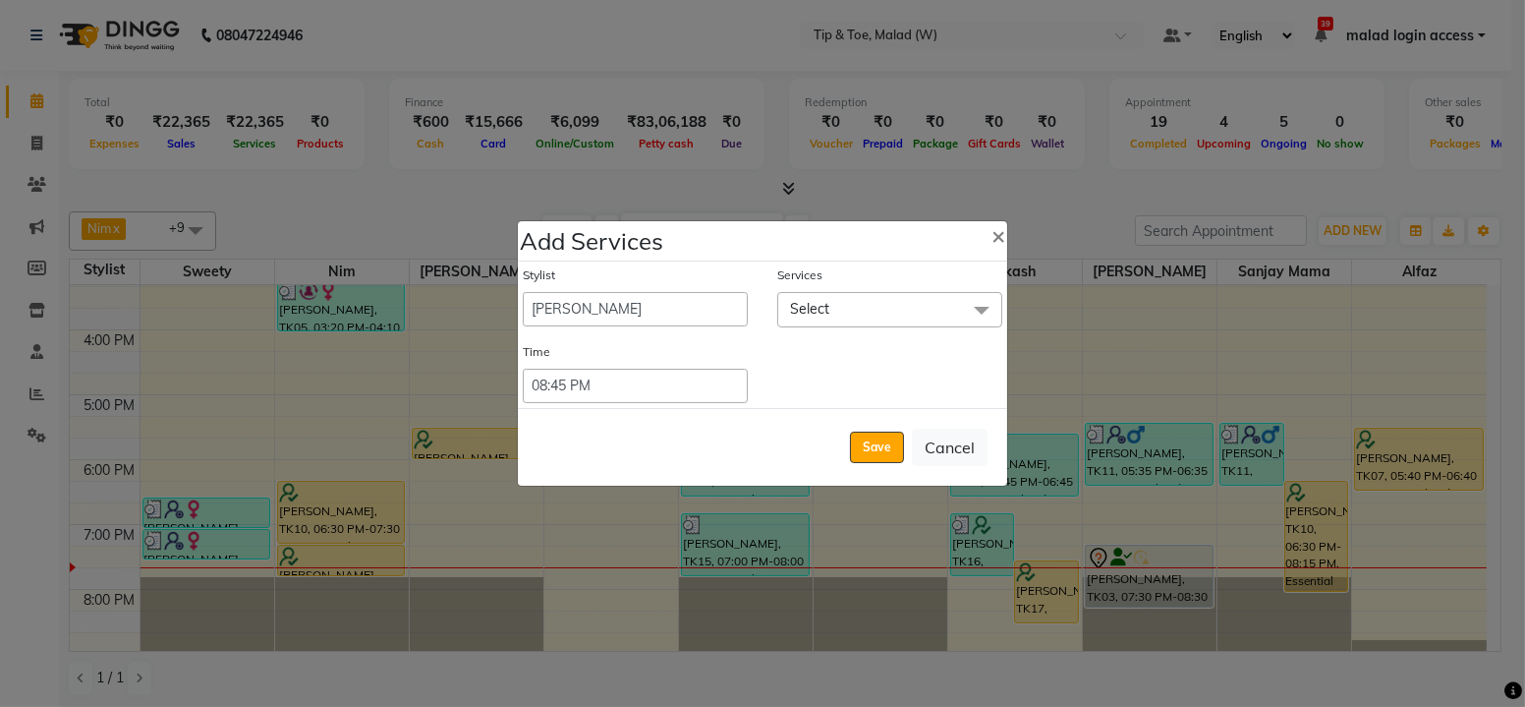
click at [838, 312] on span "Select" at bounding box center [889, 309] width 225 height 34
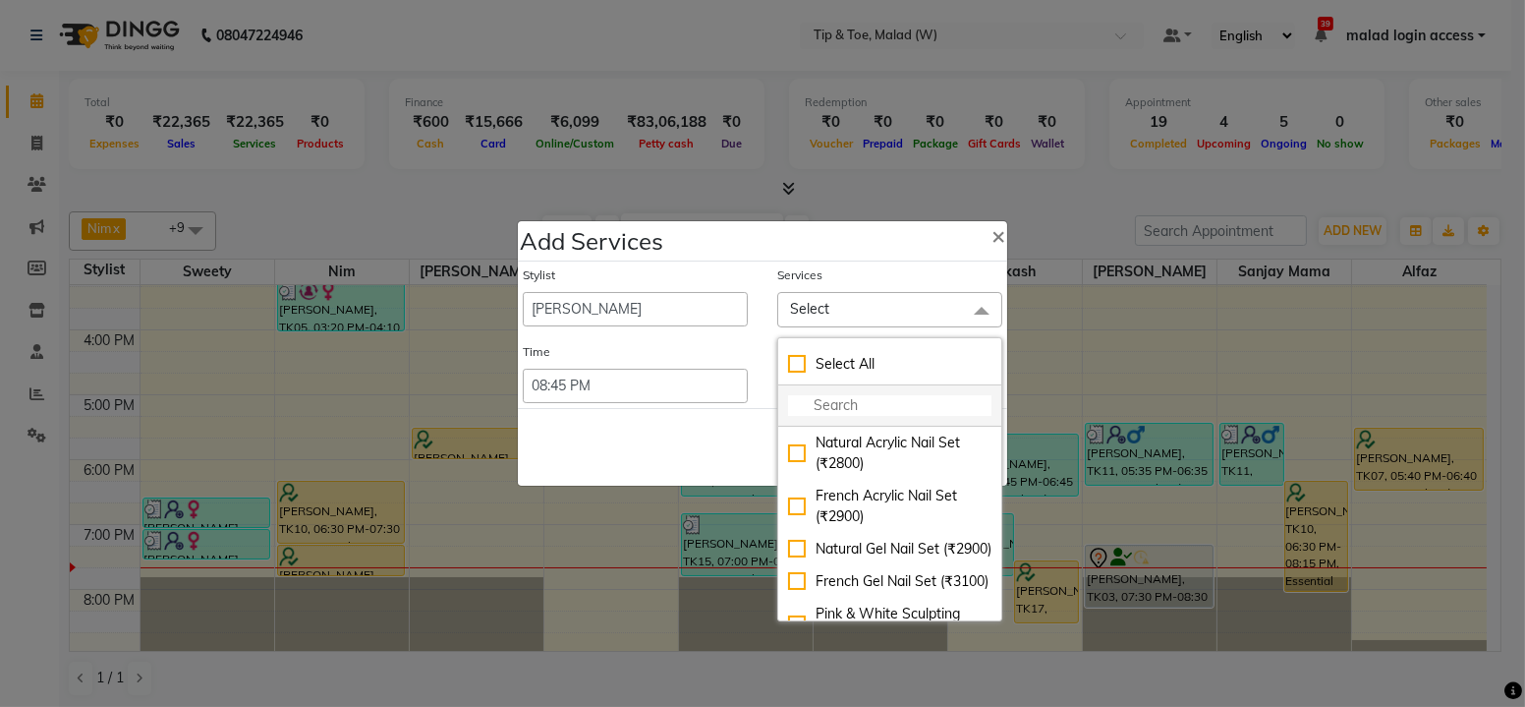
click at [839, 403] on input "multiselect-search" at bounding box center [889, 405] width 203 height 21
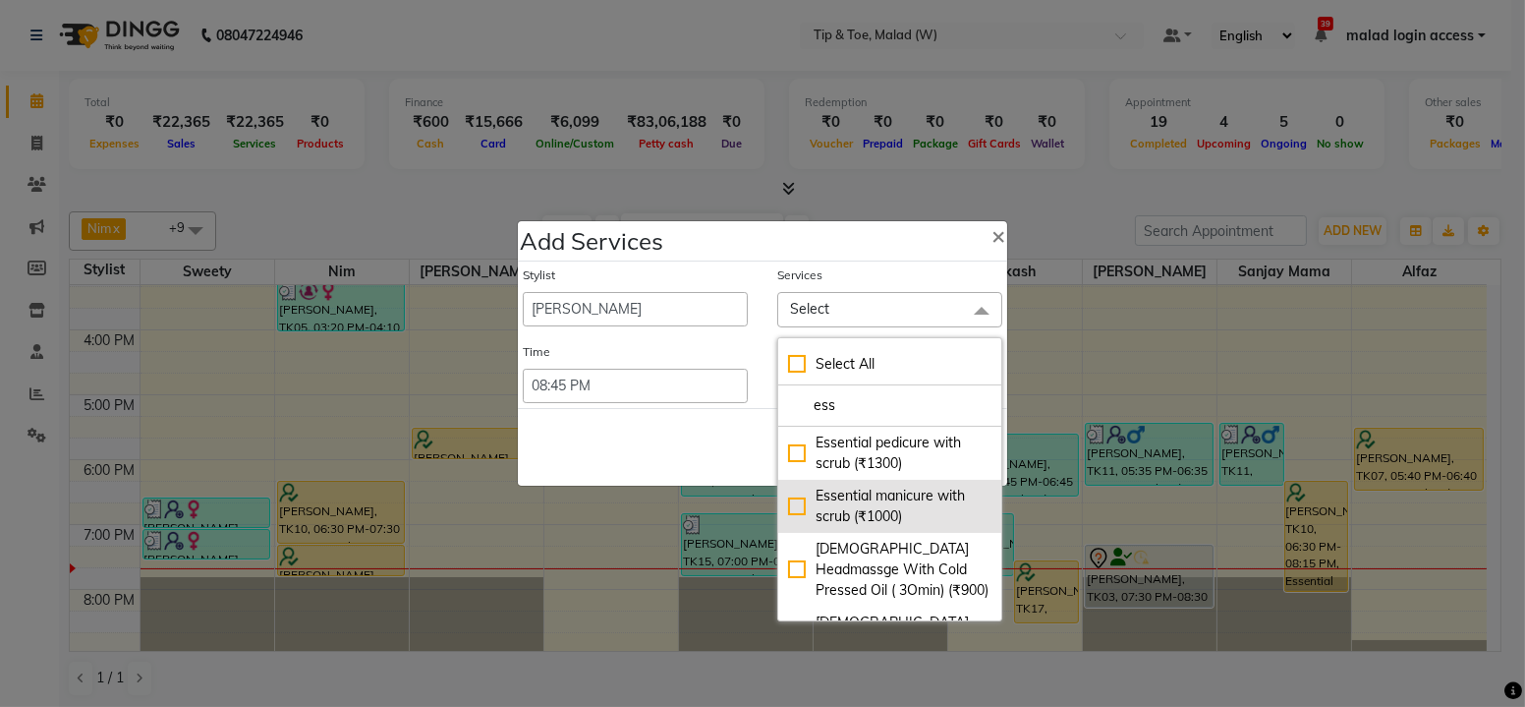
type input "ess"
click at [796, 506] on div "Essential manicure with scrub (₹1000)" at bounding box center [889, 506] width 203 height 41
checkbox input "true"
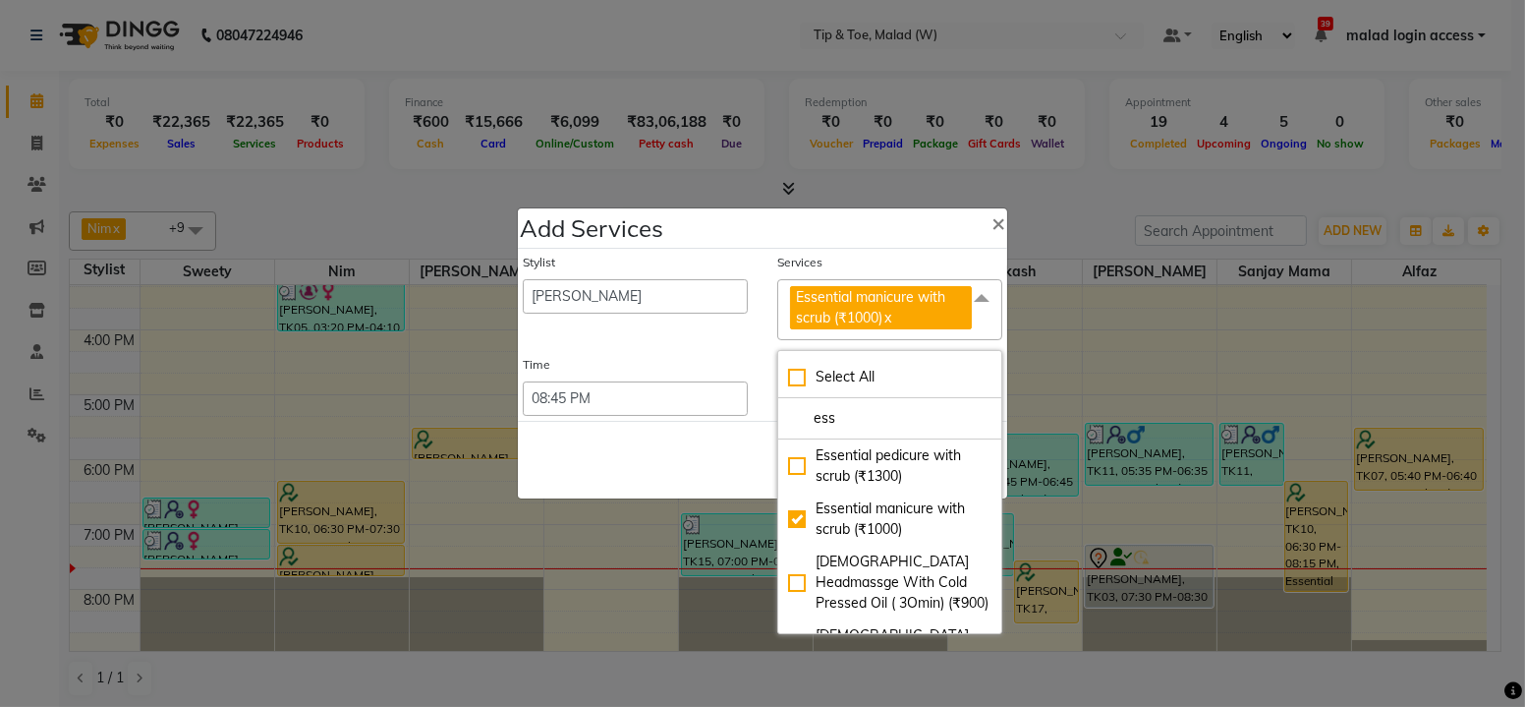
click at [706, 469] on div "Save Cancel" at bounding box center [762, 460] width 489 height 78
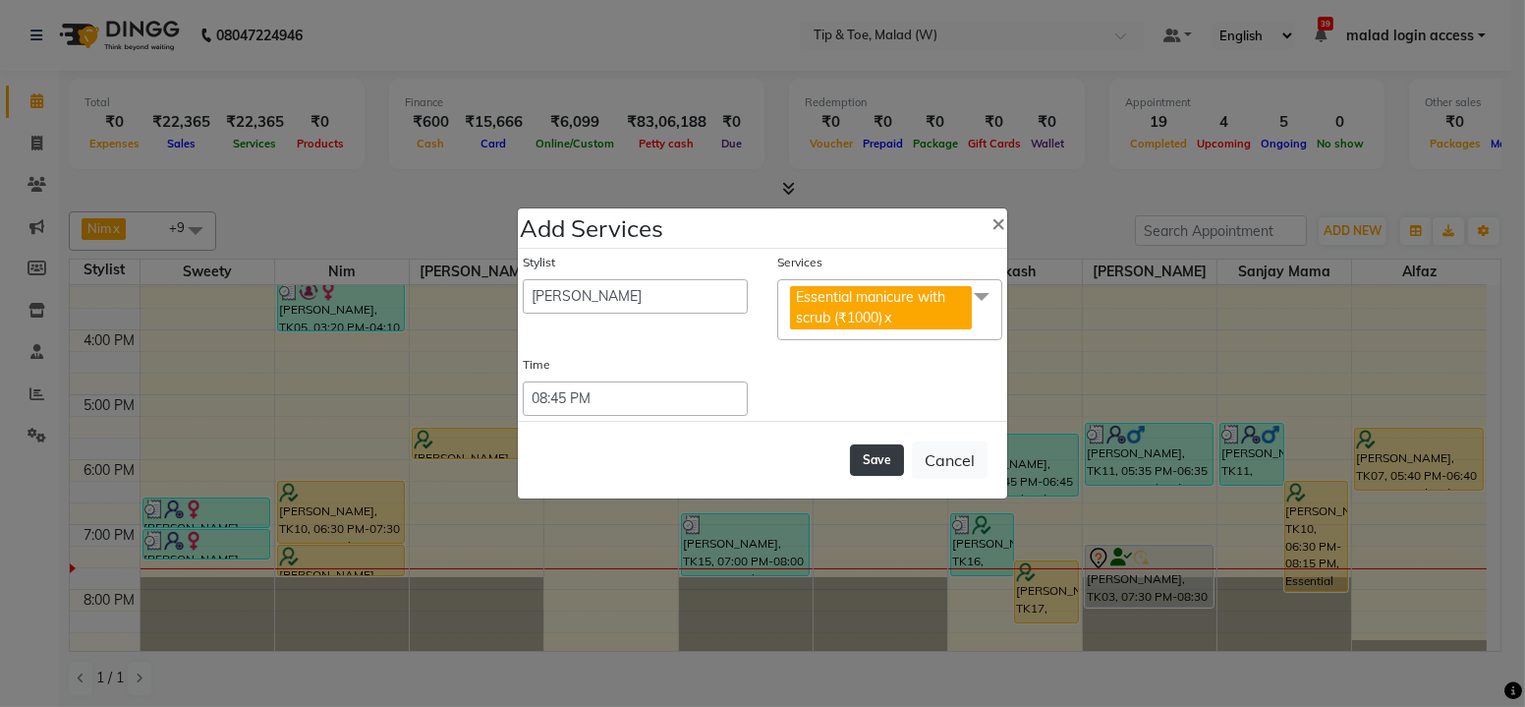
click at [877, 466] on button "Save" at bounding box center [877, 459] width 54 height 31
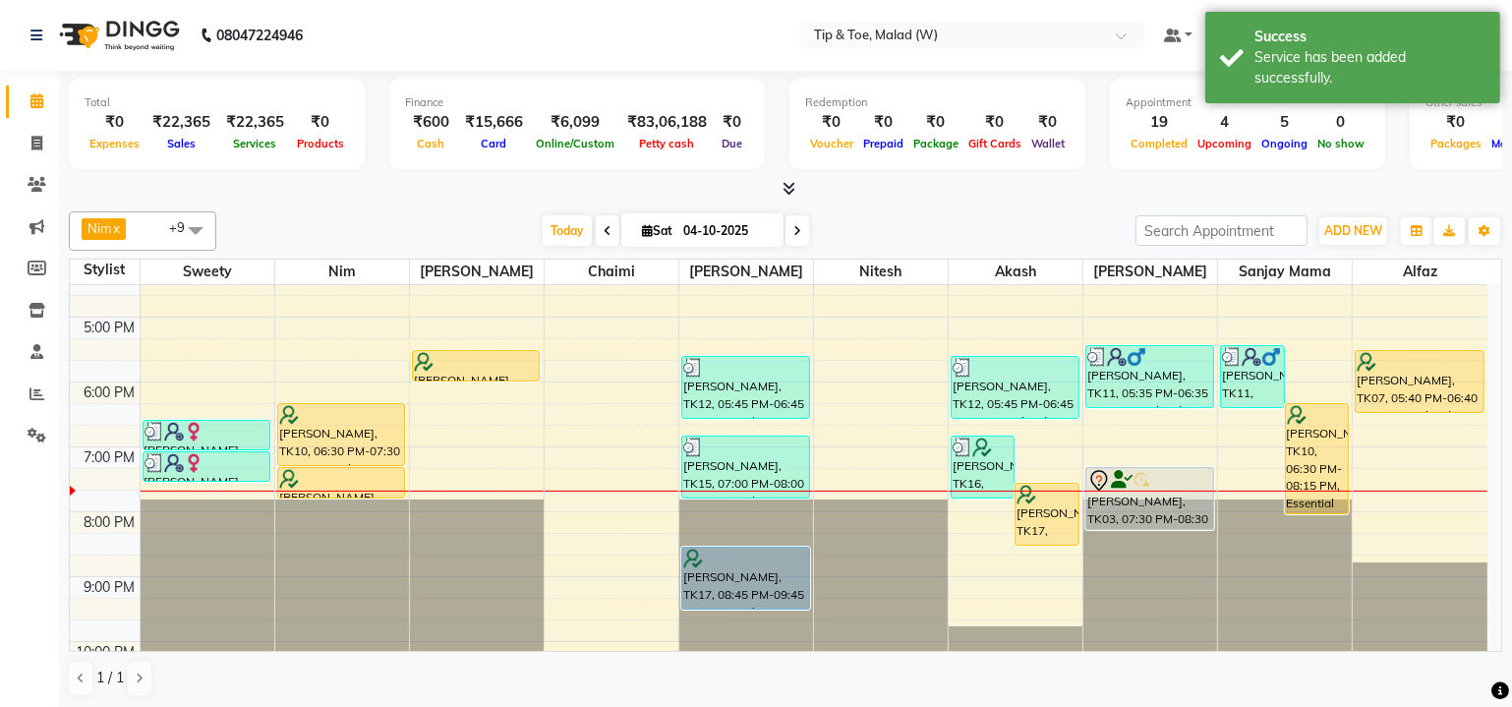
scroll to position [588, 0]
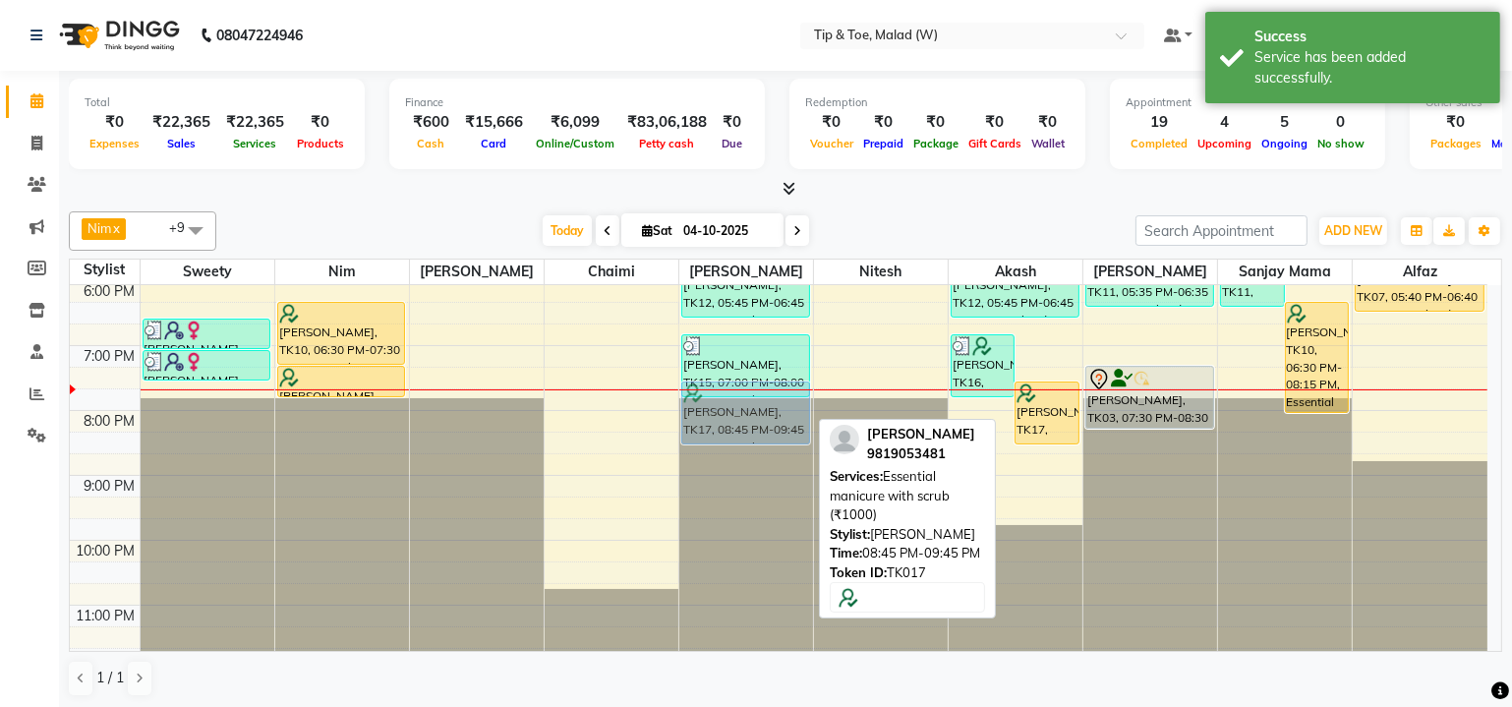
drag, startPoint x: 765, startPoint y: 451, endPoint x: 776, endPoint y: 395, distance: 57.2
click at [776, 395] on div "[PERSON_NAME], TK12, 05:45 PM-06:45 PM, Essential manicure with scrub [PERSON_N…" at bounding box center [746, 183] width 134 height 972
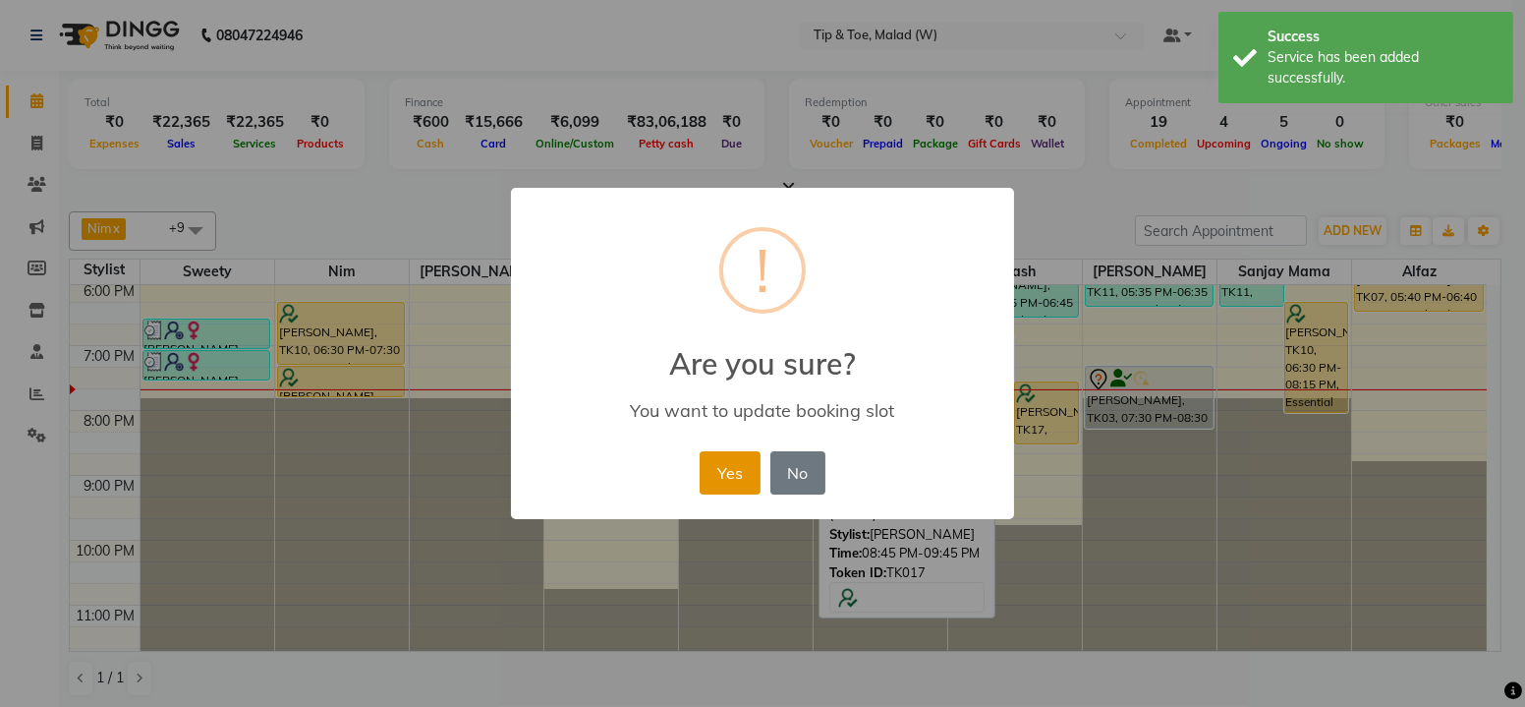
click at [745, 469] on button "Yes" at bounding box center [730, 472] width 60 height 43
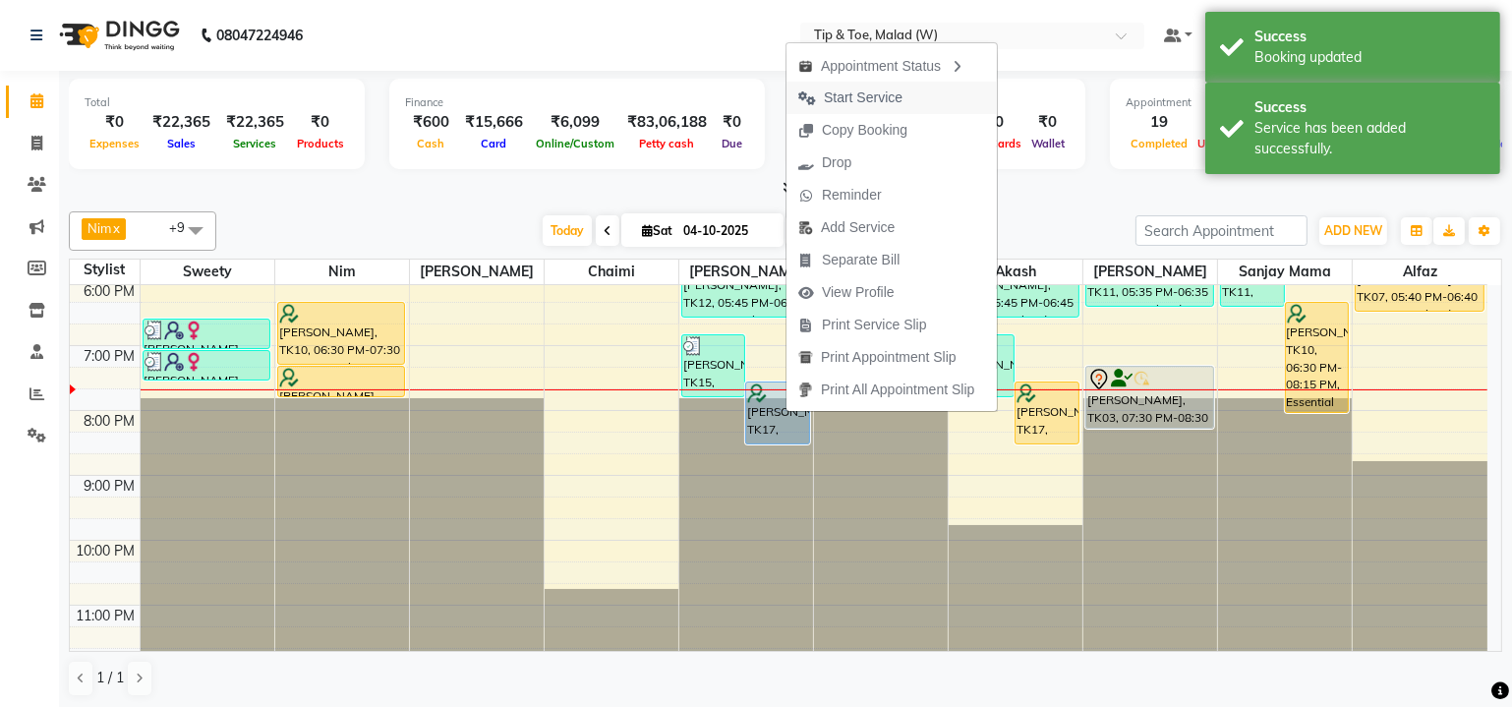
click at [862, 100] on span "Start Service" at bounding box center [863, 97] width 79 height 21
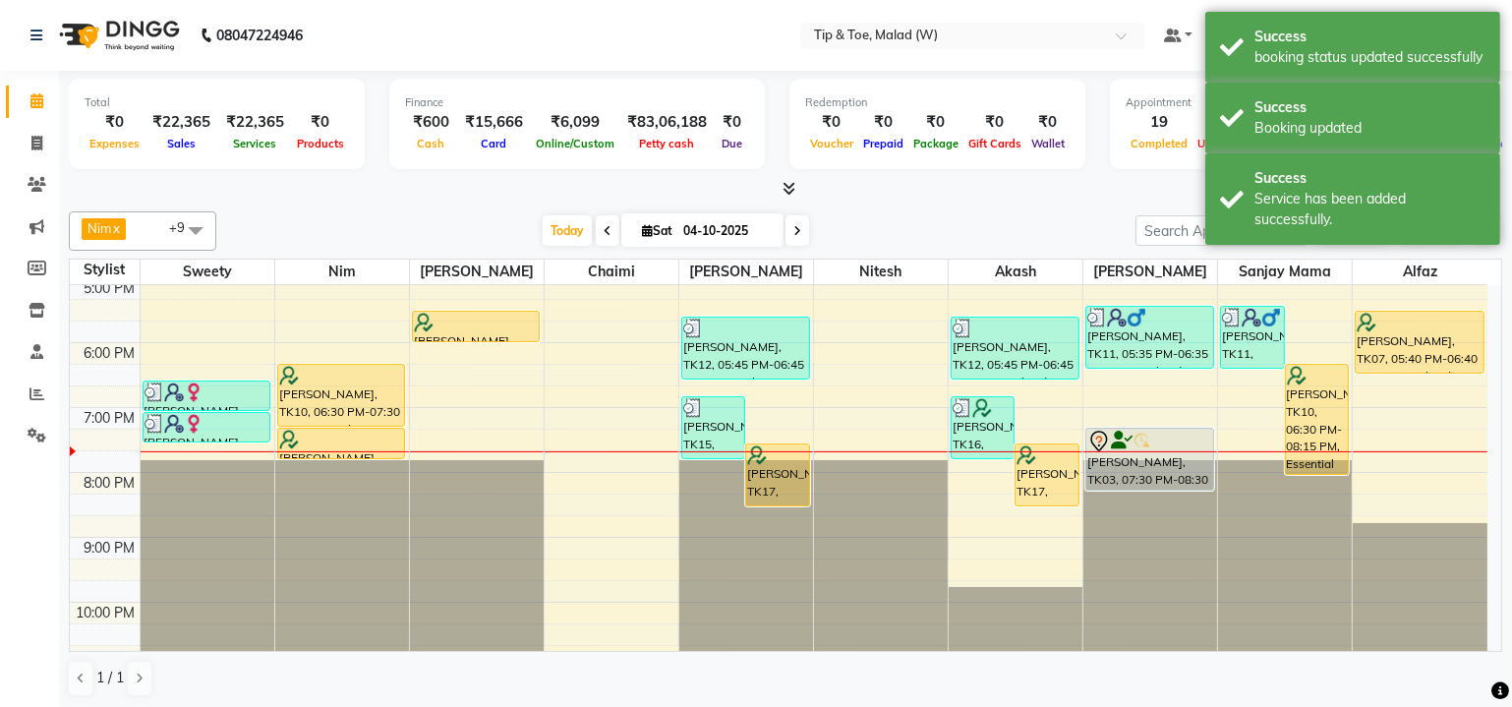
scroll to position [498, 0]
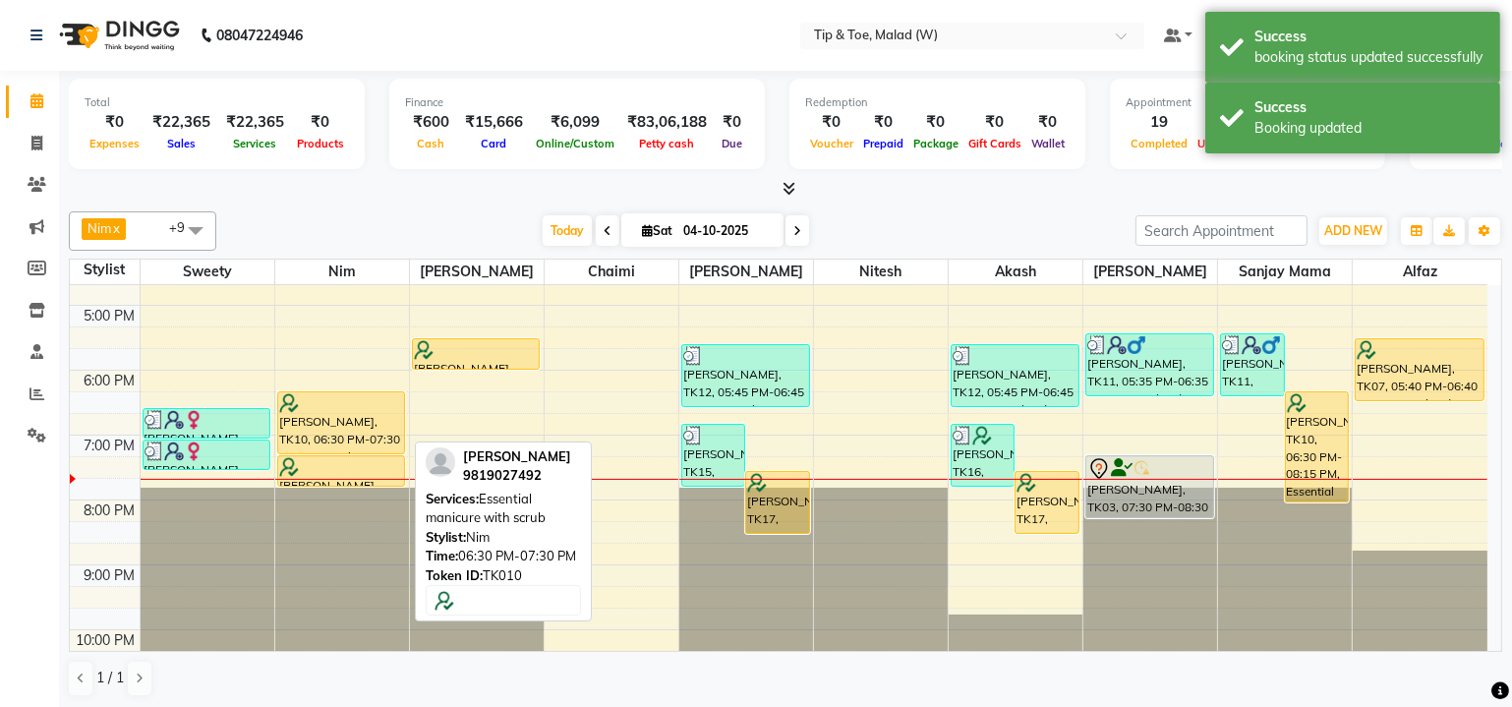
click at [352, 399] on div at bounding box center [341, 403] width 125 height 20
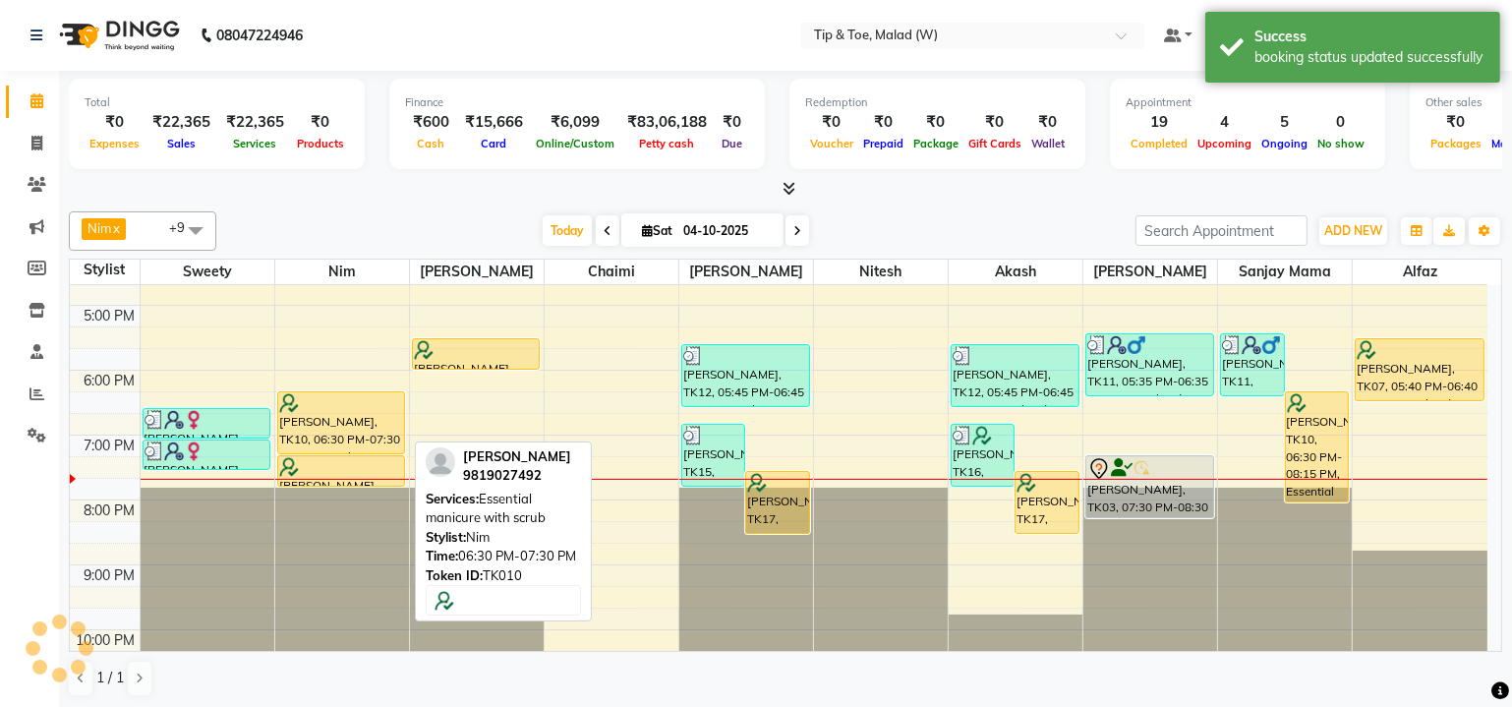
click at [353, 399] on div at bounding box center [341, 403] width 125 height 20
select select "1"
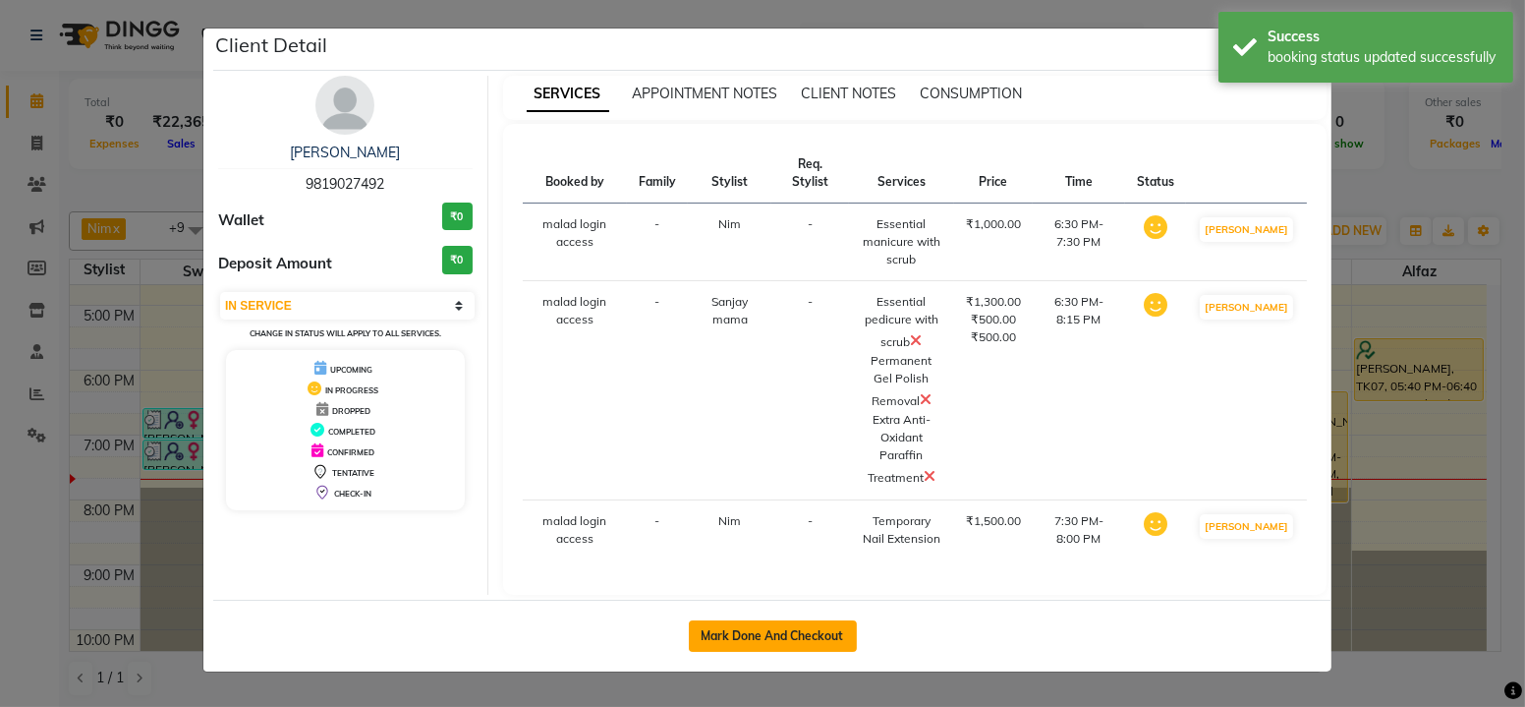
click at [749, 632] on button "Mark Done And Checkout" at bounding box center [773, 635] width 168 height 31
select select "service"
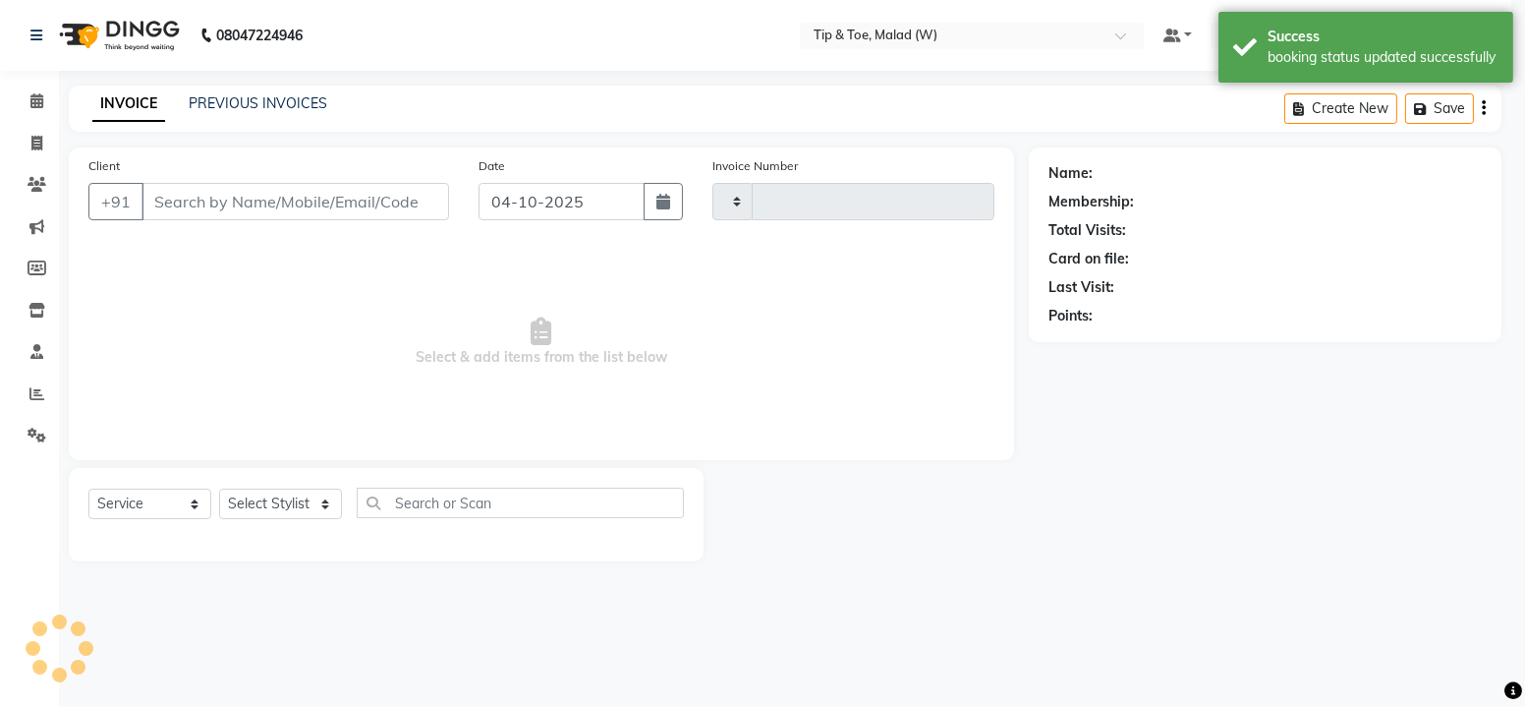
type input "2841"
select select "5930"
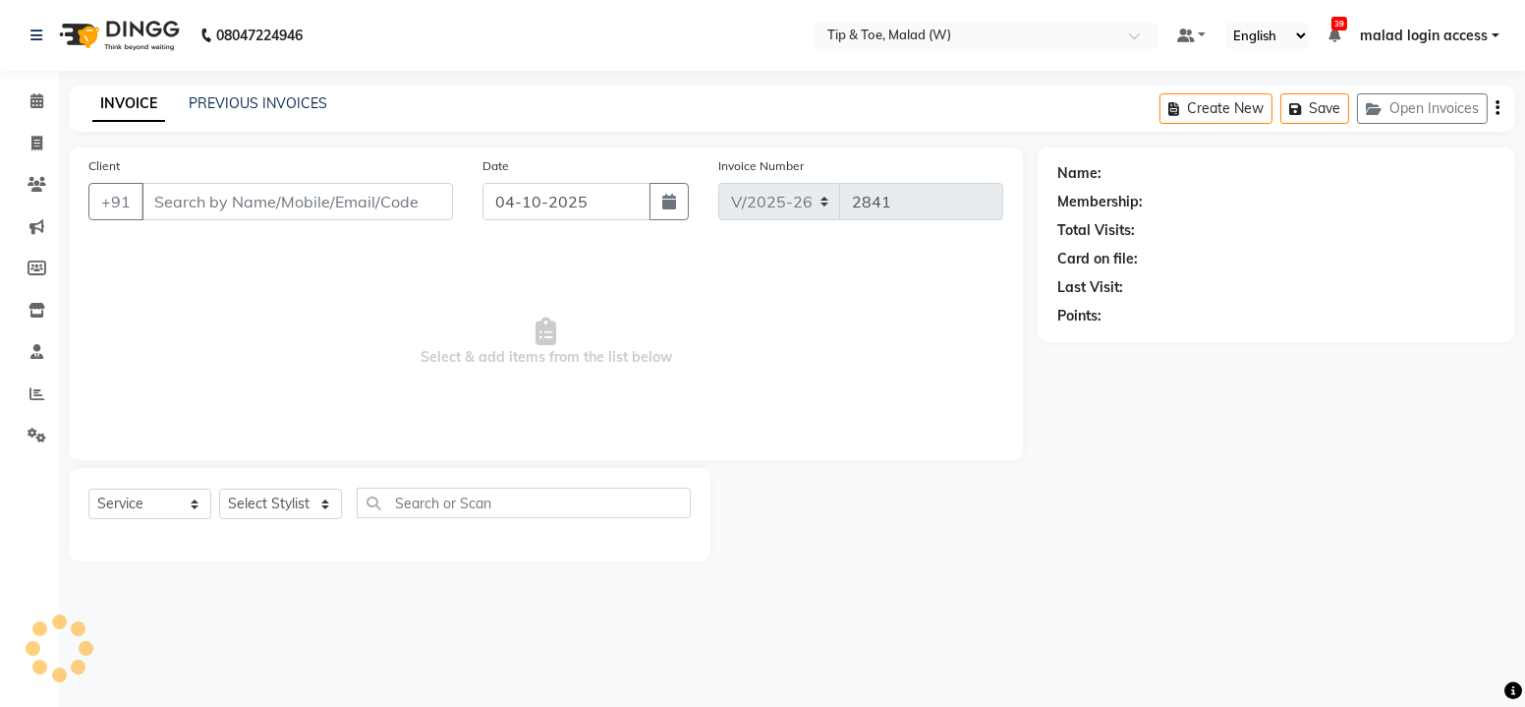
type input "9819027492"
select select "84683"
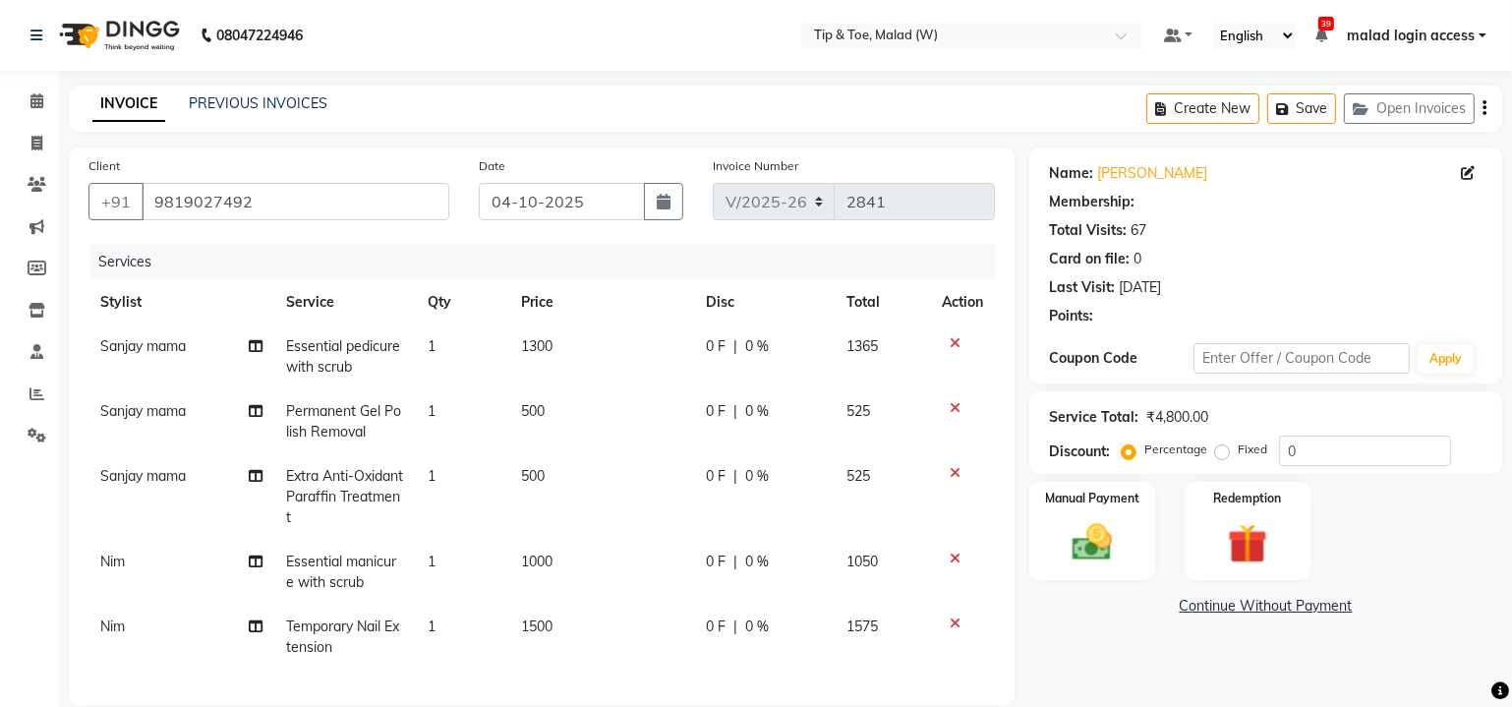
select select "1: Object"
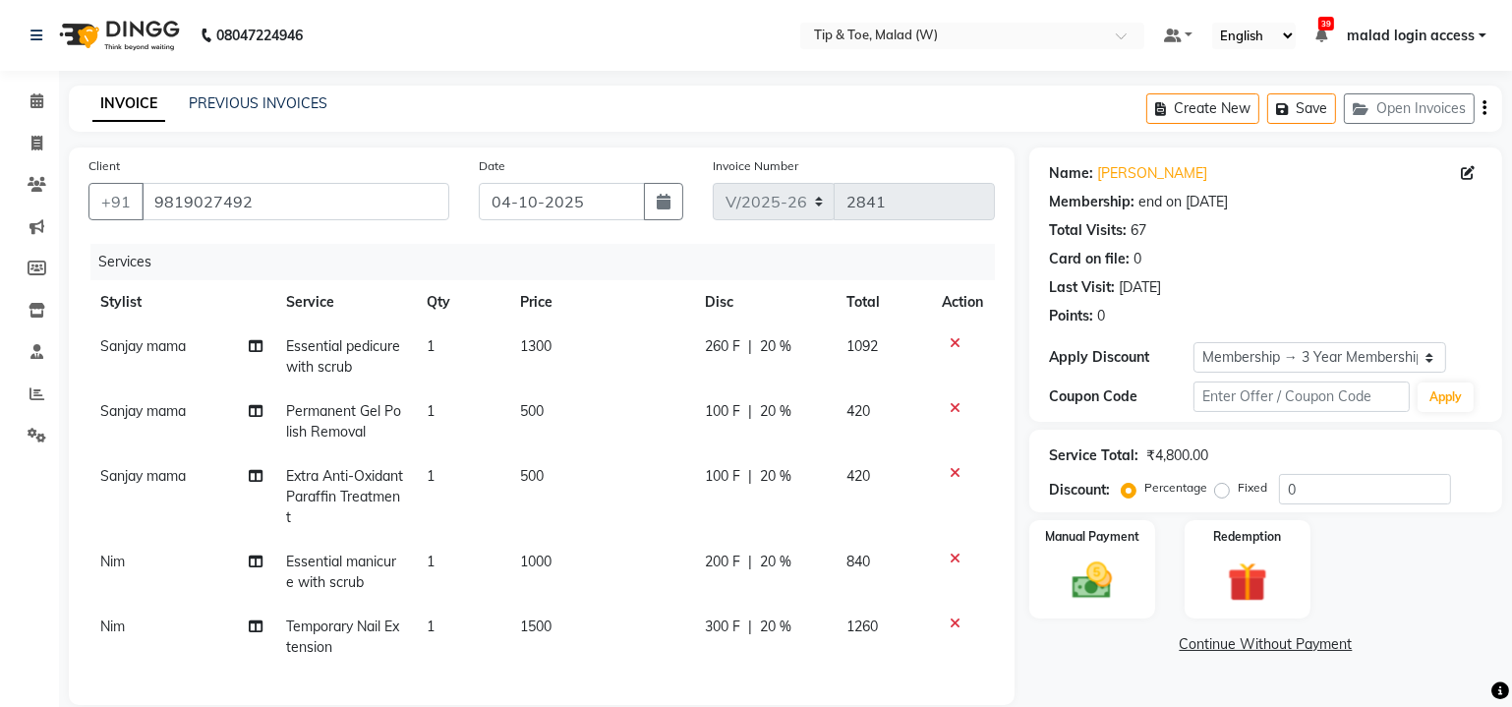
type input "20"
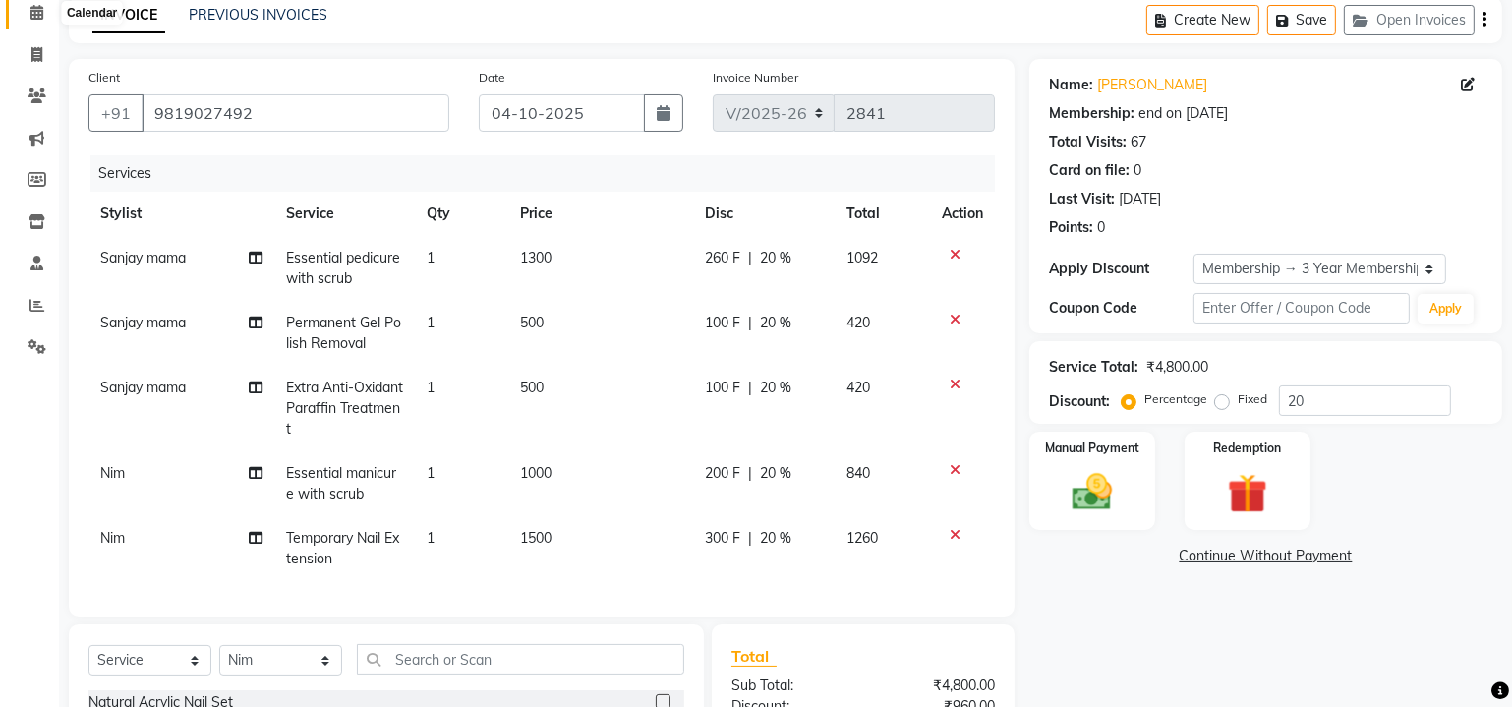
click at [36, 17] on icon at bounding box center [36, 12] width 13 height 15
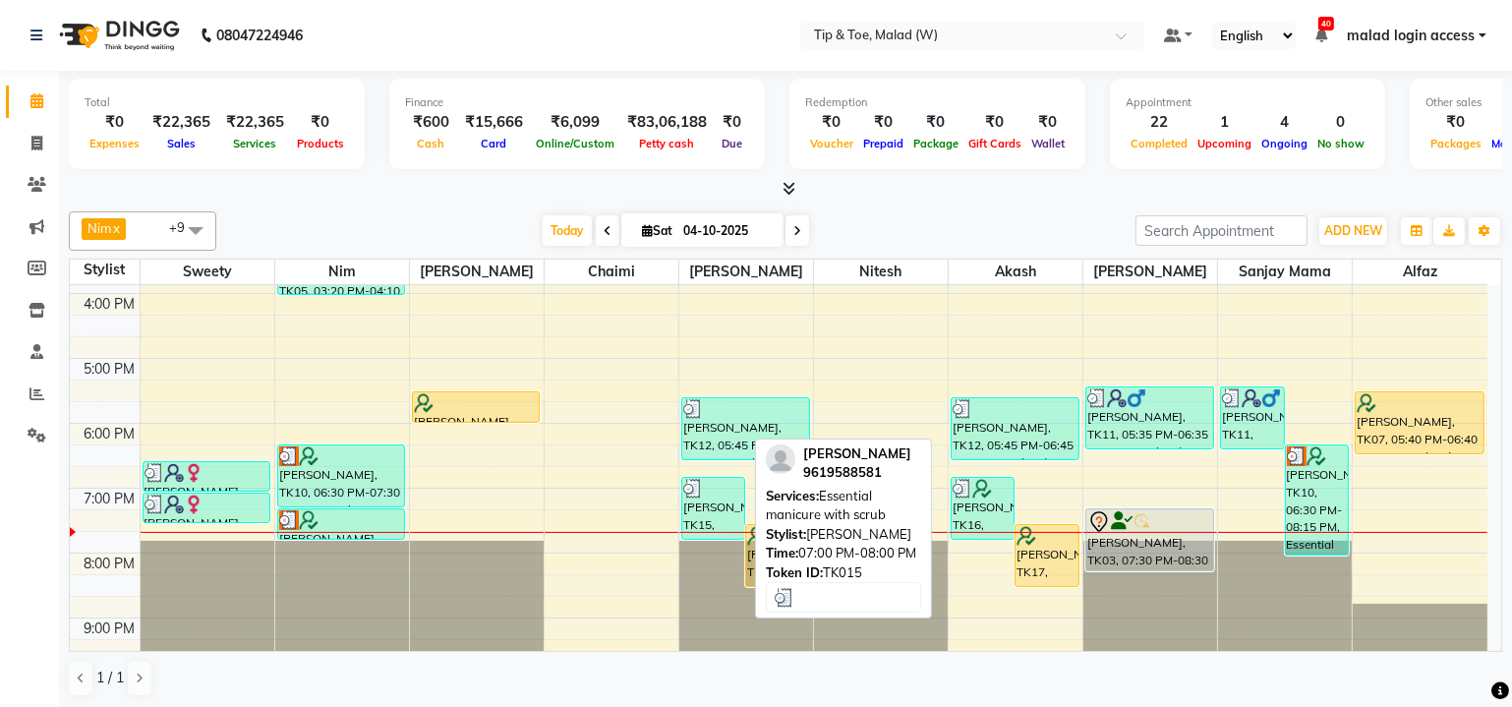
scroll to position [446, 0]
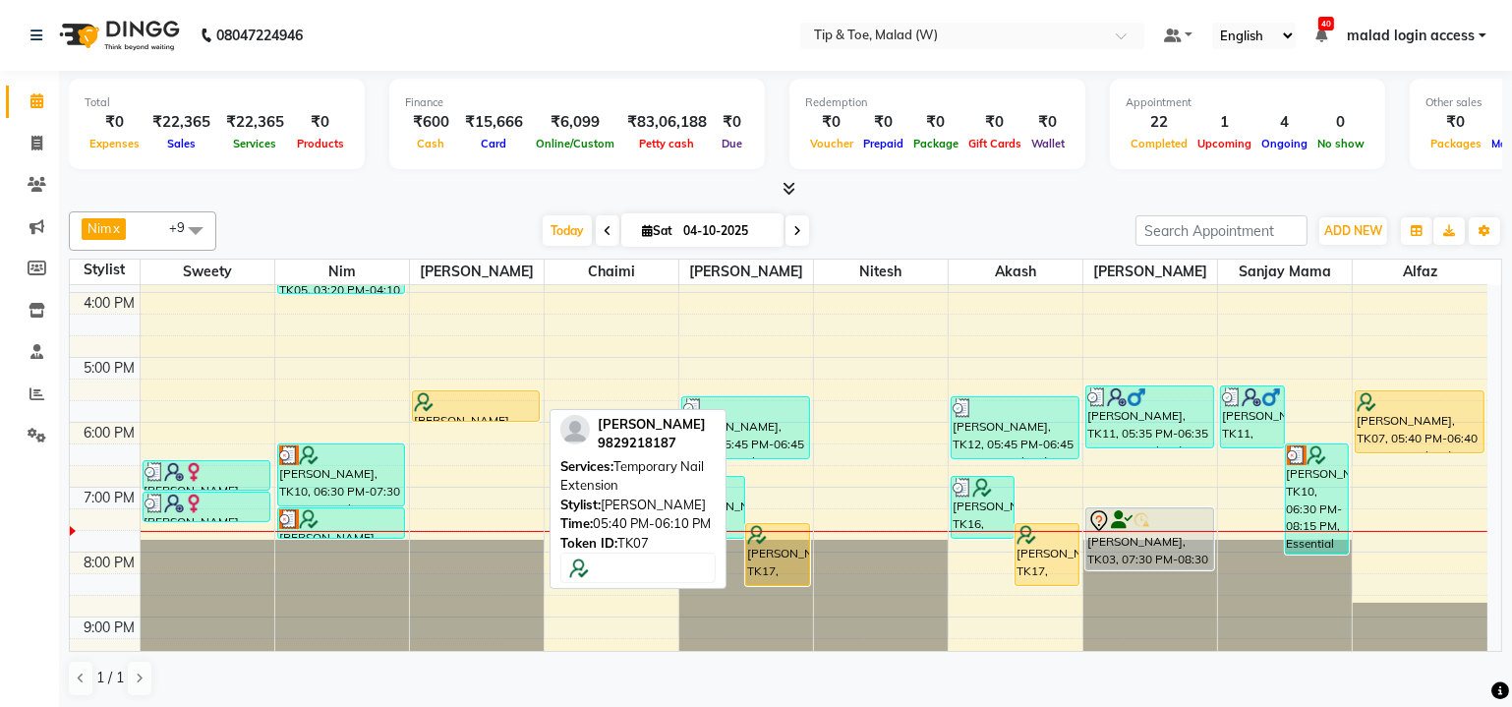
click at [462, 401] on div at bounding box center [476, 402] width 125 height 20
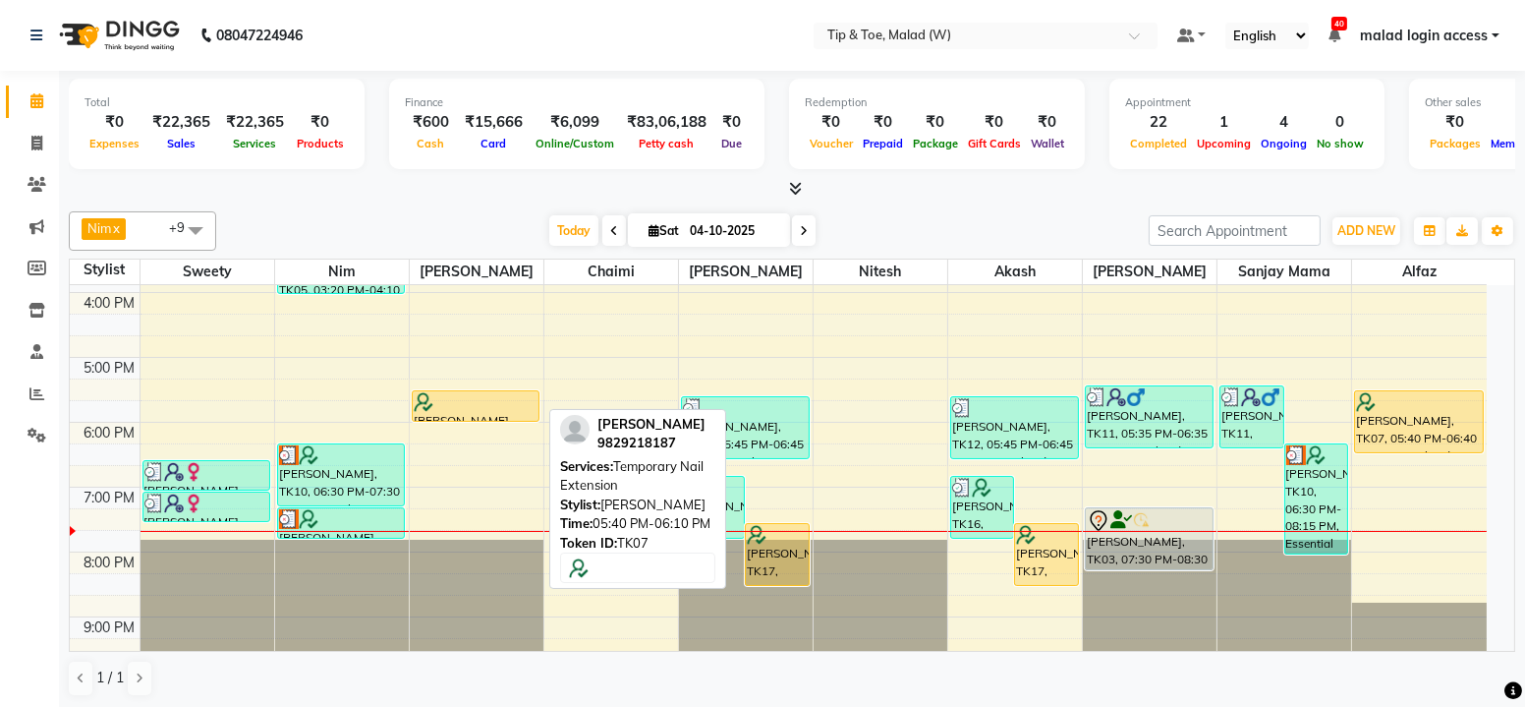
select select "1"
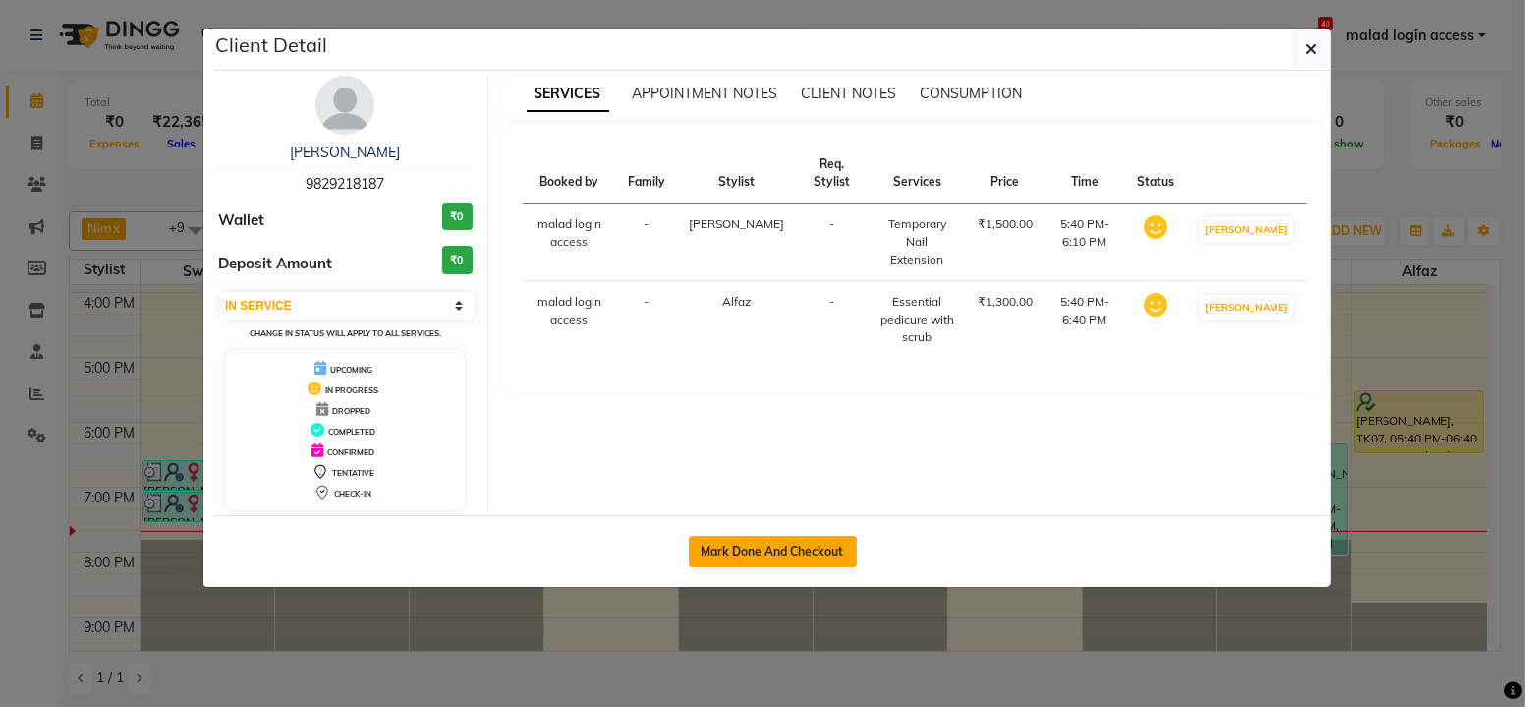
click at [789, 544] on button "Mark Done And Checkout" at bounding box center [773, 551] width 168 height 31
select select "5930"
select select "service"
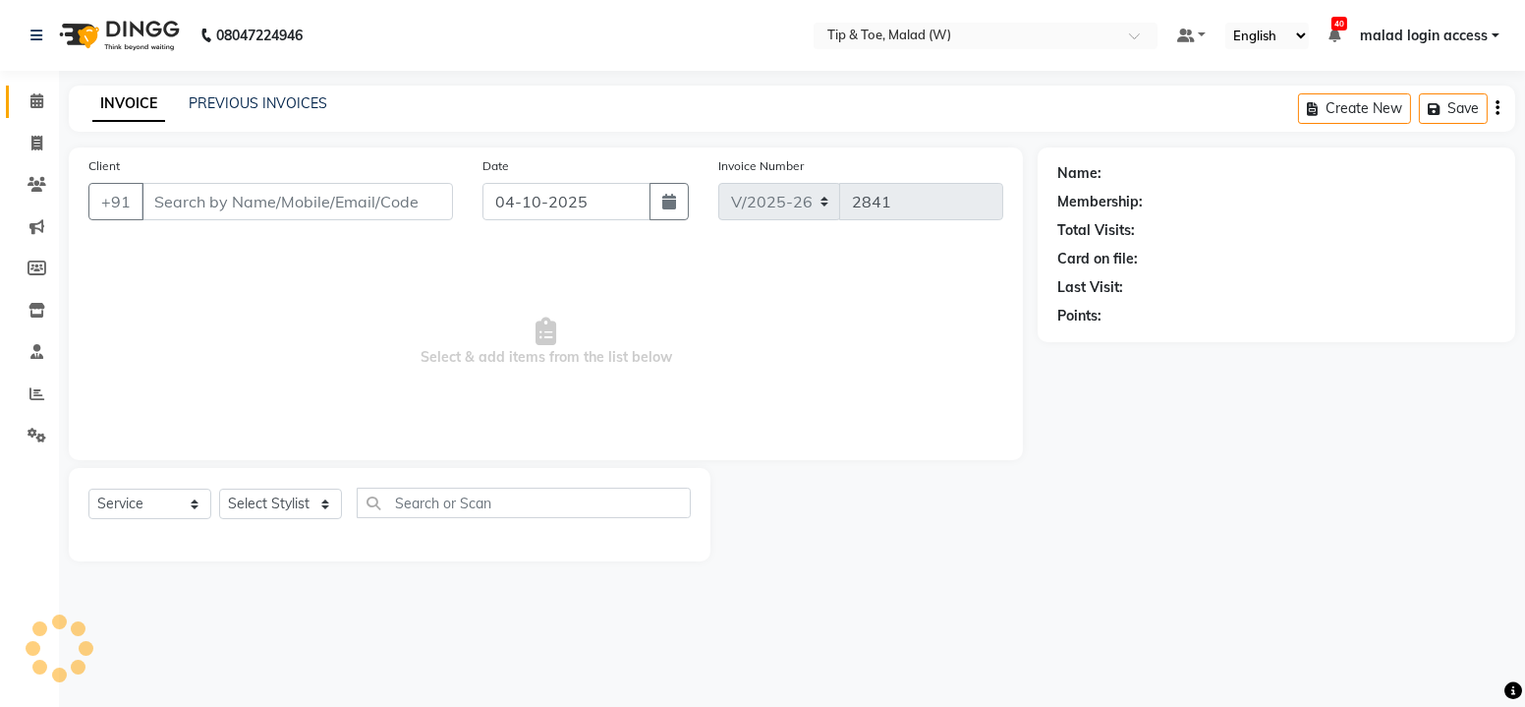
type input "9829218187"
select select "41794"
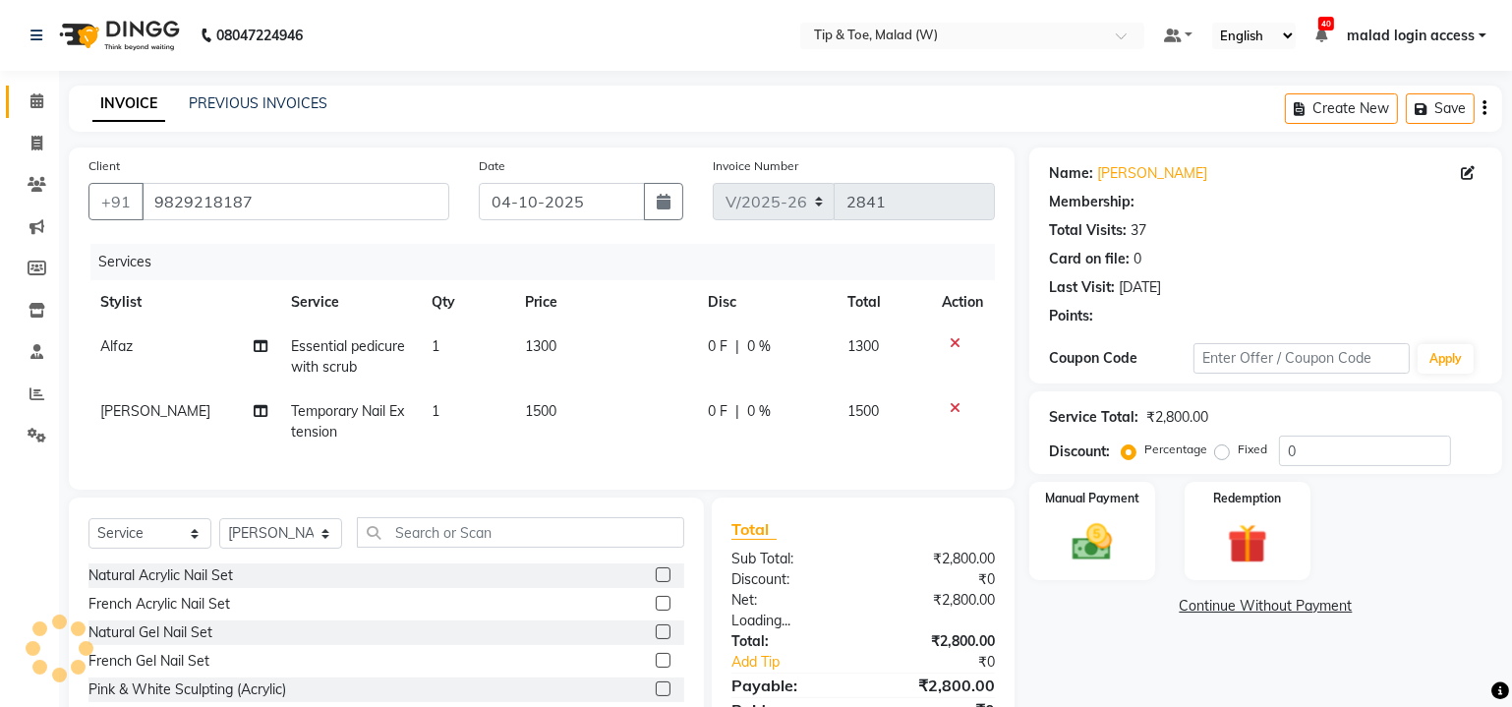
type input "20"
select select "1: Object"
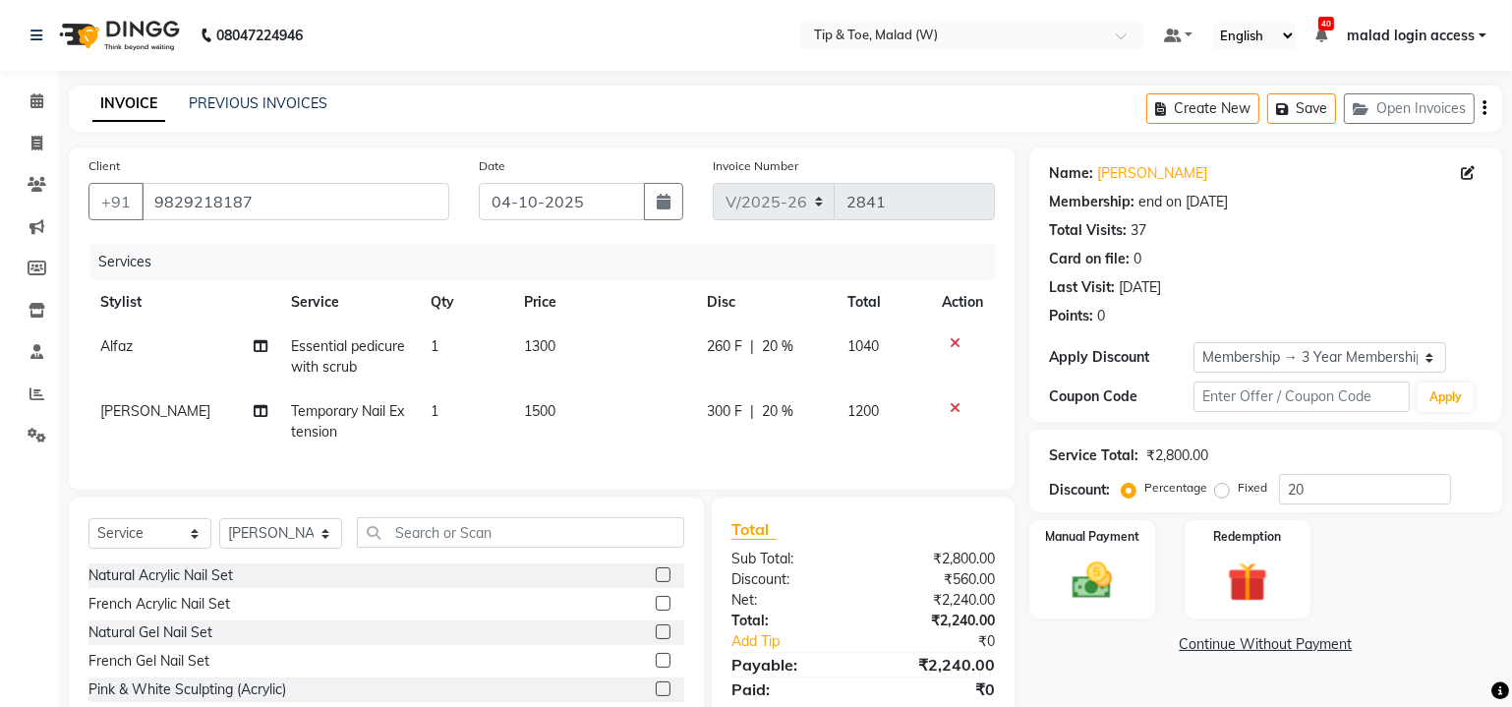
click at [343, 351] on span "Essential pedicure with scrub" at bounding box center [348, 356] width 114 height 38
select select "41813"
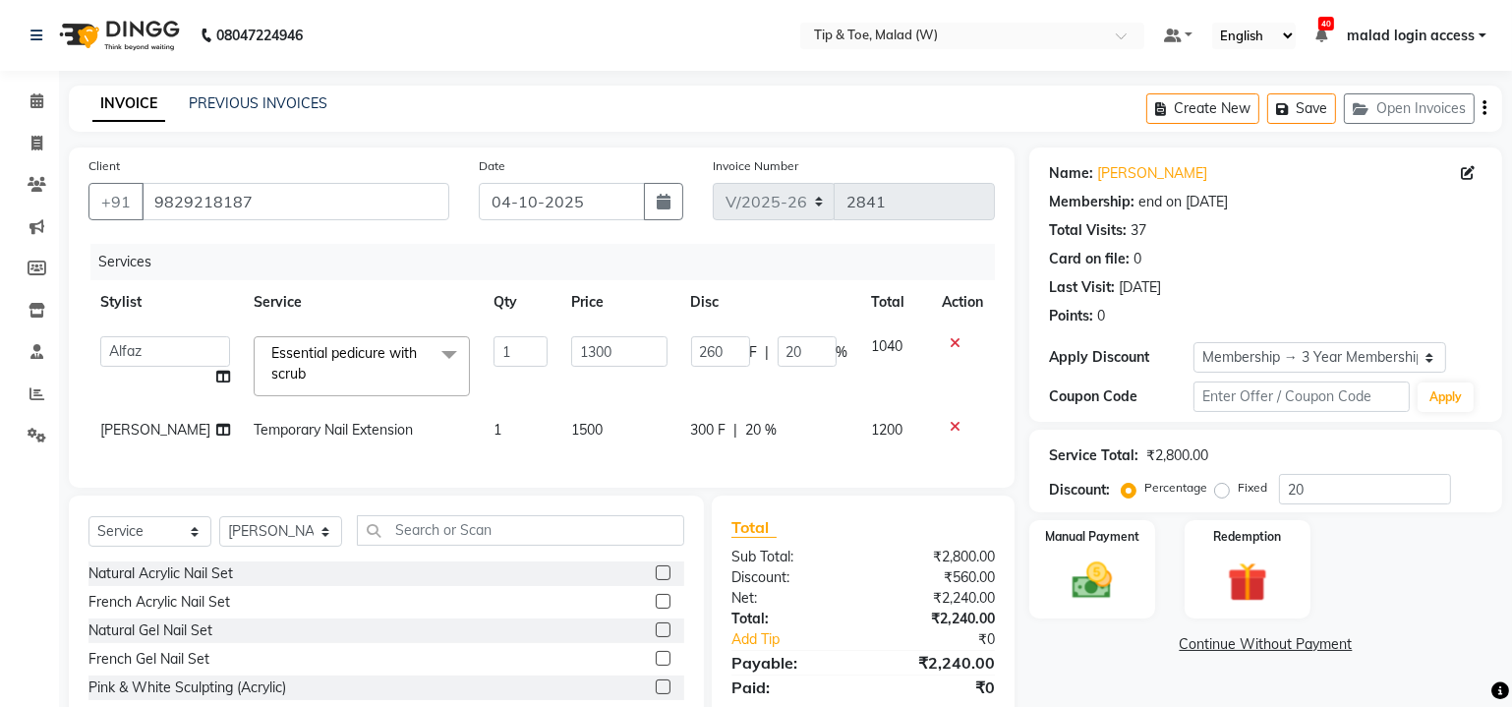
click at [339, 359] on span "Essential pedicure with scrub" at bounding box center [343, 363] width 145 height 38
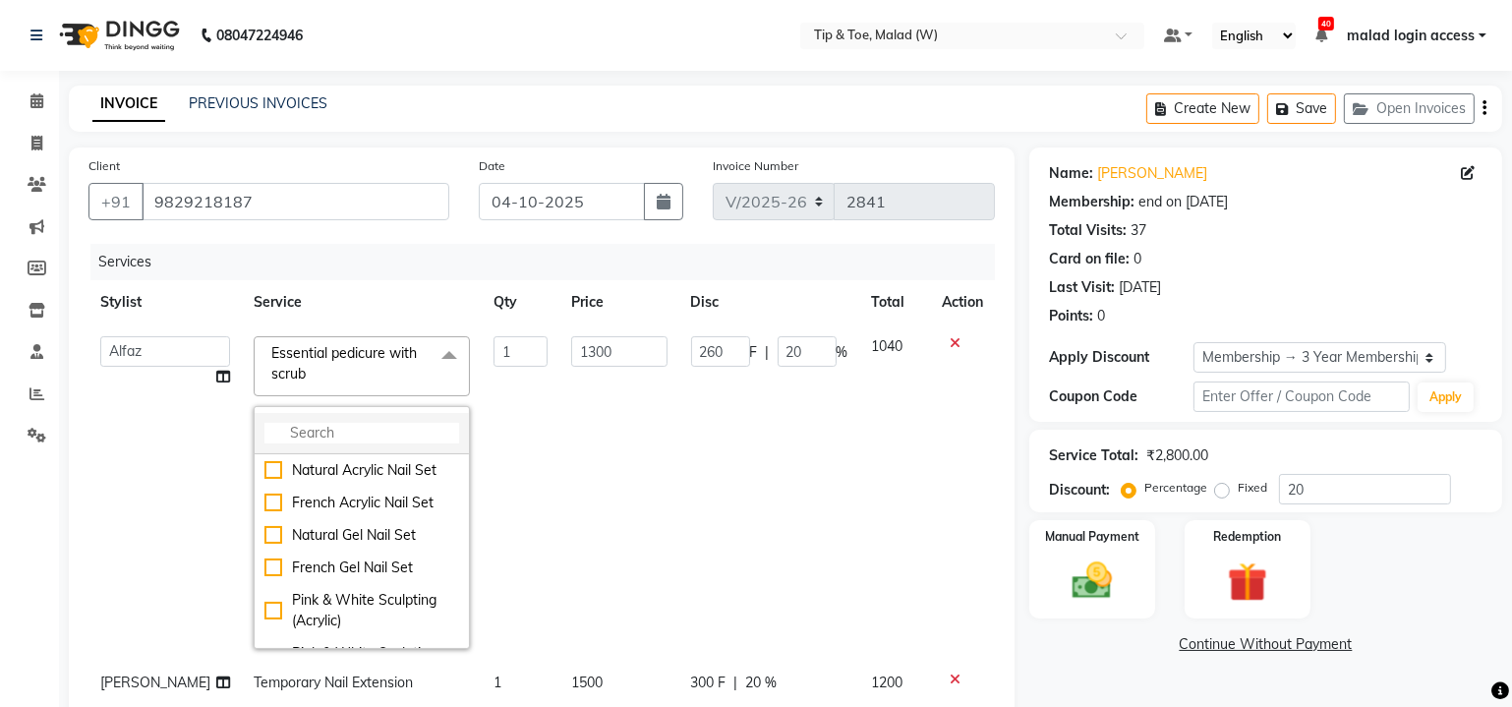
click at [281, 431] on input "multiselect-search" at bounding box center [361, 433] width 195 height 21
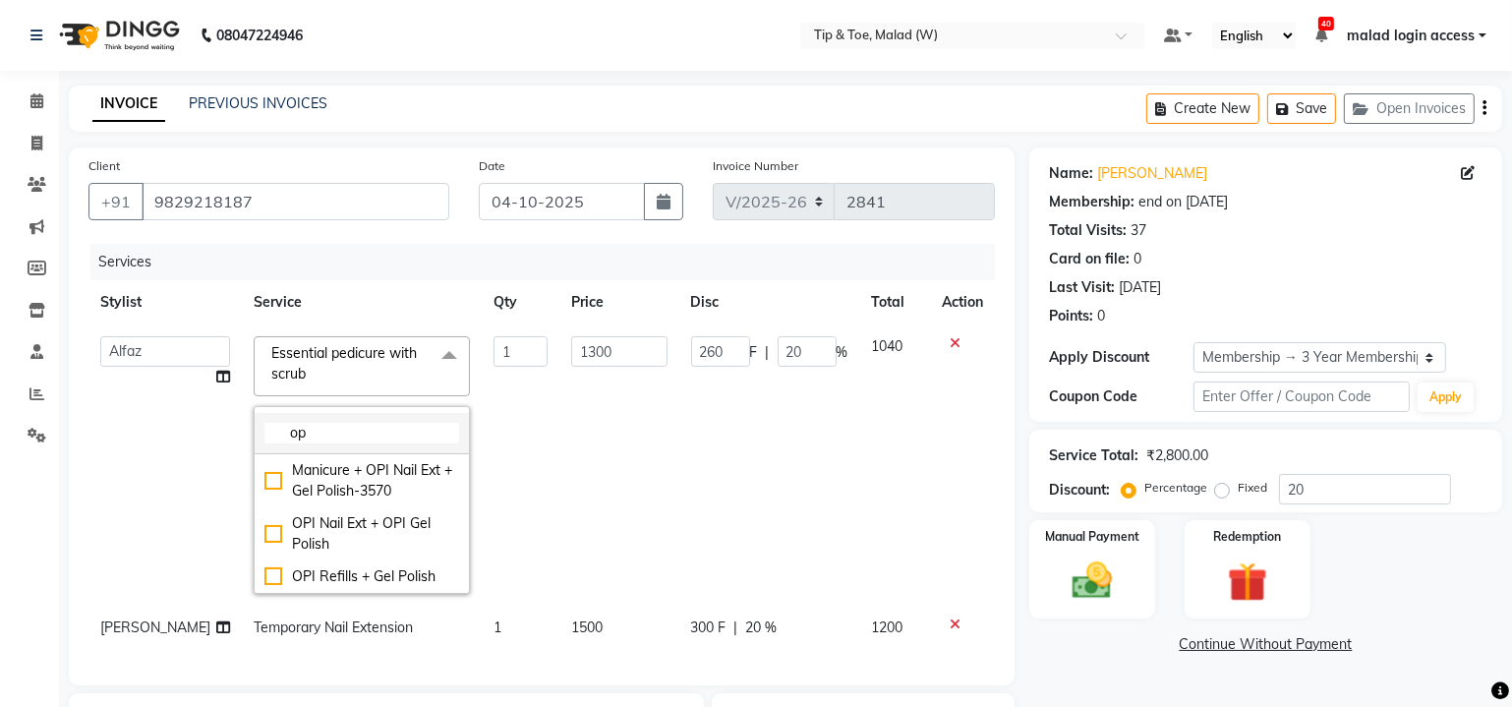
type input "o"
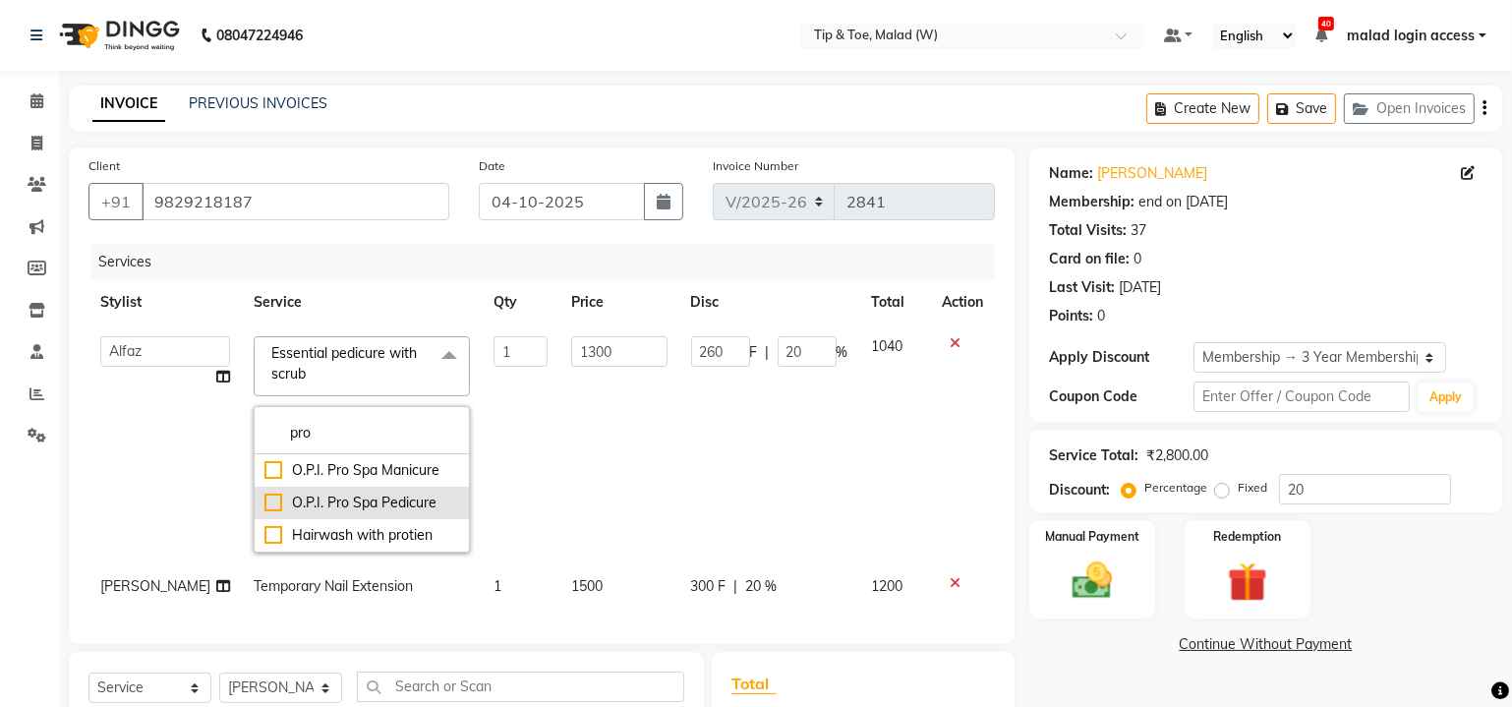
type input "pro"
click at [264, 494] on div "O.P.I. Pro Spa Pedicure" at bounding box center [361, 502] width 195 height 21
type input "2800"
type input "560"
checkbox input "true"
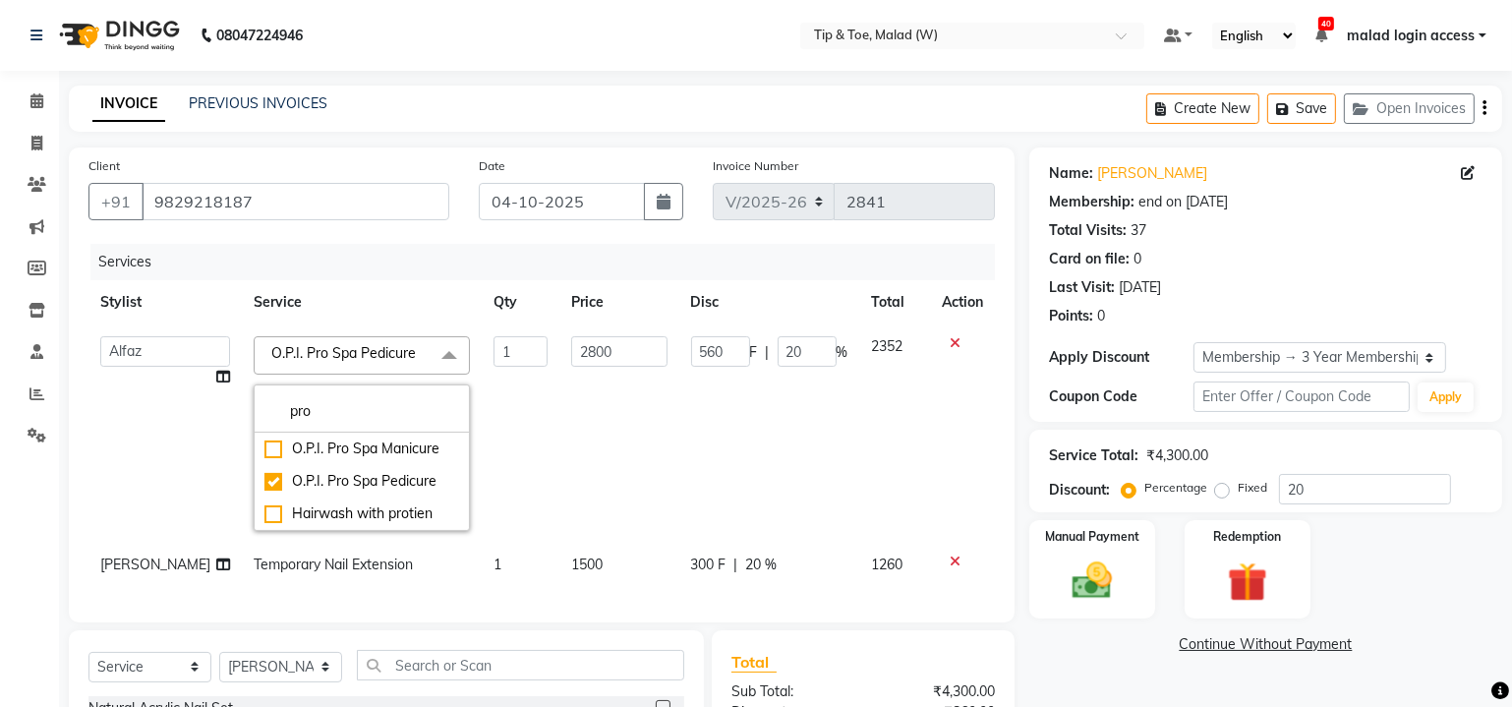
click at [559, 447] on td "2800" at bounding box center [618, 433] width 119 height 218
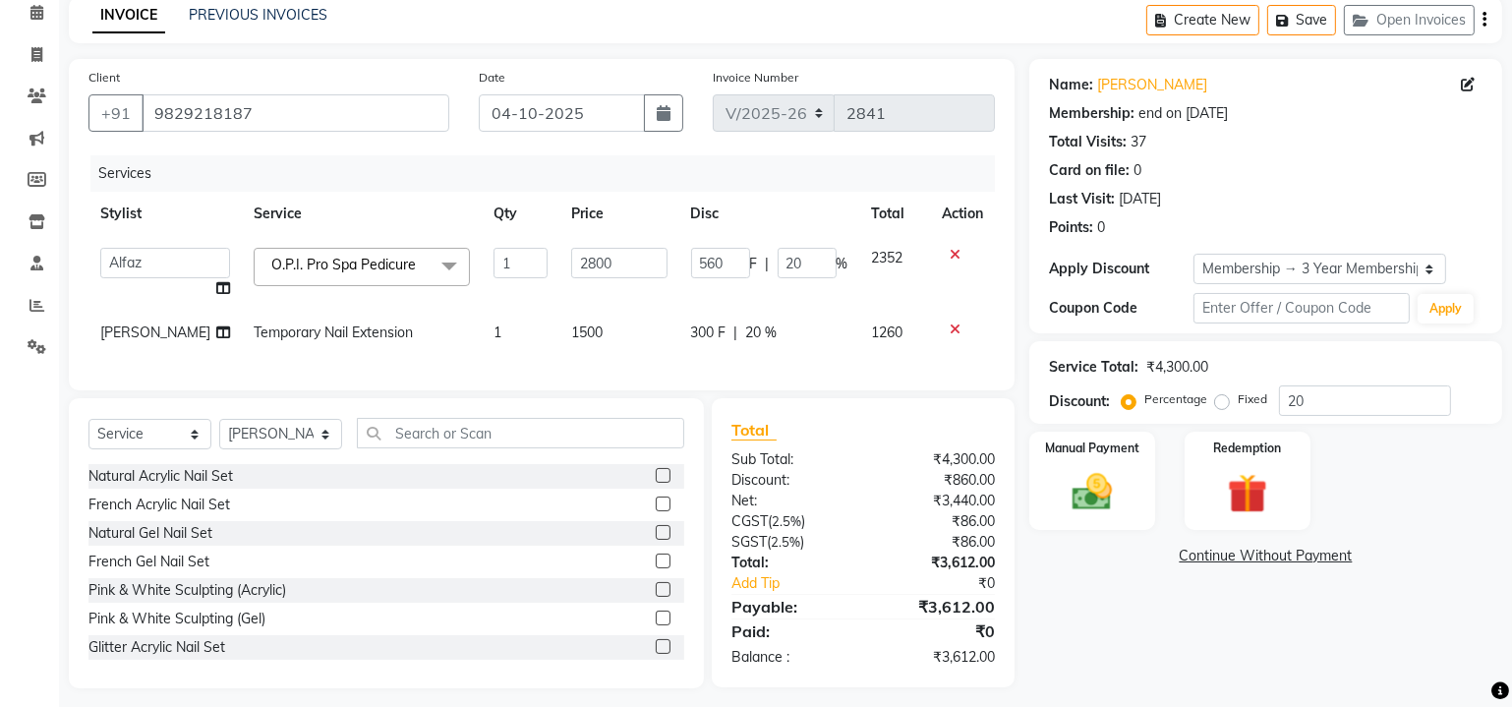
scroll to position [132, 0]
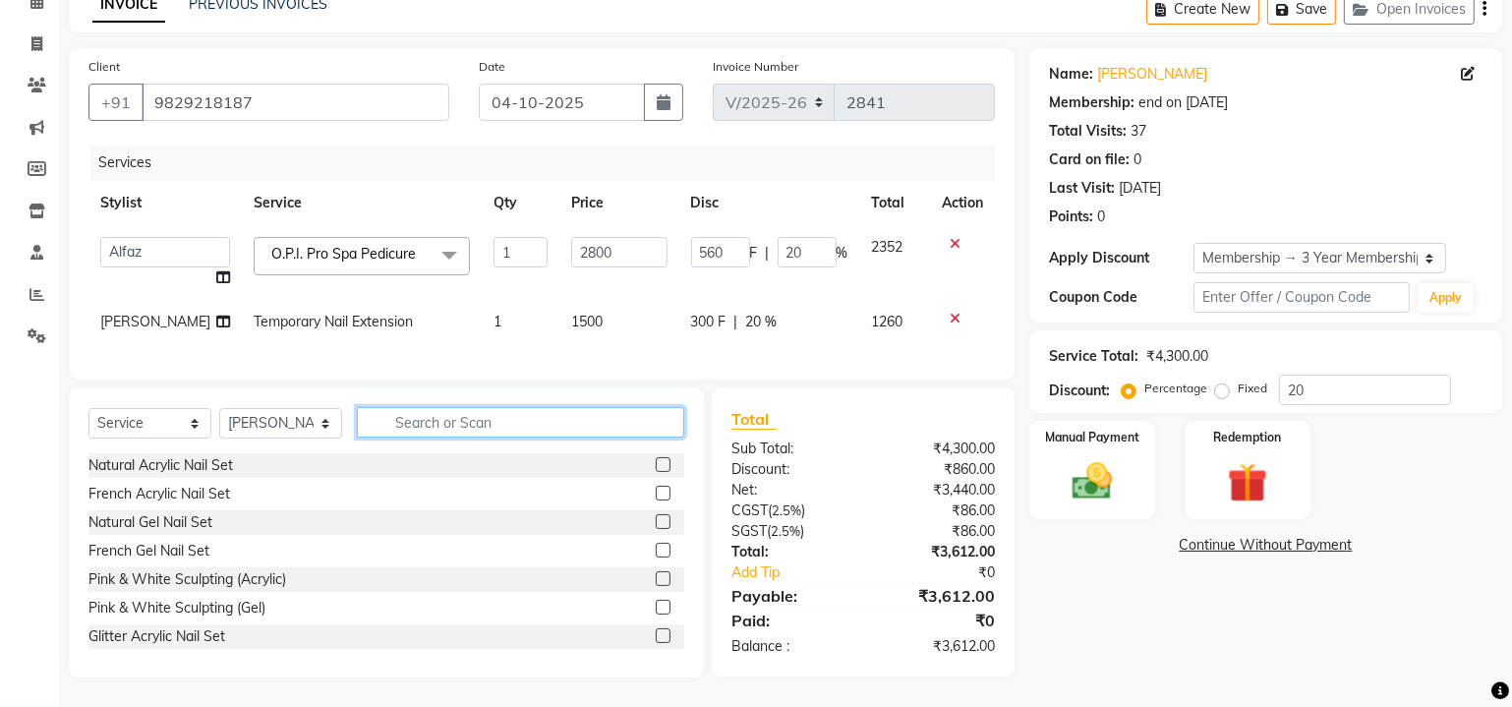
click at [509, 419] on input "text" at bounding box center [520, 422] width 327 height 30
click at [347, 300] on td "Temporary Nail Extension" at bounding box center [362, 322] width 240 height 44
select select "41794"
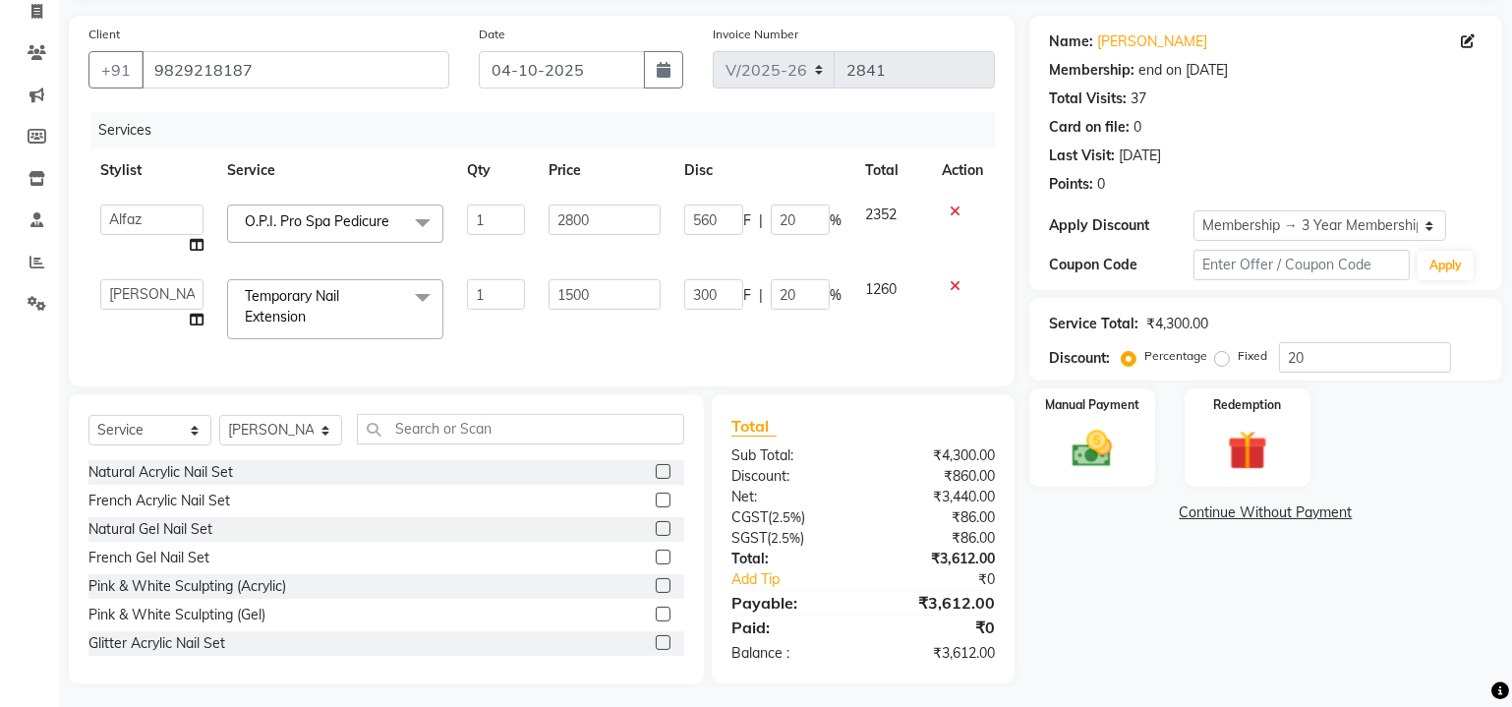
click at [344, 315] on span "Temporary Nail Extension x" at bounding box center [326, 307] width 173 height 42
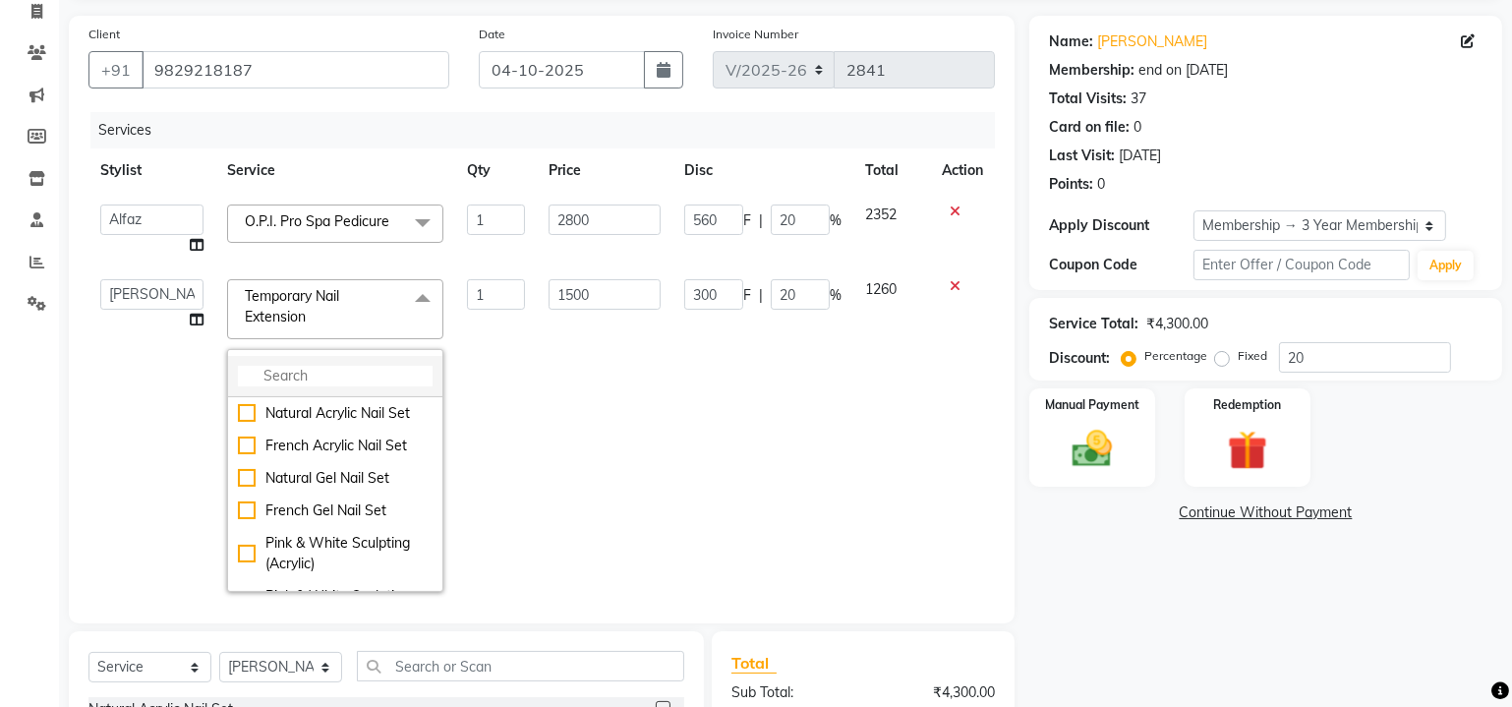
click at [322, 361] on li at bounding box center [335, 376] width 214 height 41
click at [328, 378] on input "multiselect-search" at bounding box center [335, 376] width 195 height 21
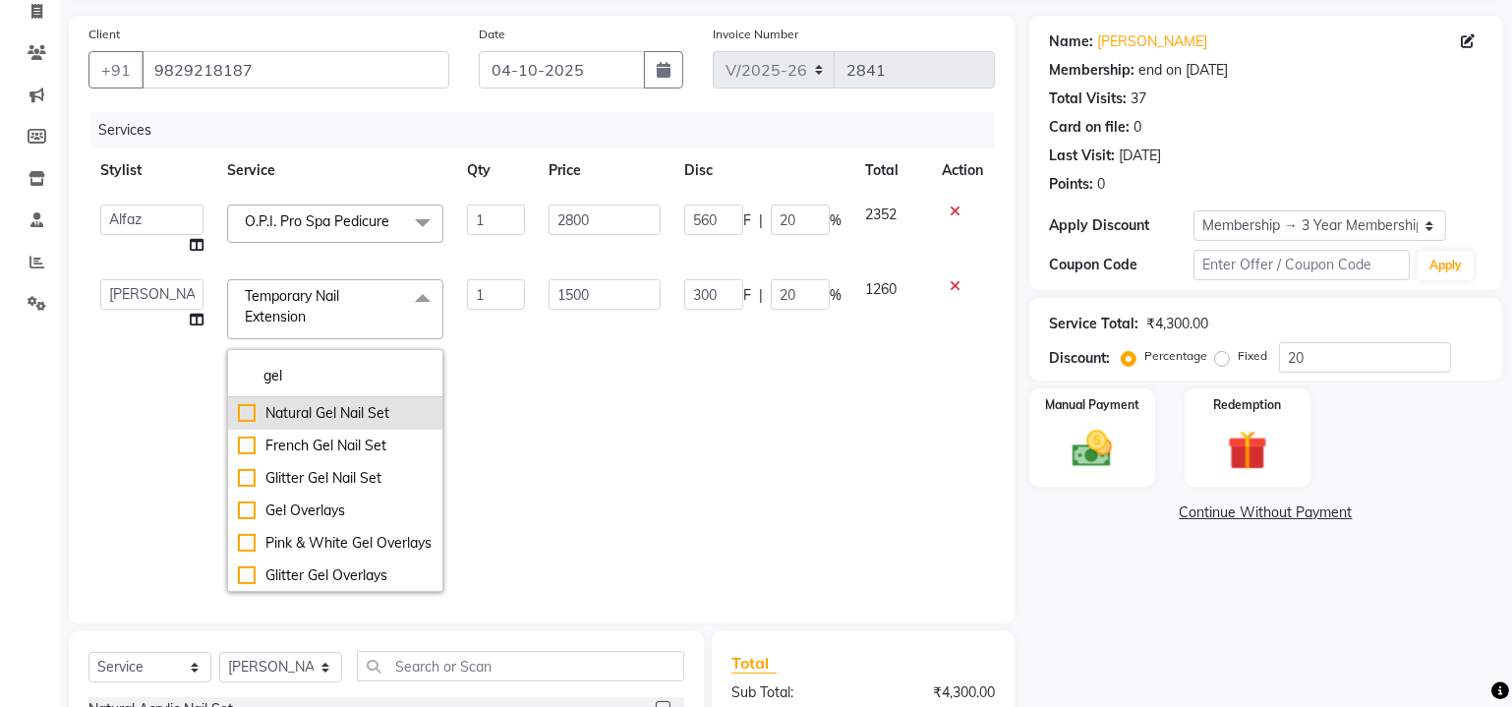
type input "gel"
click at [240, 411] on div "Natural Gel Nail Set" at bounding box center [335, 413] width 195 height 21
checkbox input "true"
type input "2900"
type input "580"
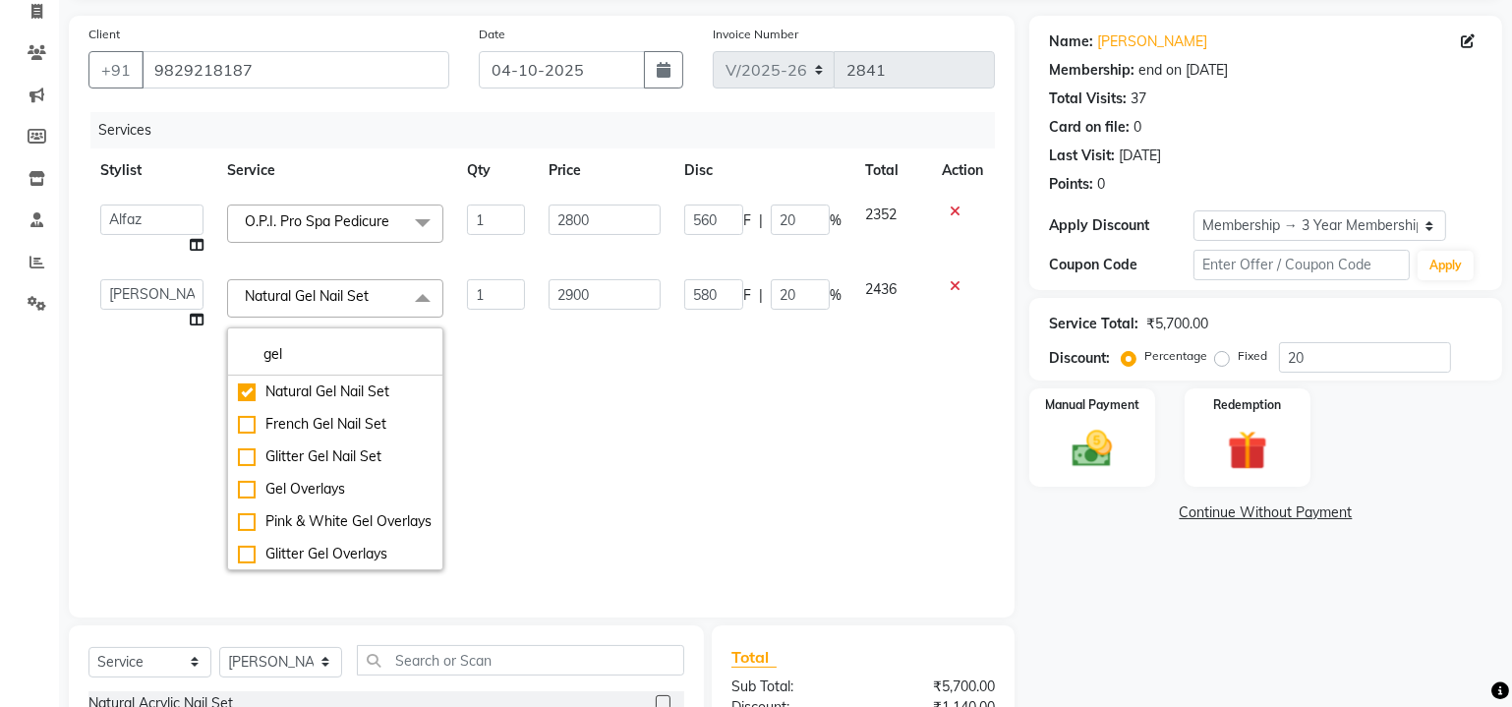
click at [581, 436] on td "2900" at bounding box center [605, 424] width 136 height 315
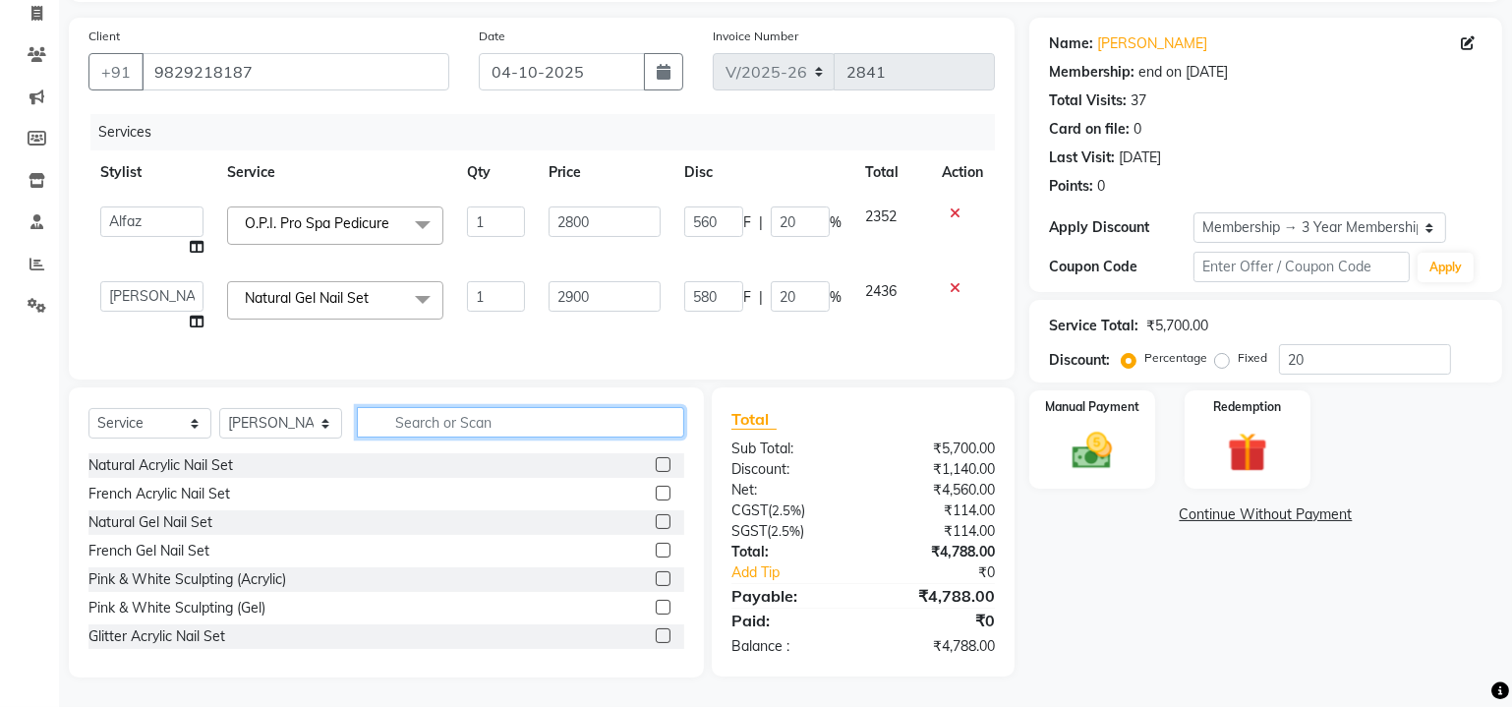
click at [483, 426] on input "text" at bounding box center [520, 422] width 327 height 30
type input "fre"
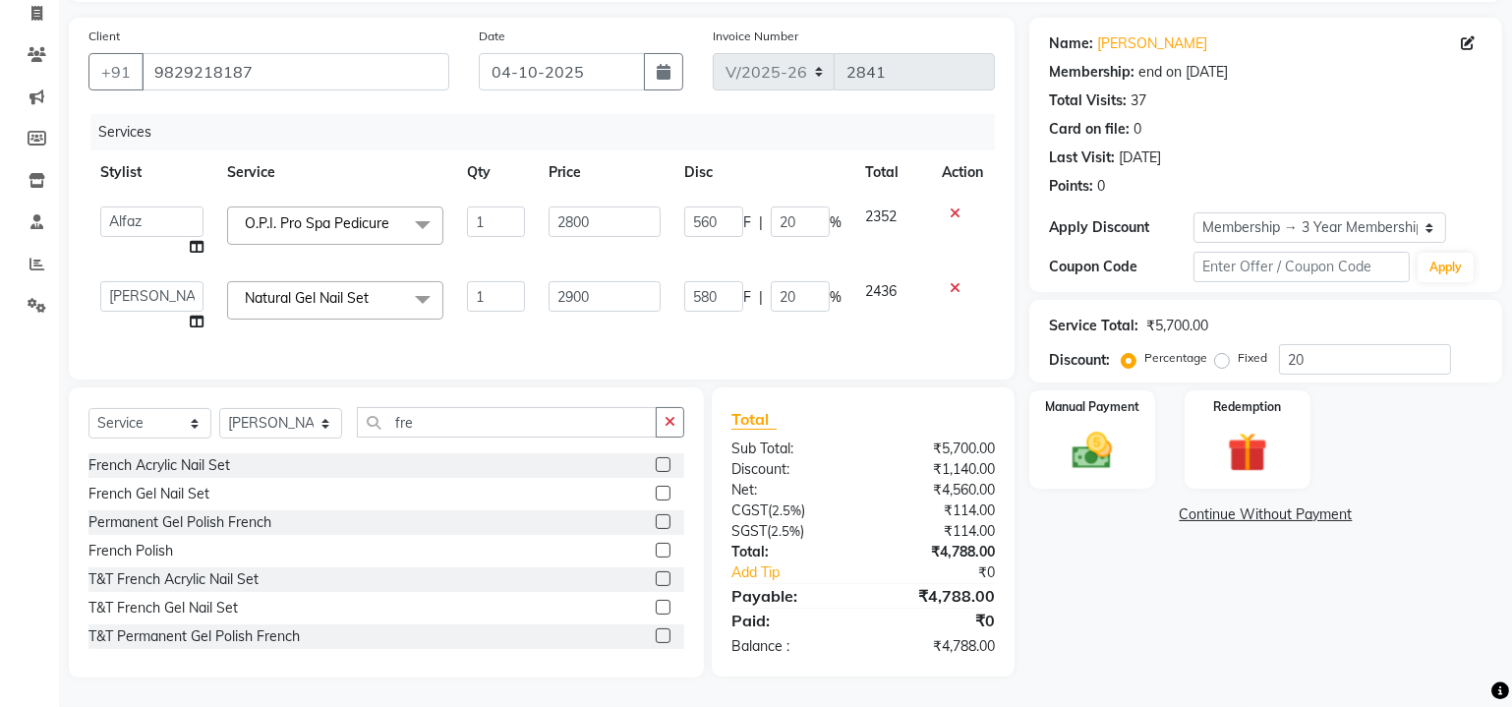
click at [656, 529] on label at bounding box center [663, 521] width 15 height 15
click at [656, 529] on input "checkbox" at bounding box center [662, 522] width 13 height 13
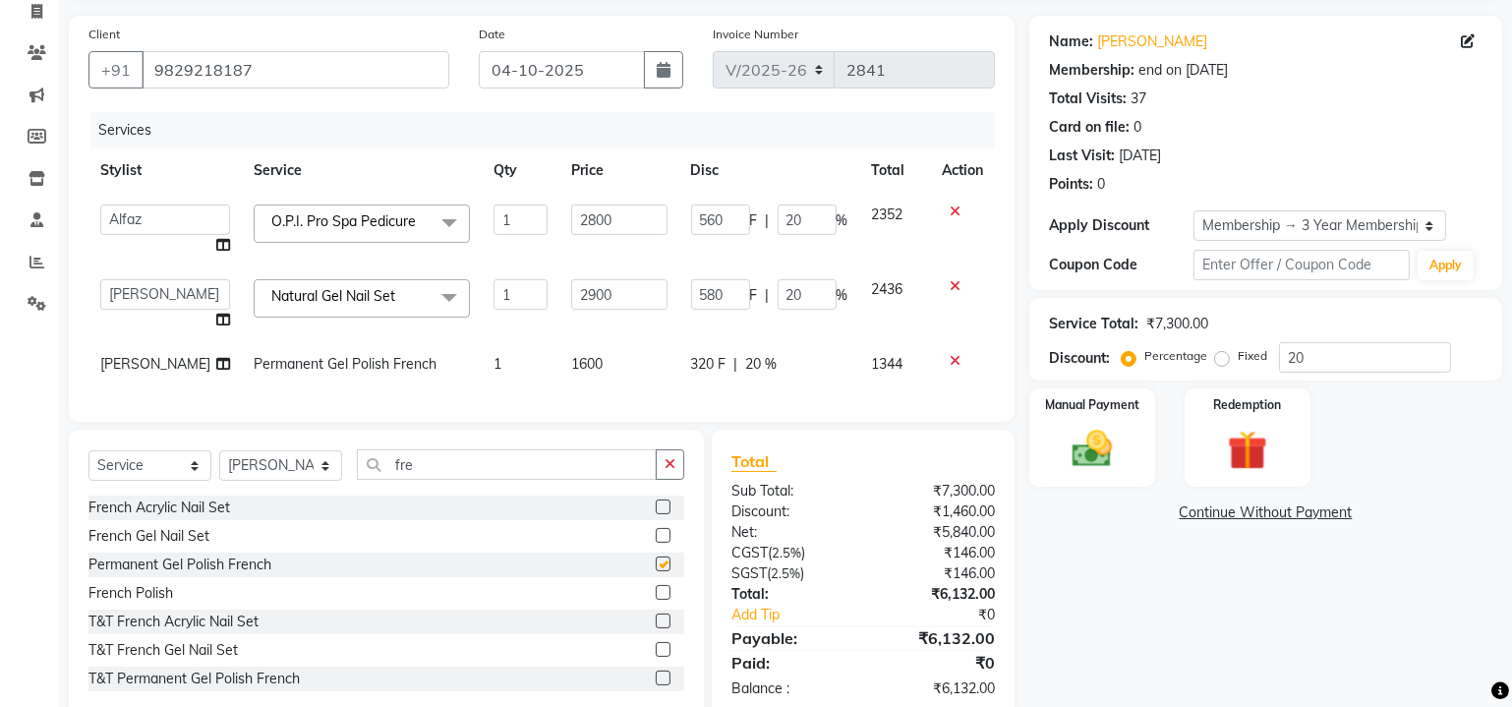
checkbox input "false"
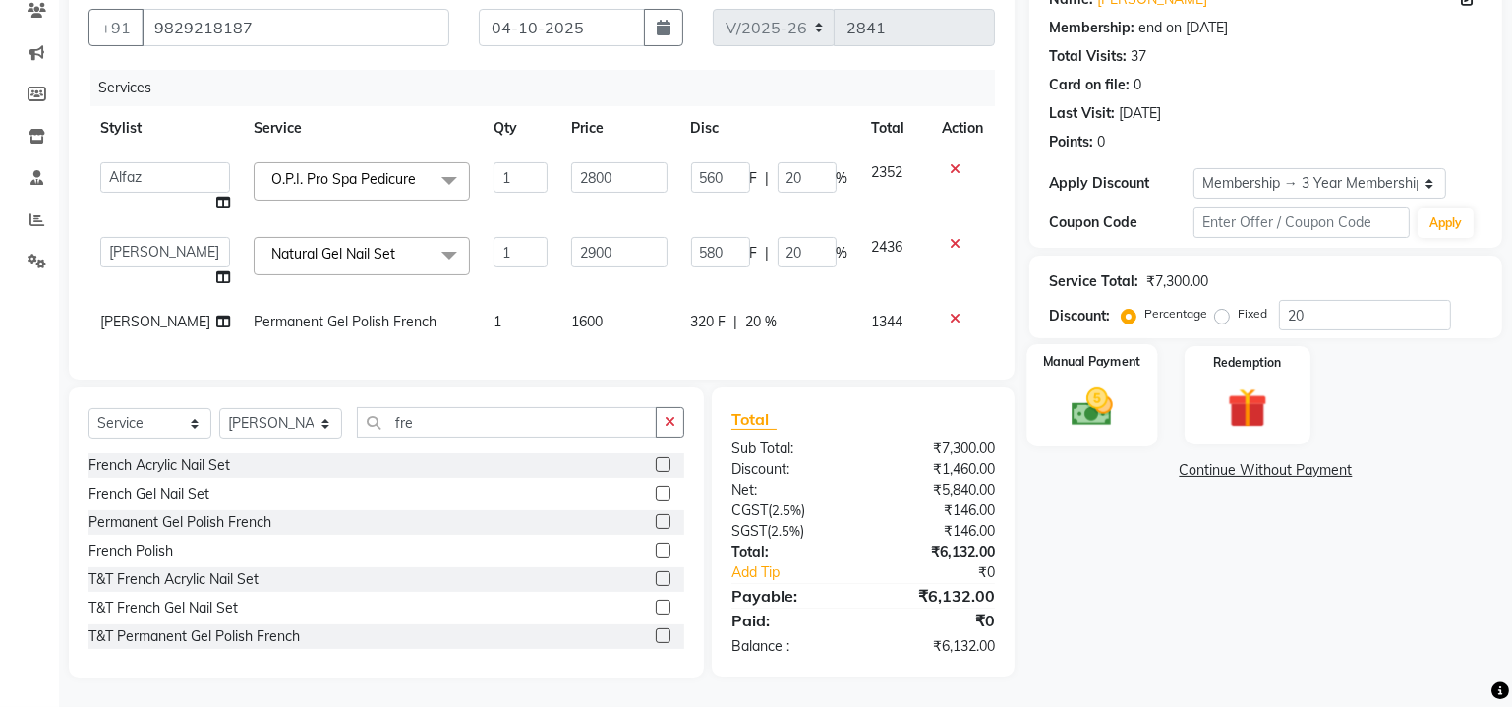
click at [1106, 383] on img at bounding box center [1092, 407] width 67 height 48
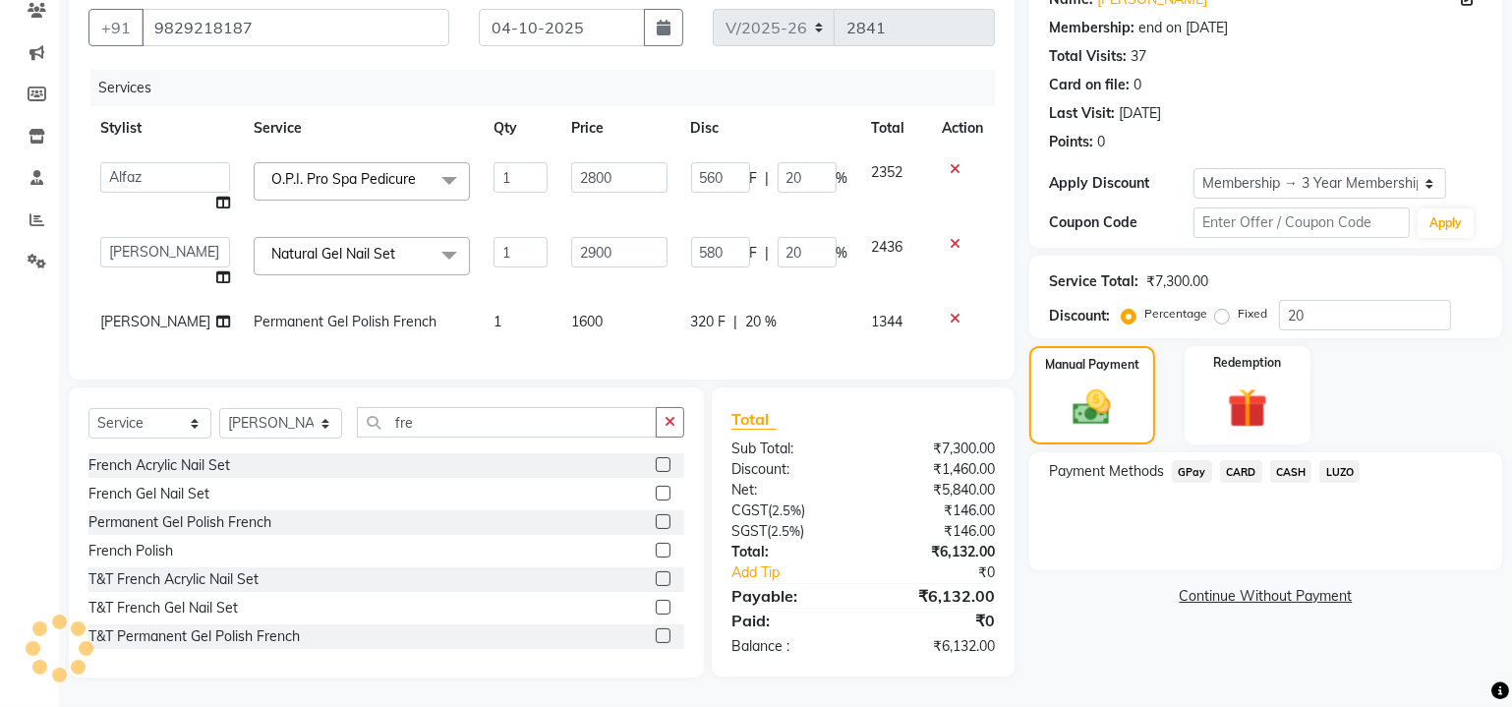
click at [1240, 460] on span "CARD" at bounding box center [1241, 471] width 42 height 23
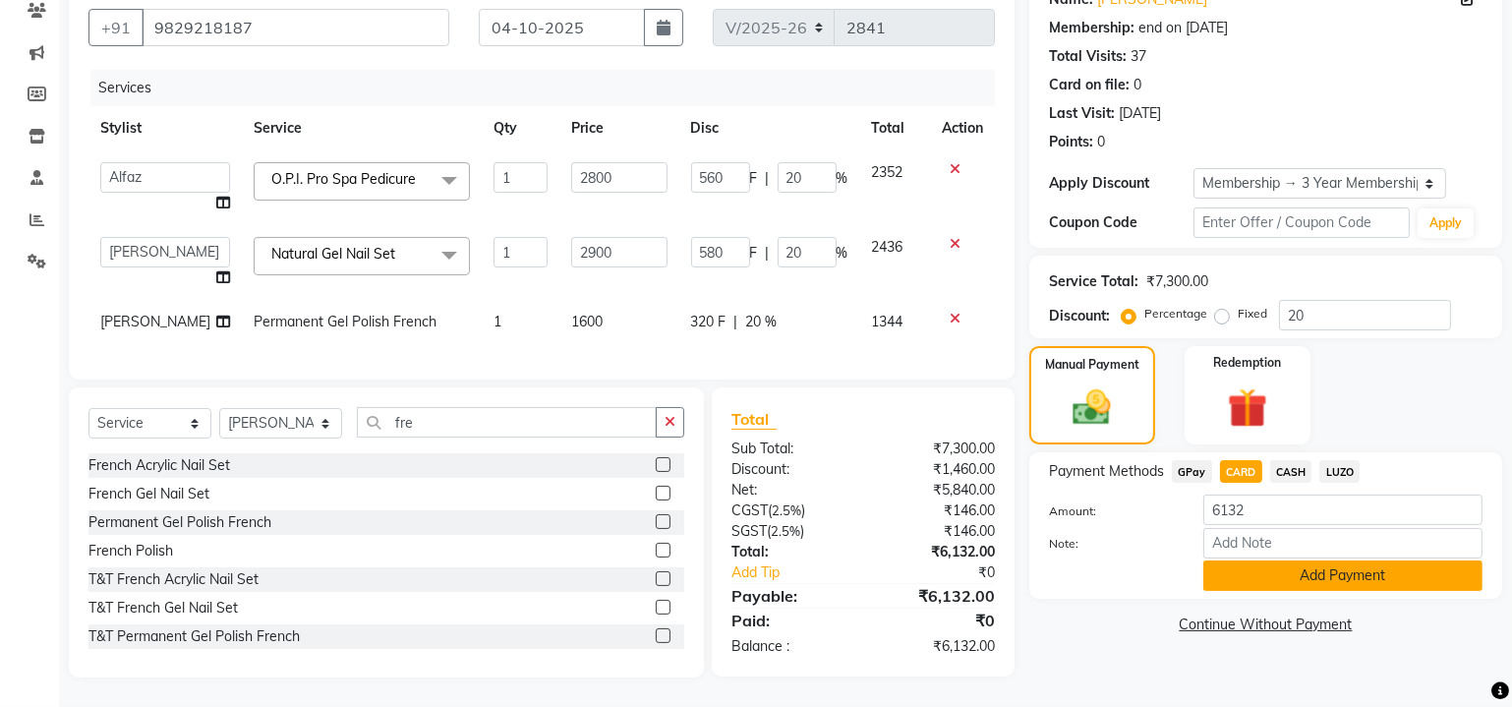
click at [1261, 560] on button "Add Payment" at bounding box center [1342, 575] width 279 height 30
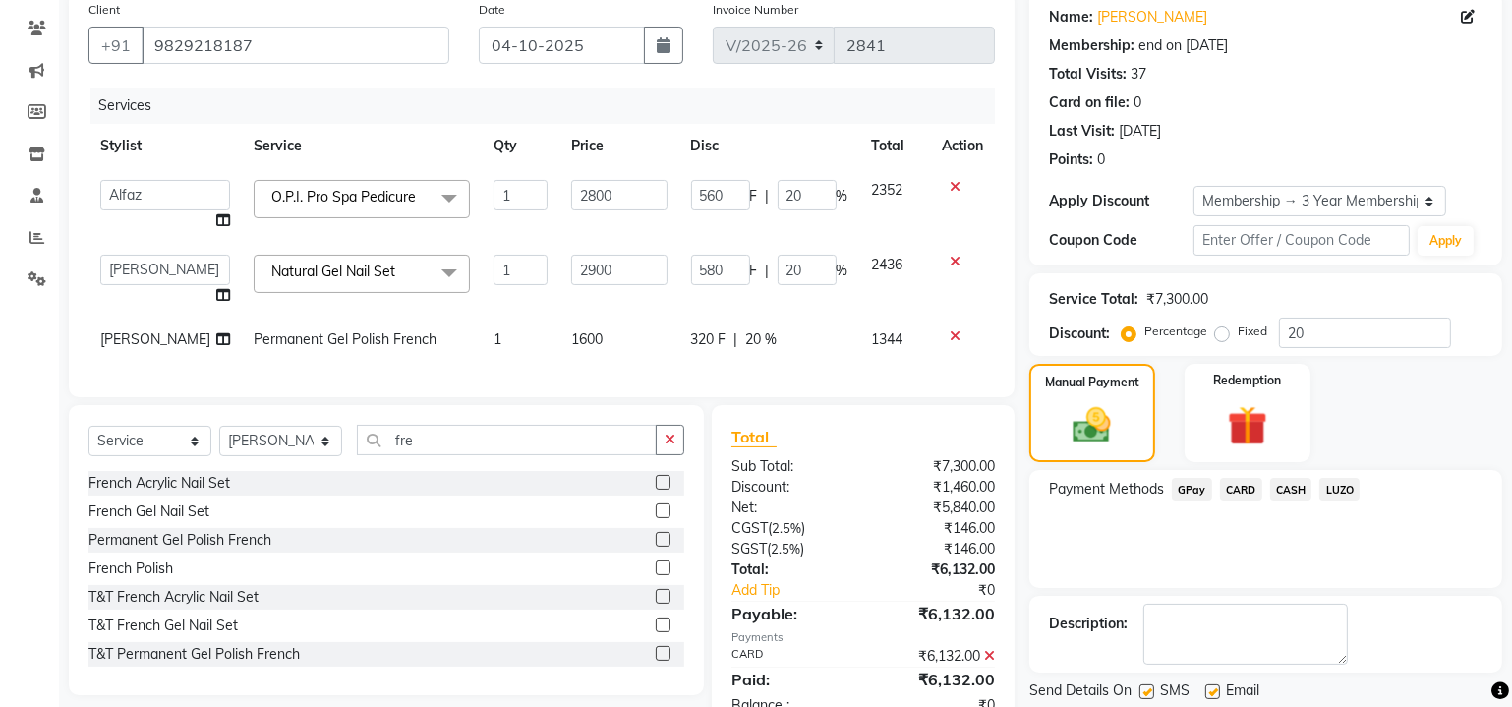
scroll to position [246, 0]
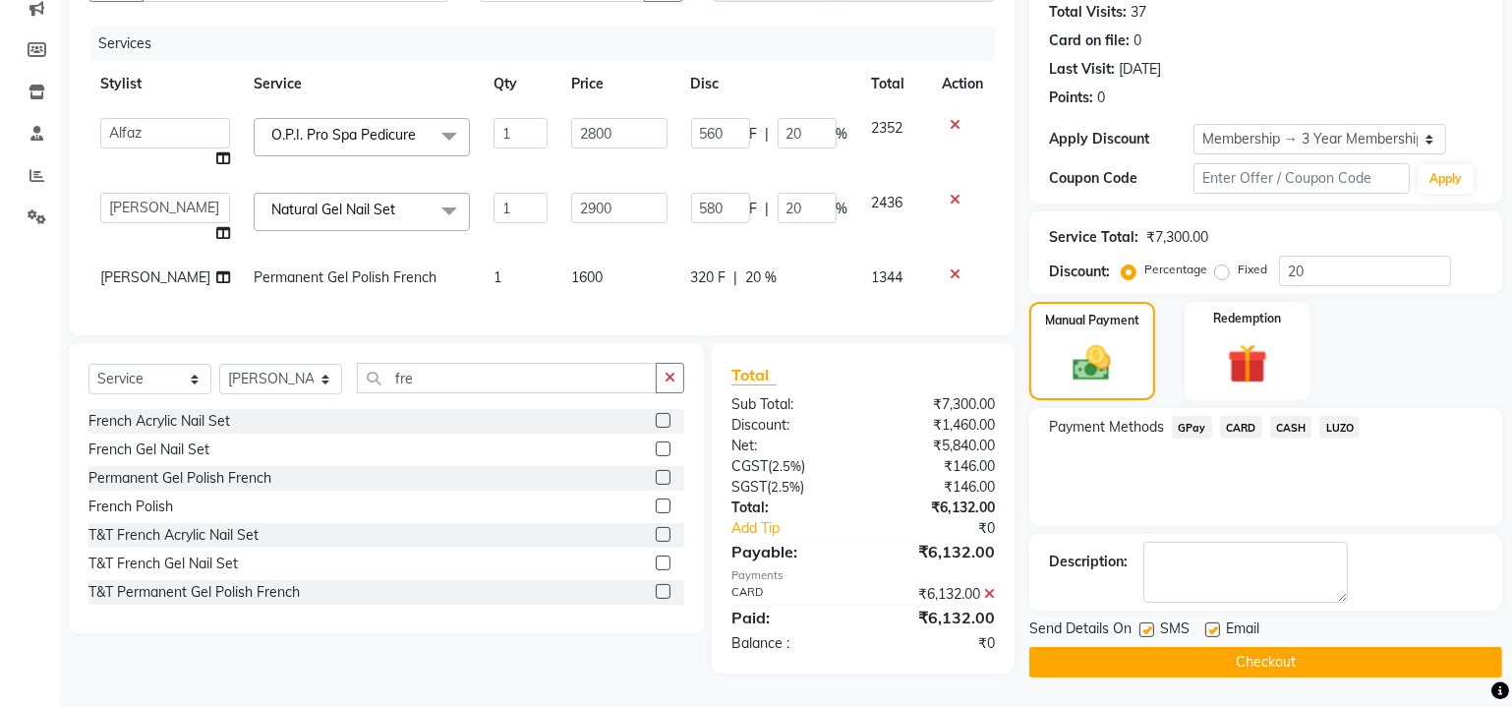
click at [1208, 647] on button "Checkout" at bounding box center [1265, 662] width 473 height 30
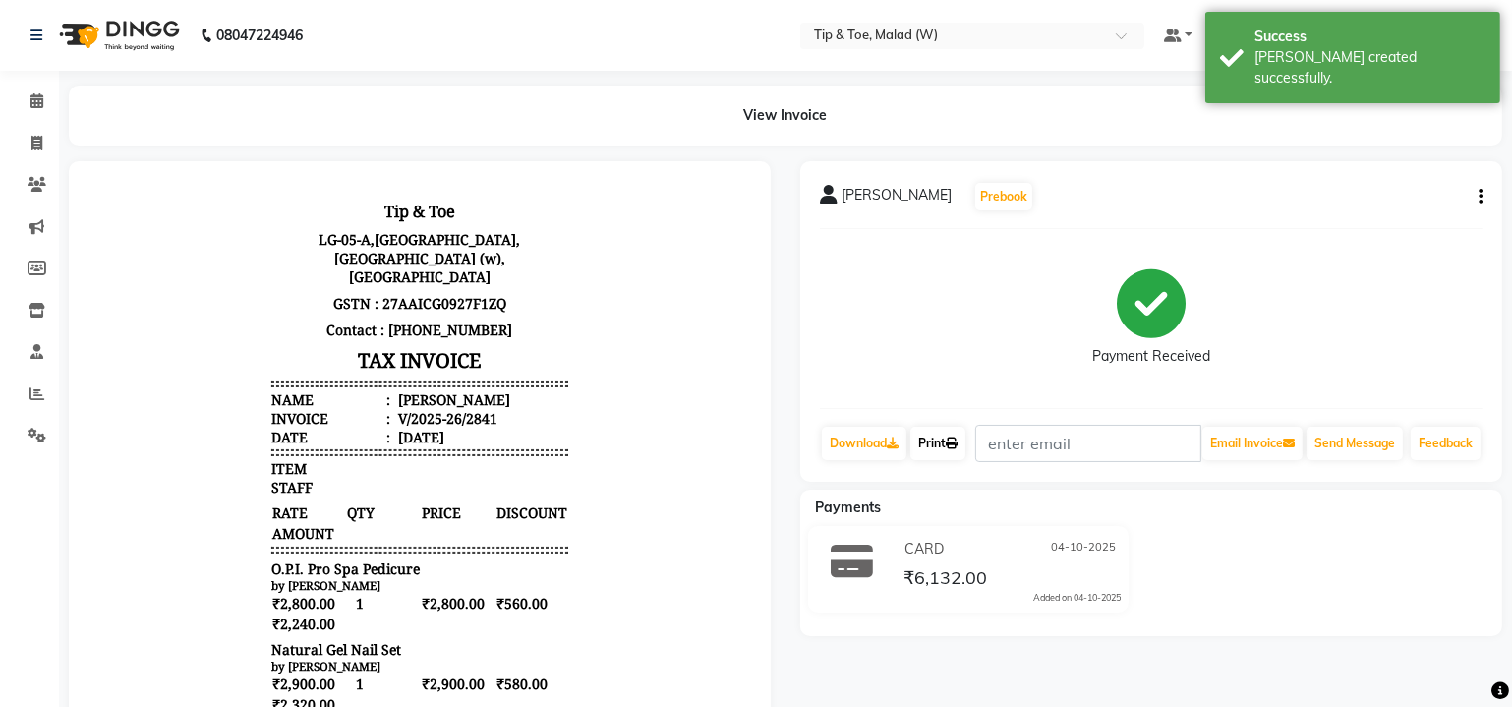
click at [933, 460] on link "Print" at bounding box center [937, 443] width 55 height 33
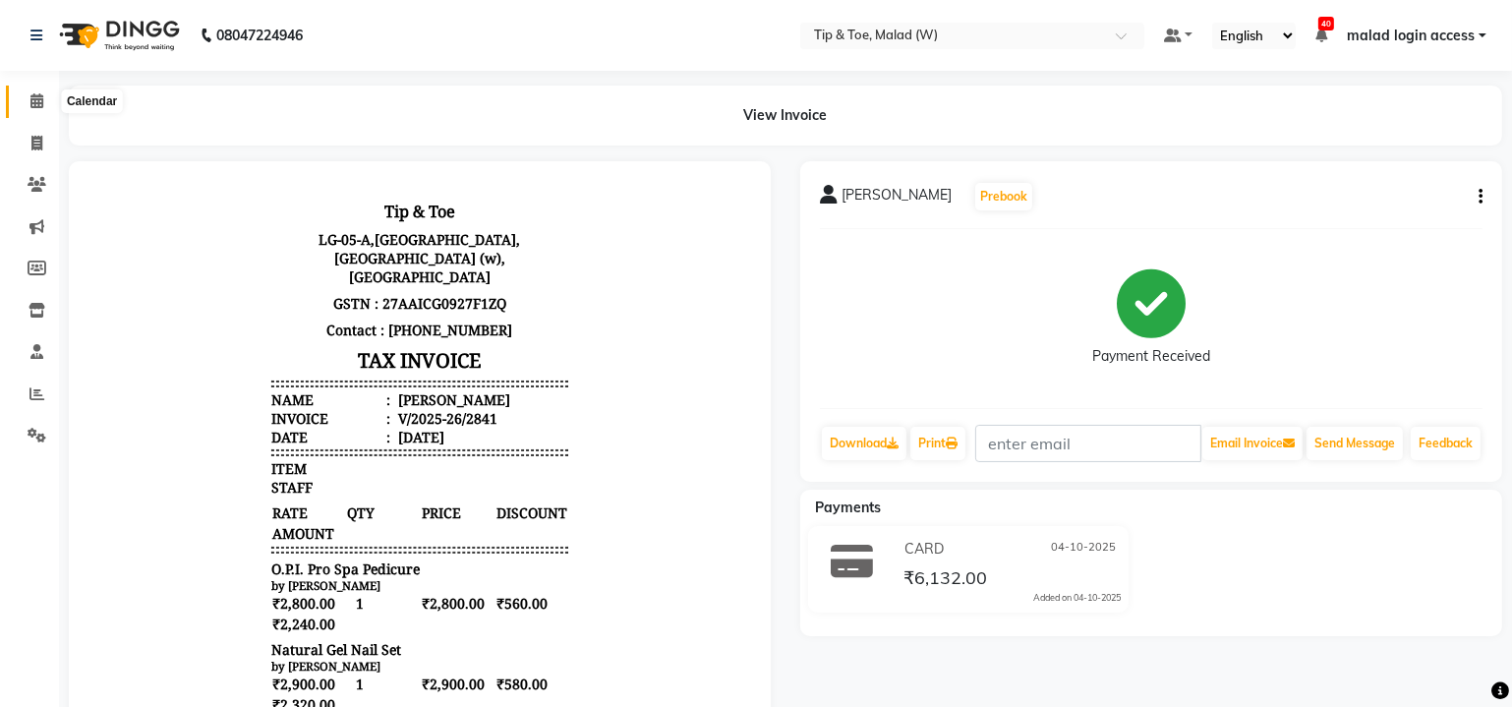
click at [37, 109] on span at bounding box center [37, 101] width 34 height 23
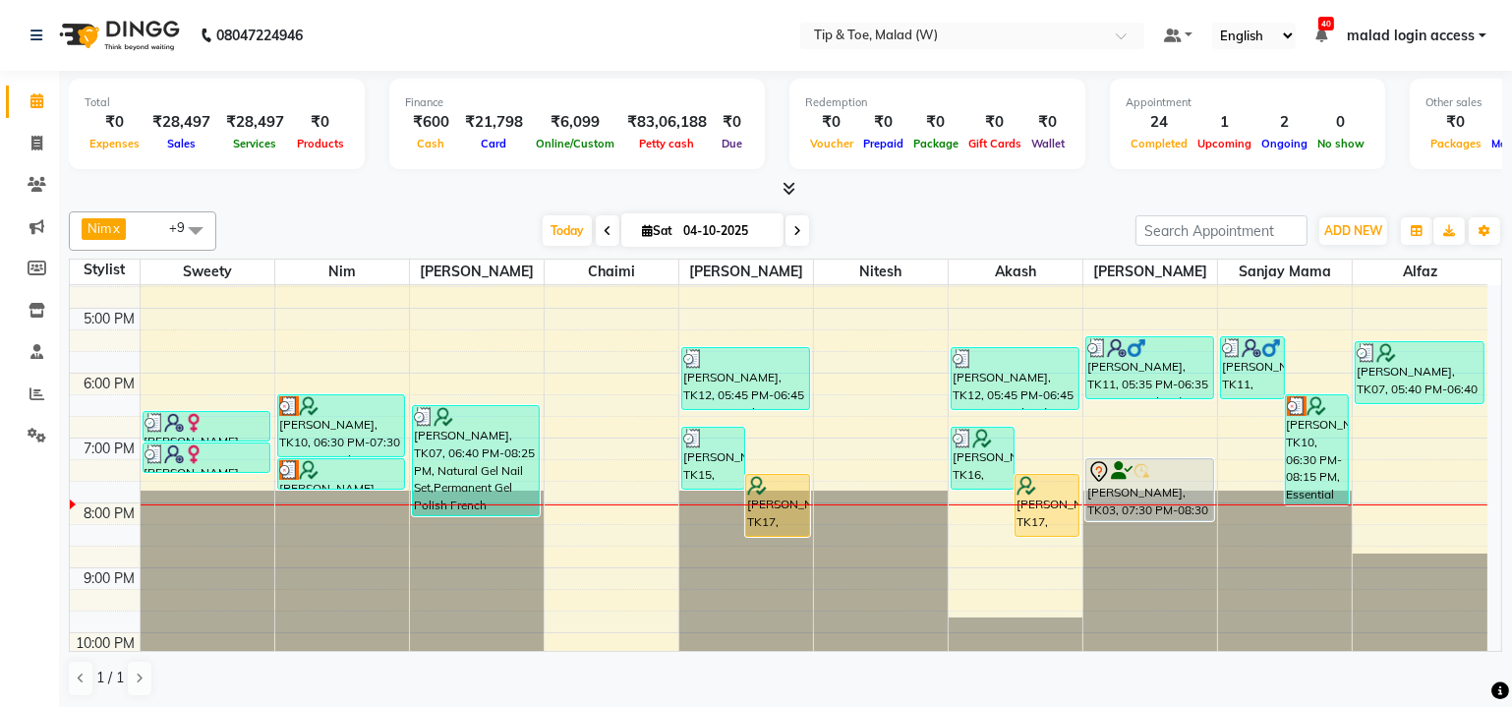
scroll to position [536, 0]
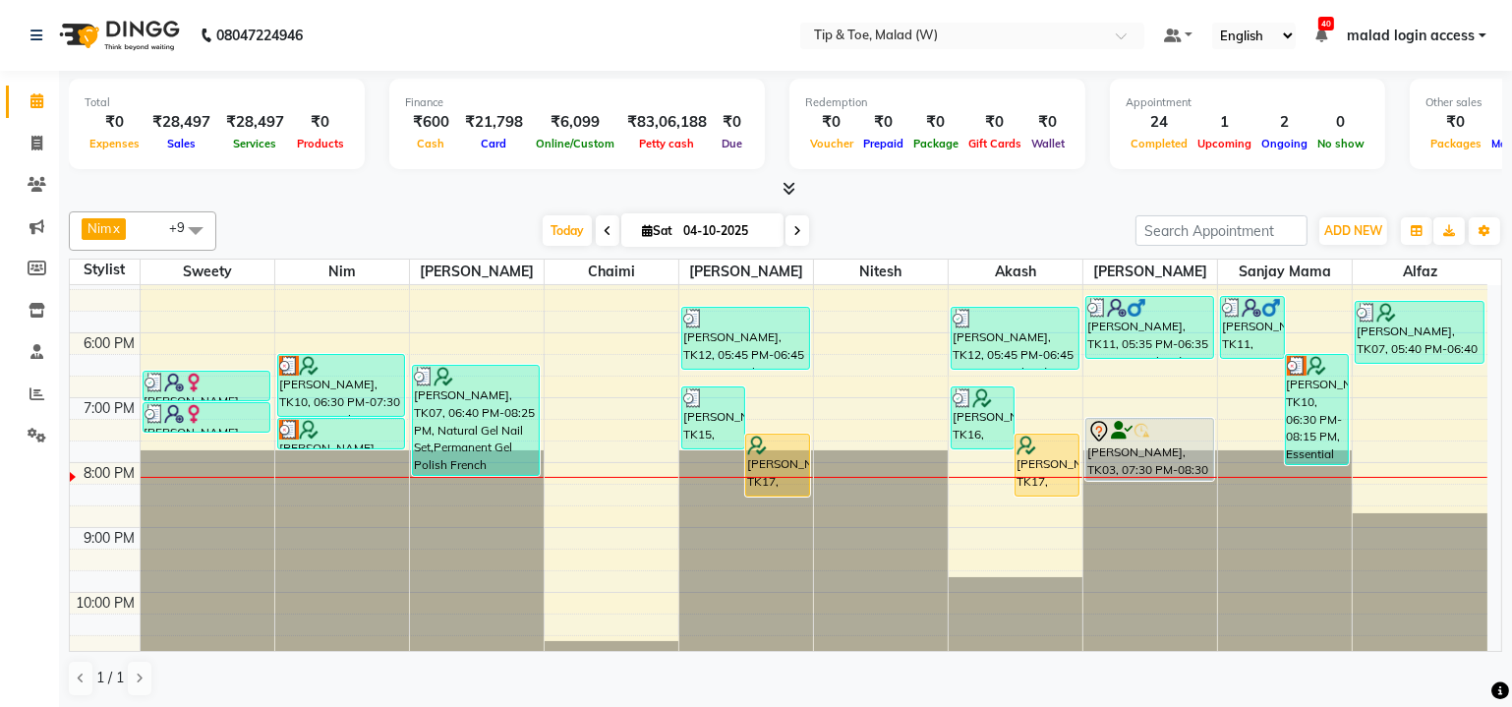
click at [801, 227] on span at bounding box center [797, 230] width 24 height 30
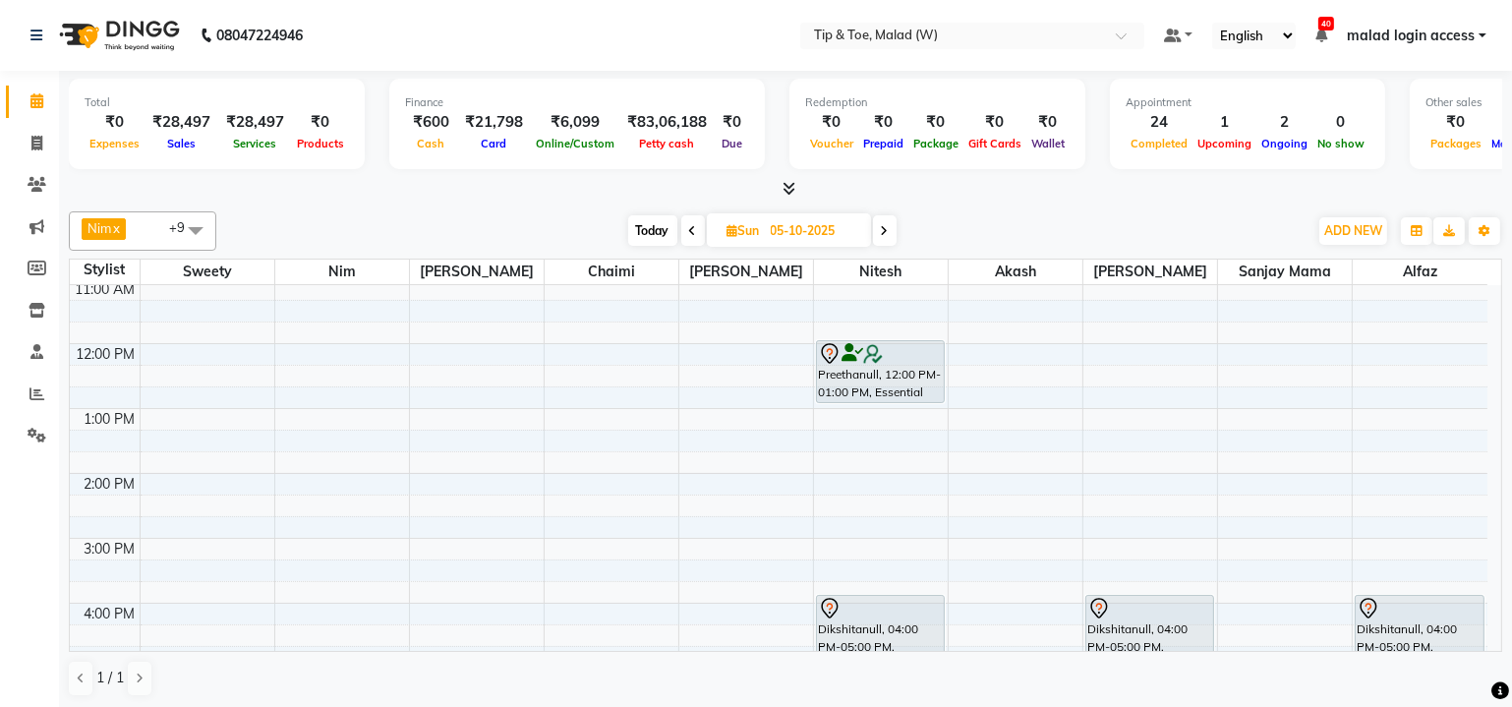
scroll to position [51, 0]
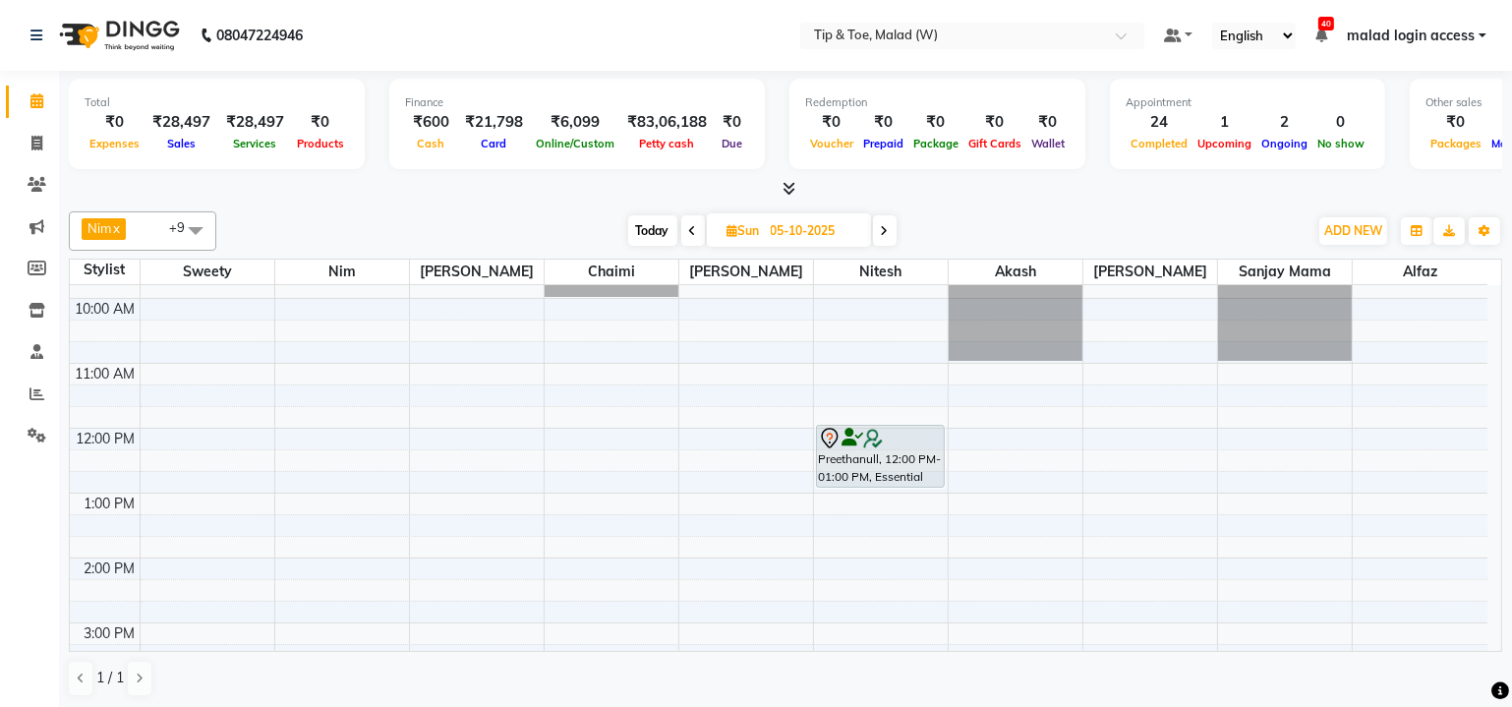
click at [659, 232] on span "Today" at bounding box center [652, 230] width 49 height 30
type input "04-10-2025"
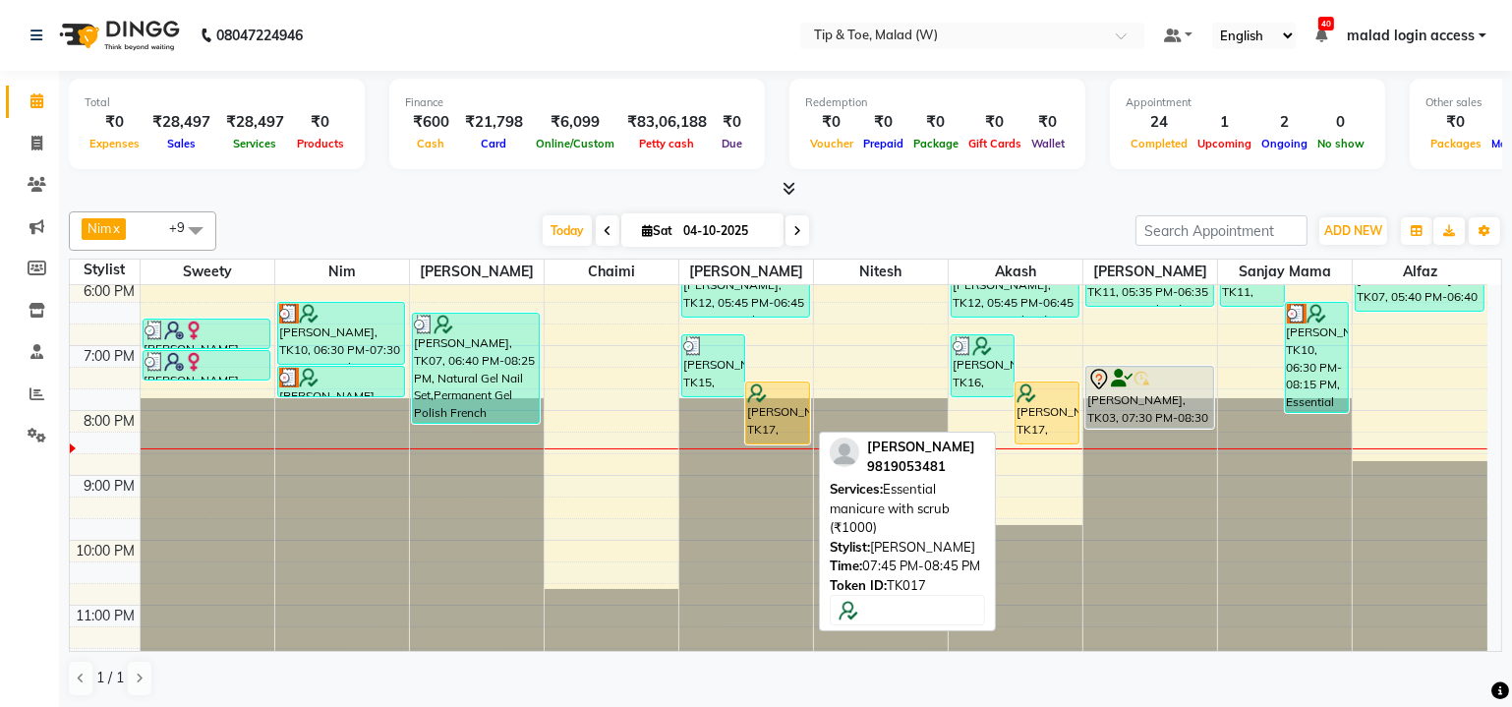
click at [789, 415] on div "[PERSON_NAME], TK17, 07:45 PM-08:45 PM, Essential manicure with scrub (₹1000)" at bounding box center [777, 412] width 62 height 61
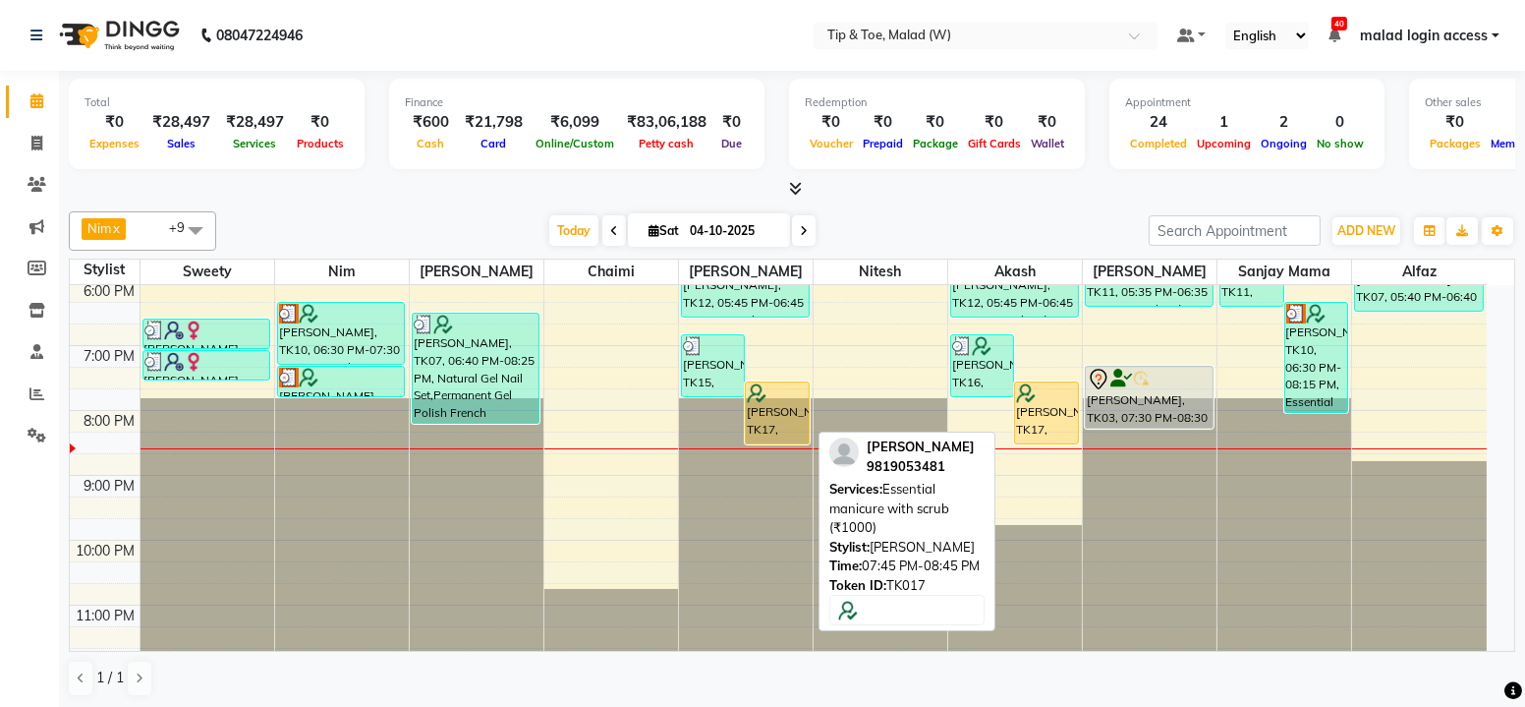
select select "1"
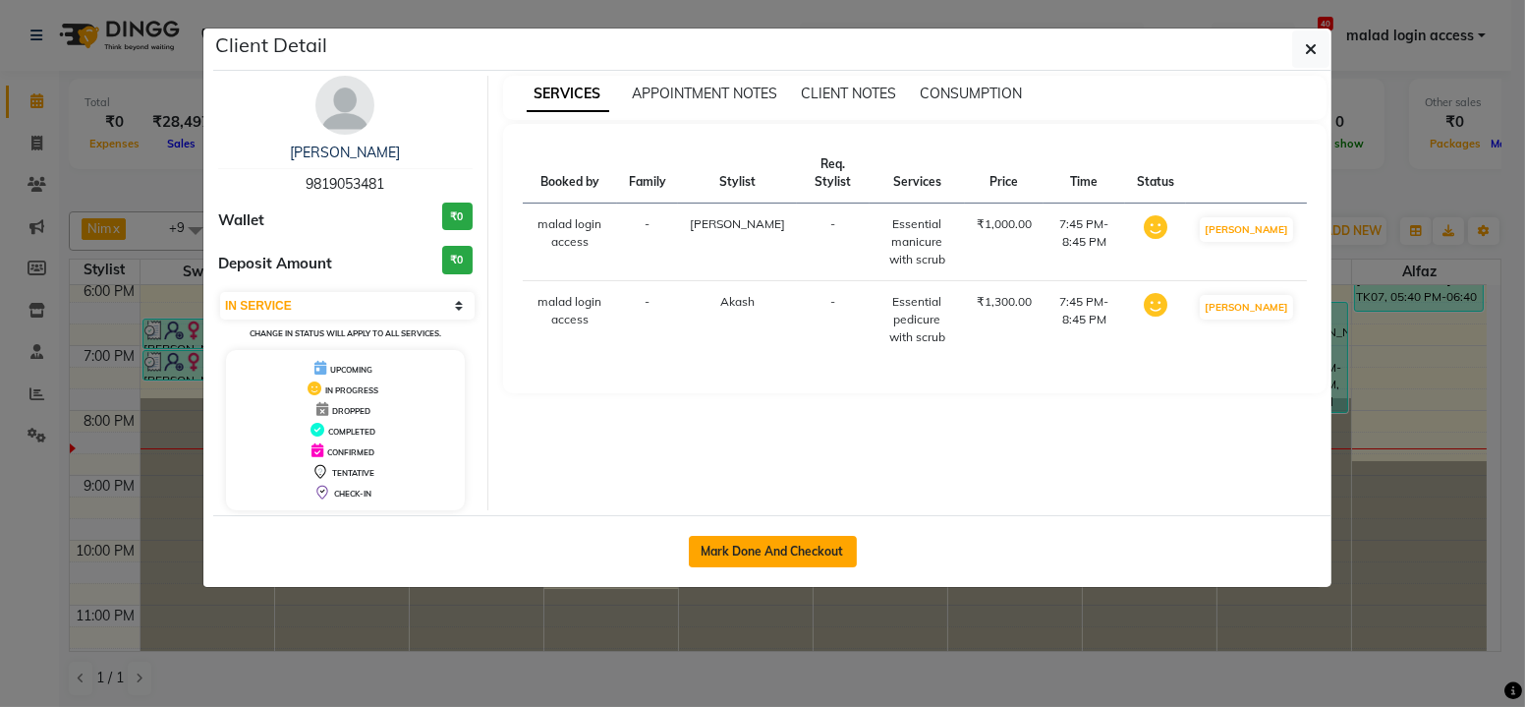
click at [772, 541] on button "Mark Done And Checkout" at bounding box center [773, 551] width 168 height 31
select select "service"
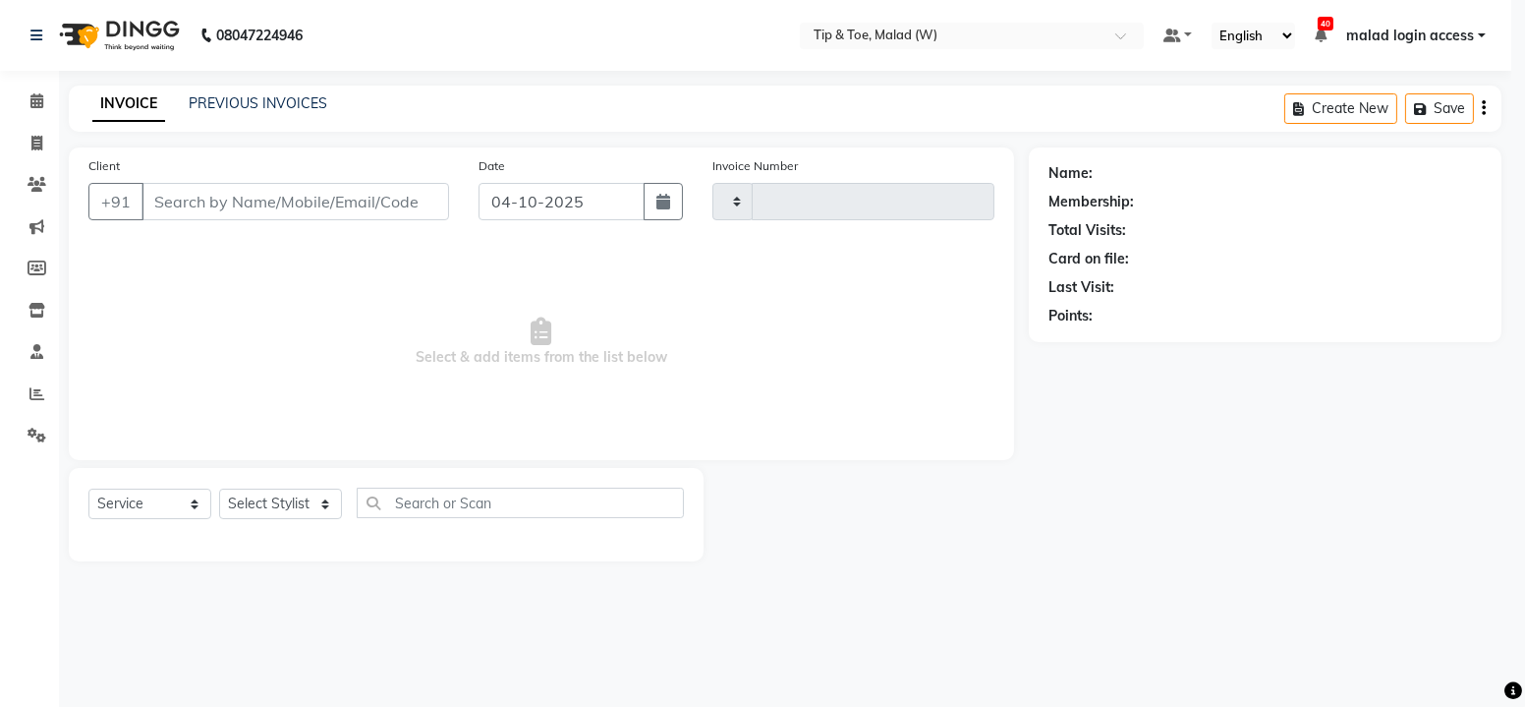
type input "2842"
select select "5930"
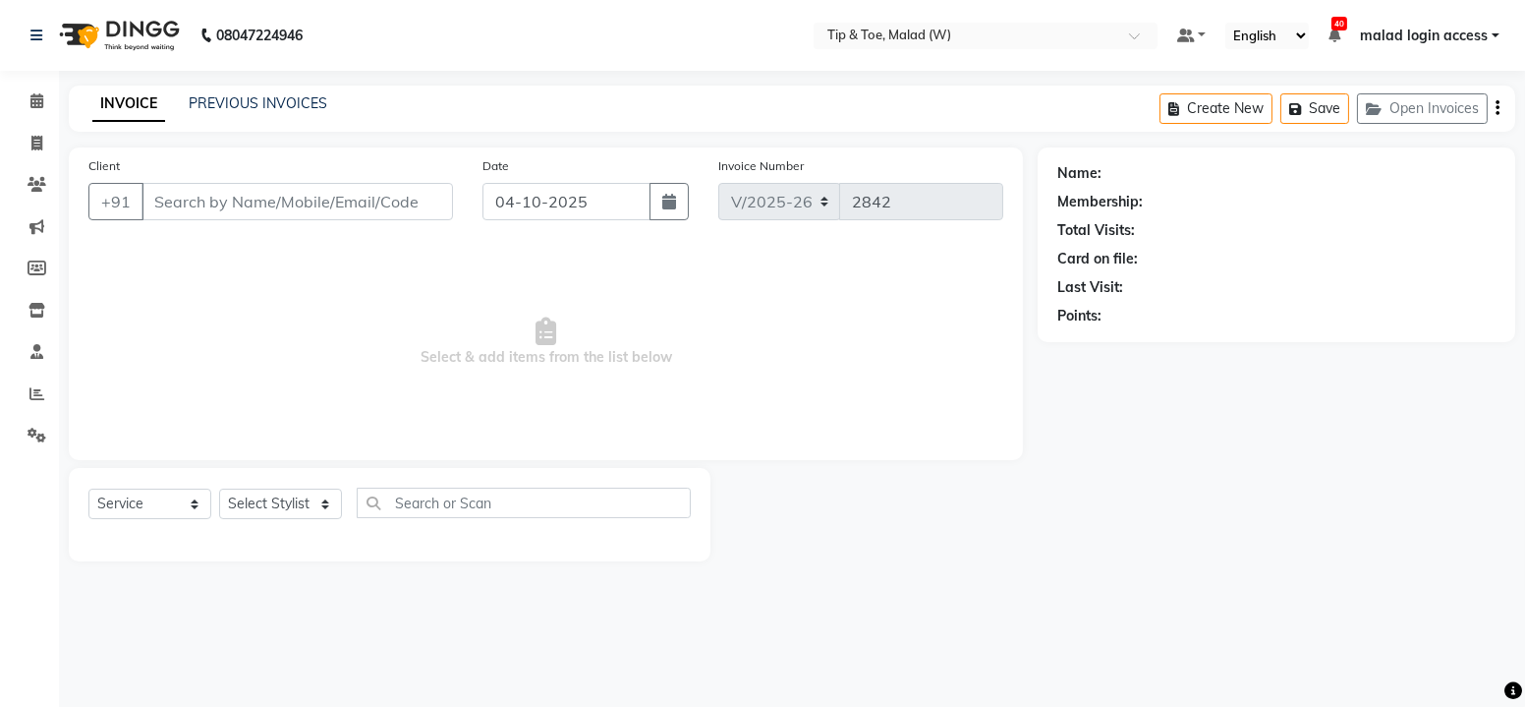
type input "9819053481"
select select "77019"
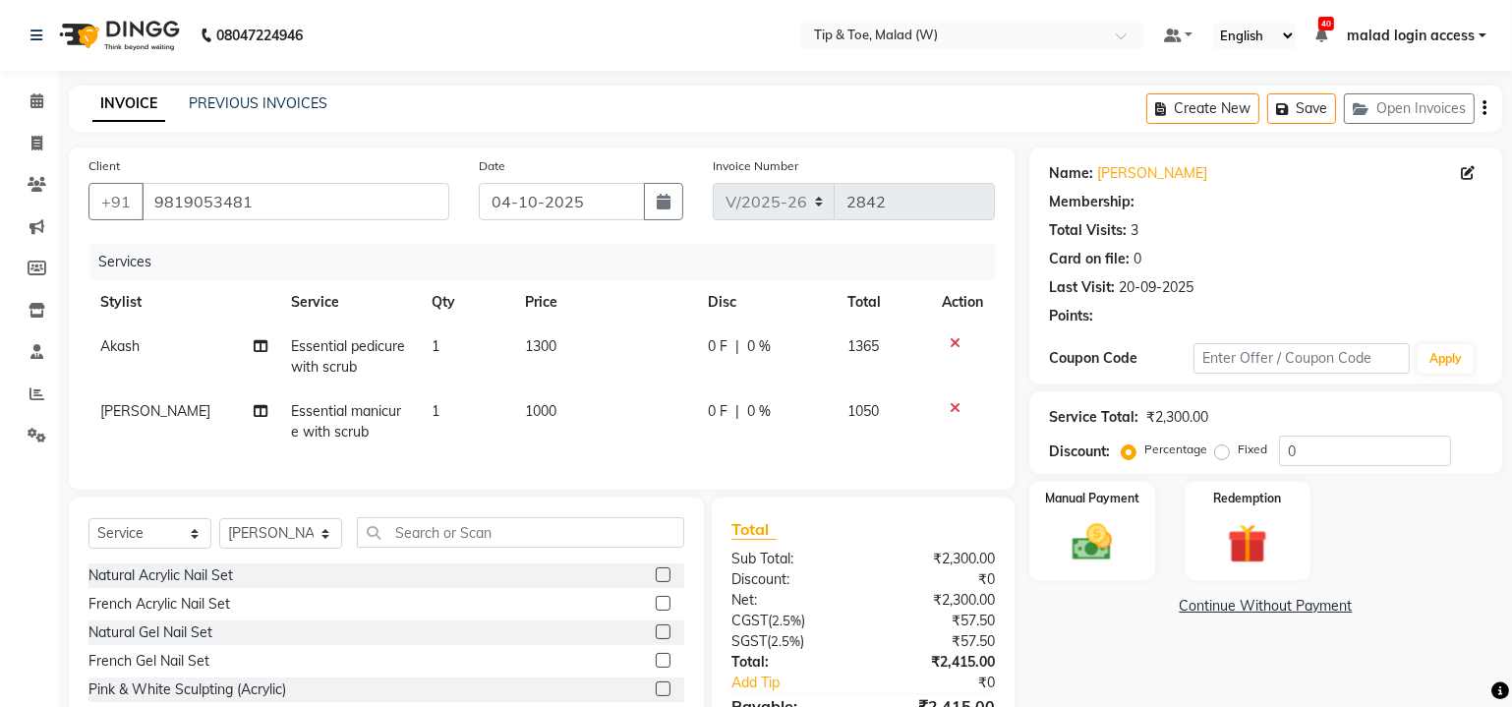
type input "20"
select select "1: Object"
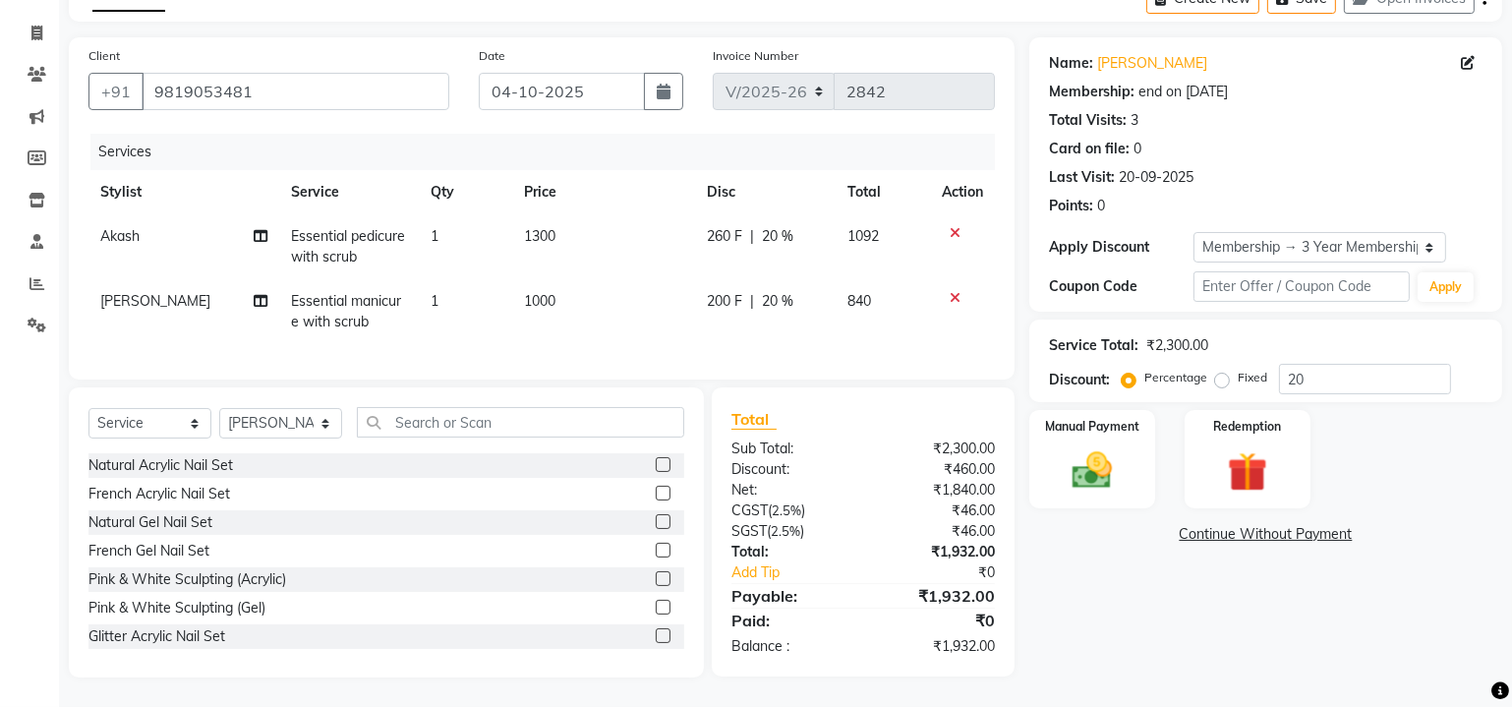
scroll to position [122, 0]
click at [1089, 447] on img at bounding box center [1092, 471] width 67 height 48
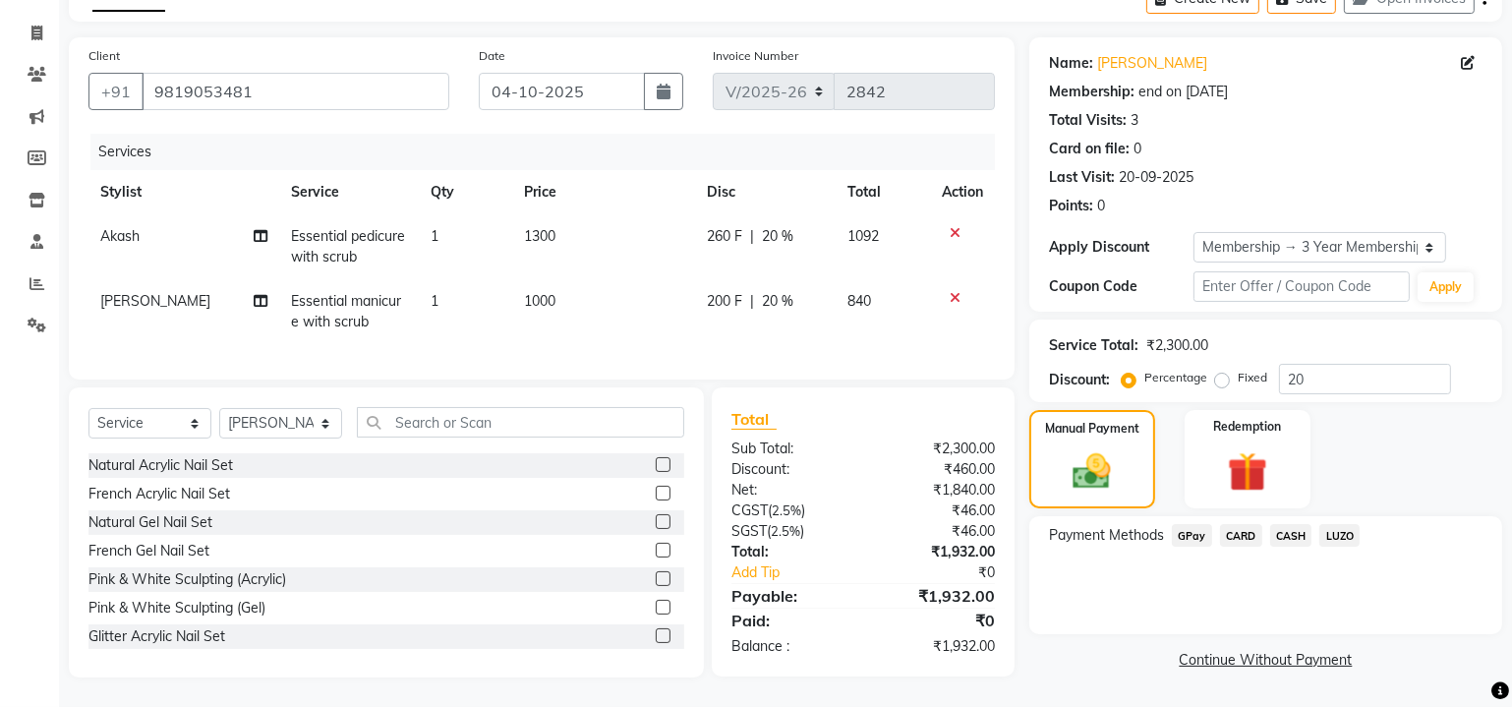
click at [1242, 524] on span "CARD" at bounding box center [1241, 535] width 42 height 23
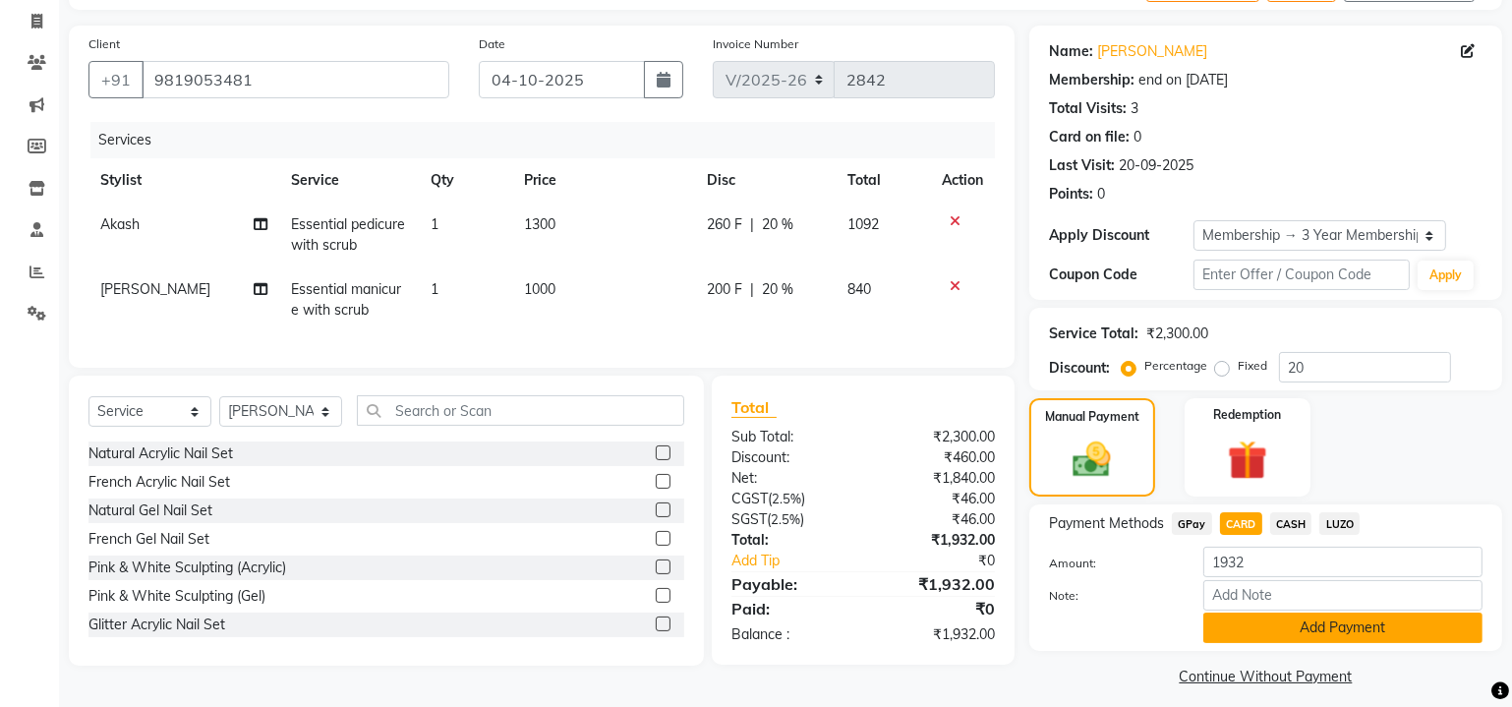
click at [1276, 619] on button "Add Payment" at bounding box center [1342, 627] width 279 height 30
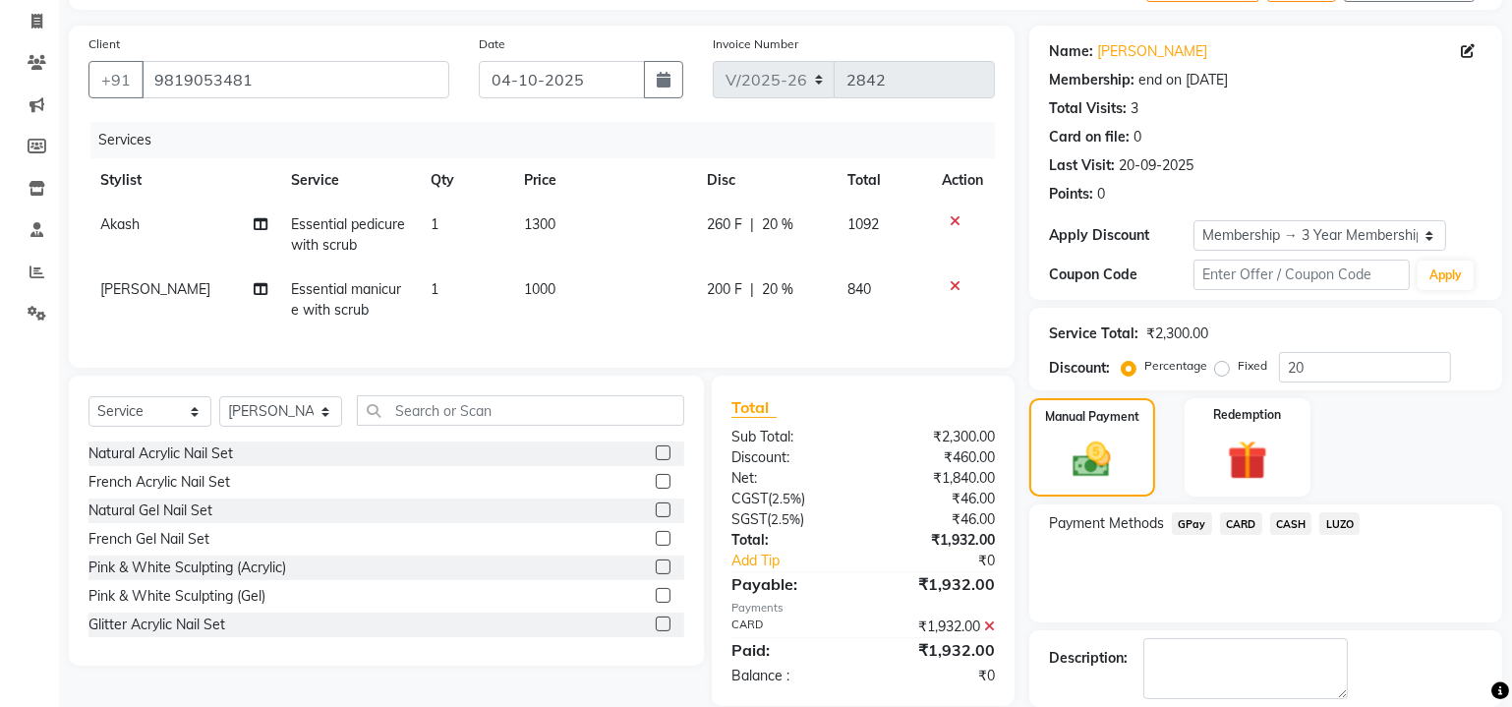
scroll to position [215, 0]
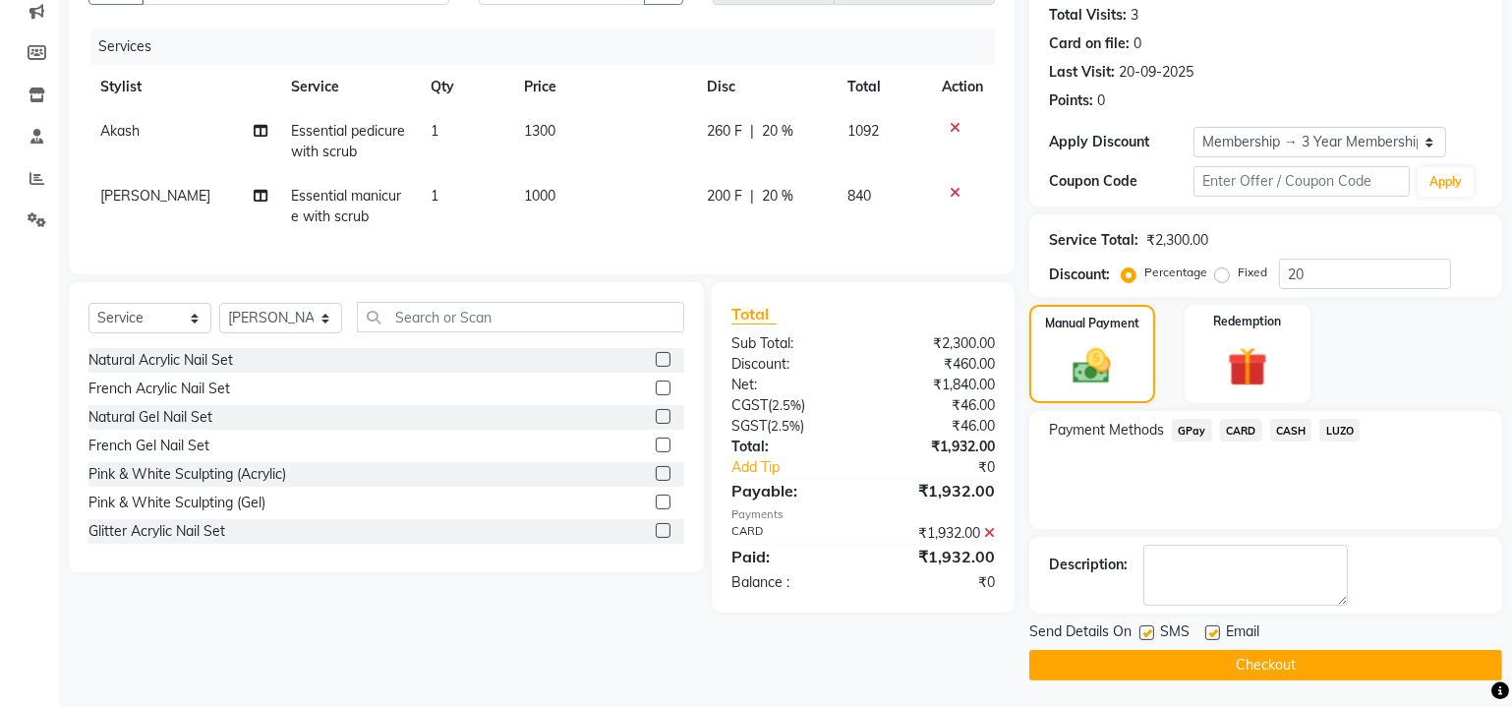
click at [1205, 661] on button "Checkout" at bounding box center [1265, 665] width 473 height 30
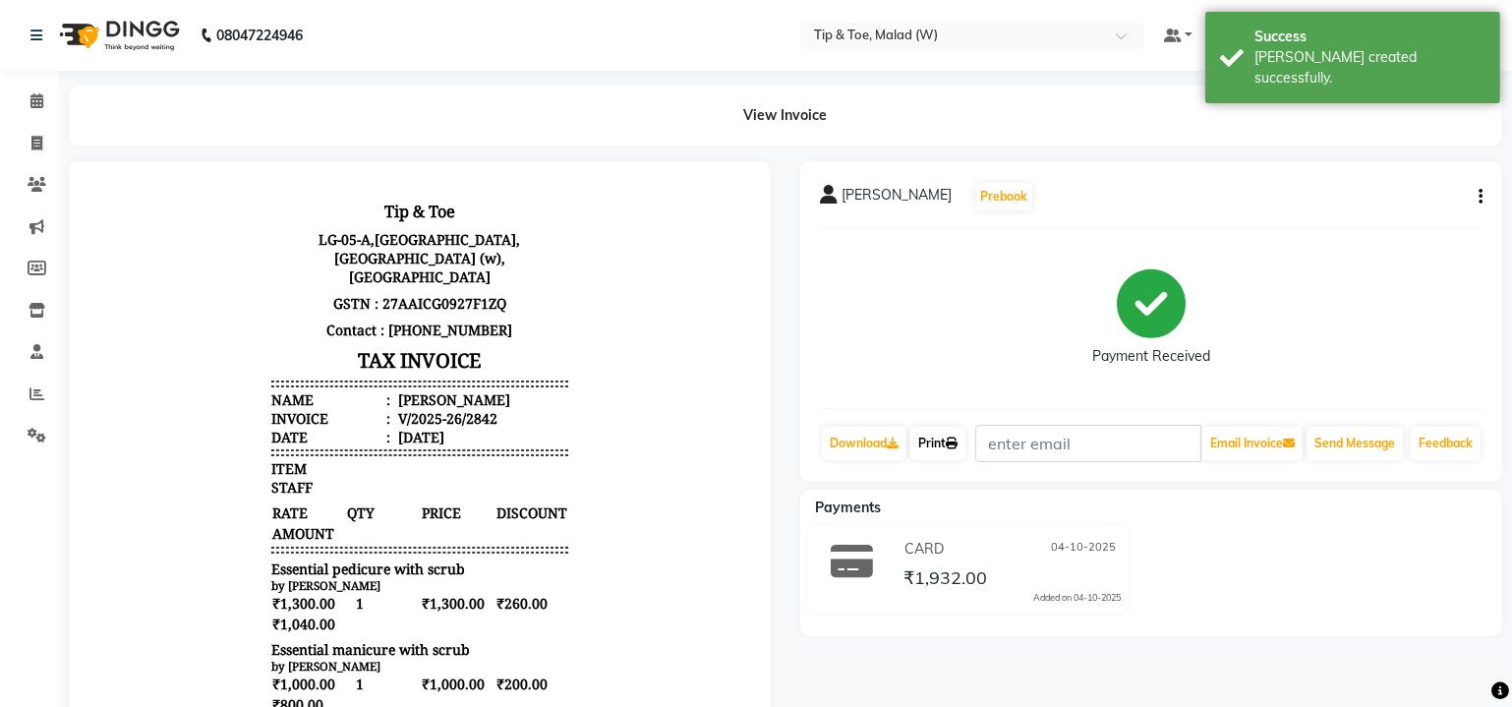
click at [940, 448] on link "Print" at bounding box center [937, 443] width 55 height 33
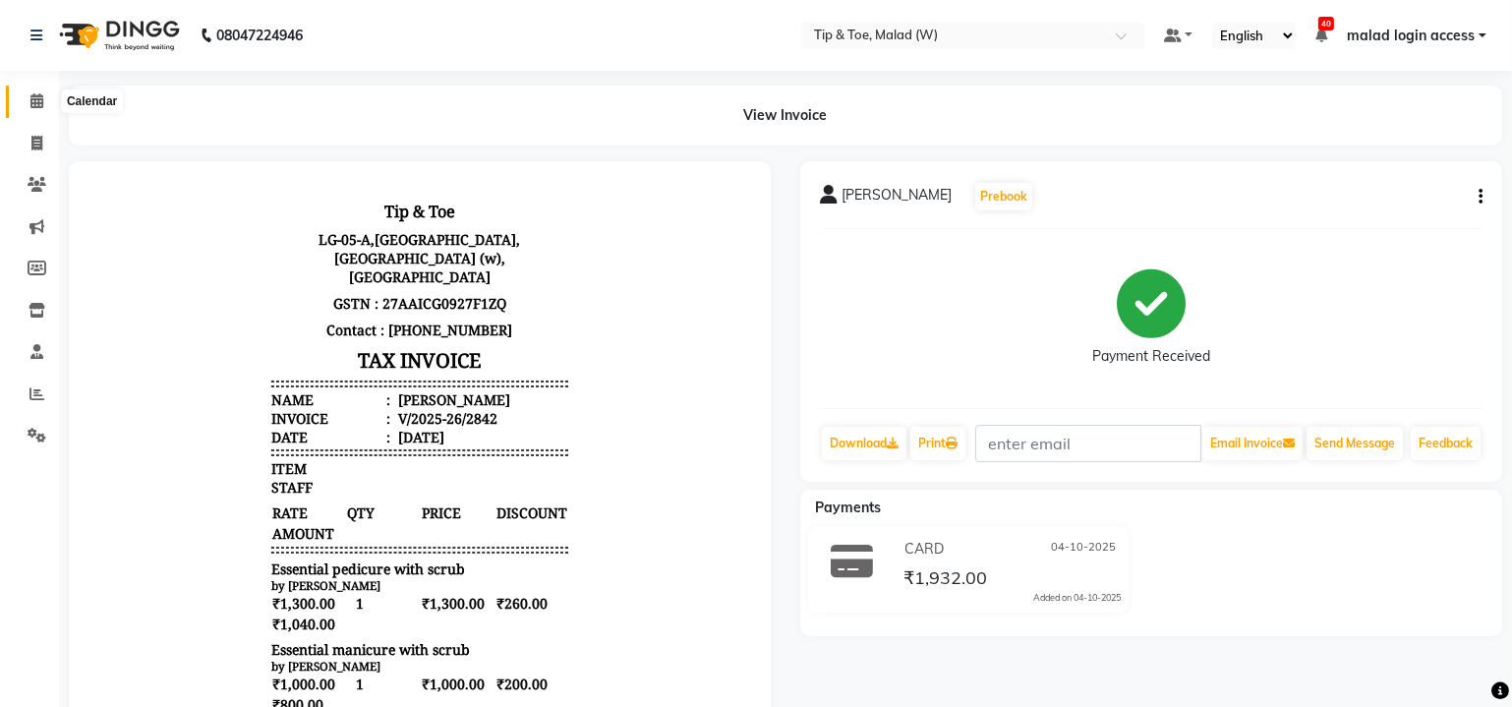
click at [41, 103] on icon at bounding box center [36, 100] width 13 height 15
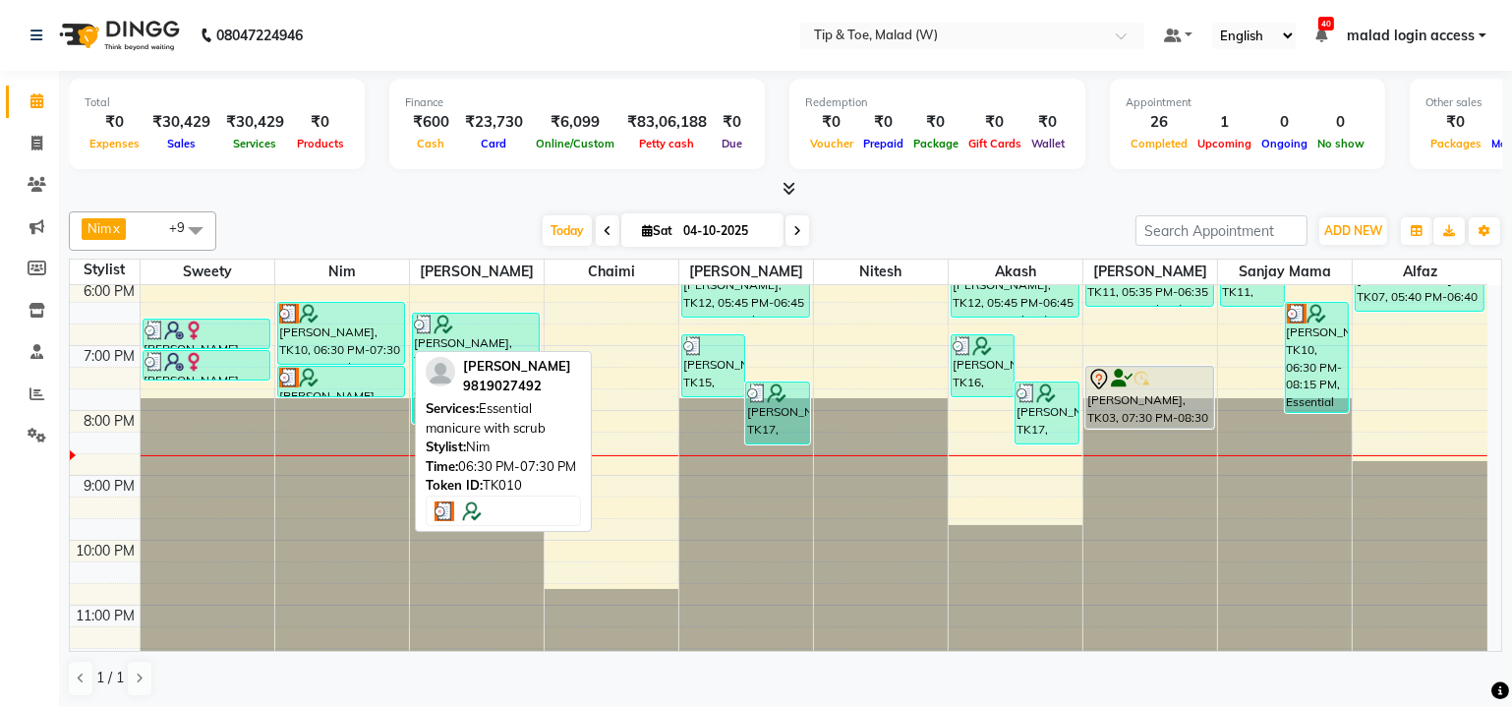
click at [358, 328] on div "[PERSON_NAME], TK10, 06:30 PM-07:30 PM, Essential manicure with scrub" at bounding box center [341, 333] width 127 height 61
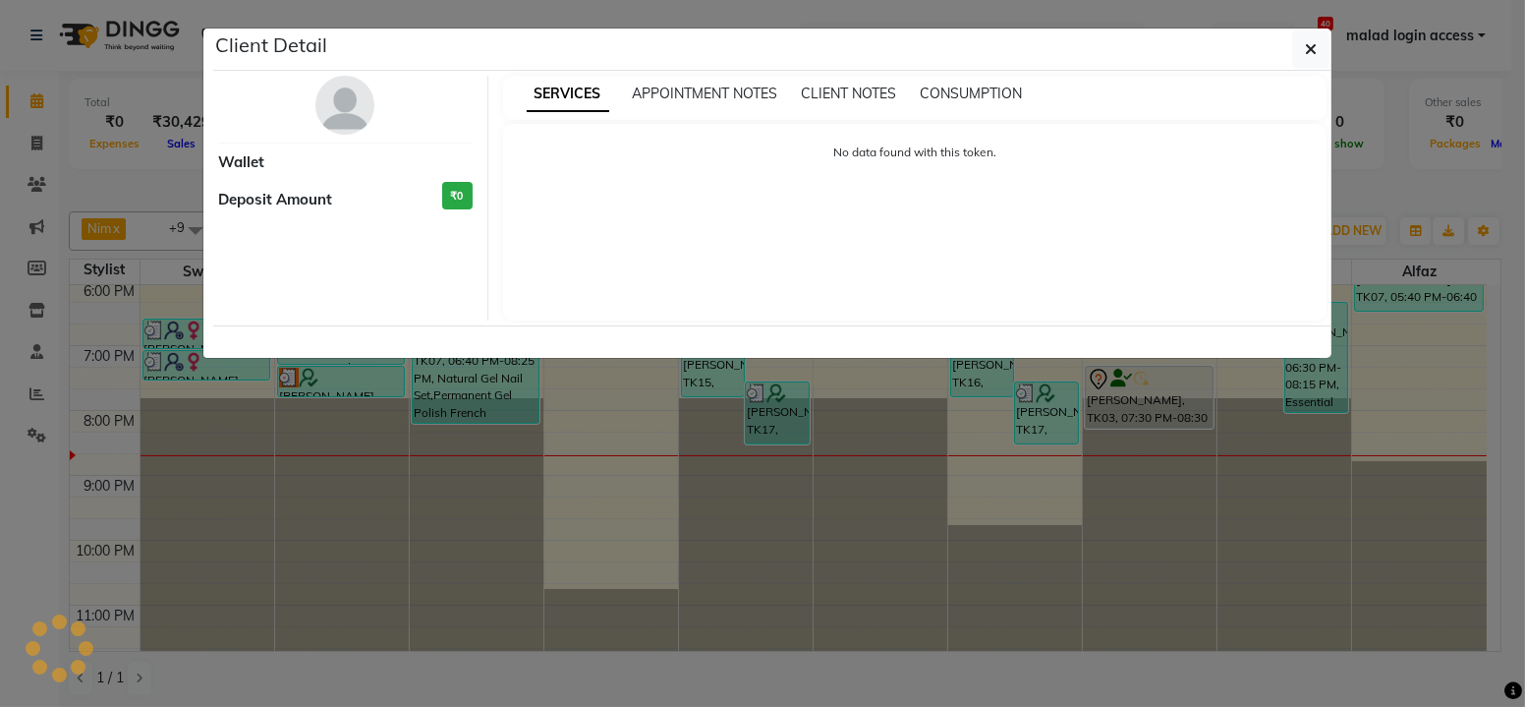
select select "3"
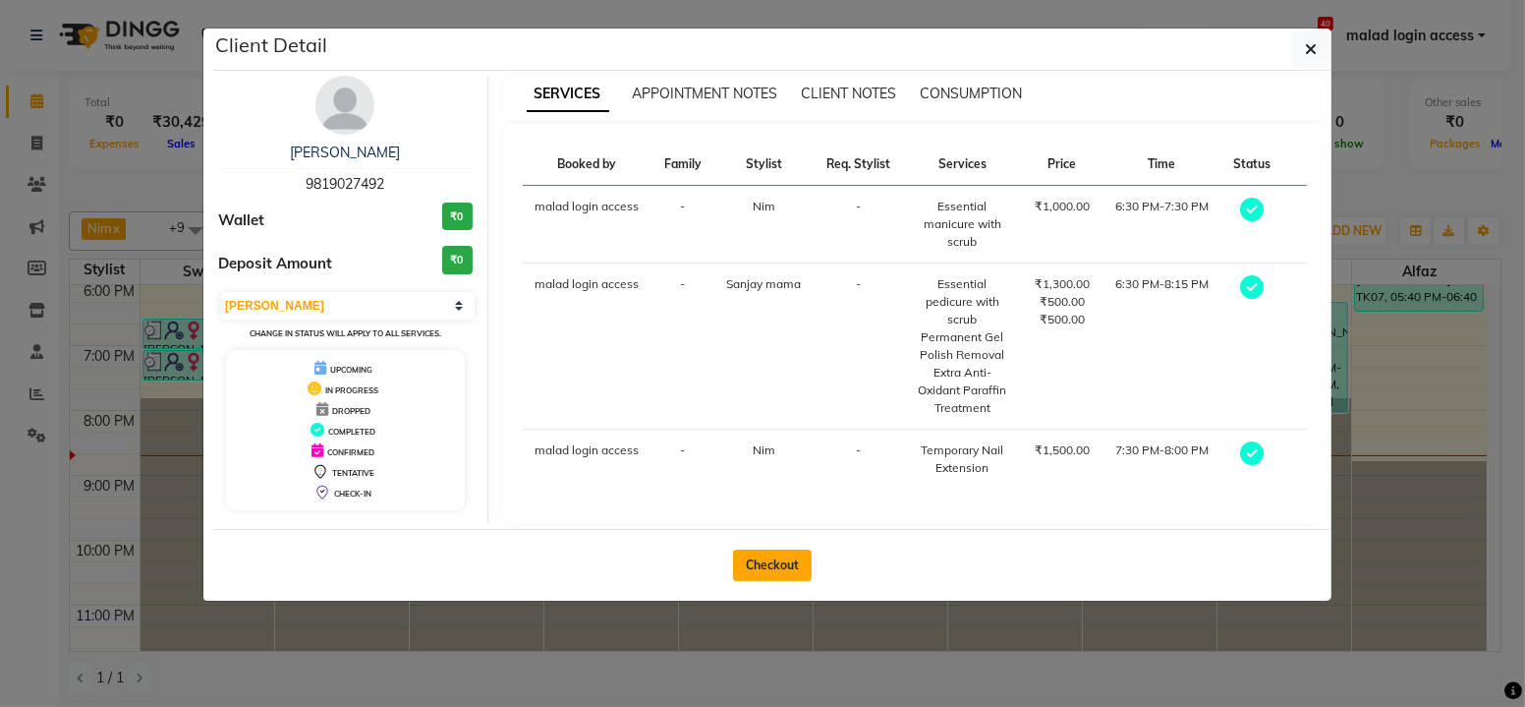
click at [752, 570] on button "Checkout" at bounding box center [772, 564] width 79 height 31
select select "5930"
select select "service"
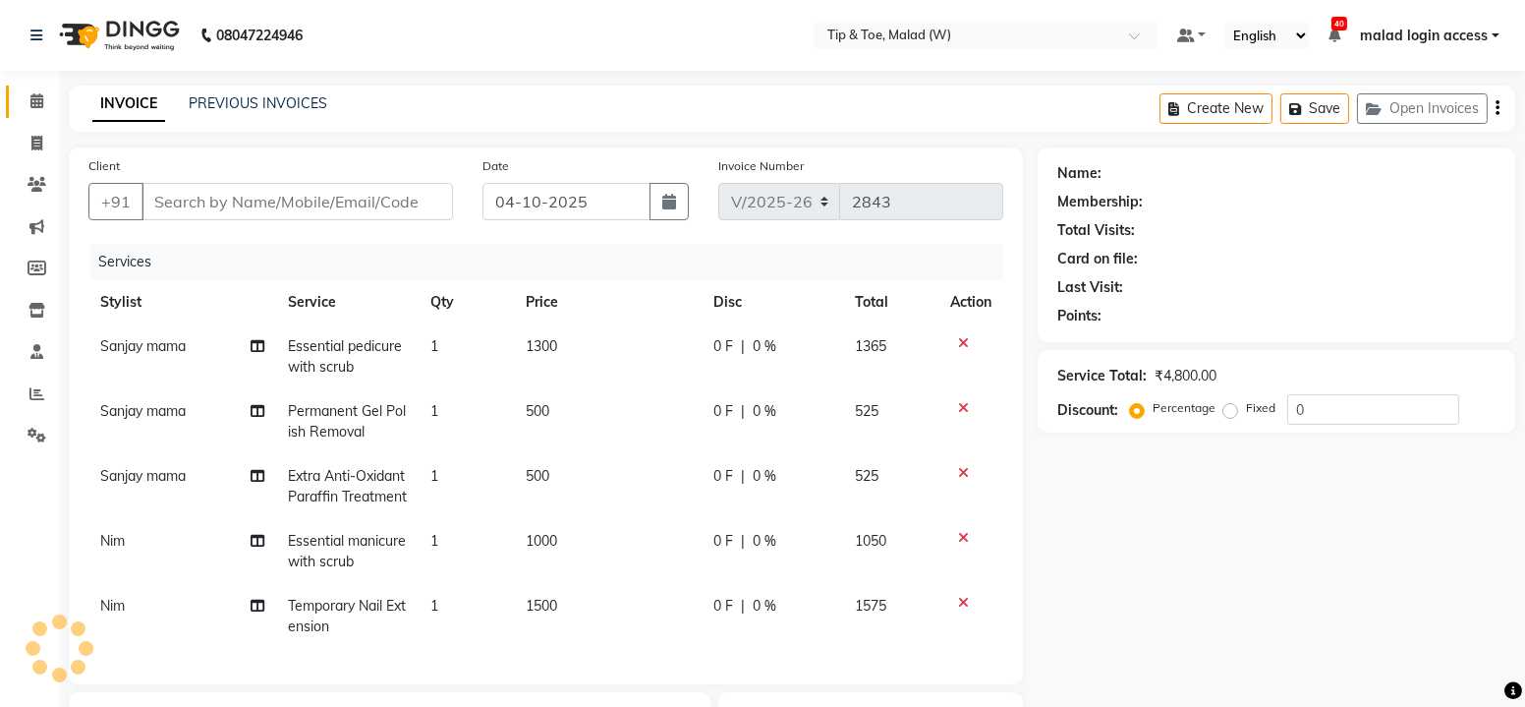
type input "9819027492"
select select "84683"
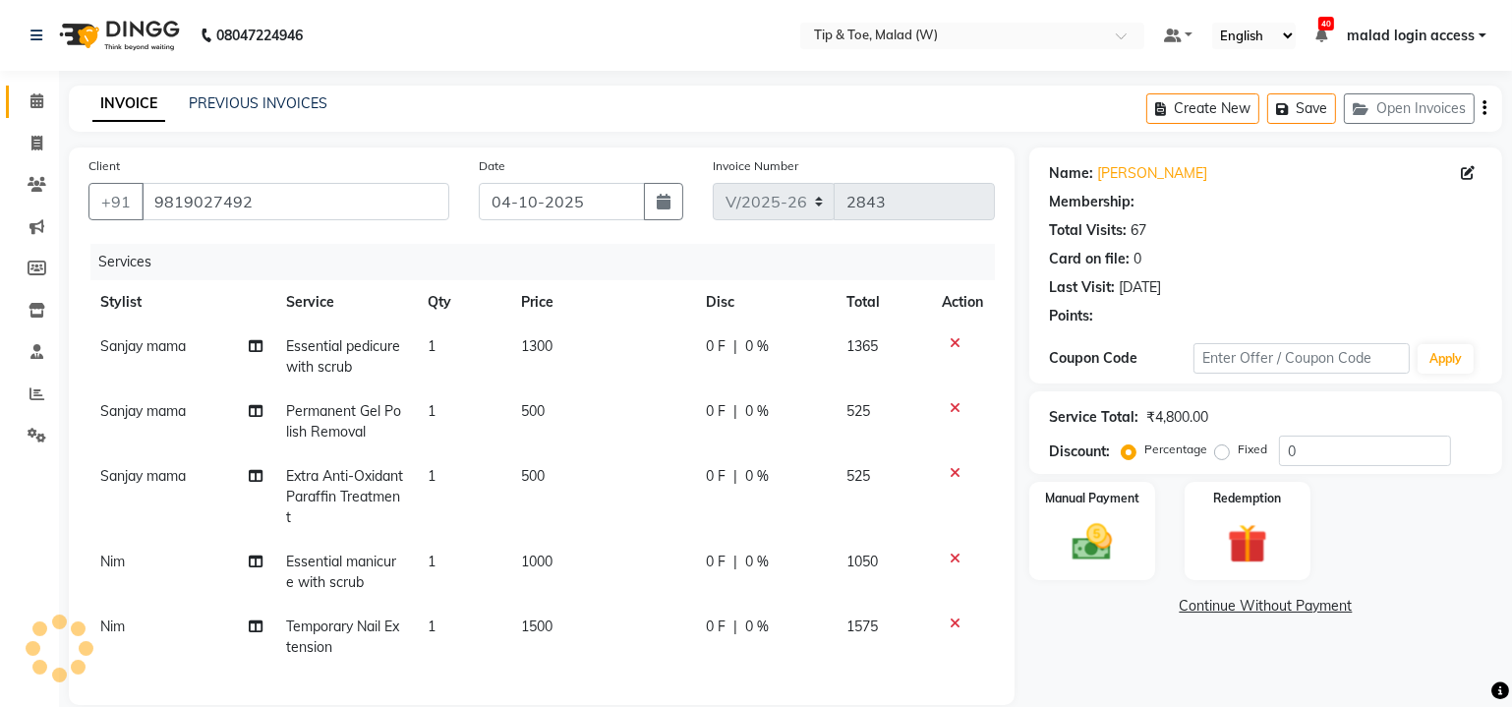
select select "1: Object"
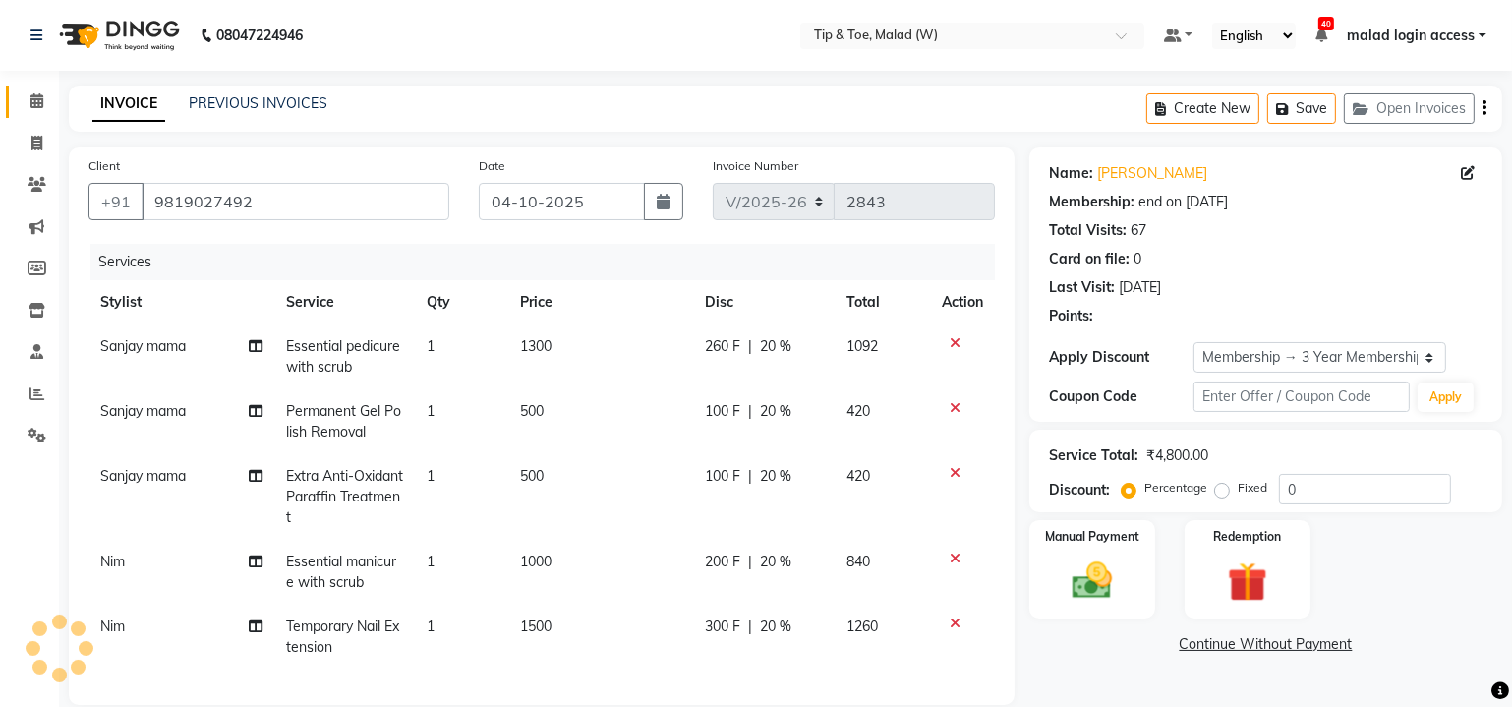
type input "20"
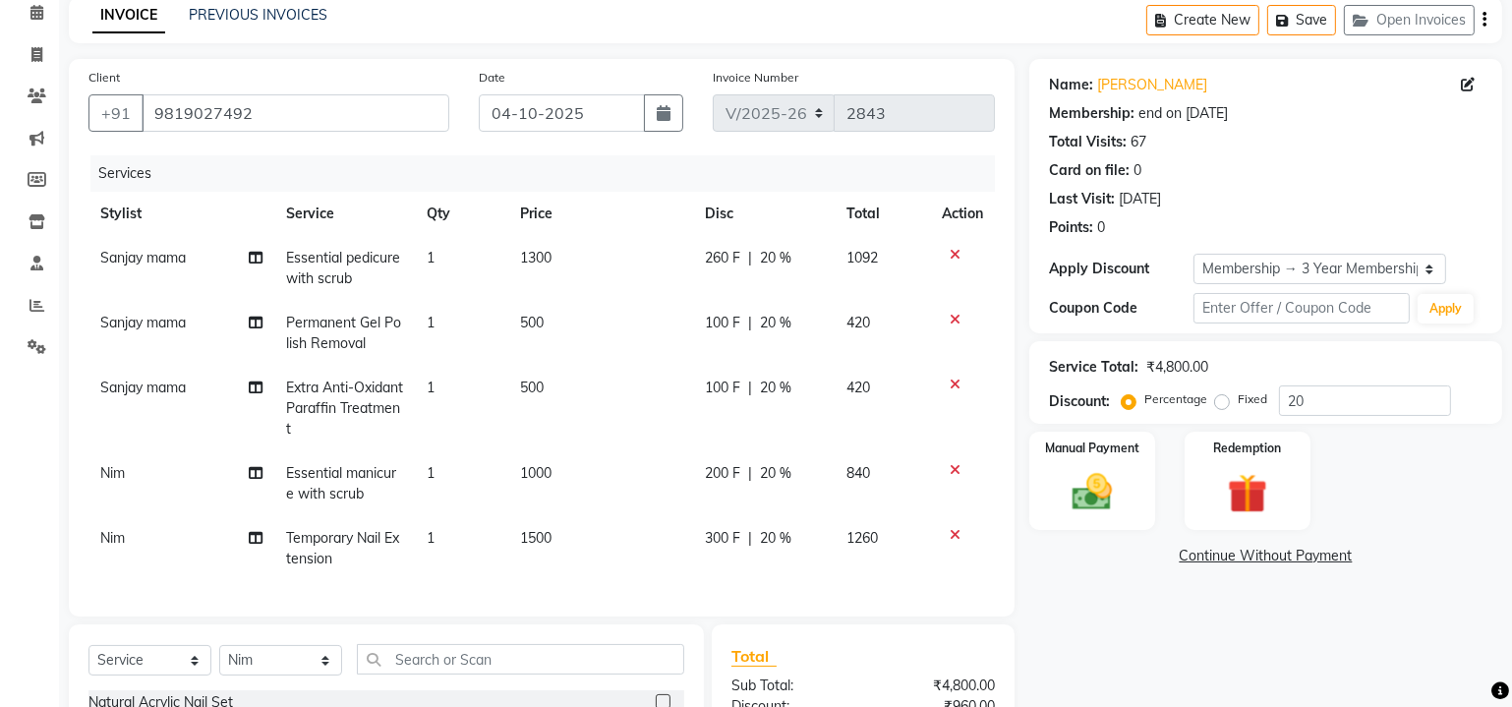
click at [342, 483] on span "Essential manicure with scrub" at bounding box center [341, 483] width 110 height 38
select select "84683"
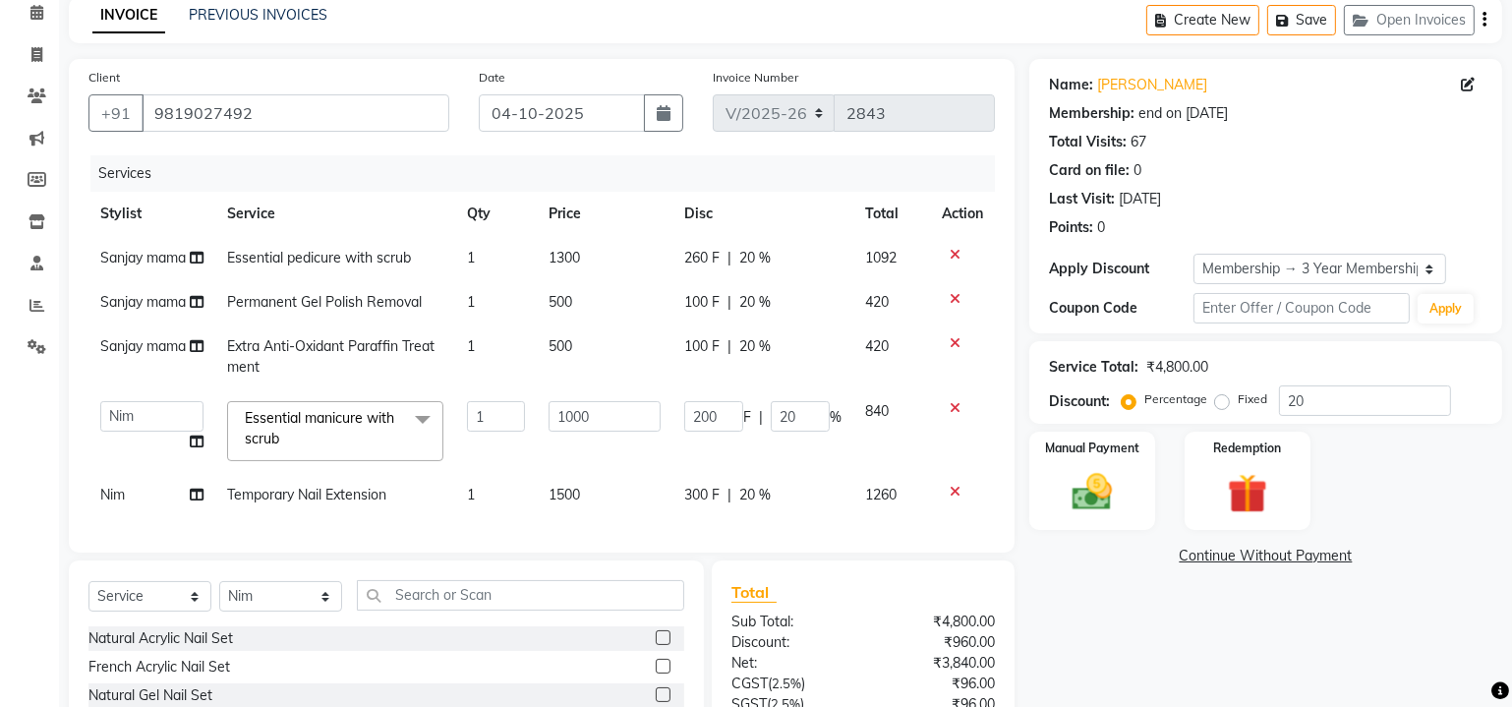
click at [313, 430] on span "Essential manicure with scrub x" at bounding box center [326, 429] width 173 height 42
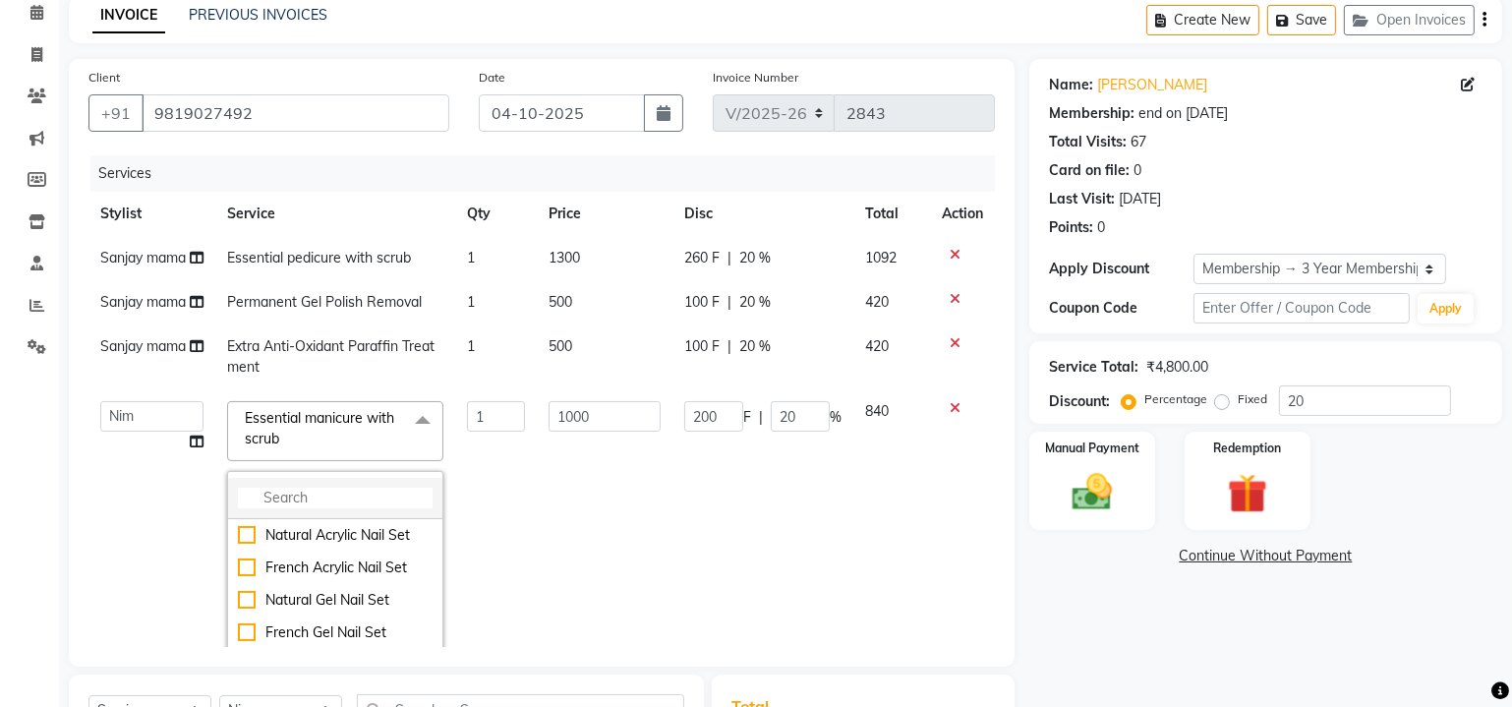
click at [302, 508] on input "multiselect-search" at bounding box center [335, 497] width 195 height 21
type input "remo"
click at [243, 545] on div "Acrylic Removal" at bounding box center [335, 535] width 195 height 21
checkbox input "true"
type input "1100"
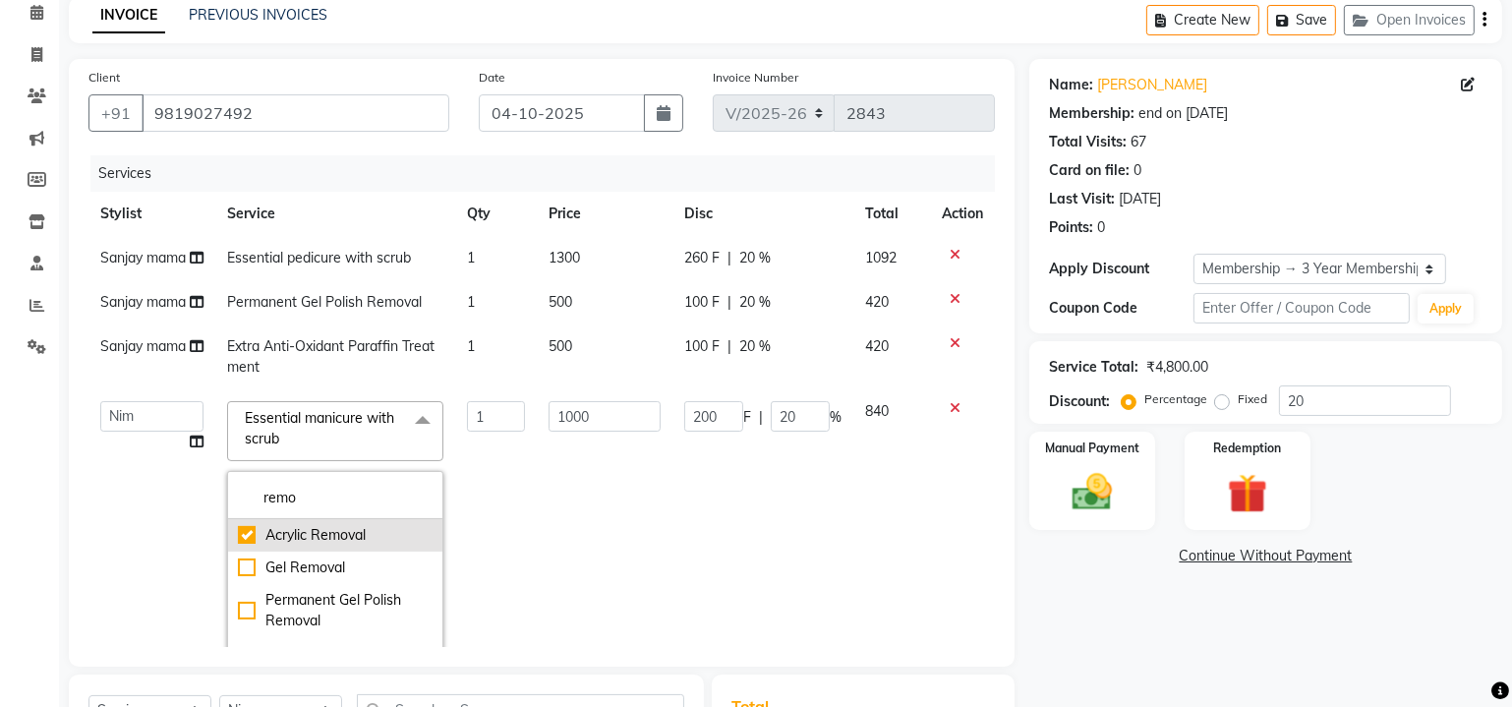
type input "220"
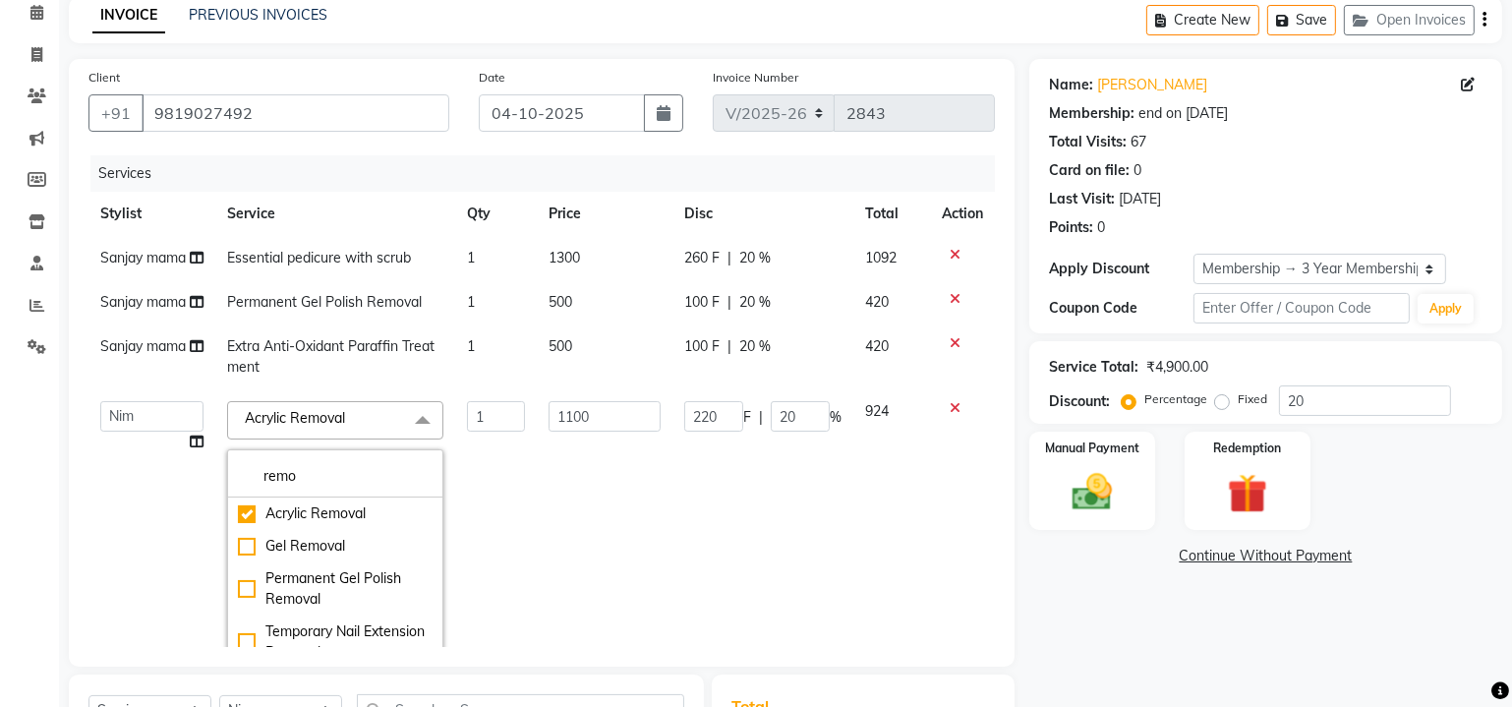
click at [588, 536] on td "1100" at bounding box center [605, 546] width 136 height 315
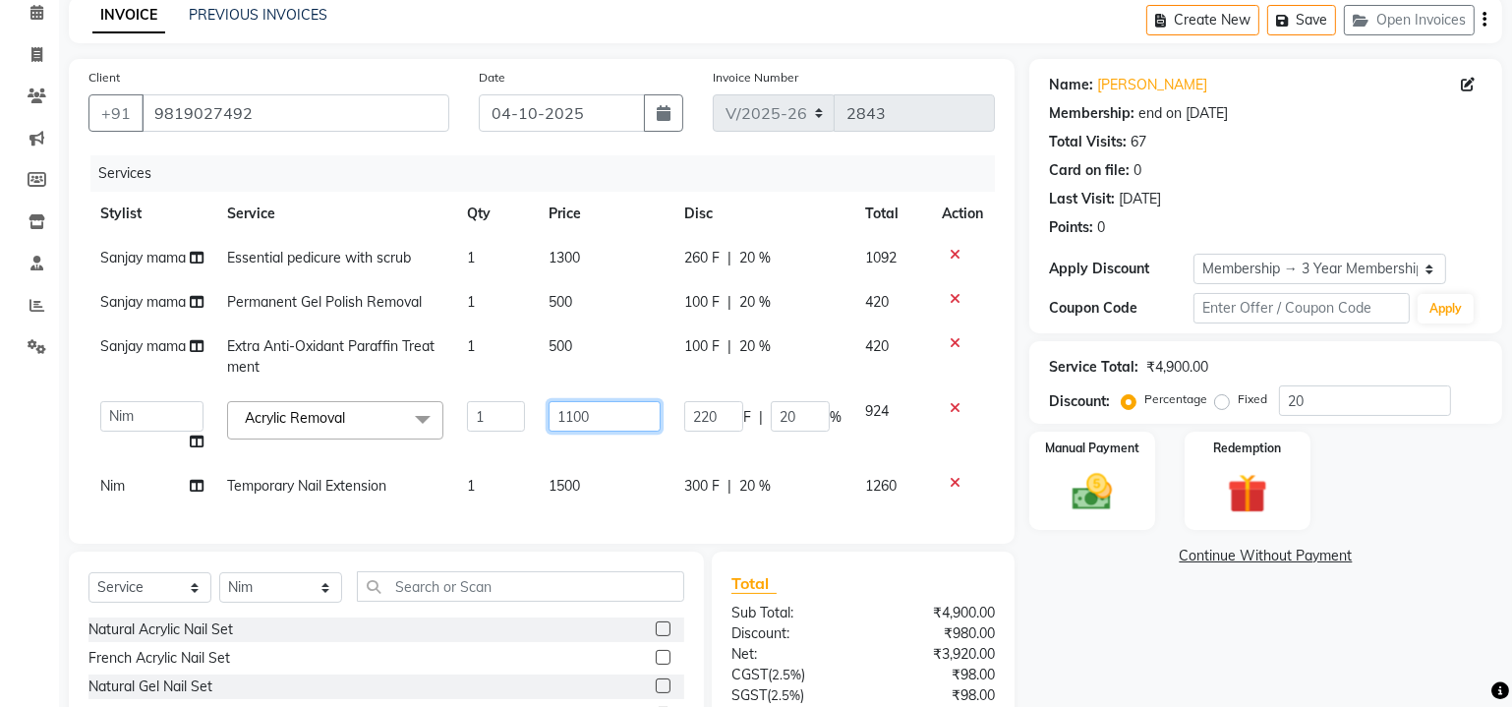
drag, startPoint x: 598, startPoint y: 416, endPoint x: 548, endPoint y: 416, distance: 49.1
click at [548, 416] on input "1100" at bounding box center [604, 416] width 112 height 30
type input "650"
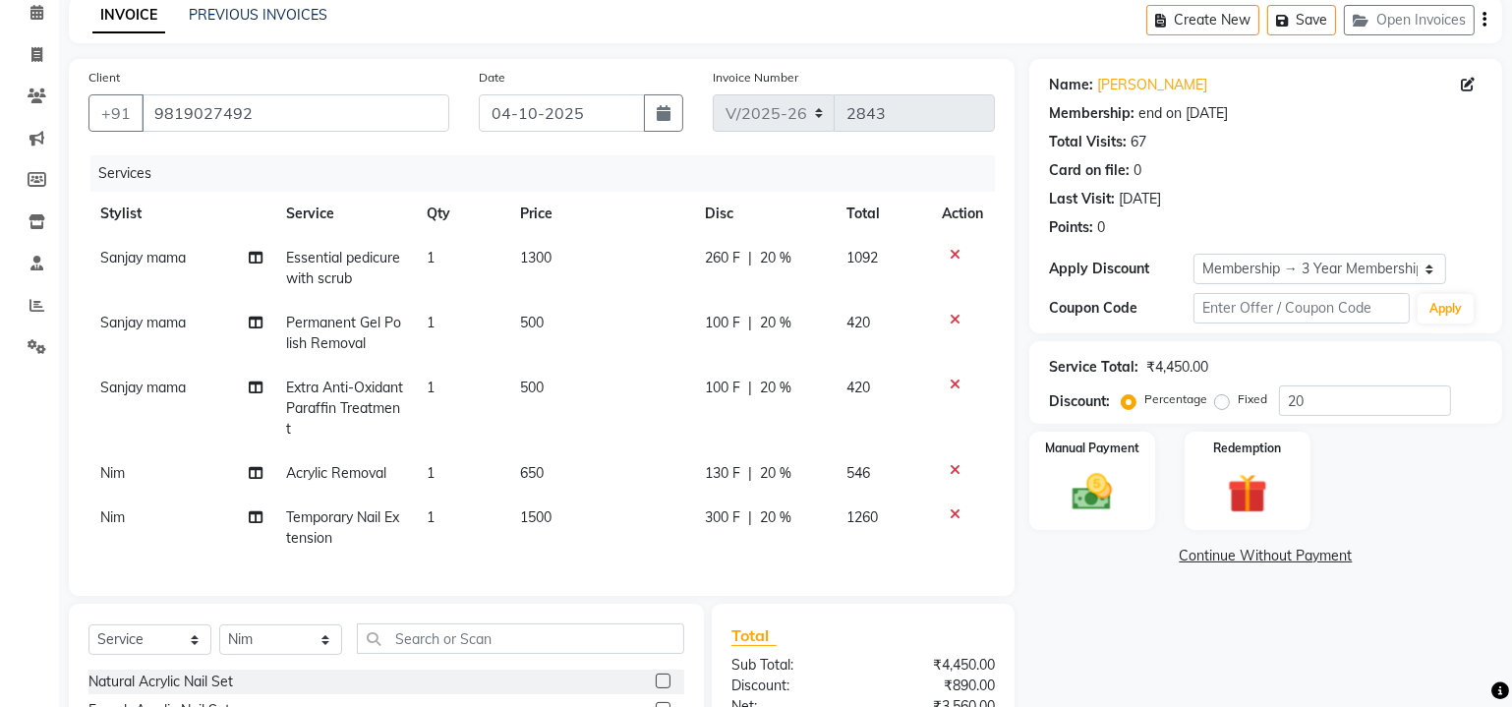
click at [347, 519] on span "Temporary Nail Extension" at bounding box center [342, 527] width 113 height 38
select select "84683"
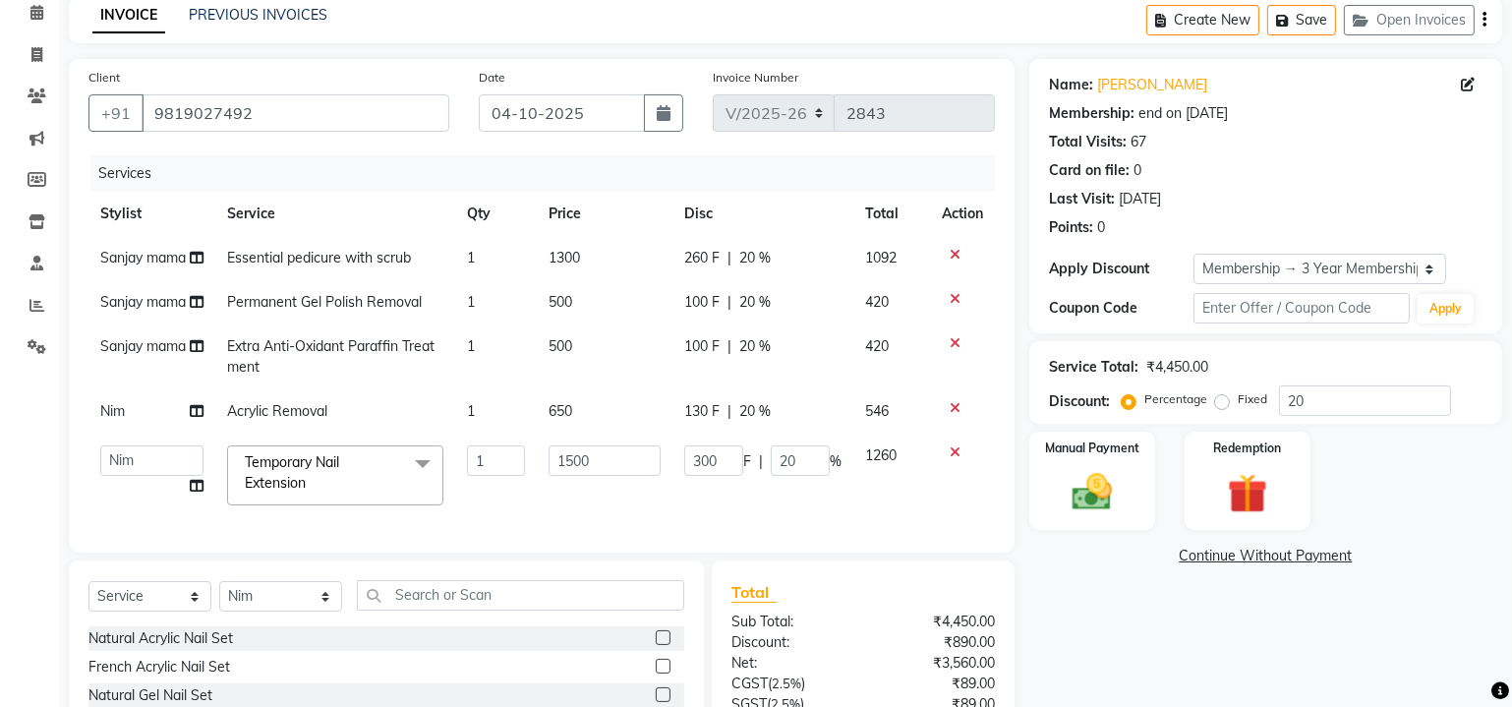
click at [316, 467] on span "Temporary Nail Extension" at bounding box center [292, 472] width 94 height 38
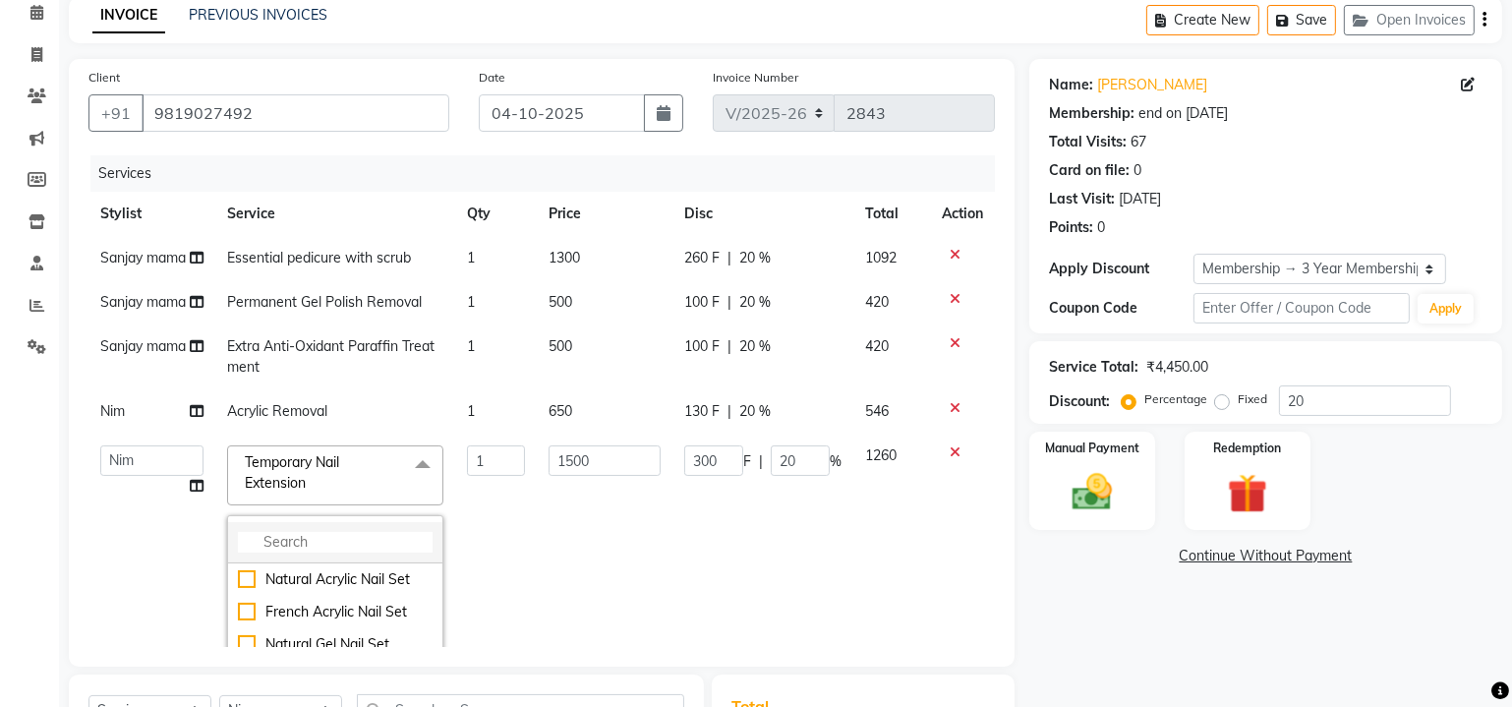
click at [279, 552] on input "multiselect-search" at bounding box center [335, 542] width 195 height 21
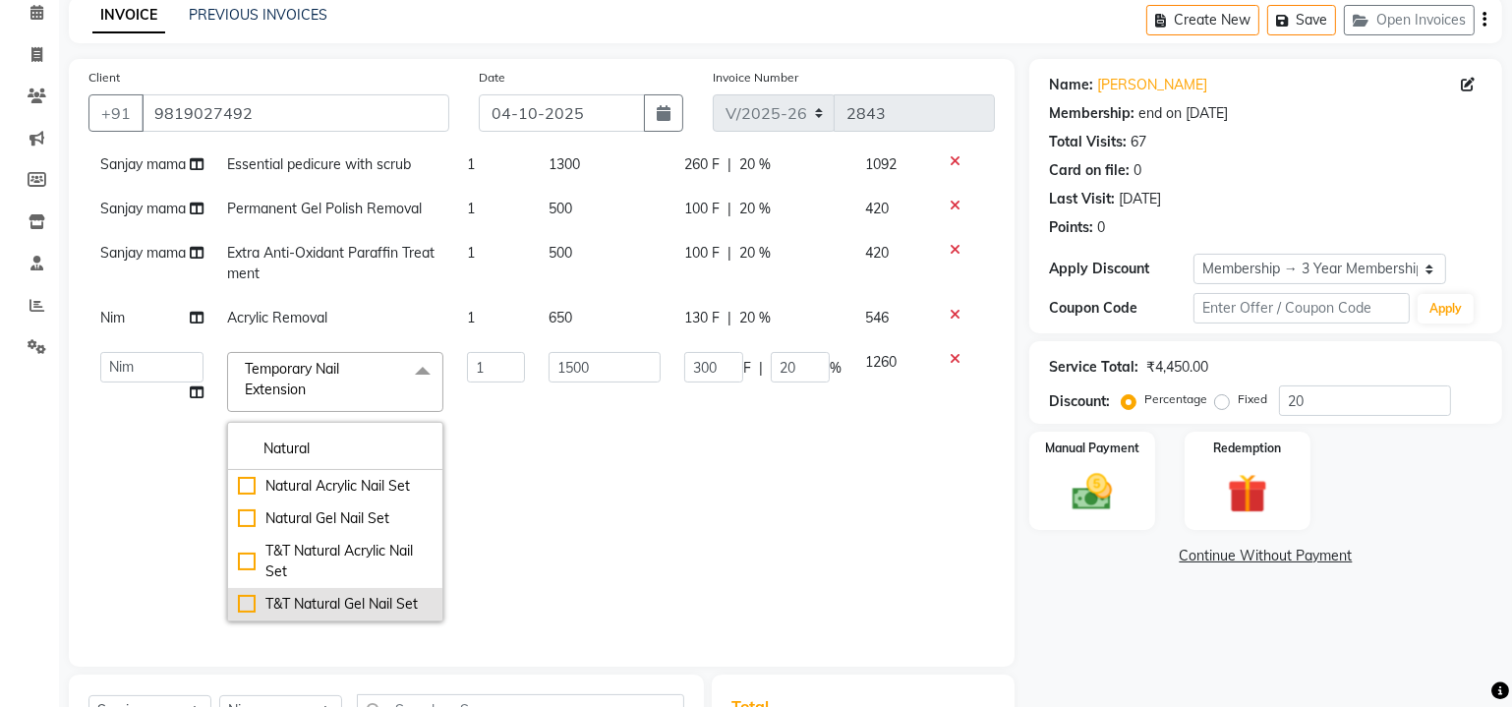
scroll to position [147, 0]
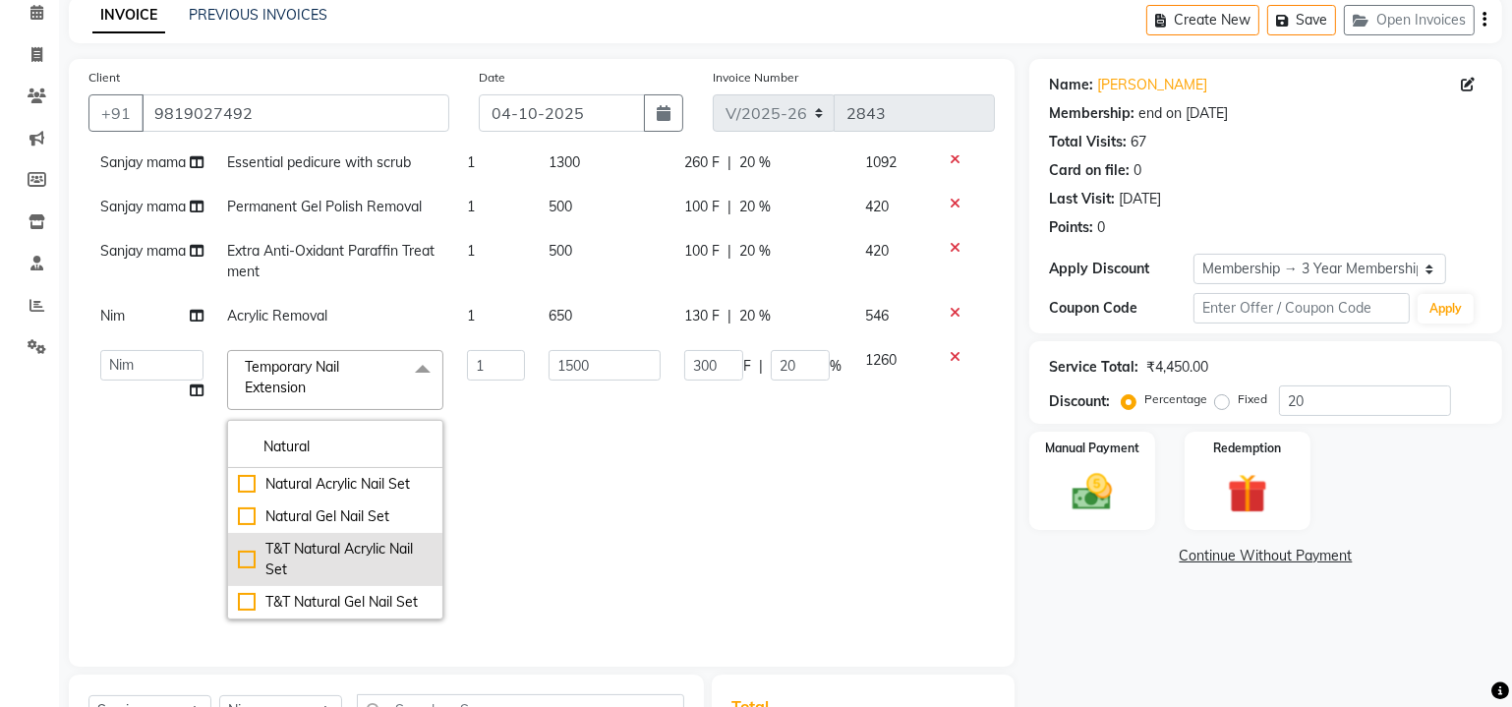
type input "Natural"
click at [238, 539] on div "T&T Natural Acrylic Nail Set" at bounding box center [335, 559] width 195 height 41
checkbox input "true"
click at [641, 470] on td "1500" at bounding box center [605, 484] width 136 height 293
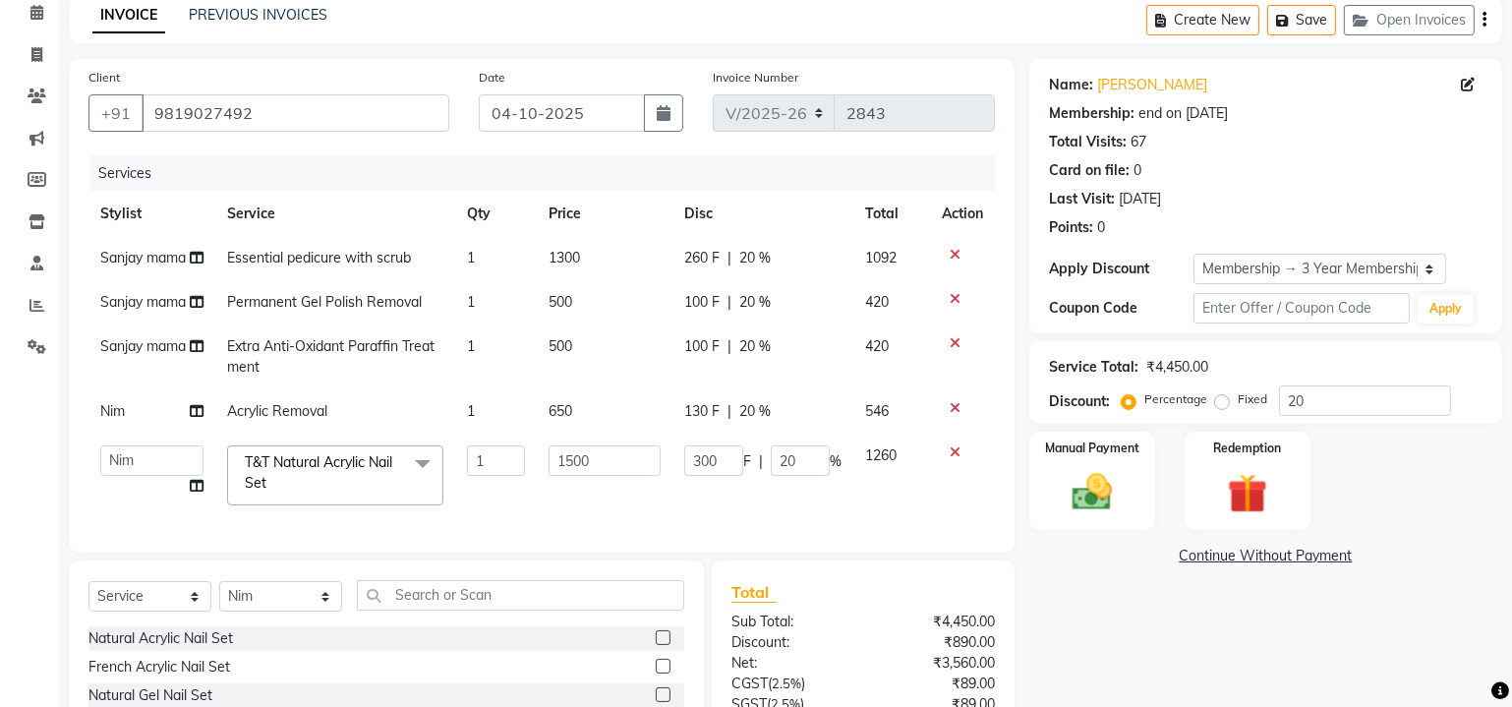
scroll to position [0, 0]
click at [442, 603] on input "text" at bounding box center [520, 595] width 327 height 30
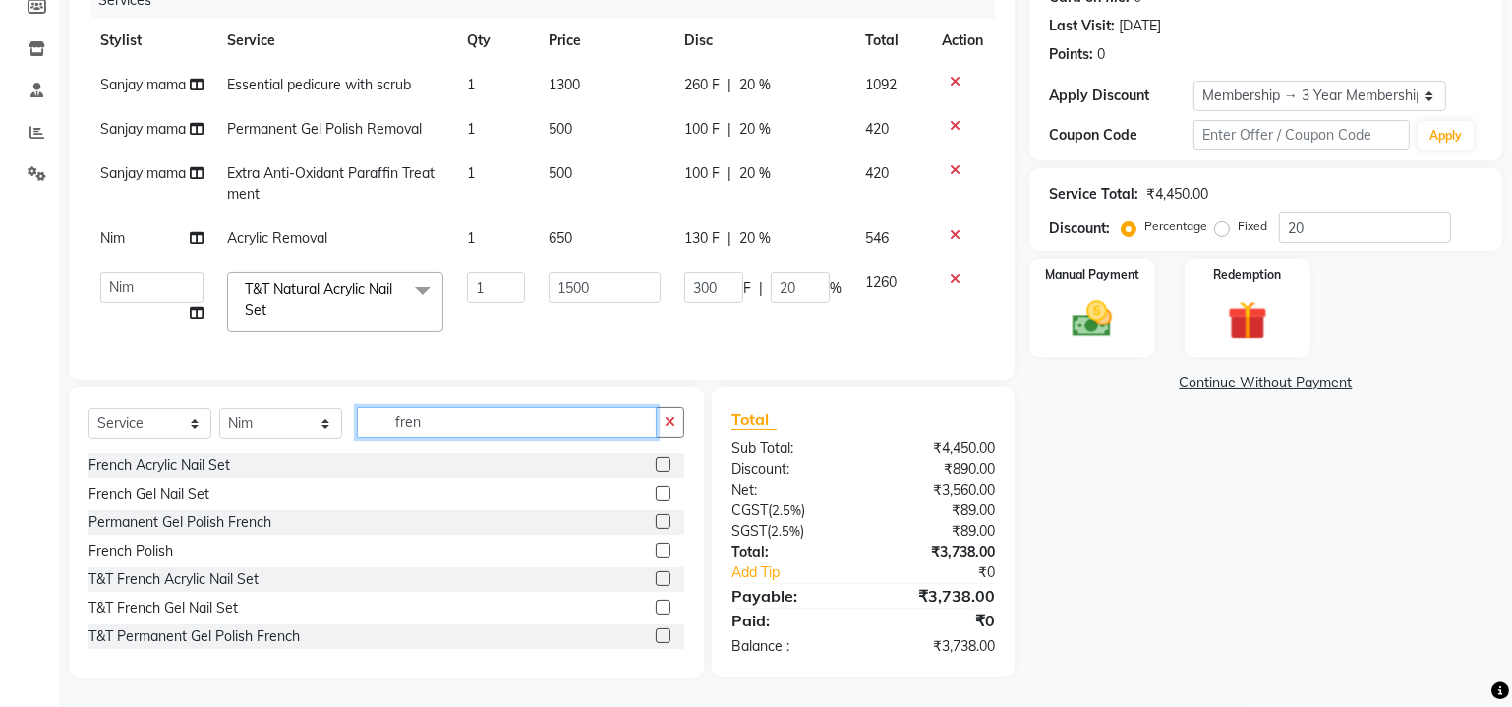
type input "fren"
click at [656, 525] on label at bounding box center [663, 521] width 15 height 15
click at [656, 525] on input "checkbox" at bounding box center [662, 522] width 13 height 13
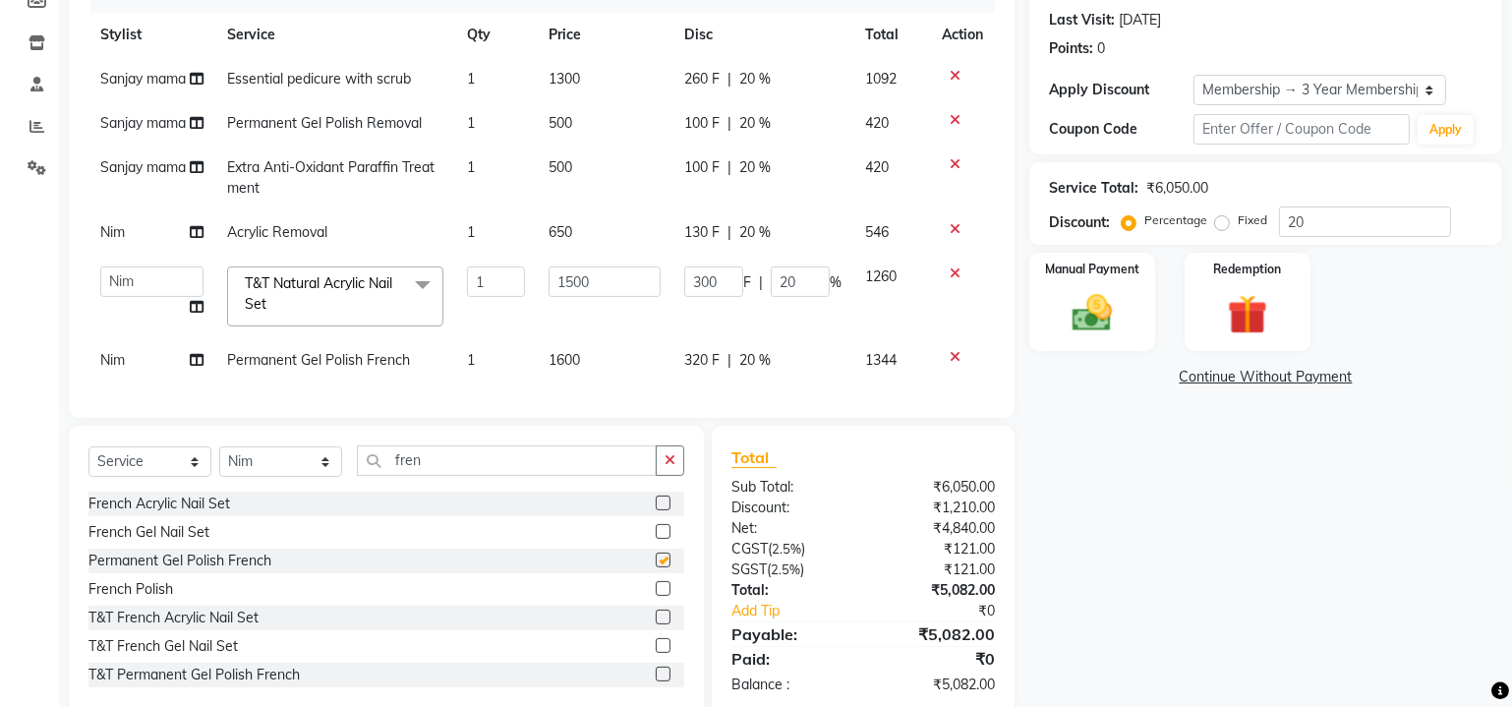
checkbox input "false"
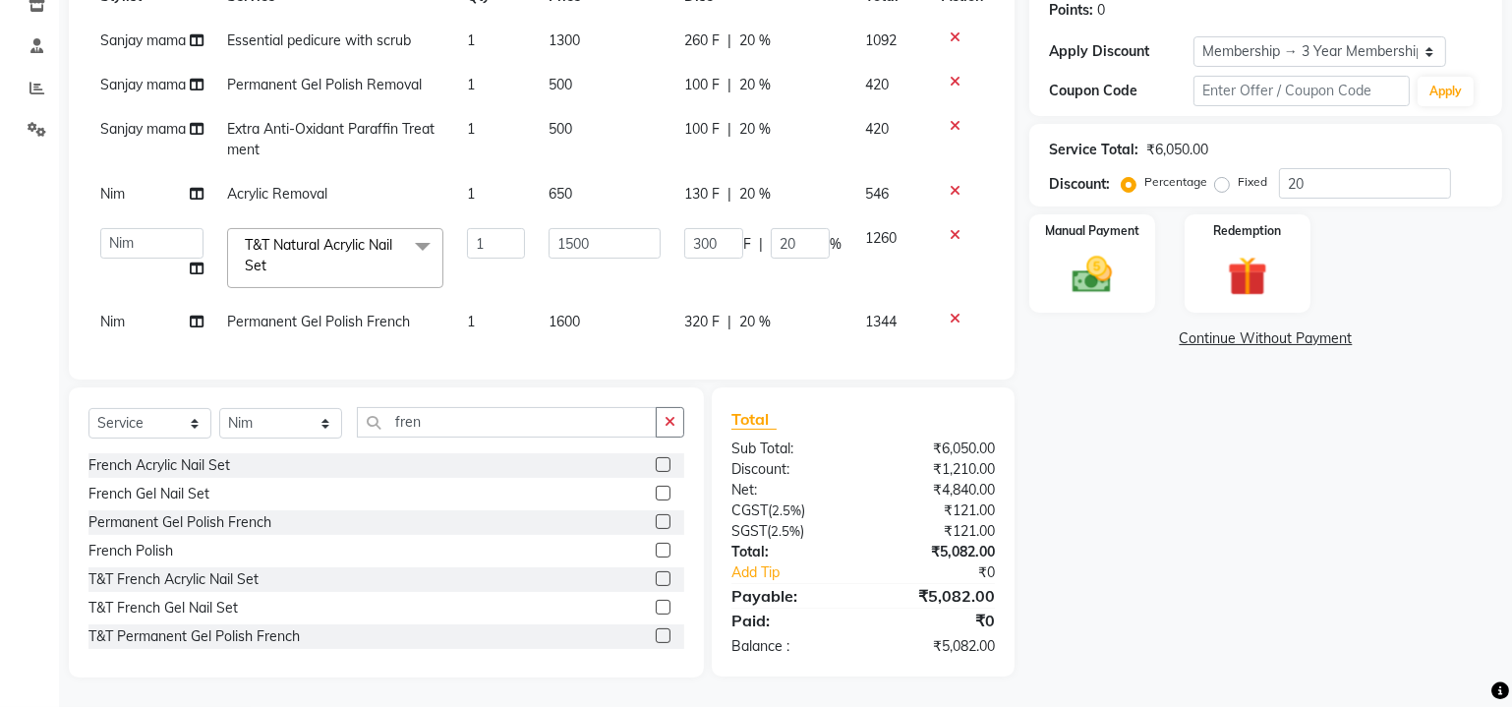
click at [1183, 550] on div "Name: [PERSON_NAME] Membership: end on [DATE] Total Visits: 67 Card on file: 0 …" at bounding box center [1272, 259] width 487 height 835
click at [1101, 252] on img at bounding box center [1092, 276] width 67 height 48
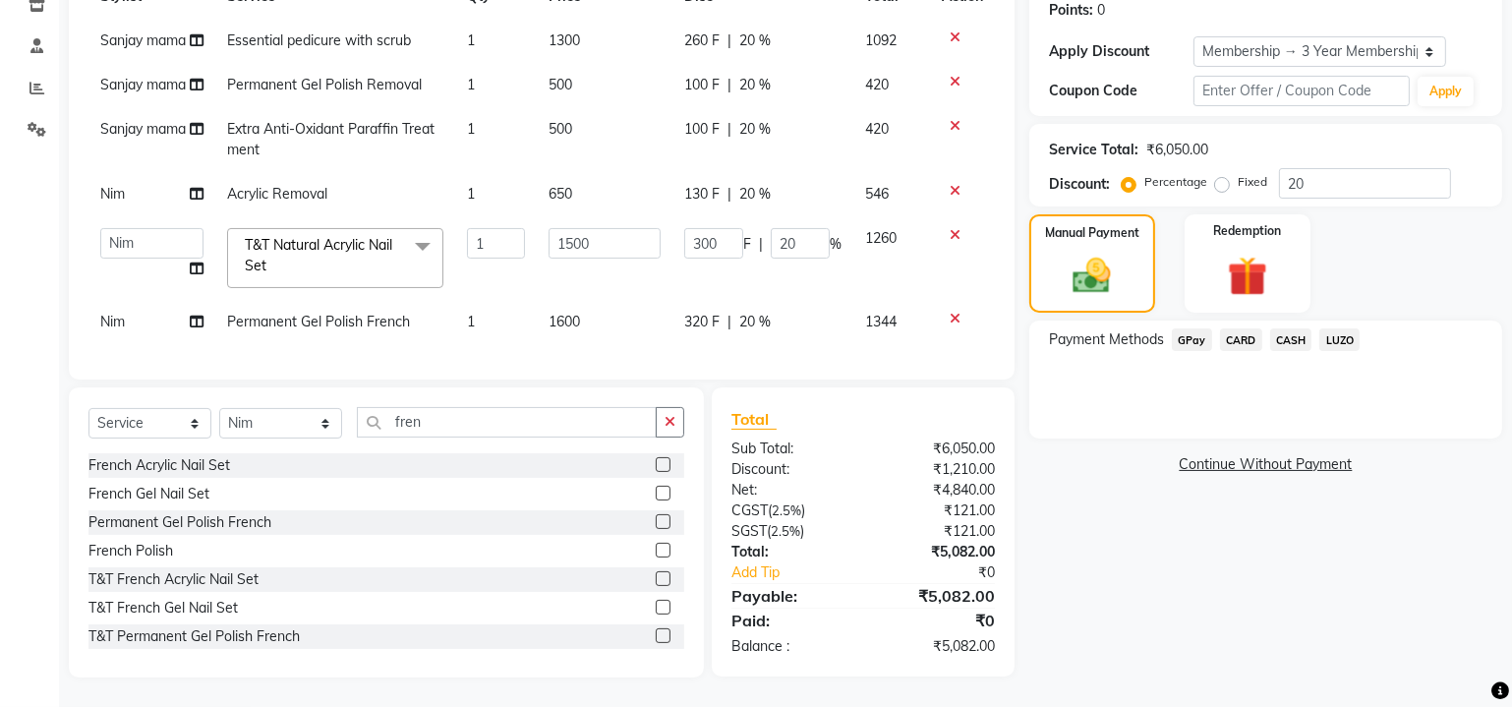
click at [1207, 328] on span "GPay" at bounding box center [1192, 339] width 40 height 23
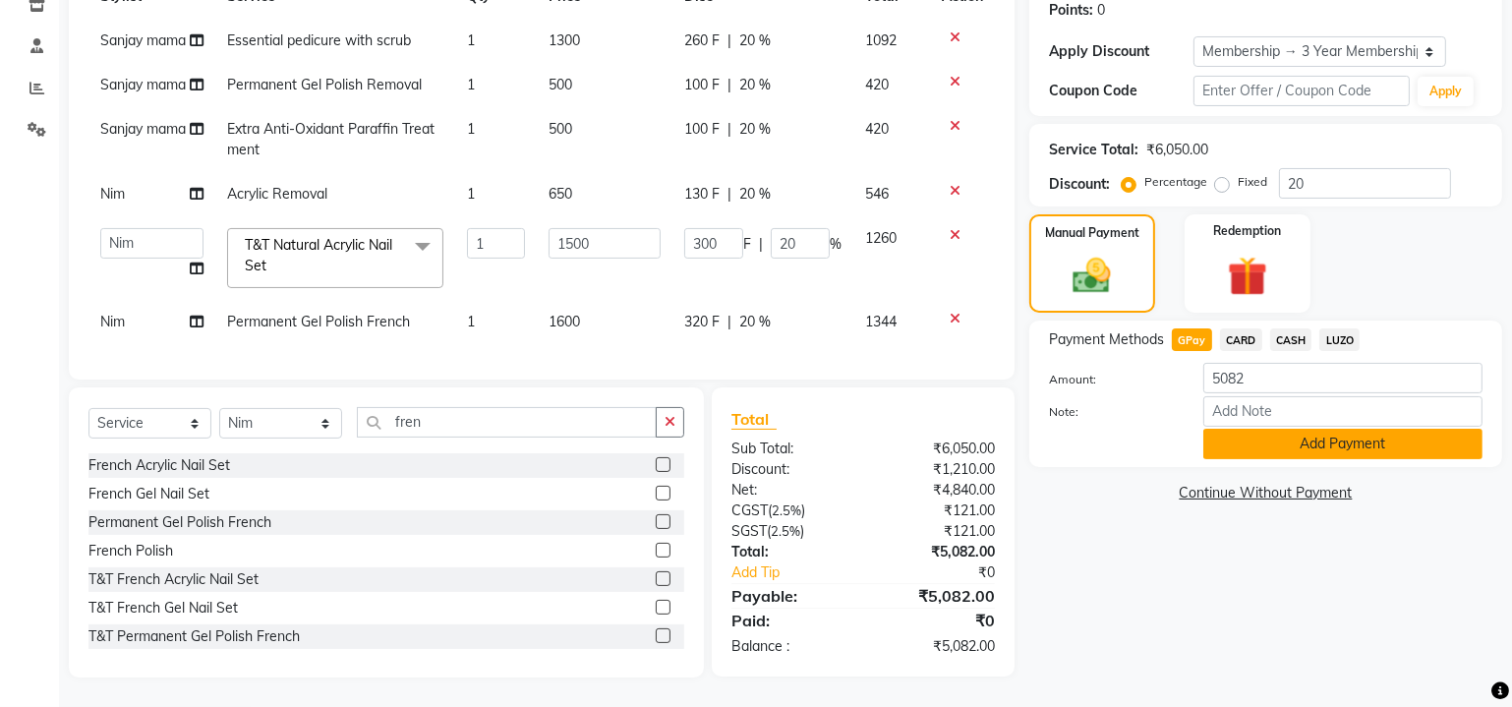
click at [1270, 429] on button "Add Payment" at bounding box center [1342, 444] width 279 height 30
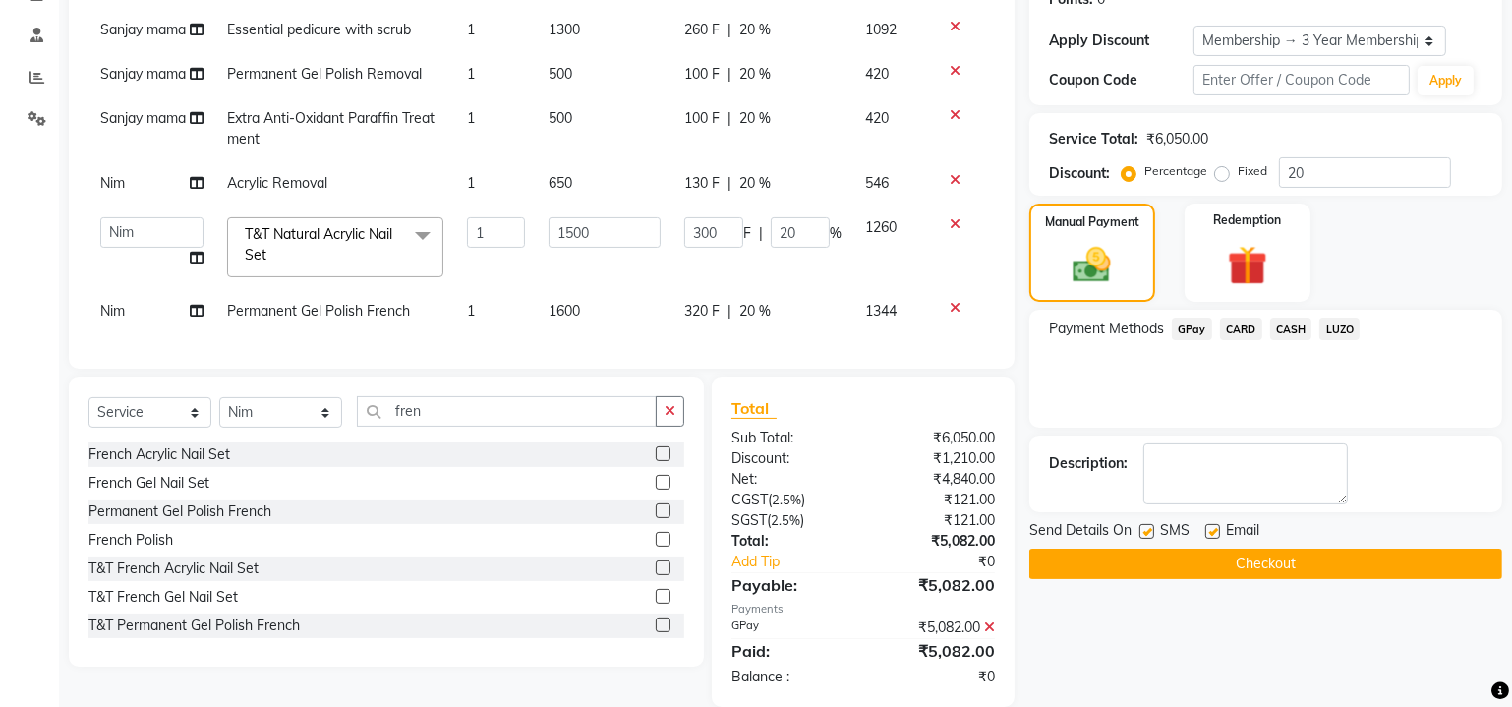
click at [1220, 575] on button "Checkout" at bounding box center [1265, 563] width 473 height 30
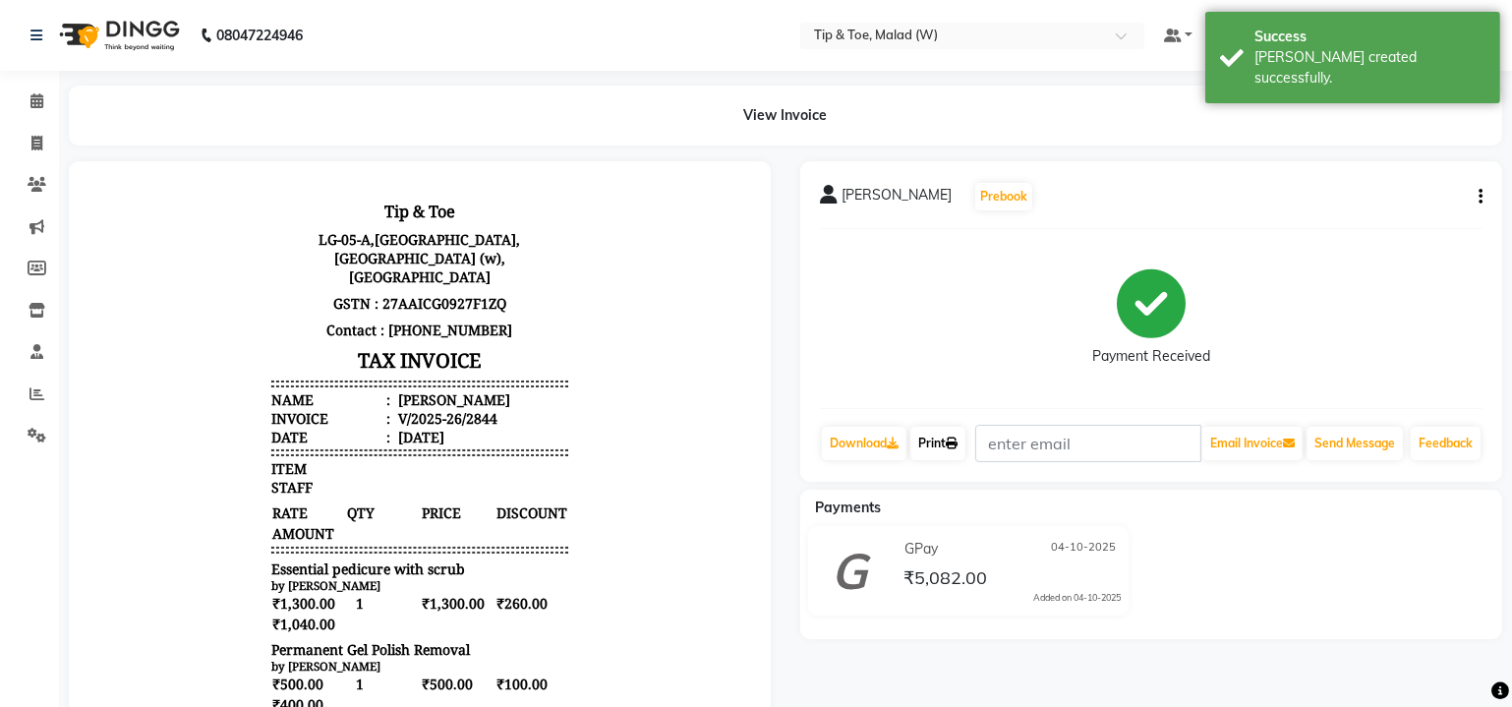
click at [952, 439] on link "Print" at bounding box center [937, 443] width 55 height 33
click at [26, 101] on span at bounding box center [37, 101] width 34 height 23
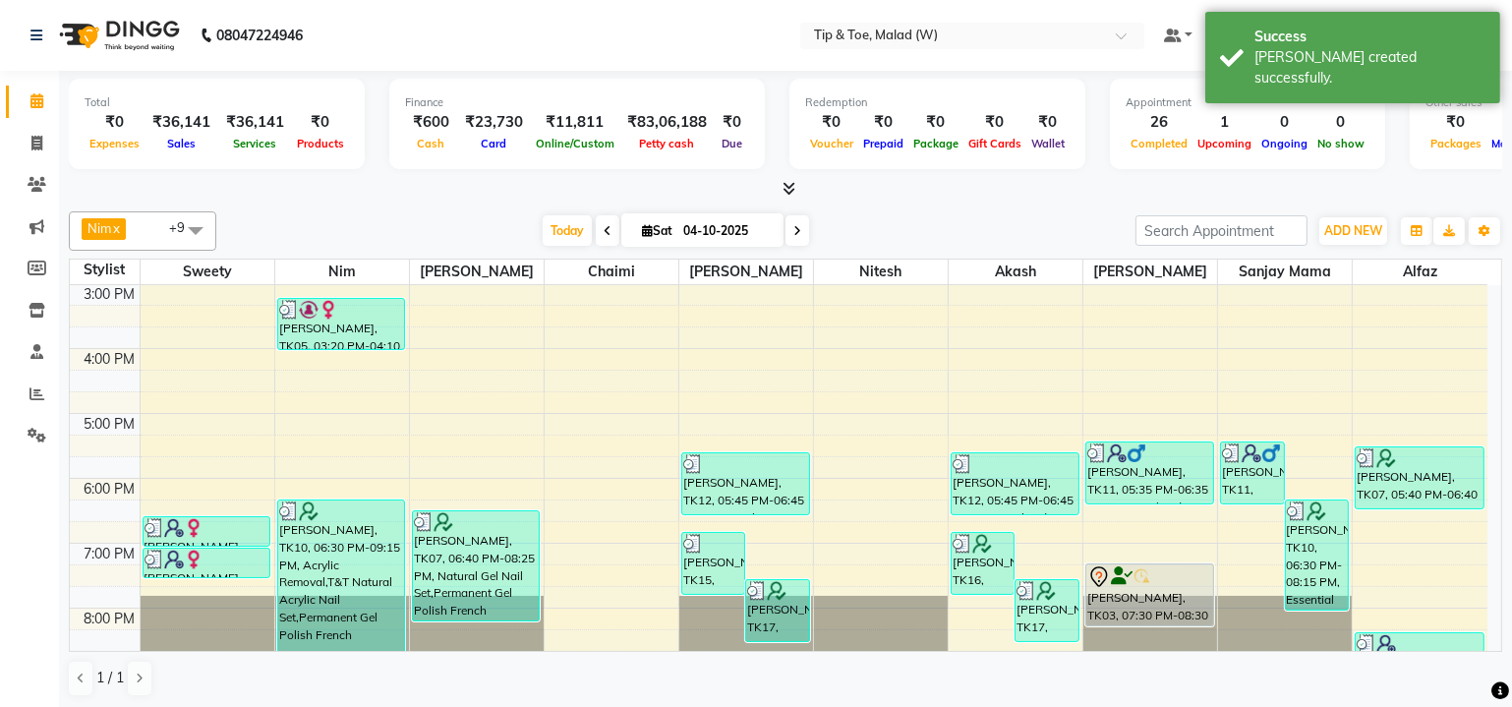
scroll to position [446, 0]
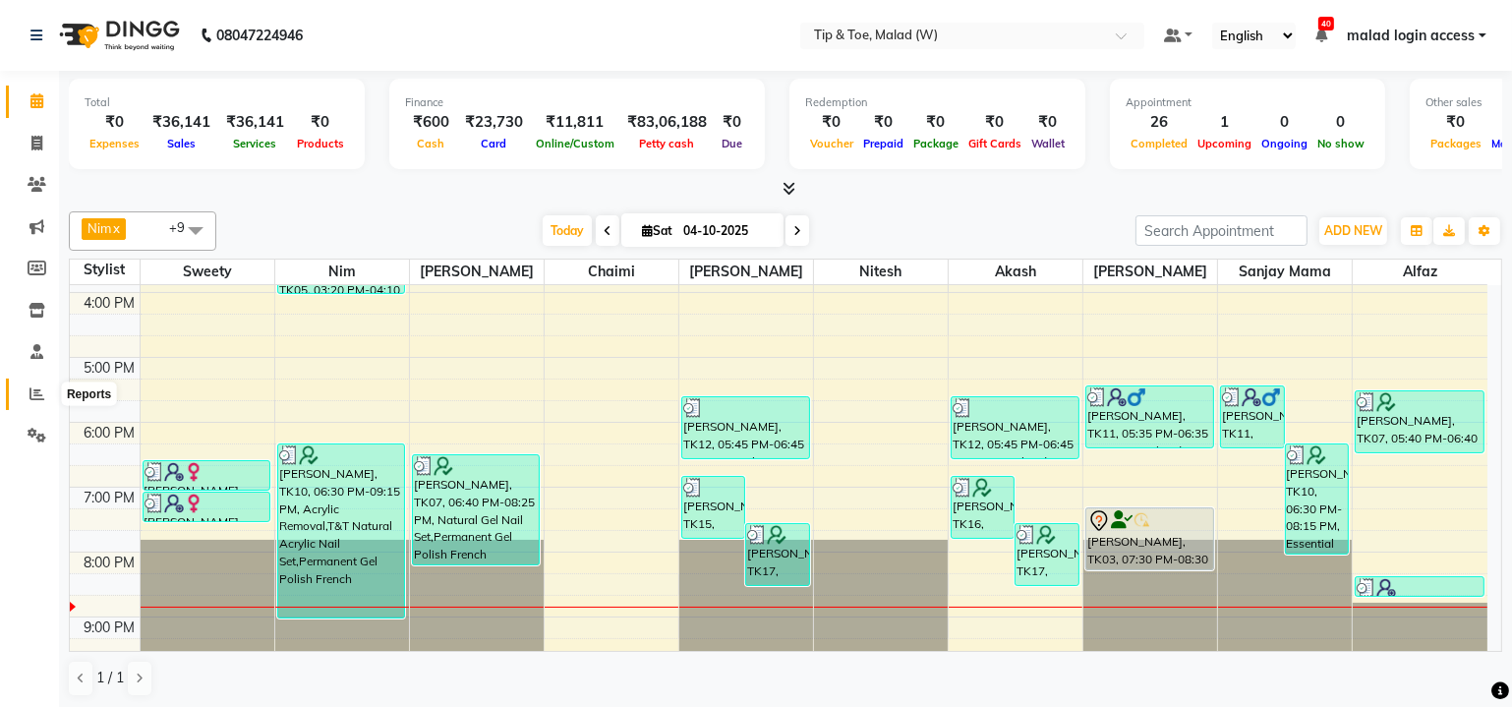
click at [40, 396] on icon at bounding box center [36, 393] width 15 height 15
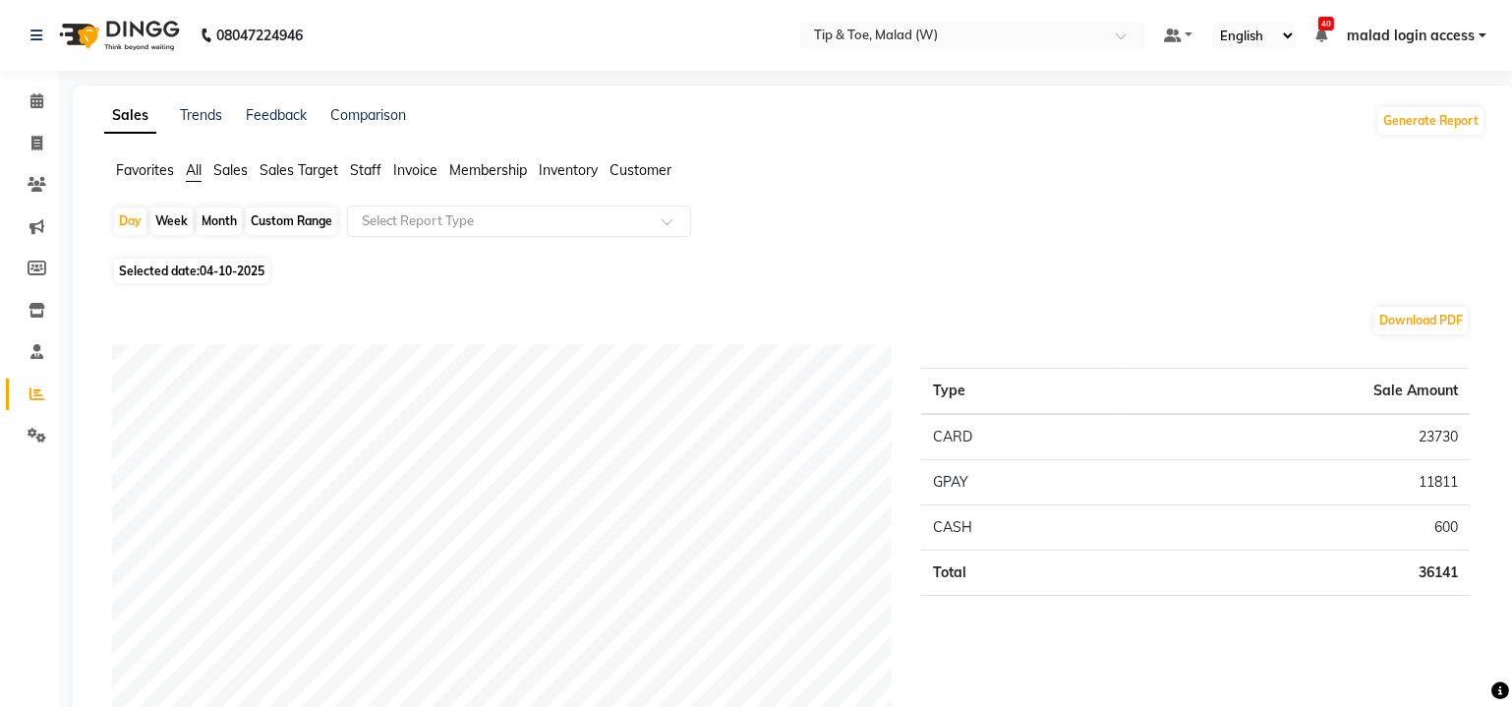
click at [375, 169] on span "Staff" at bounding box center [365, 170] width 31 height 18
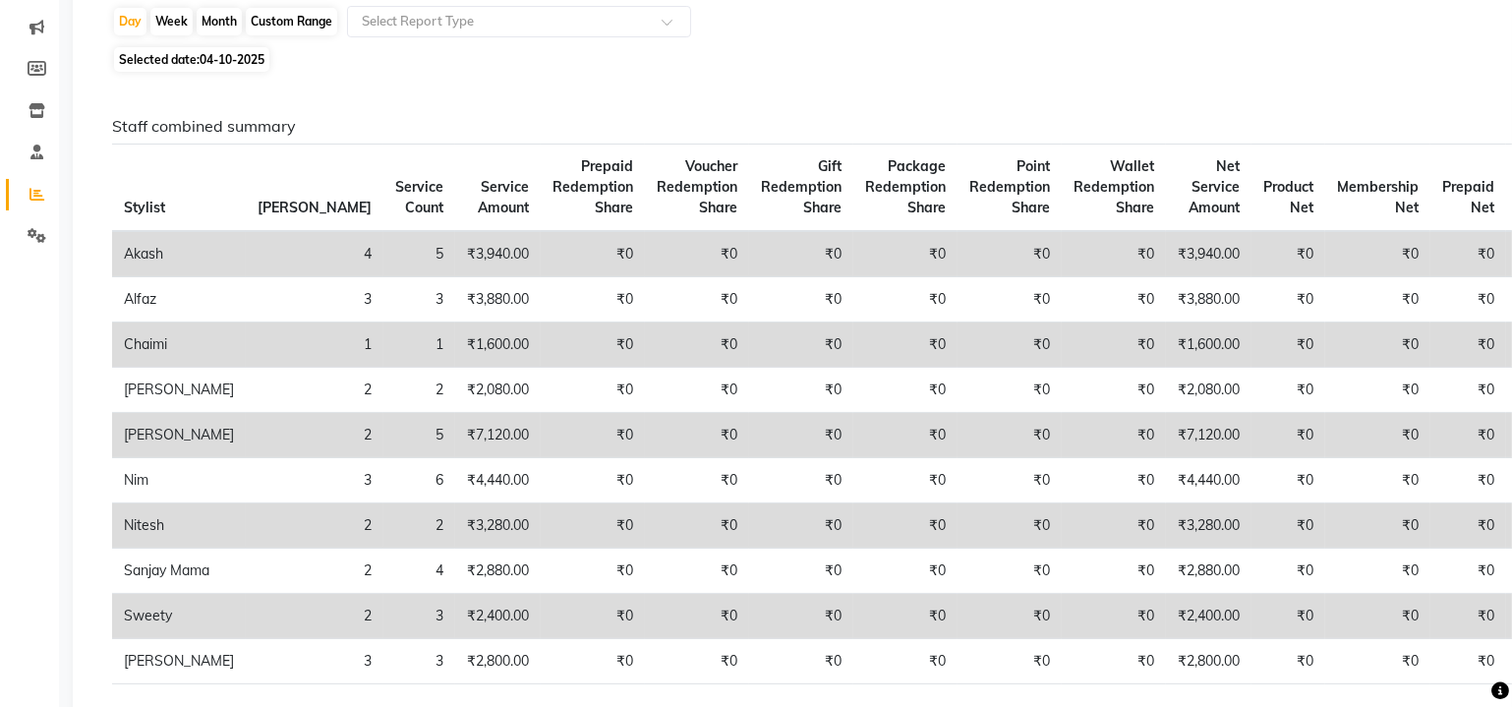
scroll to position [88, 0]
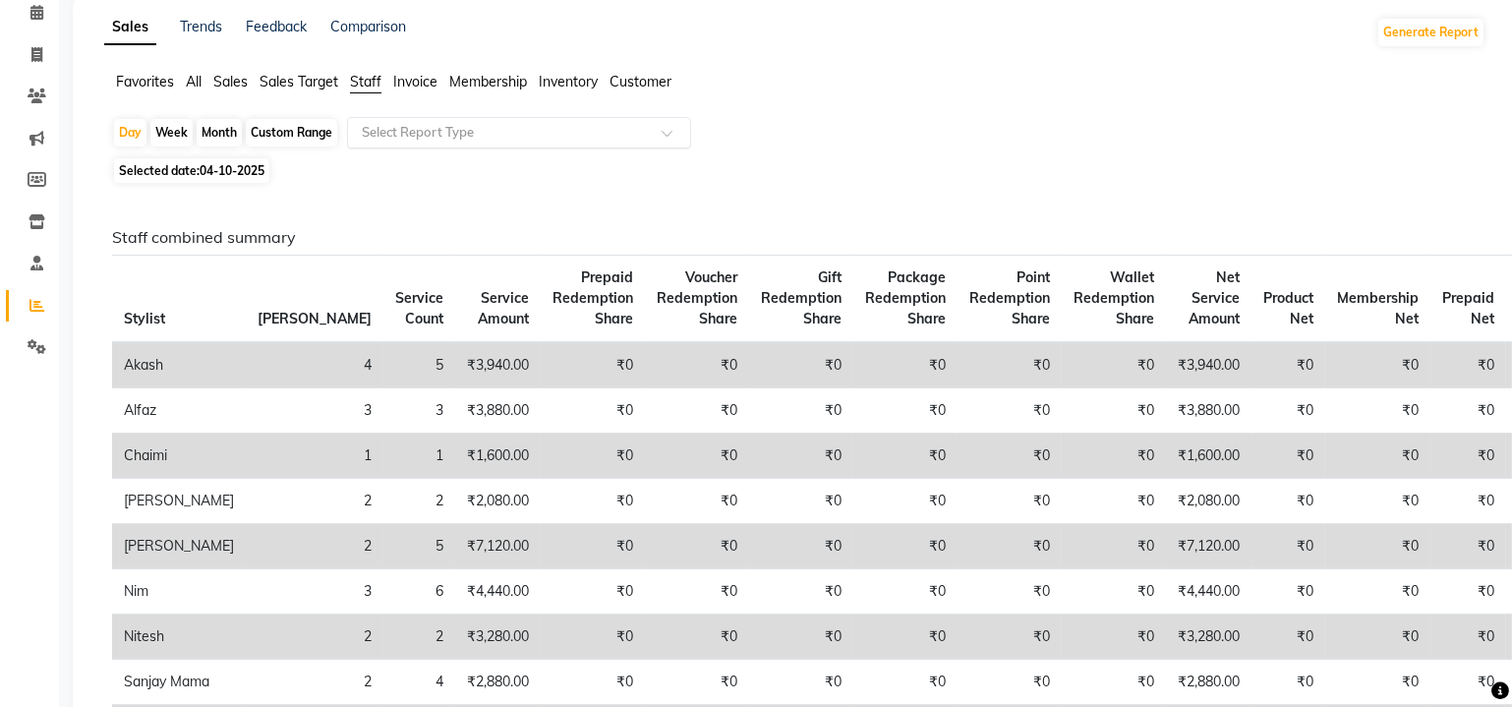
click at [545, 125] on input "text" at bounding box center [499, 133] width 283 height 20
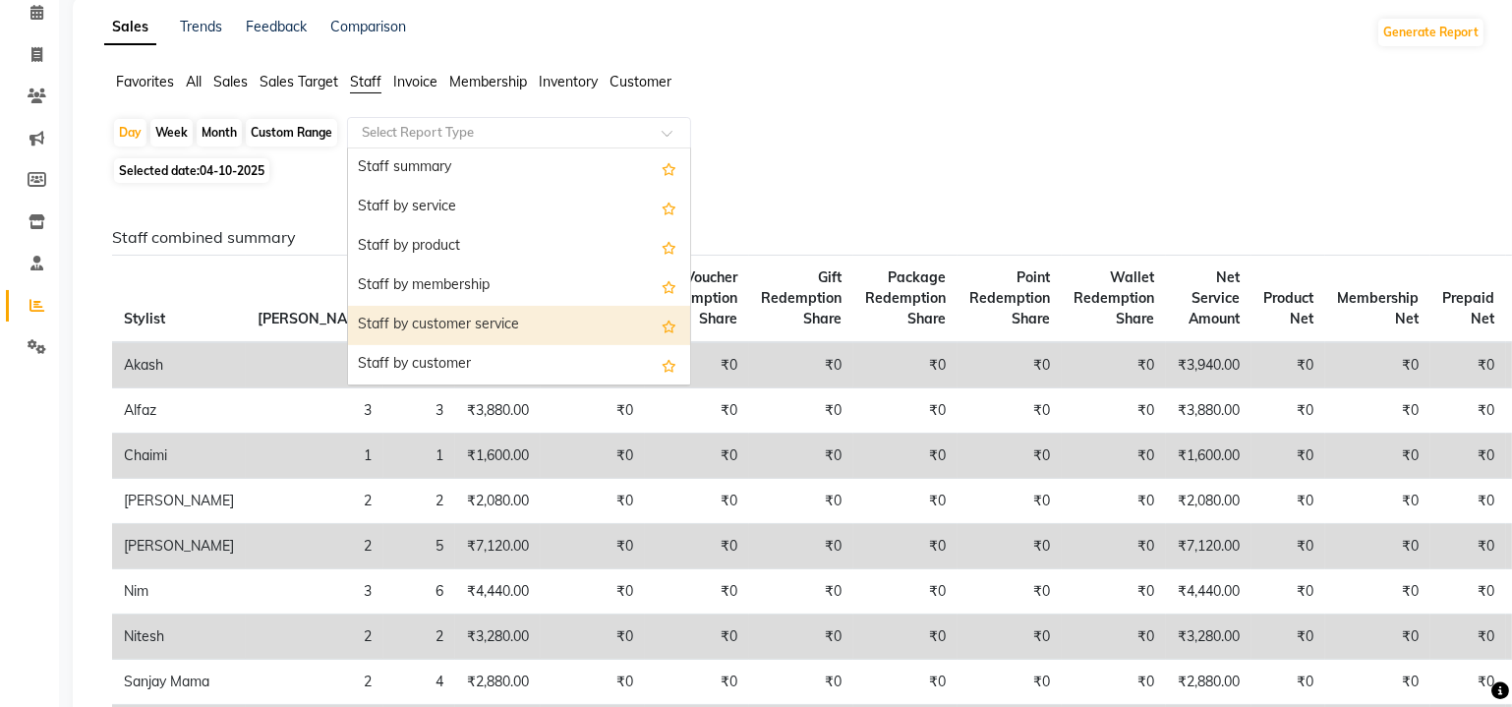
click at [467, 314] on div "Staff by customer service" at bounding box center [519, 325] width 342 height 39
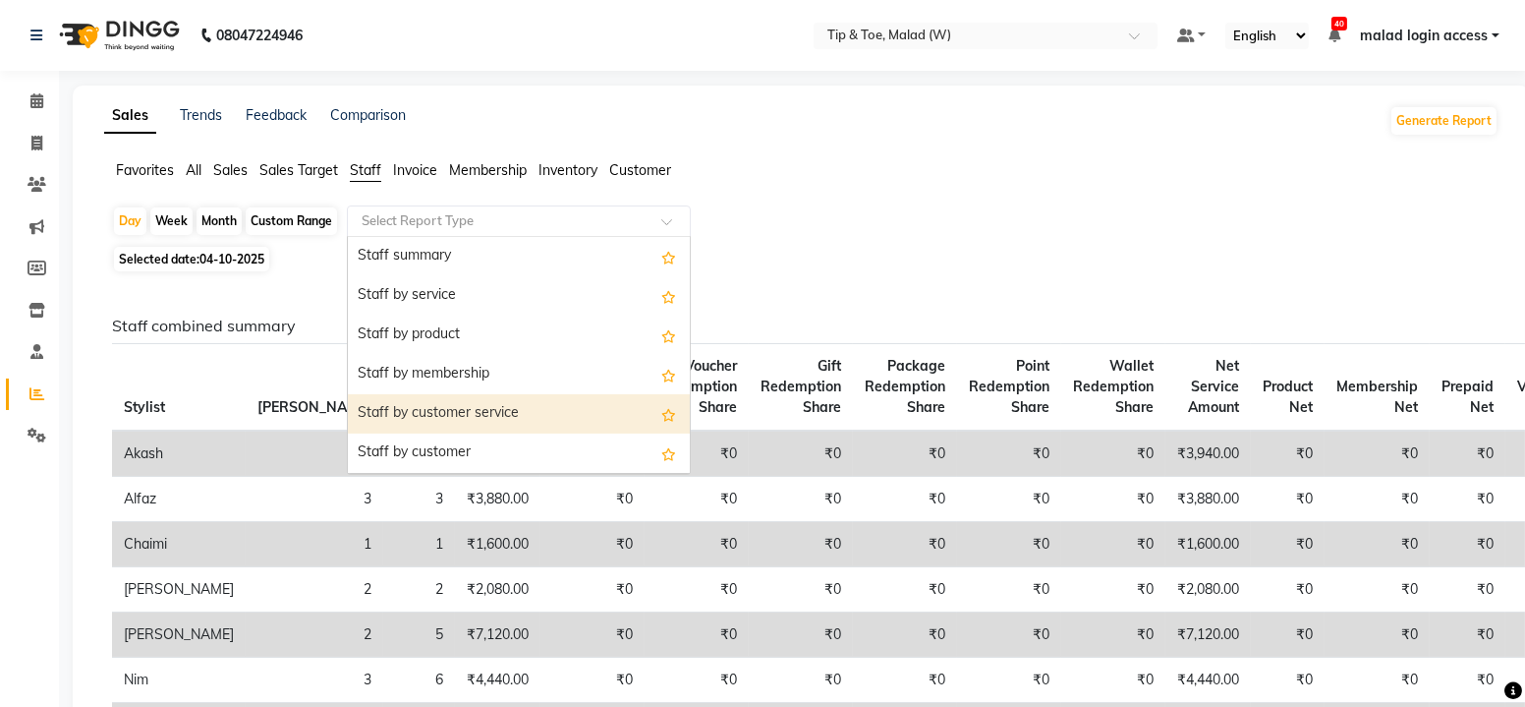
select select "full_report"
select select "csv"
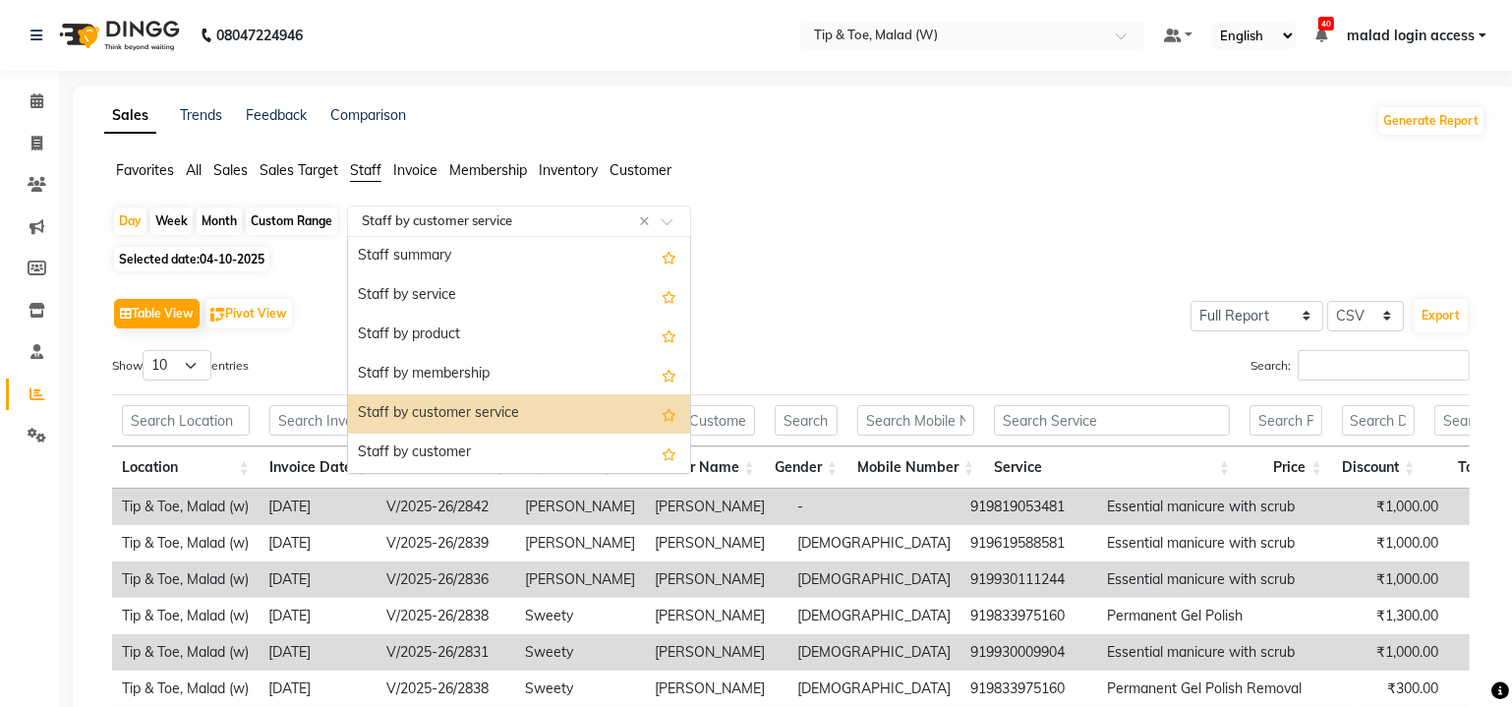
click at [445, 215] on input "text" at bounding box center [499, 221] width 283 height 20
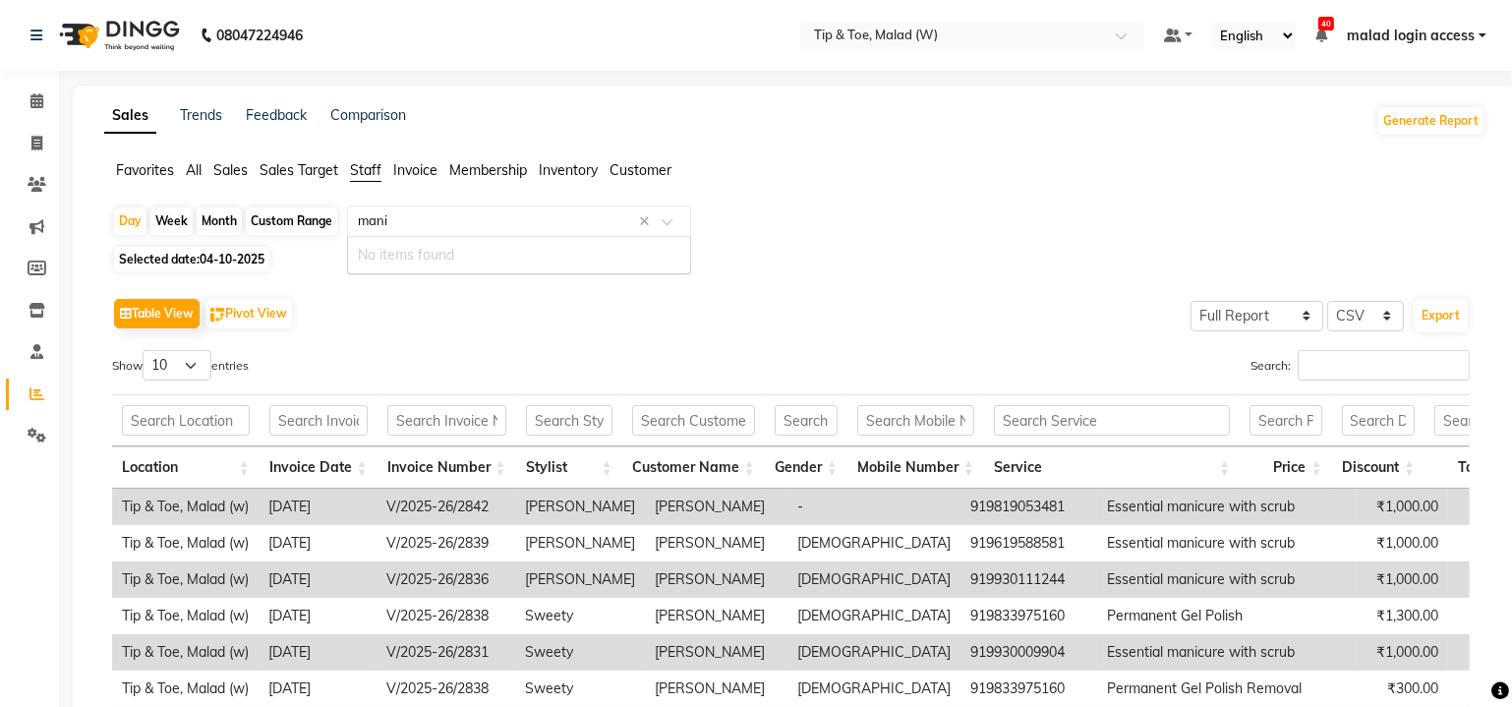
type input "man"
click at [1324, 369] on input "Search:" at bounding box center [1383, 365] width 172 height 30
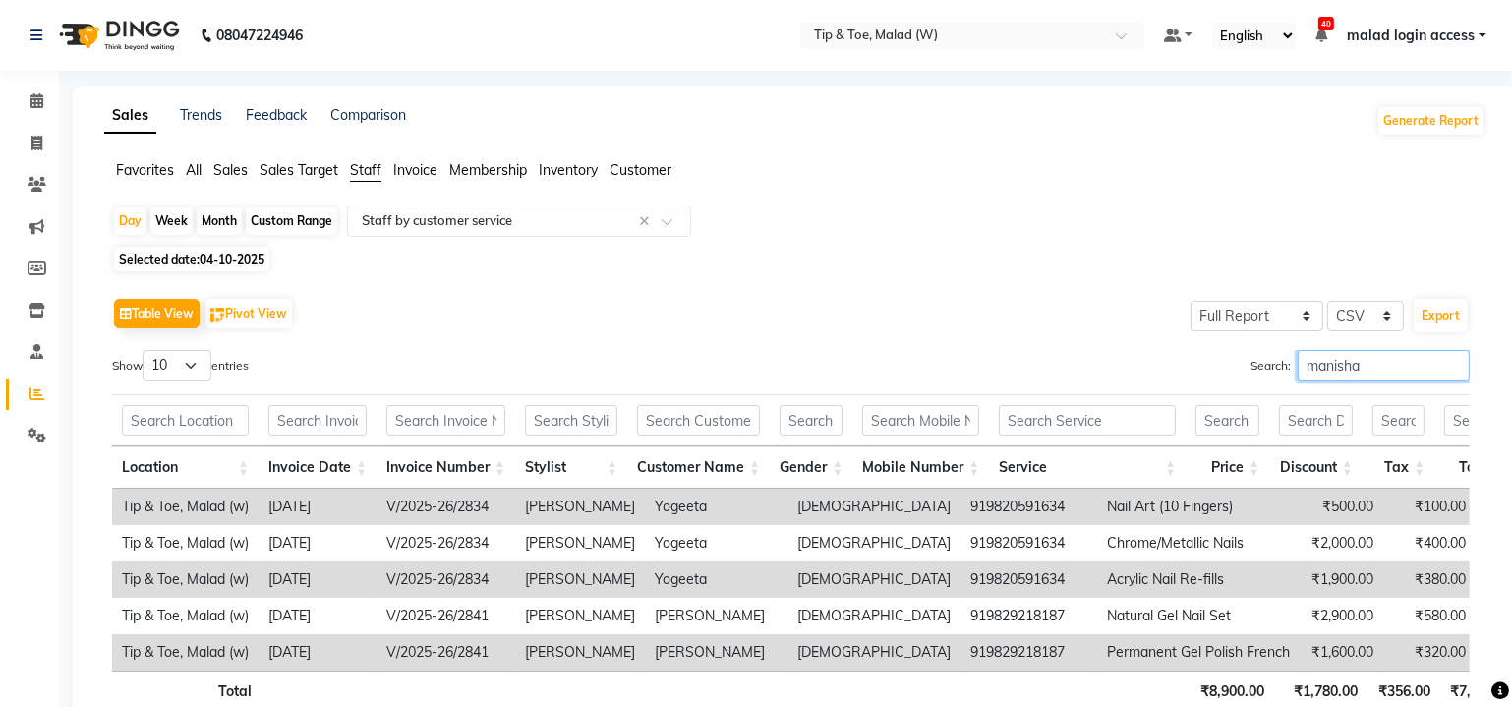
type input "manisha"
click at [190, 364] on select "10 25 50 100" at bounding box center [177, 365] width 69 height 30
select select "50"
click at [145, 350] on select "10 25 50 100" at bounding box center [177, 365] width 69 height 30
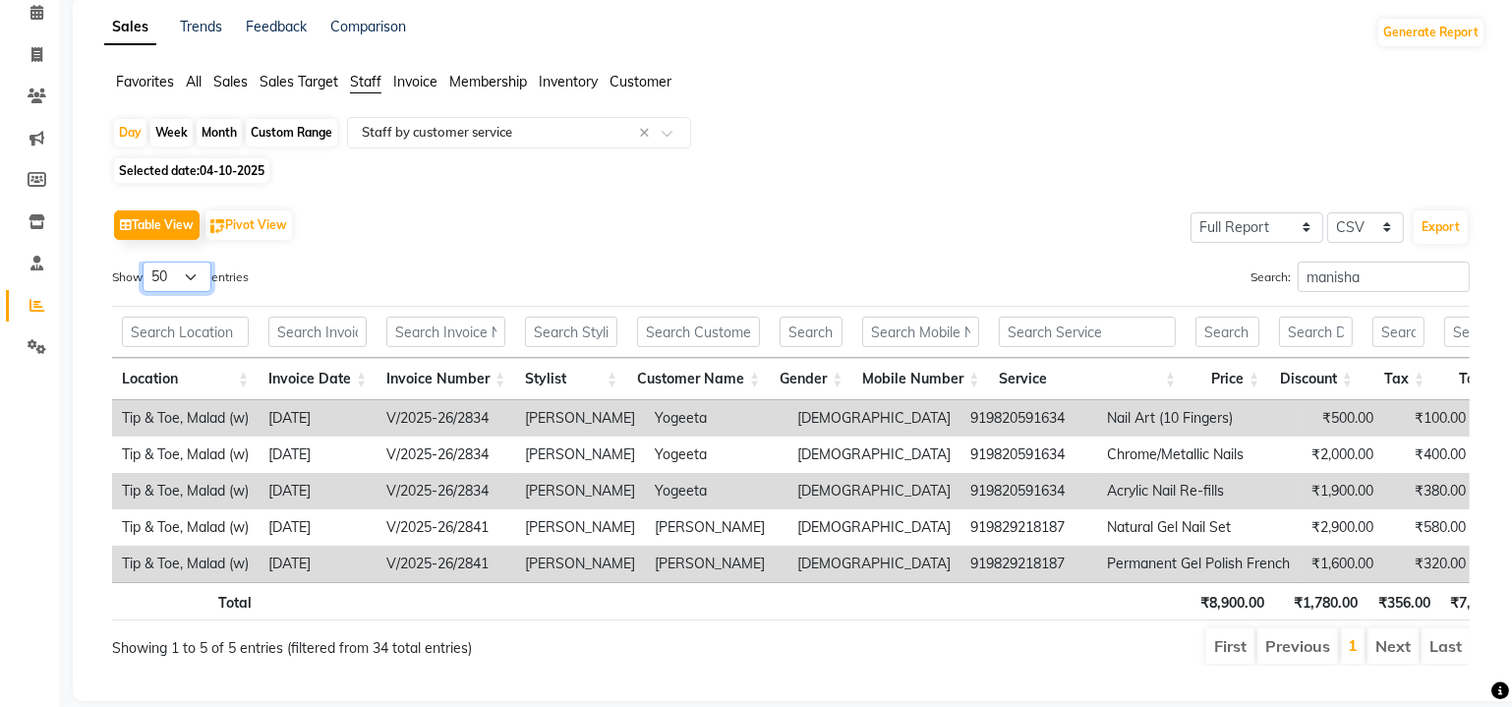
scroll to position [135, 0]
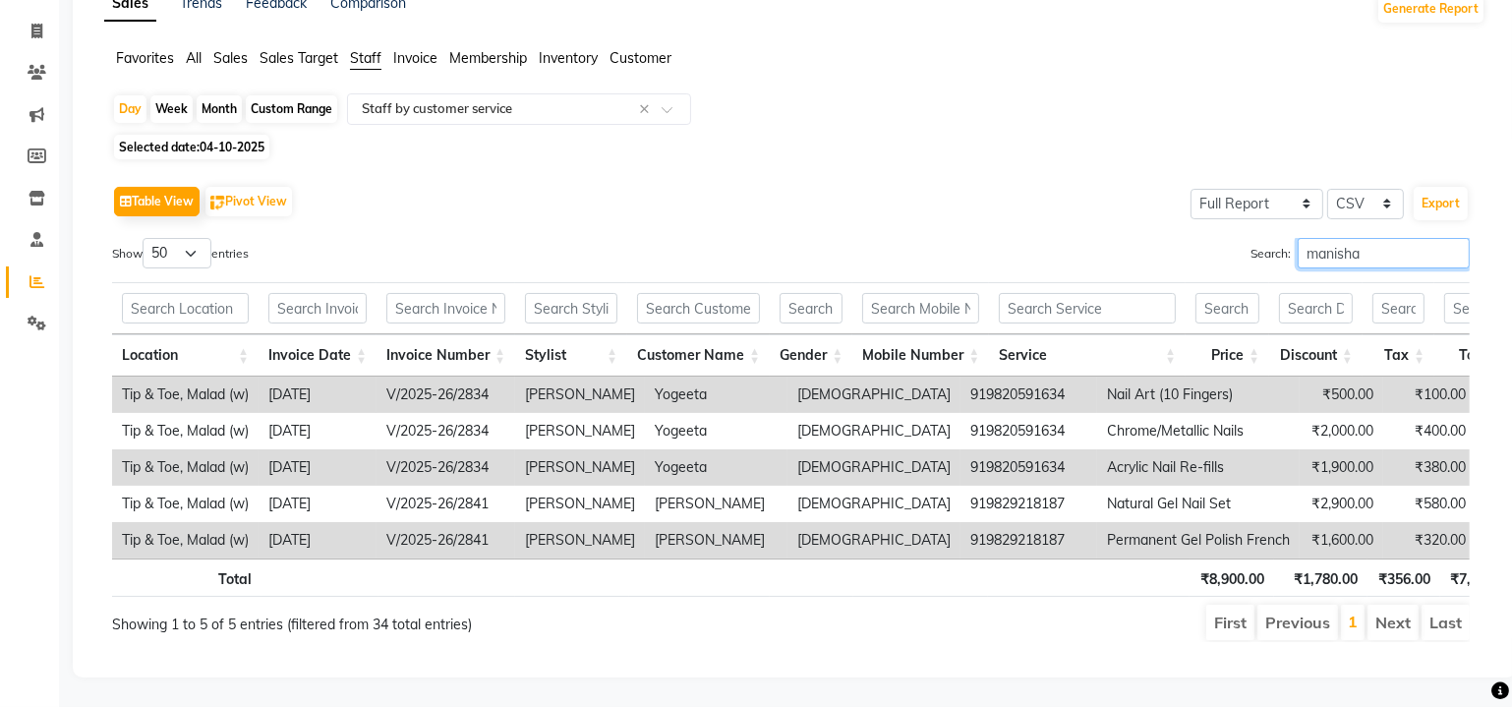
click at [1373, 242] on input "manisha" at bounding box center [1383, 253] width 172 height 30
click at [1451, 238] on input "manisha" at bounding box center [1383, 253] width 172 height 30
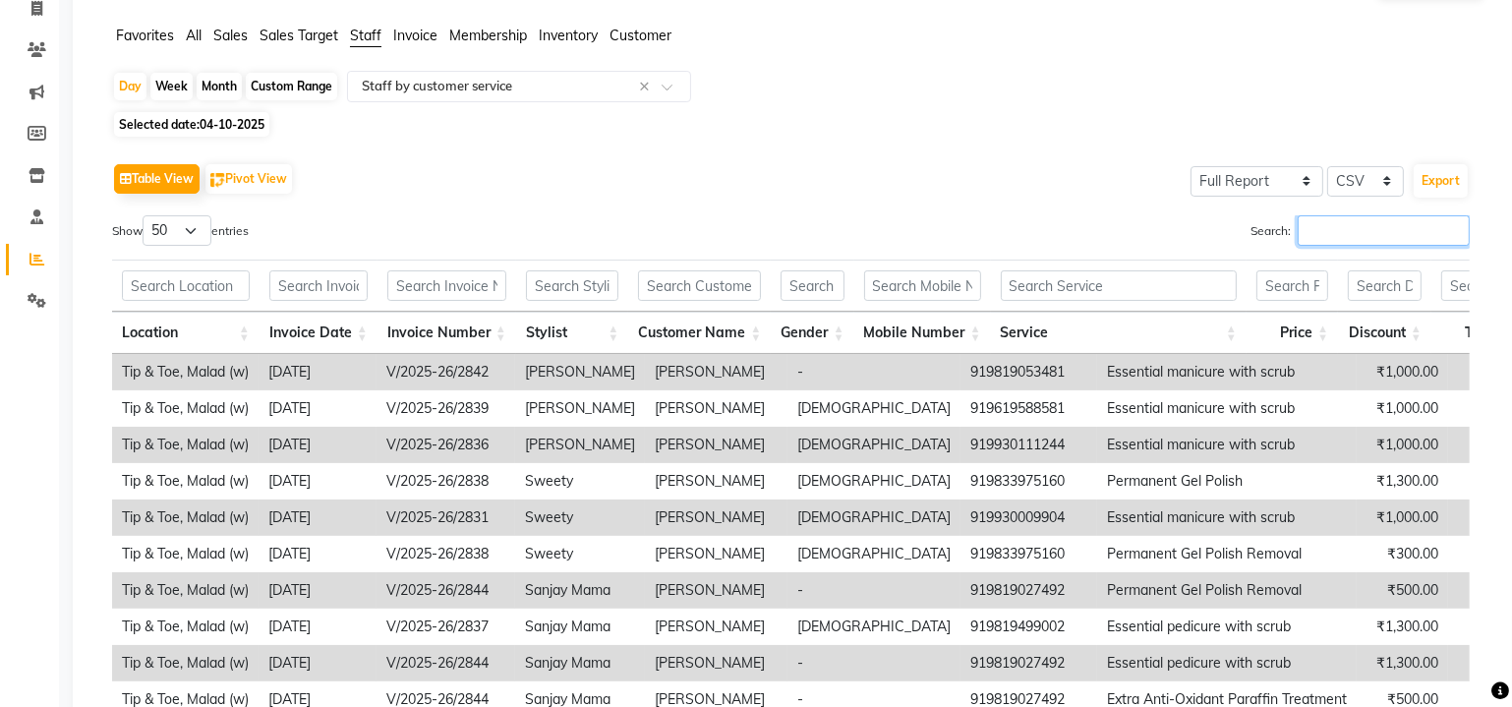
click at [1347, 235] on input "Search:" at bounding box center [1383, 230] width 172 height 30
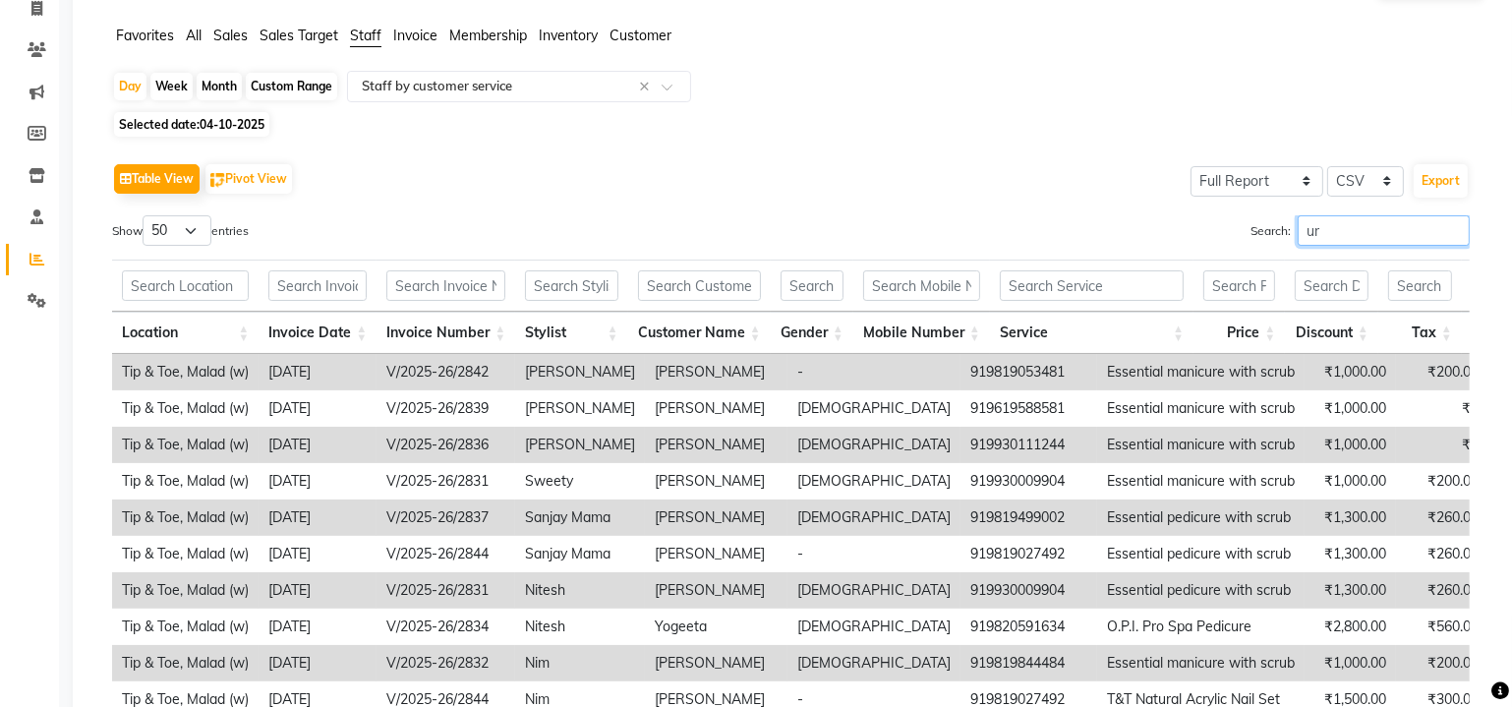
type input "u"
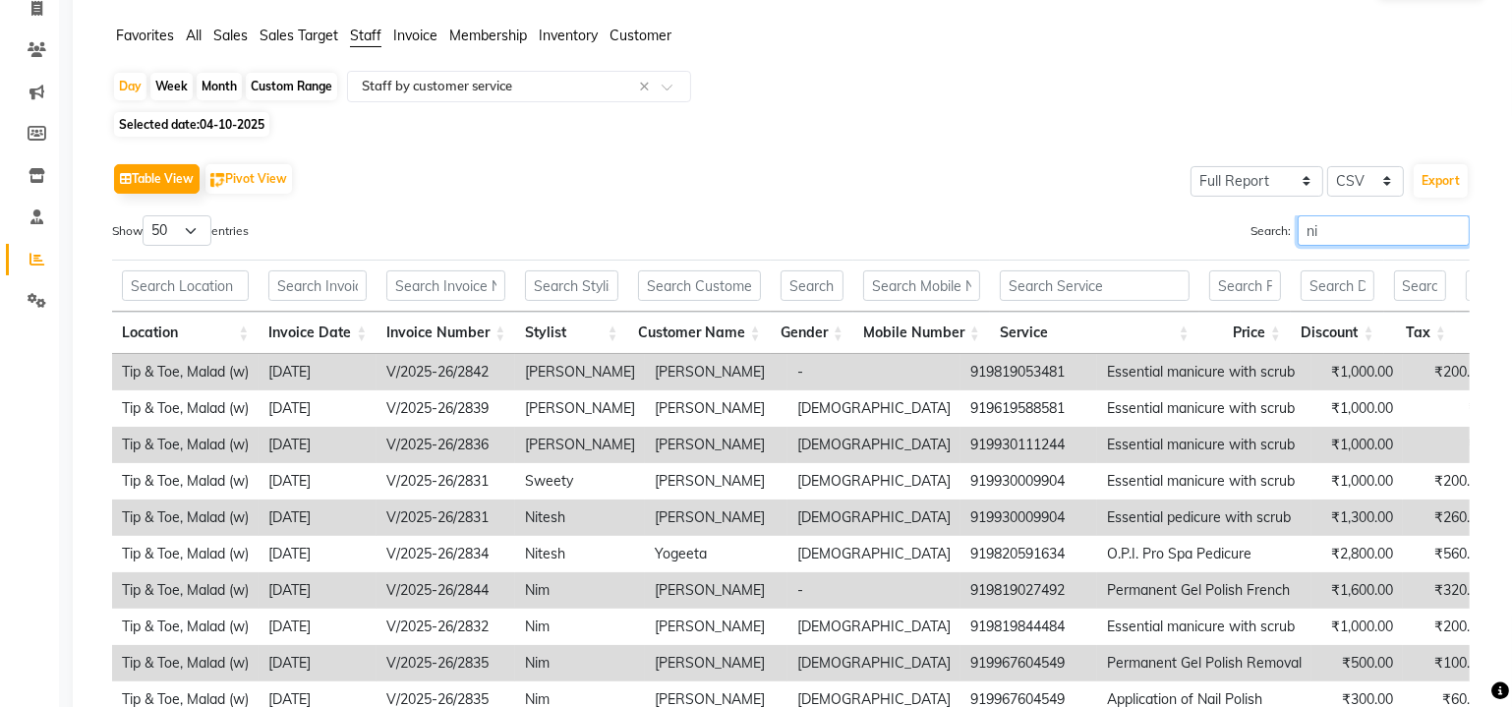
type input "n"
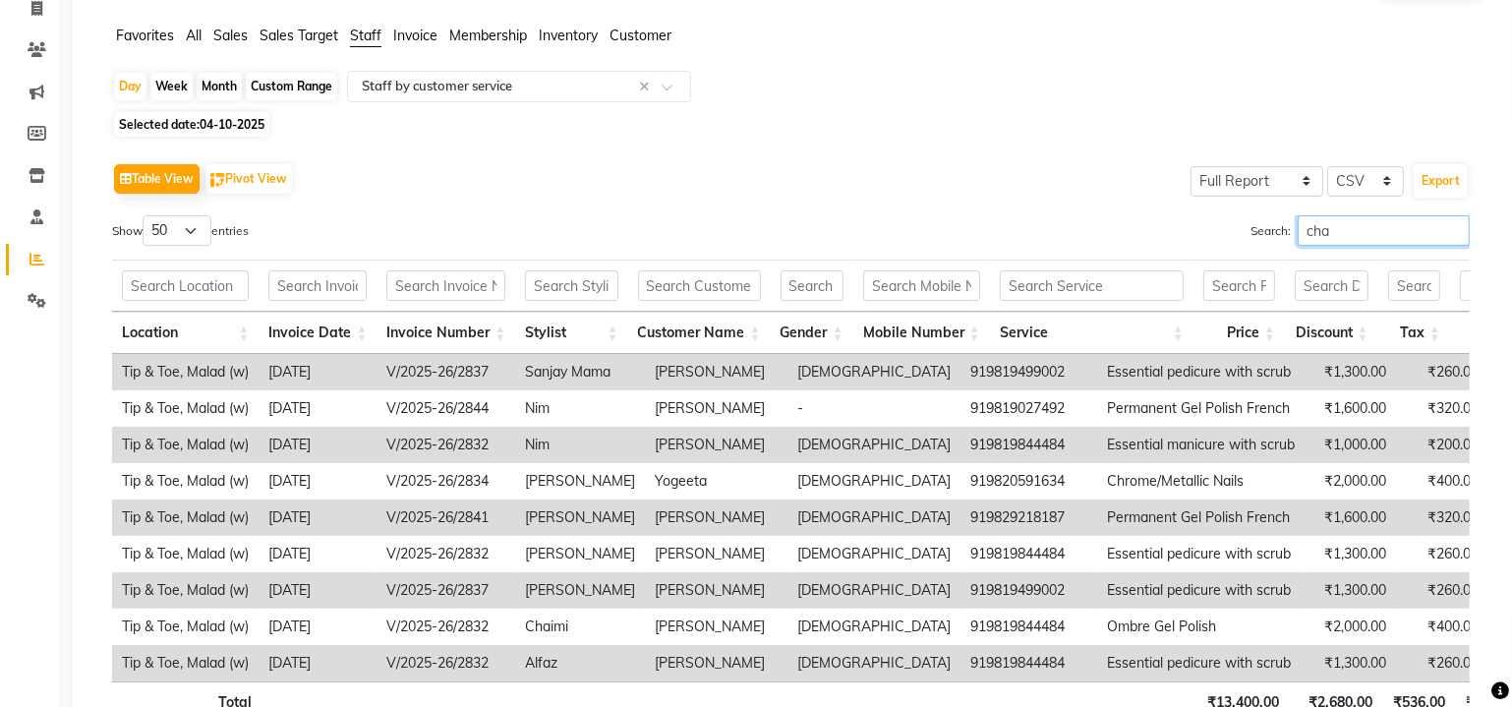
scroll to position [0, 0]
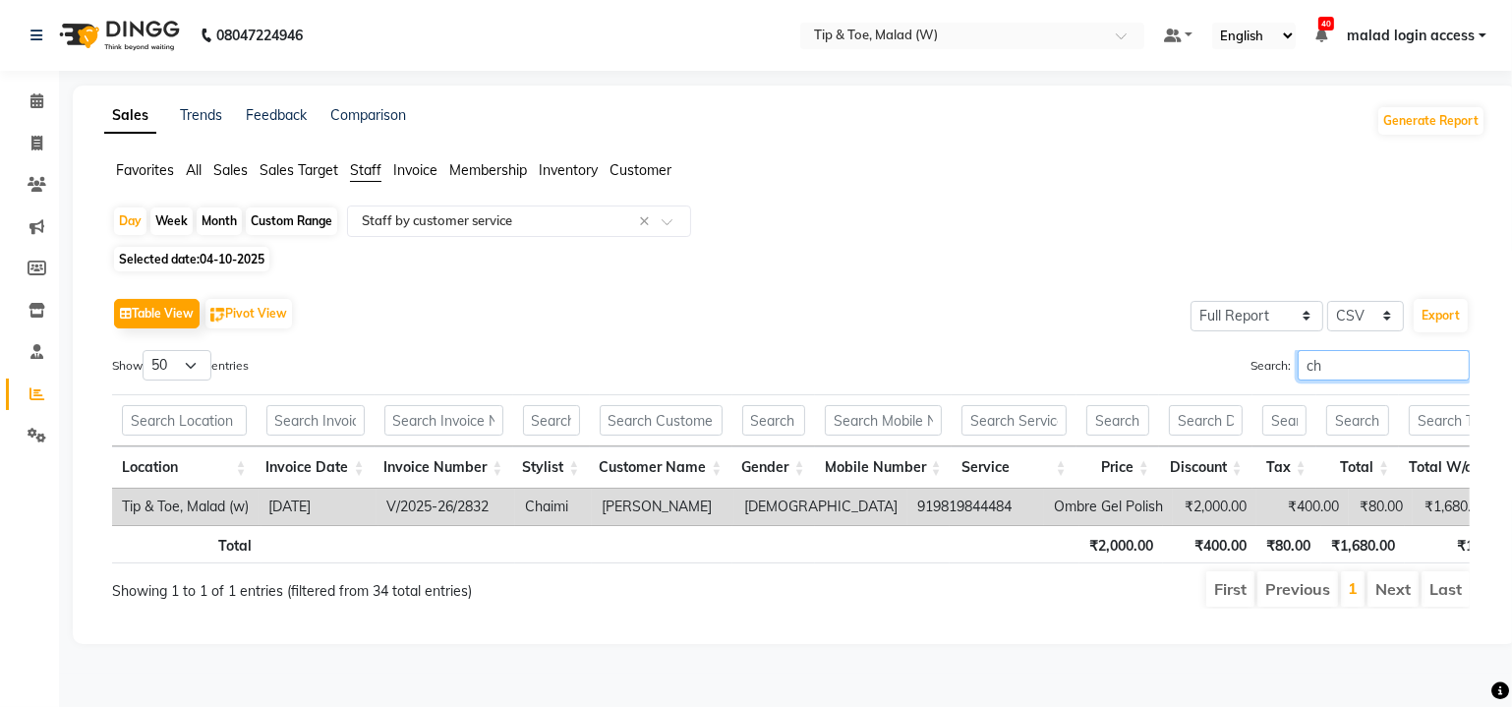
type input "c"
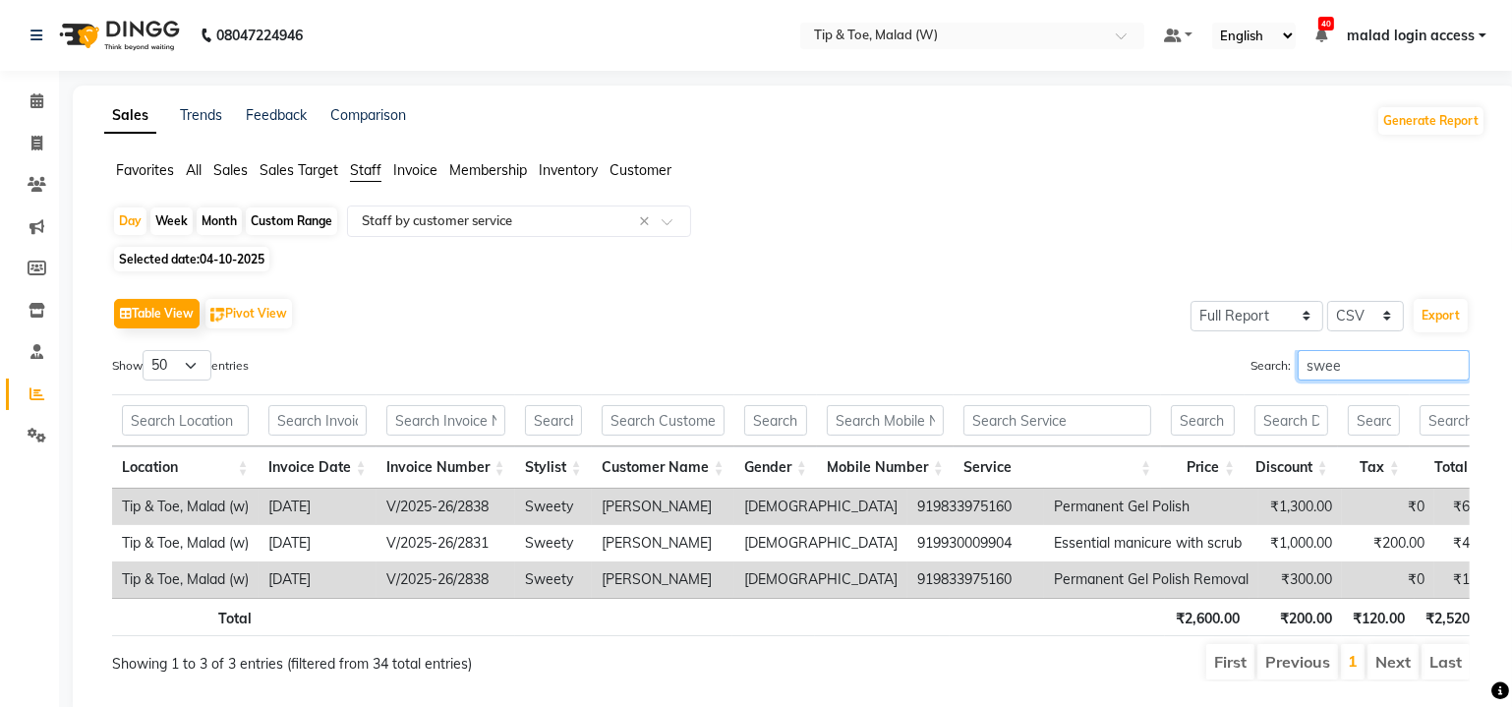
type input "swee"
click at [41, 101] on icon at bounding box center [36, 100] width 13 height 15
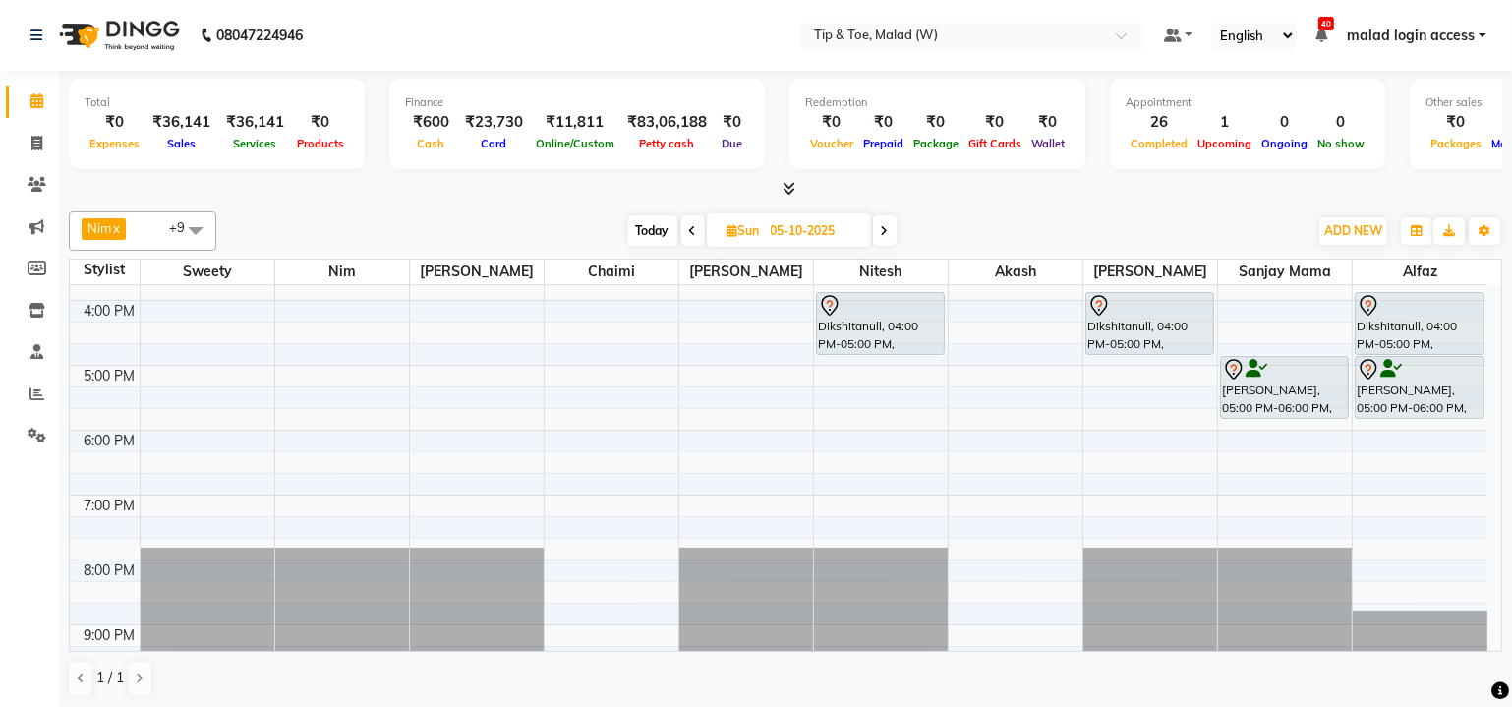
scroll to position [446, 0]
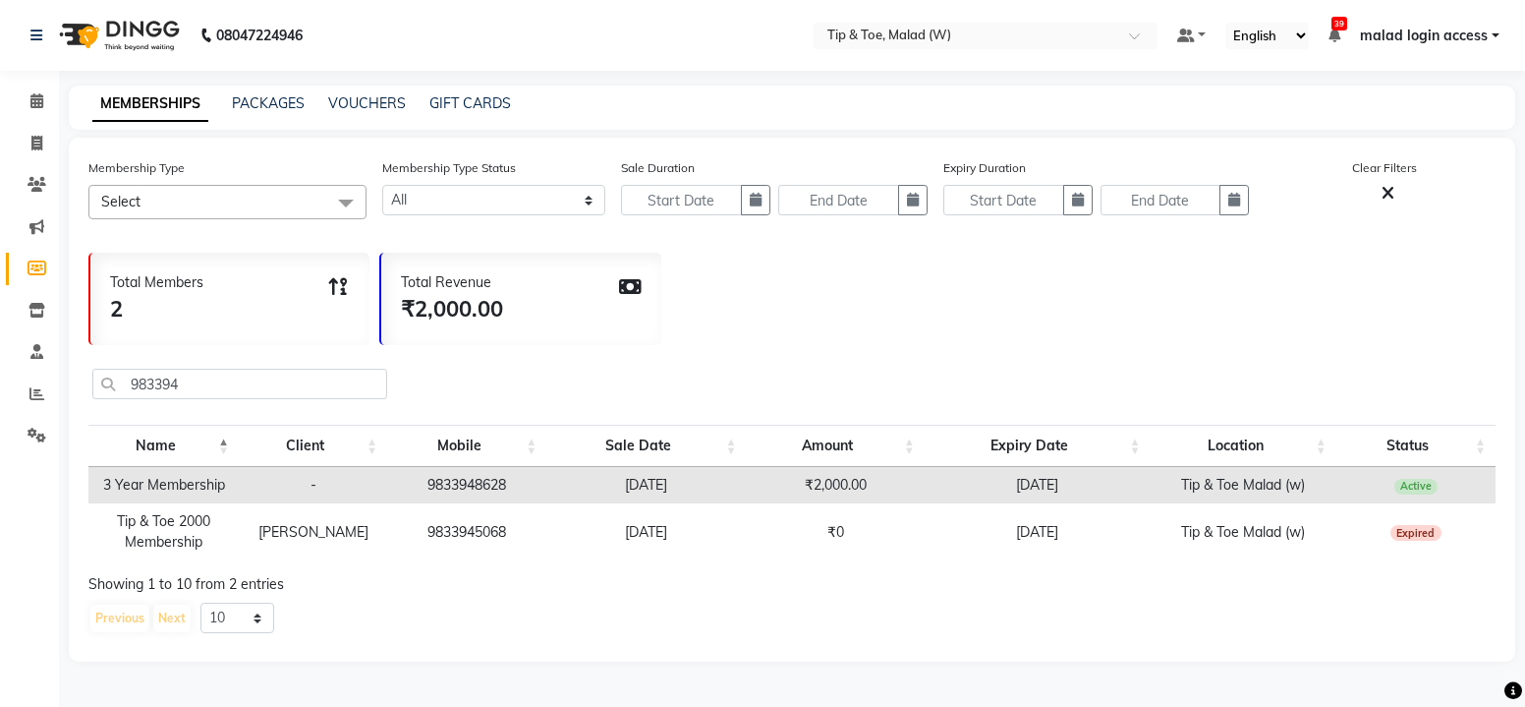
select select
drag, startPoint x: 186, startPoint y: 381, endPoint x: 106, endPoint y: 392, distance: 80.3
click at [106, 392] on input "983394" at bounding box center [239, 384] width 295 height 30
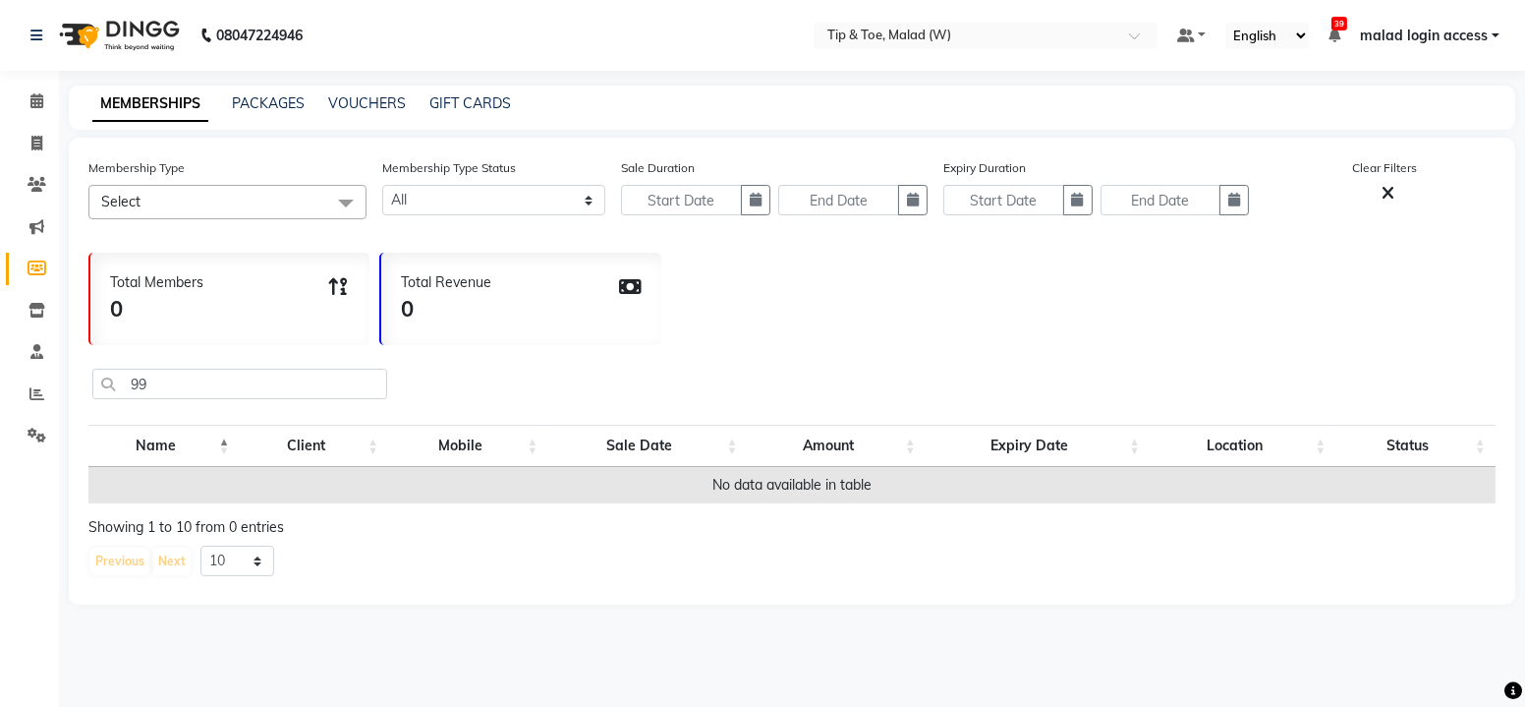
type input "9"
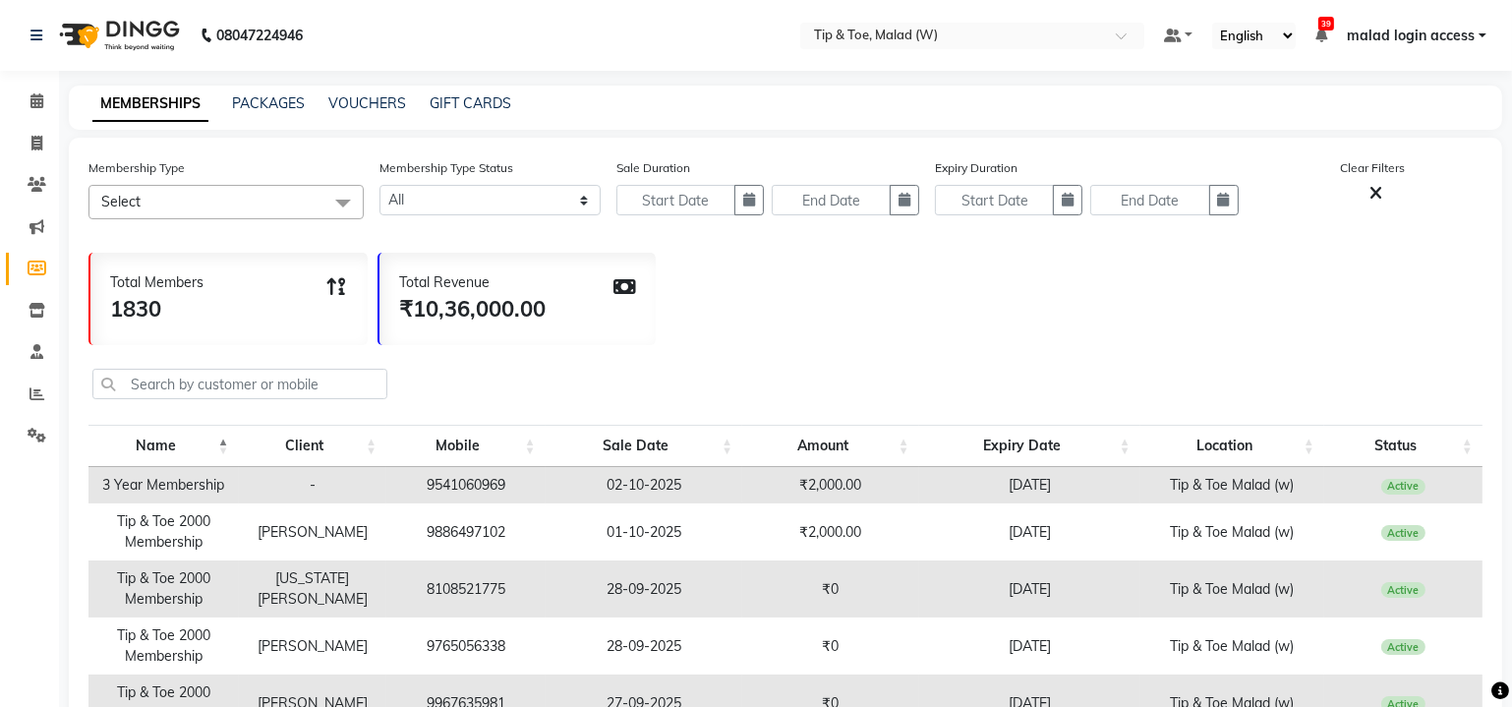
type input "9930111244"
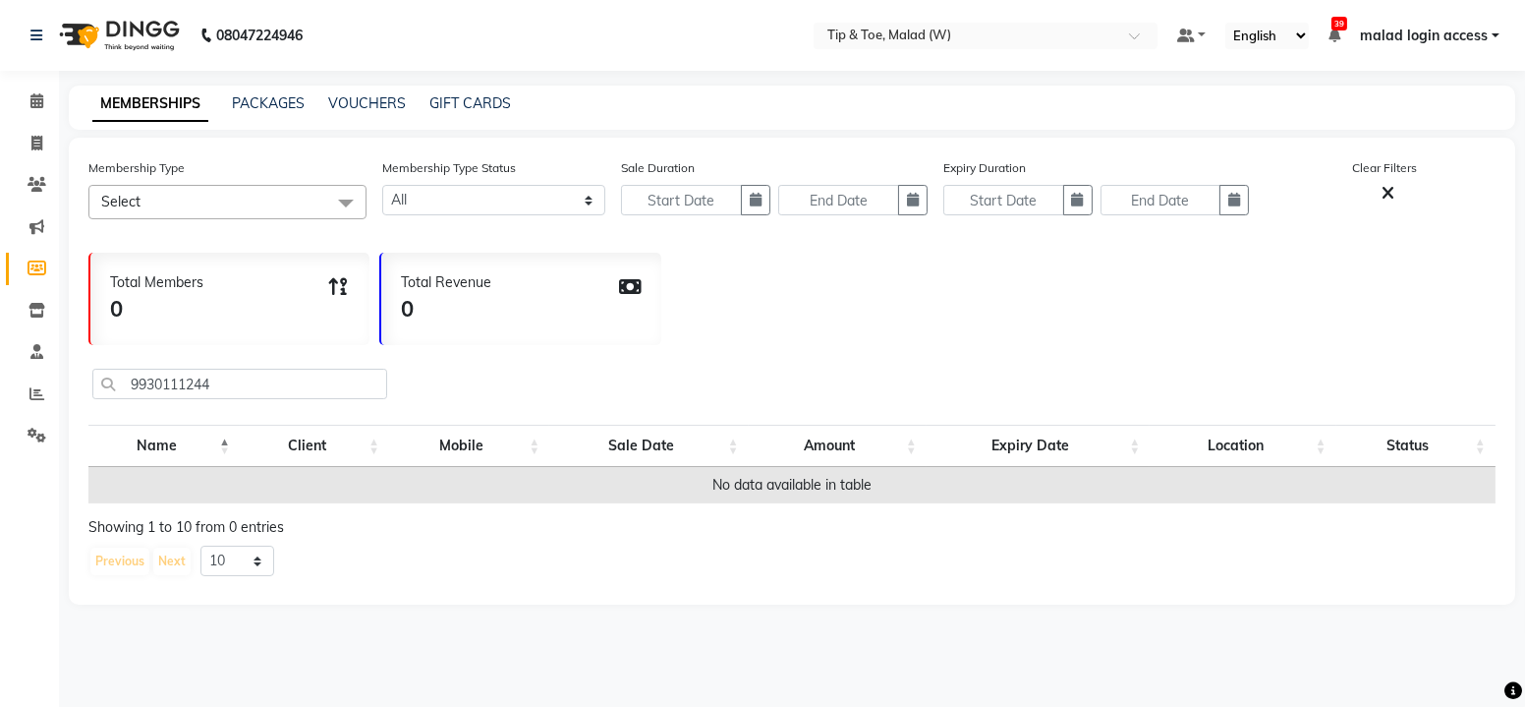
drag, startPoint x: 220, startPoint y: 391, endPoint x: 128, endPoint y: 388, distance: 92.4
click at [128, 388] on input "9930111244" at bounding box center [239, 384] width 295 height 30
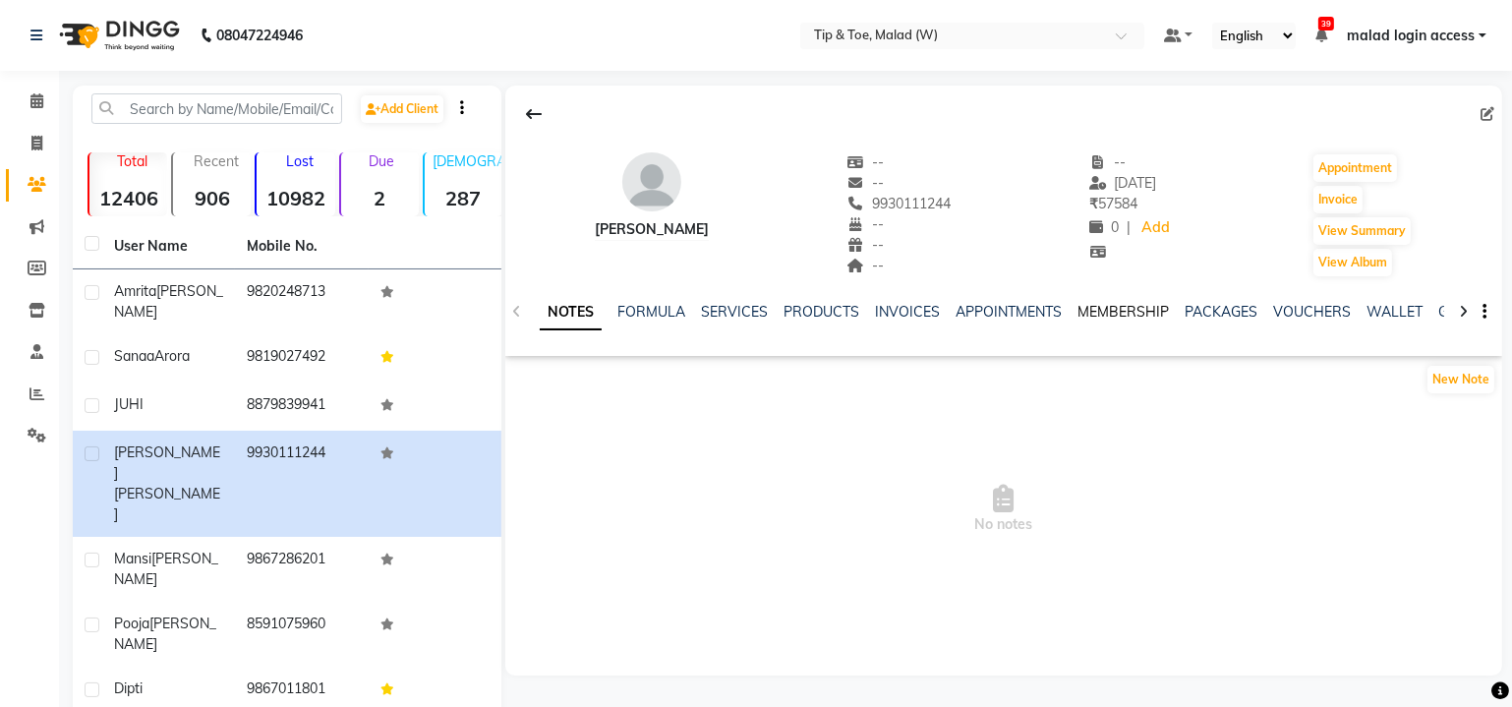
click at [1105, 315] on link "MEMBERSHIP" at bounding box center [1122, 312] width 91 height 18
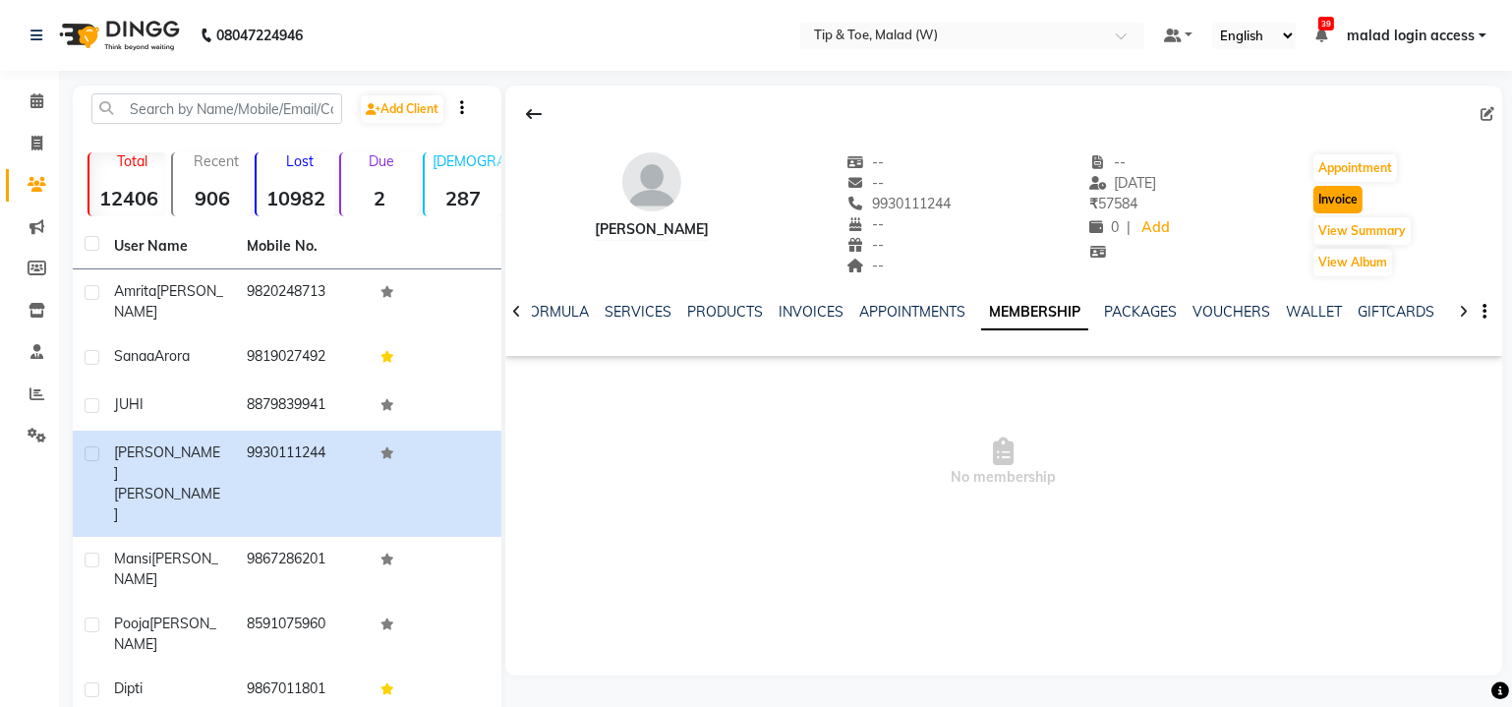
click at [1341, 205] on button "Invoice" at bounding box center [1337, 200] width 49 height 28
select select "service"
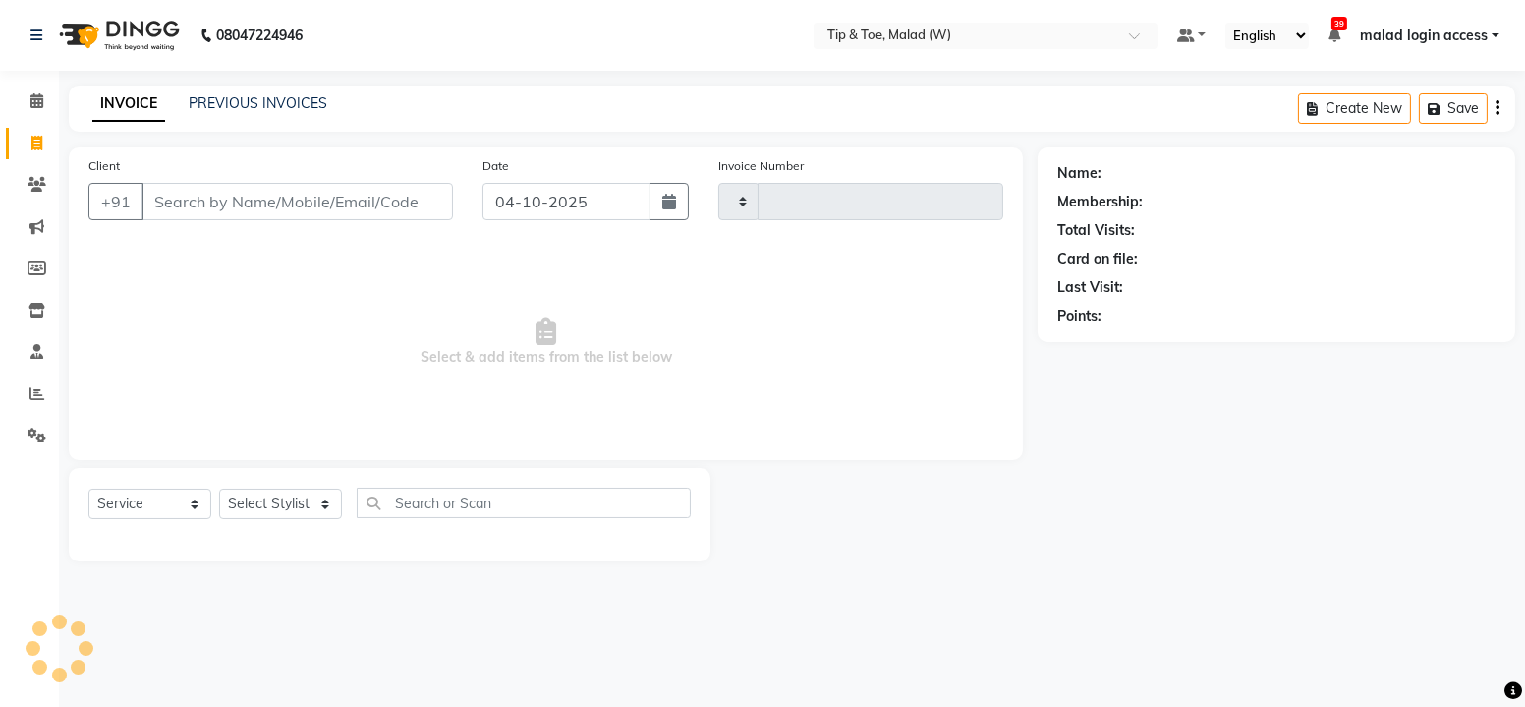
type input "2836"
select select "5930"
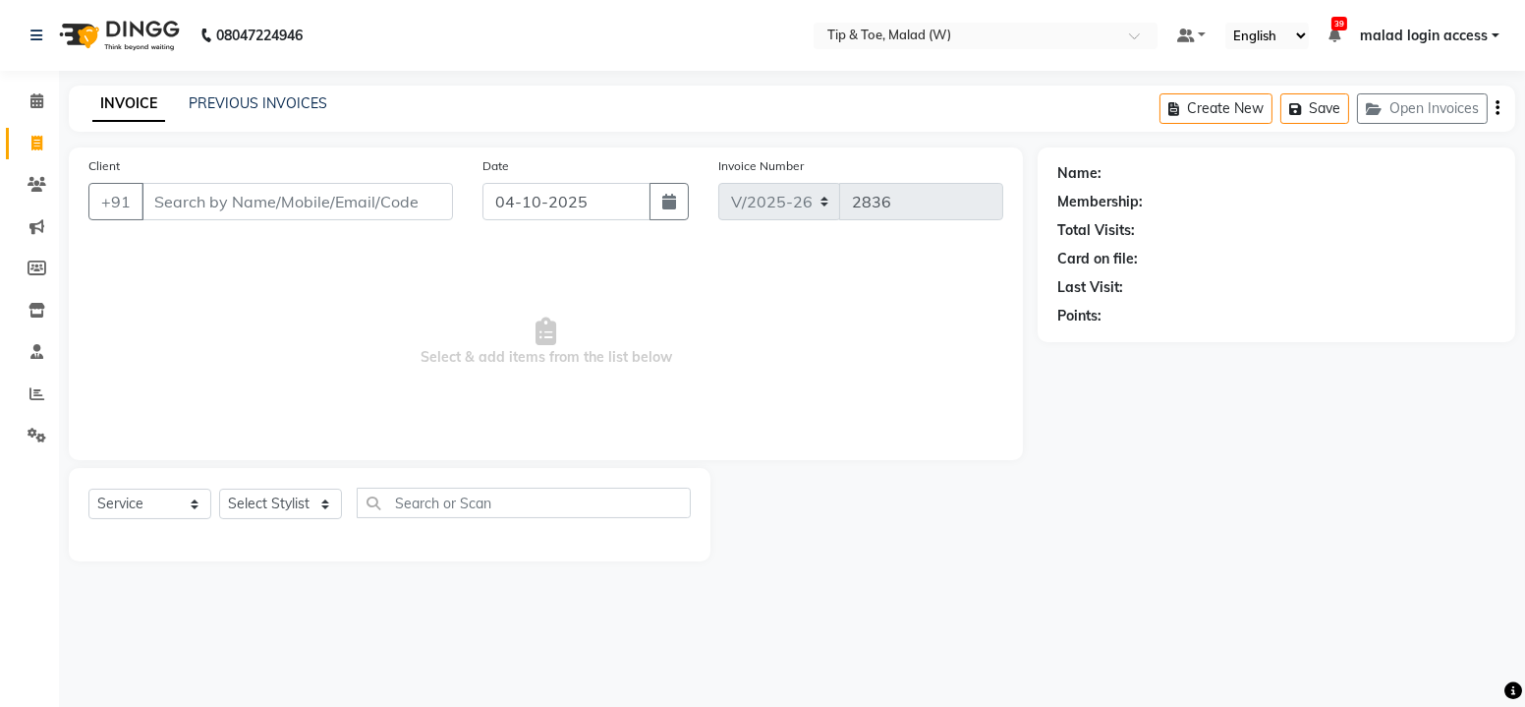
type input "9930111244"
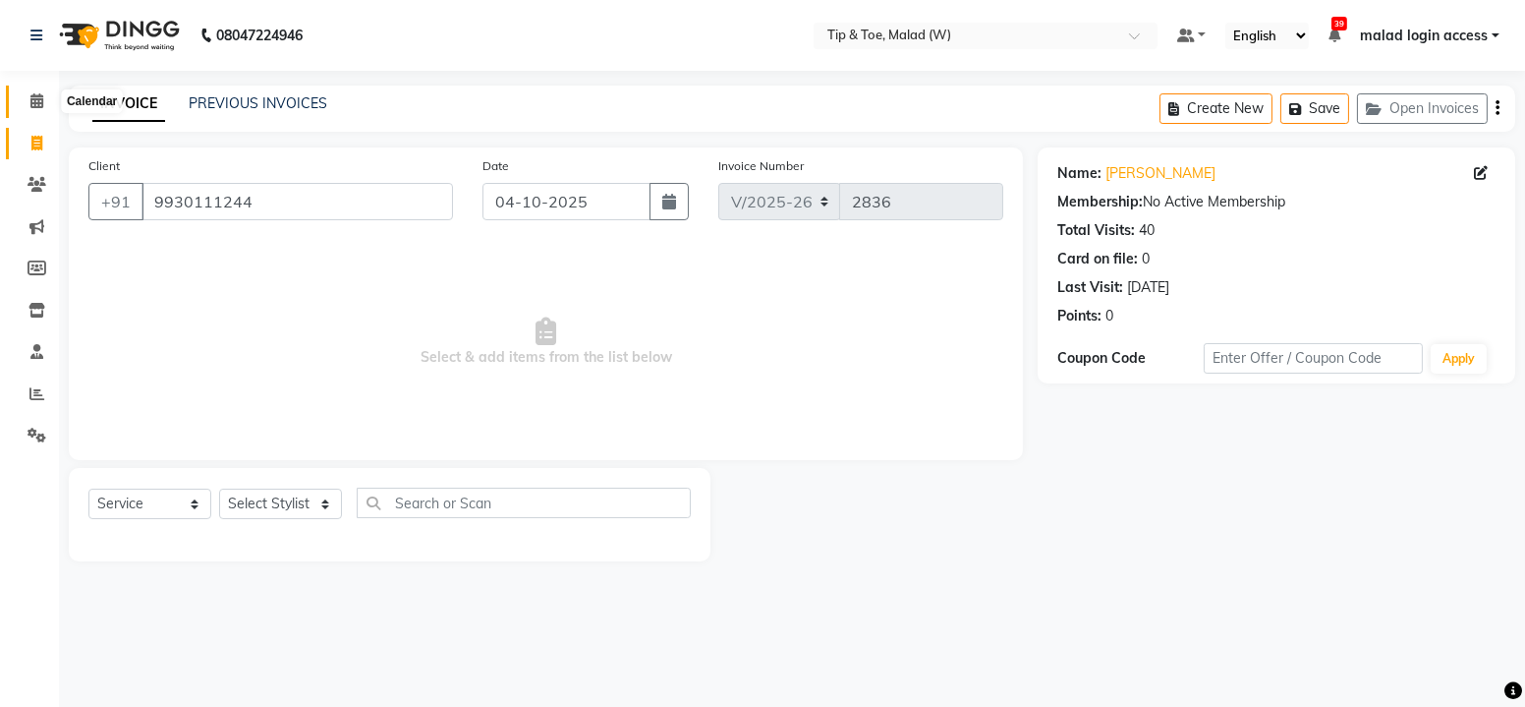
click at [29, 97] on span at bounding box center [37, 101] width 34 height 23
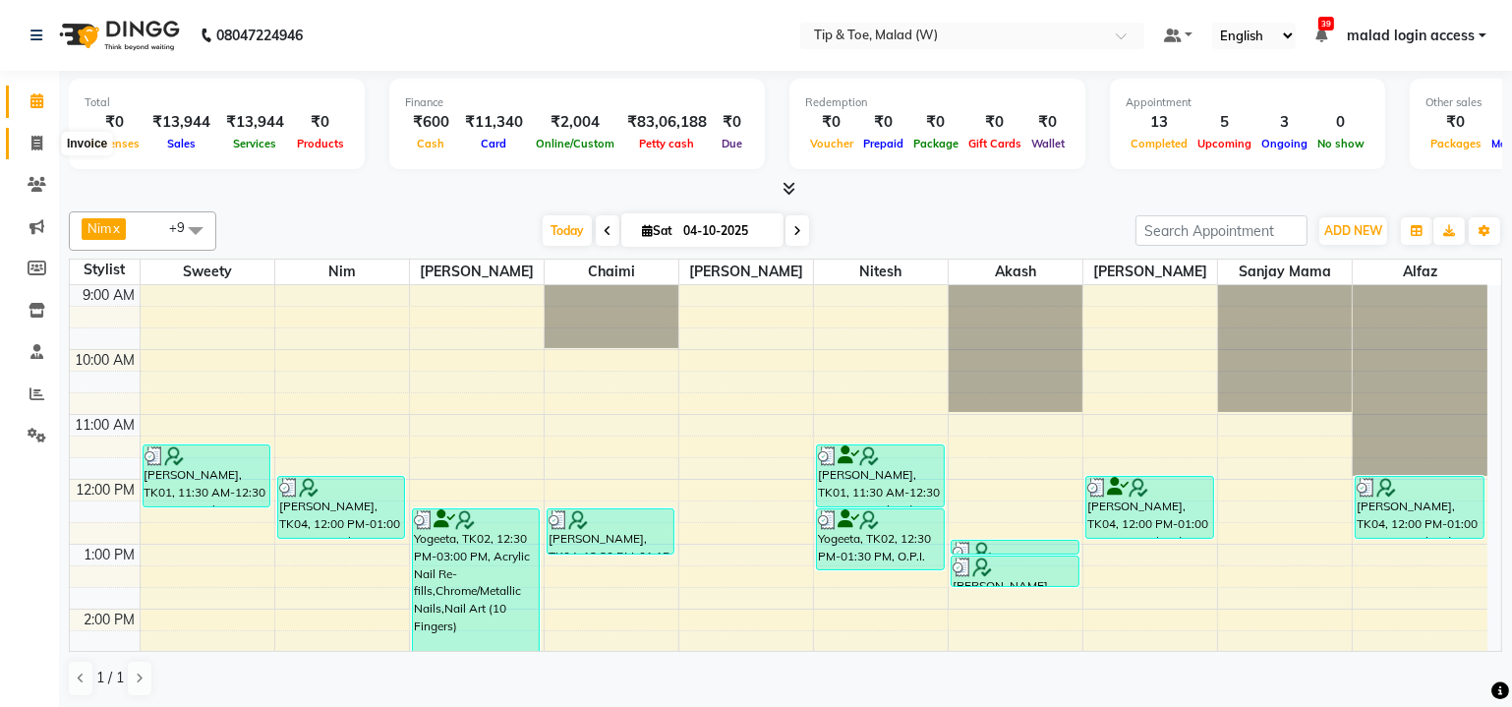
click at [32, 136] on icon at bounding box center [36, 143] width 11 height 15
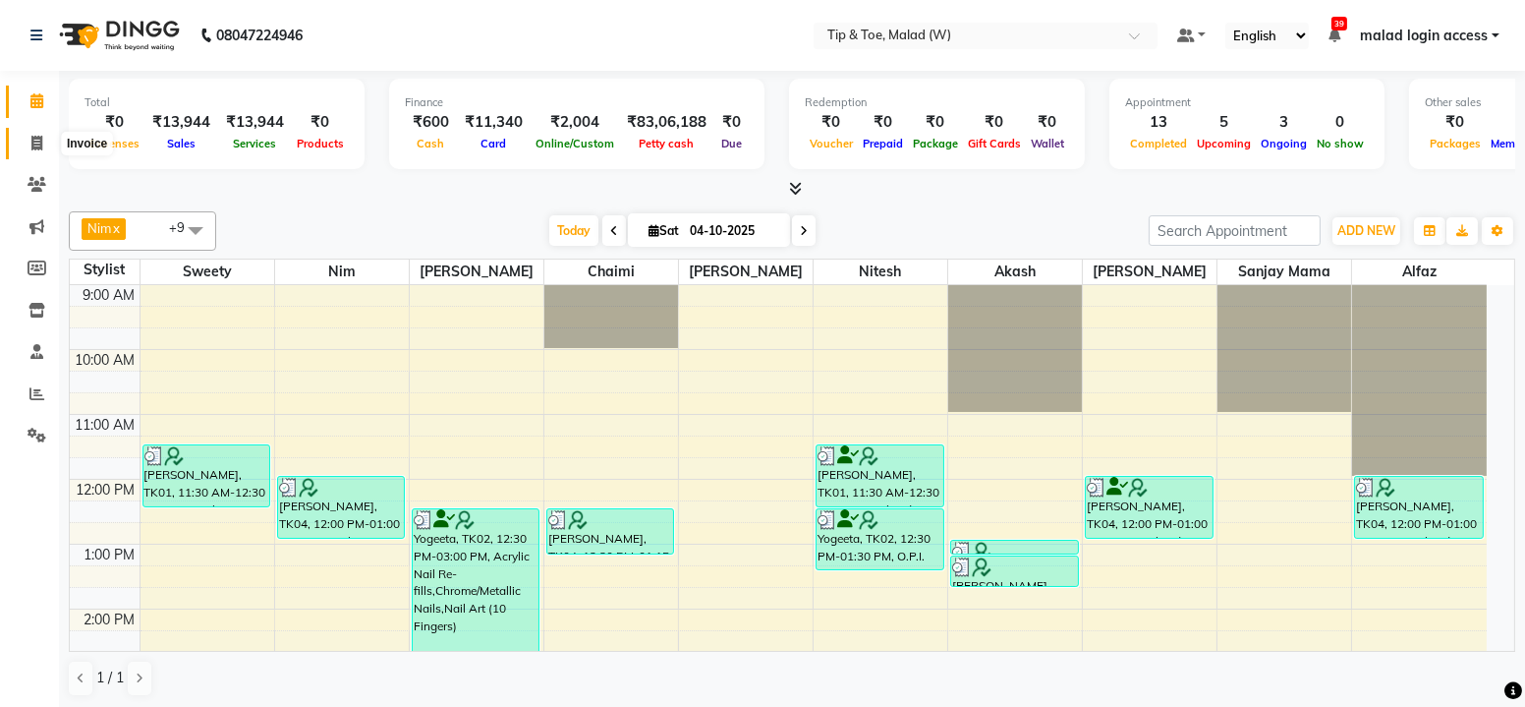
select select "5930"
select select "service"
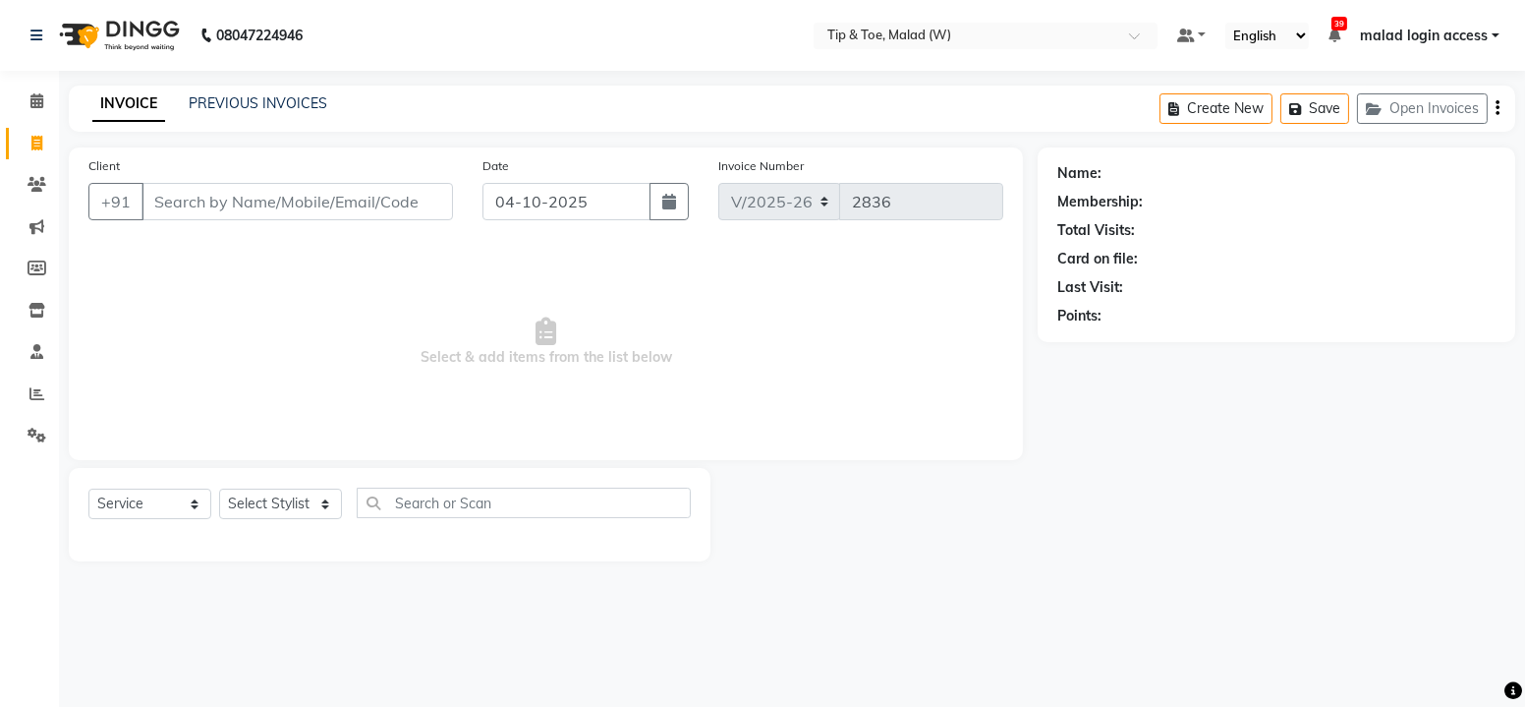
click at [219, 202] on input "Client" at bounding box center [298, 201] width 312 height 37
click at [222, 197] on input "Client" at bounding box center [298, 201] width 312 height 37
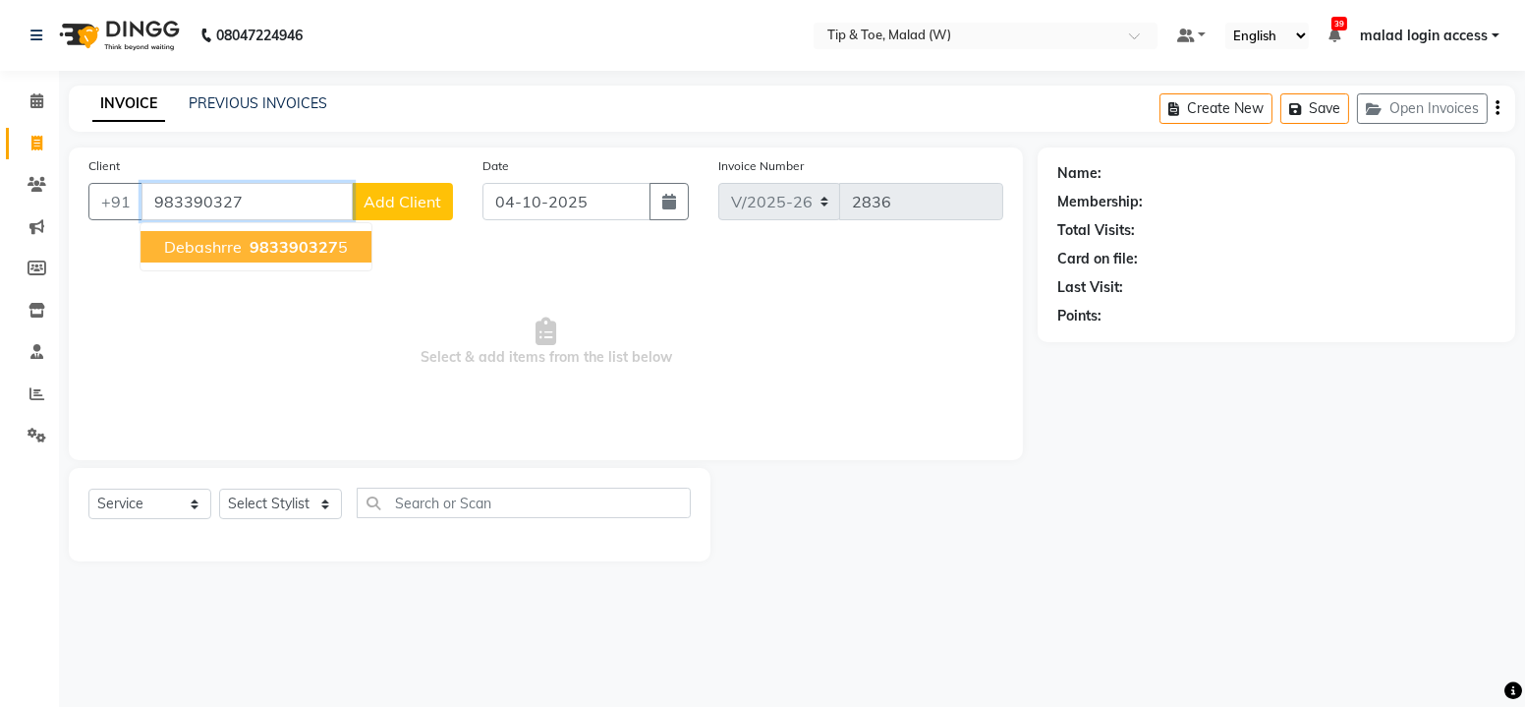
click at [241, 245] on button "Debashrre 983390327 5" at bounding box center [256, 246] width 231 height 31
type input "9833903275"
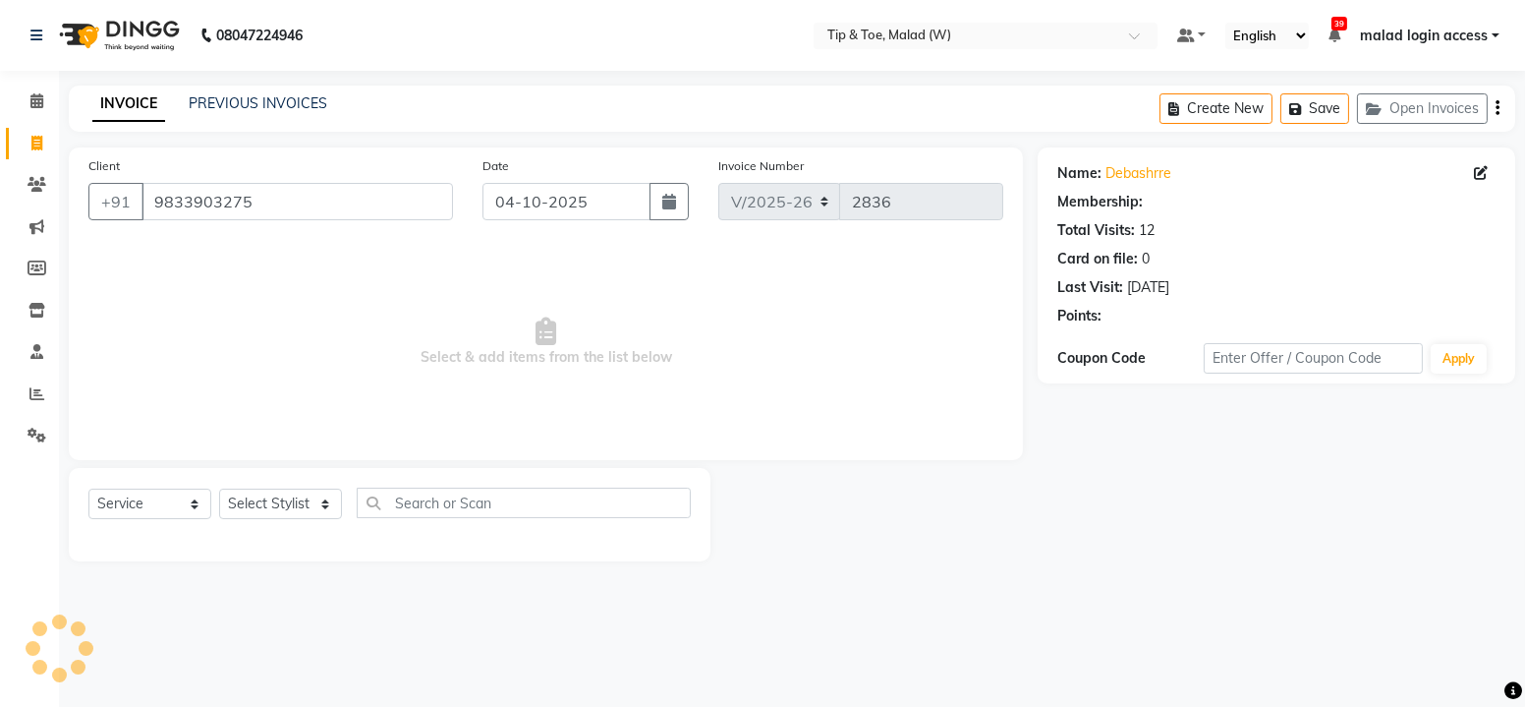
select select "1: Object"
